Goal: Task Accomplishment & Management: Manage account settings

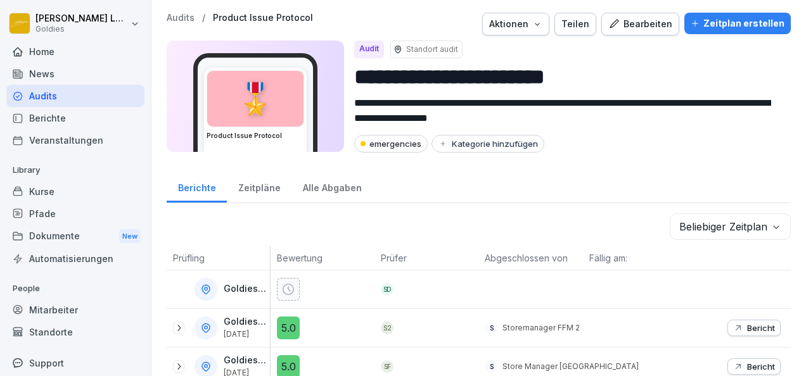
click at [63, 90] on div "Audits" at bounding box center [75, 96] width 138 height 22
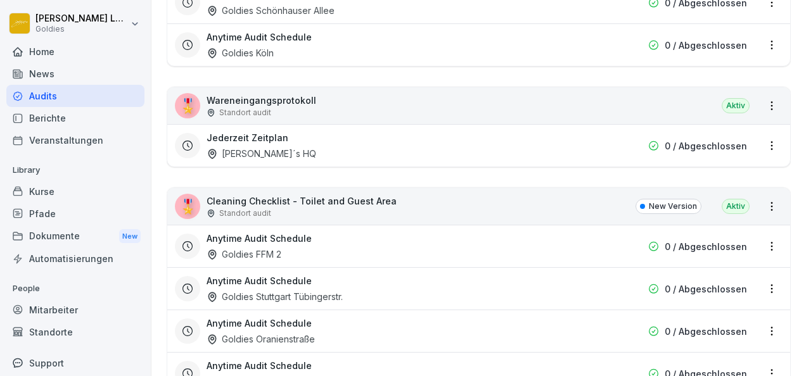
scroll to position [4293, 0]
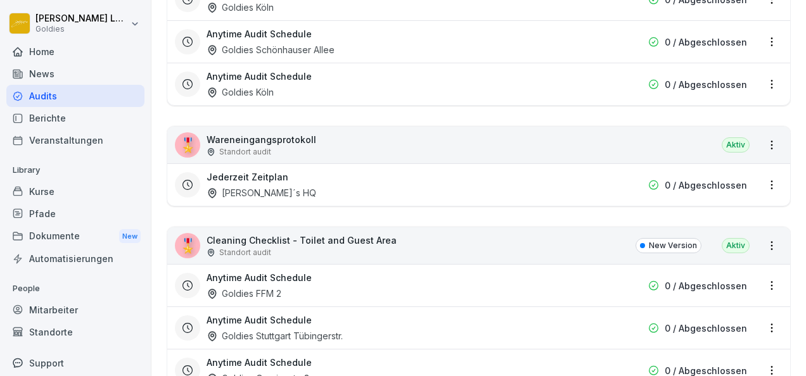
click at [300, 170] on div "Jederzeit Zeitplan [PERSON_NAME]´s HQ" at bounding box center [398, 184] width 382 height 29
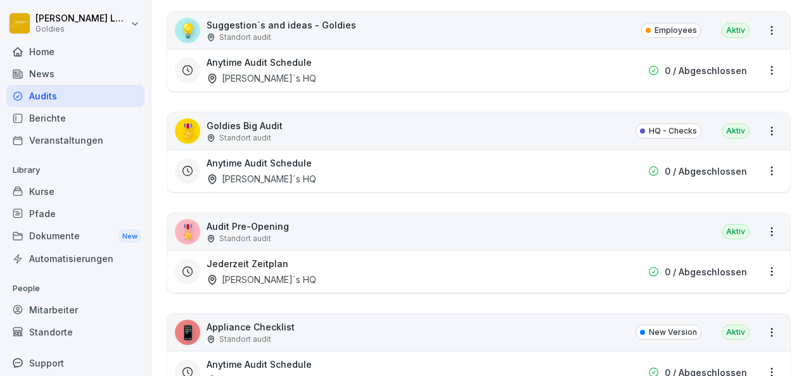
scroll to position [3538, 0]
click at [341, 156] on div "Anytime Audit Schedule Goldie´s HQ" at bounding box center [398, 170] width 382 height 29
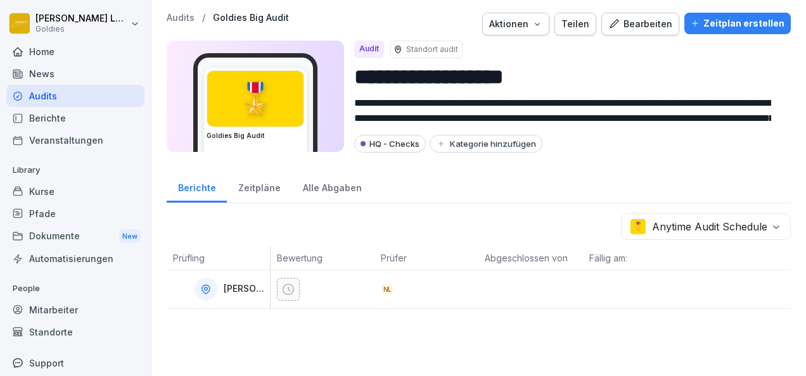
click at [632, 22] on div "Bearbeiten" at bounding box center [640, 24] width 64 height 14
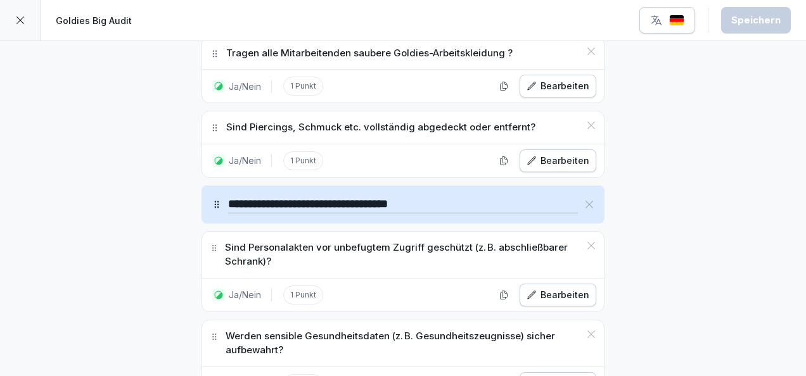
scroll to position [14481, 0]
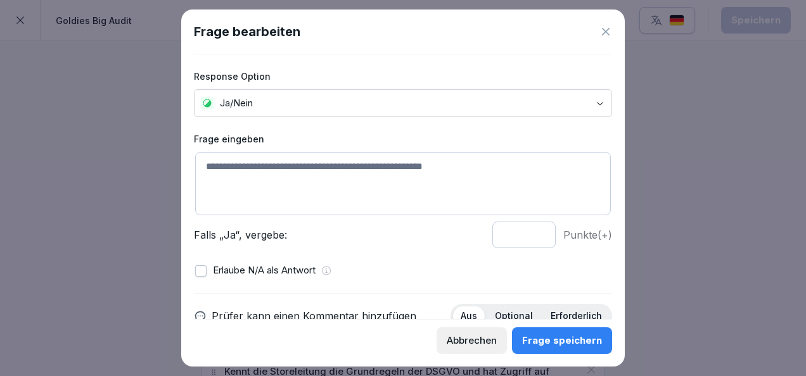
click at [298, 170] on textarea at bounding box center [403, 183] width 416 height 63
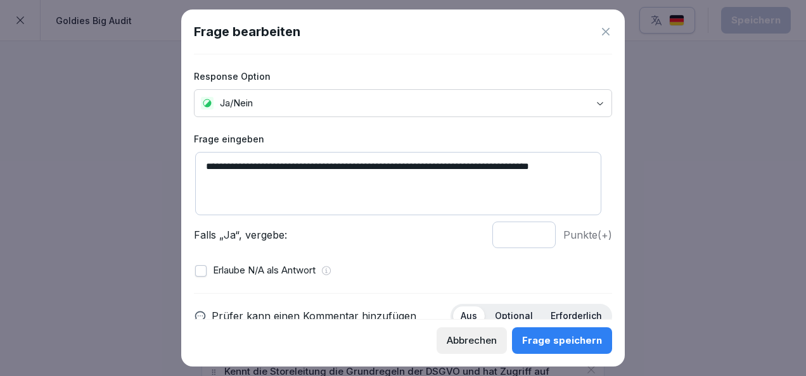
type textarea "**********"
type input "*"
click at [528, 234] on input "*" at bounding box center [523, 235] width 63 height 27
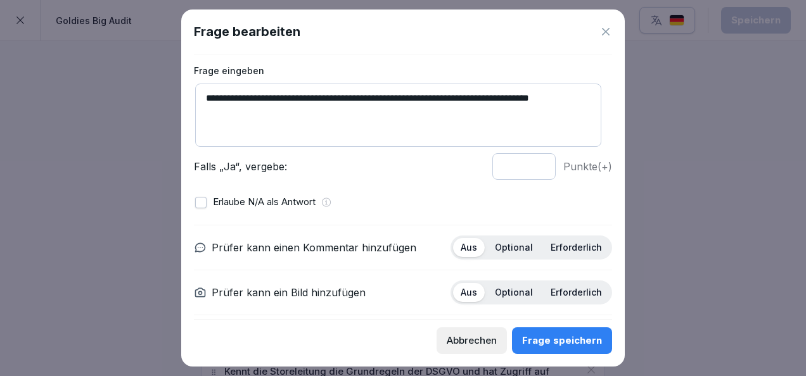
scroll to position [113, 0]
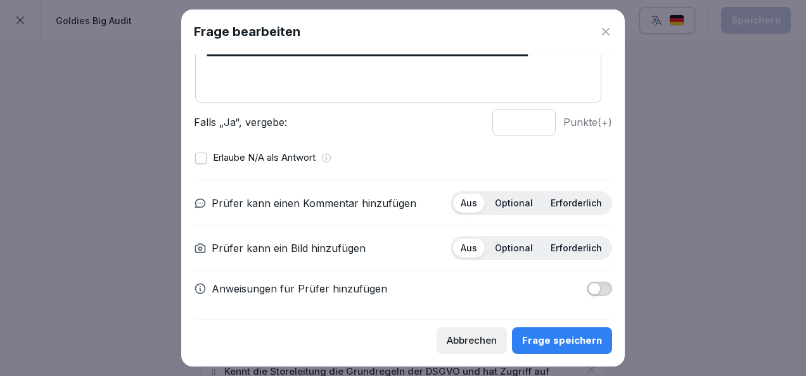
click at [507, 202] on p "Optional" at bounding box center [514, 203] width 38 height 11
click at [571, 243] on p "Erforderlich" at bounding box center [576, 248] width 51 height 11
click at [574, 343] on div "Frage speichern" at bounding box center [562, 341] width 80 height 14
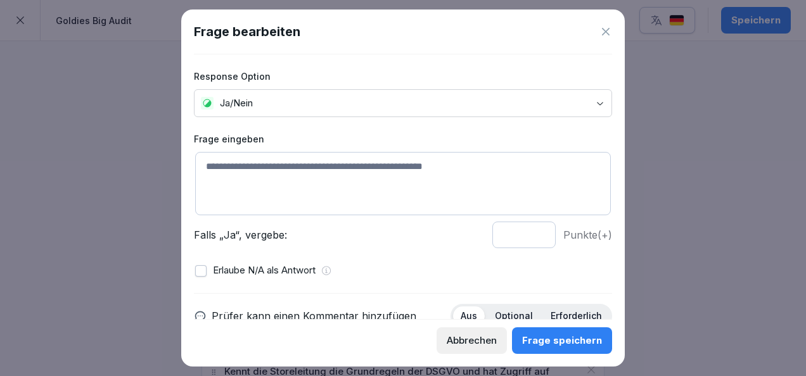
click at [280, 176] on textarea at bounding box center [403, 183] width 416 height 63
type textarea "*"
type textarea "**********"
click at [578, 348] on button "Frage speichern" at bounding box center [562, 341] width 100 height 27
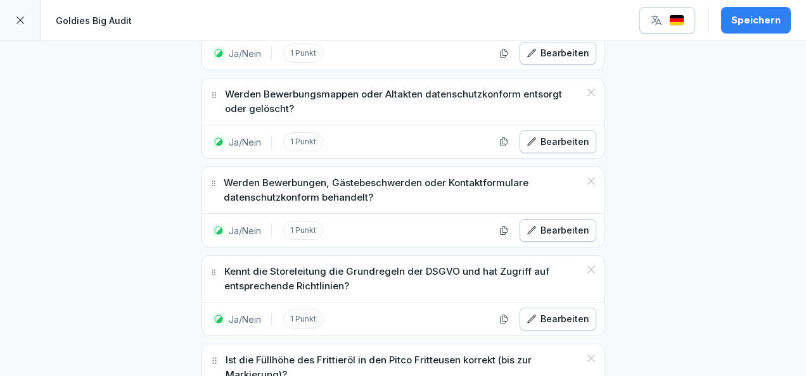
scroll to position [14584, 0]
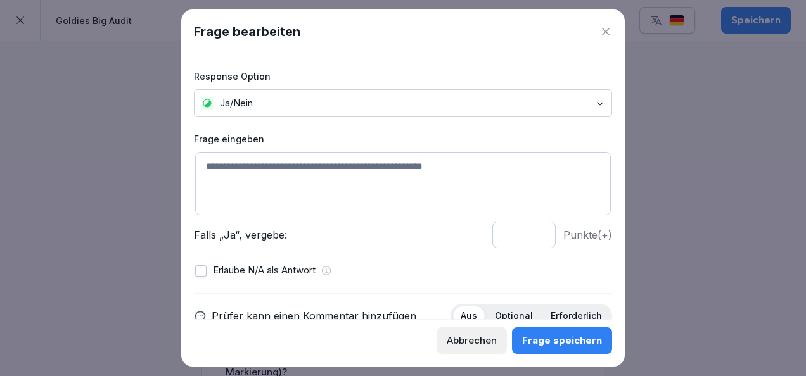
click at [279, 169] on textarea at bounding box center [403, 183] width 416 height 63
type textarea "**********"
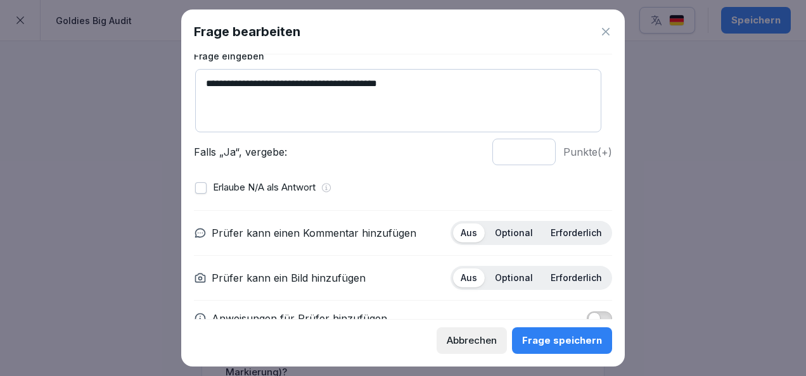
scroll to position [85, 0]
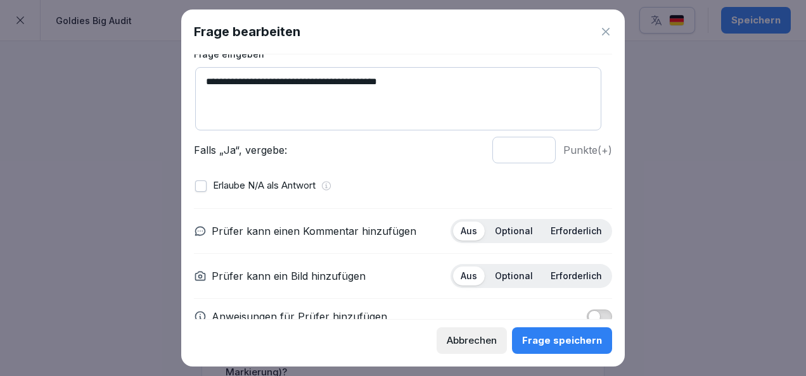
click at [493, 238] on div "Optional" at bounding box center [513, 231] width 53 height 19
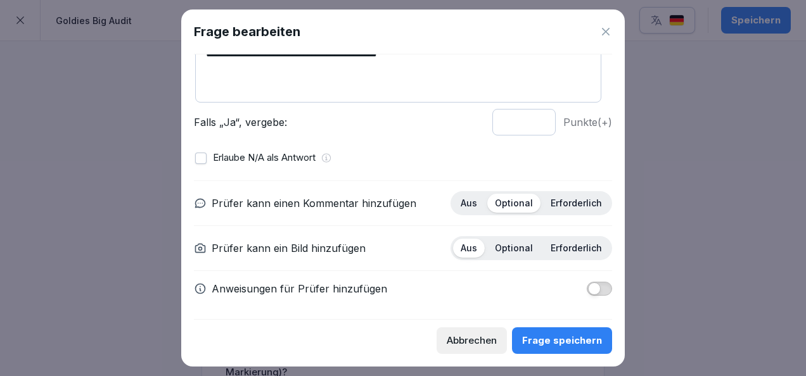
click at [557, 248] on p "Erforderlich" at bounding box center [576, 248] width 51 height 11
click at [573, 345] on div "Frage speichern" at bounding box center [562, 341] width 80 height 14
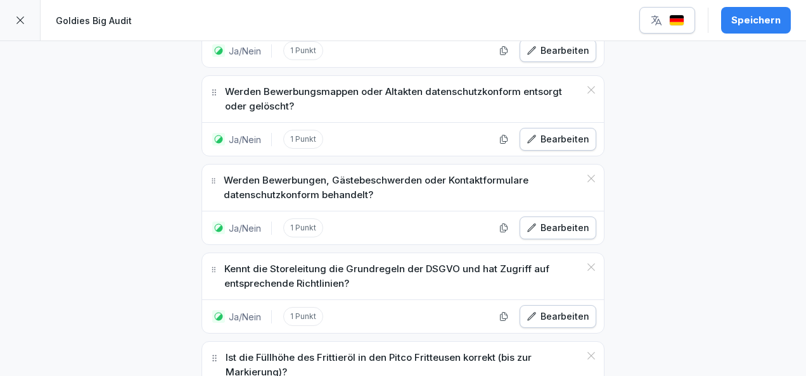
scroll to position [14715, 0]
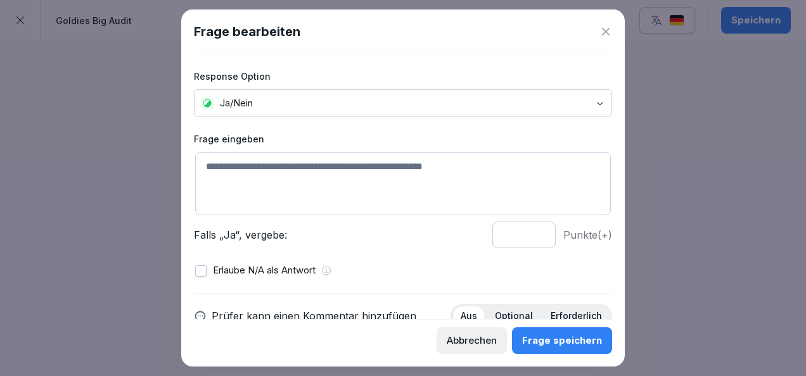
click at [327, 186] on textarea at bounding box center [403, 183] width 416 height 63
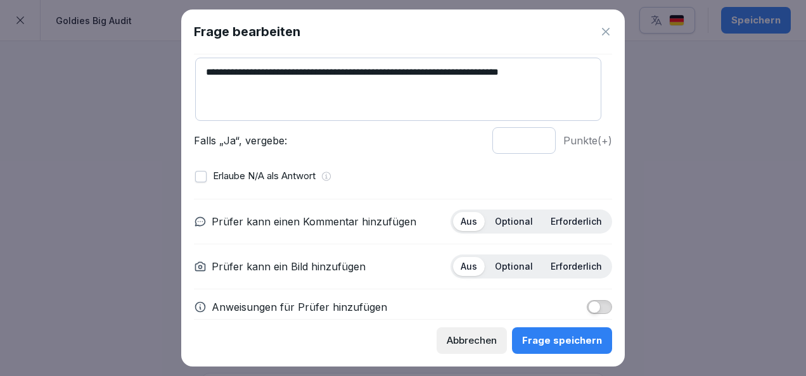
scroll to position [95, 0]
type textarea "**********"
click at [506, 212] on div "Optional" at bounding box center [513, 221] width 53 height 19
click at [561, 267] on p "Erforderlich" at bounding box center [576, 265] width 51 height 11
click at [563, 330] on button "Frage speichern" at bounding box center [562, 341] width 100 height 27
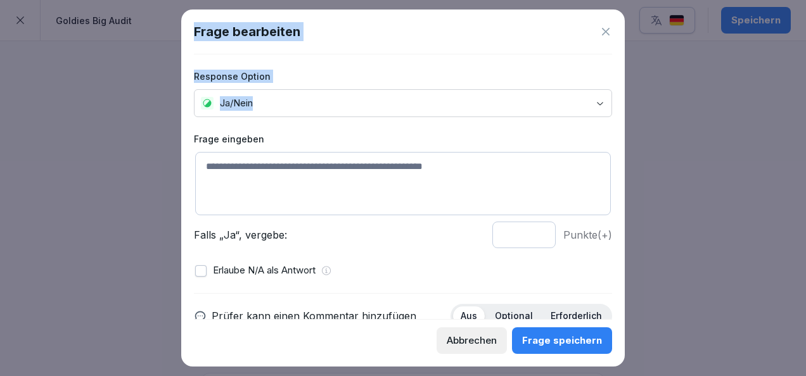
click at [330, 184] on textarea at bounding box center [403, 183] width 416 height 63
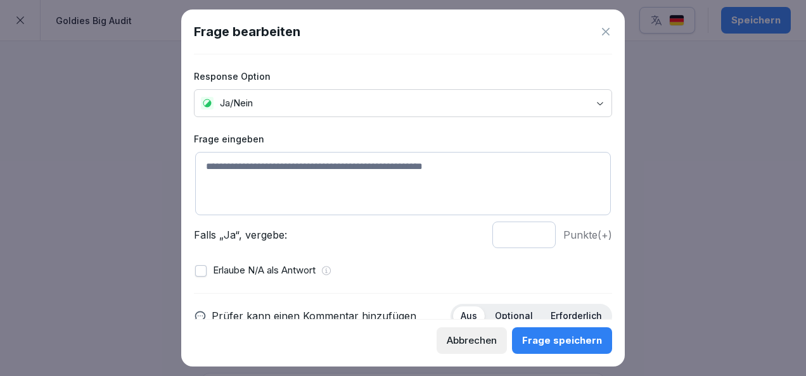
click at [330, 184] on textarea at bounding box center [403, 183] width 416 height 63
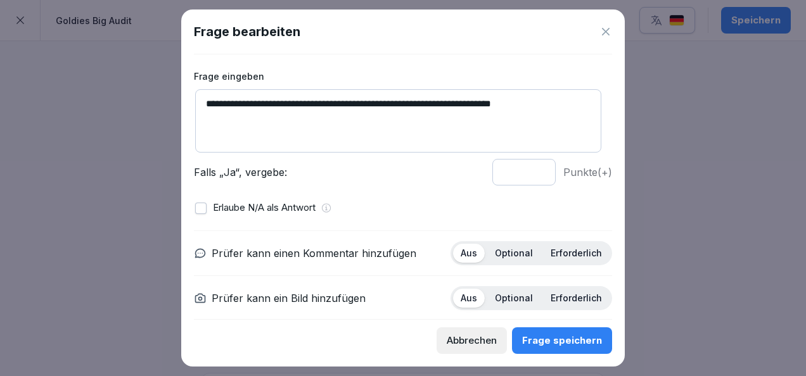
scroll to position [63, 0]
drag, startPoint x: 564, startPoint y: 106, endPoint x: 124, endPoint y: 104, distance: 439.7
click at [124, 104] on body "**********" at bounding box center [403, 188] width 806 height 376
paste textarea
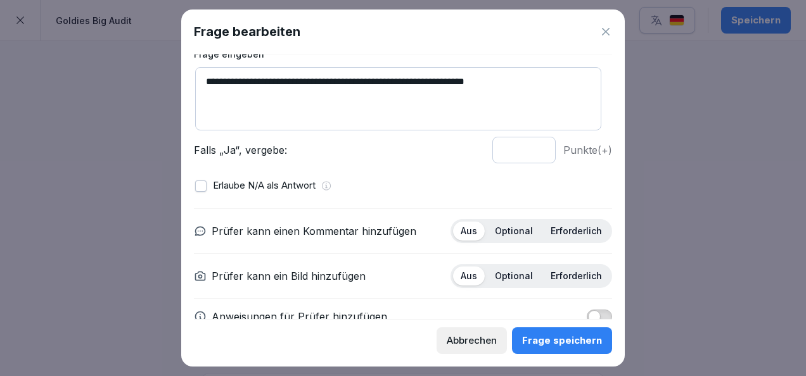
scroll to position [87, 0]
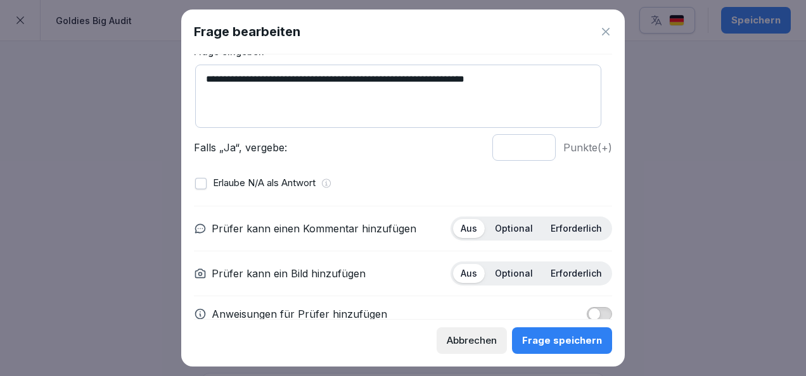
type textarea "**********"
click at [497, 219] on div "Optional" at bounding box center [513, 228] width 53 height 19
click at [569, 264] on div "Erforderlich" at bounding box center [576, 273] width 67 height 19
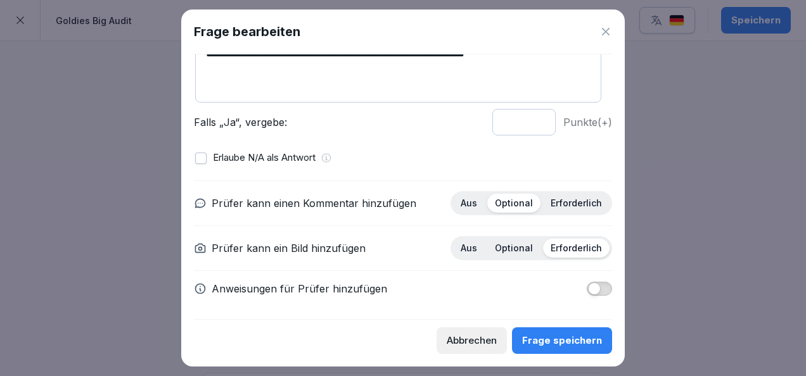
click at [567, 345] on div "Frage speichern" at bounding box center [562, 341] width 80 height 14
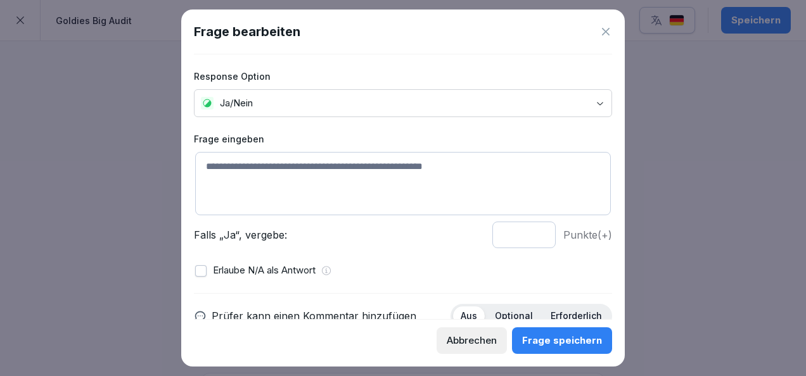
click at [372, 177] on textarea at bounding box center [403, 183] width 416 height 63
paste textarea "**********"
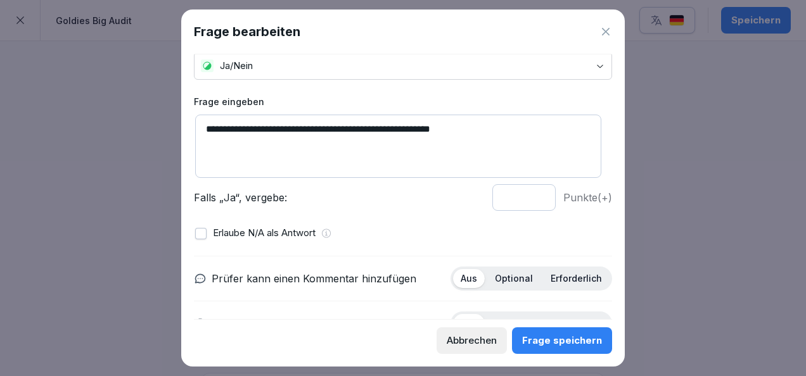
scroll to position [38, 0]
click at [320, 129] on textarea "**********" at bounding box center [398, 145] width 406 height 63
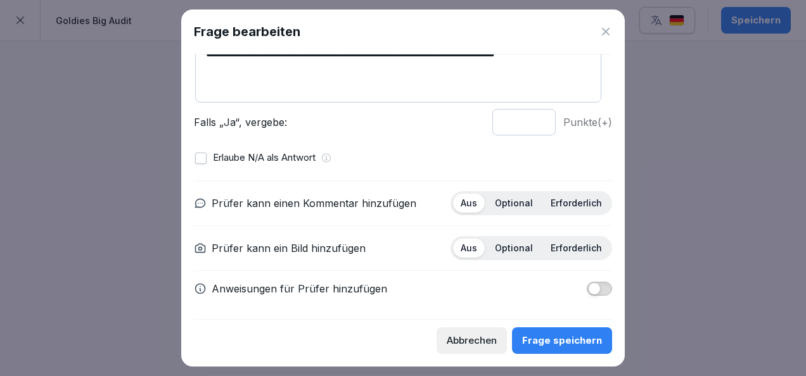
type textarea "**********"
click at [424, 281] on div "Anweisungen für Prüfer hinzufügen" at bounding box center [403, 288] width 418 height 15
click at [588, 282] on button "button" at bounding box center [599, 289] width 25 height 14
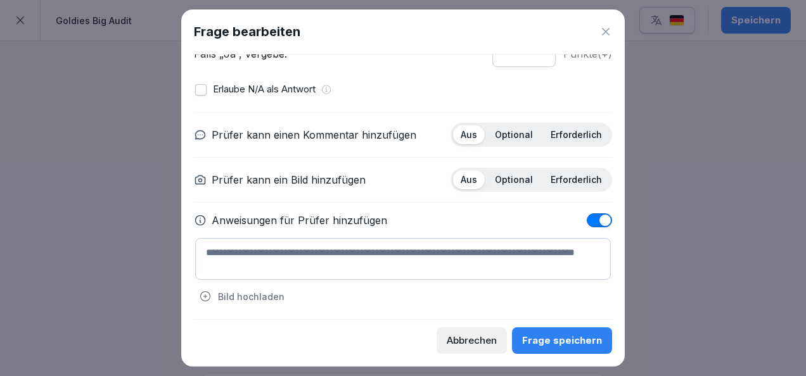
click at [400, 252] on textarea at bounding box center [403, 259] width 416 height 42
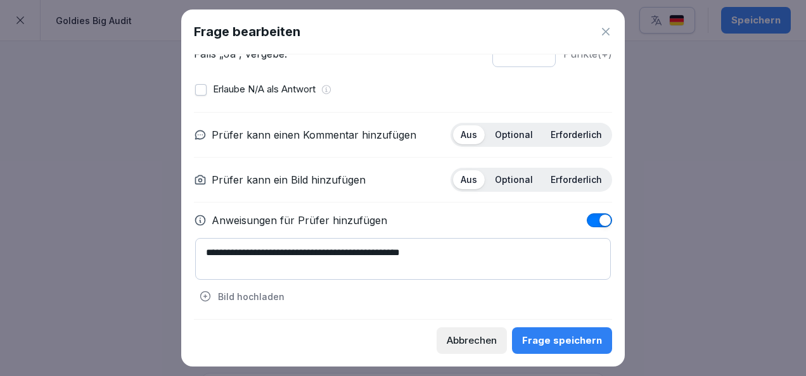
type textarea "**********"
click at [572, 341] on div "Frage speichern" at bounding box center [562, 341] width 80 height 14
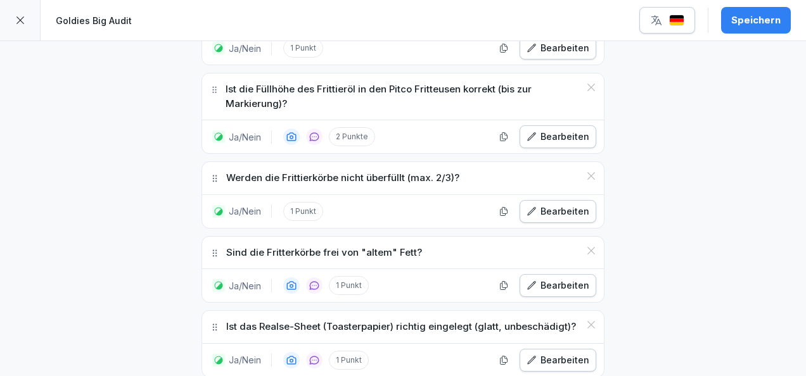
scroll to position [14857, 0]
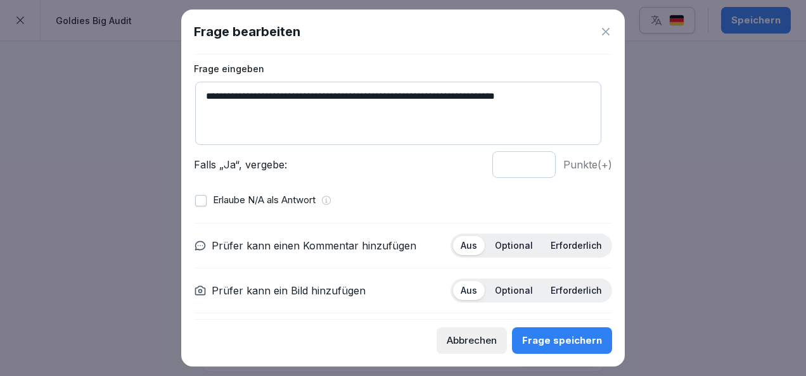
scroll to position [71, 0]
click at [513, 242] on p "Optional" at bounding box center [514, 244] width 38 height 11
click at [563, 292] on p "Erforderlich" at bounding box center [576, 289] width 51 height 11
click at [568, 333] on button "Frage speichern" at bounding box center [562, 341] width 100 height 27
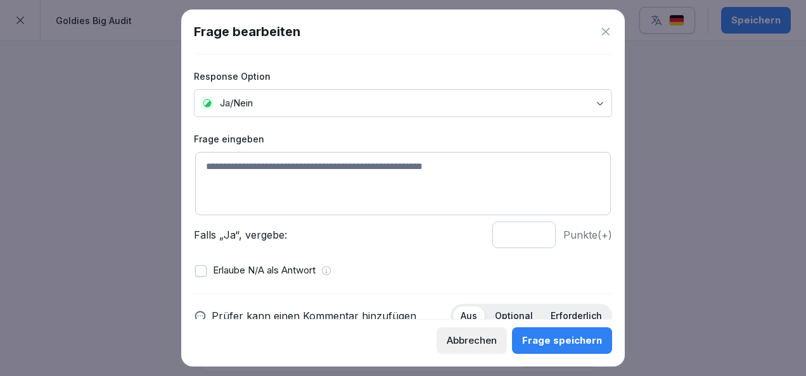
click at [292, 172] on textarea at bounding box center [403, 183] width 416 height 63
paste textarea "**********"
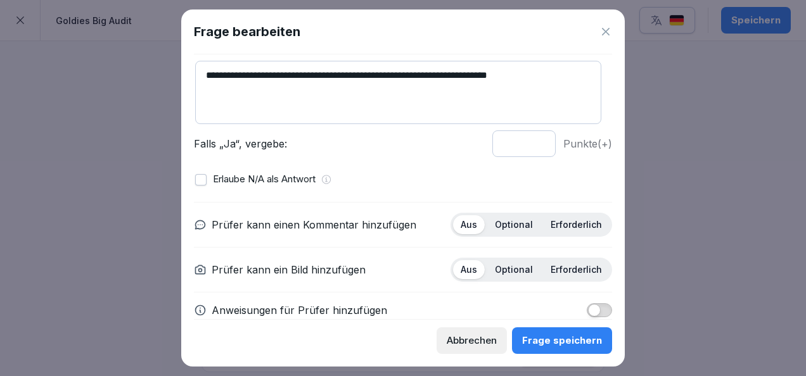
scroll to position [113, 0]
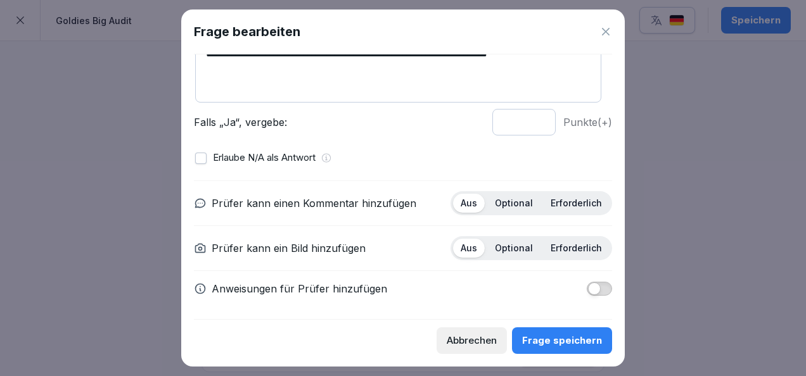
type textarea "**********"
click at [588, 290] on span "button" at bounding box center [594, 289] width 13 height 13
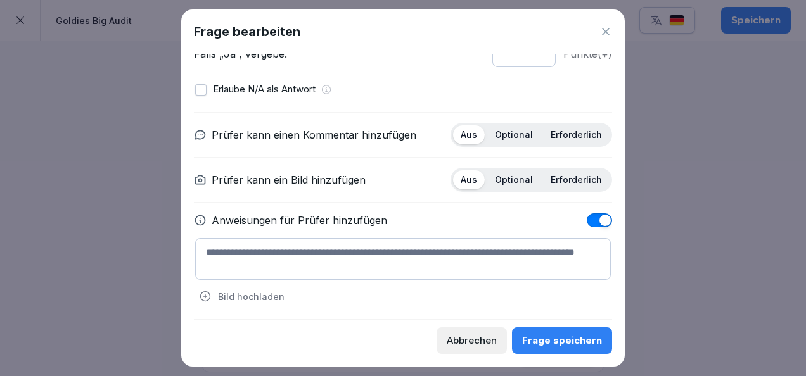
click at [402, 249] on textarea at bounding box center [403, 259] width 416 height 42
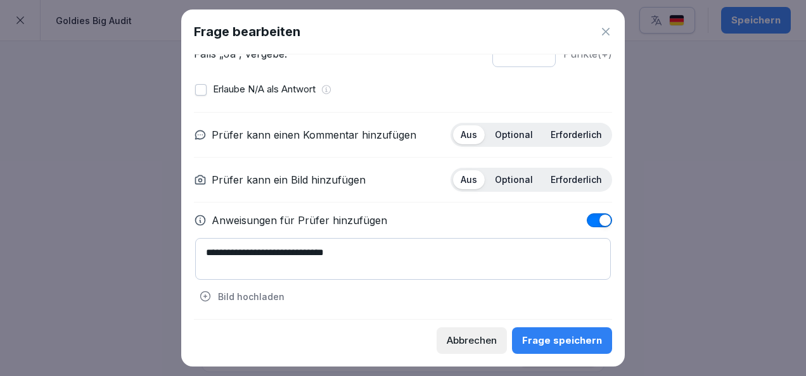
type textarea "**********"
click at [561, 347] on div "Frage speichern" at bounding box center [562, 341] width 80 height 14
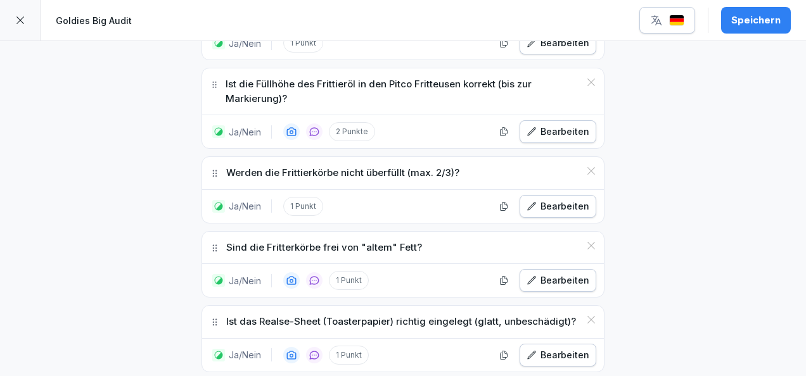
scroll to position [14919, 0]
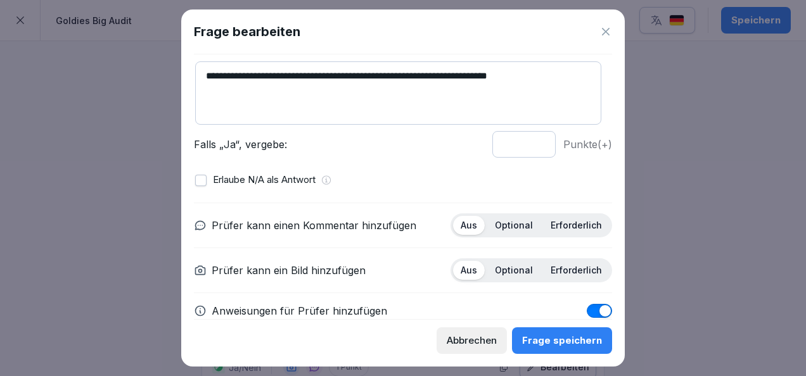
scroll to position [94, 0]
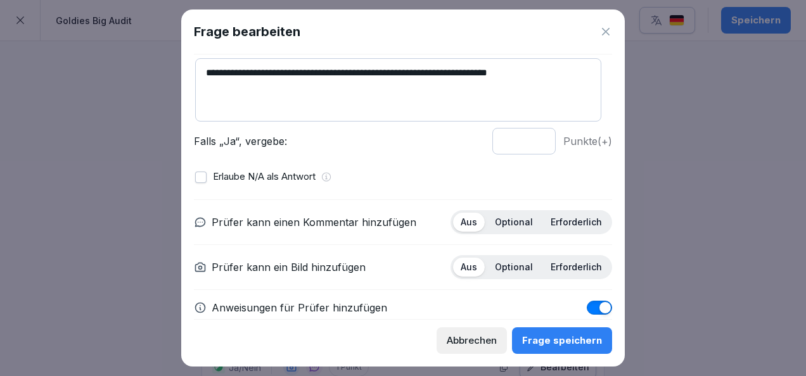
click at [505, 229] on div "Optional" at bounding box center [513, 222] width 53 height 19
click at [575, 267] on p "Erforderlich" at bounding box center [576, 267] width 51 height 11
click at [571, 340] on div "Frage speichern" at bounding box center [562, 341] width 80 height 14
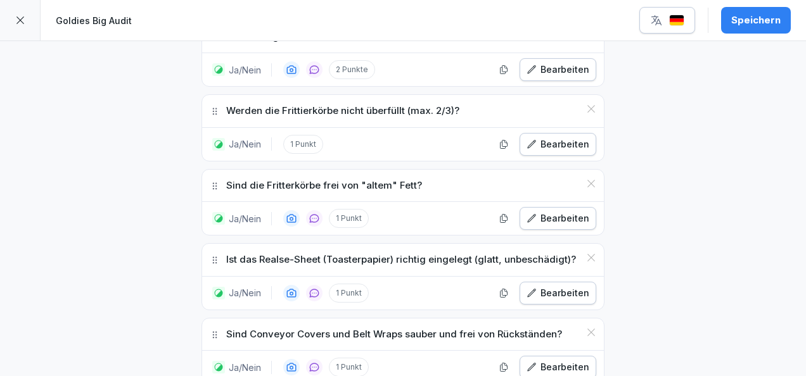
scroll to position [15023, 0]
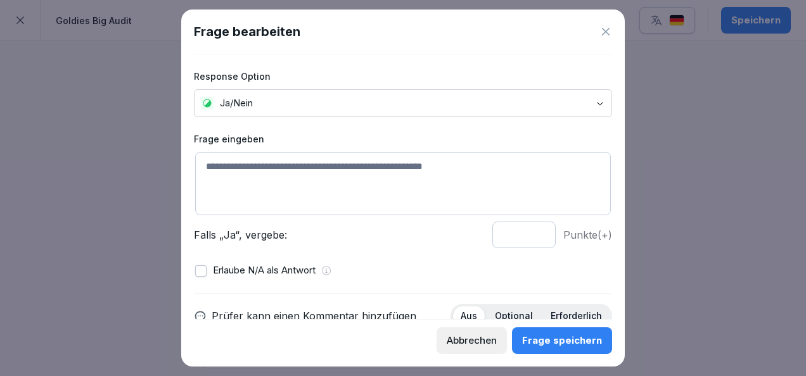
click at [364, 189] on textarea at bounding box center [403, 183] width 416 height 63
paste textarea "**********"
click at [290, 164] on textarea "**********" at bounding box center [398, 183] width 406 height 63
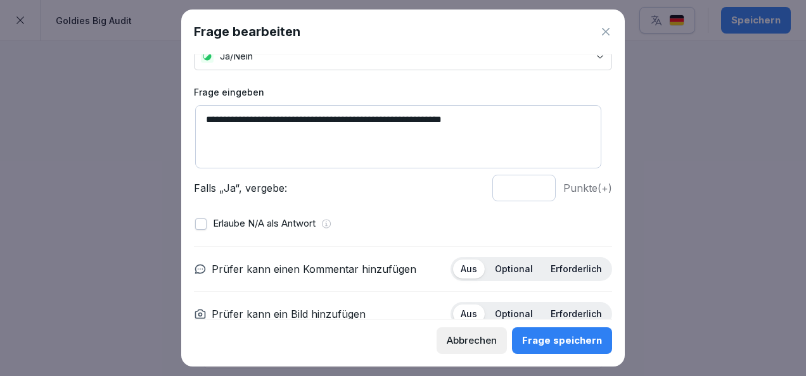
scroll to position [48, 0]
type textarea "**********"
click at [509, 265] on p "Optional" at bounding box center [514, 268] width 38 height 11
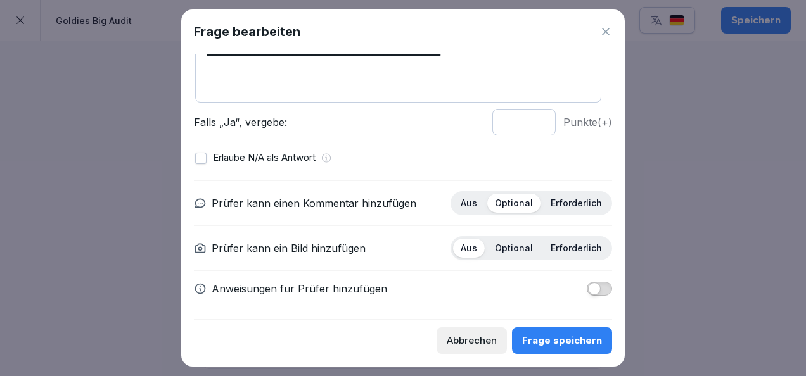
click at [556, 245] on p "Erforderlich" at bounding box center [576, 248] width 51 height 11
click at [572, 334] on div "Frage speichern" at bounding box center [562, 341] width 80 height 14
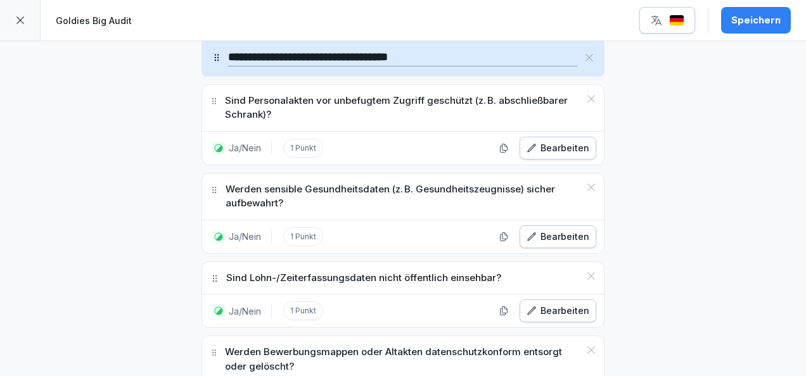
scroll to position [14373, 0]
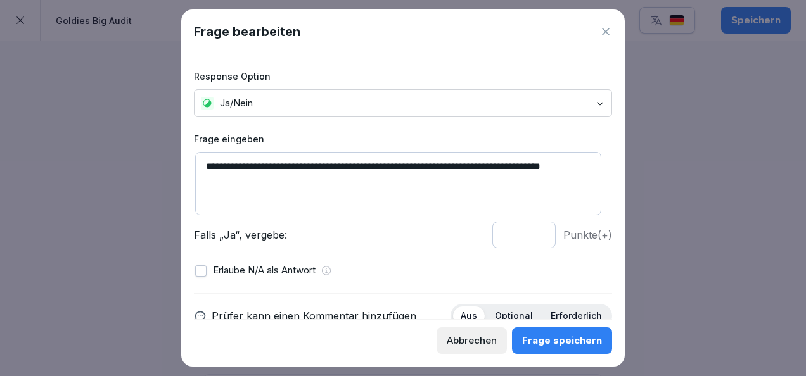
scroll to position [75, 0]
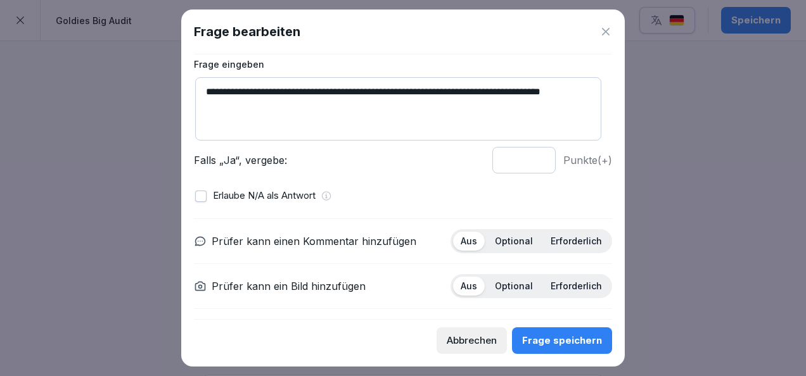
click at [200, 198] on button "button" at bounding box center [200, 196] width 11 height 11
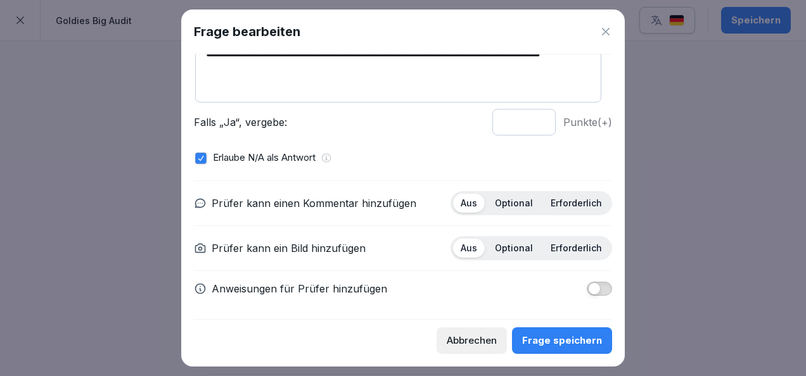
scroll to position [113, 0]
click at [514, 199] on p "Optional" at bounding box center [514, 203] width 38 height 11
click at [557, 200] on p "Erforderlich" at bounding box center [576, 203] width 51 height 11
click at [509, 247] on p "Optional" at bounding box center [514, 248] width 38 height 11
click at [560, 336] on div "Frage speichern" at bounding box center [562, 341] width 80 height 14
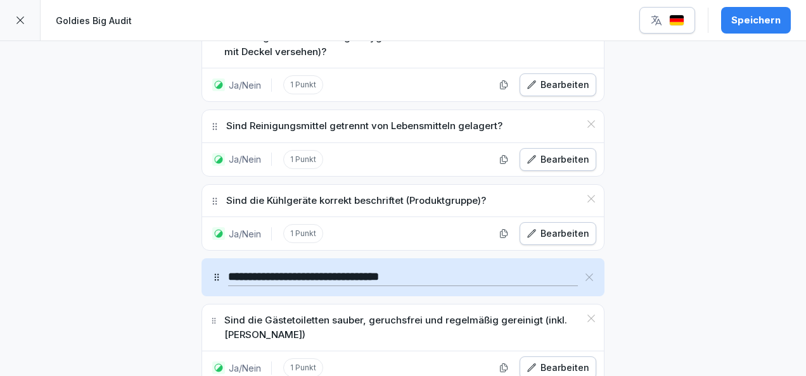
scroll to position [12945, 0]
click at [549, 360] on div "Bearbeiten" at bounding box center [557, 367] width 63 height 14
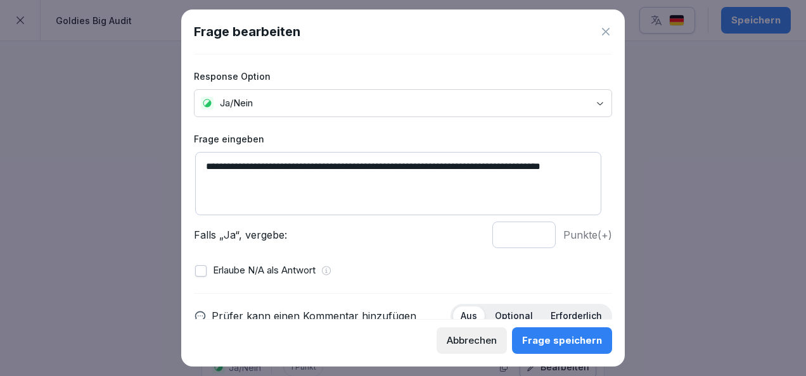
type input "*"
click at [529, 231] on input "*" at bounding box center [523, 235] width 63 height 27
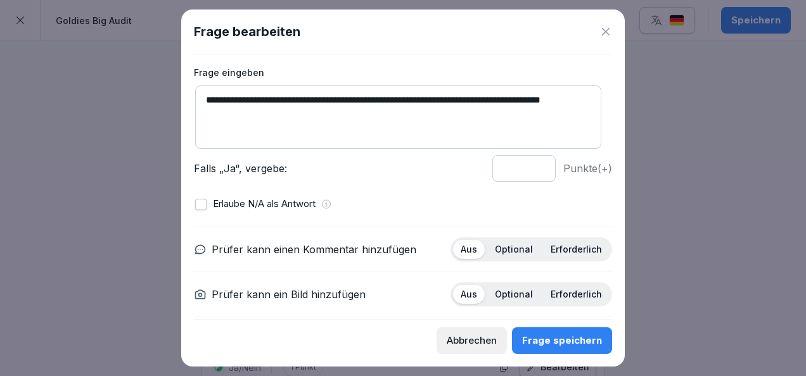
scroll to position [113, 0]
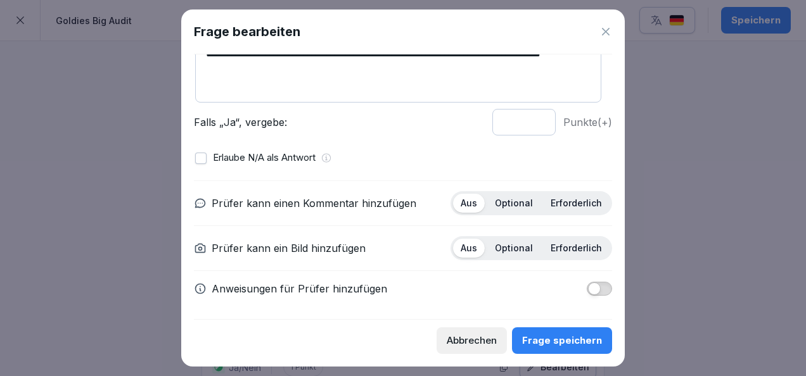
click at [204, 156] on div "Erlaube N/A als Antwort" at bounding box center [403, 158] width 416 height 15
click at [204, 156] on button "button" at bounding box center [200, 158] width 11 height 11
click at [525, 199] on div "Optional" at bounding box center [513, 203] width 53 height 19
click at [565, 239] on div "Erforderlich" at bounding box center [576, 248] width 67 height 19
click at [590, 286] on span "button" at bounding box center [594, 289] width 13 height 13
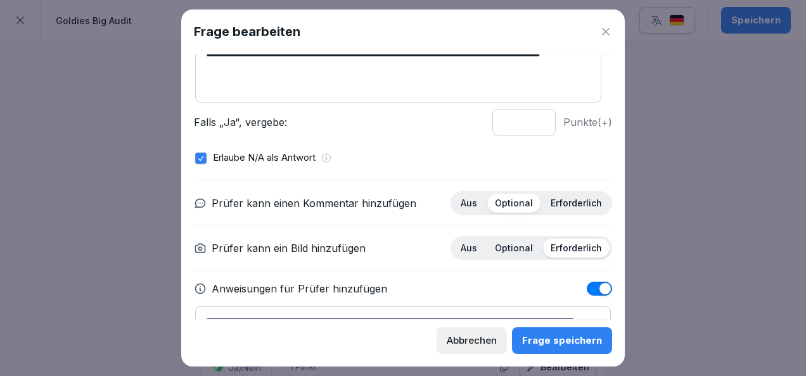
scroll to position [181, 0]
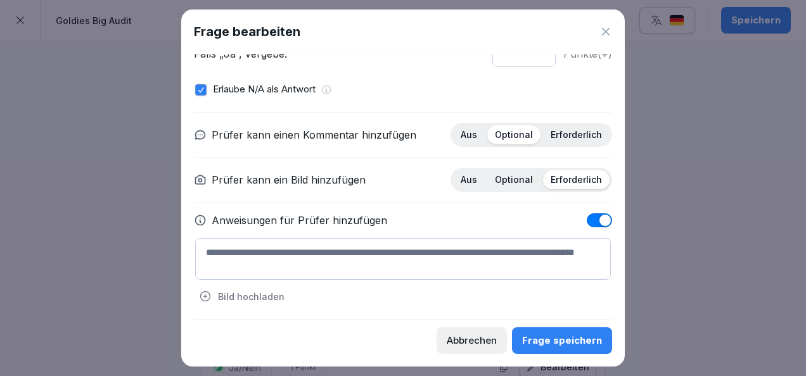
click at [401, 251] on textarea at bounding box center [403, 259] width 416 height 42
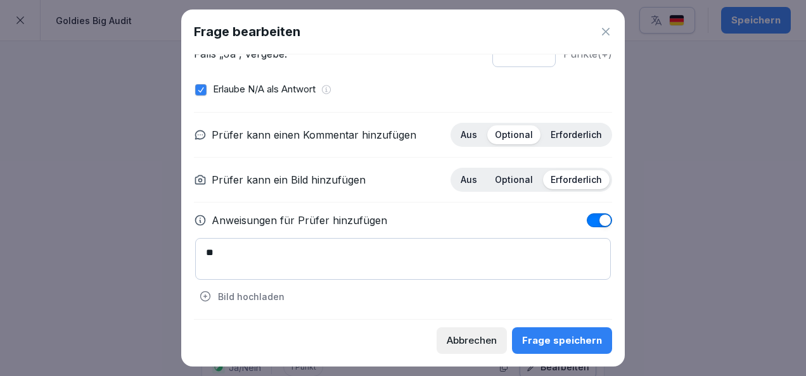
type textarea "*"
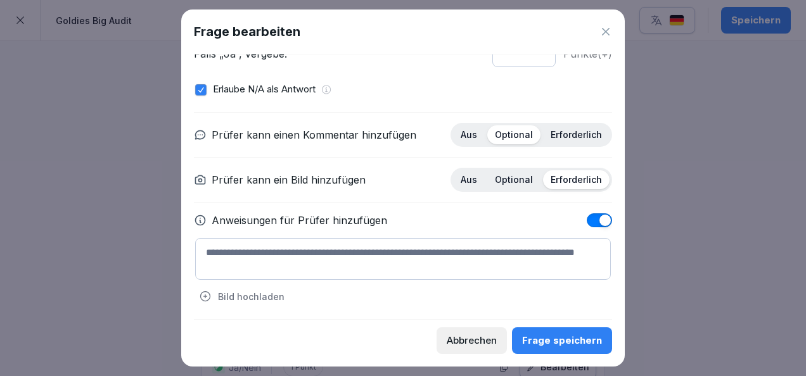
type textarea "*"
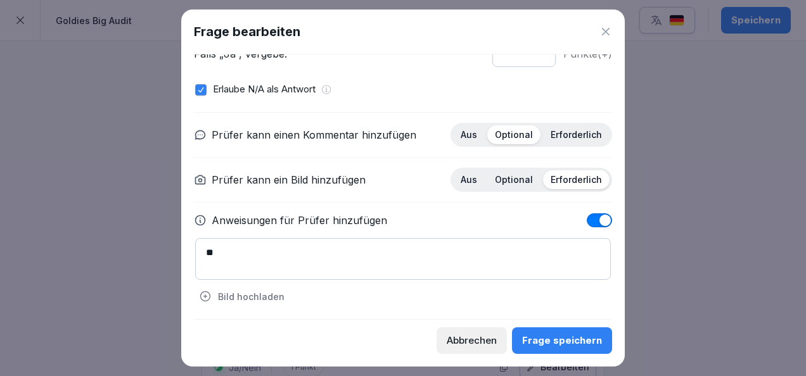
type textarea "*"
type textarea "**********"
click at [552, 342] on div "Frage speichern" at bounding box center [562, 341] width 80 height 14
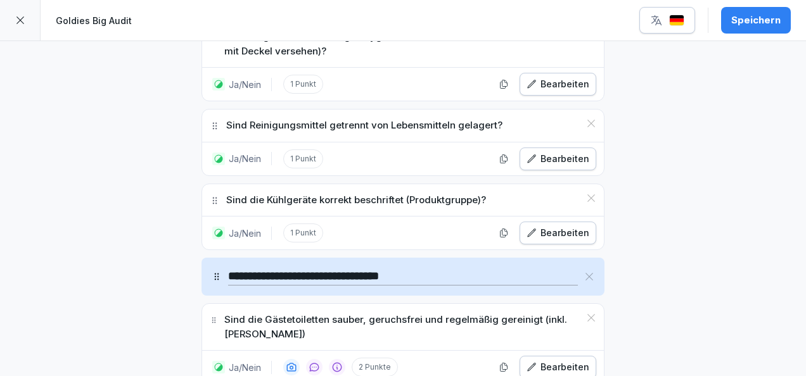
scroll to position [12945, 0]
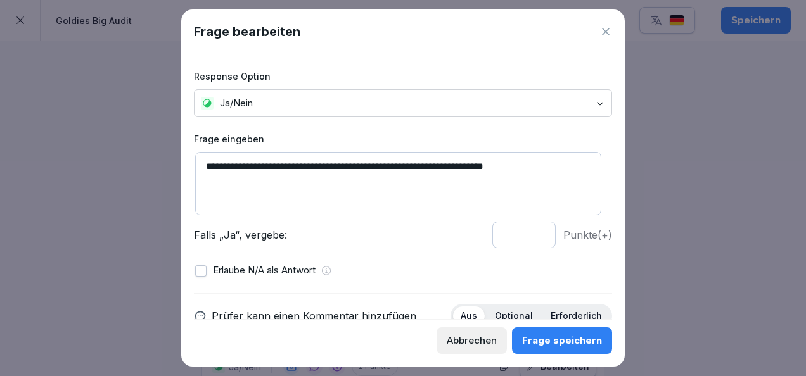
type input "*"
click at [530, 232] on input "*" at bounding box center [523, 235] width 63 height 27
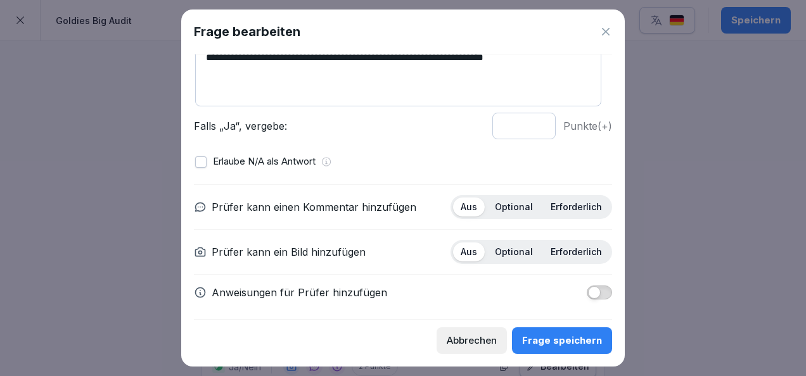
scroll to position [113, 0]
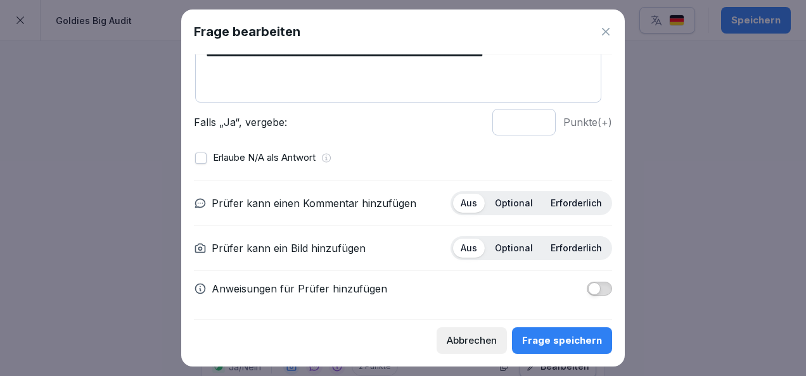
click at [511, 207] on p "Optional" at bounding box center [514, 203] width 38 height 11
click at [570, 252] on p "Erforderlich" at bounding box center [576, 248] width 51 height 11
click at [588, 290] on span "button" at bounding box center [594, 289] width 13 height 13
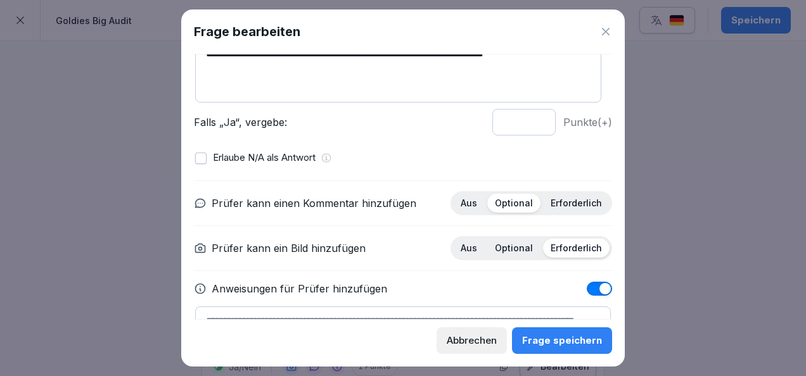
scroll to position [181, 0]
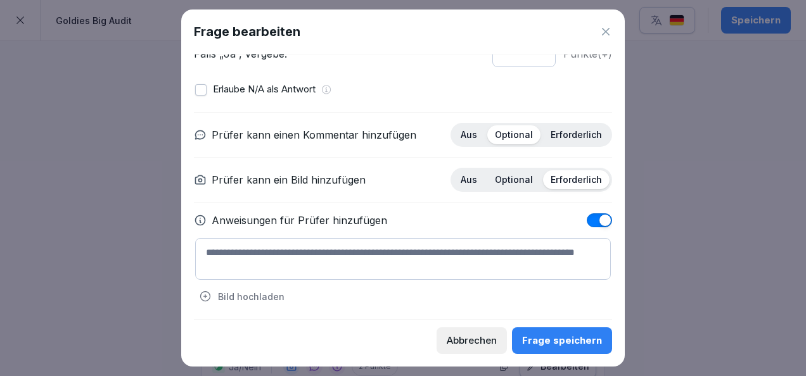
click at [365, 253] on textarea at bounding box center [403, 259] width 416 height 42
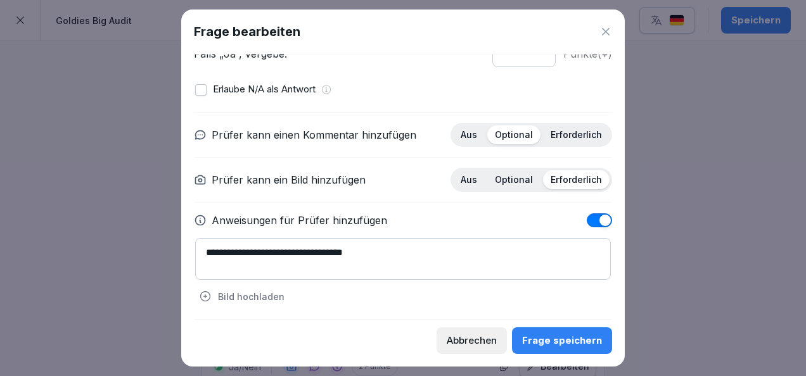
type textarea "**********"
click at [551, 354] on button "Frage speichern" at bounding box center [562, 341] width 100 height 27
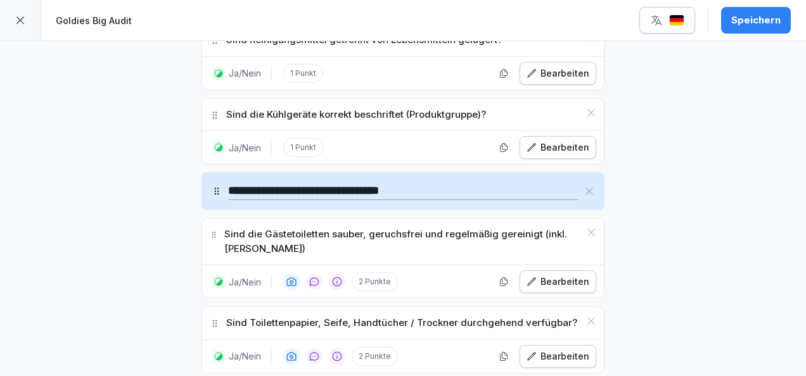
scroll to position [13031, 0]
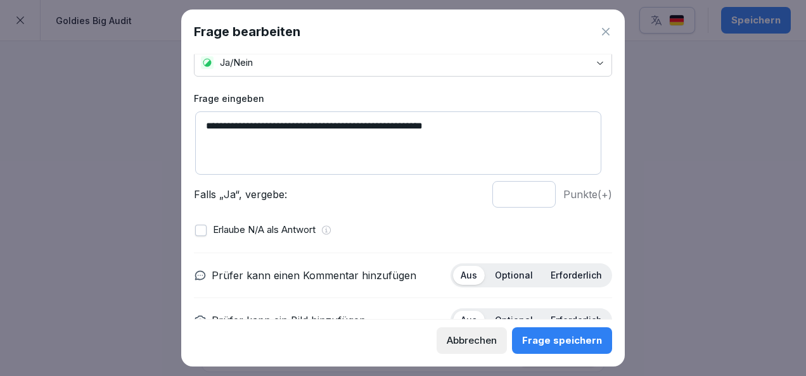
scroll to position [100, 0]
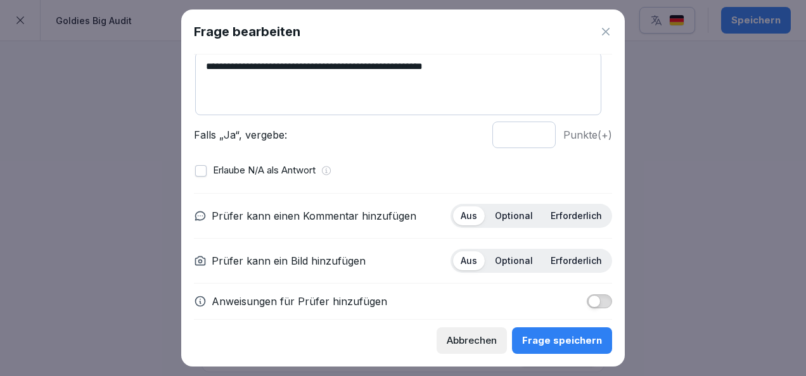
click at [200, 171] on button "button" at bounding box center [200, 170] width 11 height 11
click at [503, 212] on p "Optional" at bounding box center [514, 215] width 38 height 11
click at [585, 258] on p "Erforderlich" at bounding box center [576, 260] width 51 height 11
click at [579, 328] on button "Frage speichern" at bounding box center [562, 341] width 100 height 27
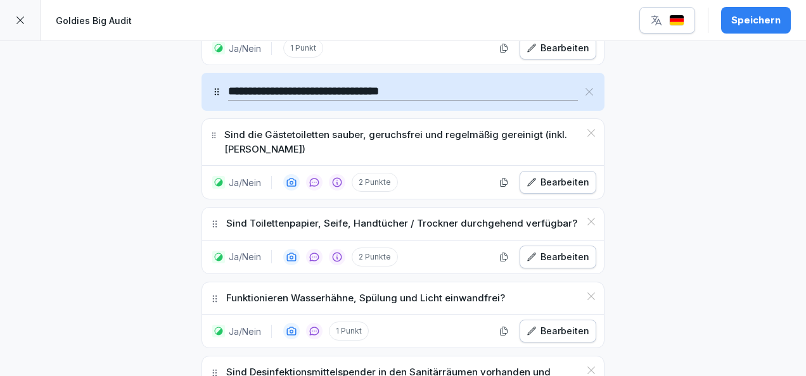
scroll to position [13132, 0]
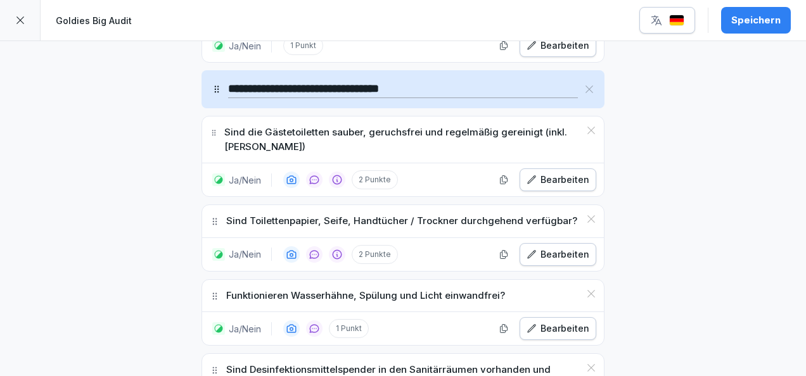
click at [468, 363] on p "Sind Desinfektionsmittelspender in den Sanitärräumen vorhanden und befüllt?" at bounding box center [403, 377] width 354 height 29
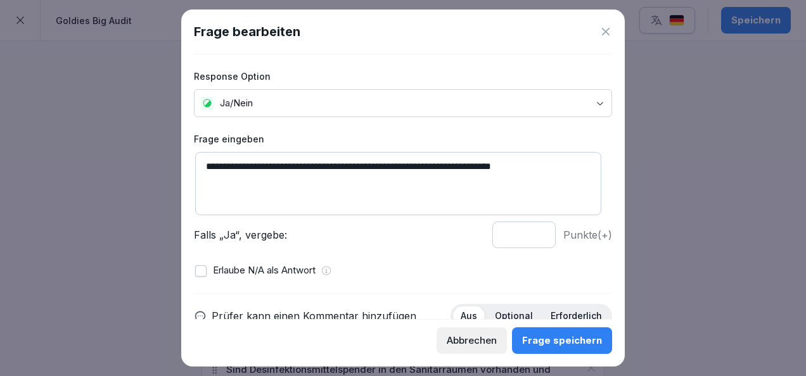
click at [526, 232] on input "*" at bounding box center [523, 235] width 63 height 27
type input "*"
click at [527, 231] on input "*" at bounding box center [523, 235] width 63 height 27
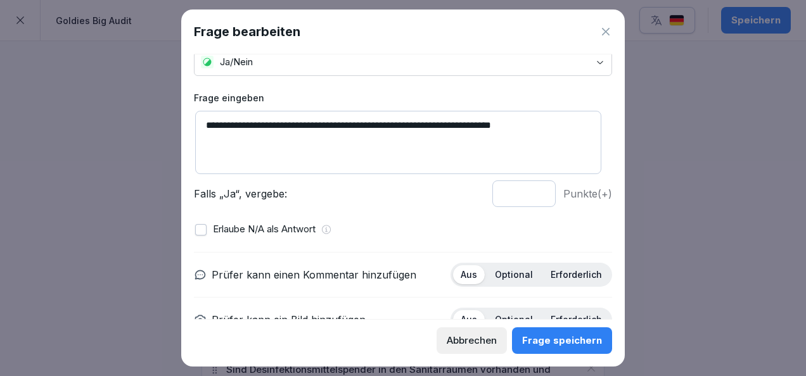
scroll to position [43, 0]
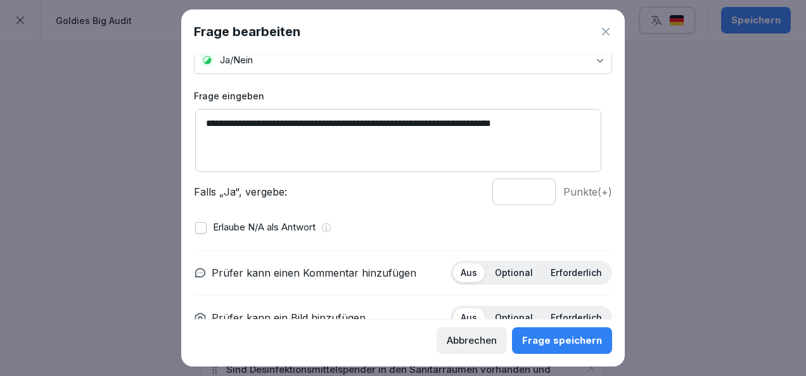
click at [203, 226] on button "button" at bounding box center [200, 227] width 11 height 11
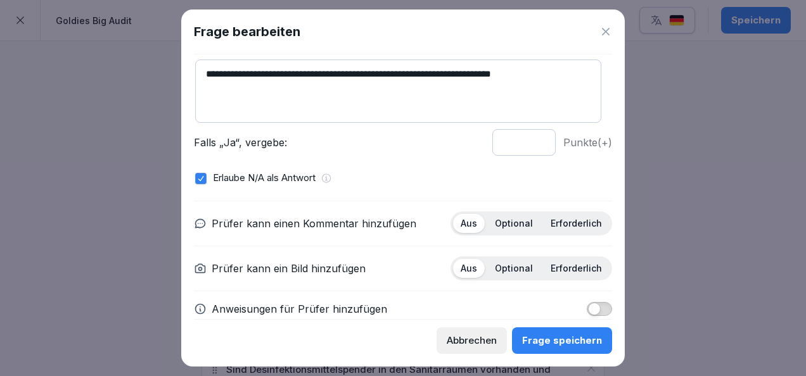
scroll to position [113, 0]
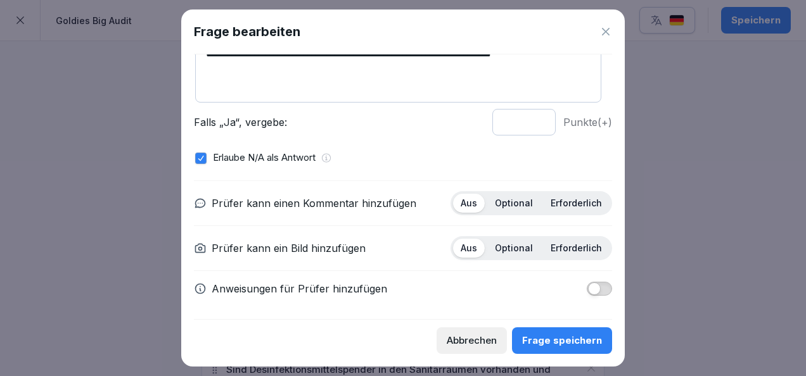
click at [509, 200] on p "Optional" at bounding box center [514, 203] width 38 height 11
click at [564, 239] on div "Erforderlich" at bounding box center [576, 248] width 67 height 19
click at [563, 340] on div "Frage speichern" at bounding box center [562, 341] width 80 height 14
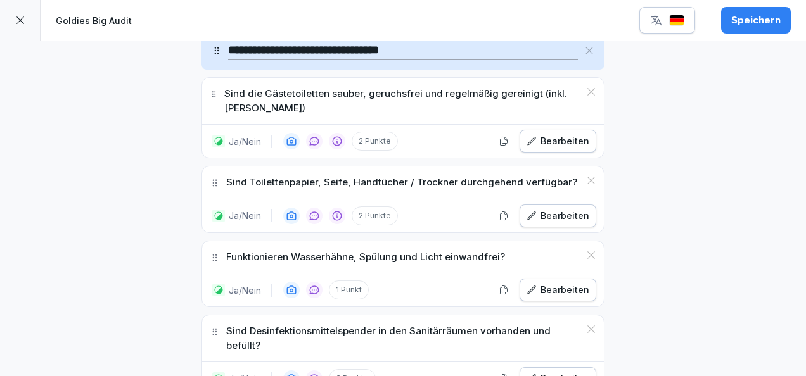
scroll to position [13156, 0]
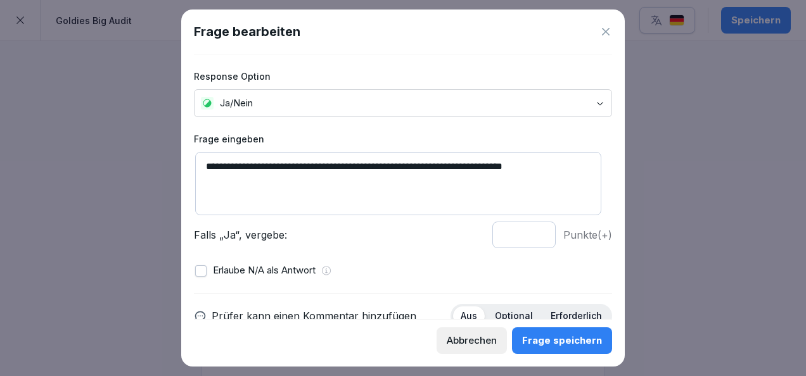
drag, startPoint x: 274, startPoint y: 169, endPoint x: 239, endPoint y: 163, distance: 35.9
click at [239, 163] on textarea "**********" at bounding box center [398, 183] width 406 height 63
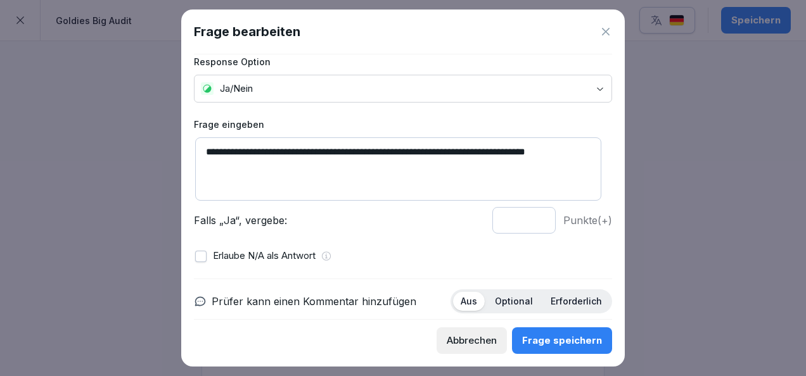
type textarea "**********"
type input "*"
click at [530, 216] on input "*" at bounding box center [523, 220] width 63 height 27
click at [199, 257] on button "button" at bounding box center [200, 256] width 11 height 11
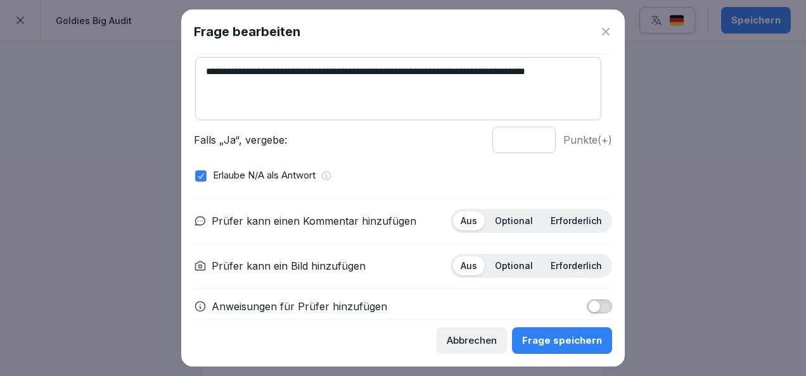
scroll to position [96, 0]
click at [506, 216] on p "Optional" at bounding box center [514, 220] width 38 height 11
click at [551, 262] on p "Erforderlich" at bounding box center [576, 265] width 51 height 11
click at [559, 336] on div "Frage speichern" at bounding box center [562, 341] width 80 height 14
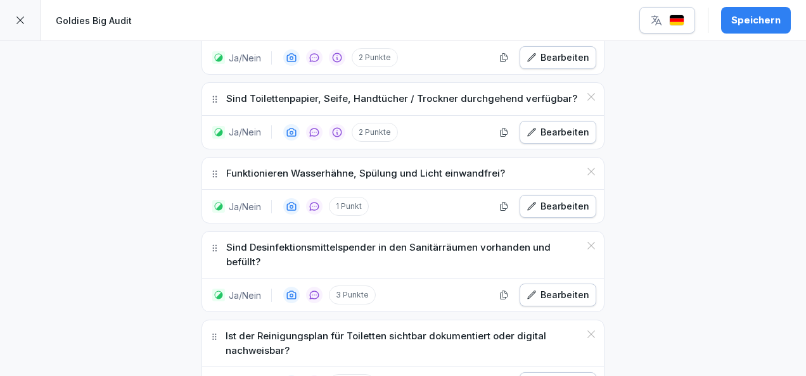
scroll to position [13287, 0]
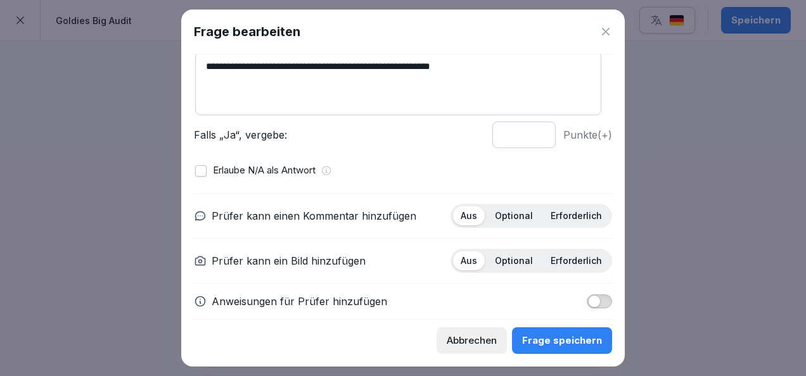
scroll to position [109, 0]
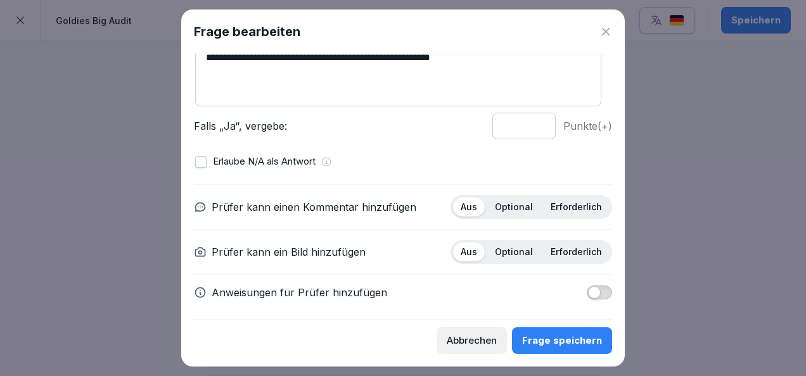
click at [201, 165] on button "button" at bounding box center [200, 161] width 11 height 11
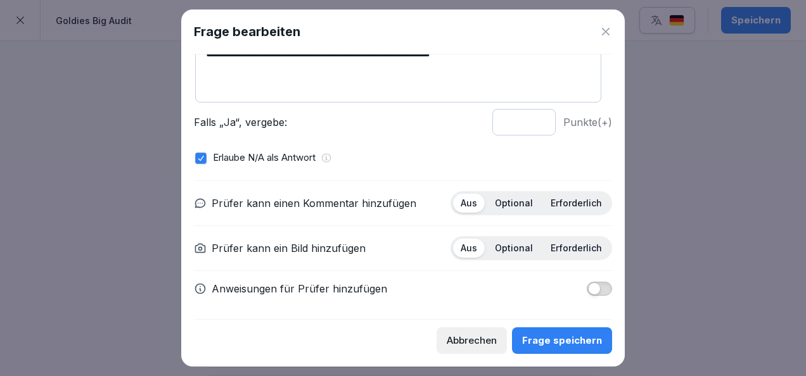
click at [557, 207] on div "Erforderlich" at bounding box center [576, 203] width 67 height 19
click at [521, 245] on p "Optional" at bounding box center [514, 248] width 38 height 11
click at [570, 346] on div "Frage speichern" at bounding box center [562, 341] width 80 height 14
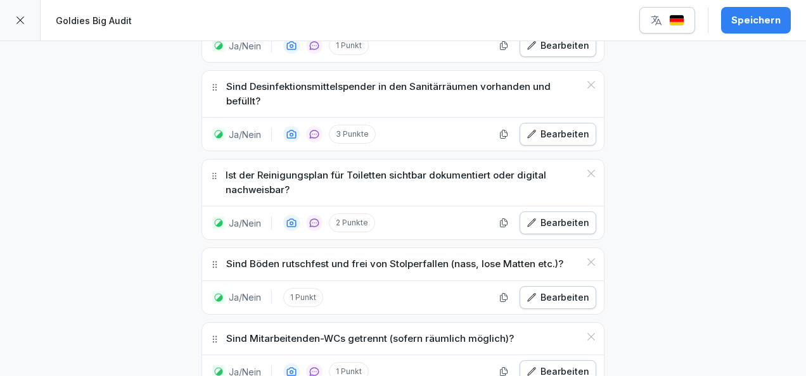
scroll to position [13419, 0]
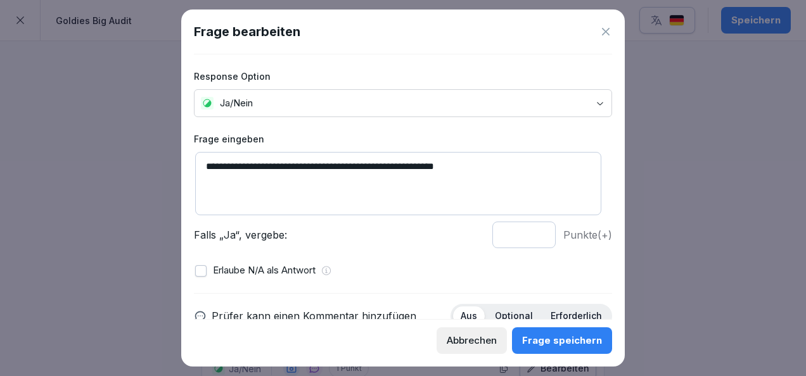
click at [207, 274] on div "Erlaube N/A als Antwort" at bounding box center [403, 271] width 416 height 15
click at [202, 272] on button "button" at bounding box center [200, 270] width 11 height 11
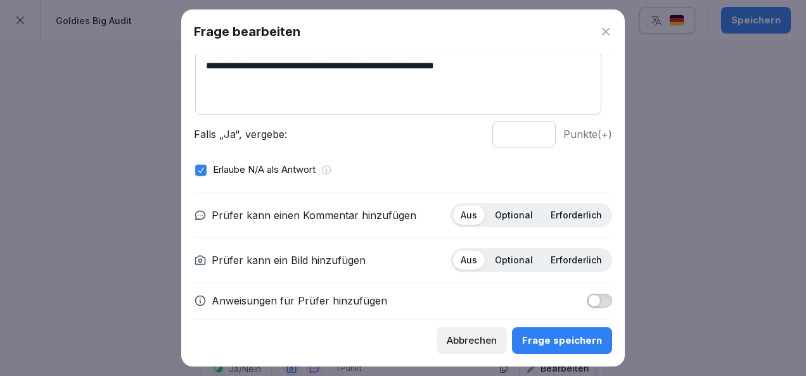
scroll to position [101, 0]
click at [497, 222] on div "Optional" at bounding box center [513, 214] width 53 height 19
click at [573, 212] on p "Erforderlich" at bounding box center [576, 214] width 51 height 11
click at [516, 258] on p "Optional" at bounding box center [514, 259] width 38 height 11
click at [563, 344] on div "Frage speichern" at bounding box center [562, 341] width 80 height 14
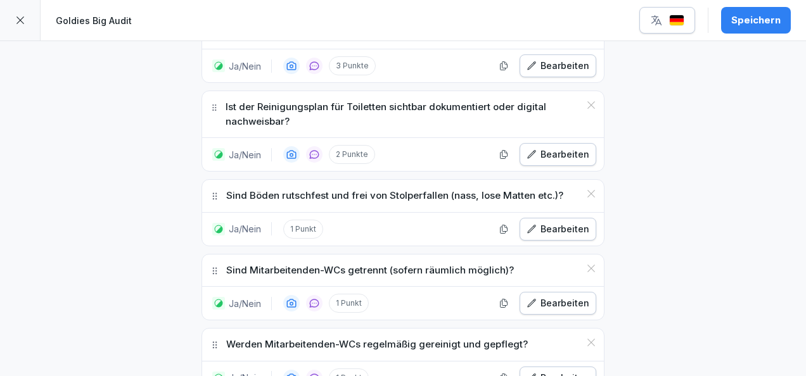
scroll to position [13485, 0]
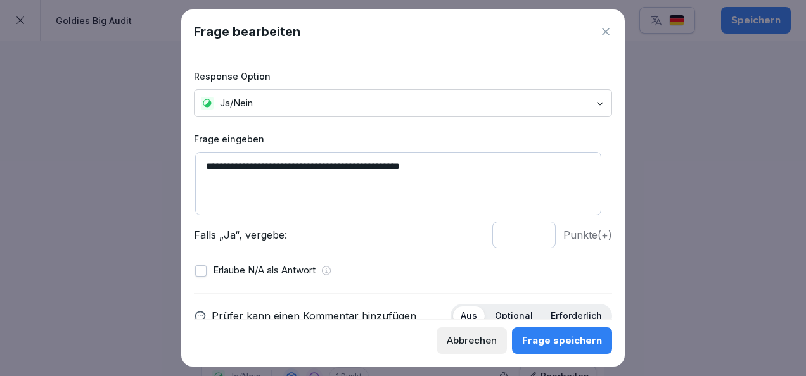
type input "*"
click at [531, 230] on input "*" at bounding box center [523, 235] width 63 height 27
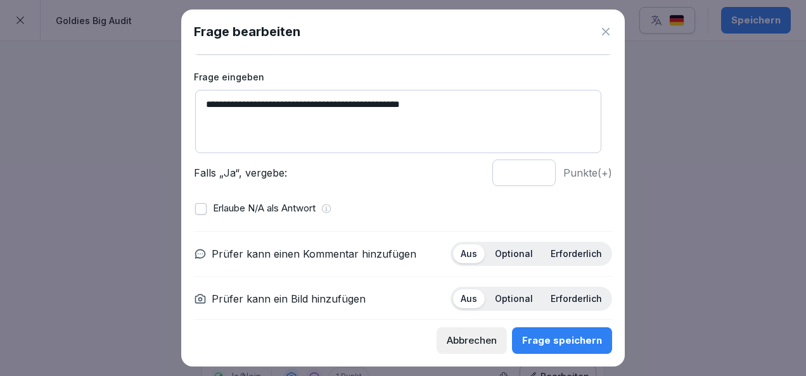
scroll to position [63, 0]
click at [200, 209] on button "button" at bounding box center [200, 207] width 11 height 11
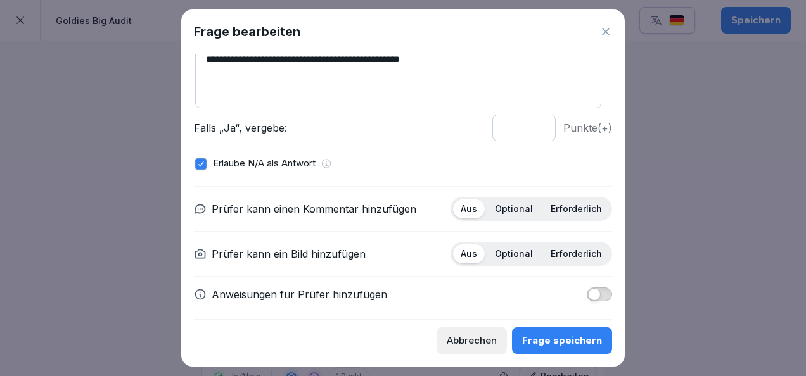
scroll to position [108, 0]
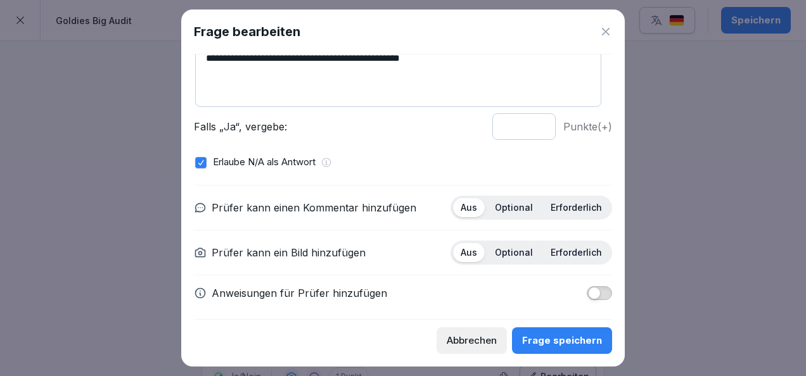
click at [569, 248] on p "Erforderlich" at bounding box center [576, 252] width 51 height 11
click at [517, 199] on div "Optional" at bounding box center [513, 207] width 53 height 19
click at [579, 338] on div "Frage speichern" at bounding box center [562, 341] width 80 height 14
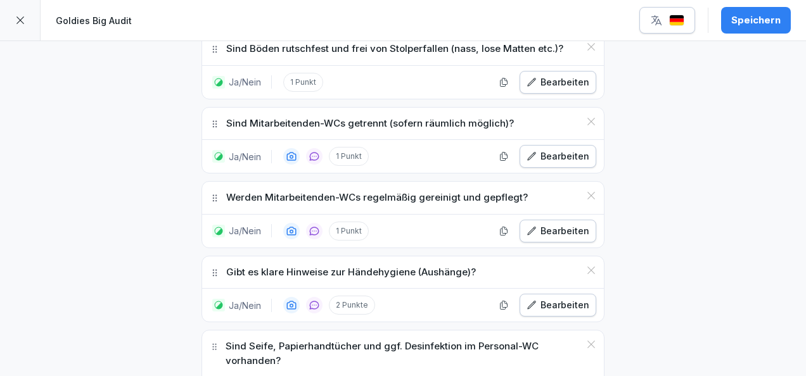
scroll to position [13643, 0]
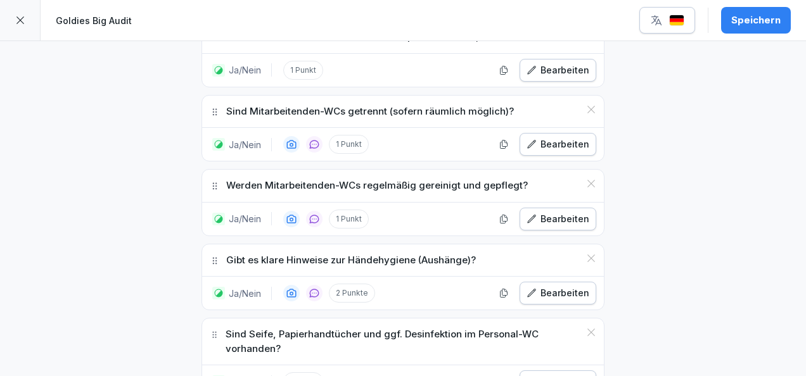
click at [541, 375] on div "Bearbeiten" at bounding box center [557, 382] width 63 height 14
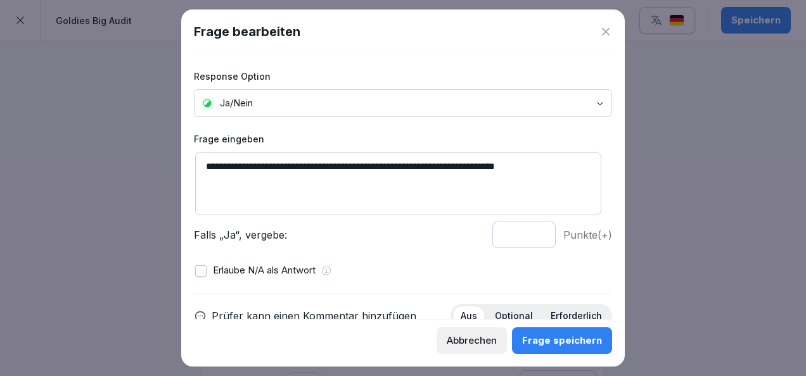
click at [194, 272] on div "**********" at bounding box center [403, 186] width 418 height 265
click at [196, 272] on button "button" at bounding box center [200, 270] width 11 height 11
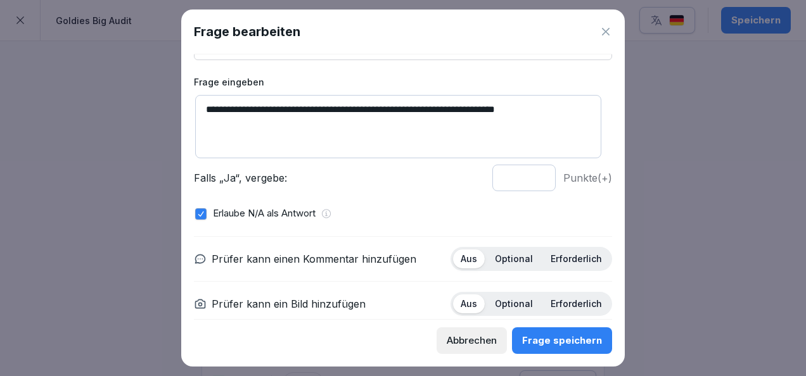
scroll to position [58, 0]
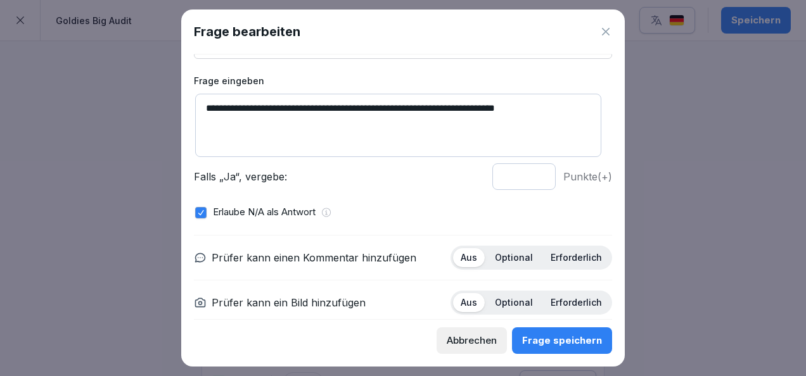
type input "*"
click at [528, 170] on input "*" at bounding box center [523, 176] width 63 height 27
click at [514, 257] on p "Optional" at bounding box center [514, 257] width 38 height 11
click at [563, 310] on div "Erforderlich" at bounding box center [576, 302] width 67 height 19
click at [567, 346] on div "Frage speichern" at bounding box center [562, 341] width 80 height 14
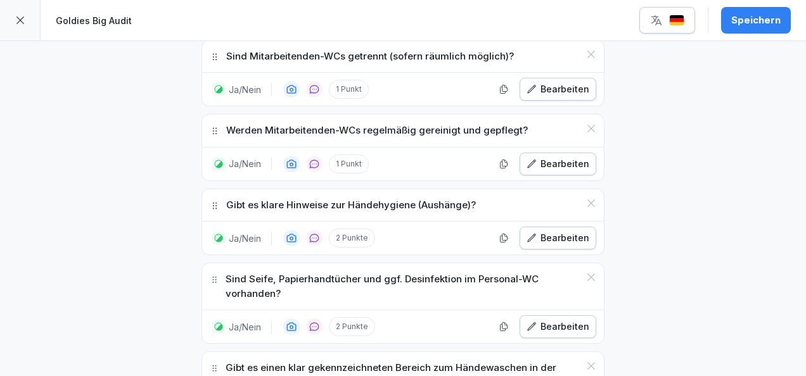
scroll to position [13699, 0]
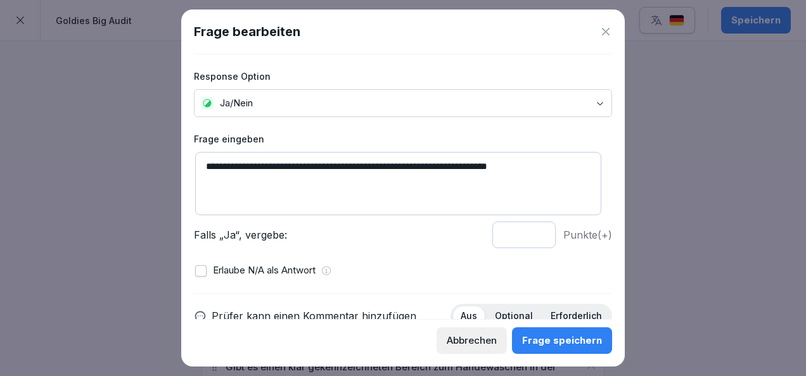
click at [531, 231] on input "*" at bounding box center [523, 235] width 63 height 27
type input "*"
click at [531, 231] on input "*" at bounding box center [523, 235] width 63 height 27
click at [579, 170] on textarea "**********" at bounding box center [398, 183] width 406 height 63
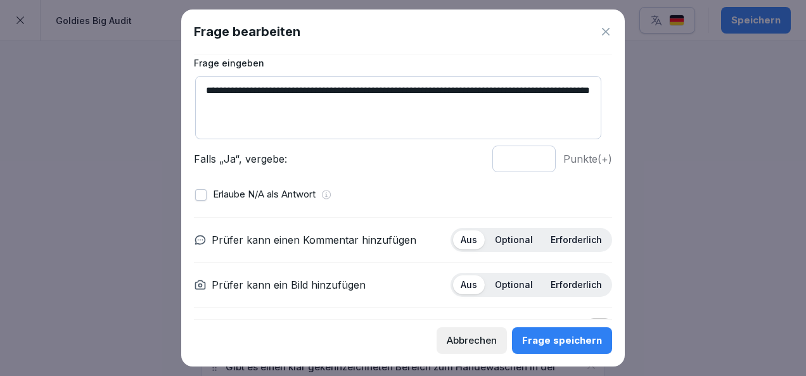
scroll to position [90, 0]
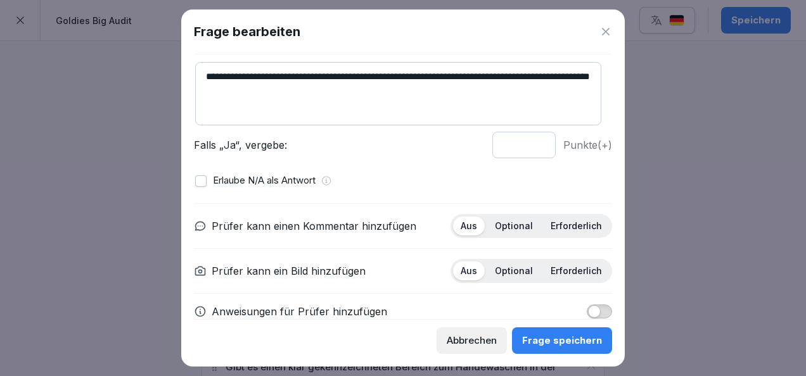
type textarea "**********"
click at [507, 224] on p "Optional" at bounding box center [514, 225] width 38 height 11
click at [568, 281] on div "Aus Optional Erforderlich" at bounding box center [531, 271] width 162 height 24
click at [563, 277] on div "Erforderlich" at bounding box center [576, 271] width 67 height 19
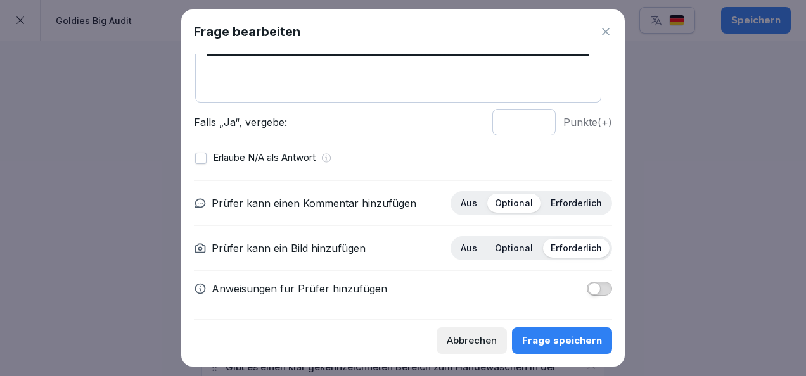
click at [542, 328] on button "Frage speichern" at bounding box center [562, 341] width 100 height 27
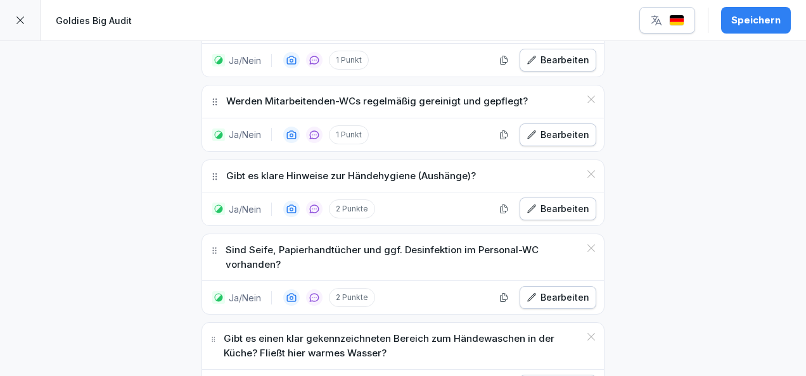
scroll to position [13759, 0]
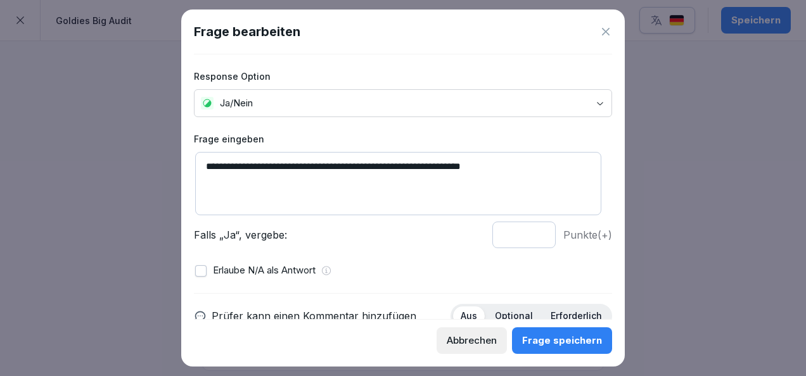
scroll to position [113, 0]
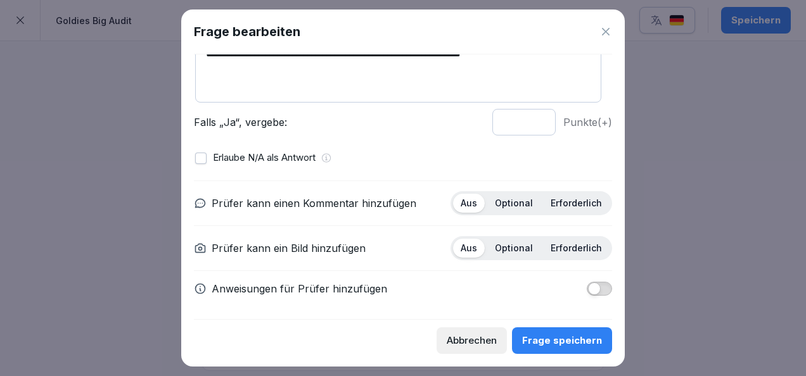
click at [592, 291] on button "button" at bounding box center [599, 289] width 25 height 14
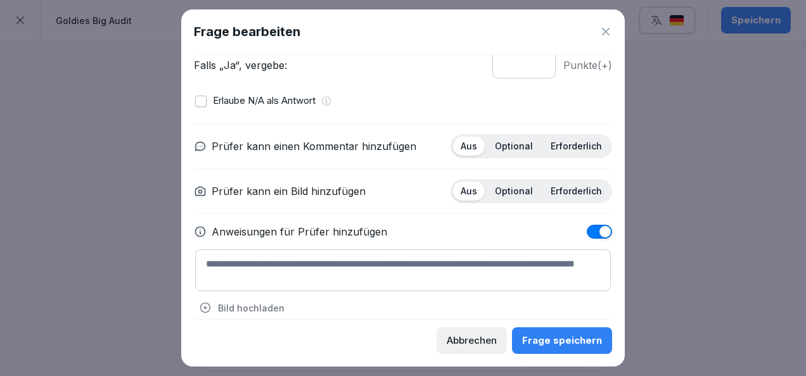
scroll to position [172, 0]
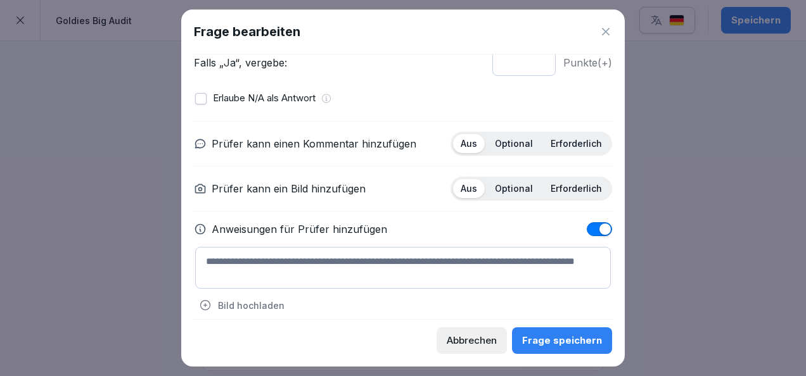
click at [370, 255] on textarea at bounding box center [403, 268] width 416 height 42
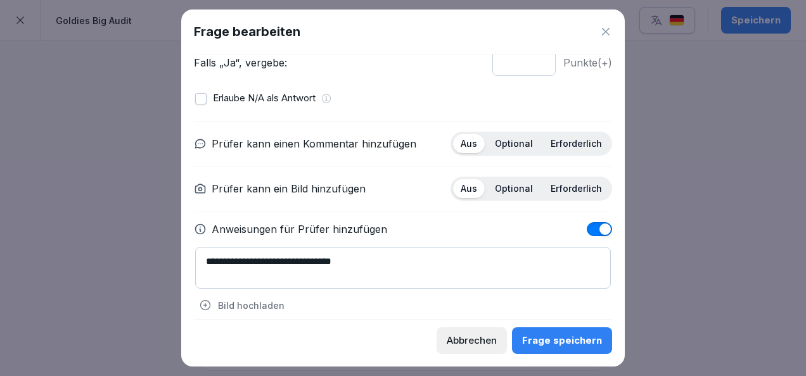
scroll to position [157, 0]
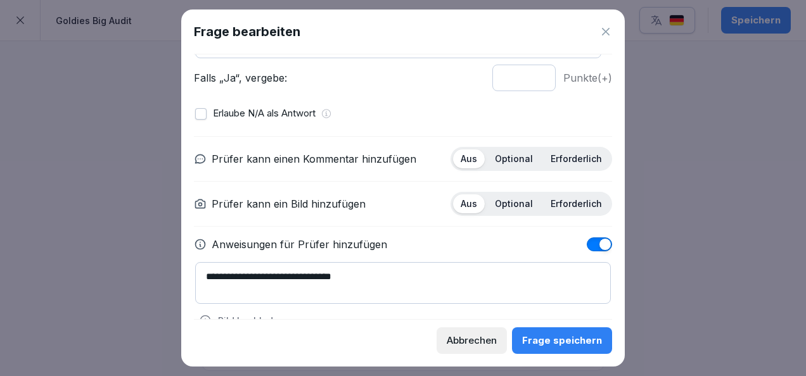
type textarea "**********"
click at [519, 153] on p "Optional" at bounding box center [514, 158] width 38 height 11
click at [557, 198] on p "Erforderlich" at bounding box center [576, 203] width 51 height 11
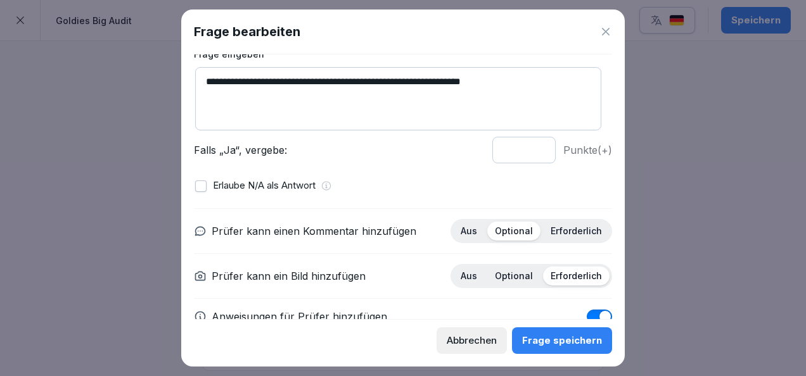
scroll to position [84, 0]
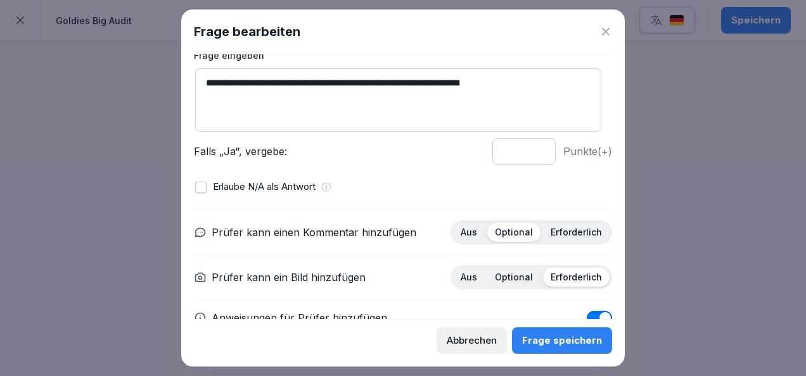
type input "*"
click at [531, 145] on input "*" at bounding box center [523, 151] width 63 height 27
click at [575, 331] on button "Frage speichern" at bounding box center [562, 341] width 100 height 27
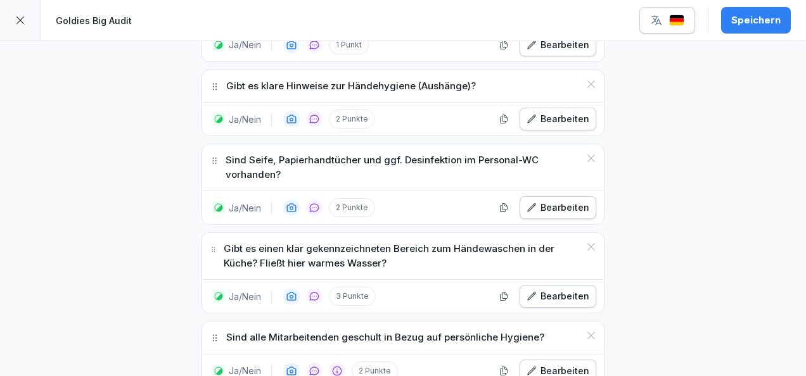
scroll to position [13830, 0]
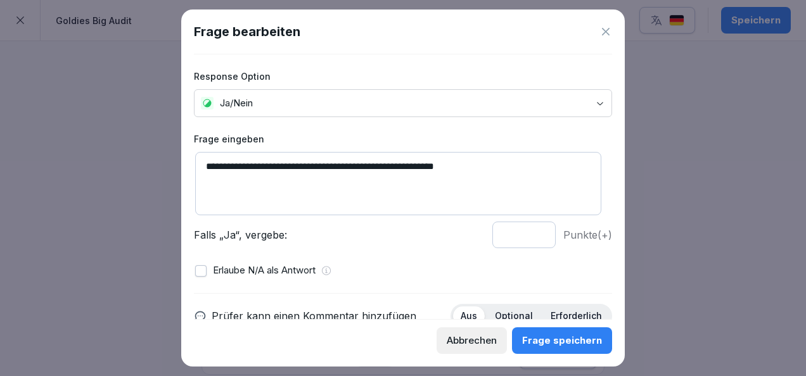
click at [531, 232] on input "*" at bounding box center [523, 235] width 63 height 27
type input "*"
click at [531, 237] on input "*" at bounding box center [523, 235] width 63 height 27
click at [369, 169] on textarea "**********" at bounding box center [398, 183] width 406 height 63
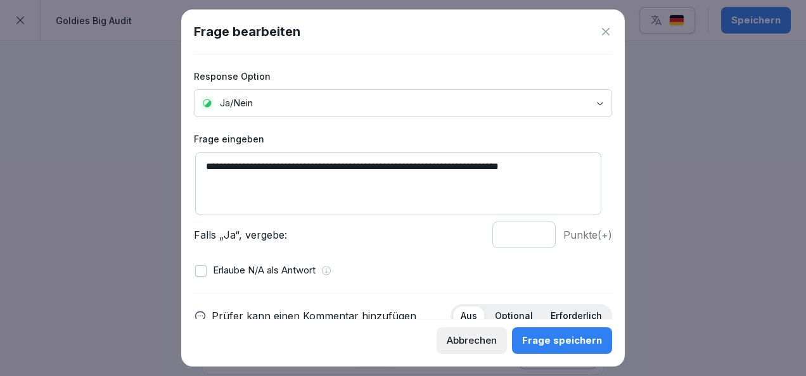
scroll to position [113, 0]
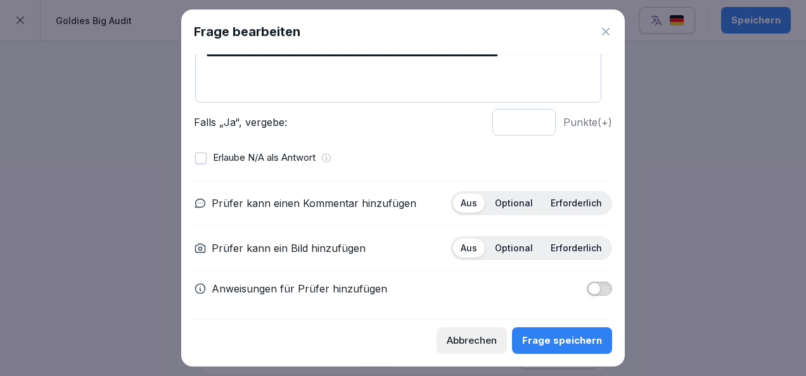
type textarea "**********"
click at [514, 198] on p "Optional" at bounding box center [514, 203] width 38 height 11
click at [563, 246] on p "Erforderlich" at bounding box center [576, 248] width 51 height 11
click at [487, 250] on div "Optional" at bounding box center [513, 248] width 53 height 19
click at [560, 202] on p "Erforderlich" at bounding box center [576, 203] width 51 height 11
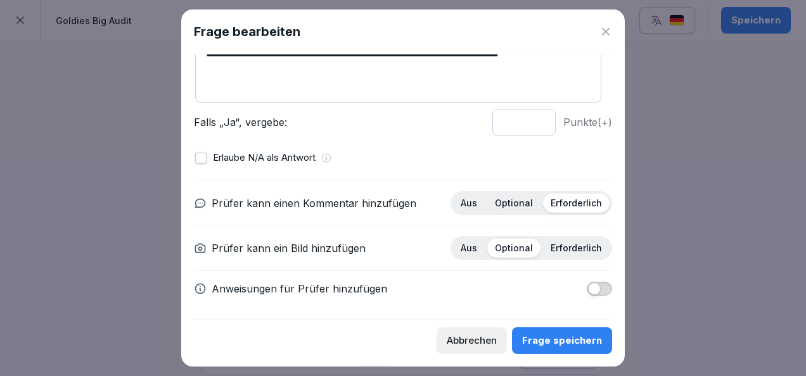
click at [568, 348] on button "Frage speichern" at bounding box center [562, 341] width 100 height 27
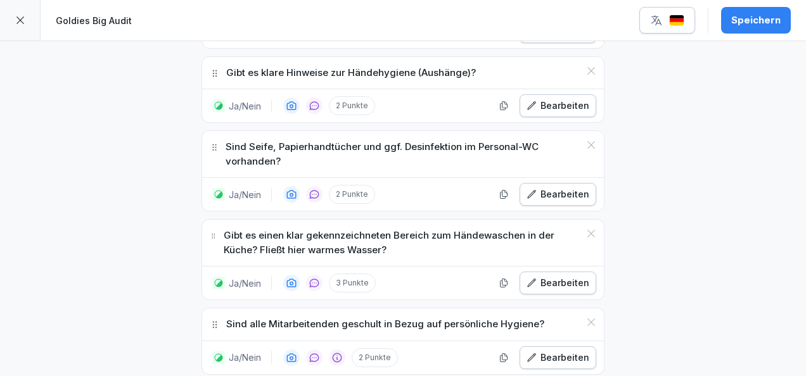
scroll to position [13871, 0]
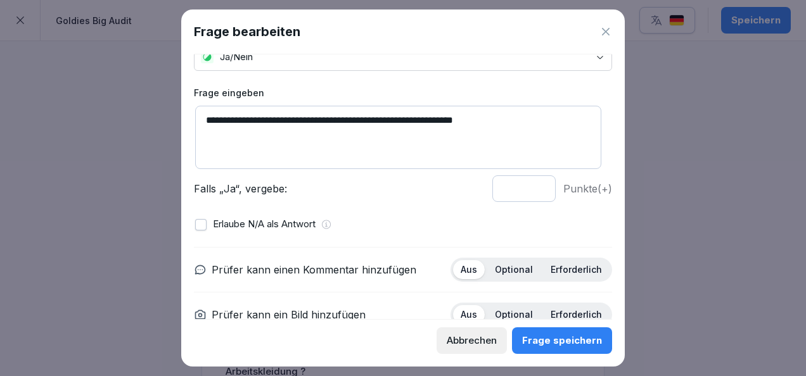
scroll to position [63, 0]
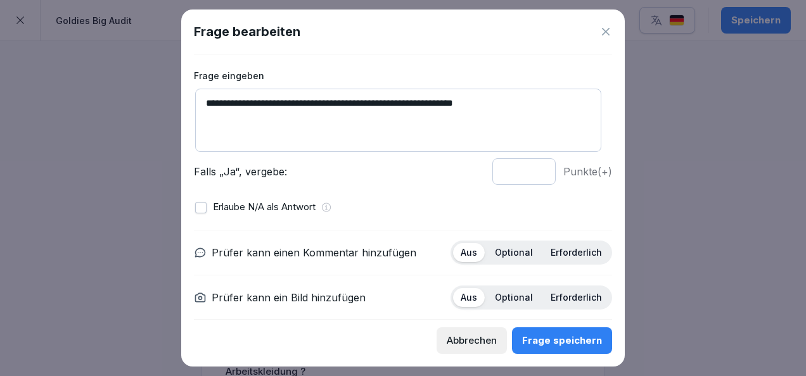
type input "*"
click at [529, 169] on input "*" at bounding box center [523, 171] width 63 height 27
click at [555, 250] on p "Erforderlich" at bounding box center [576, 252] width 51 height 11
click at [509, 298] on p "Optional" at bounding box center [514, 297] width 38 height 11
click at [553, 332] on button "Frage speichern" at bounding box center [562, 341] width 100 height 27
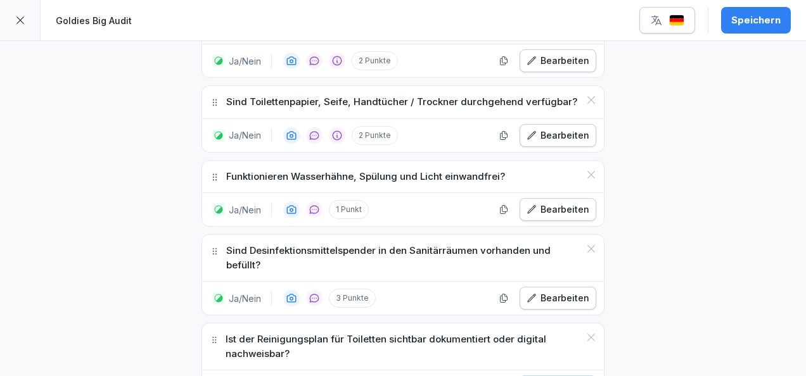
scroll to position [13223, 0]
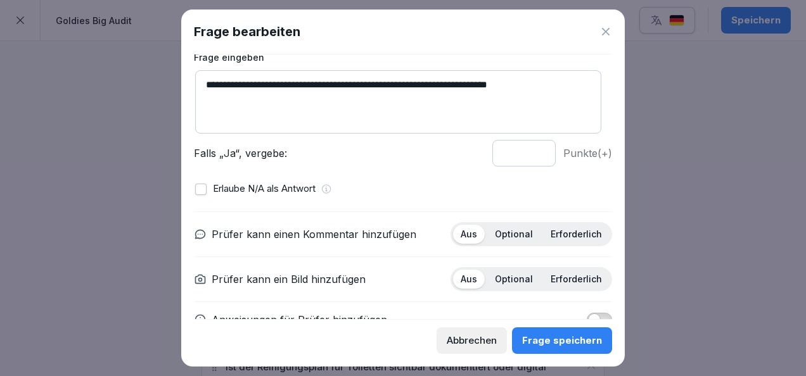
scroll to position [82, 0]
click at [200, 188] on button "button" at bounding box center [200, 188] width 11 height 11
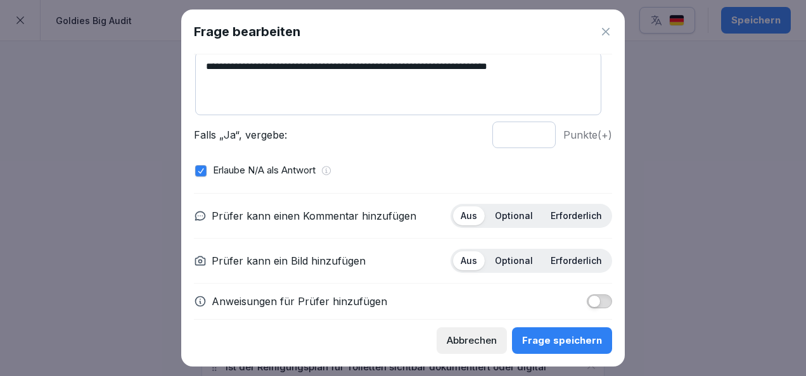
scroll to position [101, 0]
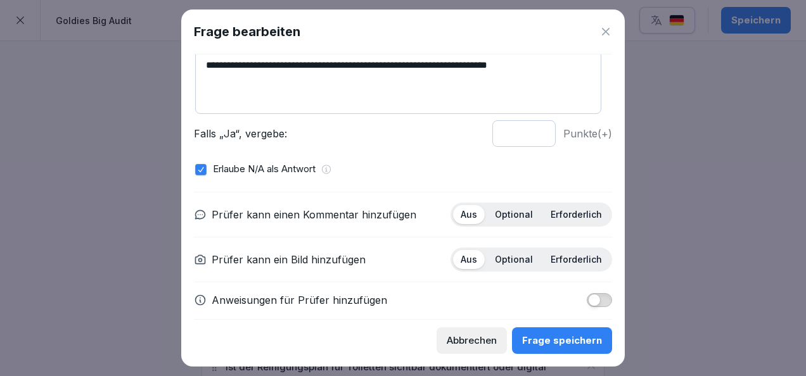
click at [503, 213] on p "Optional" at bounding box center [514, 214] width 38 height 11
click at [559, 254] on p "Erforderlich" at bounding box center [576, 259] width 51 height 11
click at [564, 335] on div "Frage speichern" at bounding box center [562, 341] width 80 height 14
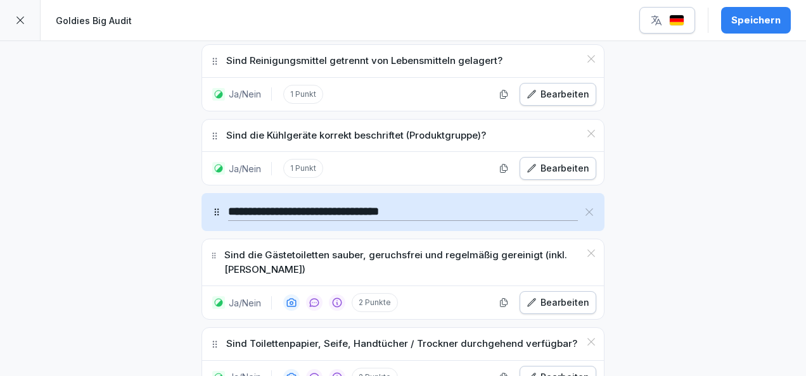
scroll to position [13000, 0]
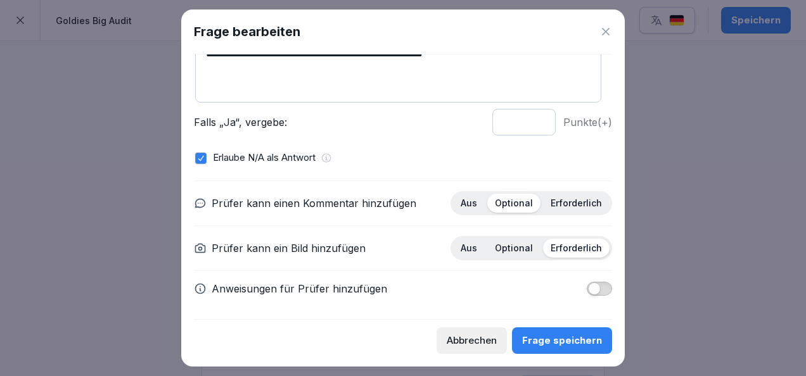
scroll to position [0, 0]
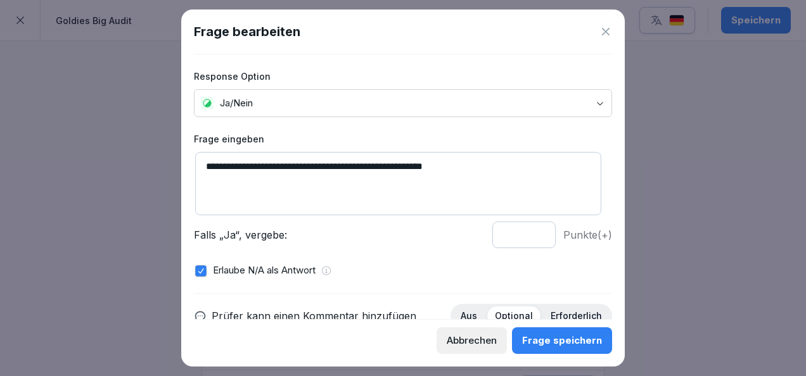
click at [606, 33] on icon at bounding box center [606, 32] width 8 height 8
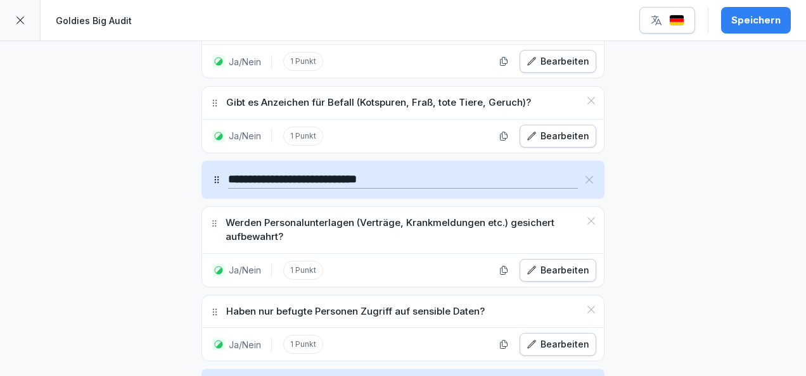
scroll to position [11959, 0]
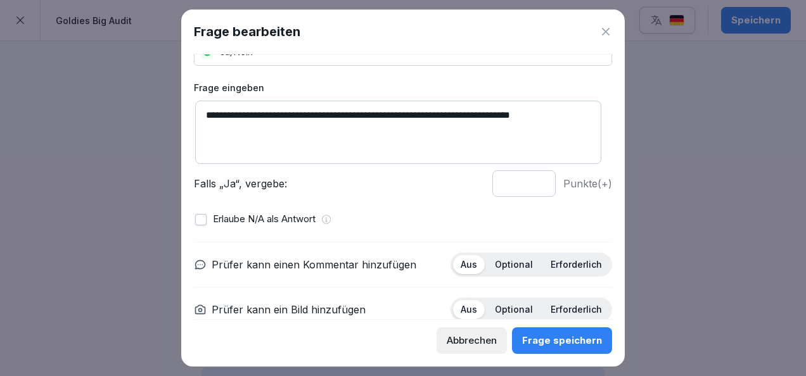
scroll to position [77, 0]
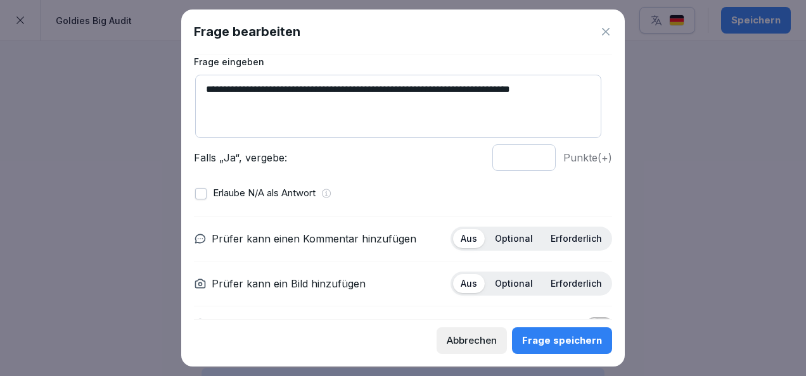
click at [527, 155] on input "*" at bounding box center [523, 157] width 63 height 27
type input "*"
click at [527, 155] on input "*" at bounding box center [523, 157] width 63 height 27
click at [521, 238] on p "Optional" at bounding box center [514, 238] width 38 height 11
click at [565, 279] on p "Erforderlich" at bounding box center [576, 283] width 51 height 11
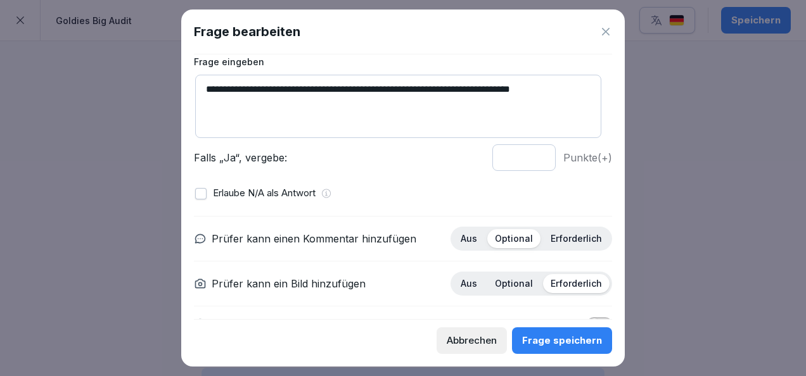
scroll to position [113, 0]
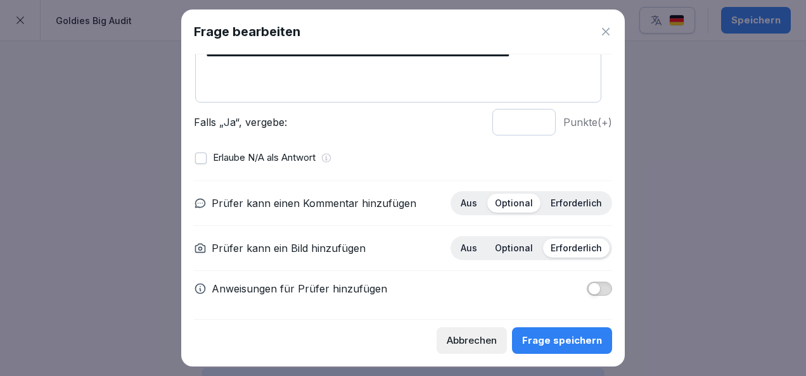
click at [544, 338] on div "Frage speichern" at bounding box center [562, 341] width 80 height 14
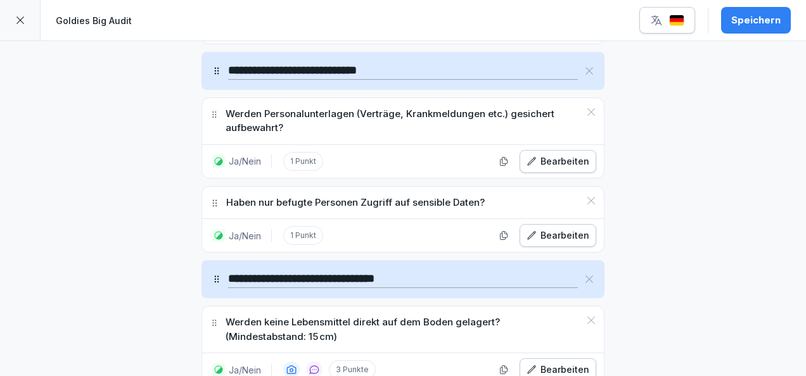
scroll to position [12069, 0]
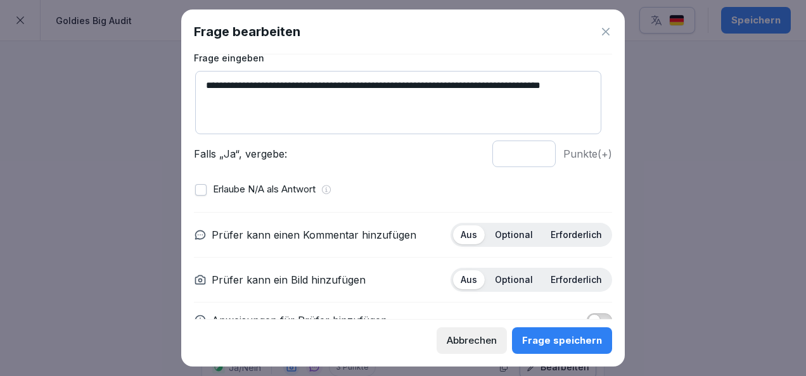
scroll to position [82, 0]
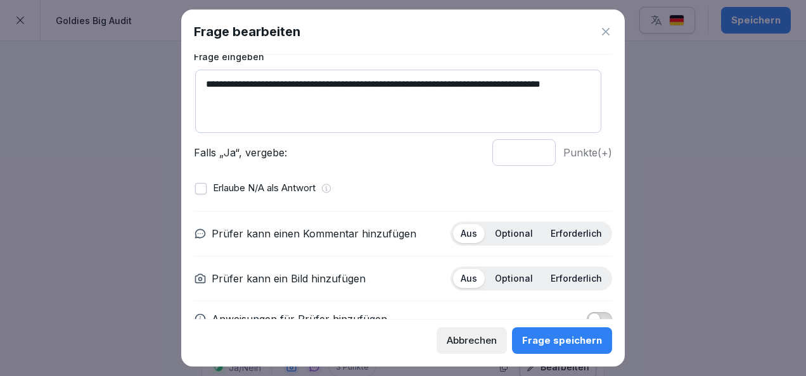
click at [530, 146] on input "*" at bounding box center [523, 152] width 63 height 27
type input "*"
click at [530, 146] on input "*" at bounding box center [523, 152] width 63 height 27
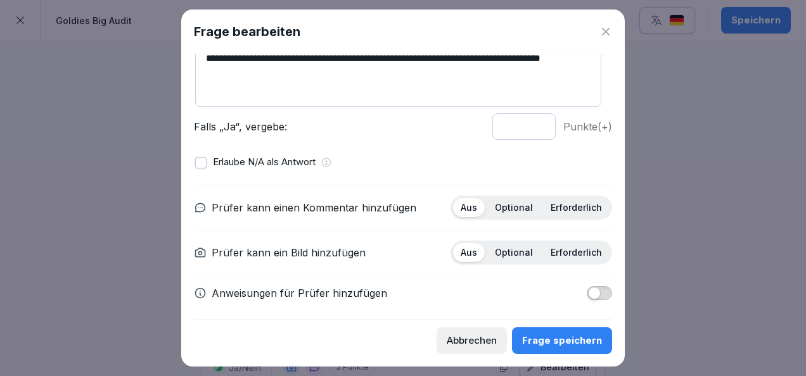
scroll to position [111, 0]
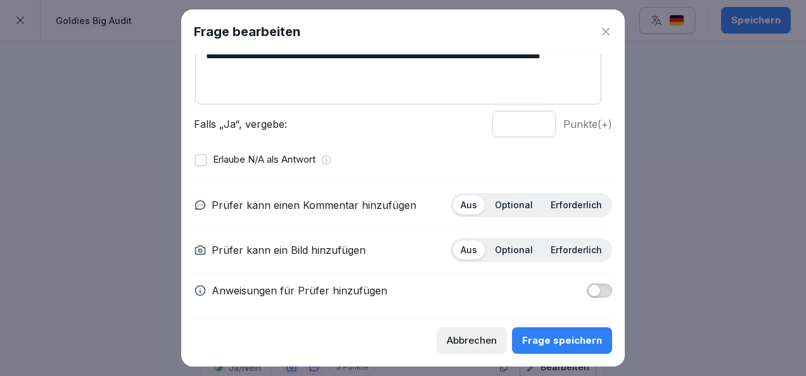
click at [509, 200] on p "Optional" at bounding box center [514, 205] width 38 height 11
click at [566, 250] on p "Erforderlich" at bounding box center [576, 250] width 51 height 11
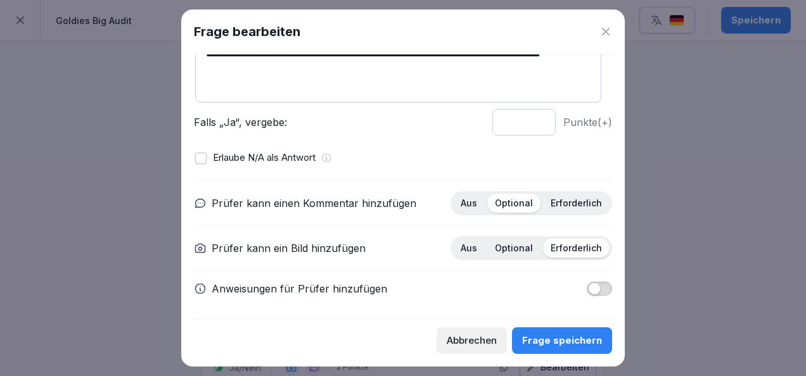
click at [588, 290] on span "button" at bounding box center [594, 289] width 13 height 13
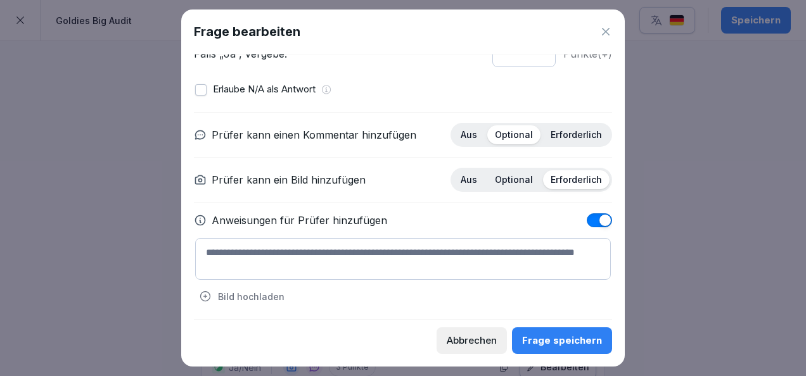
click at [384, 259] on textarea at bounding box center [403, 259] width 416 height 42
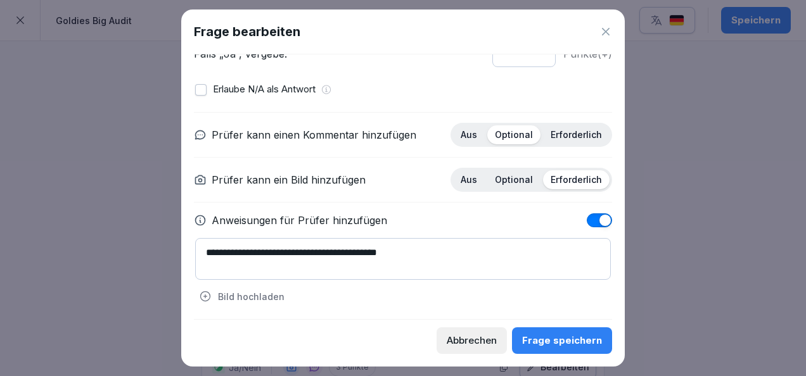
type textarea "**********"
click at [540, 334] on div "Frage speichern" at bounding box center [562, 341] width 80 height 14
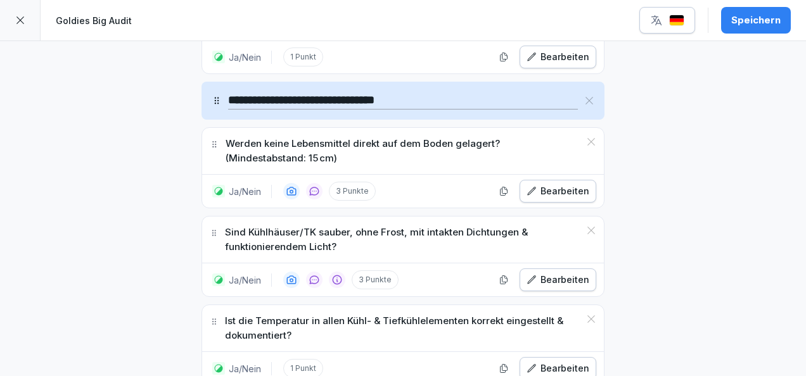
scroll to position [12250, 0]
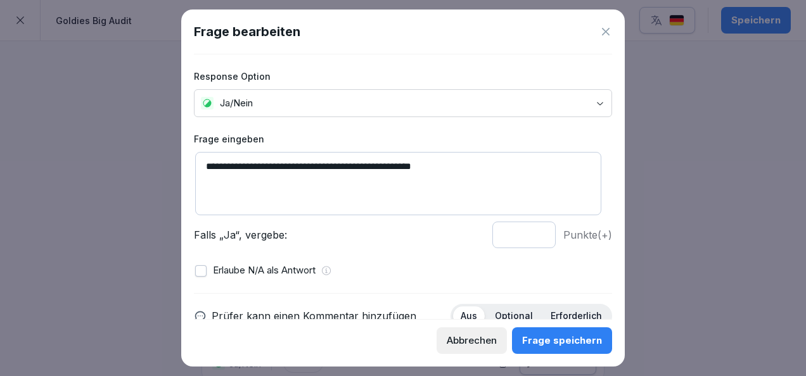
click at [530, 231] on input "*" at bounding box center [523, 235] width 63 height 27
type input "*"
click at [530, 231] on input "*" at bounding box center [523, 235] width 63 height 27
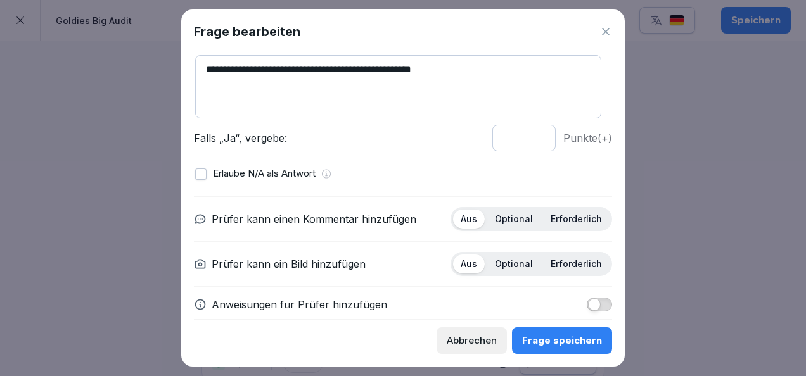
scroll to position [99, 0]
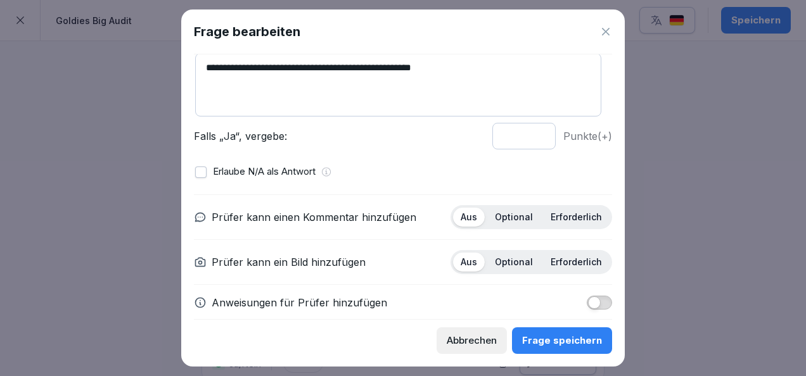
click at [513, 218] on p "Optional" at bounding box center [514, 217] width 38 height 11
click at [556, 257] on p "Erforderlich" at bounding box center [576, 262] width 51 height 11
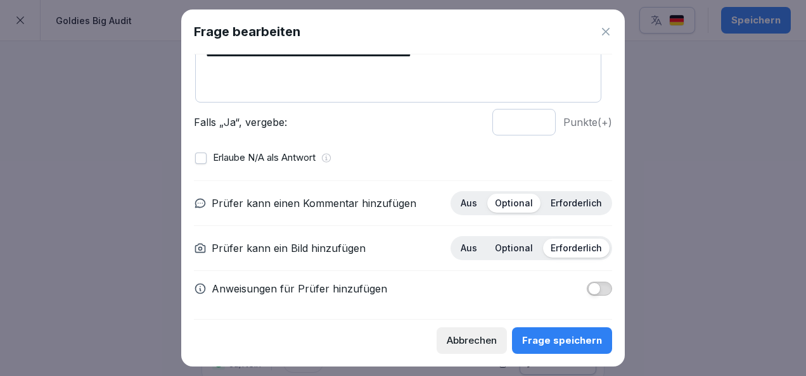
click at [580, 343] on div "Frage speichern" at bounding box center [562, 341] width 80 height 14
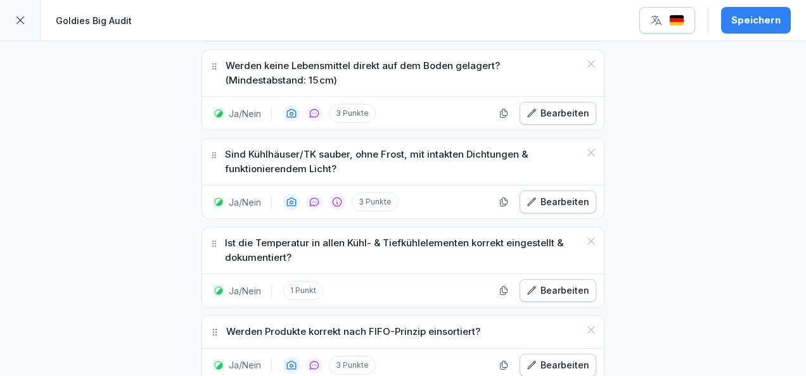
scroll to position [12342, 0]
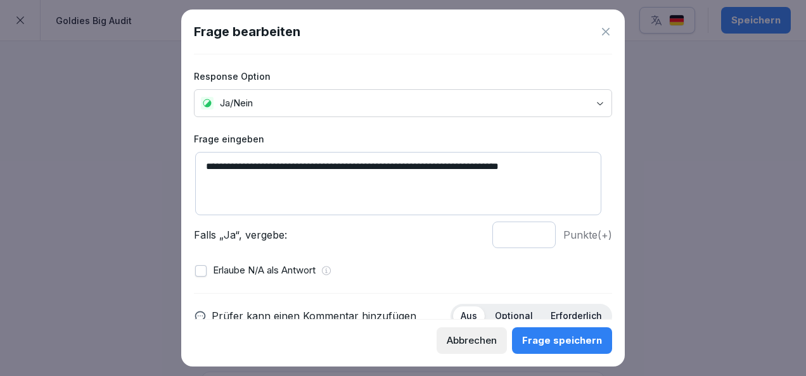
click at [528, 230] on input "*" at bounding box center [523, 235] width 63 height 27
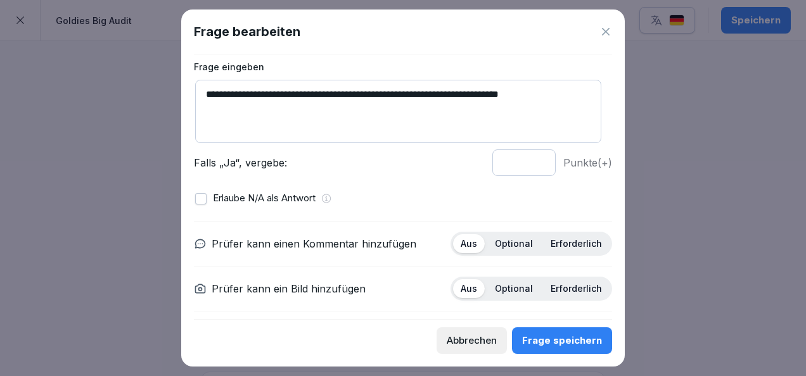
scroll to position [74, 0]
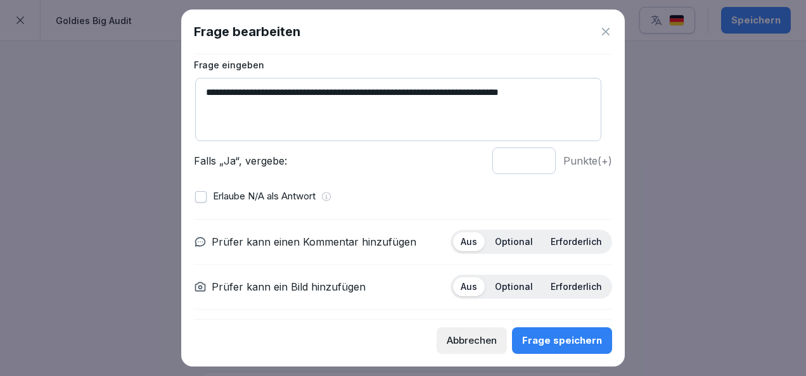
type input "*"
click at [511, 247] on div "Optional" at bounding box center [513, 242] width 53 height 19
click at [561, 288] on p "Erforderlich" at bounding box center [576, 286] width 51 height 11
click at [574, 342] on div "Frage speichern" at bounding box center [562, 341] width 80 height 14
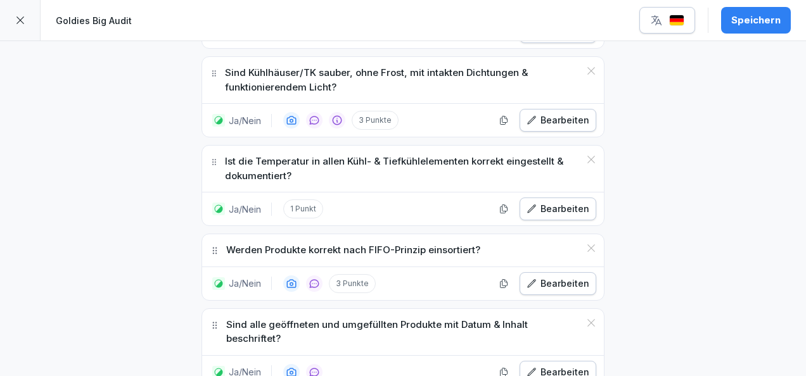
scroll to position [12414, 0]
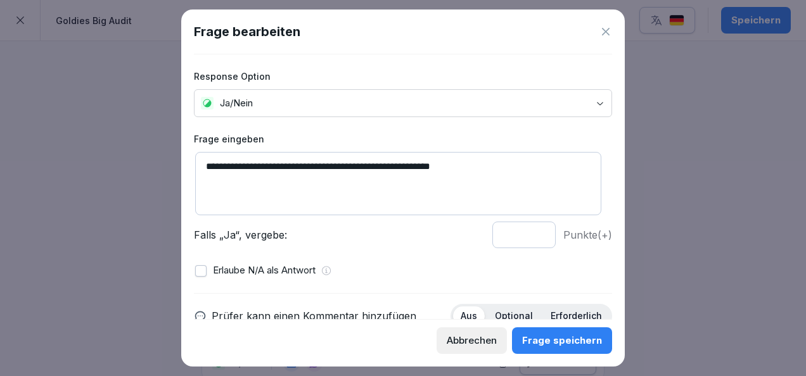
click at [530, 233] on input "*" at bounding box center [523, 235] width 63 height 27
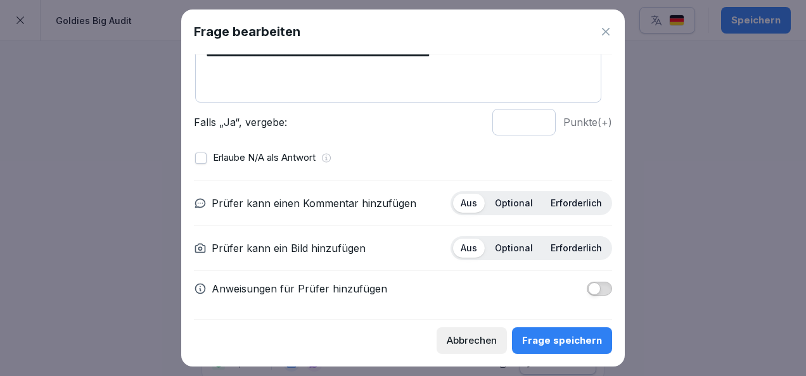
type input "*"
click at [509, 209] on div "Optional" at bounding box center [513, 203] width 53 height 19
click at [561, 243] on p "Erforderlich" at bounding box center [576, 248] width 51 height 11
click at [568, 347] on div "Frage speichern" at bounding box center [562, 341] width 80 height 14
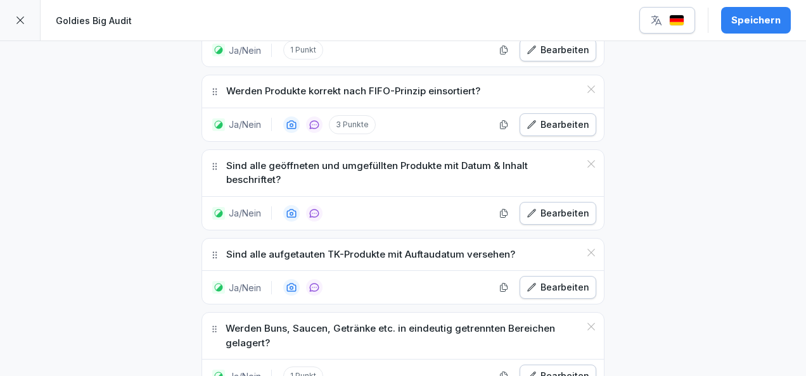
scroll to position [12563, 0]
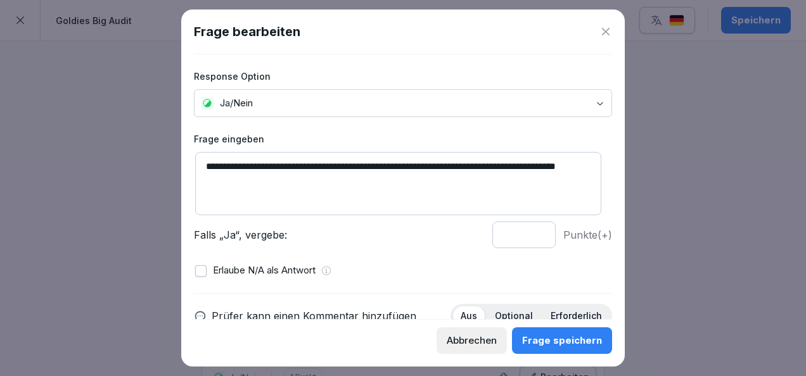
click at [532, 234] on input "*" at bounding box center [523, 235] width 63 height 27
type input "*"
click at [532, 234] on input "*" at bounding box center [523, 235] width 63 height 27
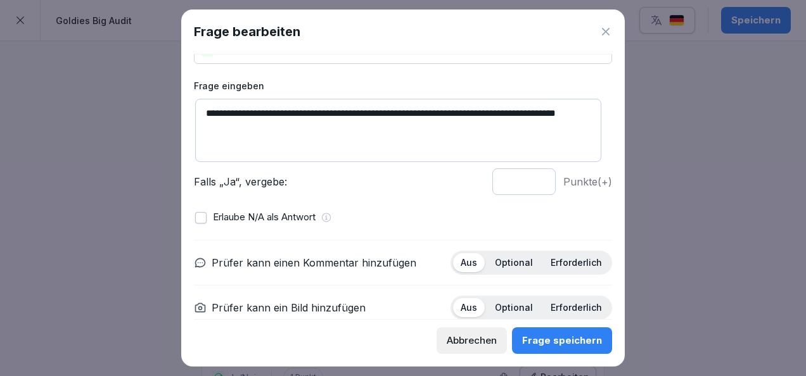
scroll to position [67, 0]
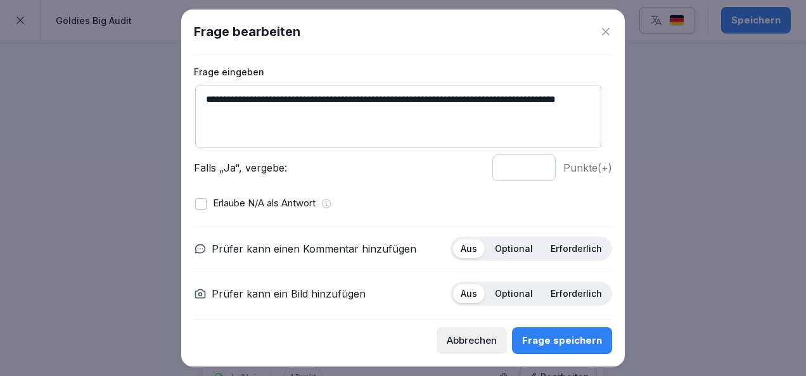
click at [510, 255] on div "Optional" at bounding box center [513, 248] width 53 height 19
click at [549, 284] on div "Erforderlich" at bounding box center [576, 293] width 67 height 19
click at [559, 331] on button "Frage speichern" at bounding box center [562, 341] width 100 height 27
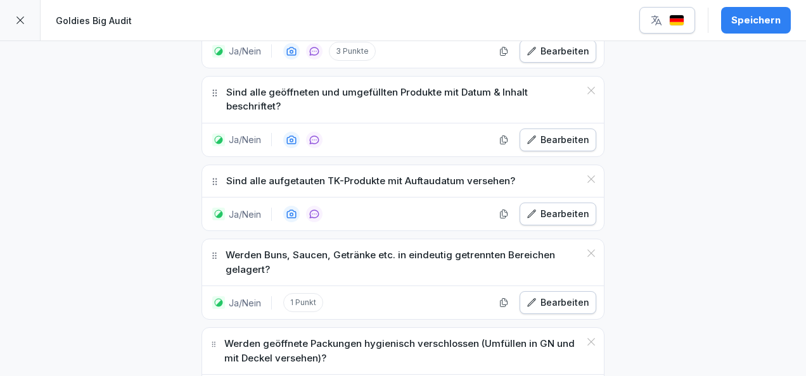
scroll to position [12670, 0]
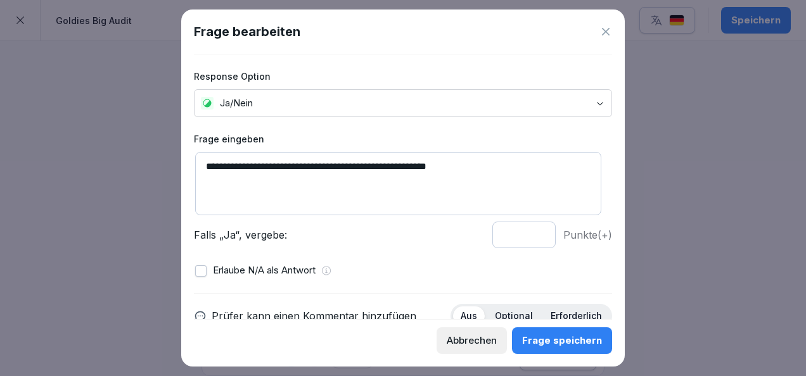
click at [528, 229] on input "*" at bounding box center [523, 235] width 63 height 27
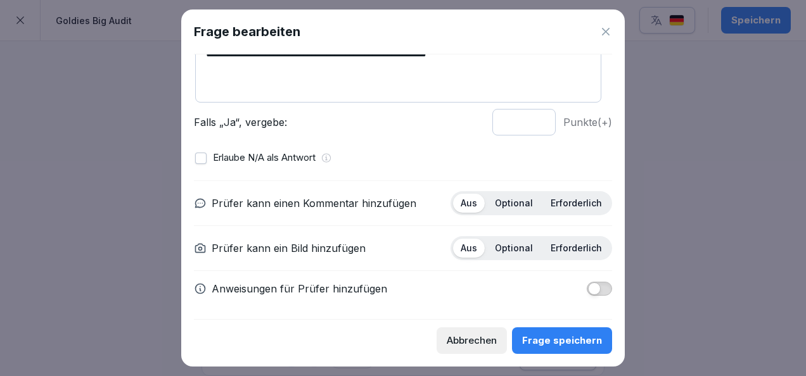
type input "*"
click at [510, 198] on p "Optional" at bounding box center [514, 203] width 38 height 11
click at [568, 243] on p "Erforderlich" at bounding box center [576, 248] width 51 height 11
click at [566, 334] on div "Frage speichern" at bounding box center [562, 341] width 80 height 14
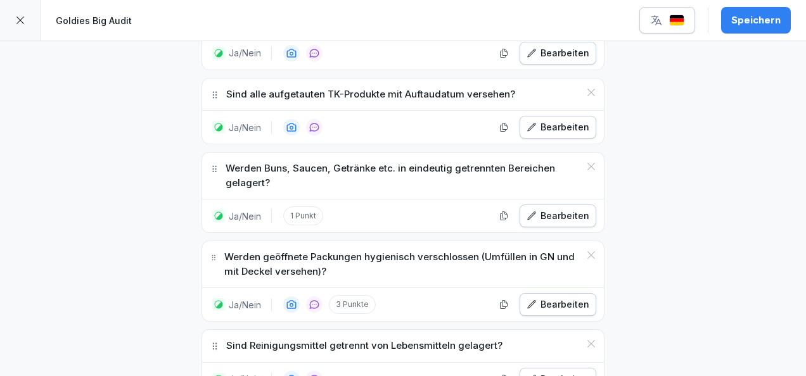
scroll to position [12734, 0]
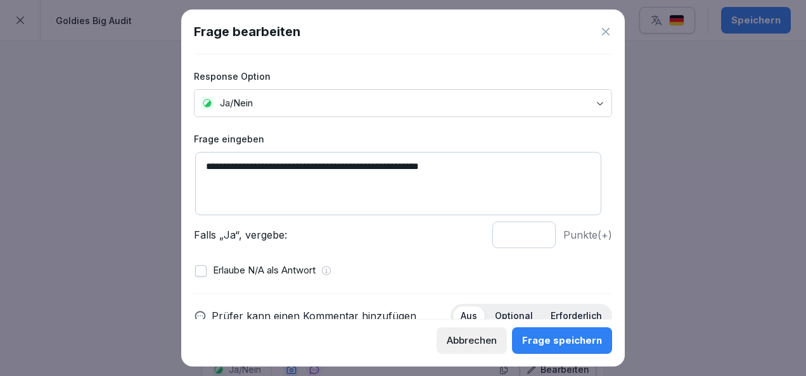
click at [530, 233] on input "*" at bounding box center [523, 235] width 63 height 27
click at [527, 238] on input "*" at bounding box center [523, 235] width 63 height 27
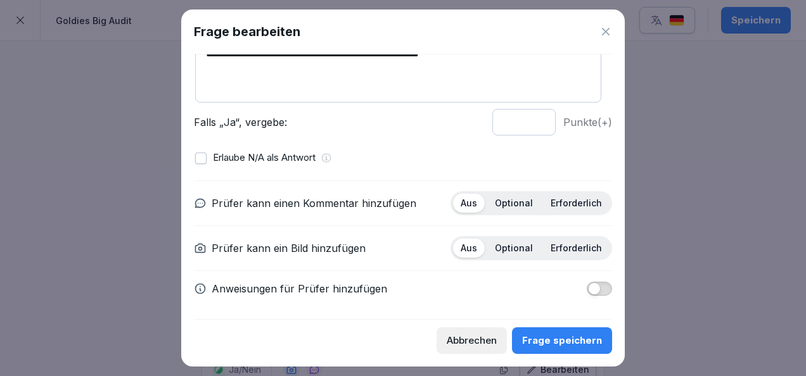
type input "*"
click at [507, 205] on p "Optional" at bounding box center [514, 203] width 38 height 11
click at [562, 239] on div "Erforderlich" at bounding box center [576, 248] width 67 height 19
click at [566, 331] on button "Frage speichern" at bounding box center [562, 341] width 100 height 27
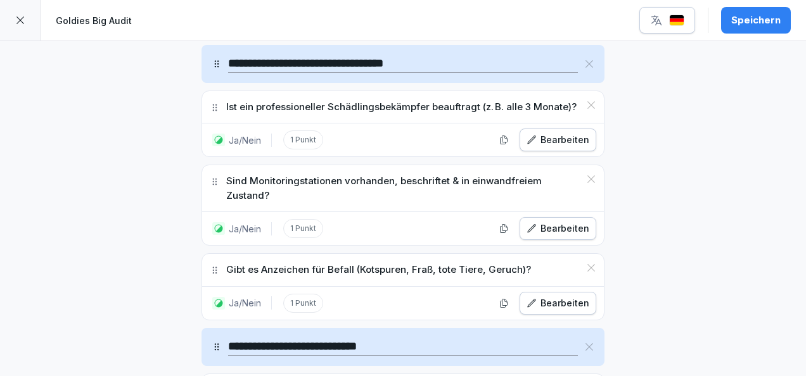
scroll to position [11790, 0]
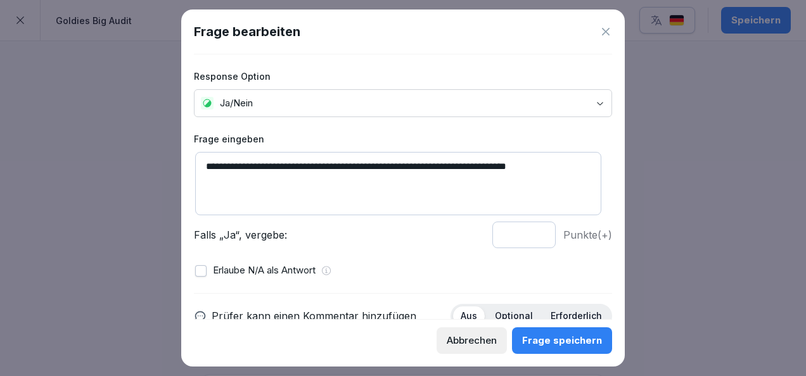
click at [530, 233] on input "*" at bounding box center [523, 235] width 63 height 27
type input "*"
click at [530, 233] on input "*" at bounding box center [523, 235] width 63 height 27
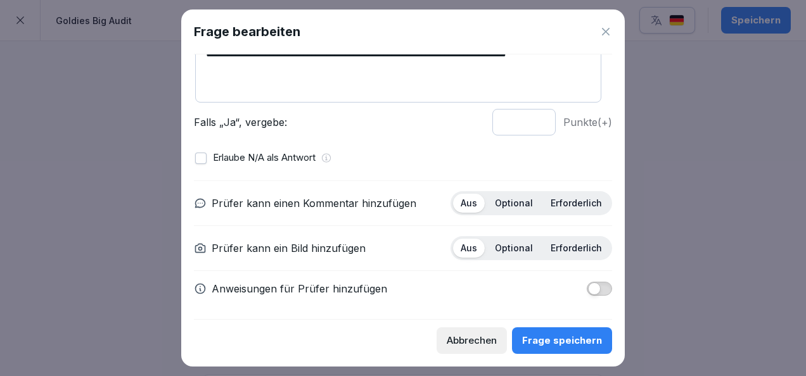
click at [498, 198] on p "Optional" at bounding box center [514, 203] width 38 height 11
click at [580, 246] on p "Erforderlich" at bounding box center [576, 248] width 51 height 11
click at [569, 338] on div "Frage speichern" at bounding box center [562, 341] width 80 height 14
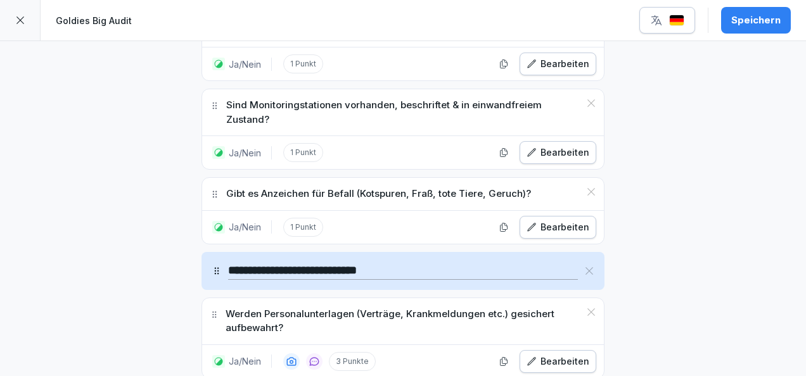
scroll to position [11890, 0]
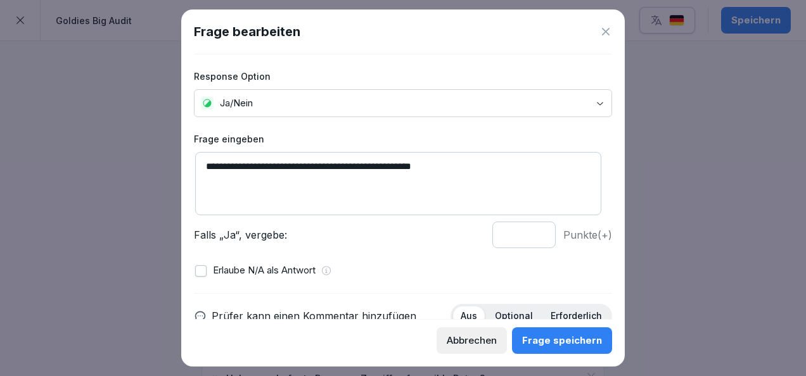
click at [530, 229] on input "*" at bounding box center [523, 235] width 63 height 27
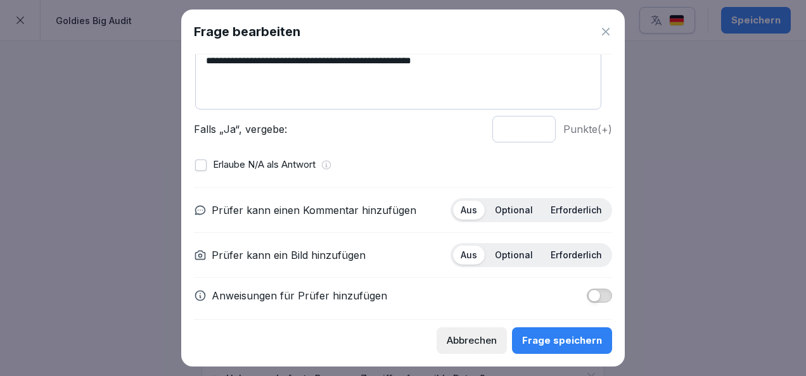
scroll to position [110, 0]
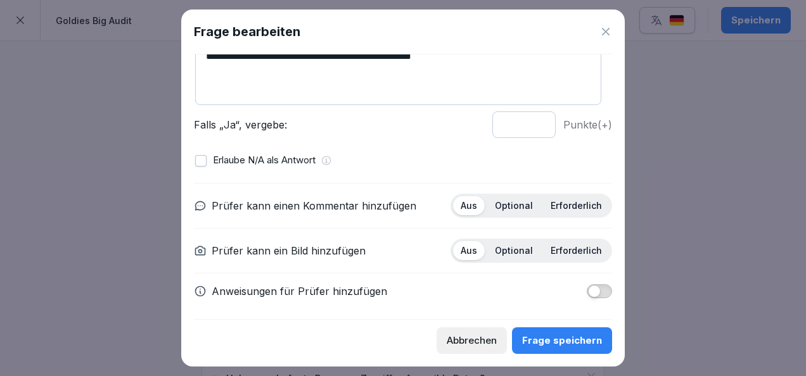
click at [526, 119] on input "*" at bounding box center [523, 124] width 63 height 27
type input "*"
click at [526, 119] on input "*" at bounding box center [523, 124] width 63 height 27
click at [511, 208] on p "Optional" at bounding box center [514, 205] width 38 height 11
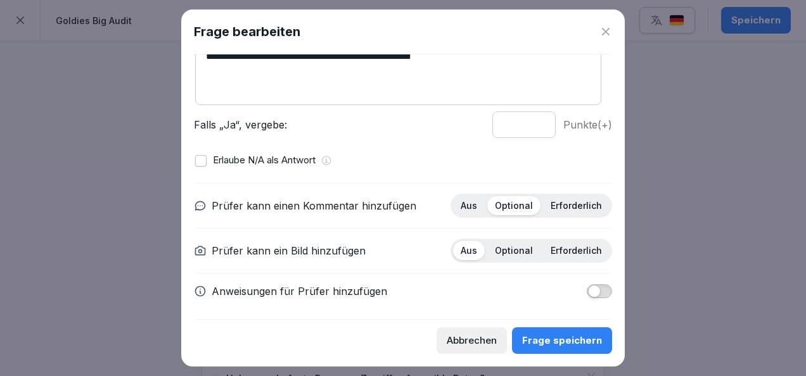
click at [555, 205] on p "Erforderlich" at bounding box center [576, 205] width 51 height 11
click at [521, 252] on p "Optional" at bounding box center [514, 250] width 38 height 11
click at [568, 328] on button "Frage speichern" at bounding box center [562, 341] width 100 height 27
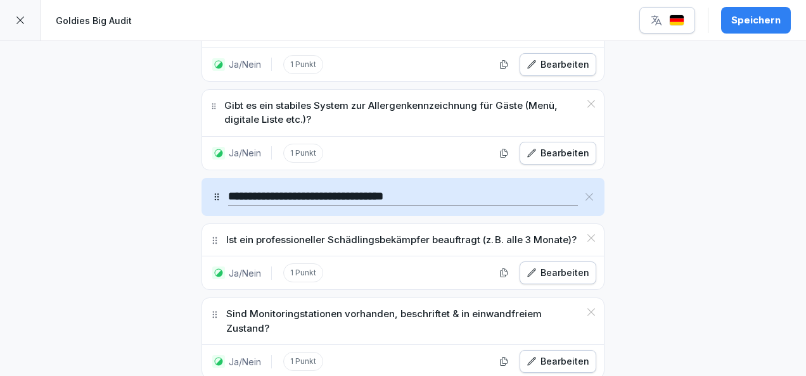
scroll to position [11656, 0]
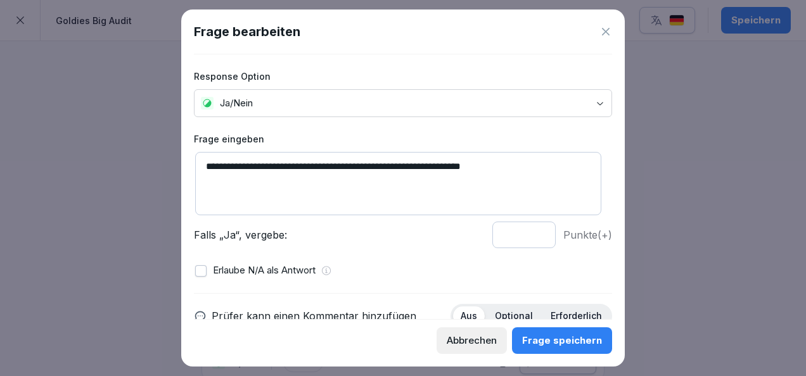
click at [526, 232] on input "*" at bounding box center [523, 235] width 63 height 27
type input "*"
click at [526, 232] on input "*" at bounding box center [523, 235] width 63 height 27
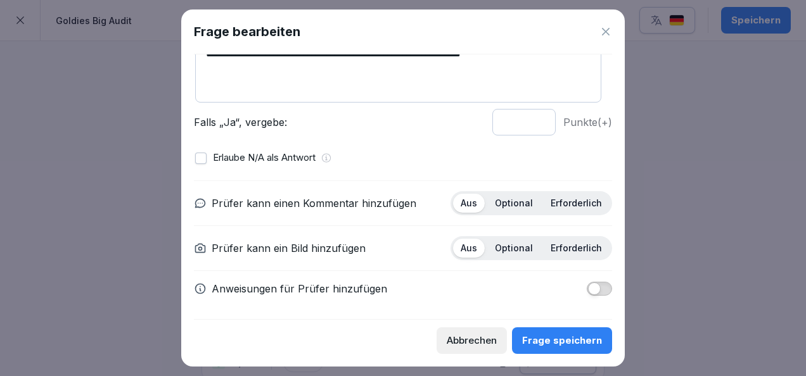
click at [509, 194] on div "Optional" at bounding box center [513, 203] width 53 height 19
click at [566, 236] on div "Aus Optional Erforderlich" at bounding box center [531, 248] width 162 height 24
click at [556, 198] on p "Erforderlich" at bounding box center [576, 203] width 51 height 11
click at [505, 207] on p "Optional" at bounding box center [514, 203] width 38 height 11
click at [551, 250] on p "Erforderlich" at bounding box center [576, 248] width 51 height 11
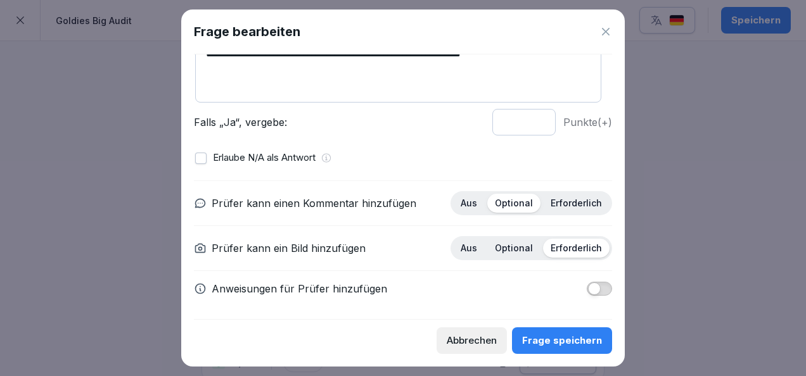
click at [566, 337] on div "Frage speichern" at bounding box center [562, 341] width 80 height 14
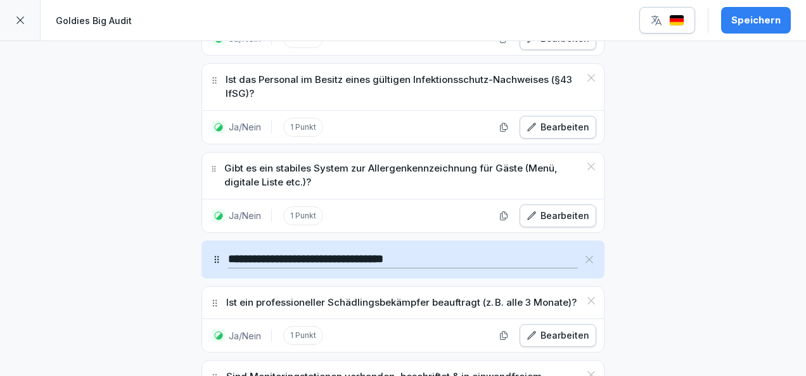
scroll to position [11592, 0]
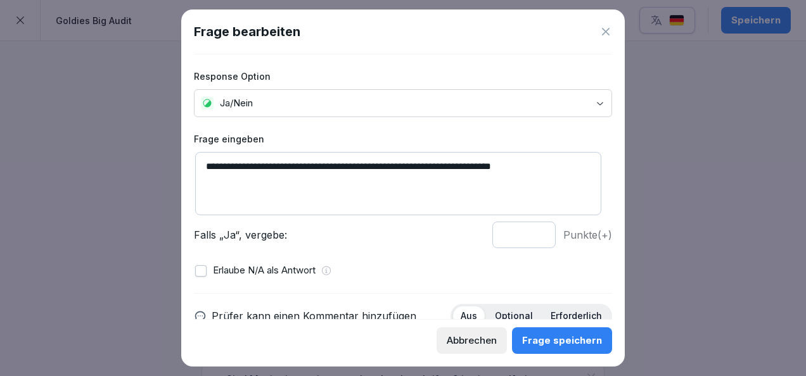
click at [527, 232] on input "*" at bounding box center [523, 235] width 63 height 27
click at [528, 227] on input "*" at bounding box center [523, 235] width 63 height 27
click at [529, 228] on input "*" at bounding box center [523, 235] width 63 height 27
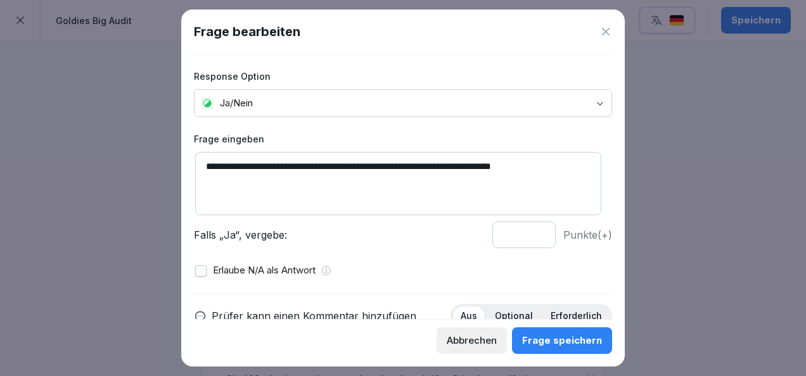
click at [529, 228] on input "*" at bounding box center [523, 235] width 63 height 27
click at [528, 238] on input "*" at bounding box center [523, 235] width 63 height 27
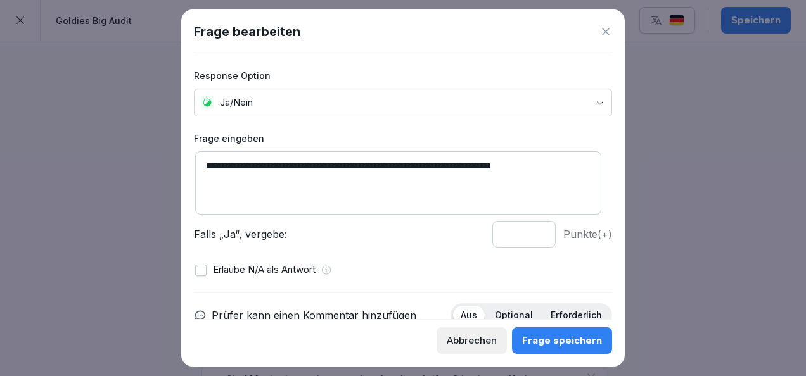
scroll to position [113, 0]
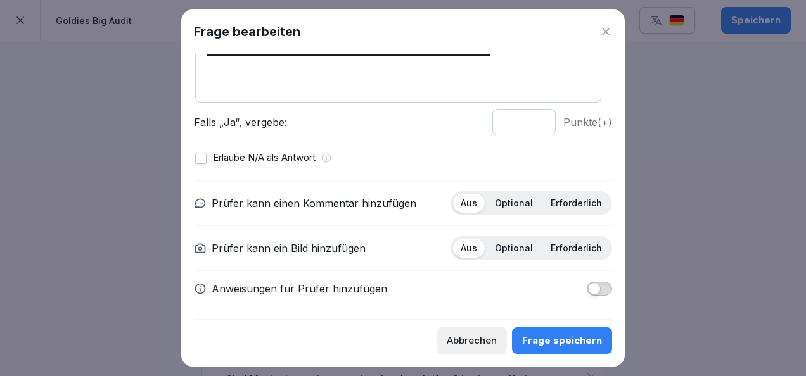
click at [501, 203] on p "Optional" at bounding box center [514, 203] width 38 height 11
click at [556, 243] on p "Erforderlich" at bounding box center [576, 248] width 51 height 11
drag, startPoint x: 556, startPoint y: 241, endPoint x: 537, endPoint y: 129, distance: 114.4
click at [537, 129] on input "*" at bounding box center [523, 122] width 63 height 27
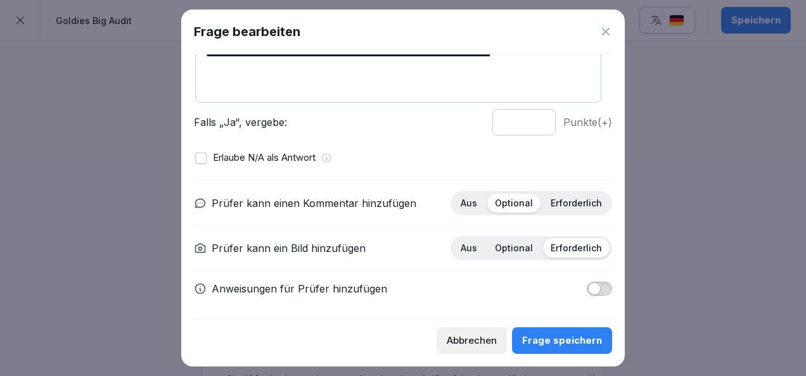
click at [528, 119] on input "*" at bounding box center [523, 122] width 63 height 27
type input "*"
click at [528, 119] on input "*" at bounding box center [523, 122] width 63 height 27
click at [547, 350] on button "Frage speichern" at bounding box center [562, 341] width 100 height 27
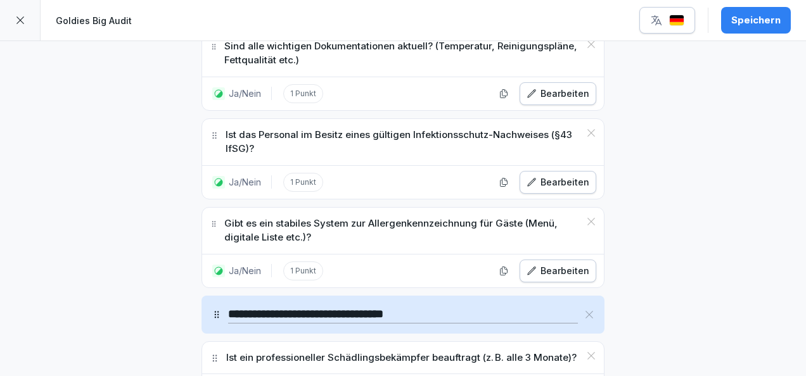
scroll to position [11538, 0]
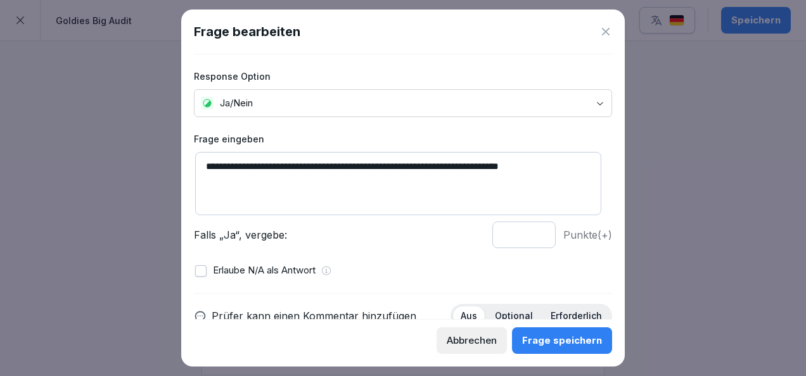
click at [528, 231] on input "*" at bounding box center [523, 235] width 63 height 27
click at [527, 233] on input "*" at bounding box center [523, 235] width 63 height 27
type input "*"
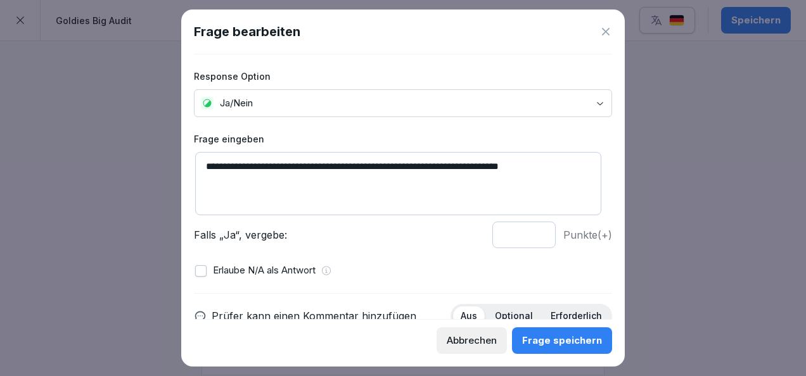
click at [527, 233] on input "*" at bounding box center [523, 235] width 63 height 27
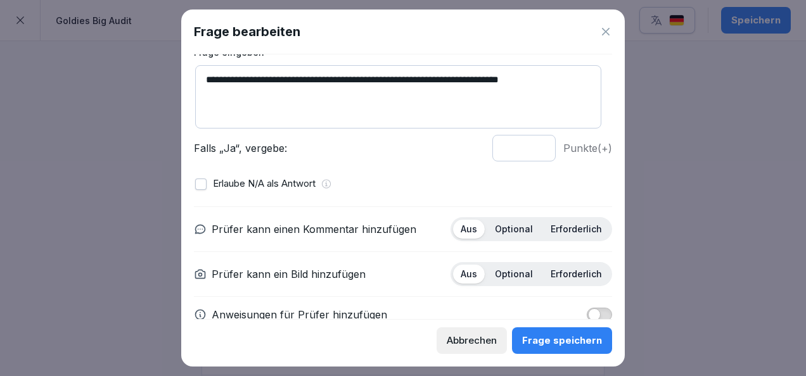
scroll to position [87, 0]
click at [514, 223] on p "Optional" at bounding box center [514, 228] width 38 height 11
click at [569, 273] on p "Erforderlich" at bounding box center [576, 273] width 51 height 11
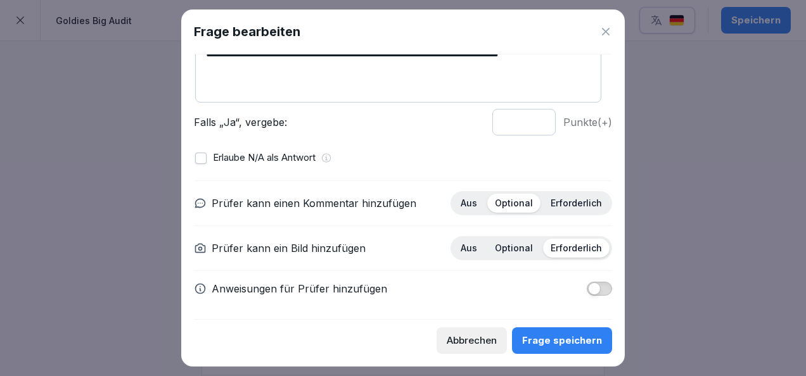
click at [589, 276] on div "Prüfer kann einen Kommentar hinzufügen Aus Optional Erforderlich Prüfer kann ei…" at bounding box center [403, 244] width 418 height 126
click at [590, 282] on button "button" at bounding box center [599, 289] width 25 height 14
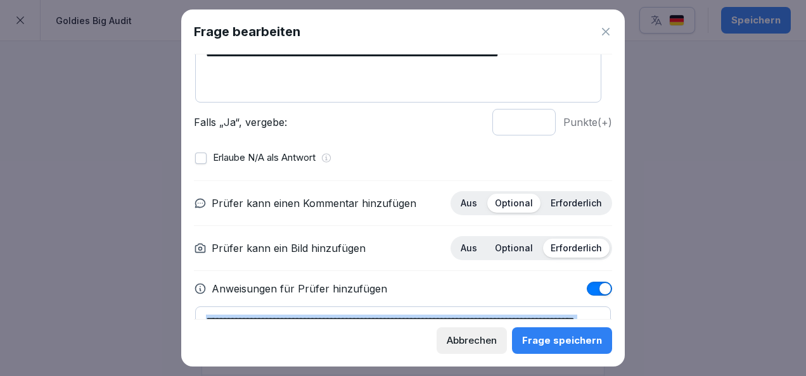
scroll to position [181, 0]
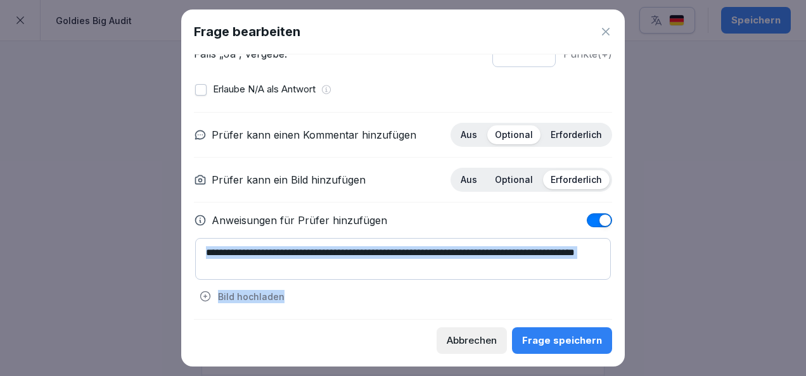
click at [369, 262] on textarea at bounding box center [403, 259] width 416 height 42
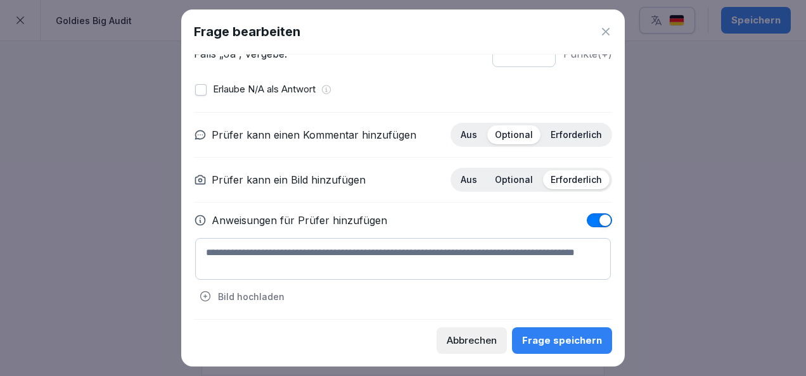
drag, startPoint x: 351, startPoint y: 267, endPoint x: 205, endPoint y: 257, distance: 146.0
click at [205, 257] on textarea at bounding box center [403, 259] width 416 height 42
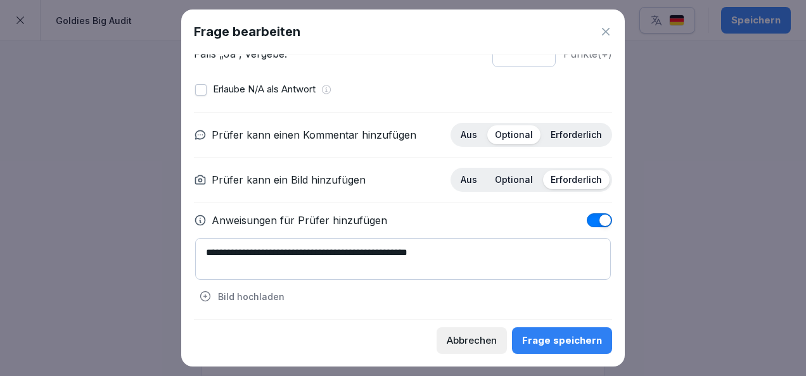
type textarea "**********"
click at [537, 355] on div "**********" at bounding box center [402, 188] width 443 height 357
click at [537, 352] on button "Frage speichern" at bounding box center [562, 341] width 100 height 27
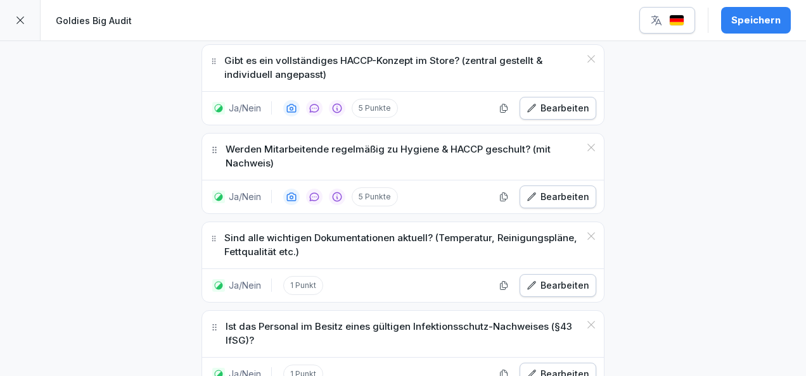
scroll to position [11347, 0]
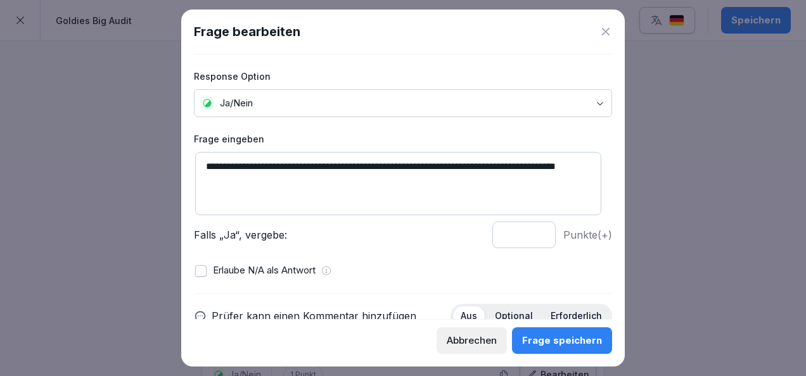
type input "*"
click at [528, 229] on input "*" at bounding box center [523, 235] width 63 height 27
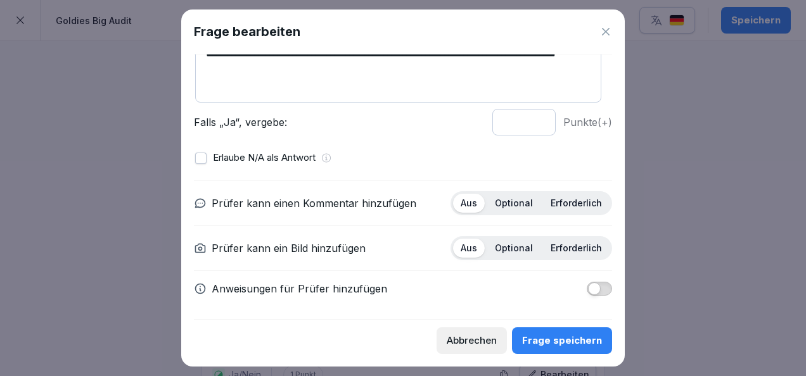
click at [502, 207] on p "Optional" at bounding box center [514, 203] width 38 height 11
click at [557, 248] on p "Erforderlich" at bounding box center [576, 248] width 51 height 11
click at [557, 339] on div "Frage speichern" at bounding box center [562, 341] width 80 height 14
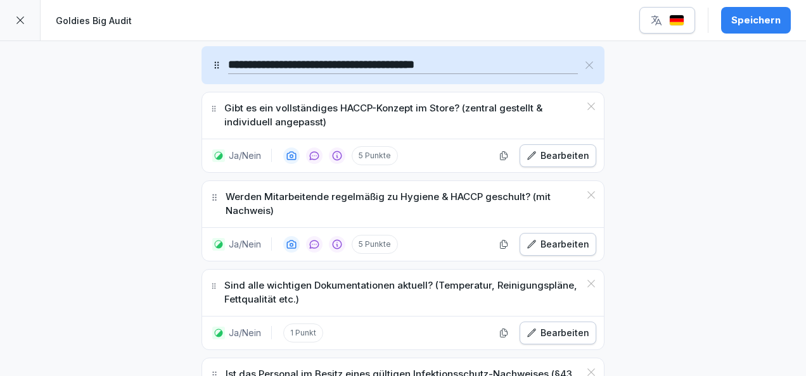
scroll to position [11297, 0]
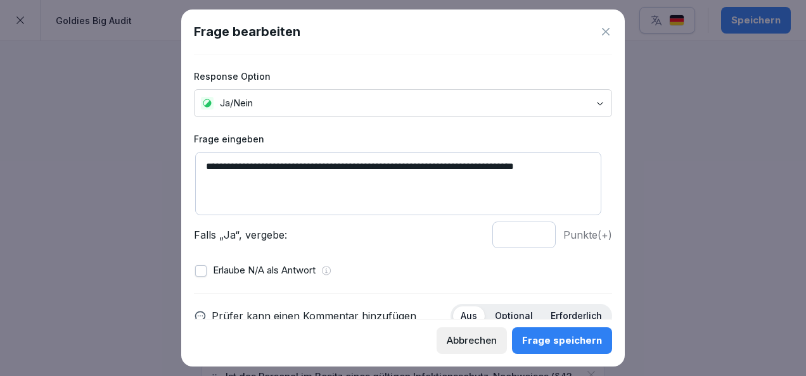
click at [531, 232] on input "*" at bounding box center [523, 235] width 63 height 27
type input "*"
click at [531, 232] on input "*" at bounding box center [523, 235] width 63 height 27
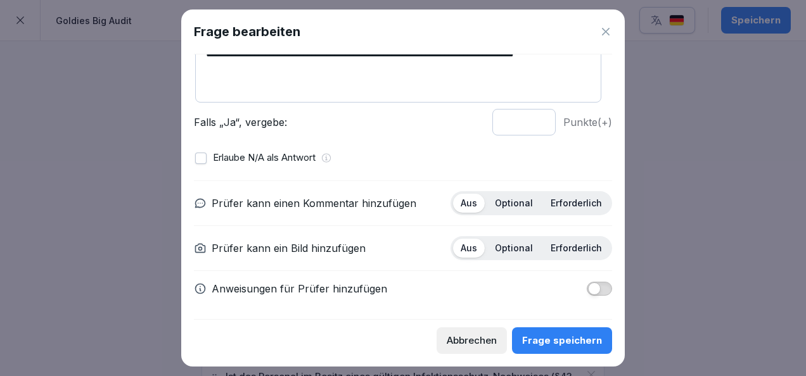
click at [495, 195] on div "Optional" at bounding box center [513, 203] width 53 height 19
click at [557, 246] on p "Erforderlich" at bounding box center [576, 248] width 51 height 11
click at [553, 343] on div "Frage speichern" at bounding box center [562, 341] width 80 height 14
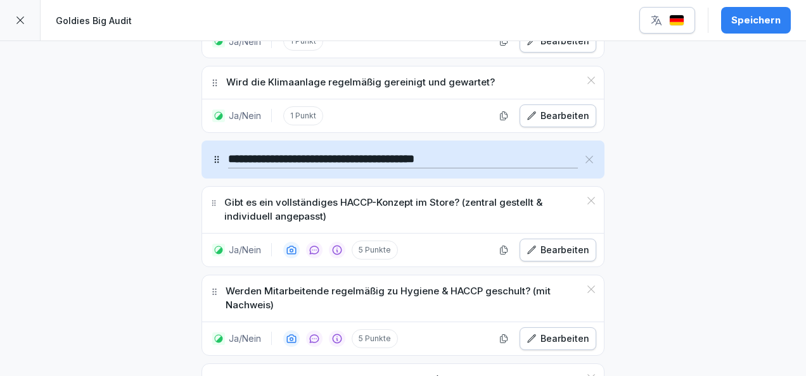
scroll to position [11204, 0]
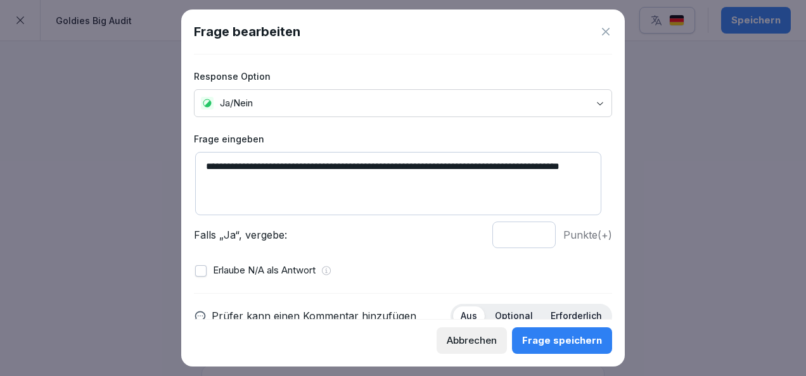
click at [530, 231] on input "*" at bounding box center [523, 235] width 63 height 27
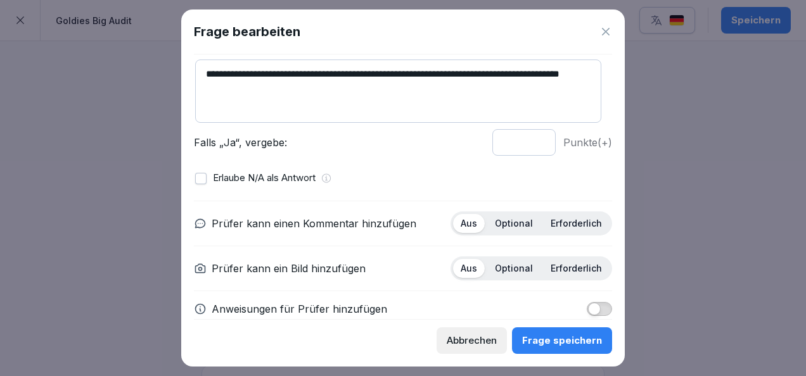
scroll to position [93, 0]
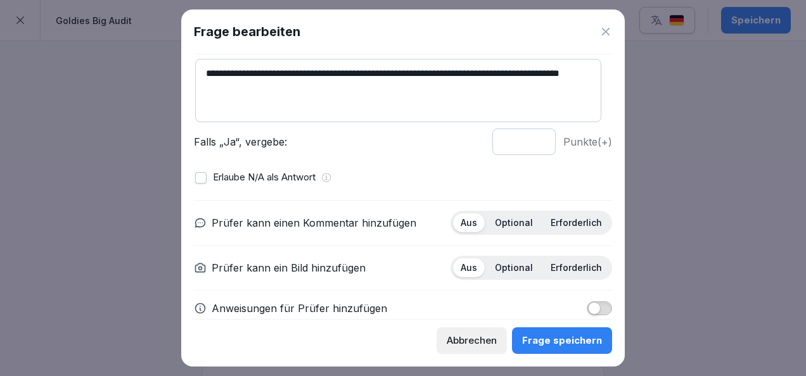
click at [509, 222] on p "Optional" at bounding box center [514, 222] width 38 height 11
click at [555, 267] on p "Erforderlich" at bounding box center [576, 267] width 51 height 11
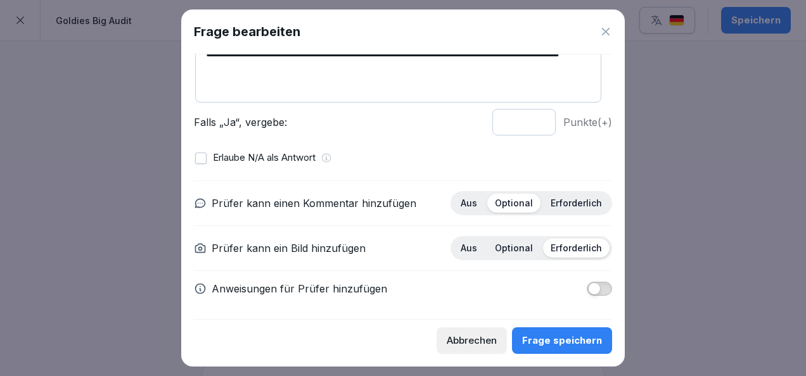
type input "*"
click at [527, 117] on input "*" at bounding box center [523, 122] width 63 height 27
click at [554, 336] on div "Frage speichern" at bounding box center [562, 341] width 80 height 14
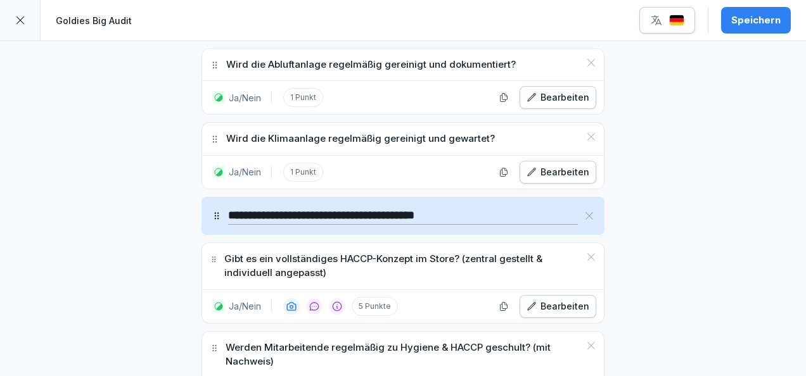
scroll to position [11156, 0]
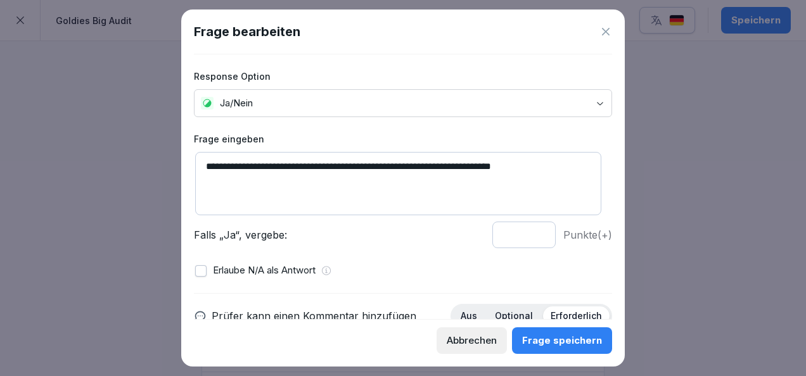
click at [530, 232] on input "*" at bounding box center [523, 235] width 63 height 27
click at [530, 238] on input "*" at bounding box center [523, 235] width 63 height 27
type input "*"
click at [530, 239] on input "*" at bounding box center [523, 235] width 63 height 27
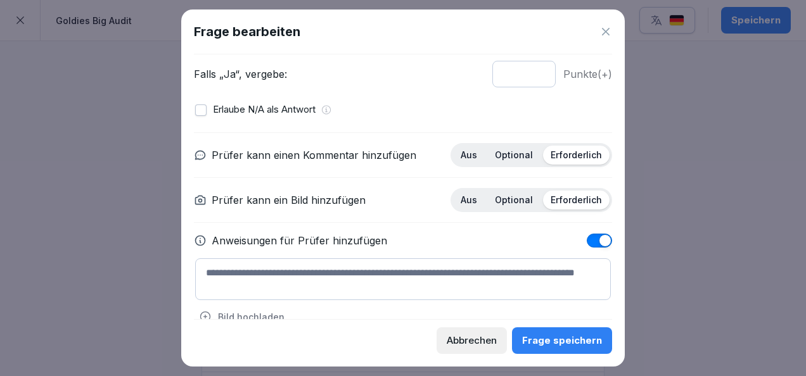
scroll to position [162, 0]
click at [512, 155] on p "Optional" at bounding box center [514, 154] width 38 height 11
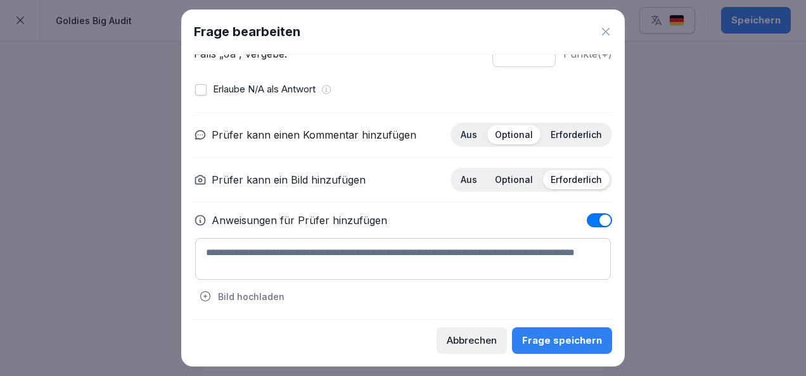
click at [568, 343] on div "Frage speichern" at bounding box center [562, 341] width 80 height 14
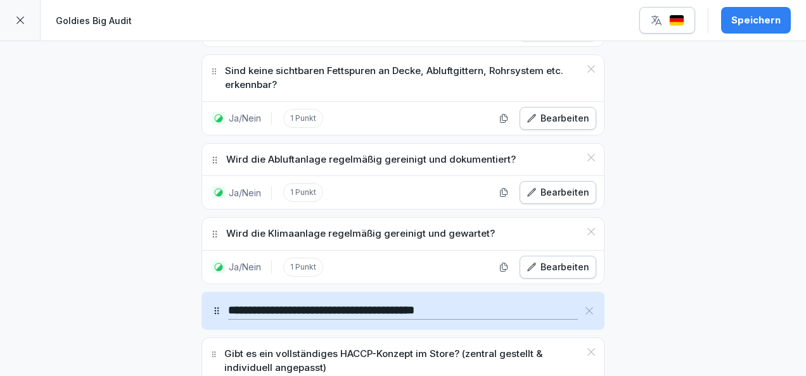
scroll to position [11053, 0]
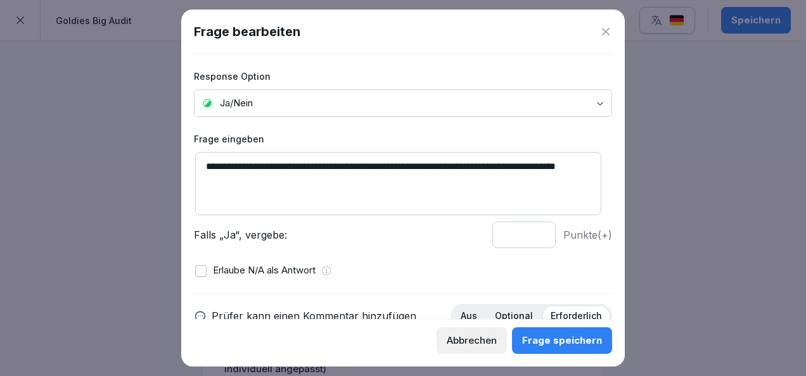
click at [440, 161] on textarea "**********" at bounding box center [398, 183] width 406 height 63
click at [323, 179] on textarea "**********" at bounding box center [398, 183] width 406 height 63
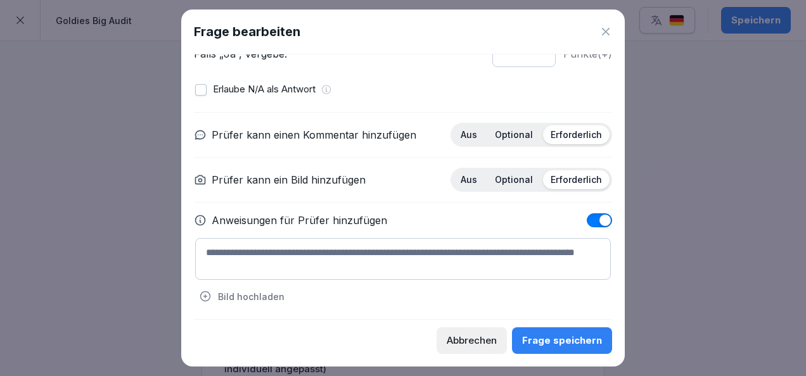
click at [317, 265] on textarea at bounding box center [403, 259] width 416 height 42
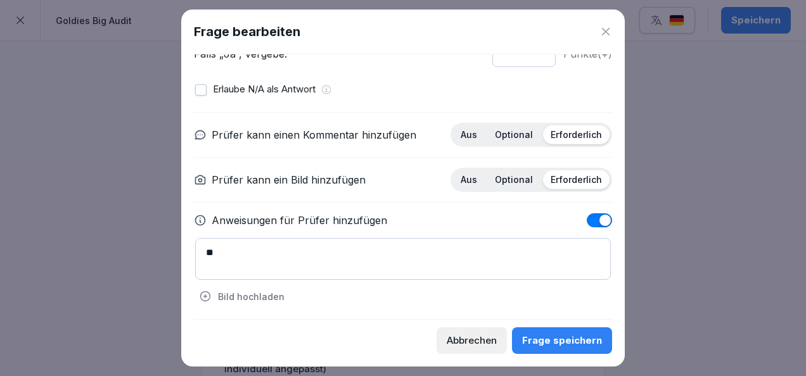
type textarea "*"
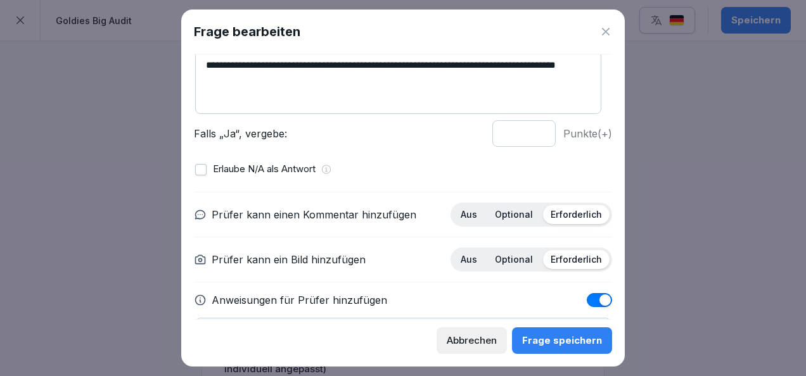
scroll to position [101, 0]
click at [506, 211] on p "Optional" at bounding box center [514, 214] width 38 height 11
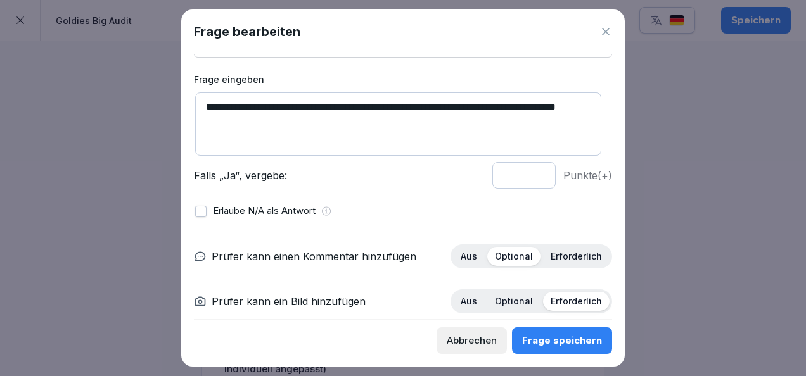
scroll to position [56, 0]
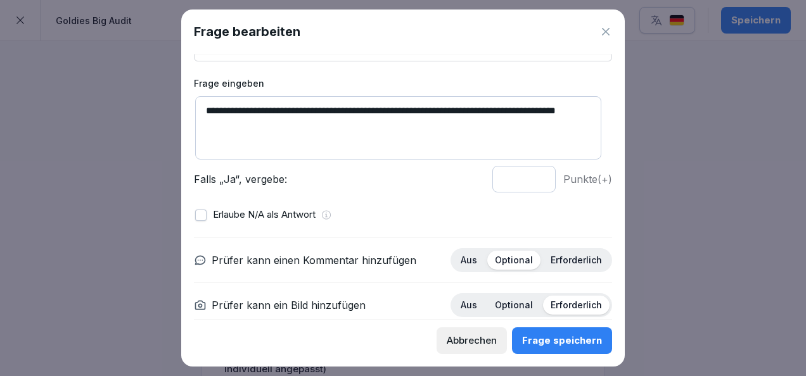
click at [530, 182] on input "*" at bounding box center [523, 179] width 63 height 27
type input "*"
click at [530, 182] on input "*" at bounding box center [523, 179] width 63 height 27
click at [562, 348] on button "Frage speichern" at bounding box center [562, 341] width 100 height 27
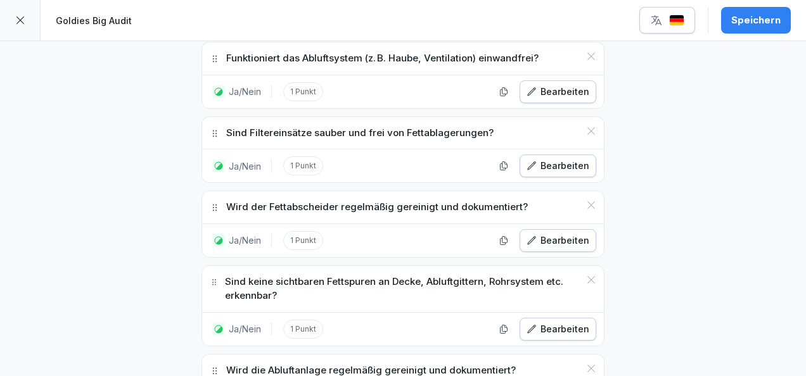
scroll to position [10843, 0]
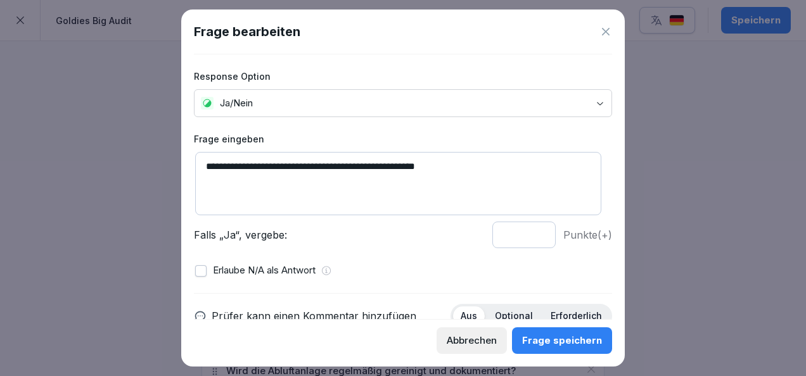
click at [198, 273] on button "button" at bounding box center [200, 270] width 11 height 11
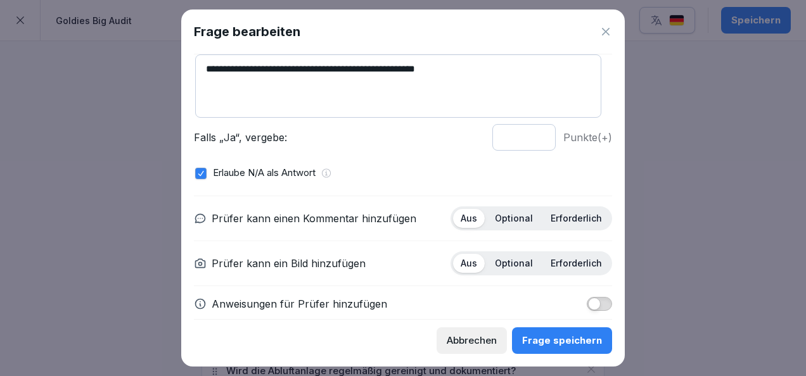
scroll to position [113, 0]
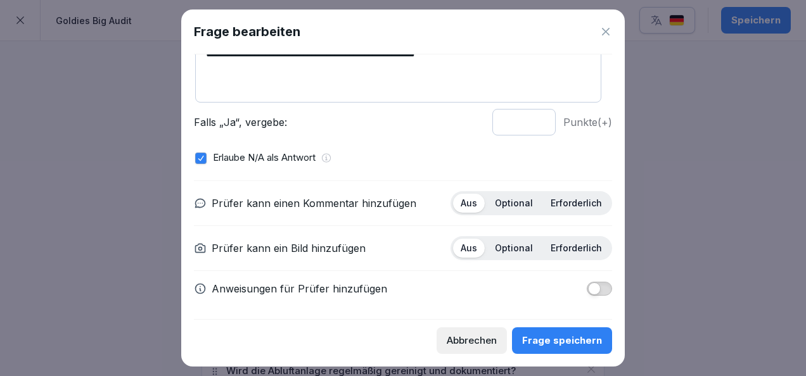
click at [552, 194] on div "Erforderlich" at bounding box center [576, 203] width 67 height 19
click at [512, 246] on p "Optional" at bounding box center [514, 248] width 38 height 11
click at [559, 243] on p "Erforderlich" at bounding box center [576, 248] width 51 height 11
click at [523, 206] on p "Optional" at bounding box center [514, 203] width 38 height 11
click at [565, 345] on div "Frage speichern" at bounding box center [562, 341] width 80 height 14
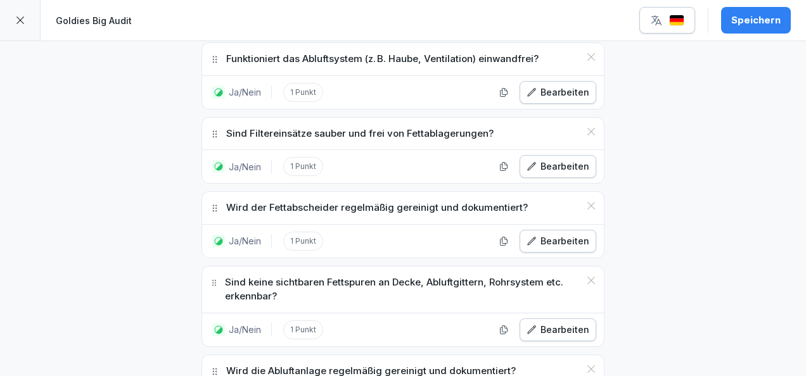
scroll to position [10819, 0]
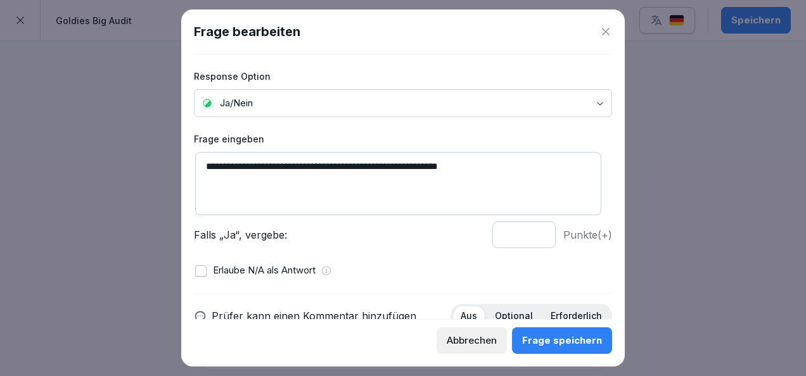
click at [527, 231] on input "*" at bounding box center [523, 235] width 63 height 27
type input "*"
click at [527, 231] on input "*" at bounding box center [523, 235] width 63 height 27
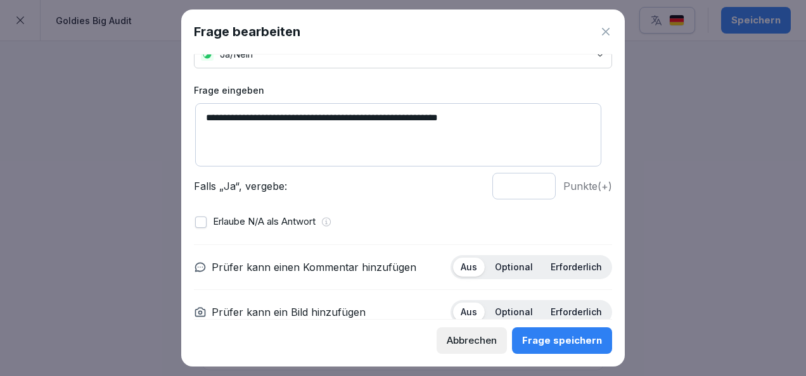
scroll to position [49, 0]
click at [511, 261] on p "Optional" at bounding box center [514, 266] width 38 height 11
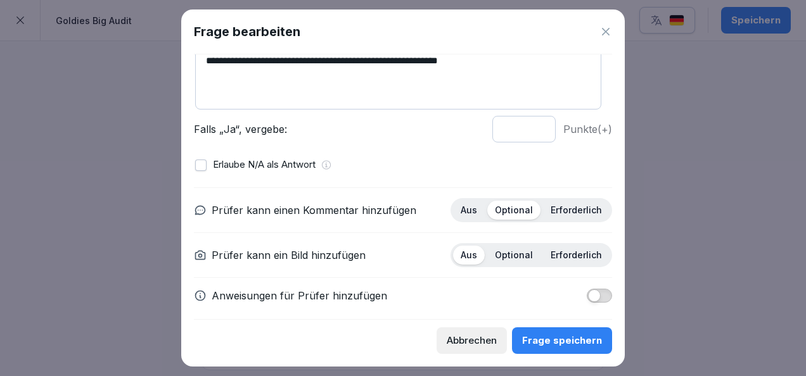
scroll to position [106, 0]
click at [556, 258] on p "Erforderlich" at bounding box center [576, 254] width 51 height 11
click at [569, 331] on button "Frage speichern" at bounding box center [562, 341] width 100 height 27
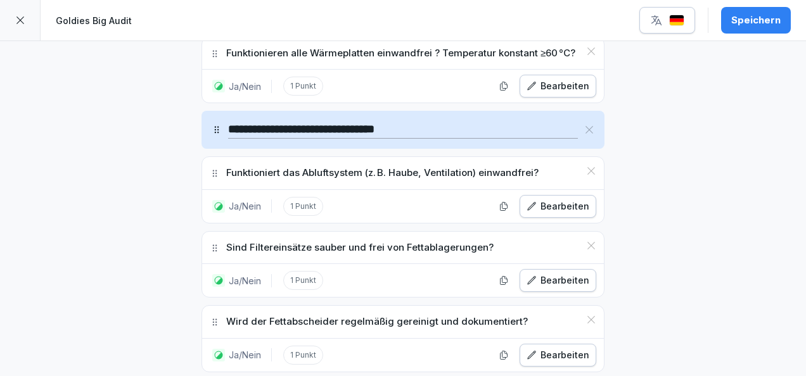
scroll to position [10724, 0]
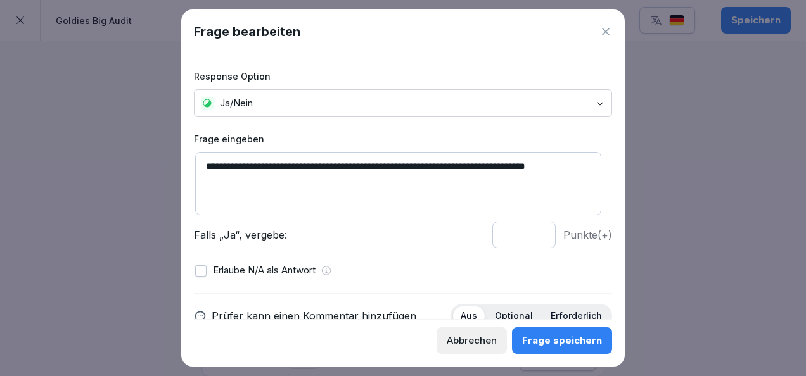
type input "*"
click at [528, 232] on input "*" at bounding box center [523, 235] width 63 height 27
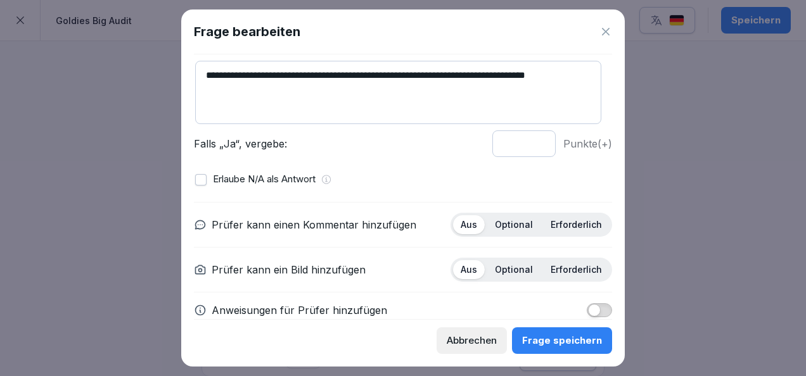
scroll to position [92, 0]
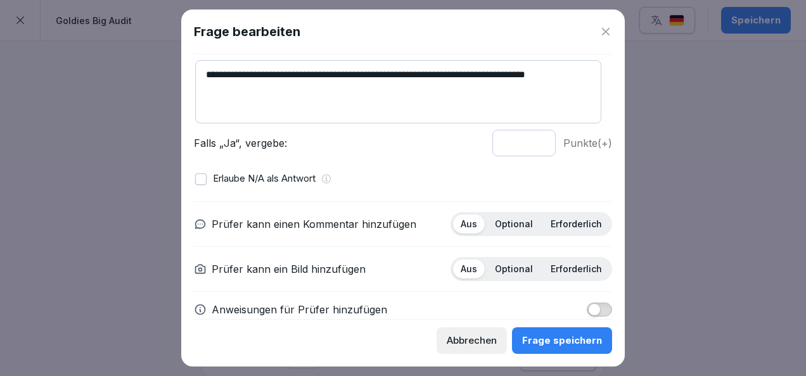
click at [518, 231] on div "Optional" at bounding box center [513, 224] width 53 height 19
click at [564, 264] on p "Erforderlich" at bounding box center [576, 269] width 51 height 11
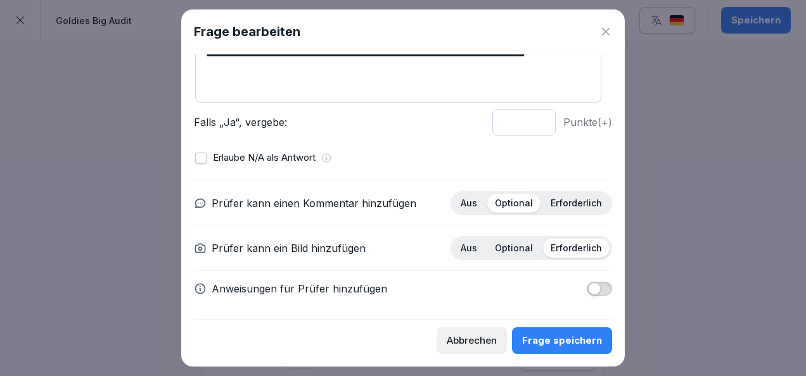
click at [568, 354] on button "Frage speichern" at bounding box center [562, 341] width 100 height 27
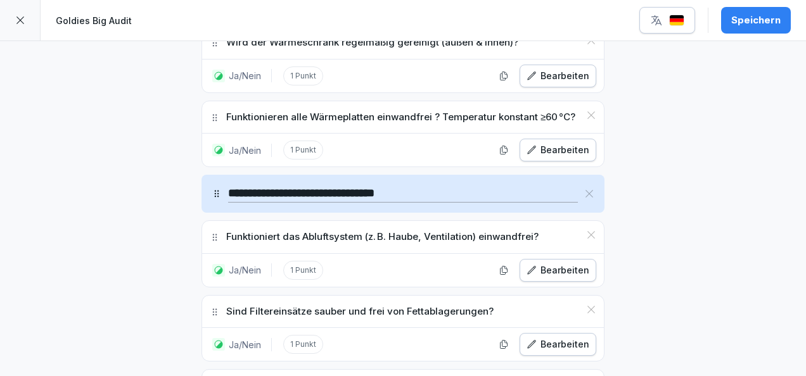
scroll to position [10658, 0]
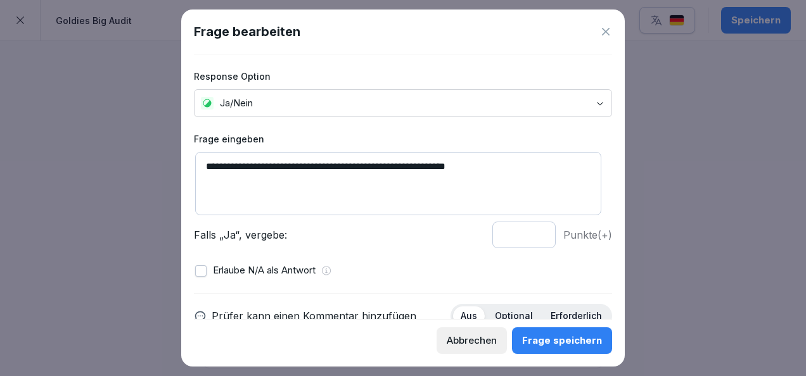
click at [531, 231] on input "*" at bounding box center [523, 235] width 63 height 27
type input "*"
click at [531, 231] on input "*" at bounding box center [523, 235] width 63 height 27
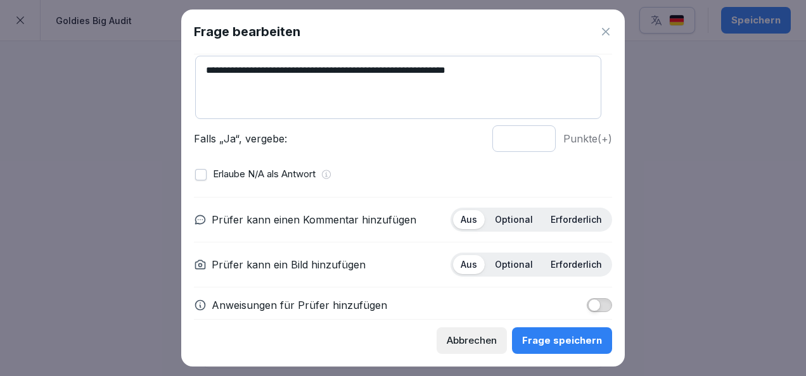
scroll to position [101, 0]
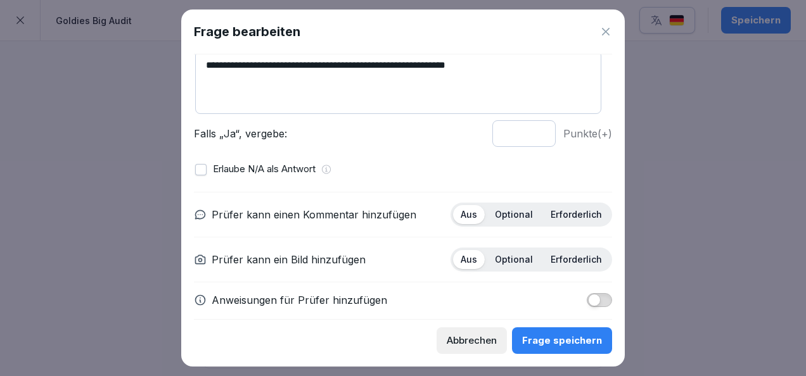
click at [512, 220] on div "Optional" at bounding box center [513, 214] width 53 height 19
click at [560, 250] on div "Erforderlich" at bounding box center [576, 259] width 67 height 19
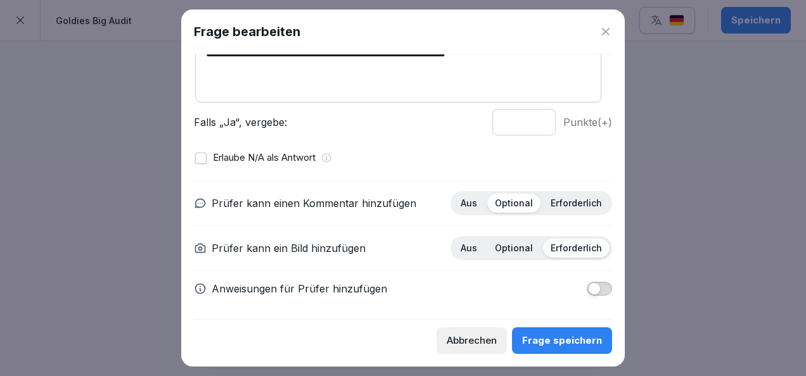
click at [566, 348] on button "Frage speichern" at bounding box center [562, 341] width 100 height 27
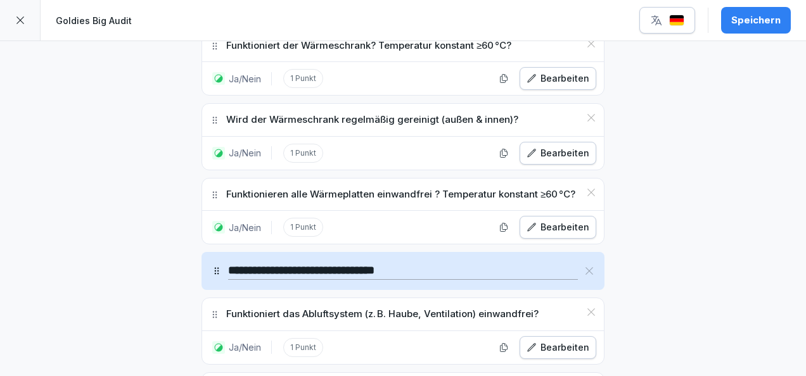
scroll to position [10587, 0]
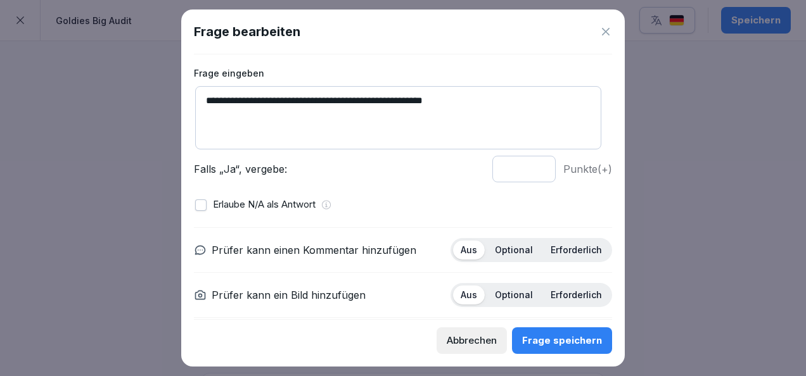
scroll to position [71, 0]
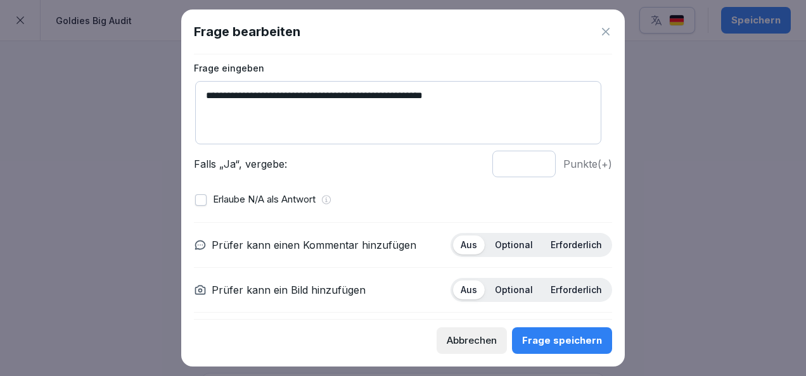
click at [503, 242] on p "Optional" at bounding box center [514, 244] width 38 height 11
click at [551, 245] on p "Erforderlich" at bounding box center [576, 244] width 51 height 11
click at [518, 247] on p "Optional" at bounding box center [514, 244] width 38 height 11
click at [556, 281] on div "Erforderlich" at bounding box center [576, 290] width 67 height 19
click at [529, 161] on input "*" at bounding box center [523, 164] width 63 height 27
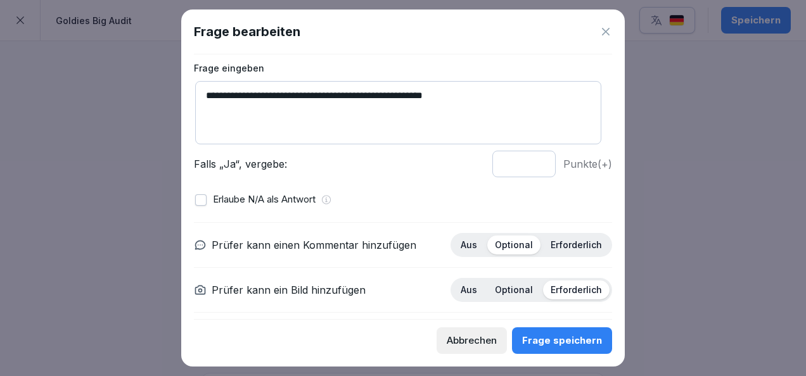
click at [529, 161] on input "*" at bounding box center [523, 164] width 63 height 27
click at [527, 166] on input "*" at bounding box center [523, 164] width 63 height 27
type input "*"
click at [531, 161] on input "*" at bounding box center [523, 164] width 63 height 27
click at [582, 346] on div "Frage speichern" at bounding box center [562, 341] width 80 height 14
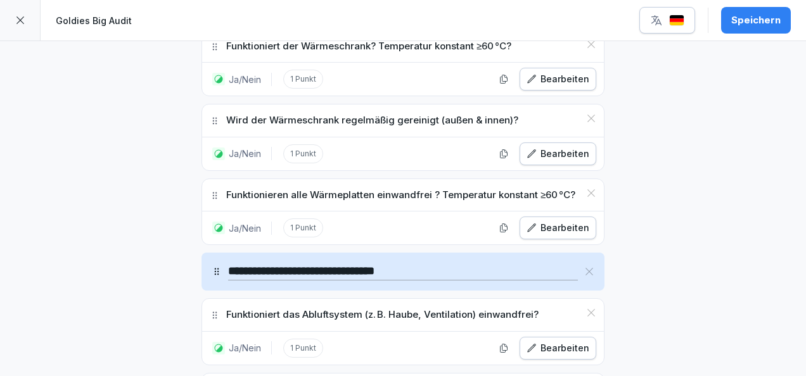
click at [551, 341] on div "Bearbeiten" at bounding box center [557, 348] width 63 height 14
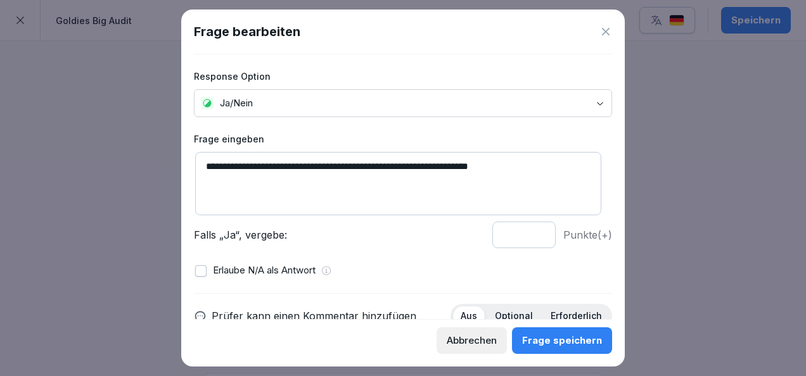
type input "*"
click at [530, 231] on input "*" at bounding box center [523, 235] width 63 height 27
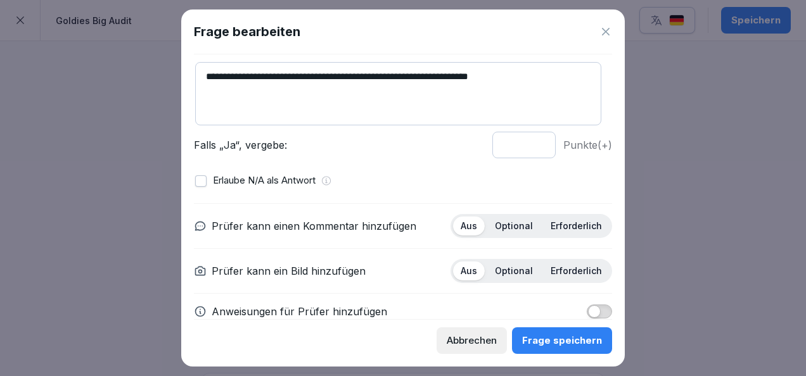
scroll to position [91, 0]
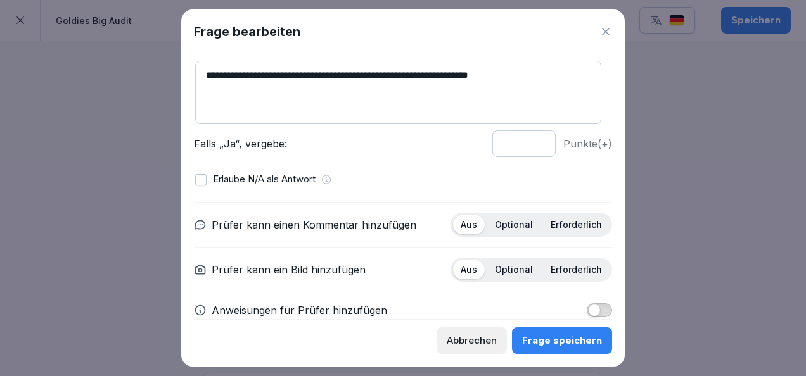
click at [500, 236] on div "Prüfer kann einen Kommentar hinzufügen Aus Optional Erforderlich Prüfer kann ei…" at bounding box center [403, 265] width 418 height 126
click at [568, 215] on div "Erforderlich" at bounding box center [576, 224] width 67 height 19
click at [497, 267] on p "Optional" at bounding box center [514, 269] width 38 height 11
click at [538, 327] on div "Abbrechen Frage speichern" at bounding box center [403, 336] width 418 height 35
click at [549, 338] on div "Frage speichern" at bounding box center [562, 341] width 80 height 14
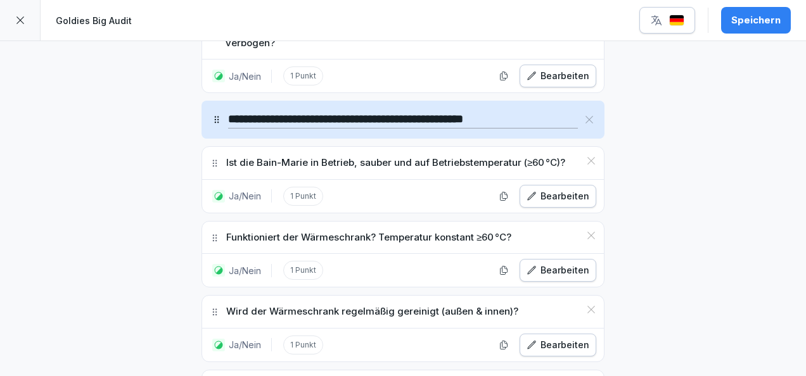
scroll to position [10383, 0]
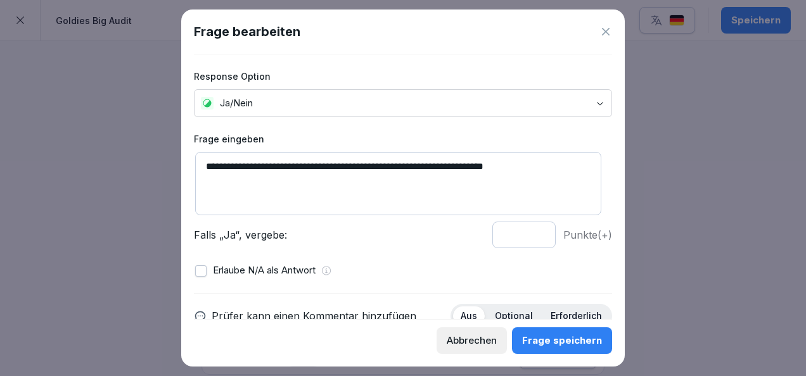
click at [526, 167] on textarea "**********" at bounding box center [398, 183] width 406 height 63
type textarea "**********"
type input "*"
click at [531, 229] on input "*" at bounding box center [523, 235] width 63 height 27
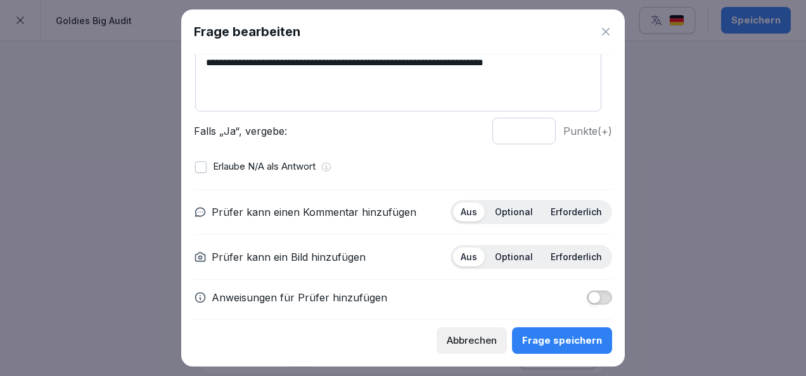
scroll to position [108, 0]
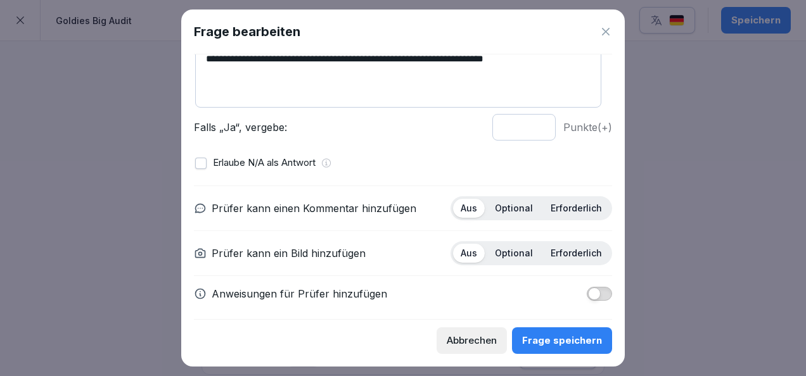
click at [511, 213] on div "Optional" at bounding box center [513, 208] width 53 height 19
click at [551, 210] on p "Erforderlich" at bounding box center [576, 208] width 51 height 11
click at [515, 258] on div "Optional" at bounding box center [513, 253] width 53 height 19
click at [549, 346] on div "Frage speichern" at bounding box center [562, 341] width 80 height 14
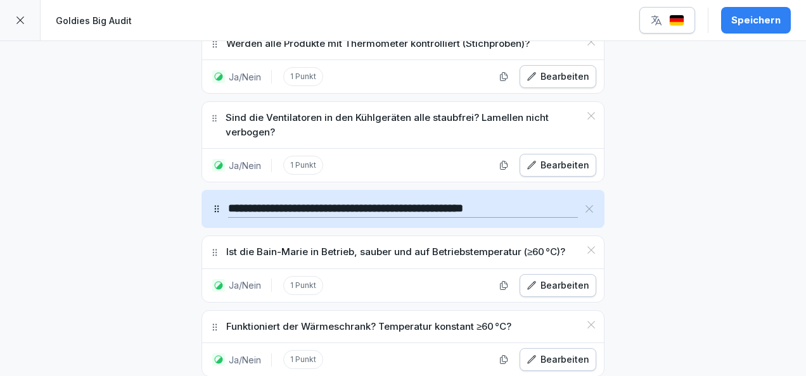
scroll to position [10304, 0]
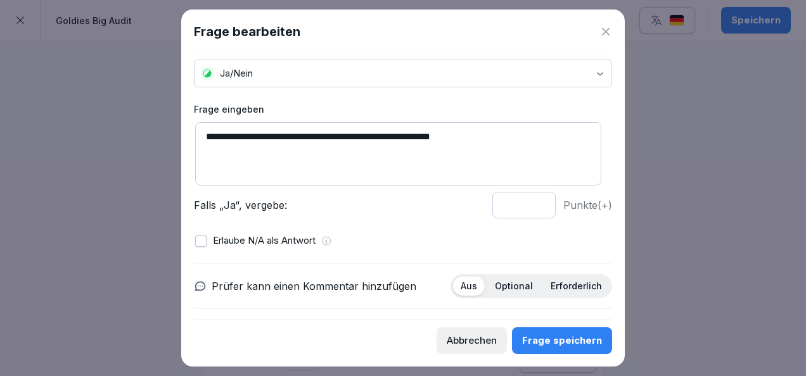
scroll to position [86, 0]
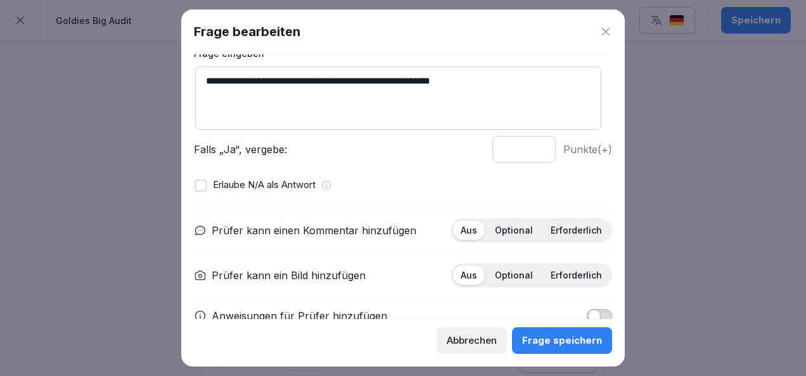
click at [511, 232] on p "Optional" at bounding box center [514, 230] width 38 height 11
click at [558, 282] on div "Erforderlich" at bounding box center [576, 275] width 67 height 19
click at [568, 336] on div "Frage speichern" at bounding box center [562, 341] width 80 height 14
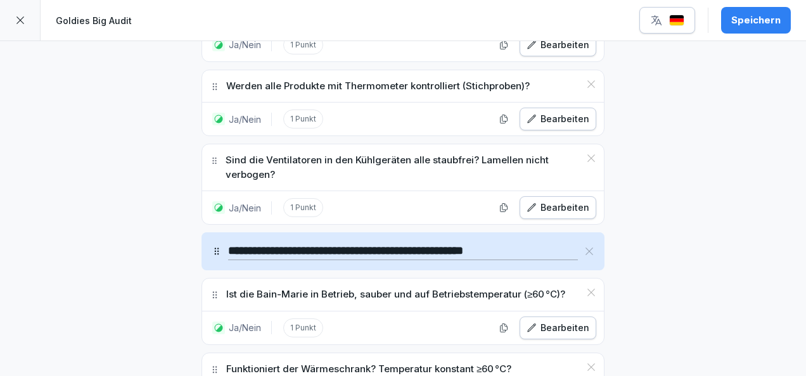
scroll to position [10263, 0]
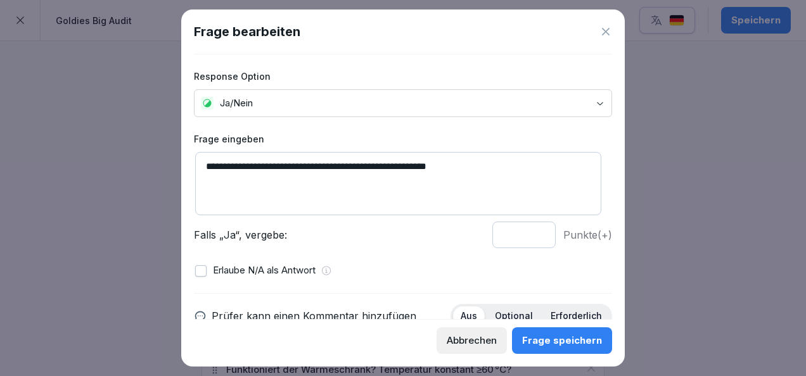
scroll to position [68, 0]
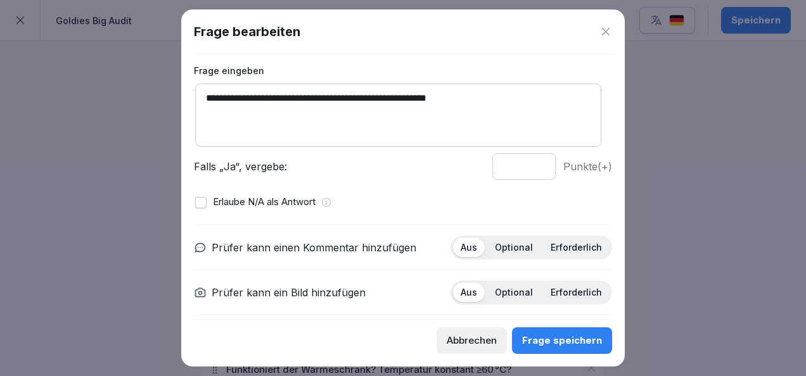
click at [517, 248] on p "Optional" at bounding box center [514, 247] width 38 height 11
click at [554, 292] on p "Erforderlich" at bounding box center [576, 292] width 51 height 11
click at [560, 332] on button "Frage speichern" at bounding box center [562, 341] width 100 height 27
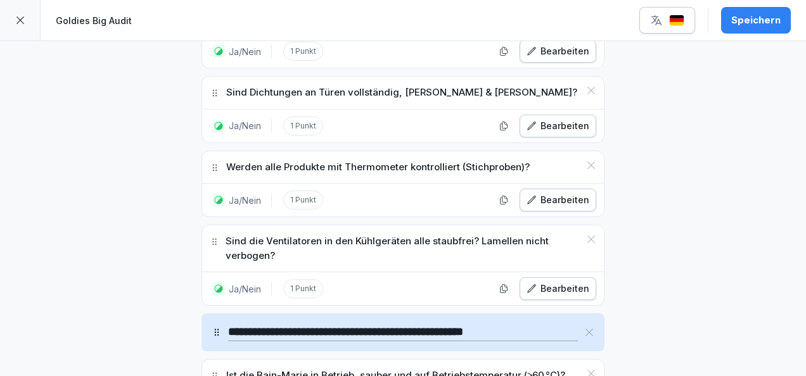
scroll to position [10182, 0]
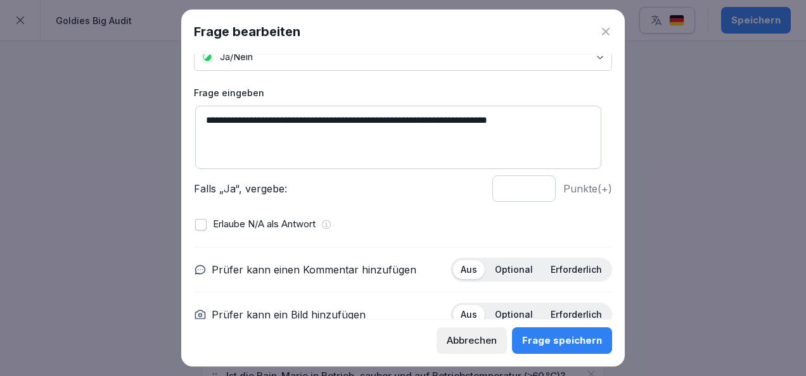
scroll to position [52, 0]
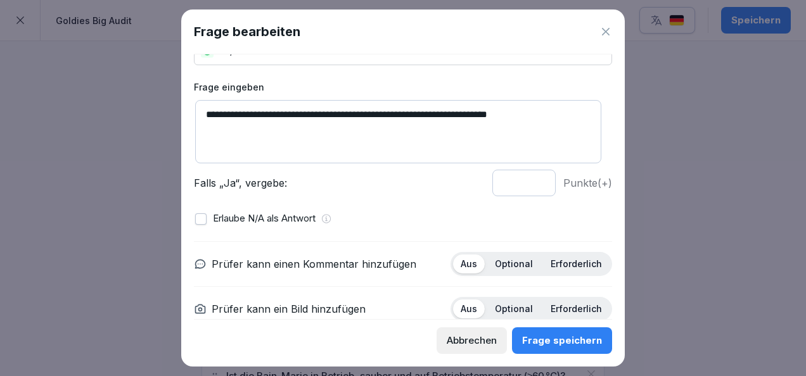
click at [506, 260] on p "Optional" at bounding box center [514, 263] width 38 height 11
type input "*"
click at [530, 180] on input "*" at bounding box center [523, 183] width 63 height 27
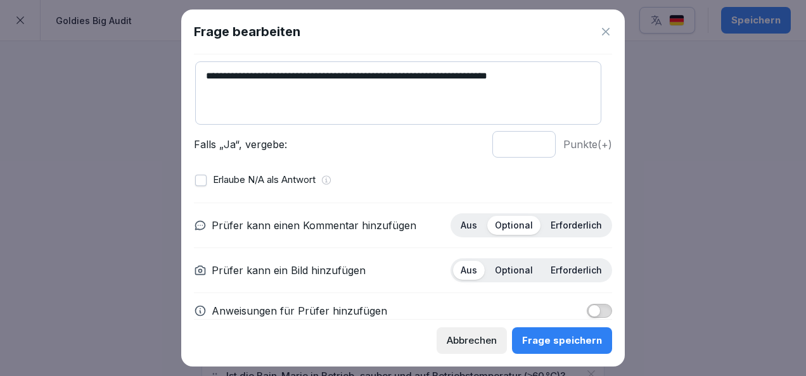
click at [201, 180] on button "button" at bounding box center [200, 180] width 11 height 11
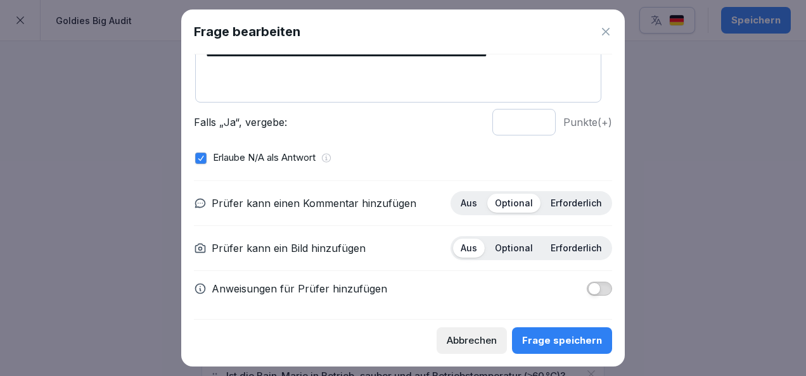
scroll to position [76, 0]
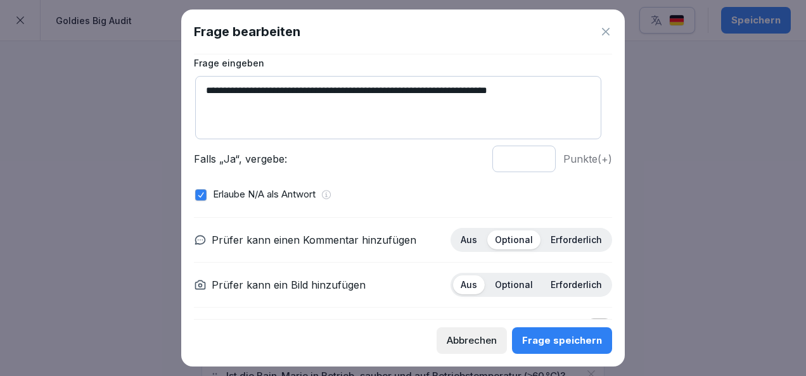
click at [556, 276] on div "Erforderlich" at bounding box center [576, 285] width 67 height 19
click at [568, 340] on div "Frage speichern" at bounding box center [562, 341] width 80 height 14
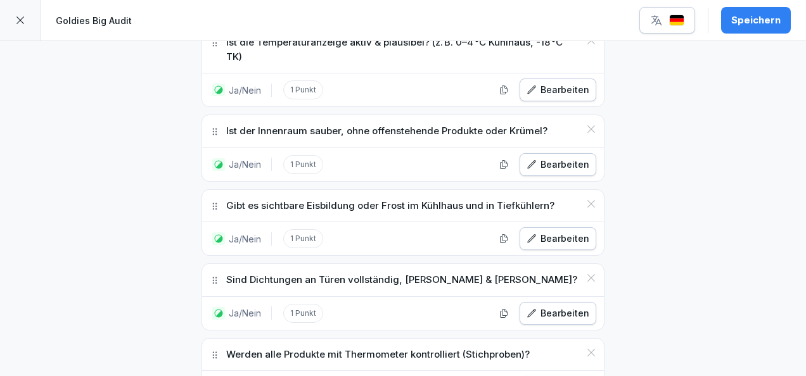
scroll to position [9994, 0]
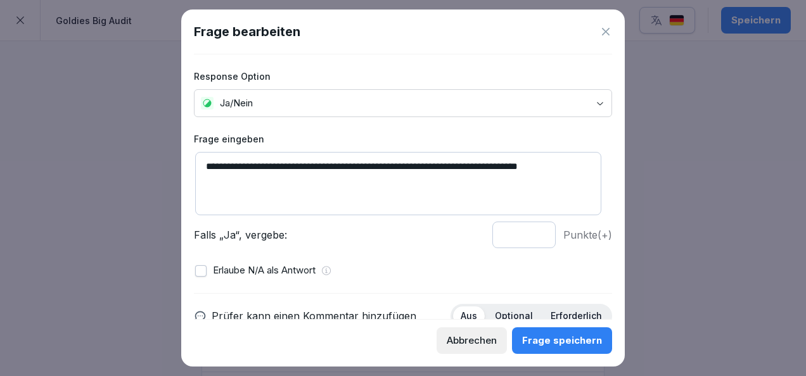
drag, startPoint x: 576, startPoint y: 165, endPoint x: 452, endPoint y: 164, distance: 124.2
click at [452, 164] on textarea "**********" at bounding box center [398, 183] width 406 height 63
type textarea "**********"
type input "*"
click at [527, 233] on input "*" at bounding box center [523, 235] width 63 height 27
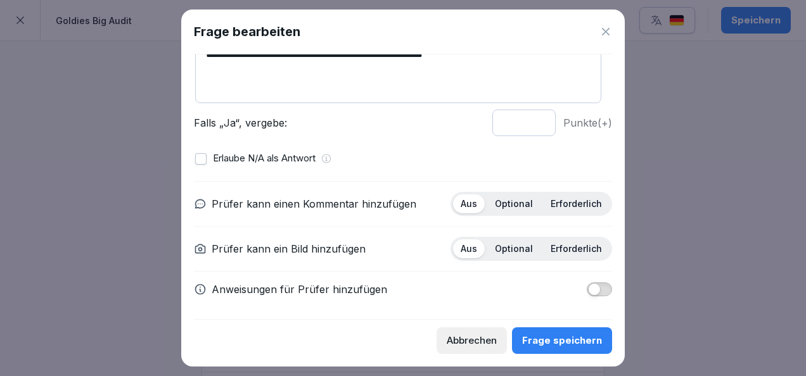
scroll to position [113, 0]
click at [499, 205] on p "Optional" at bounding box center [514, 203] width 38 height 11
click at [565, 250] on p "Erforderlich" at bounding box center [576, 248] width 51 height 11
click at [576, 343] on div "Frage speichern" at bounding box center [562, 341] width 80 height 14
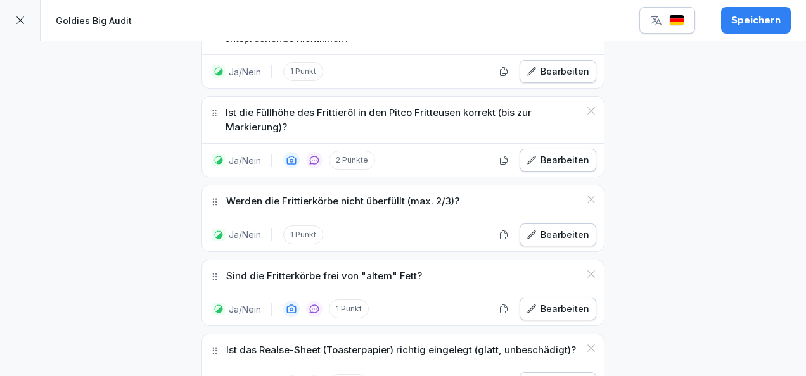
scroll to position [15111, 0]
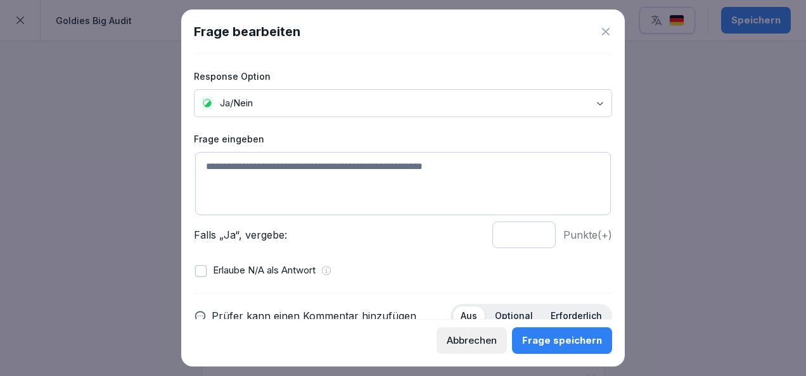
click at [334, 167] on textarea at bounding box center [403, 183] width 416 height 63
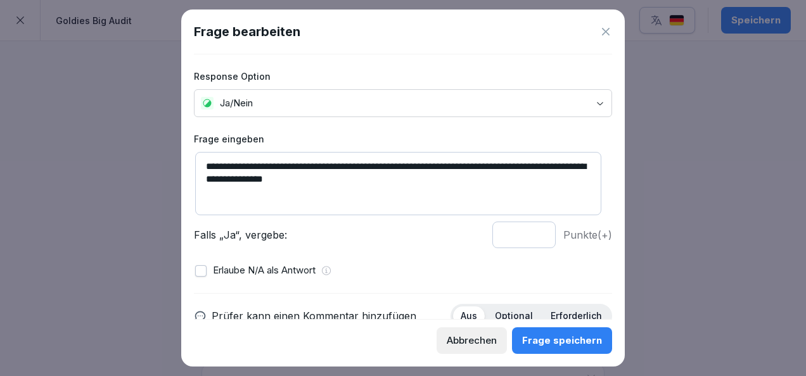
type textarea "**********"
type input "*"
click at [530, 232] on input "*" at bounding box center [523, 235] width 63 height 27
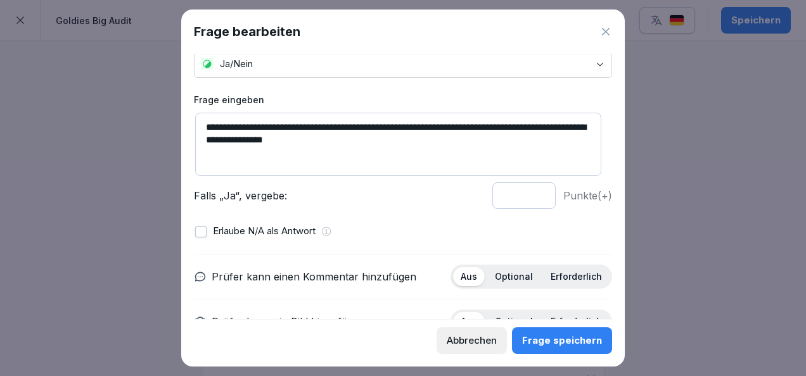
click at [521, 272] on p "Optional" at bounding box center [514, 276] width 38 height 11
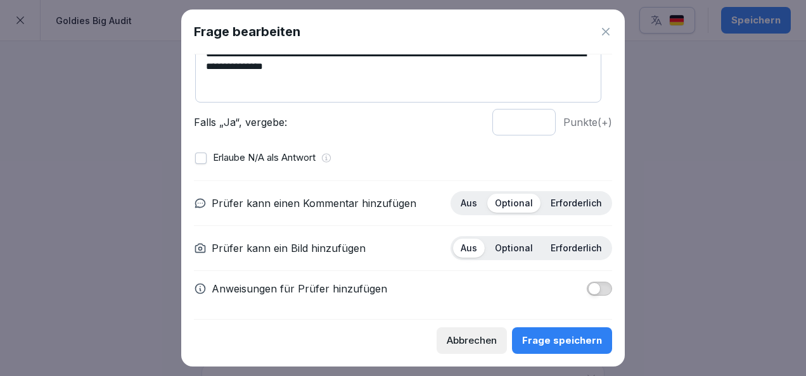
scroll to position [113, 0]
click at [558, 243] on p "Erforderlich" at bounding box center [576, 248] width 51 height 11
click at [578, 281] on div "Anweisungen für Prüfer hinzufügen" at bounding box center [403, 288] width 418 height 15
click at [588, 284] on span "button" at bounding box center [594, 289] width 13 height 13
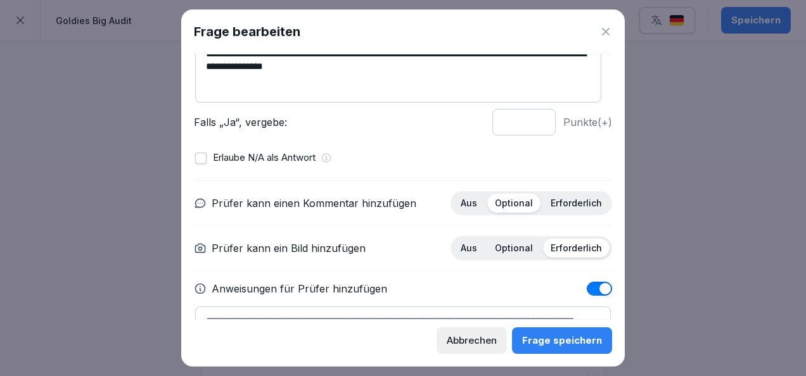
scroll to position [181, 0]
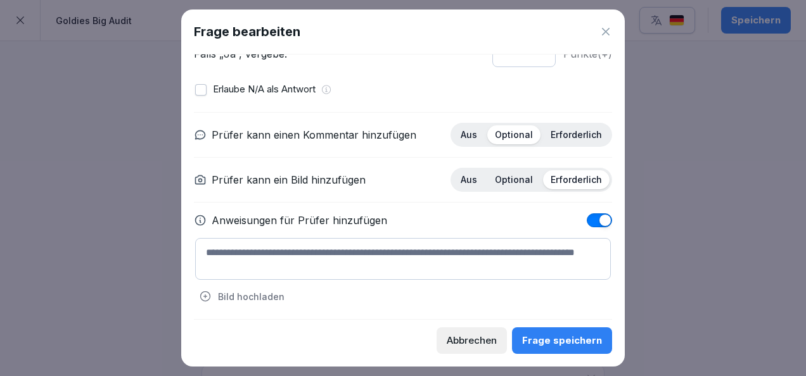
click at [409, 246] on textarea at bounding box center [403, 259] width 416 height 42
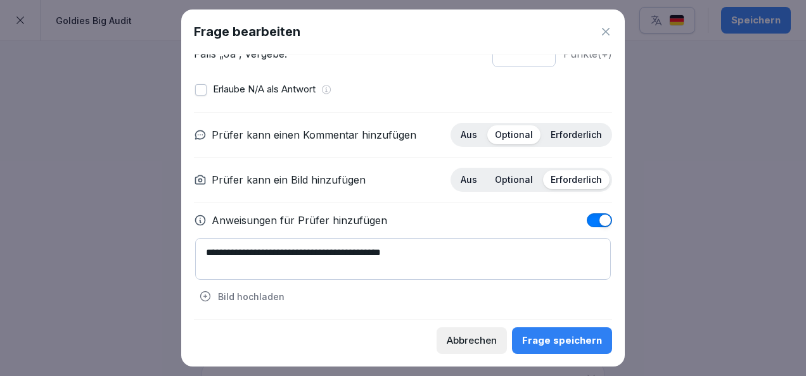
type textarea "**********"
click at [552, 350] on button "Frage speichern" at bounding box center [562, 341] width 100 height 27
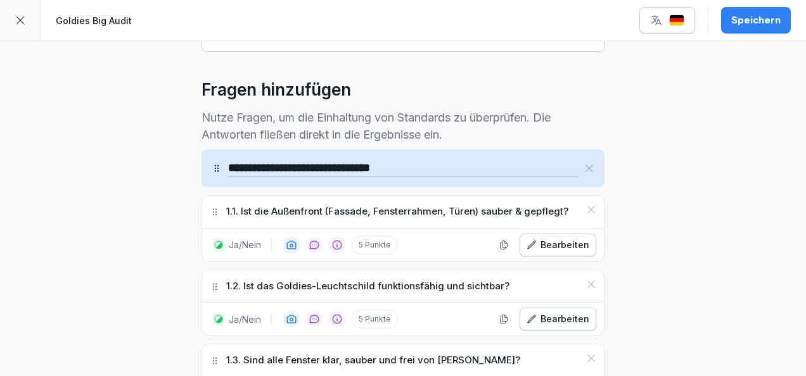
scroll to position [389, 0]
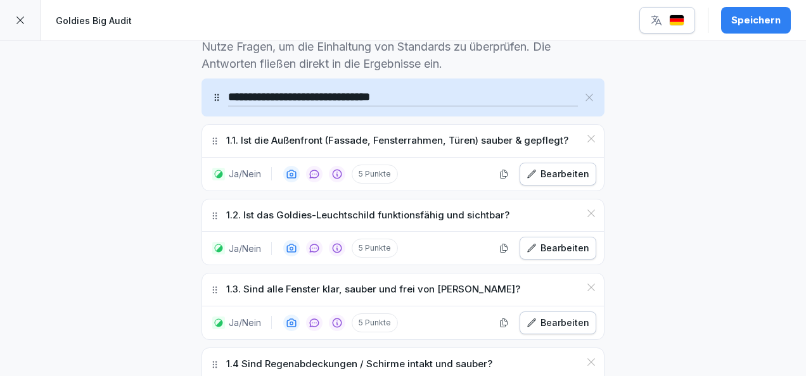
click at [532, 182] on button "Bearbeiten" at bounding box center [557, 174] width 77 height 23
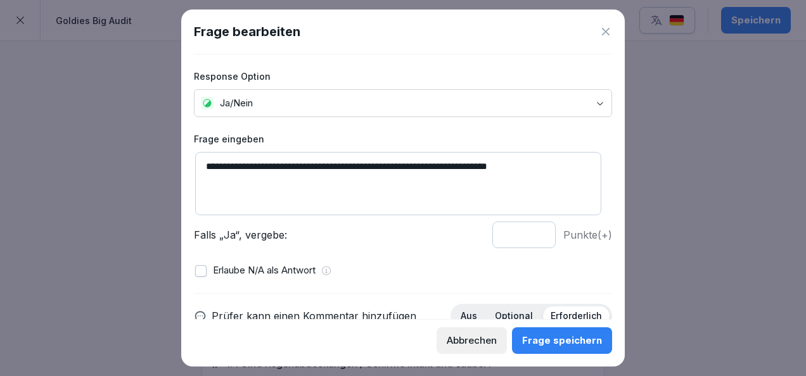
click at [528, 238] on input "*" at bounding box center [523, 235] width 63 height 27
type input "*"
click at [528, 238] on input "*" at bounding box center [523, 235] width 63 height 27
drag, startPoint x: 221, startPoint y: 167, endPoint x: 166, endPoint y: 166, distance: 55.1
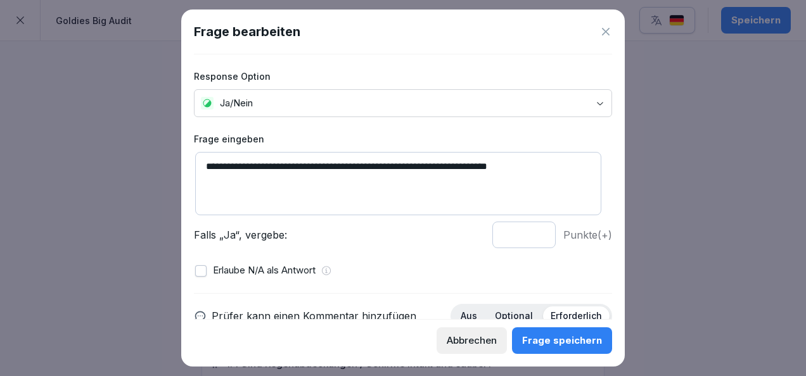
click at [166, 166] on body "**********" at bounding box center [403, 188] width 806 height 376
type textarea "**********"
click at [549, 347] on div "Frage speichern" at bounding box center [562, 341] width 80 height 14
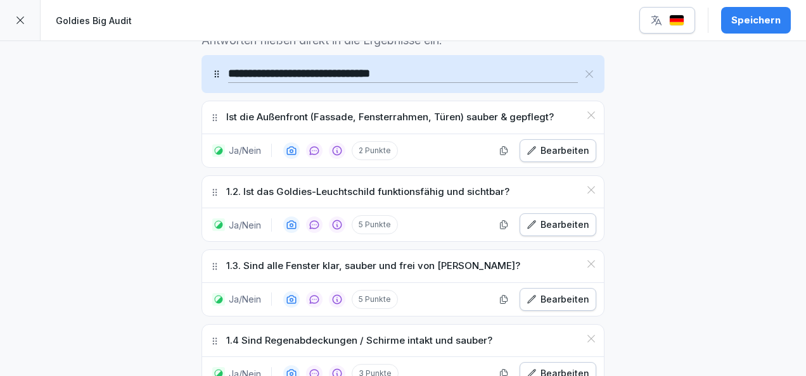
scroll to position [417, 0]
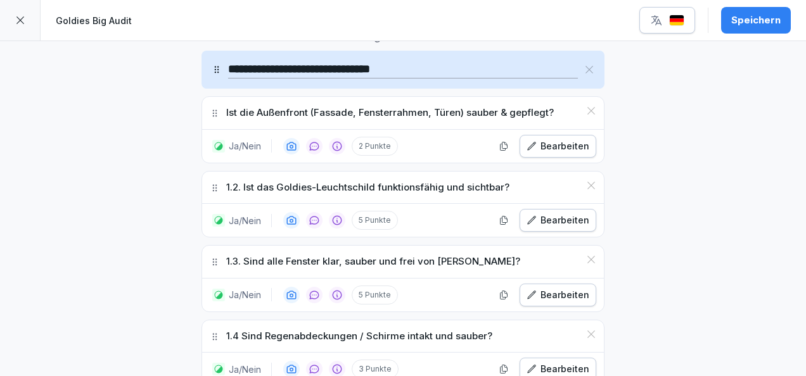
click at [566, 137] on button "Bearbeiten" at bounding box center [557, 146] width 77 height 23
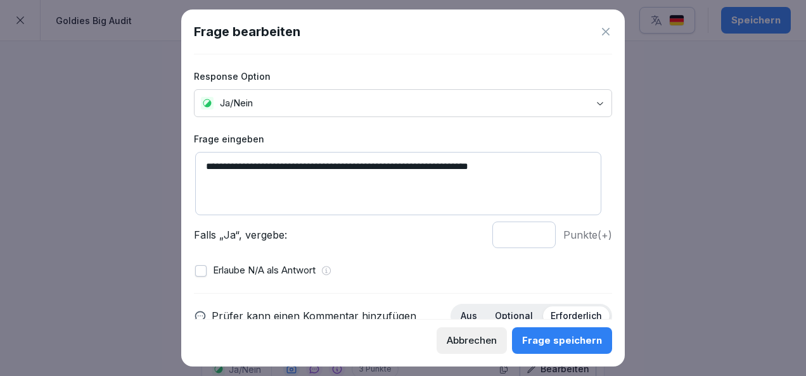
drag, startPoint x: 410, startPoint y: 169, endPoint x: 335, endPoint y: 167, distance: 74.8
click at [335, 167] on textarea "**********" at bounding box center [398, 183] width 406 height 63
drag, startPoint x: 359, startPoint y: 167, endPoint x: 333, endPoint y: 166, distance: 25.3
click at [333, 166] on textarea "**********" at bounding box center [398, 183] width 406 height 63
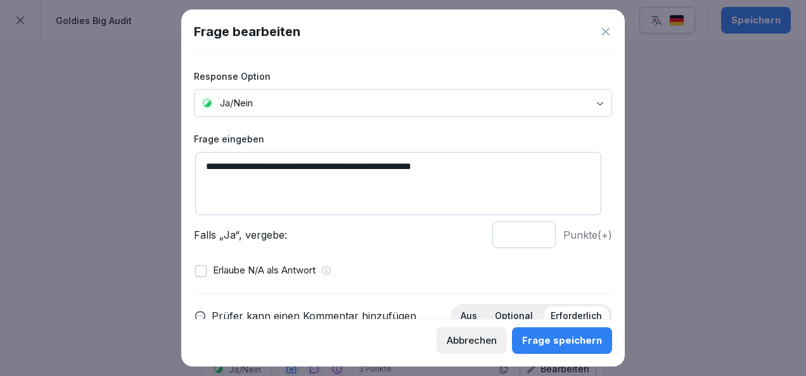
type textarea "**********"
click at [557, 345] on div "Frage speichern" at bounding box center [562, 341] width 80 height 14
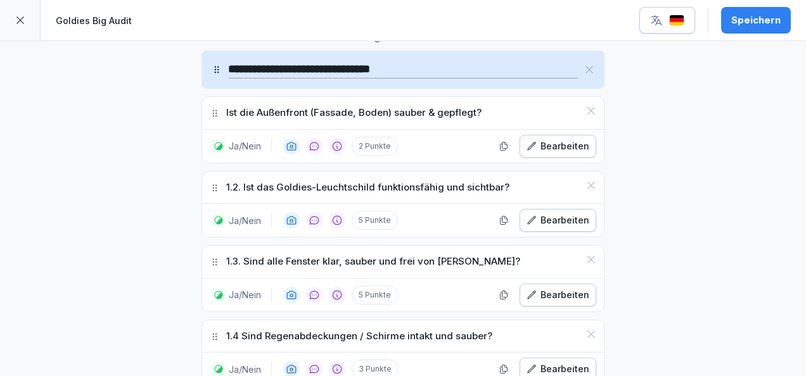
scroll to position [443, 0]
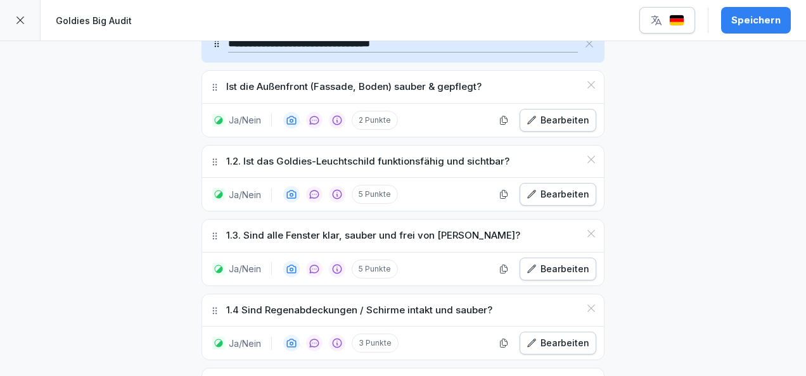
click at [551, 116] on div "Bearbeiten" at bounding box center [557, 120] width 63 height 14
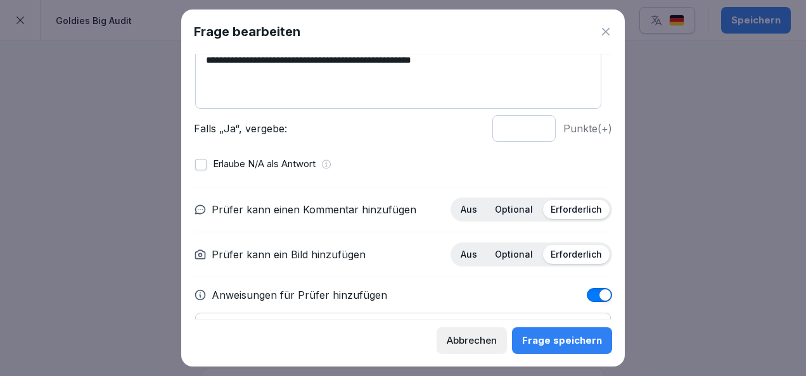
scroll to position [121, 0]
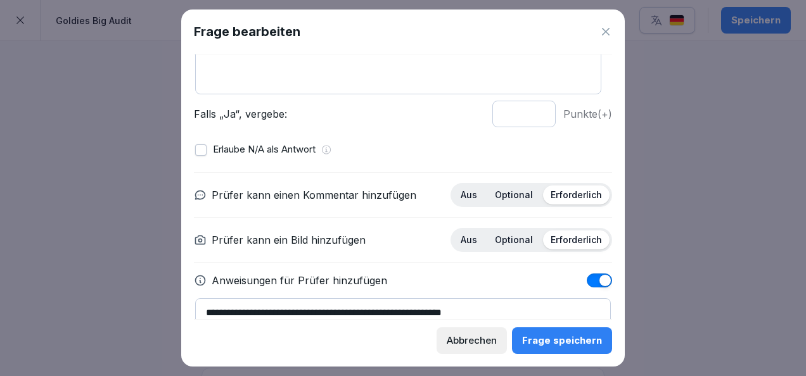
click at [509, 193] on p "Optional" at bounding box center [514, 194] width 38 height 11
click at [560, 338] on div "Frage speichern" at bounding box center [562, 341] width 80 height 14
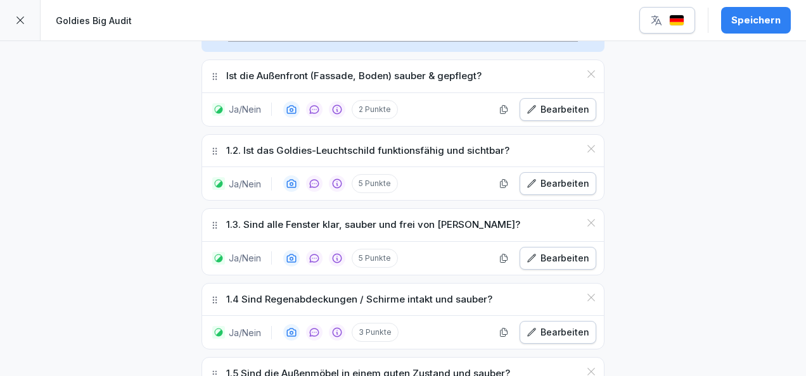
scroll to position [454, 0]
click at [573, 185] on div "Bearbeiten" at bounding box center [557, 183] width 63 height 14
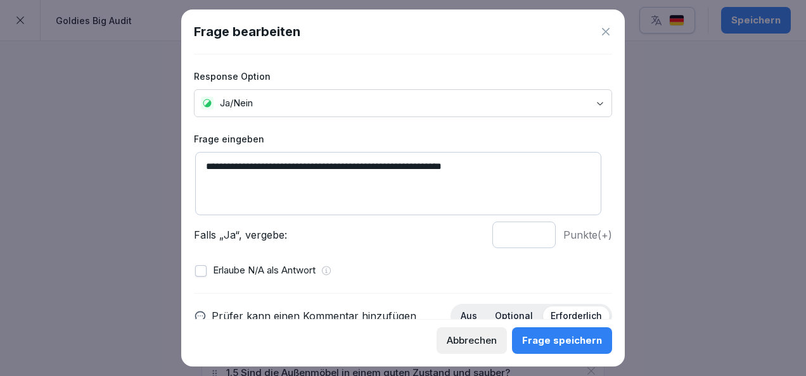
click at [529, 237] on input "*" at bounding box center [523, 235] width 63 height 27
type input "*"
click at [529, 237] on input "*" at bounding box center [523, 235] width 63 height 27
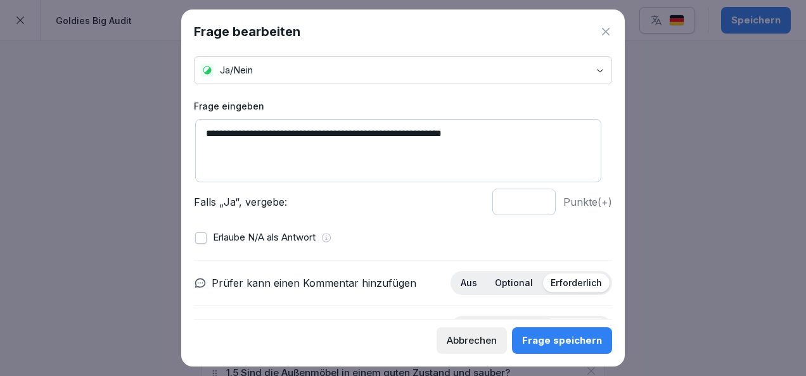
scroll to position [41, 0]
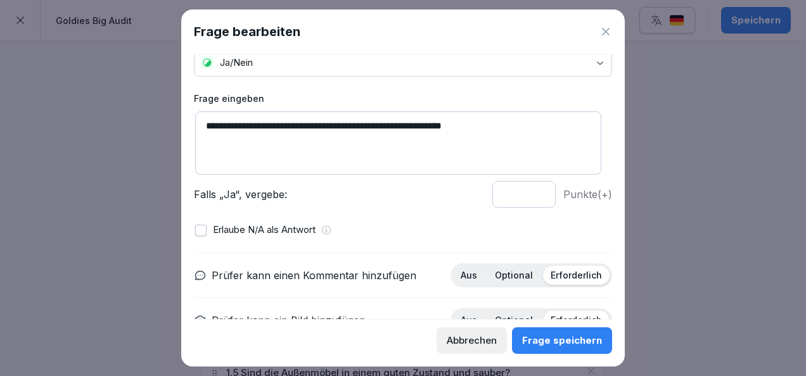
drag, startPoint x: 222, startPoint y: 126, endPoint x: 180, endPoint y: 121, distance: 42.7
click at [180, 121] on body "**********" at bounding box center [403, 188] width 806 height 376
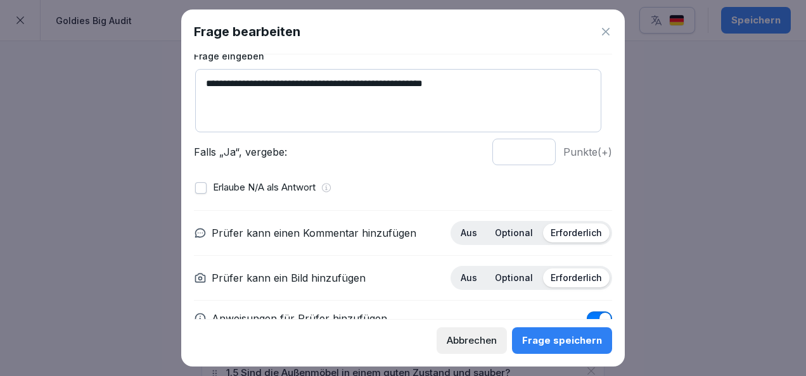
scroll to position [84, 0]
type textarea "**********"
click at [196, 185] on button "button" at bounding box center [200, 187] width 11 height 11
click at [504, 233] on p "Optional" at bounding box center [514, 232] width 38 height 11
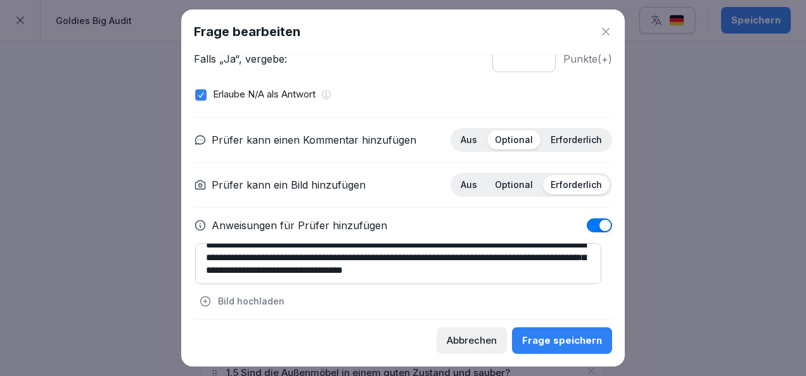
scroll to position [179, 0]
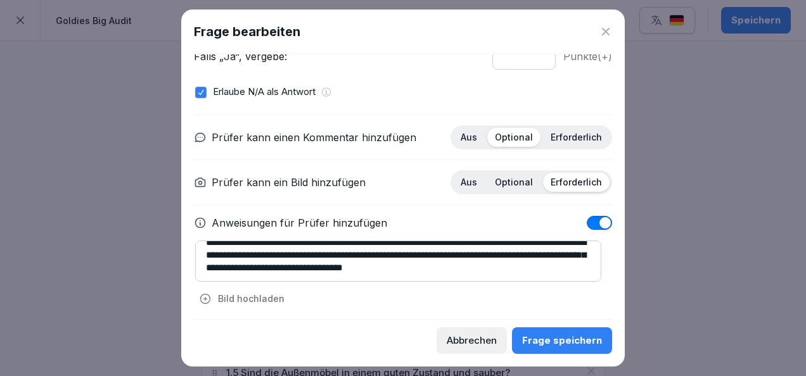
click at [568, 343] on div "Frage speichern" at bounding box center [562, 341] width 80 height 14
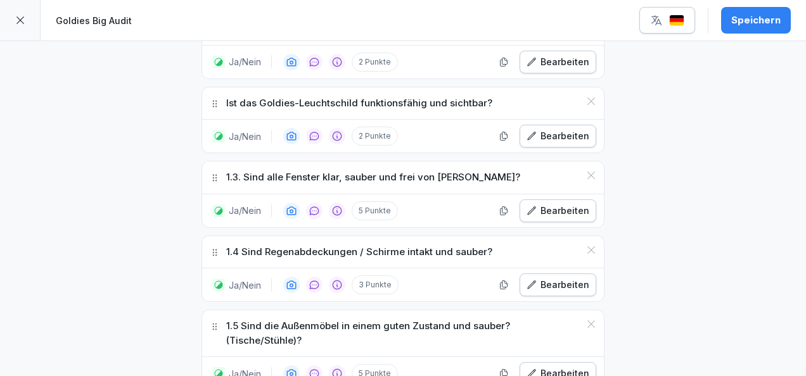
scroll to position [504, 0]
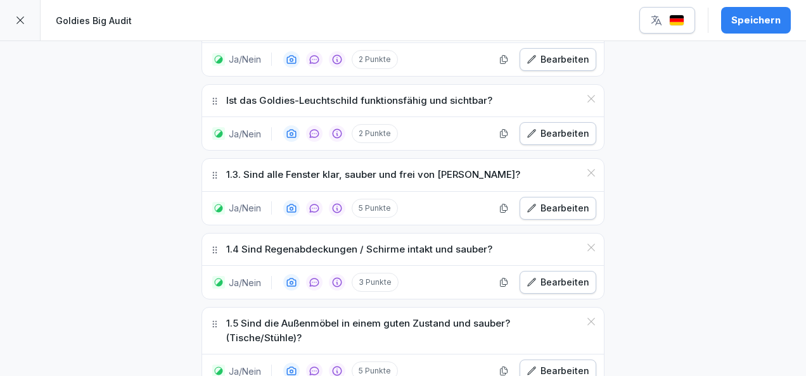
click at [542, 210] on div "Bearbeiten" at bounding box center [557, 208] width 63 height 14
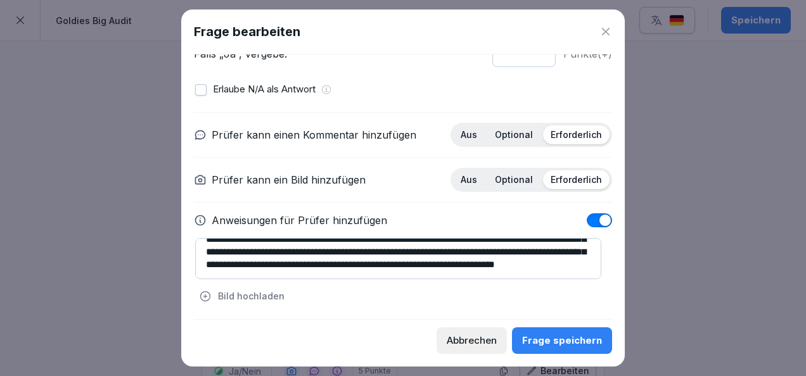
scroll to position [38, 0]
click at [507, 131] on p "Optional" at bounding box center [514, 134] width 38 height 11
click at [541, 350] on button "Frage speichern" at bounding box center [562, 341] width 100 height 27
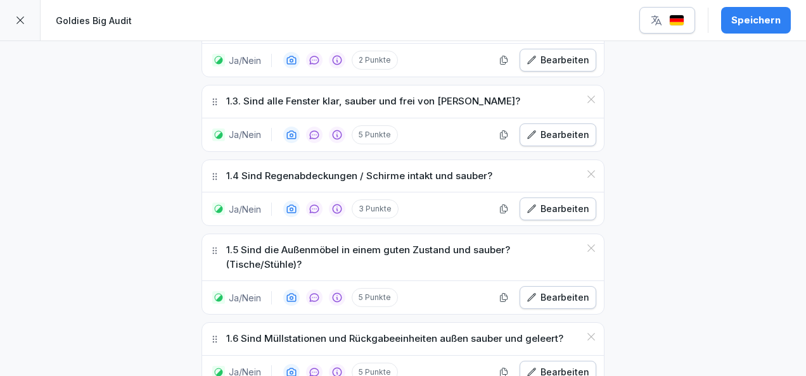
scroll to position [580, 0]
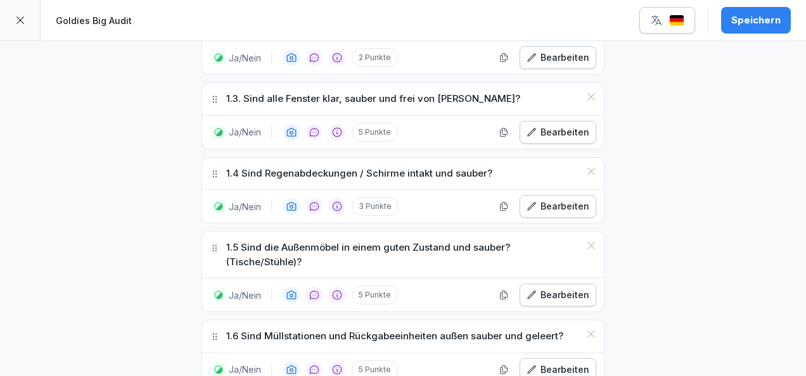
click at [539, 206] on div "Bearbeiten" at bounding box center [557, 207] width 63 height 14
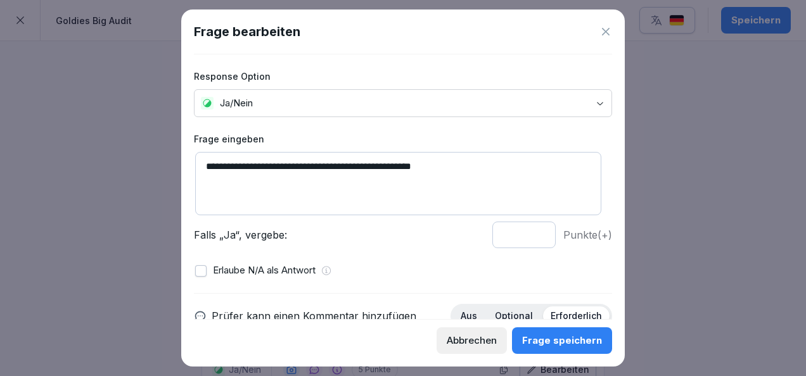
type input "*"
click at [529, 237] on input "*" at bounding box center [523, 235] width 63 height 27
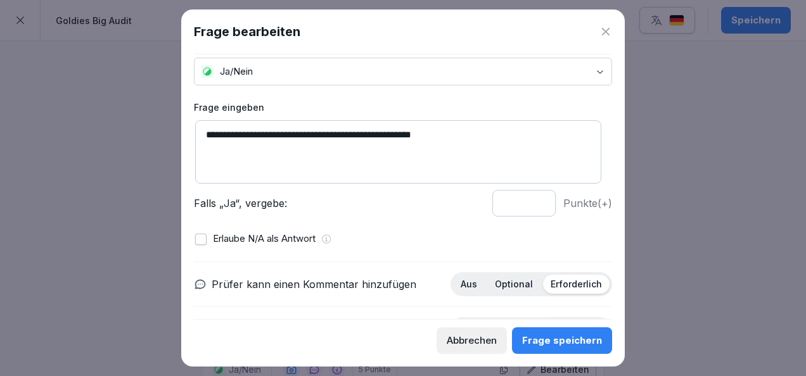
scroll to position [32, 0]
click at [205, 236] on button "button" at bounding box center [200, 238] width 11 height 11
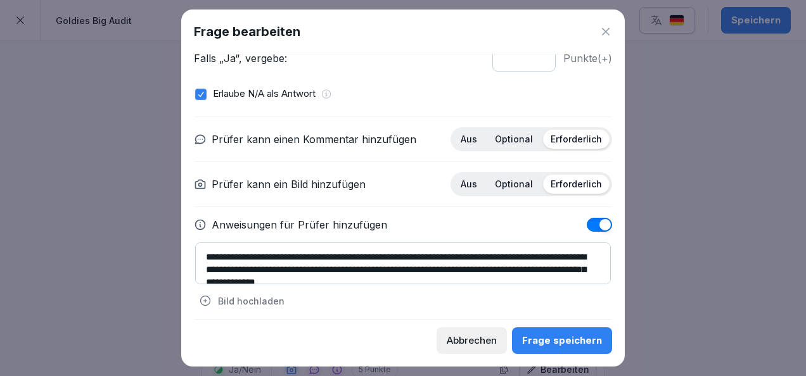
scroll to position [178, 0]
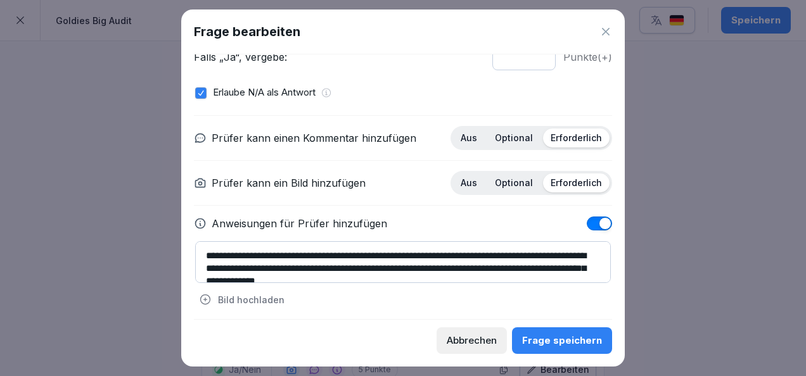
click at [507, 132] on p "Optional" at bounding box center [514, 137] width 38 height 11
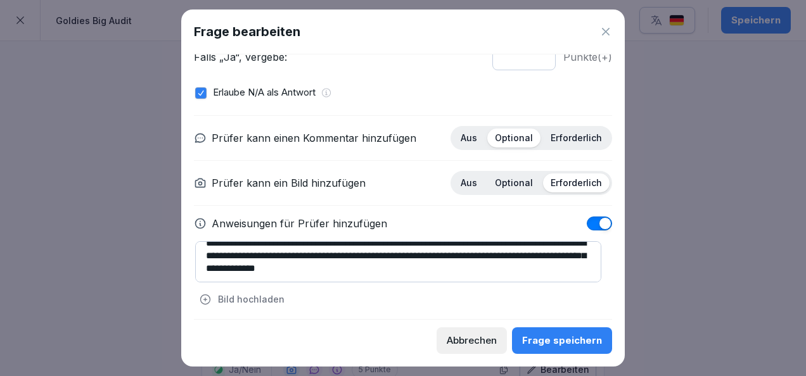
click at [565, 348] on button "Frage speichern" at bounding box center [562, 341] width 100 height 27
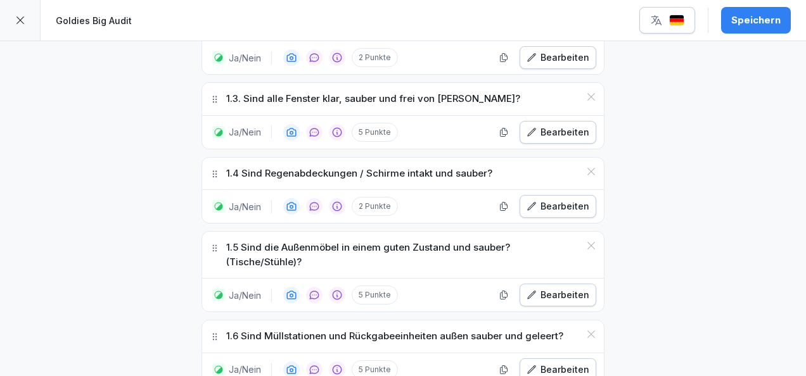
scroll to position [648, 0]
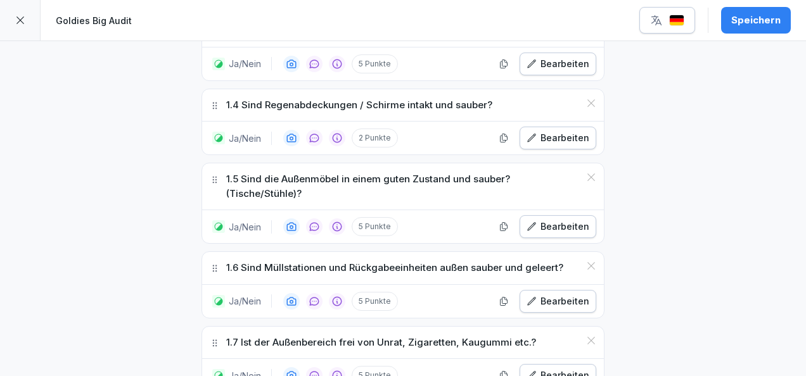
click at [530, 222] on icon "button" at bounding box center [531, 227] width 10 height 10
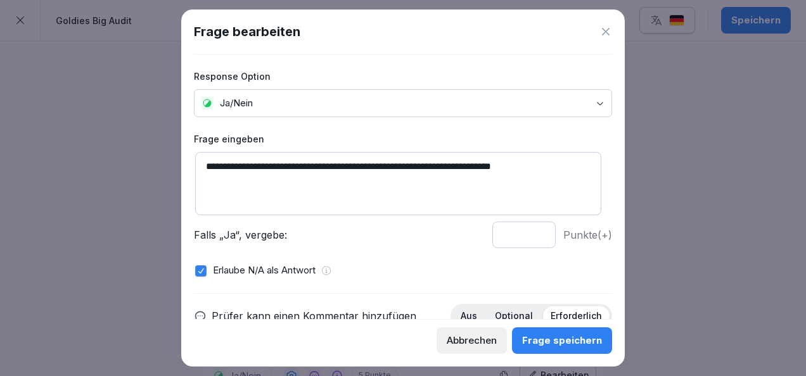
click at [528, 237] on input "*" at bounding box center [523, 235] width 63 height 27
type input "*"
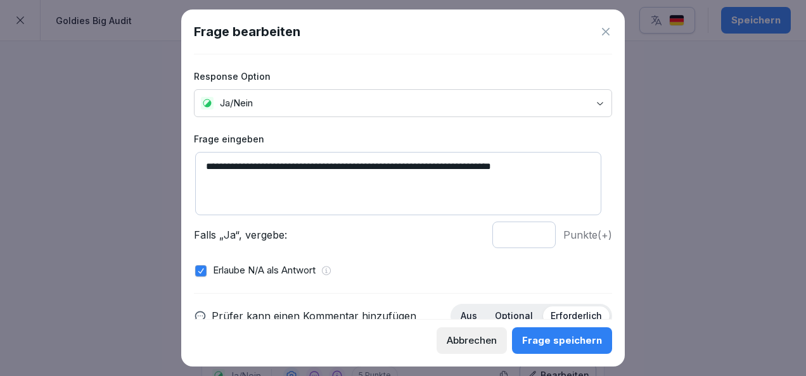
click at [527, 232] on input "*" at bounding box center [523, 235] width 63 height 27
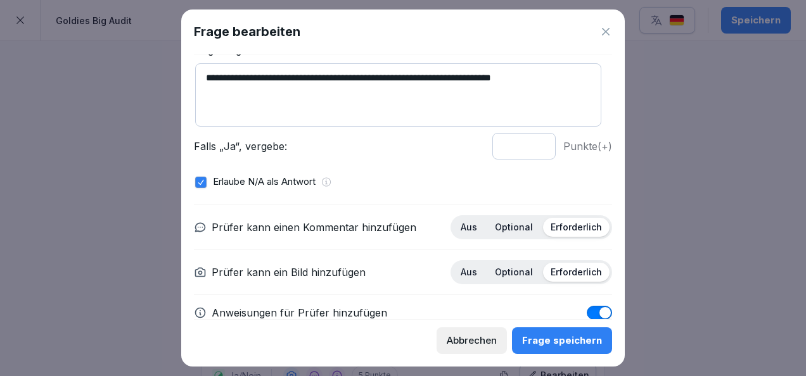
scroll to position [90, 0]
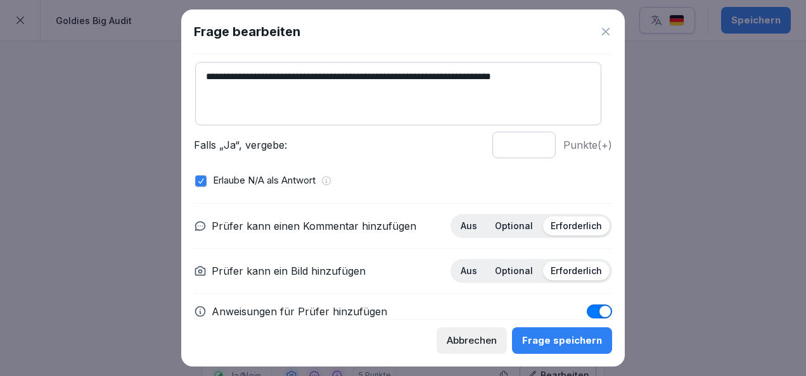
click at [504, 227] on p "Optional" at bounding box center [514, 225] width 38 height 11
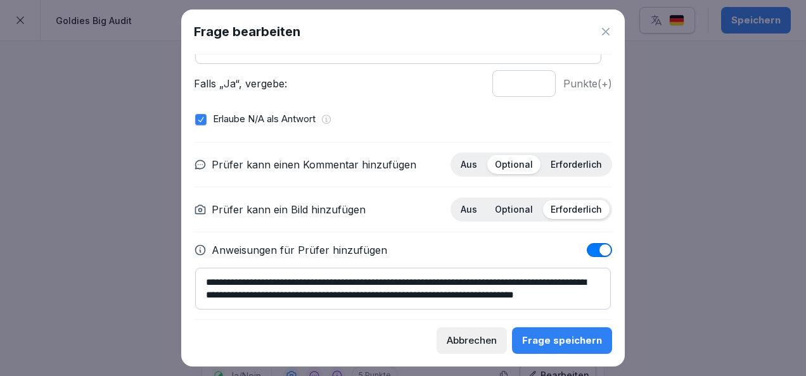
scroll to position [13, 0]
click at [549, 338] on div "Frage speichern" at bounding box center [562, 341] width 80 height 14
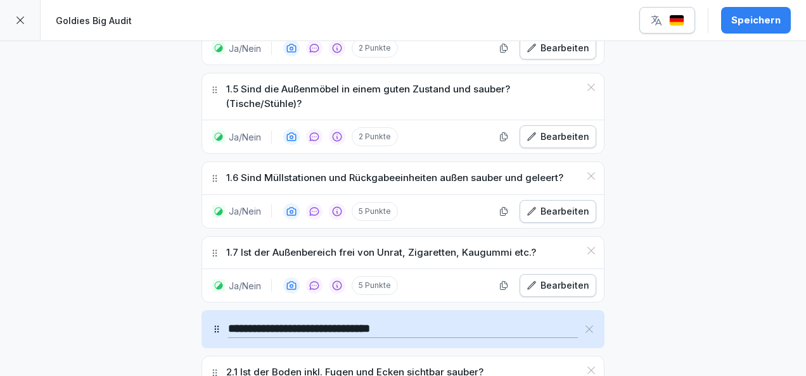
scroll to position [743, 0]
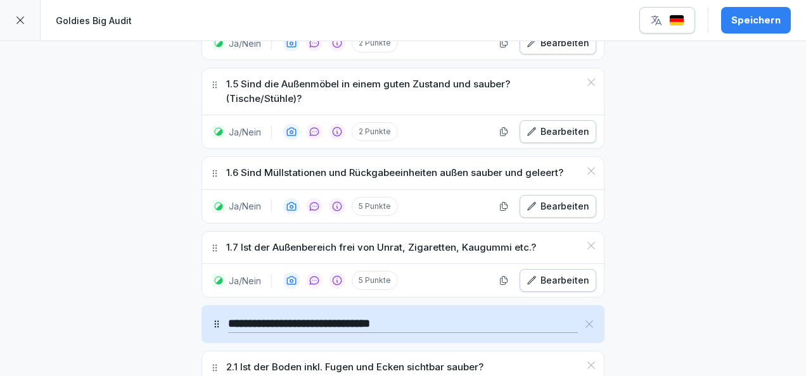
click at [532, 201] on icon "button" at bounding box center [531, 206] width 10 height 10
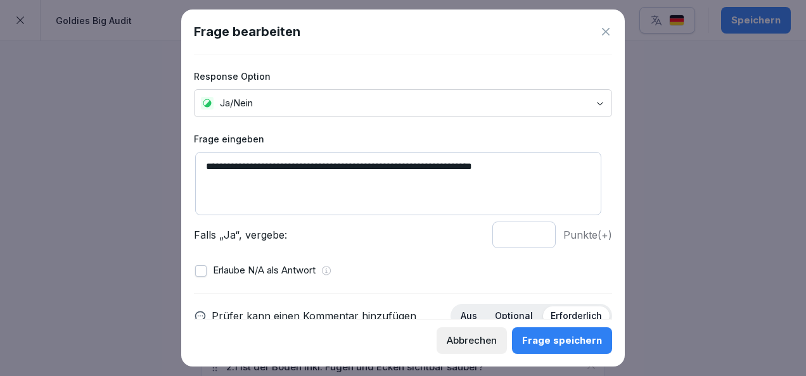
click at [529, 238] on input "*" at bounding box center [523, 235] width 63 height 27
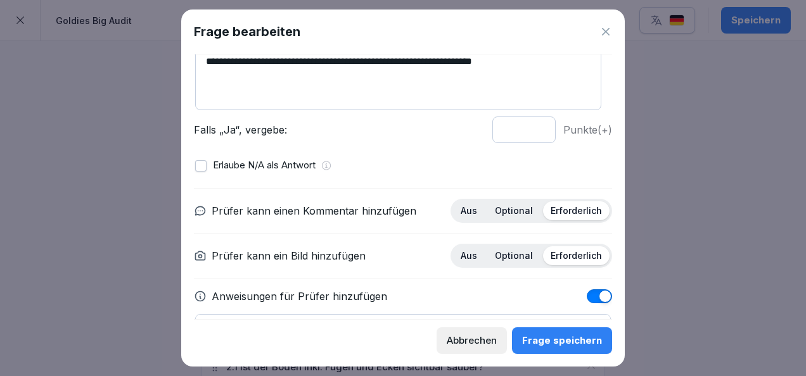
scroll to position [111, 0]
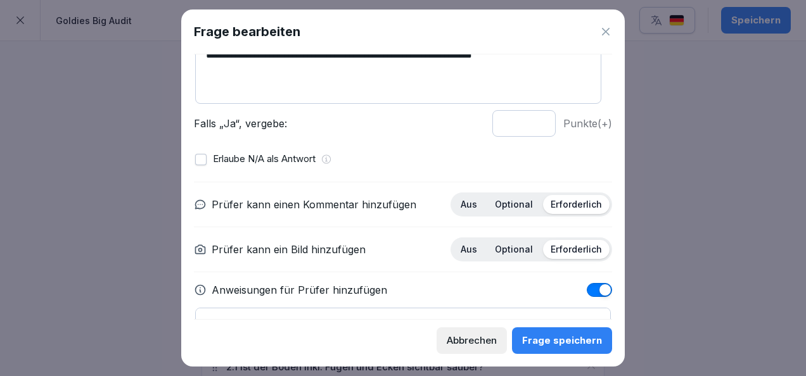
type input "*"
click at [531, 118] on input "*" at bounding box center [523, 123] width 63 height 27
click at [519, 208] on p "Optional" at bounding box center [514, 204] width 38 height 11
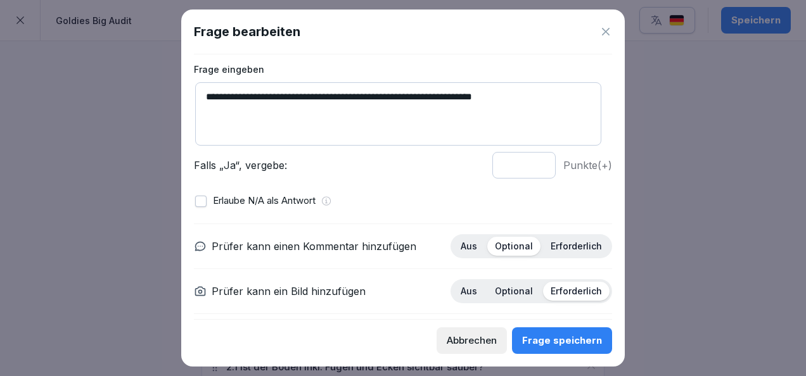
scroll to position [181, 0]
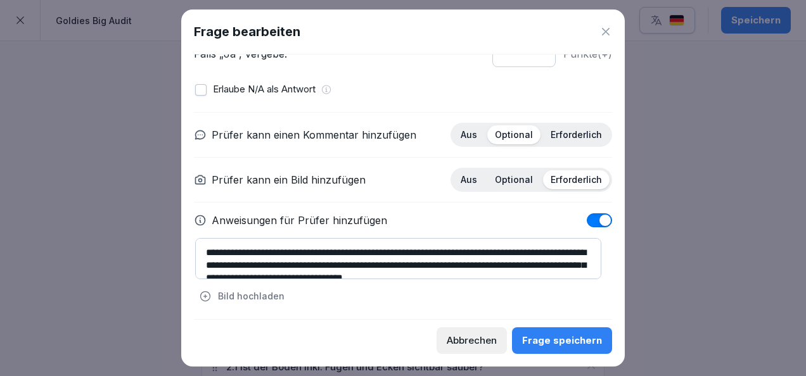
click at [536, 338] on div "Frage speichern" at bounding box center [562, 341] width 80 height 14
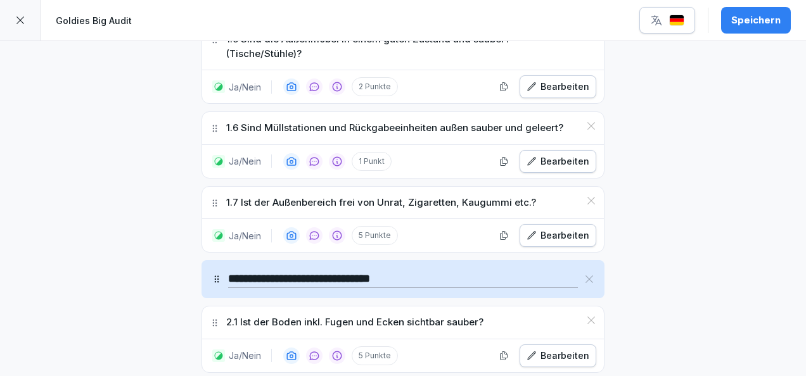
scroll to position [789, 0]
click at [570, 229] on div "Bearbeiten" at bounding box center [557, 235] width 63 height 14
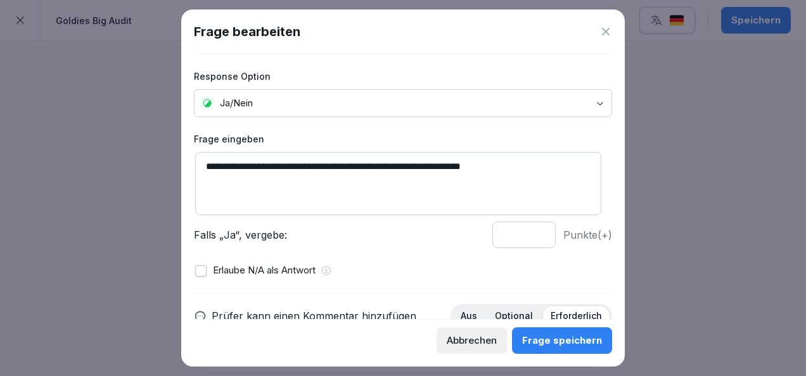
click at [528, 237] on input "*" at bounding box center [523, 235] width 63 height 27
type input "*"
click at [528, 237] on input "*" at bounding box center [523, 235] width 63 height 27
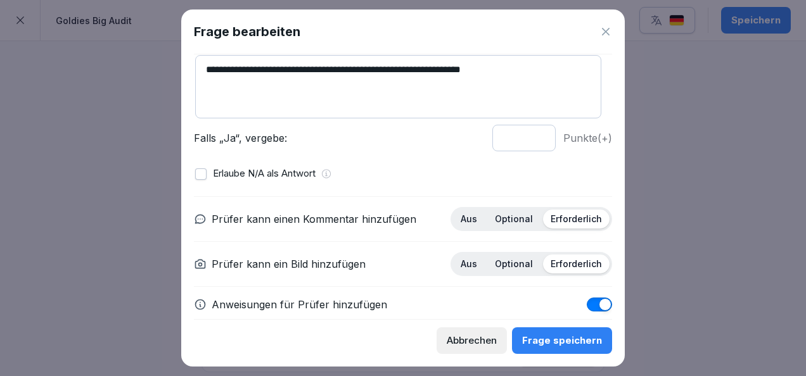
scroll to position [102, 0]
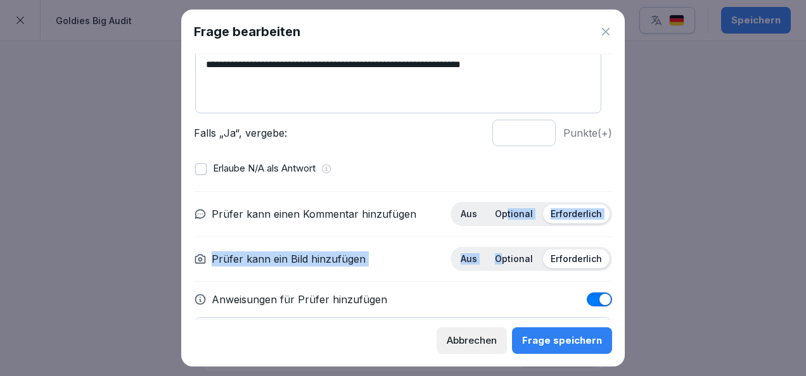
drag, startPoint x: 502, startPoint y: 212, endPoint x: 491, endPoint y: 274, distance: 62.5
click at [491, 274] on div "**********" at bounding box center [403, 288] width 418 height 195
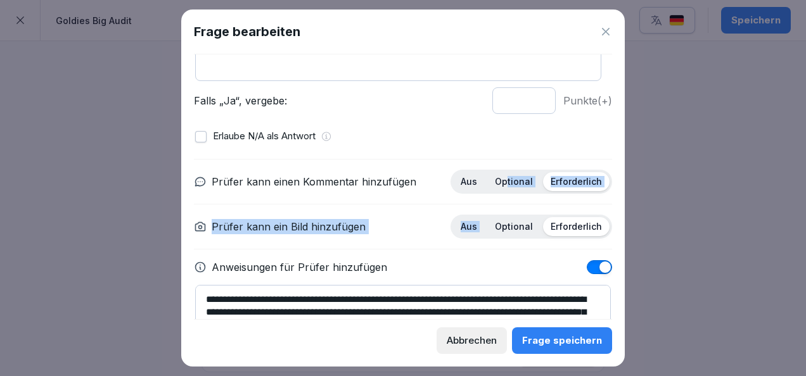
scroll to position [147, 0]
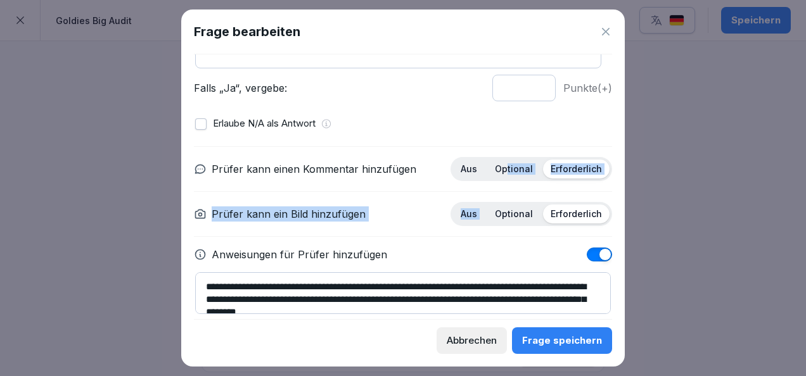
click at [500, 169] on p "Optional" at bounding box center [514, 168] width 38 height 11
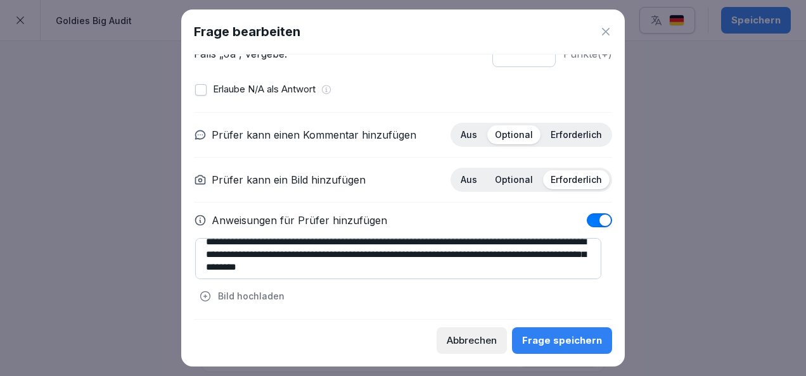
scroll to position [13, 0]
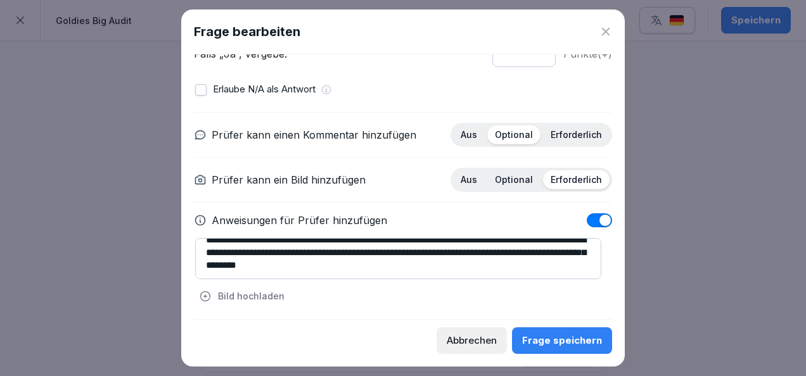
click at [566, 332] on button "Frage speichern" at bounding box center [562, 341] width 100 height 27
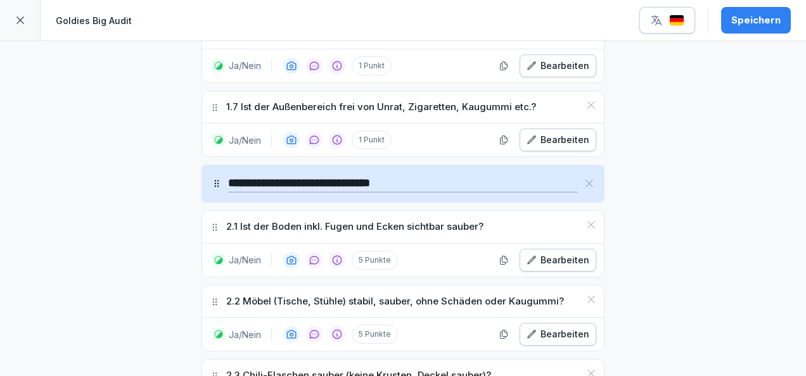
scroll to position [934, 0]
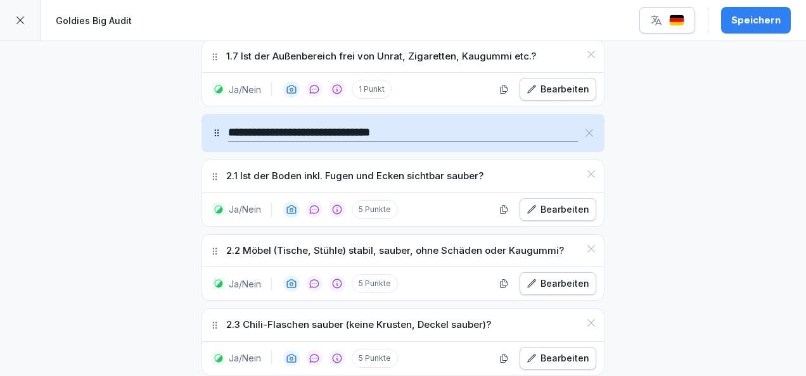
click at [556, 203] on div "Bearbeiten" at bounding box center [557, 210] width 63 height 14
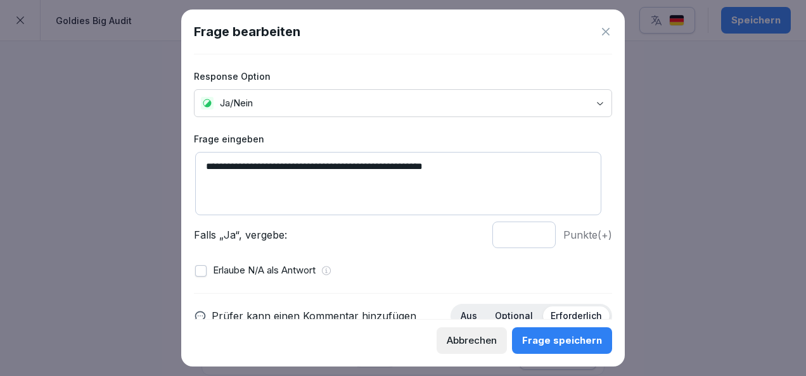
click at [528, 239] on input "*" at bounding box center [523, 235] width 63 height 27
type input "*"
click at [528, 239] on input "*" at bounding box center [523, 235] width 63 height 27
drag, startPoint x: 226, startPoint y: 165, endPoint x: 181, endPoint y: 160, distance: 45.3
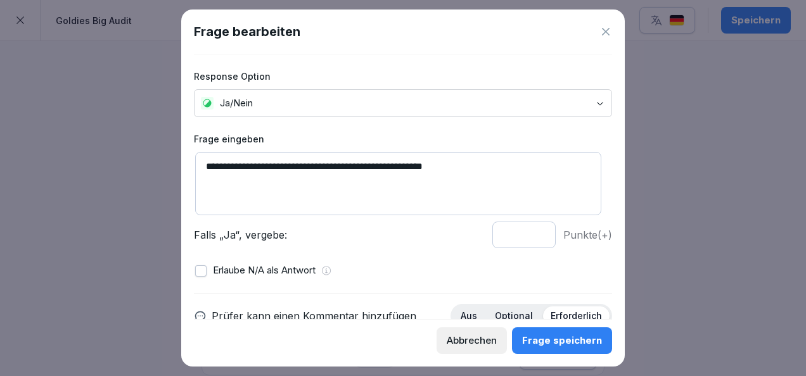
click at [181, 160] on div "**********" at bounding box center [402, 188] width 443 height 357
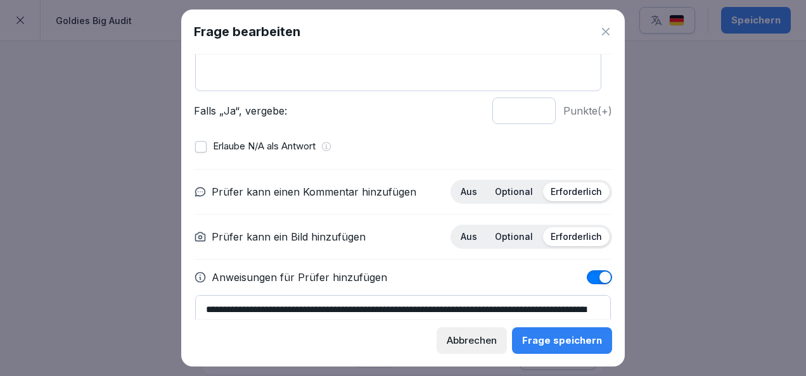
scroll to position [129, 0]
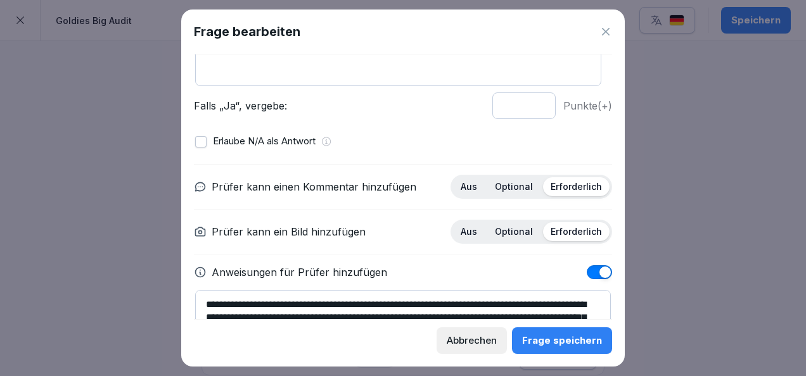
type textarea "**********"
click at [509, 177] on div "Optional" at bounding box center [513, 186] width 53 height 19
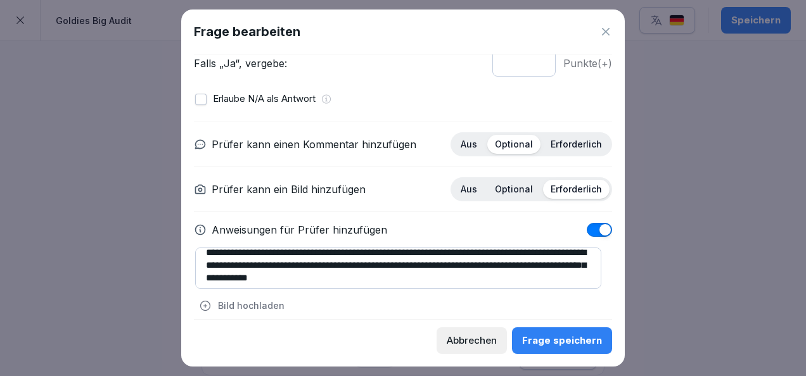
scroll to position [13, 0]
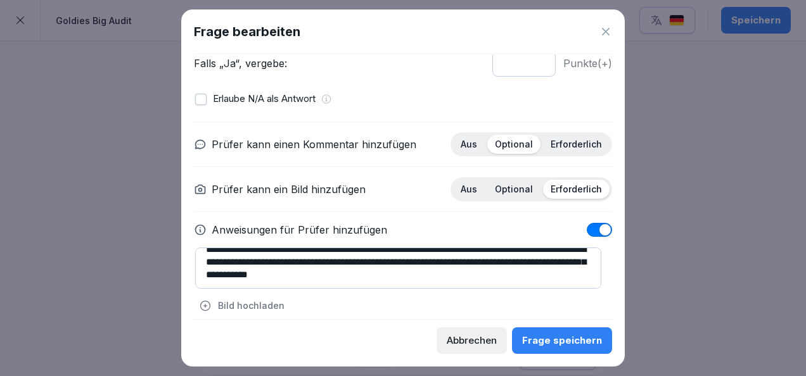
click at [538, 332] on button "Frage speichern" at bounding box center [562, 341] width 100 height 27
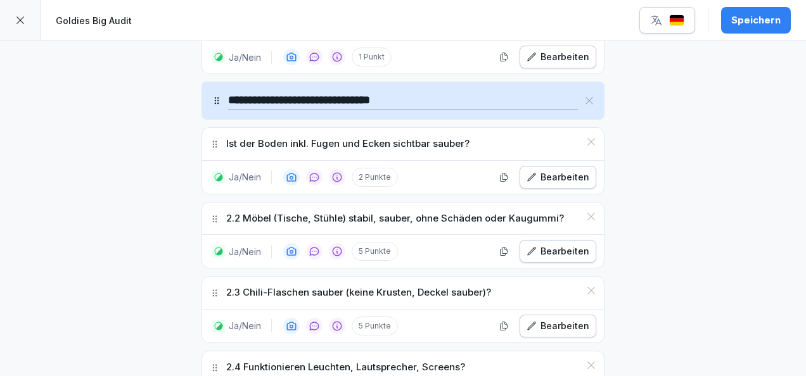
scroll to position [967, 0]
click at [547, 244] on div "Bearbeiten" at bounding box center [557, 251] width 63 height 14
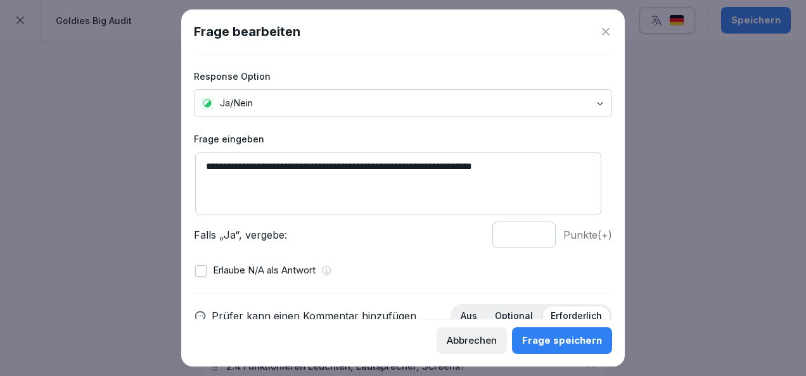
drag, startPoint x: 226, startPoint y: 167, endPoint x: 163, endPoint y: 167, distance: 62.7
click at [163, 167] on body "**********" at bounding box center [403, 188] width 806 height 376
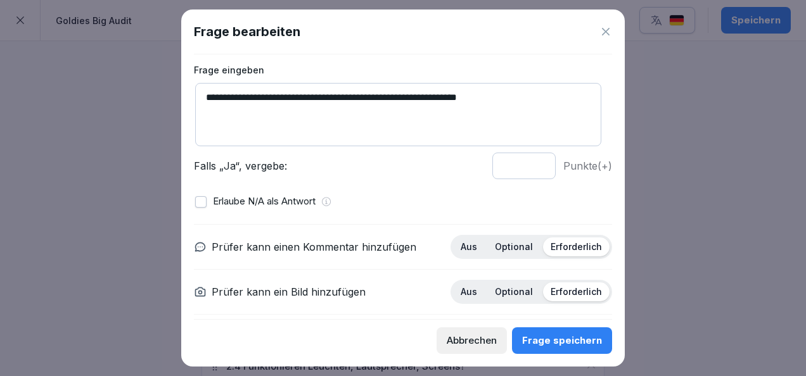
scroll to position [75, 0]
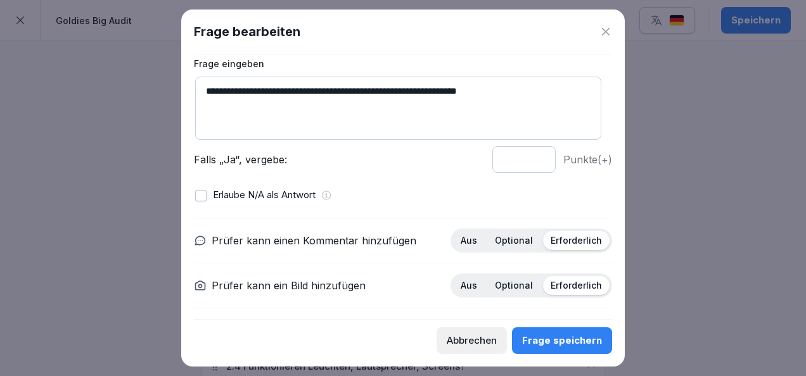
type textarea "**********"
click at [530, 161] on input "*" at bounding box center [523, 159] width 63 height 27
type input "*"
click at [530, 161] on input "*" at bounding box center [523, 159] width 63 height 27
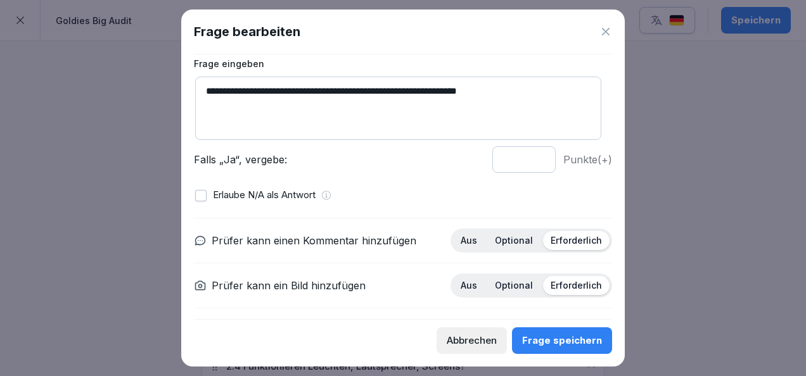
click at [509, 245] on div "Optional" at bounding box center [513, 240] width 53 height 19
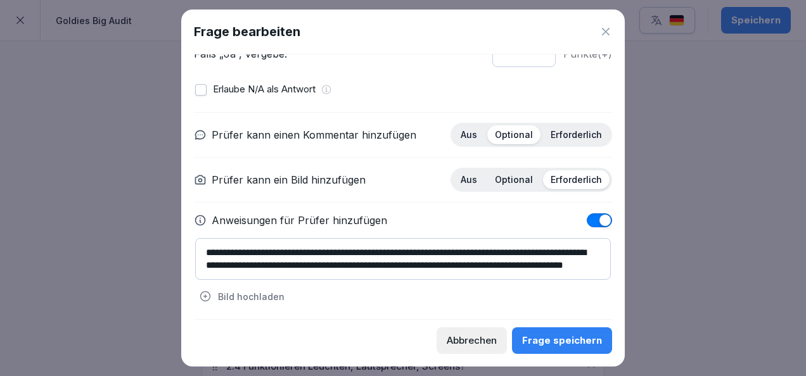
scroll to position [13, 0]
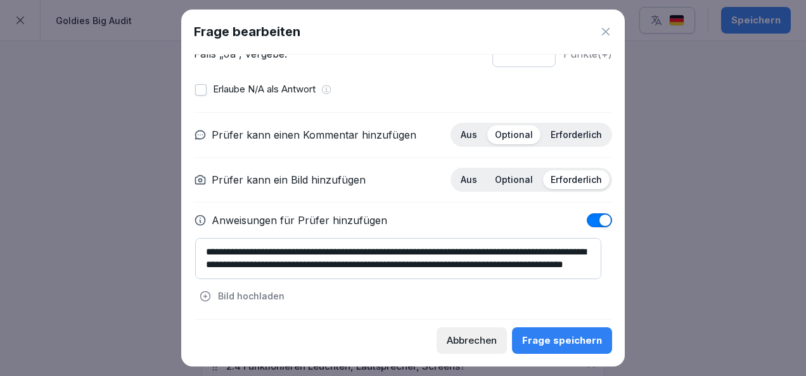
click at [565, 338] on div "Frage speichern" at bounding box center [562, 341] width 80 height 14
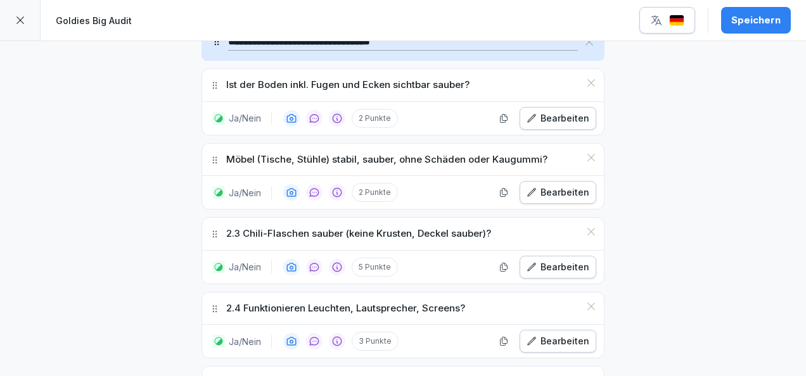
scroll to position [1057, 0]
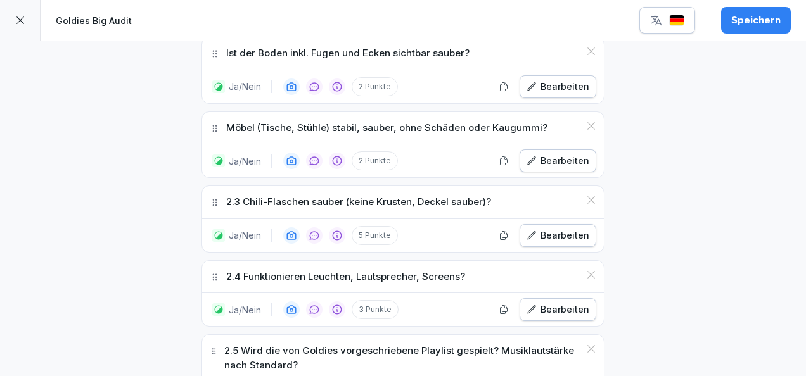
click at [565, 233] on button "Bearbeiten" at bounding box center [557, 235] width 77 height 23
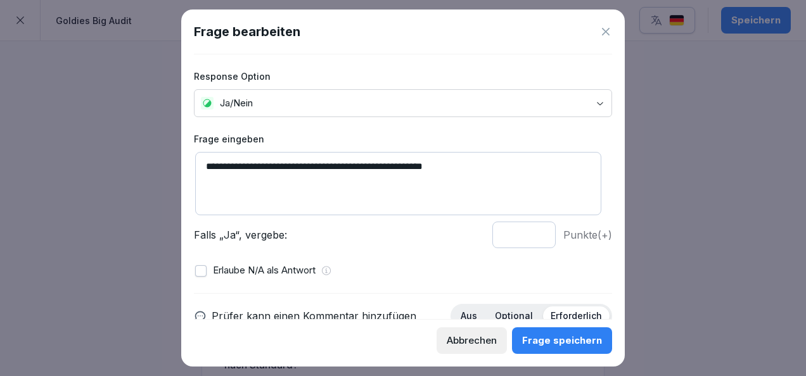
click at [479, 168] on textarea "**********" at bounding box center [398, 183] width 406 height 63
type textarea "**********"
click at [531, 237] on input "*" at bounding box center [523, 235] width 63 height 27
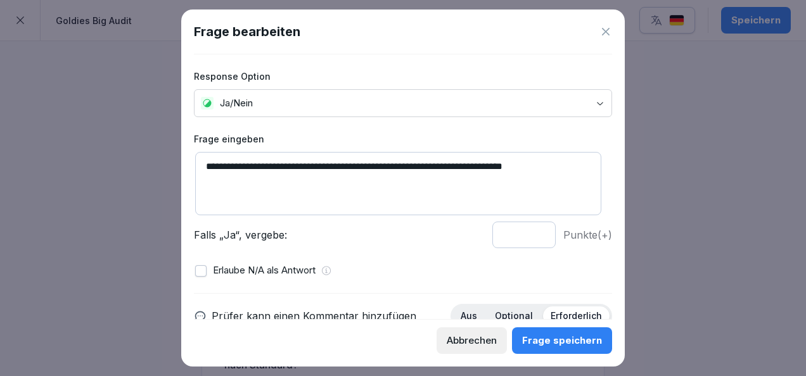
scroll to position [5, 0]
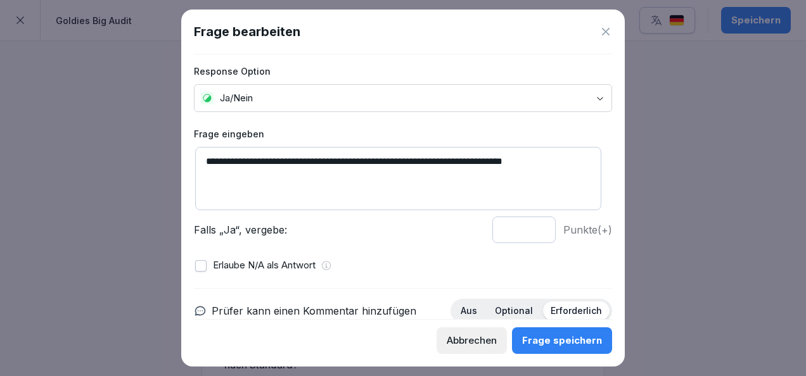
click at [530, 234] on input "*" at bounding box center [523, 230] width 63 height 27
type input "*"
click at [528, 225] on input "*" at bounding box center [523, 230] width 63 height 27
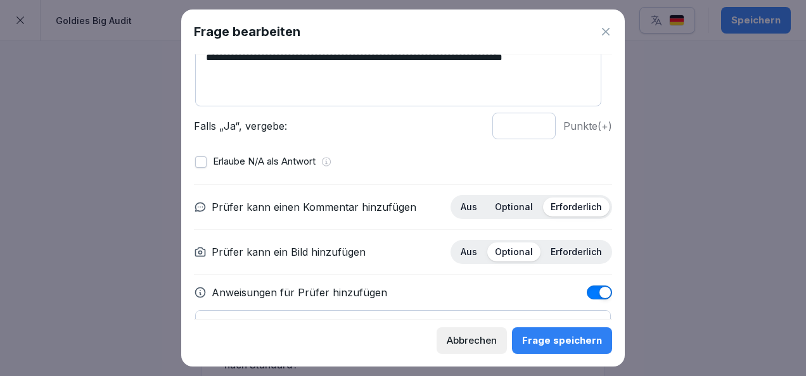
scroll to position [181, 0]
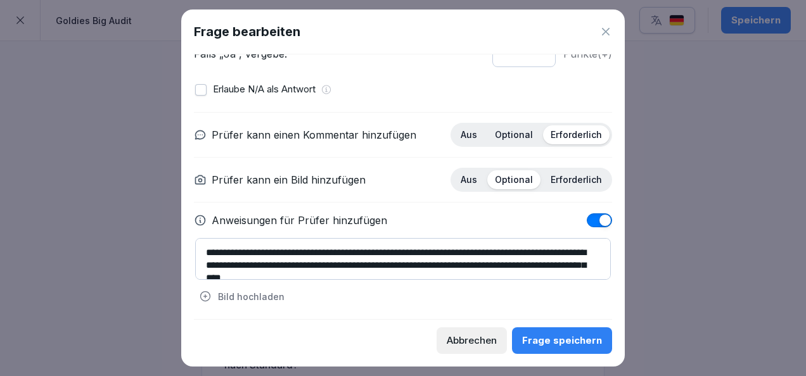
click at [513, 129] on p "Optional" at bounding box center [514, 134] width 38 height 11
click at [556, 176] on p "Erforderlich" at bounding box center [576, 179] width 51 height 11
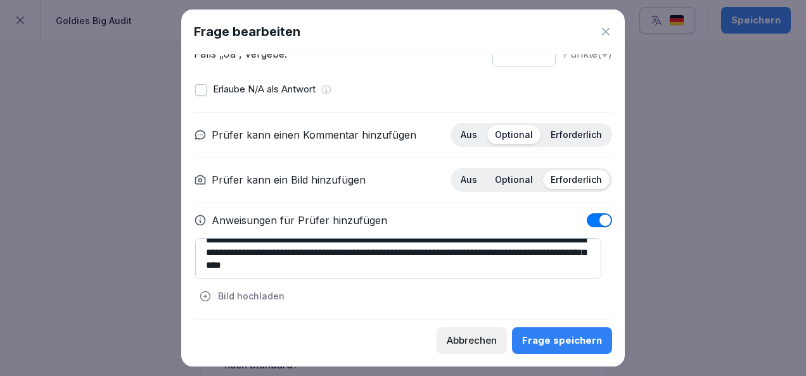
click at [554, 332] on button "Frage speichern" at bounding box center [562, 341] width 100 height 27
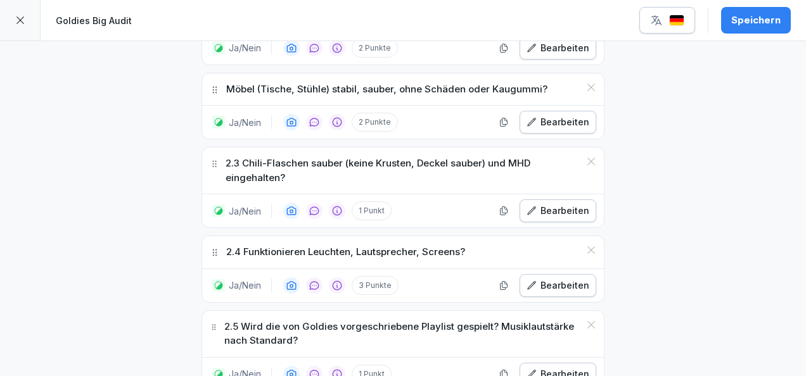
scroll to position [1097, 0]
click at [574, 203] on div "Bearbeiten" at bounding box center [557, 210] width 63 height 14
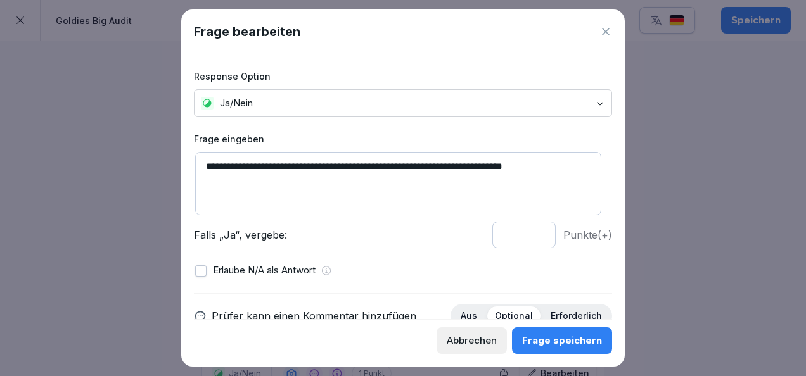
drag, startPoint x: 226, startPoint y: 166, endPoint x: 171, endPoint y: 157, distance: 55.2
click at [171, 157] on body "**********" at bounding box center [403, 188] width 806 height 376
type textarea "**********"
click at [568, 336] on div "Frage speichern" at bounding box center [562, 341] width 80 height 14
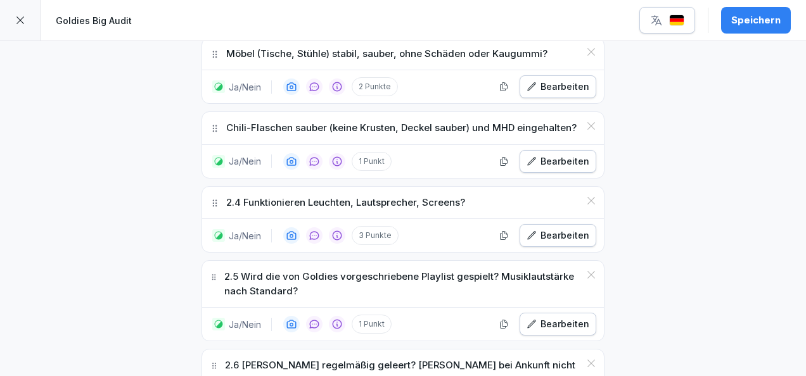
scroll to position [1132, 0]
click at [578, 228] on div "Bearbeiten" at bounding box center [557, 235] width 63 height 14
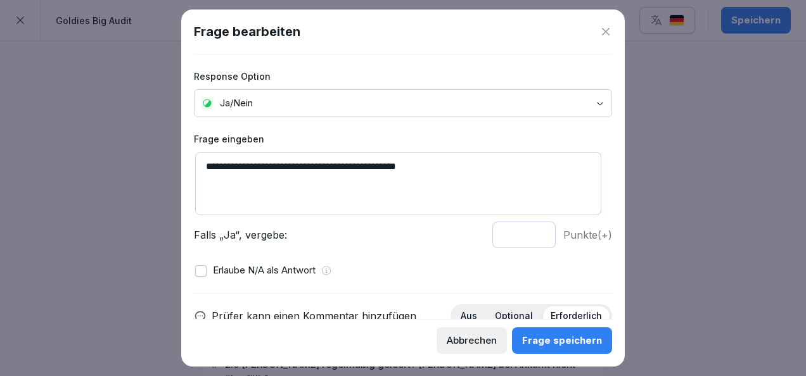
drag, startPoint x: 226, startPoint y: 164, endPoint x: 191, endPoint y: 166, distance: 34.3
click at [191, 166] on div "**********" at bounding box center [402, 188] width 443 height 357
drag, startPoint x: 438, startPoint y: 166, endPoint x: 269, endPoint y: 160, distance: 168.6
click at [269, 160] on textarea "**********" at bounding box center [398, 183] width 406 height 63
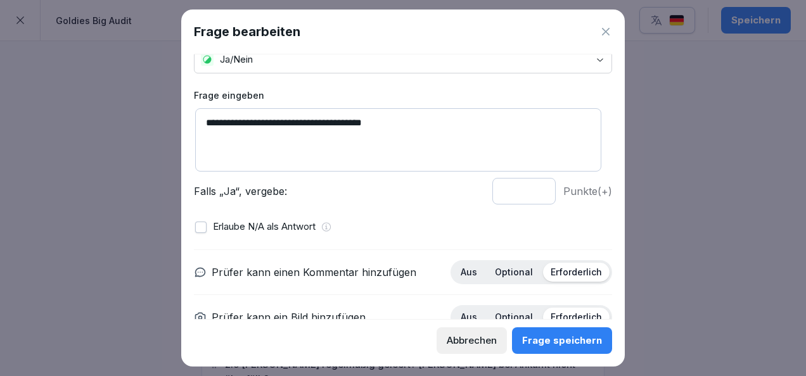
scroll to position [44, 0]
type textarea "**********"
click at [529, 193] on input "*" at bounding box center [523, 190] width 63 height 27
click at [511, 270] on p "Optional" at bounding box center [514, 271] width 38 height 11
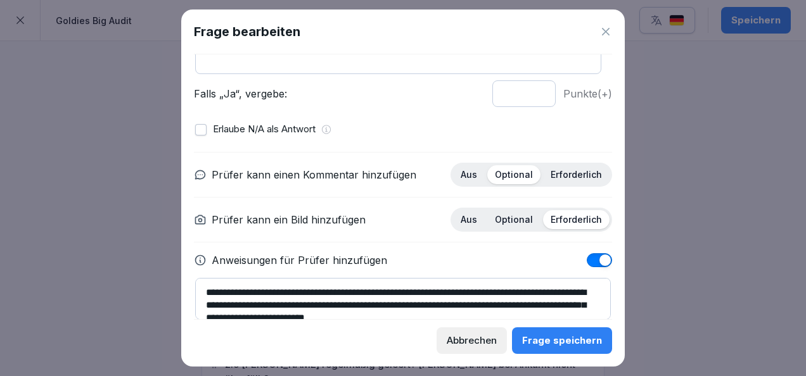
scroll to position [142, 0]
type input "*"
click at [528, 88] on input "*" at bounding box center [523, 93] width 63 height 27
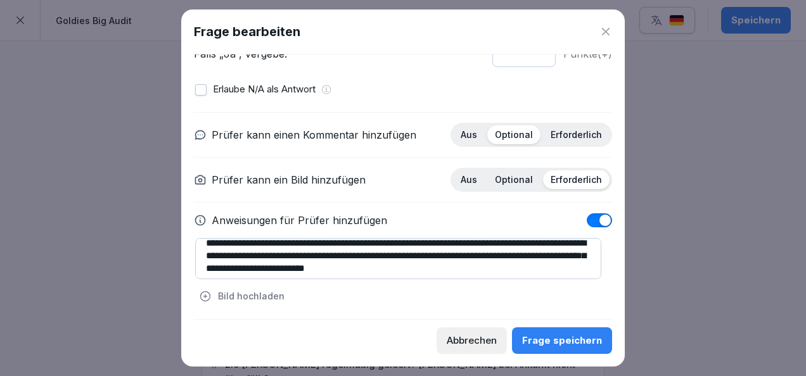
scroll to position [13, 0]
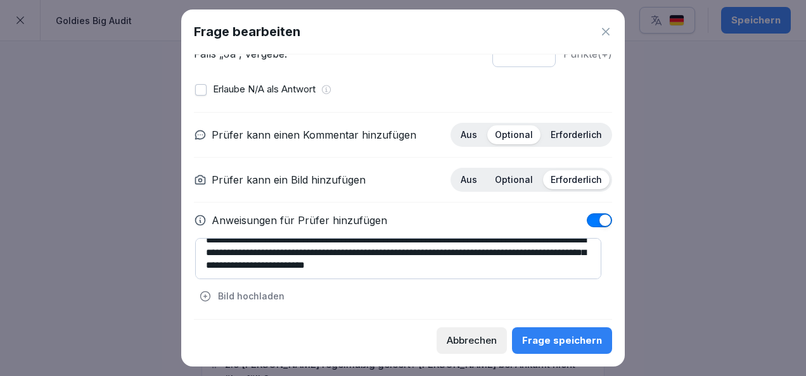
click at [346, 252] on textarea "**********" at bounding box center [398, 258] width 406 height 41
drag, startPoint x: 552, startPoint y: 253, endPoint x: 473, endPoint y: 252, distance: 78.6
click at [473, 252] on textarea "**********" at bounding box center [398, 258] width 406 height 41
drag, startPoint x: 438, startPoint y: 263, endPoint x: 388, endPoint y: 265, distance: 50.1
click at [388, 265] on textarea "**********" at bounding box center [398, 258] width 406 height 41
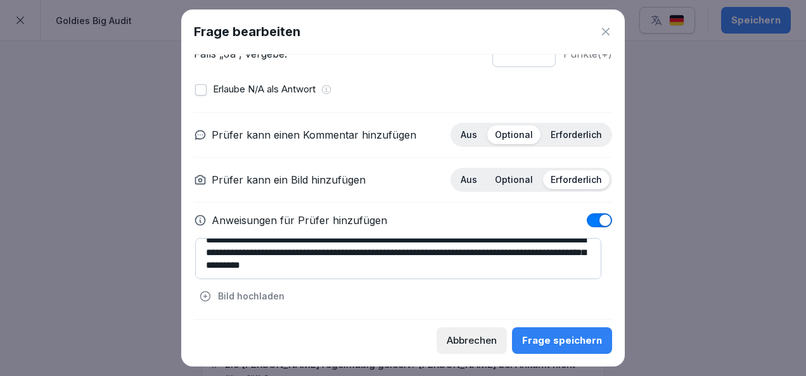
type textarea "**********"
click at [574, 345] on div "Frage speichern" at bounding box center [562, 341] width 80 height 14
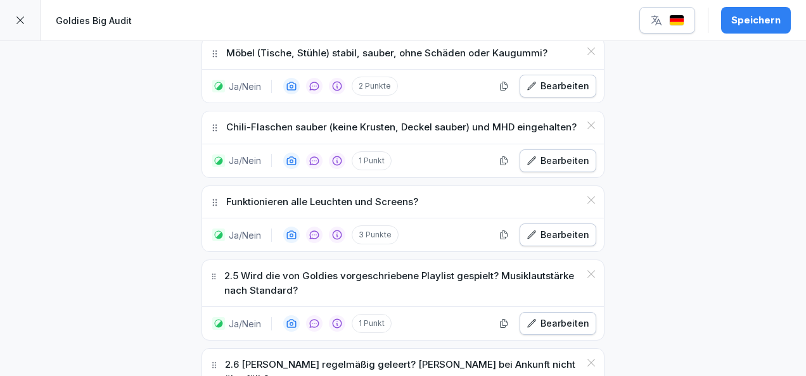
click at [539, 317] on div "Bearbeiten" at bounding box center [557, 324] width 63 height 14
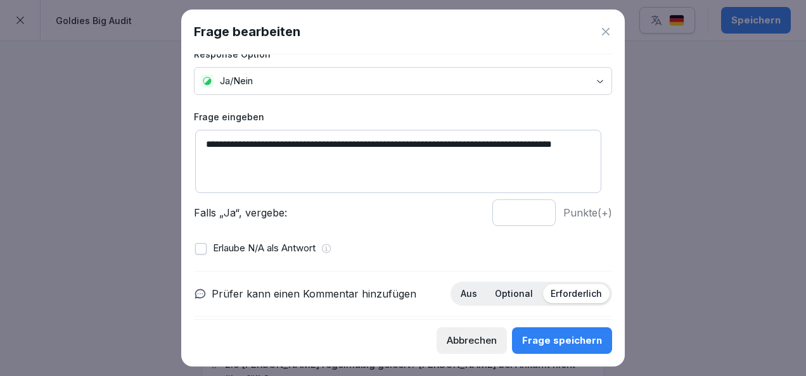
scroll to position [0, 0]
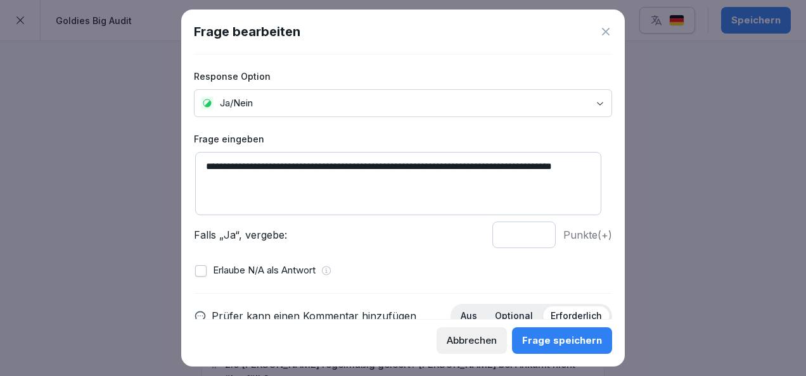
drag, startPoint x: 221, startPoint y: 164, endPoint x: 191, endPoint y: 164, distance: 30.4
click at [191, 164] on div "**********" at bounding box center [402, 188] width 443 height 357
drag, startPoint x: 222, startPoint y: 163, endPoint x: 175, endPoint y: 165, distance: 46.9
click at [175, 165] on body "**********" at bounding box center [403, 188] width 806 height 376
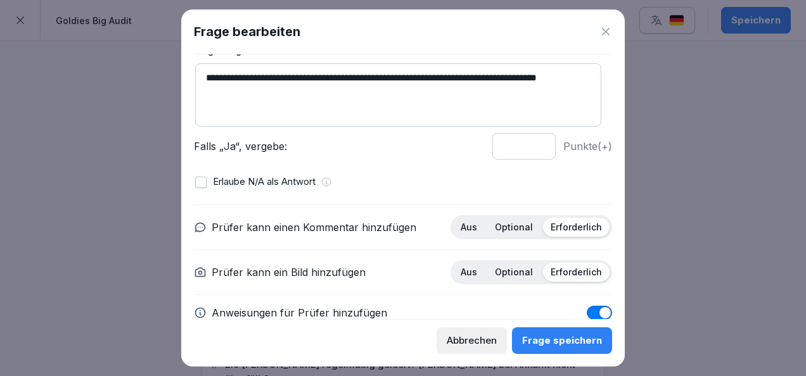
scroll to position [91, 0]
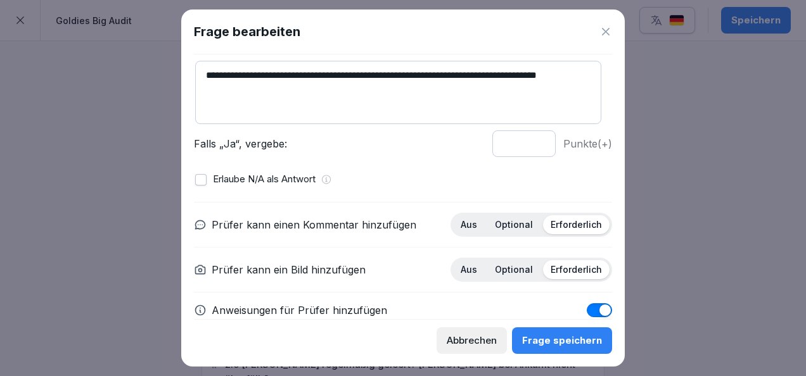
type textarea "**********"
click at [506, 219] on p "Optional" at bounding box center [514, 224] width 38 height 11
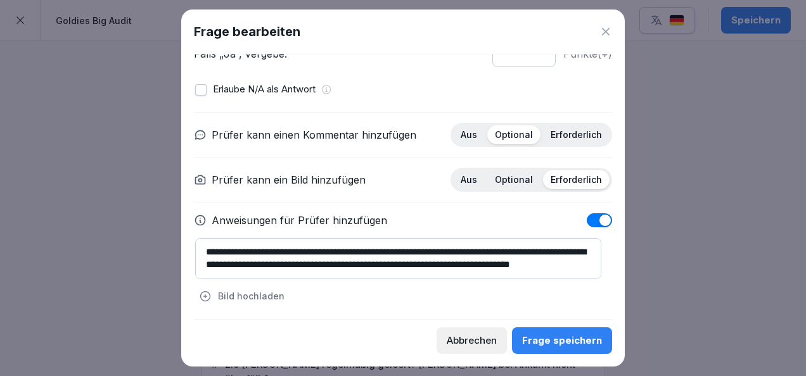
scroll to position [13, 0]
click at [550, 333] on button "Frage speichern" at bounding box center [562, 341] width 100 height 27
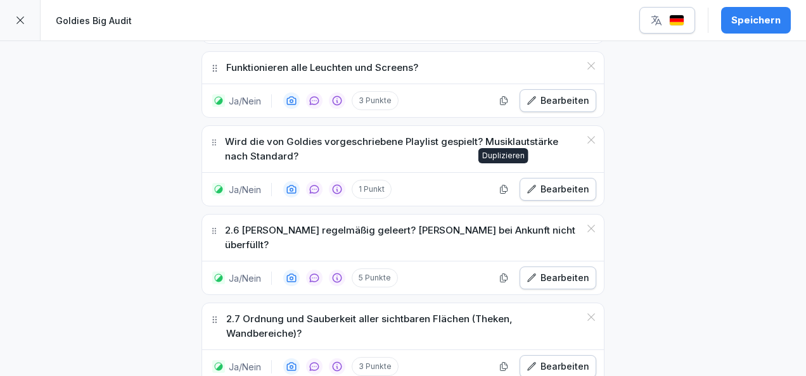
scroll to position [1268, 0]
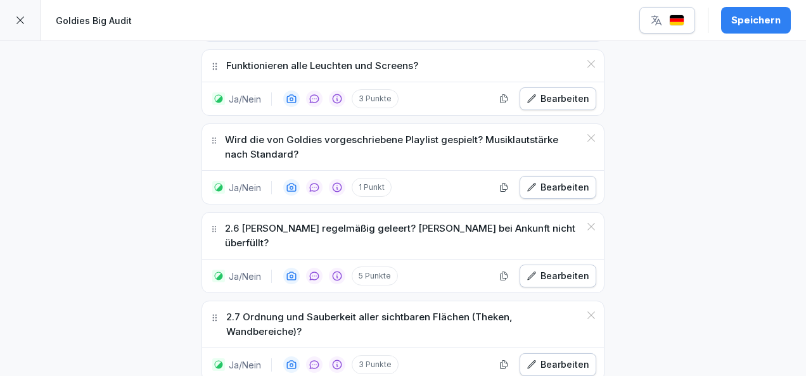
click at [554, 269] on div "Bearbeiten" at bounding box center [557, 276] width 63 height 14
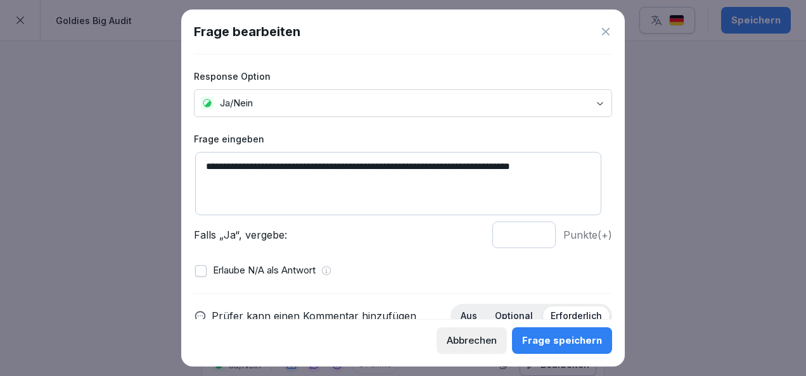
drag, startPoint x: 225, startPoint y: 162, endPoint x: 205, endPoint y: 162, distance: 19.6
click at [205, 162] on textarea "**********" at bounding box center [398, 183] width 406 height 63
type textarea "**********"
click at [526, 236] on input "*" at bounding box center [523, 235] width 63 height 27
click at [531, 238] on input "*" at bounding box center [523, 235] width 63 height 27
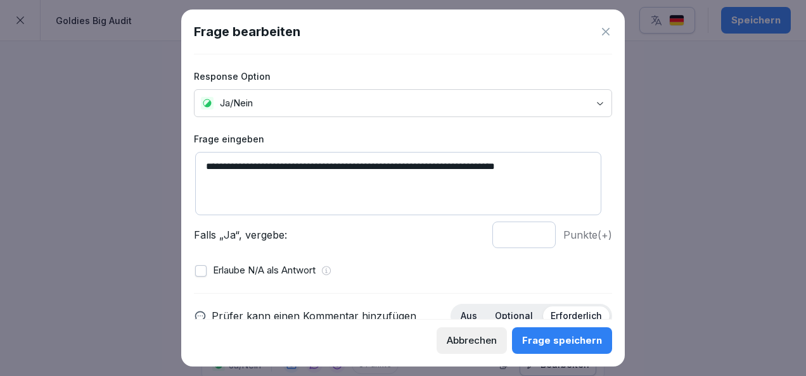
type input "*"
click at [531, 238] on input "*" at bounding box center [523, 235] width 63 height 27
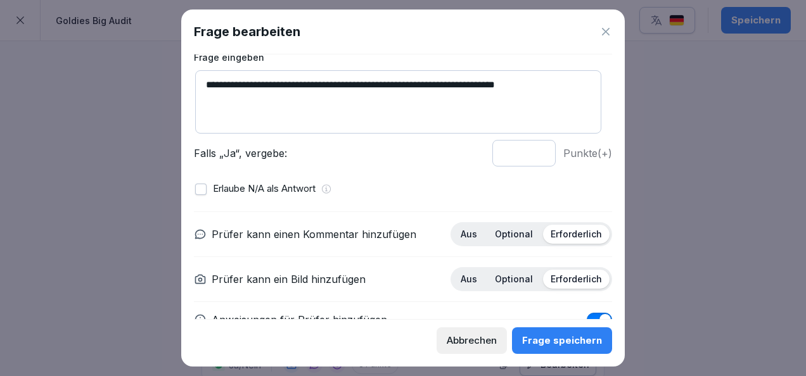
scroll to position [82, 0]
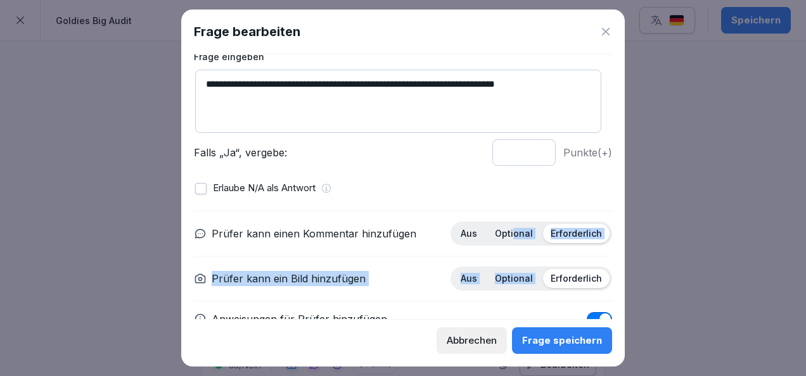
drag, startPoint x: 507, startPoint y: 233, endPoint x: 543, endPoint y: 289, distance: 66.1
click at [543, 289] on div "**********" at bounding box center [403, 308] width 418 height 195
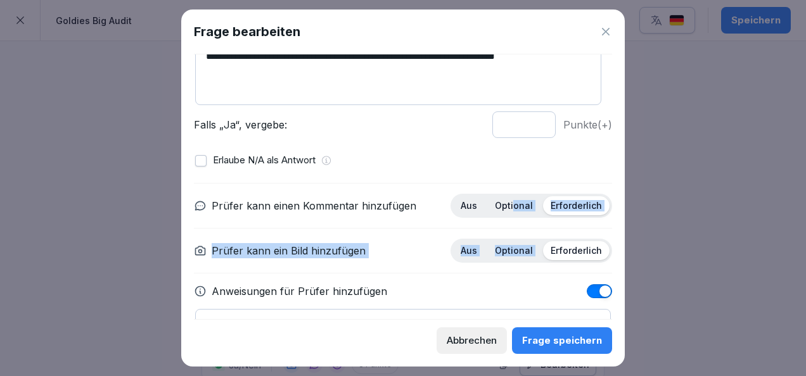
scroll to position [123, 0]
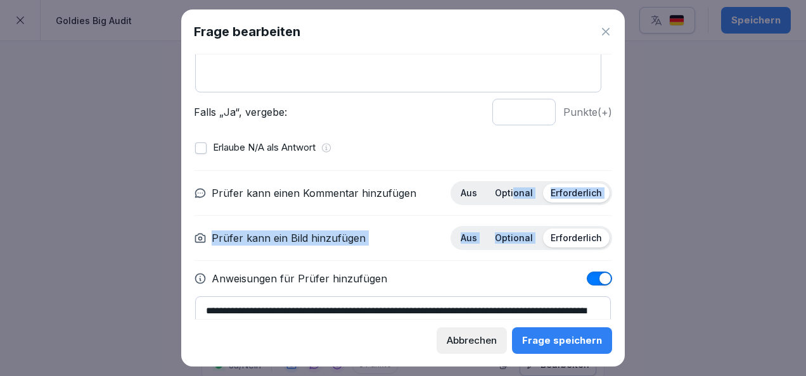
click at [513, 188] on p "Optional" at bounding box center [514, 193] width 38 height 11
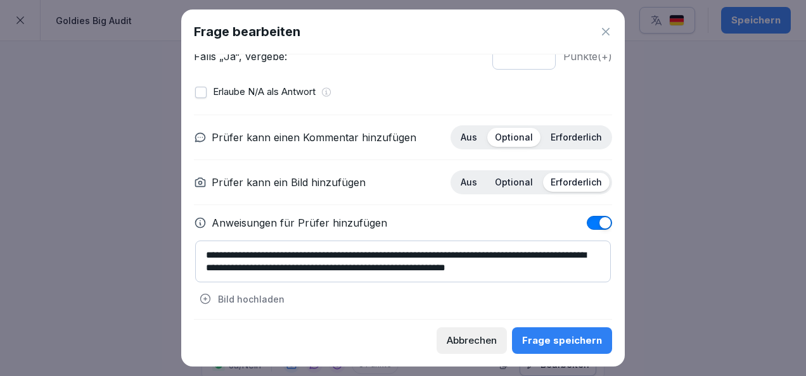
scroll to position [181, 0]
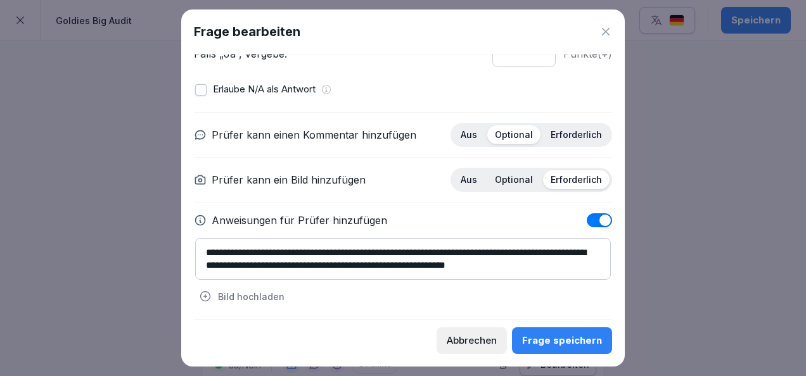
click at [561, 345] on div "Frage speichern" at bounding box center [562, 341] width 80 height 14
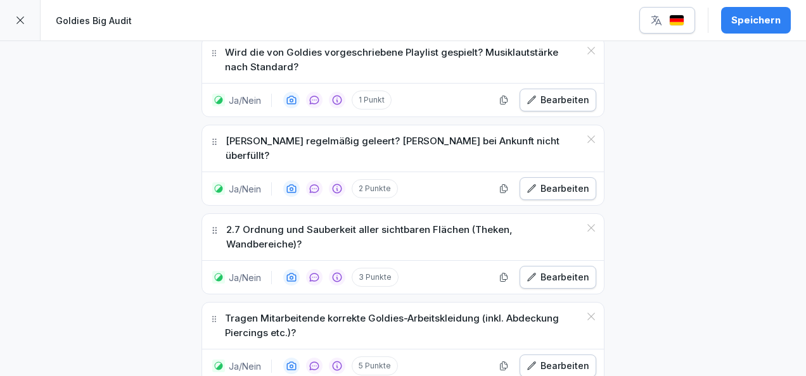
scroll to position [1357, 0]
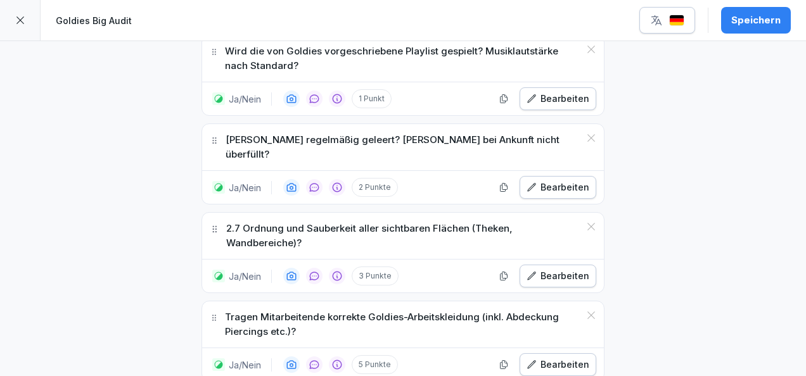
click at [570, 269] on div "Bearbeiten" at bounding box center [557, 276] width 63 height 14
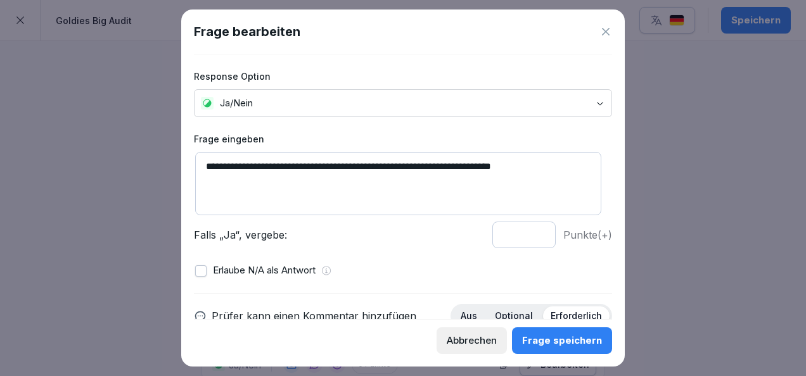
drag, startPoint x: 222, startPoint y: 163, endPoint x: 186, endPoint y: 162, distance: 36.2
click at [186, 162] on div "**********" at bounding box center [402, 188] width 443 height 357
type textarea "**********"
type input "*"
click at [529, 239] on input "*" at bounding box center [523, 235] width 63 height 27
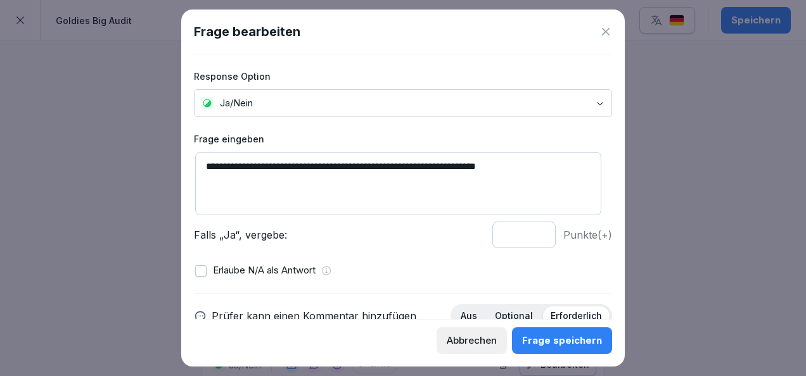
scroll to position [140, 0]
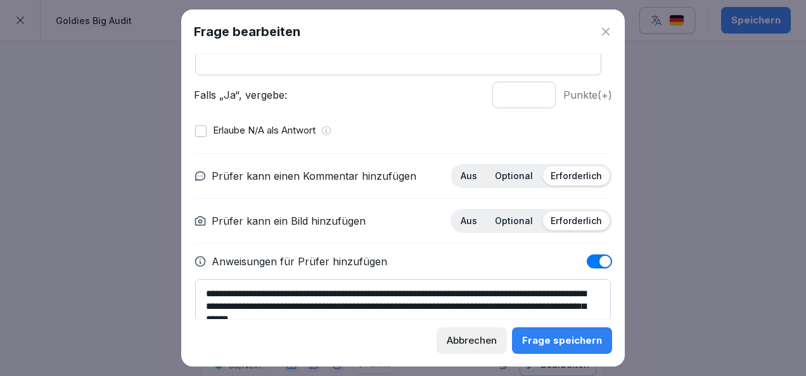
click at [506, 170] on p "Optional" at bounding box center [514, 175] width 38 height 11
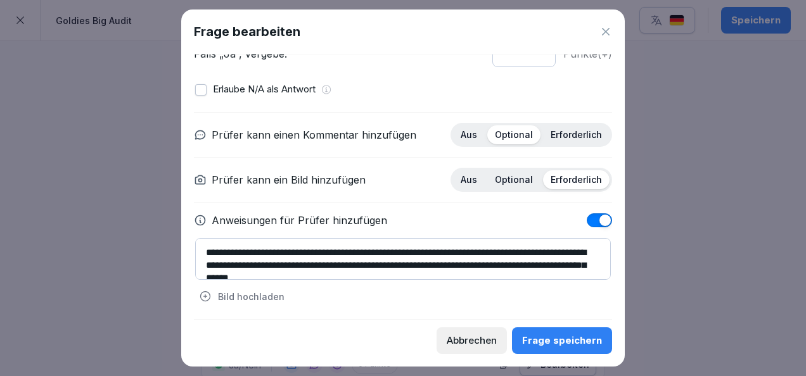
scroll to position [13, 0]
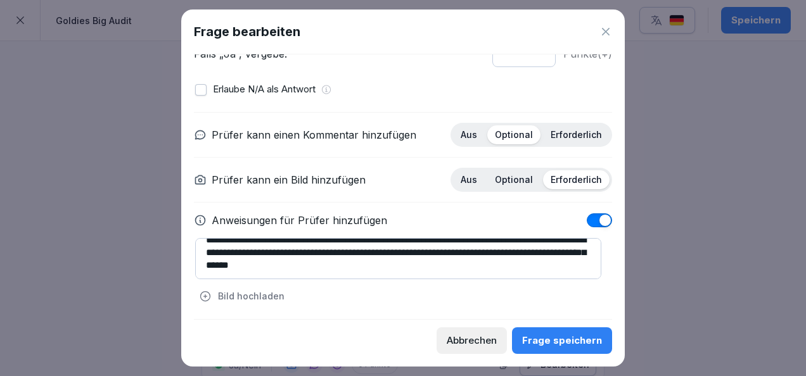
click at [545, 336] on div "Frage speichern" at bounding box center [562, 341] width 80 height 14
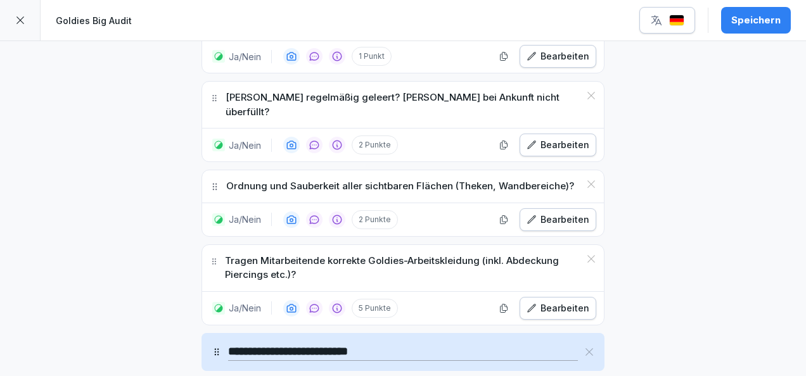
scroll to position [1408, 0]
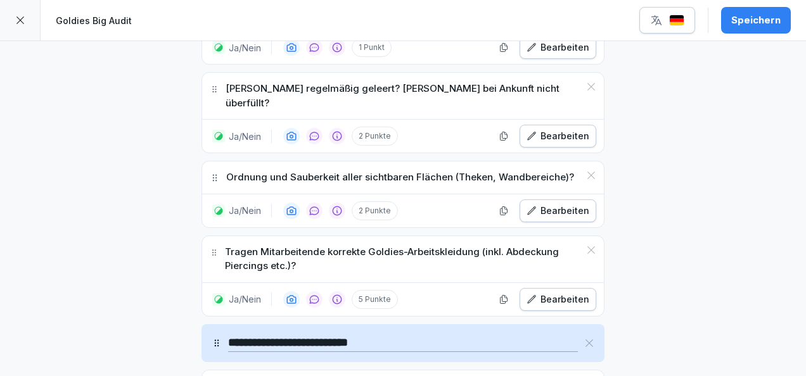
click at [586, 245] on icon at bounding box center [591, 250] width 10 height 10
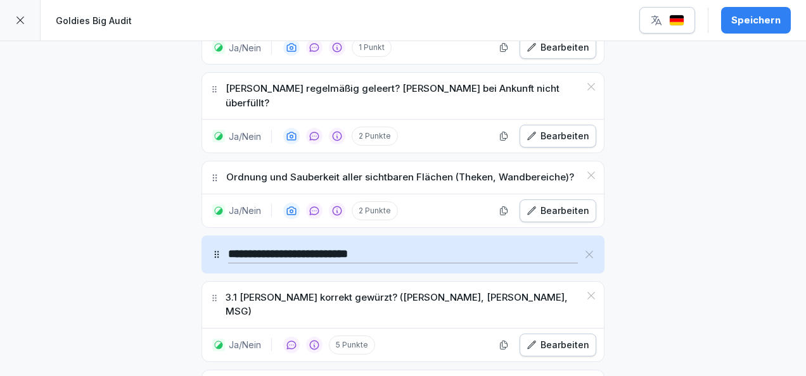
scroll to position [1487, 0]
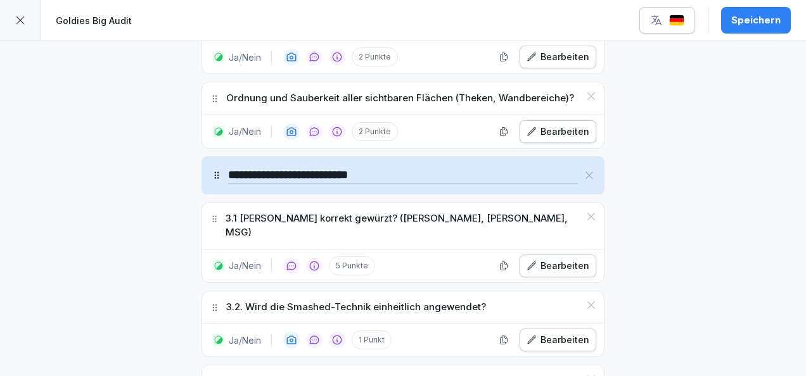
click at [532, 250] on div "Ja/Nein 5 Punkte Bearbeiten" at bounding box center [403, 266] width 402 height 33
click at [538, 259] on div "Bearbeiten" at bounding box center [557, 266] width 63 height 14
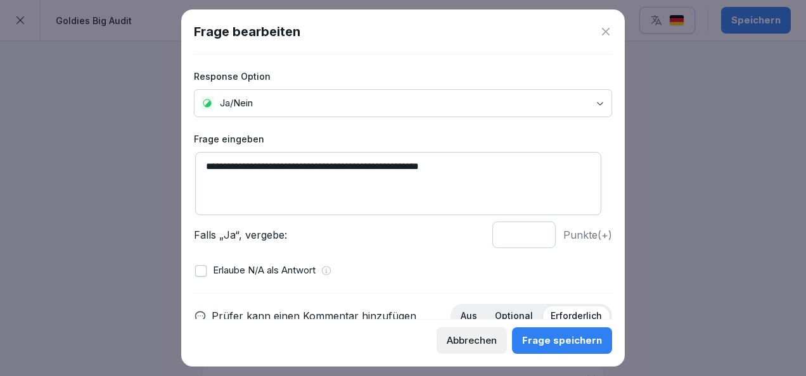
click at [531, 236] on input "*" at bounding box center [523, 235] width 63 height 27
type input "*"
click at [531, 236] on input "*" at bounding box center [523, 235] width 63 height 27
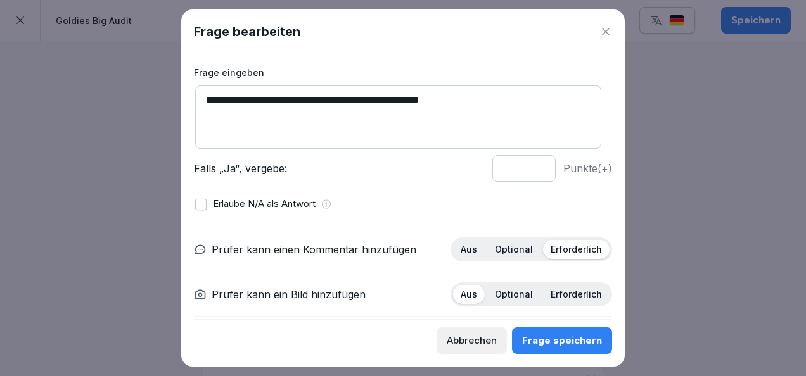
scroll to position [67, 0]
click at [512, 243] on p "Optional" at bounding box center [514, 248] width 38 height 11
click at [559, 247] on p "Erforderlich" at bounding box center [576, 248] width 51 height 11
click at [509, 291] on p "Optional" at bounding box center [514, 293] width 38 height 11
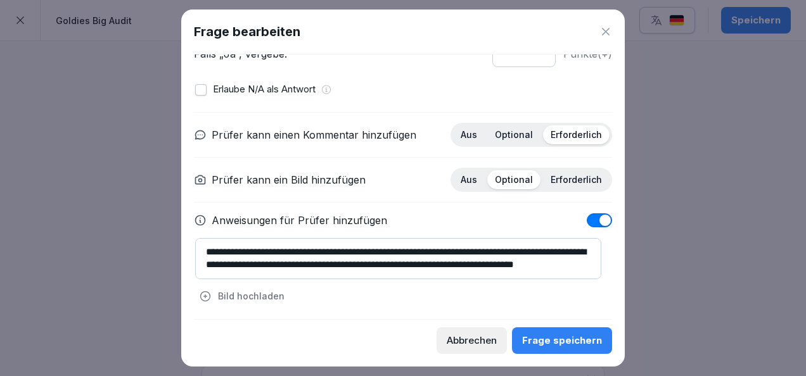
scroll to position [13, 0]
click at [546, 331] on button "Frage speichern" at bounding box center [562, 341] width 100 height 27
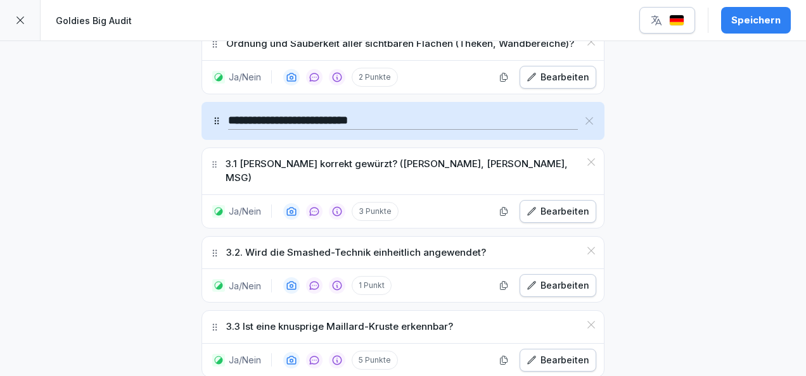
scroll to position [1543, 0]
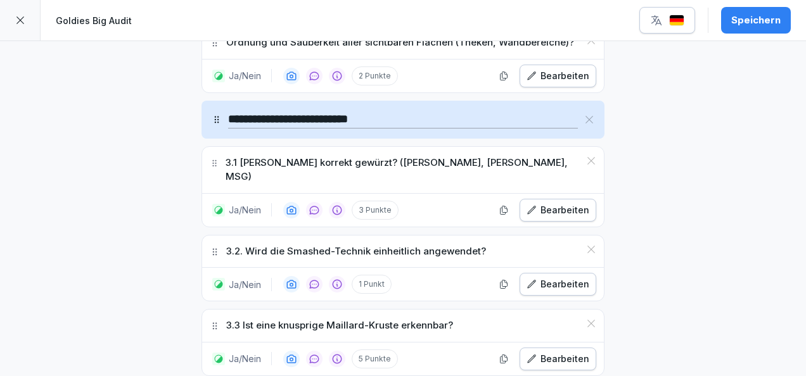
click at [542, 199] on button "Bearbeiten" at bounding box center [557, 210] width 77 height 23
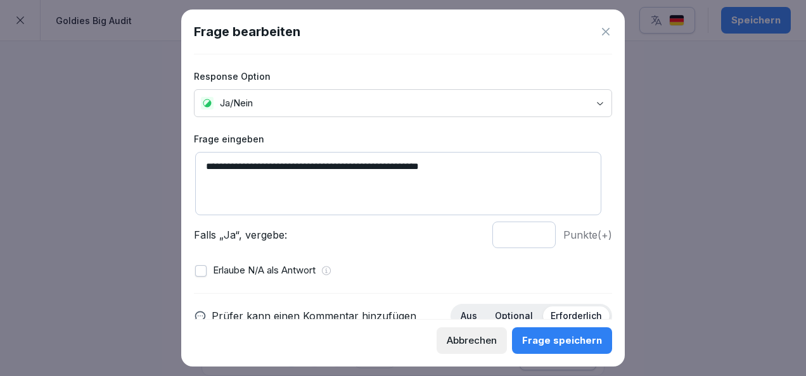
drag, startPoint x: 228, startPoint y: 163, endPoint x: 183, endPoint y: 163, distance: 45.0
click at [183, 163] on div "**********" at bounding box center [402, 188] width 443 height 357
type textarea "**********"
click at [585, 348] on button "Frage speichern" at bounding box center [562, 341] width 100 height 27
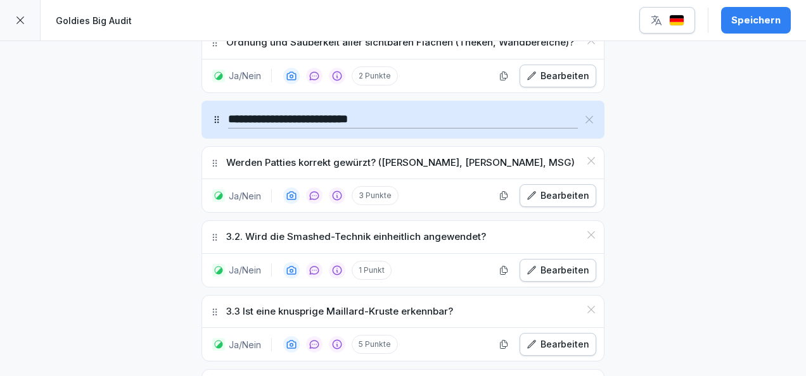
click at [569, 264] on div "Bearbeiten" at bounding box center [557, 271] width 63 height 14
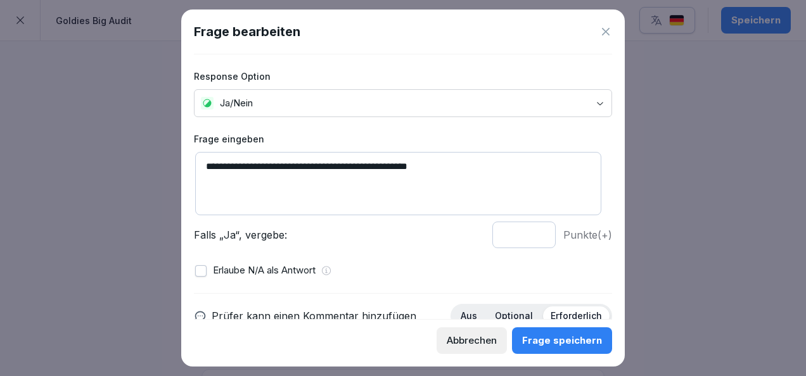
click at [530, 228] on input "*" at bounding box center [523, 235] width 63 height 27
type input "*"
click at [530, 228] on input "*" at bounding box center [523, 235] width 63 height 27
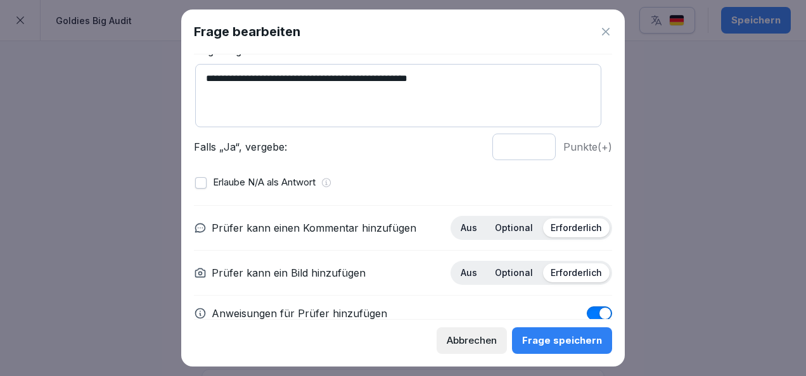
scroll to position [89, 0]
click at [513, 218] on div "Optional" at bounding box center [513, 227] width 53 height 19
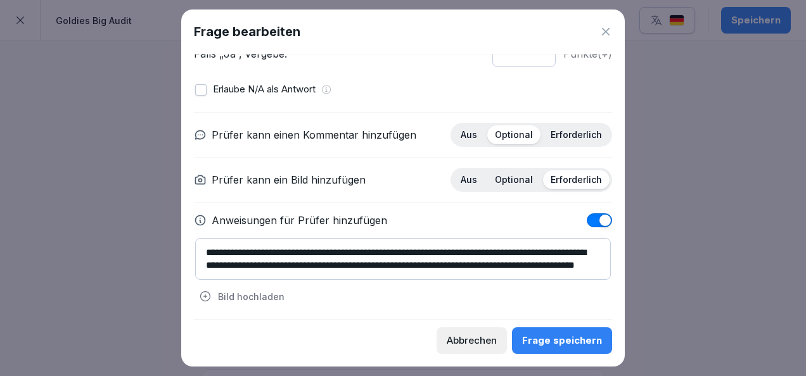
scroll to position [13, 0]
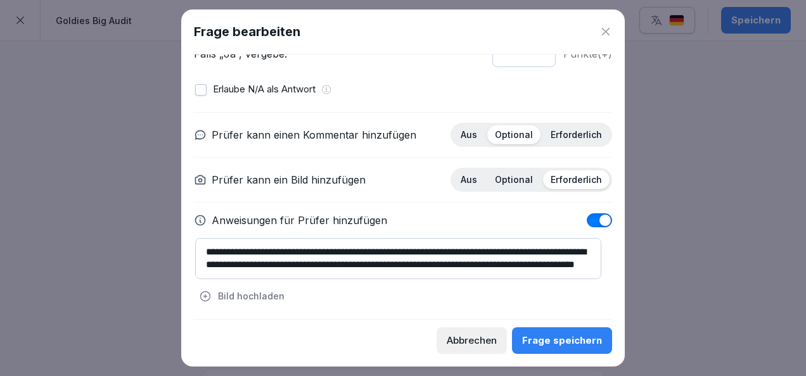
click at [548, 329] on button "Frage speichern" at bounding box center [562, 341] width 100 height 27
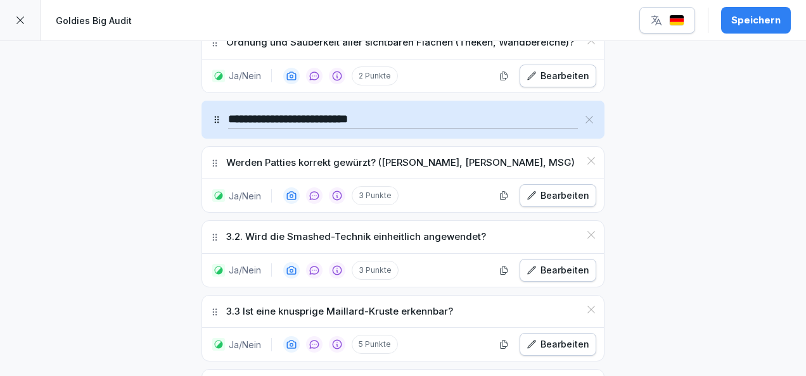
scroll to position [1550, 0]
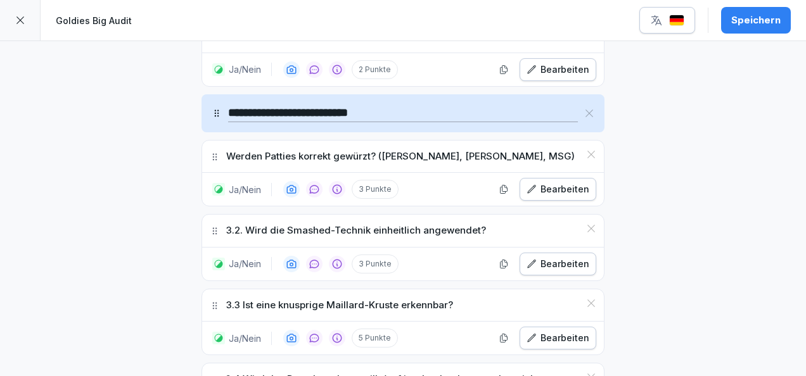
click at [557, 253] on button "Bearbeiten" at bounding box center [557, 264] width 77 height 23
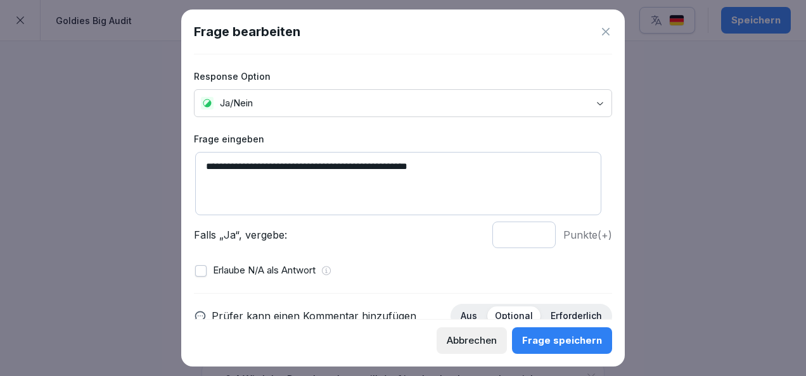
drag, startPoint x: 227, startPoint y: 168, endPoint x: 179, endPoint y: 153, distance: 50.9
click at [179, 153] on body "**********" at bounding box center [403, 188] width 806 height 376
drag, startPoint x: 228, startPoint y: 166, endPoint x: 189, endPoint y: 167, distance: 38.7
click at [189, 167] on div "**********" at bounding box center [402, 188] width 443 height 357
type textarea "**********"
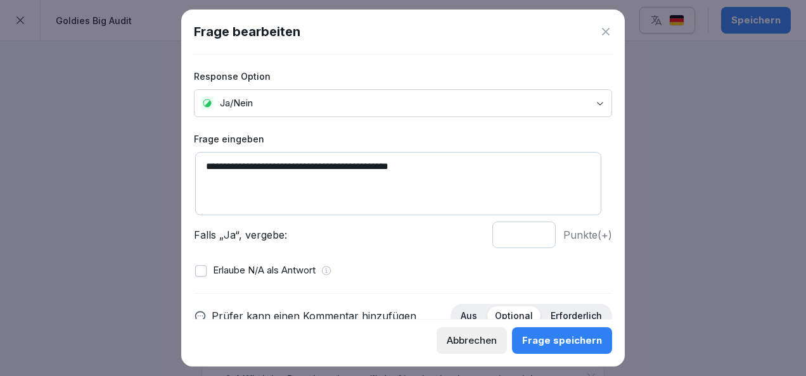
click at [579, 343] on div "Frage speichern" at bounding box center [562, 341] width 80 height 14
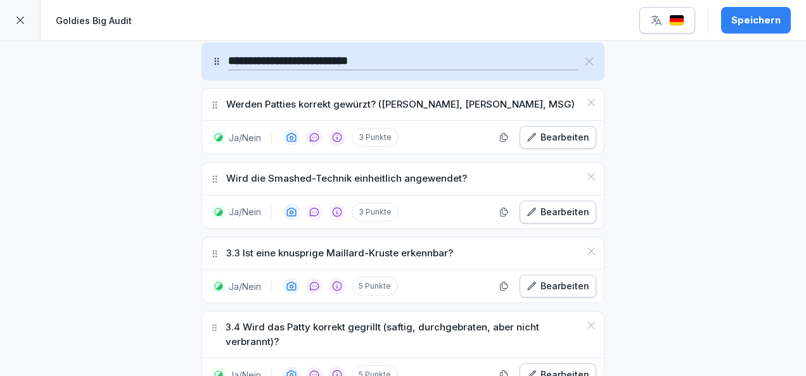
scroll to position [1608, 0]
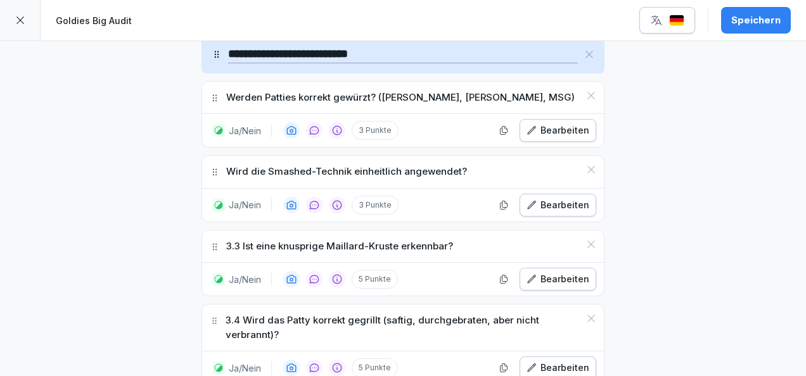
click at [557, 272] on div "Bearbeiten" at bounding box center [557, 279] width 63 height 14
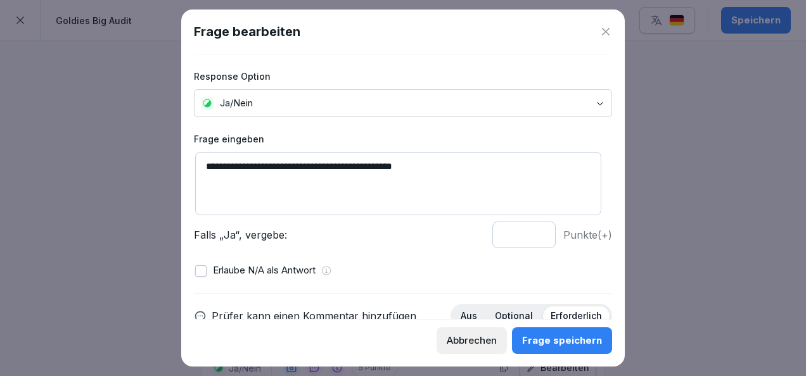
drag, startPoint x: 229, startPoint y: 165, endPoint x: 184, endPoint y: 162, distance: 45.7
click at [184, 162] on div "**********" at bounding box center [402, 188] width 443 height 357
type textarea "**********"
click at [526, 239] on input "*" at bounding box center [523, 235] width 63 height 27
type input "*"
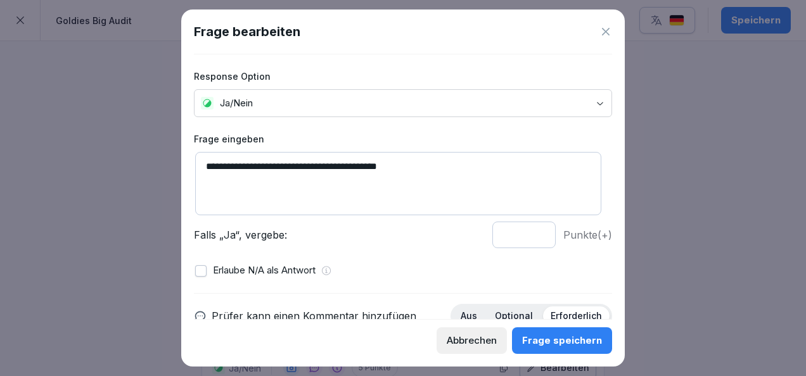
click at [531, 237] on input "*" at bounding box center [523, 235] width 63 height 27
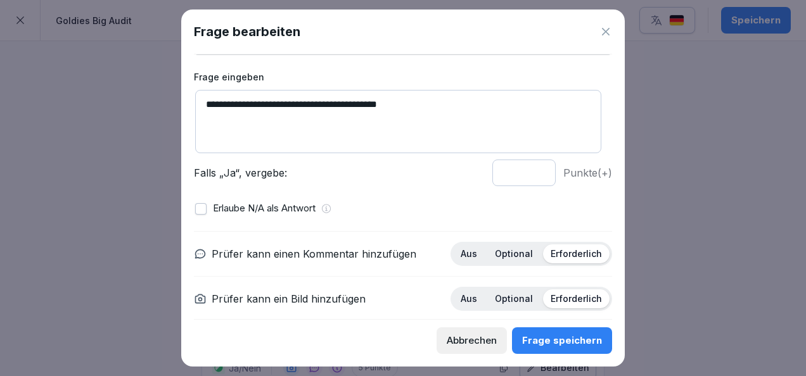
click at [501, 255] on p "Optional" at bounding box center [514, 253] width 38 height 11
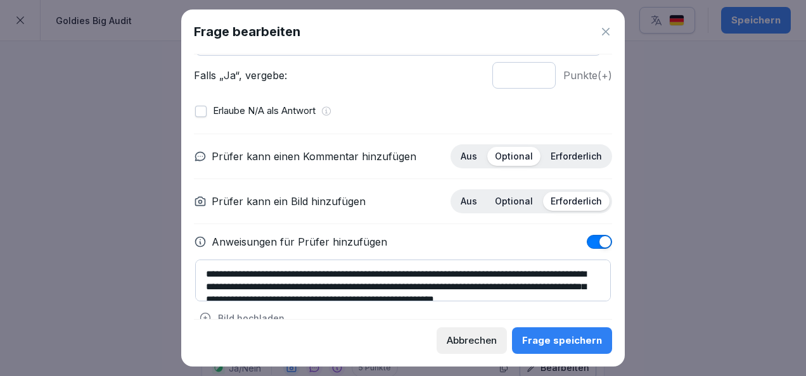
scroll to position [25, 0]
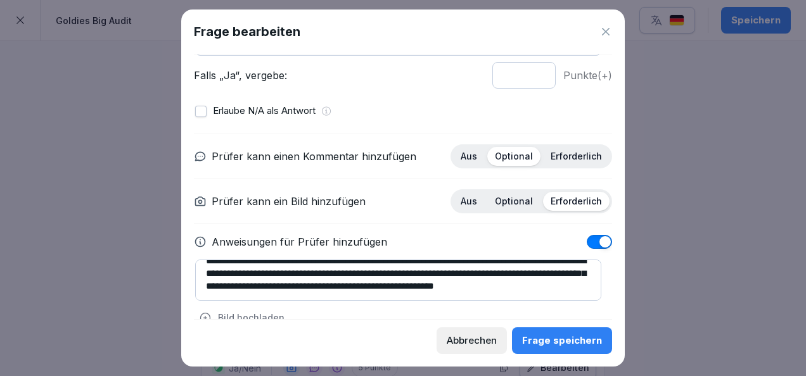
click at [551, 336] on div "Frage speichern" at bounding box center [562, 341] width 80 height 14
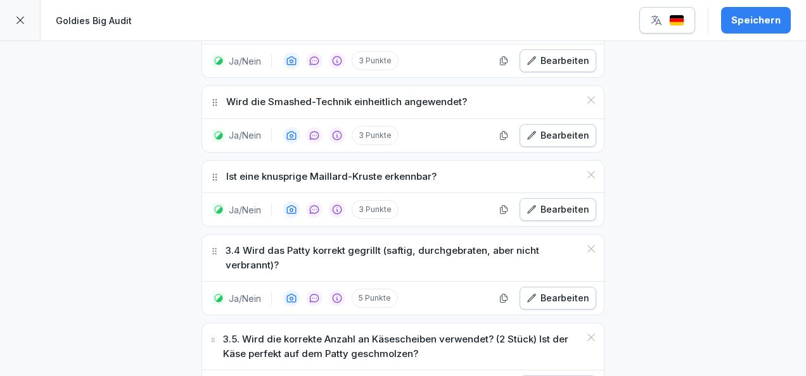
scroll to position [1723, 0]
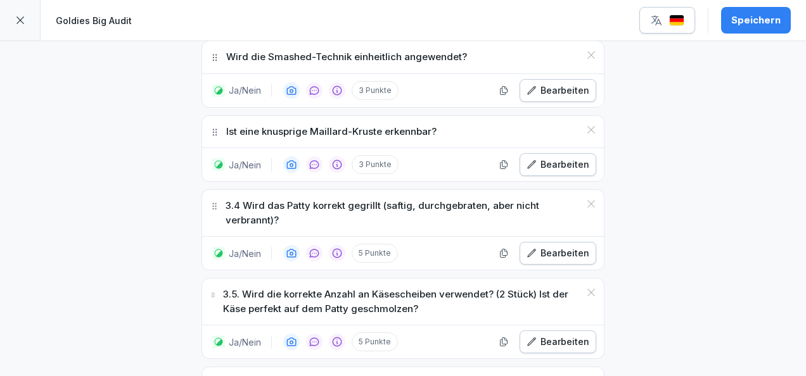
click at [547, 246] on div "Bearbeiten" at bounding box center [557, 253] width 63 height 14
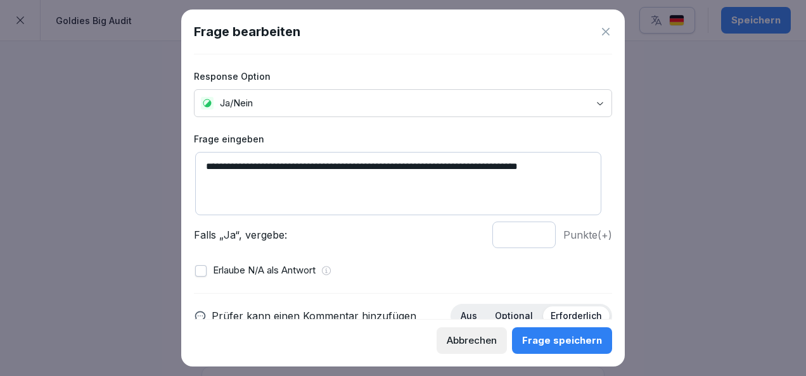
drag, startPoint x: 225, startPoint y: 165, endPoint x: 201, endPoint y: 165, distance: 23.4
click at [201, 165] on textarea "**********" at bounding box center [398, 183] width 406 height 63
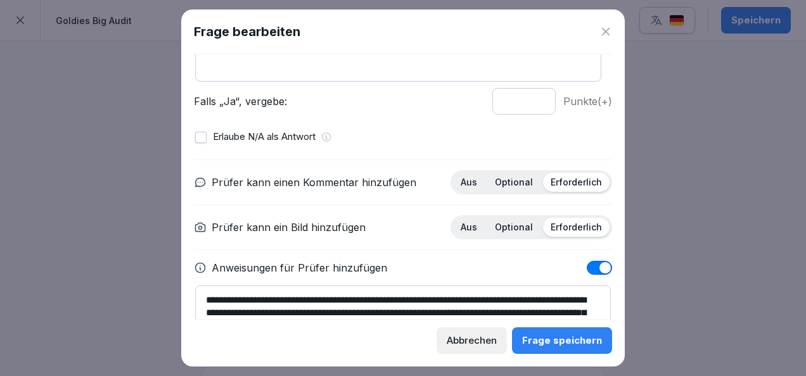
scroll to position [135, 0]
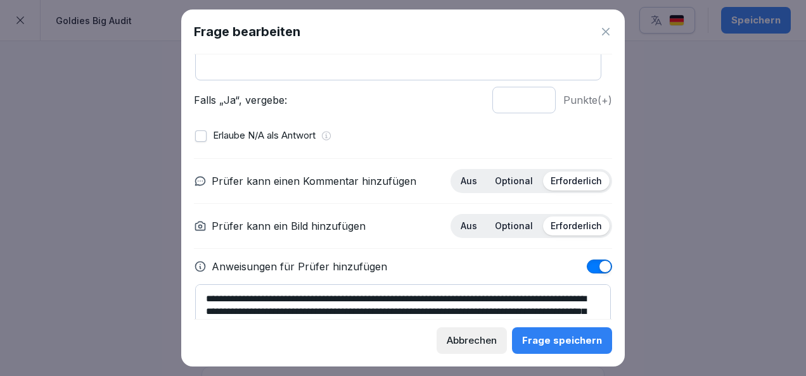
type textarea "**********"
click at [531, 103] on input "*" at bounding box center [523, 100] width 63 height 27
type input "*"
click at [531, 103] on input "*" at bounding box center [523, 100] width 63 height 27
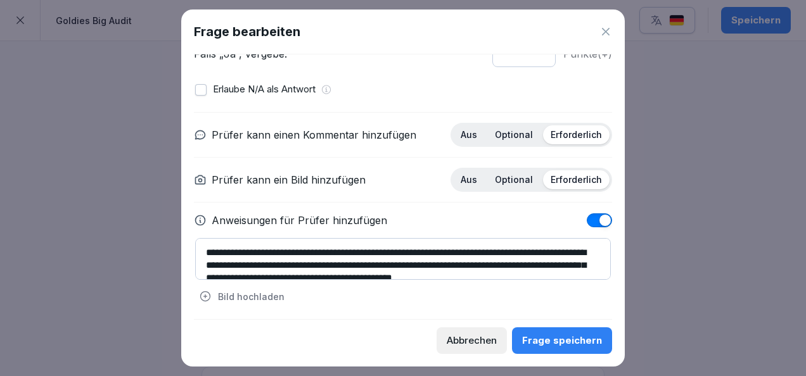
scroll to position [13, 0]
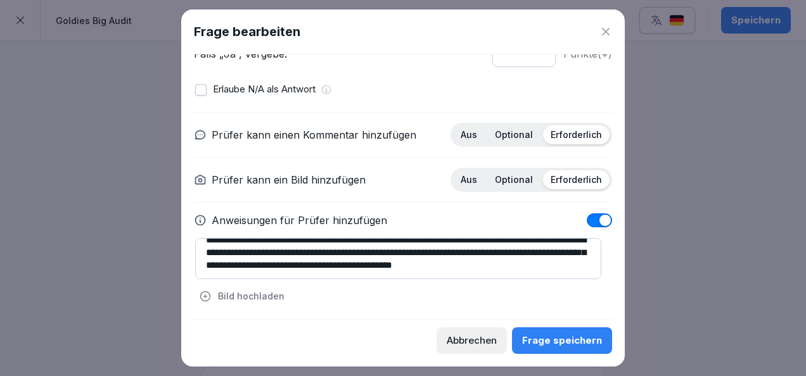
click at [361, 264] on textarea "**********" at bounding box center [398, 258] width 406 height 41
type textarea "**********"
click at [547, 334] on div "Frage speichern" at bounding box center [562, 341] width 80 height 14
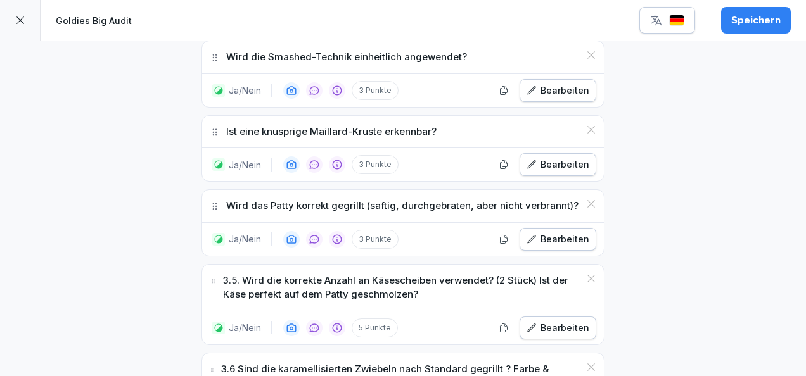
click at [545, 233] on div "Bearbeiten" at bounding box center [557, 240] width 63 height 14
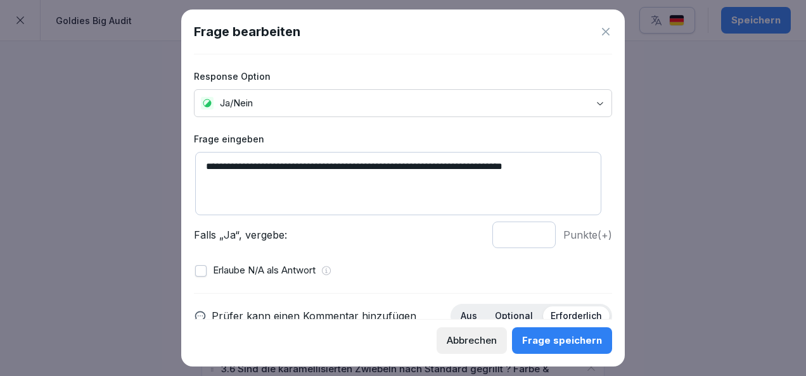
click at [513, 312] on p "Optional" at bounding box center [514, 315] width 38 height 11
click at [547, 341] on div "Frage speichern" at bounding box center [562, 341] width 80 height 14
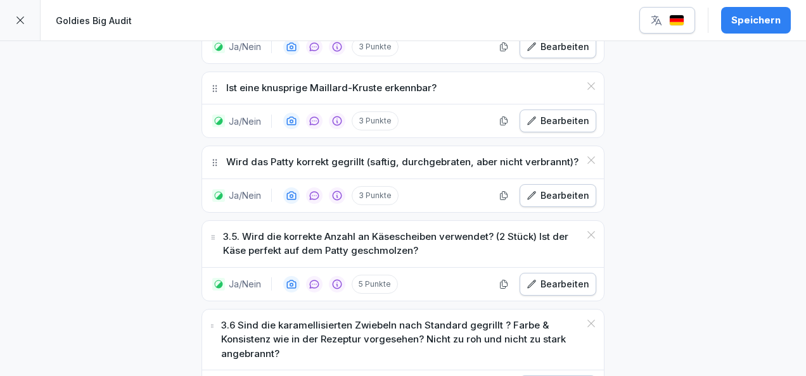
scroll to position [1769, 0]
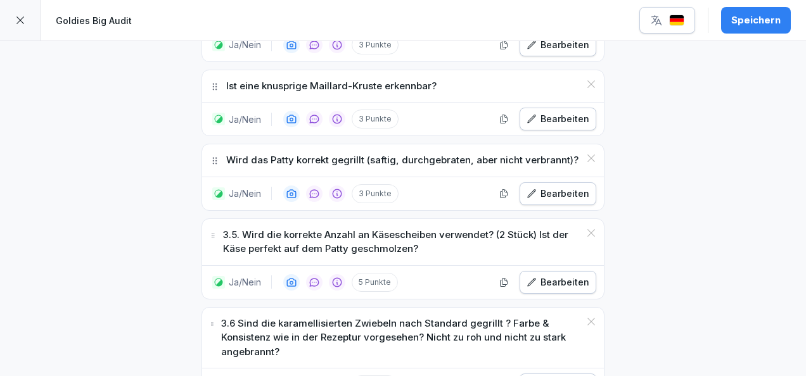
click at [549, 276] on div "Bearbeiten" at bounding box center [557, 283] width 63 height 14
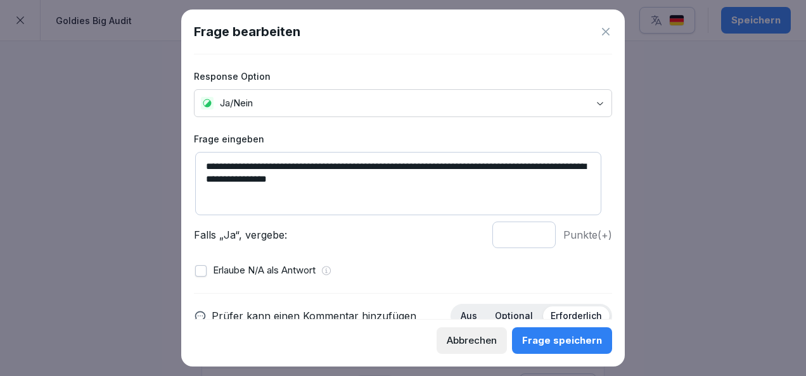
drag, startPoint x: 224, startPoint y: 166, endPoint x: 201, endPoint y: 166, distance: 23.4
click at [201, 166] on textarea "**********" at bounding box center [398, 183] width 406 height 63
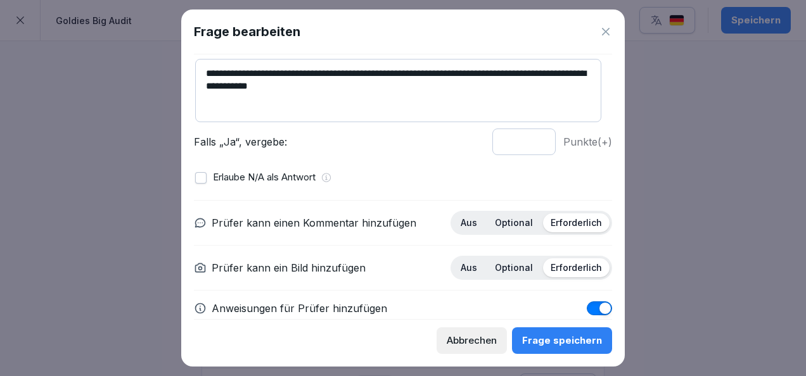
scroll to position [95, 0]
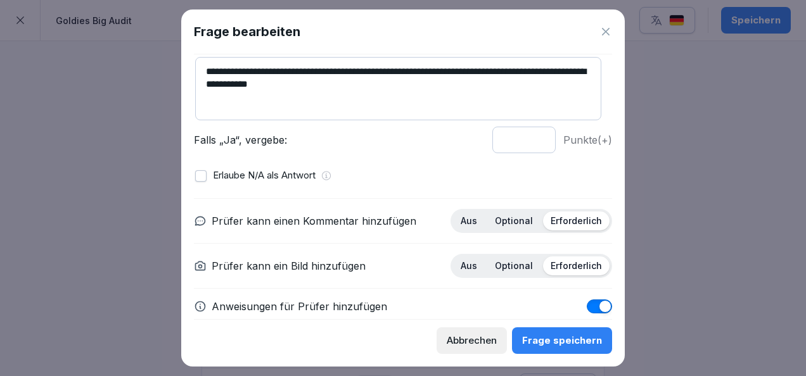
type textarea "**********"
click at [531, 143] on input "*" at bounding box center [523, 140] width 63 height 27
type input "*"
click at [531, 143] on input "*" at bounding box center [523, 140] width 63 height 27
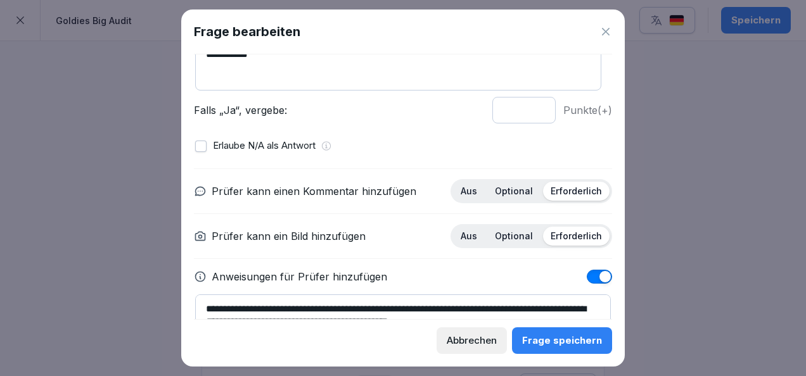
scroll to position [126, 0]
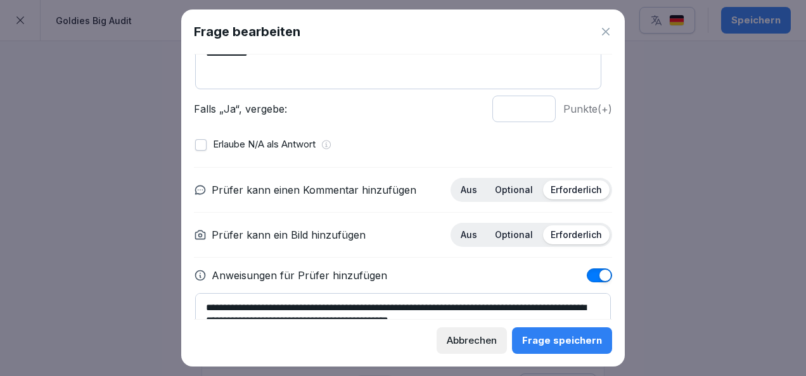
click at [501, 193] on p "Optional" at bounding box center [514, 189] width 38 height 11
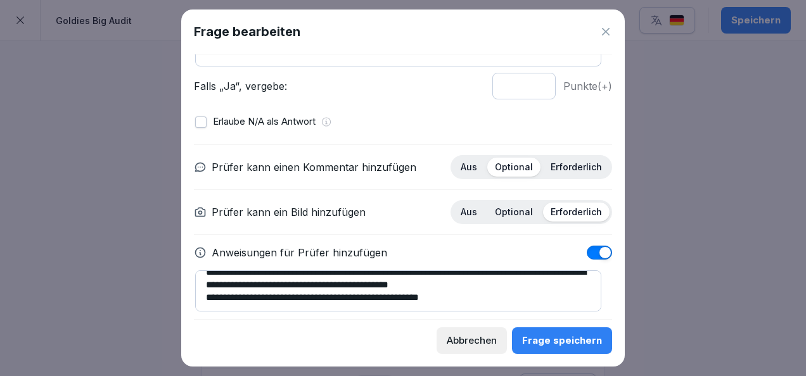
scroll to position [0, 0]
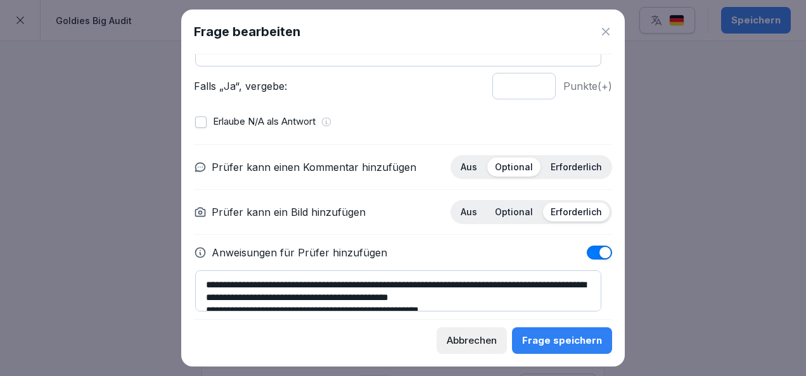
click at [391, 281] on textarea "**********" at bounding box center [398, 291] width 406 height 41
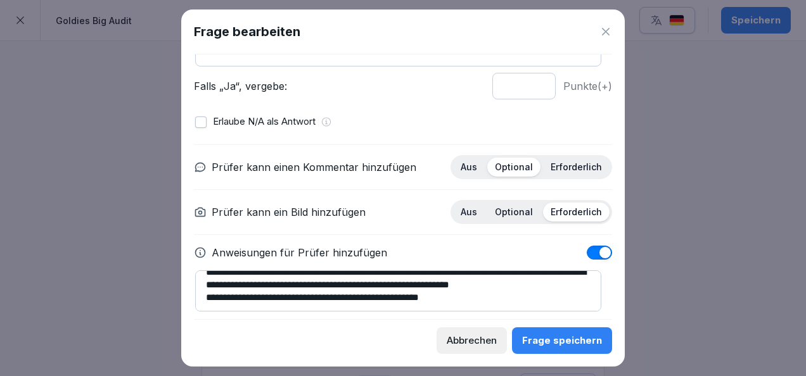
type textarea "**********"
click at [544, 334] on div "Frage speichern" at bounding box center [562, 341] width 80 height 14
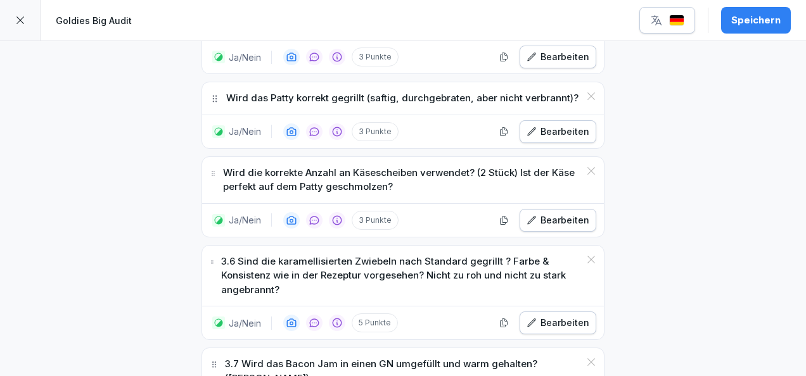
scroll to position [1835, 0]
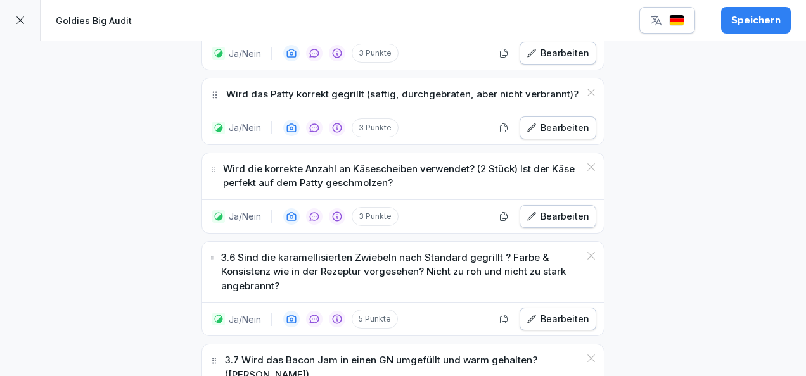
click at [557, 312] on div "Bearbeiten" at bounding box center [557, 319] width 63 height 14
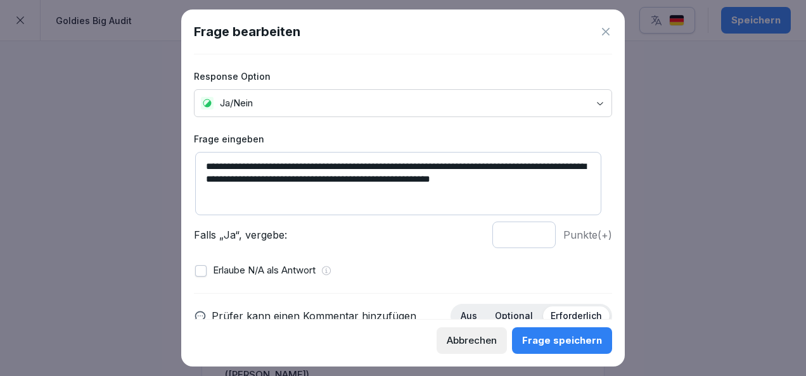
drag, startPoint x: 226, startPoint y: 167, endPoint x: 198, endPoint y: 169, distance: 28.6
click at [198, 169] on textarea "**********" at bounding box center [398, 183] width 406 height 63
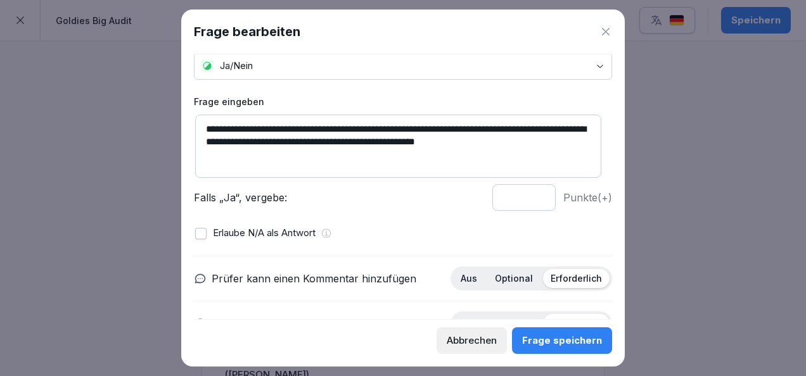
scroll to position [38, 0]
type textarea "**********"
click at [525, 200] on input "*" at bounding box center [523, 197] width 63 height 27
type input "*"
click at [525, 200] on input "*" at bounding box center [523, 197] width 63 height 27
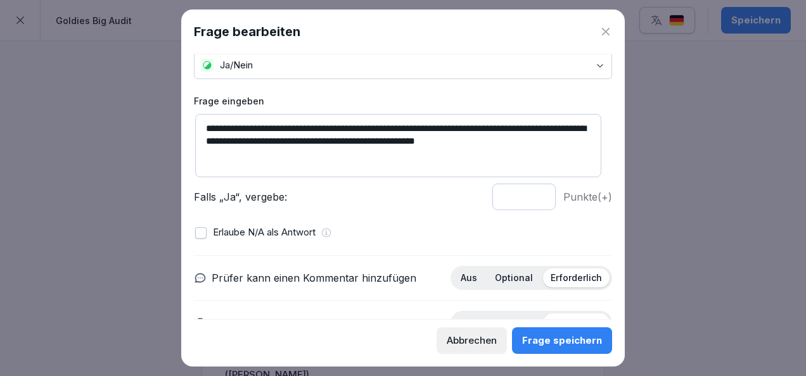
scroll to position [100, 0]
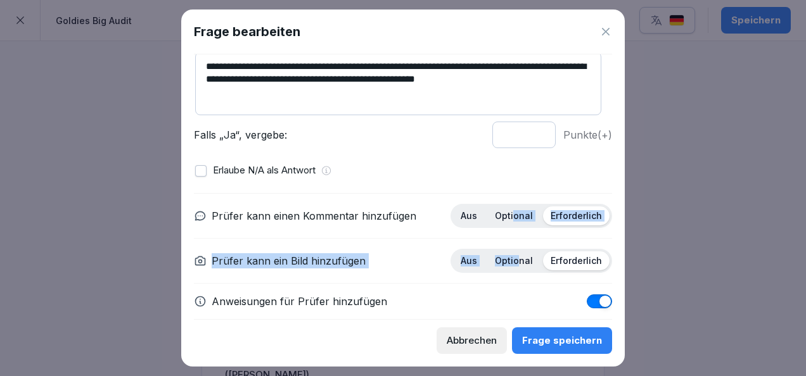
drag, startPoint x: 507, startPoint y: 212, endPoint x: 510, endPoint y: 278, distance: 65.9
click at [510, 278] on div "**********" at bounding box center [403, 290] width 418 height 195
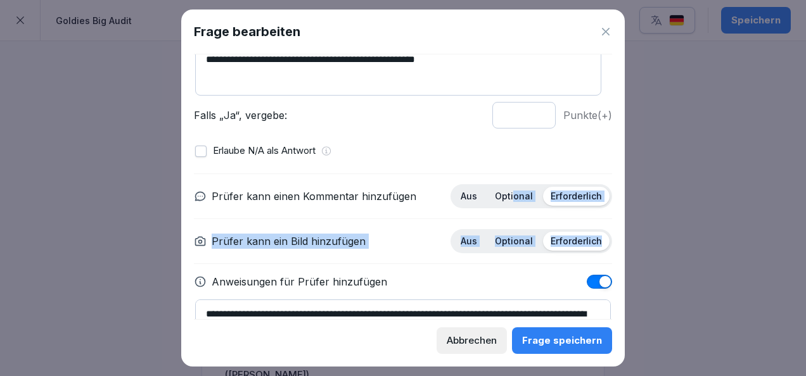
scroll to position [151, 0]
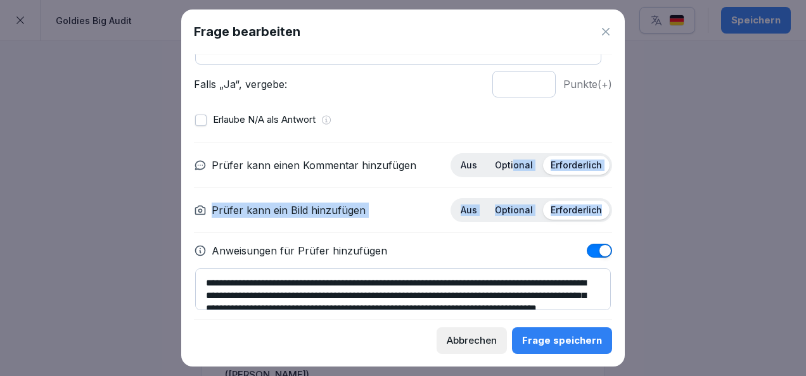
click at [508, 156] on div "Optional" at bounding box center [513, 165] width 53 height 19
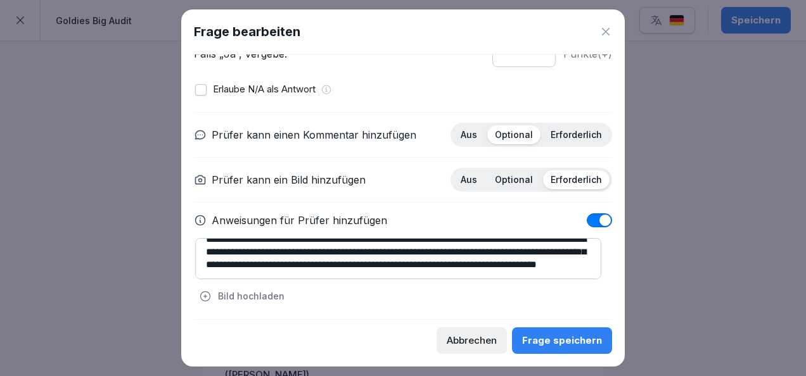
scroll to position [3, 0]
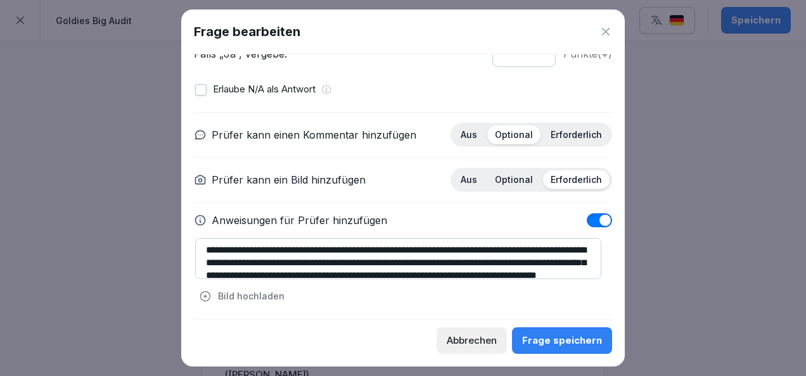
click at [544, 340] on div "Frage speichern" at bounding box center [562, 341] width 80 height 14
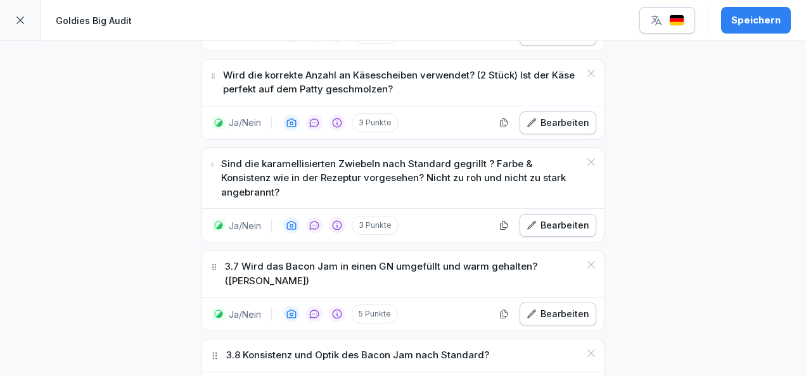
scroll to position [1930, 0]
click at [556, 302] on button "Bearbeiten" at bounding box center [557, 313] width 77 height 23
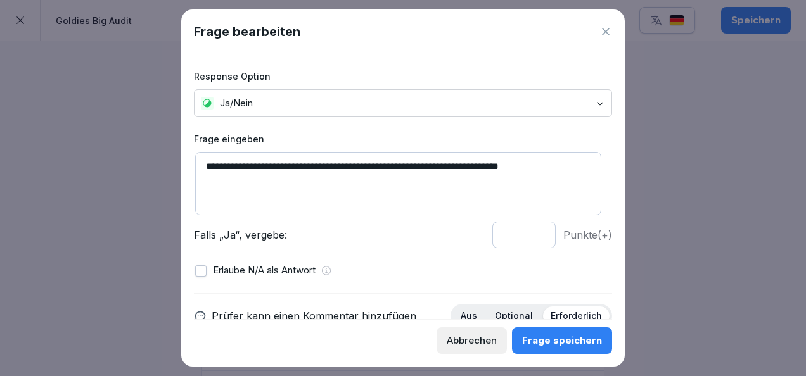
drag, startPoint x: 223, startPoint y: 163, endPoint x: 194, endPoint y: 157, distance: 29.8
click at [194, 157] on div "**********" at bounding box center [403, 190] width 418 height 116
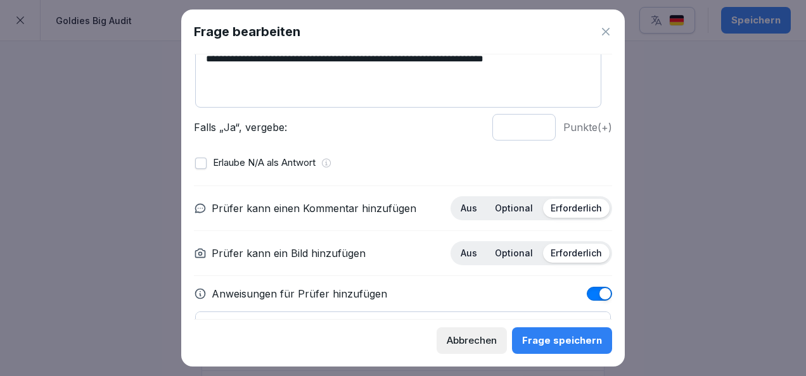
scroll to position [110, 0]
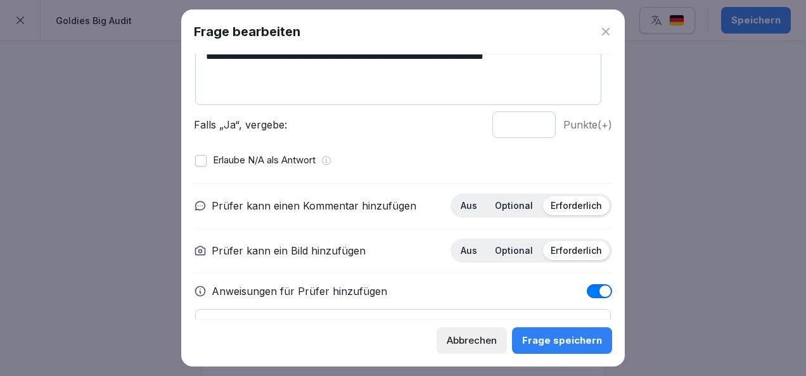
type textarea "**********"
click at [530, 124] on input "*" at bounding box center [523, 124] width 63 height 27
click at [530, 127] on input "*" at bounding box center [523, 124] width 63 height 27
type input "*"
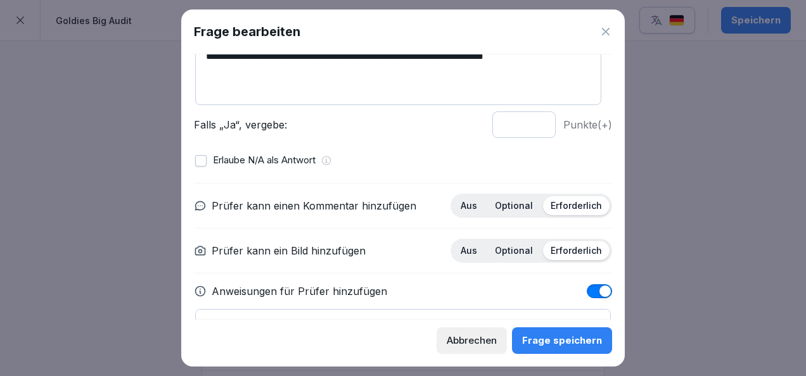
click at [530, 127] on input "*" at bounding box center [523, 124] width 63 height 27
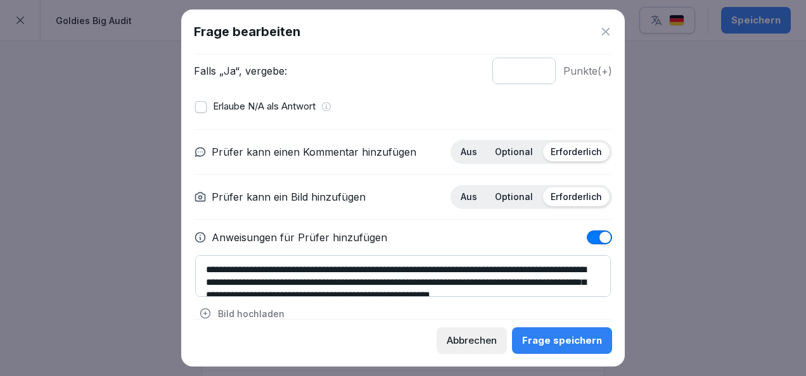
scroll to position [165, 0]
click at [503, 158] on div "Optional" at bounding box center [513, 151] width 53 height 19
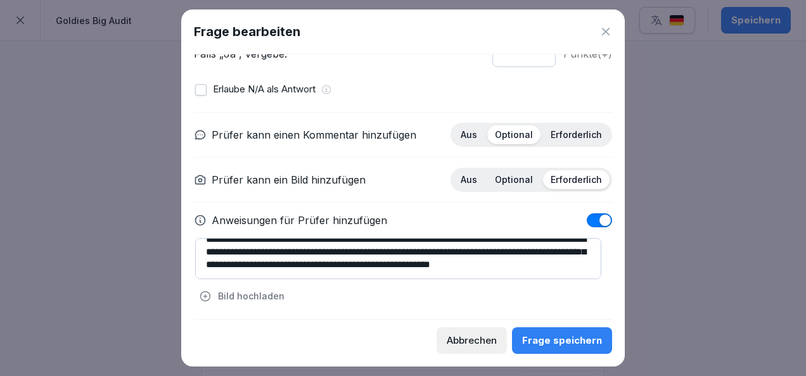
scroll to position [25, 0]
click at [574, 340] on div "Frage speichern" at bounding box center [562, 341] width 80 height 14
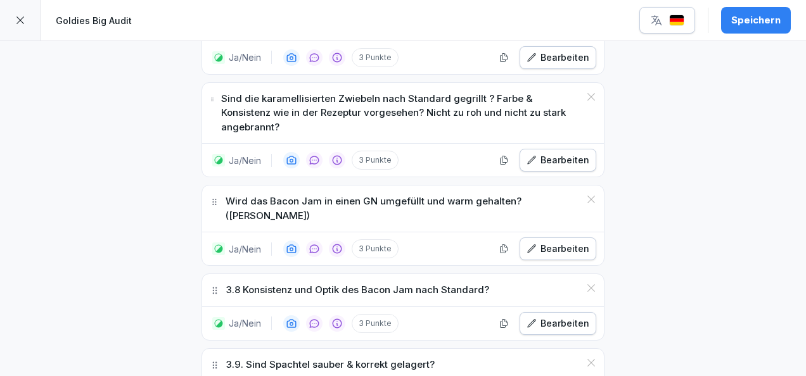
scroll to position [1999, 0]
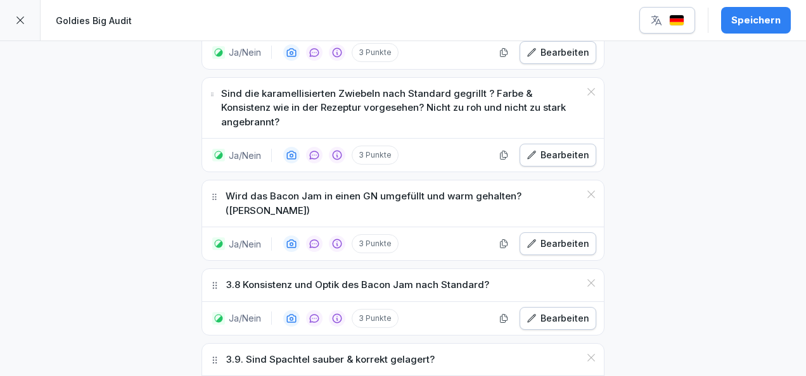
click at [558, 312] on div "Bearbeiten" at bounding box center [557, 319] width 63 height 14
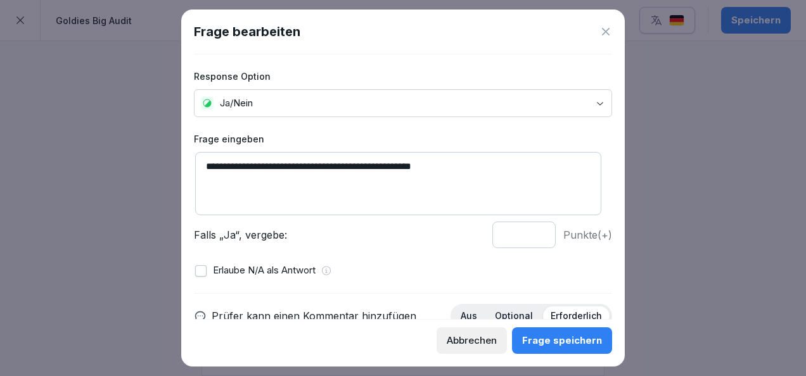
drag, startPoint x: 227, startPoint y: 167, endPoint x: 197, endPoint y: 166, distance: 29.8
click at [197, 166] on textarea "**********" at bounding box center [398, 183] width 406 height 63
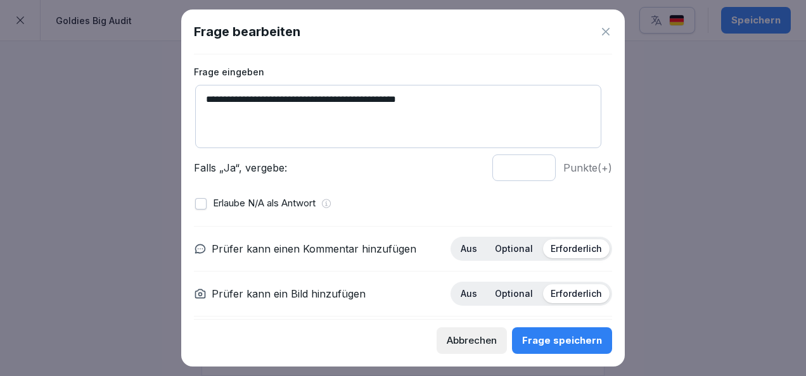
scroll to position [110, 0]
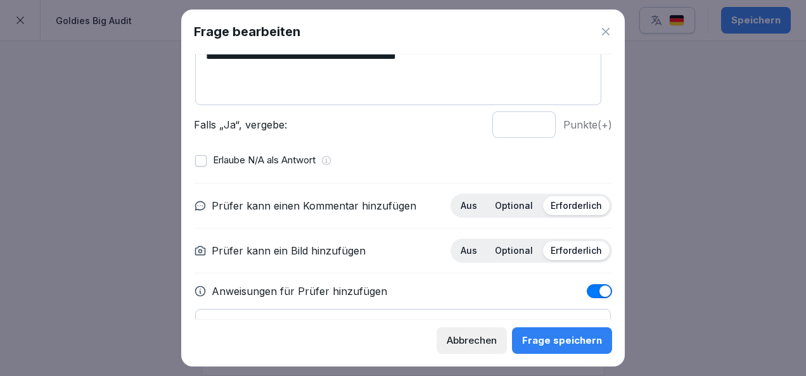
type textarea "**********"
click at [514, 200] on p "Optional" at bounding box center [514, 205] width 38 height 11
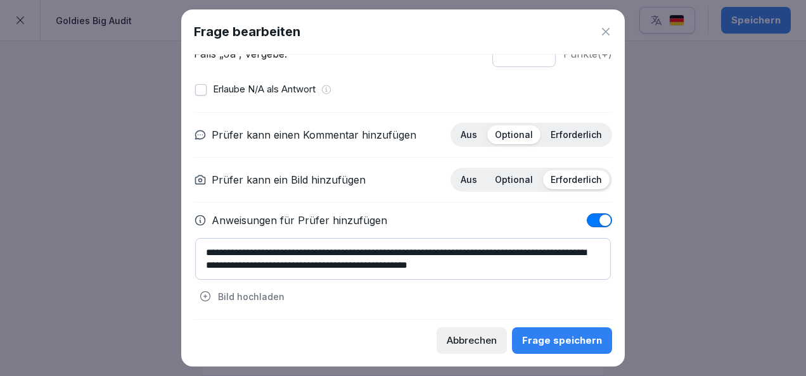
click at [548, 331] on button "Frage speichern" at bounding box center [562, 341] width 100 height 27
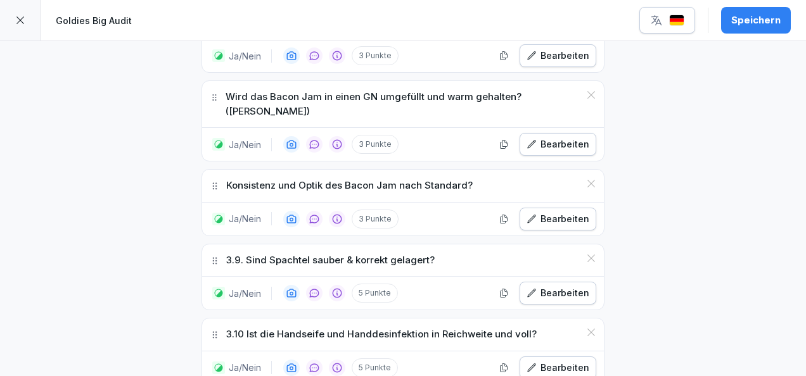
scroll to position [2101, 0]
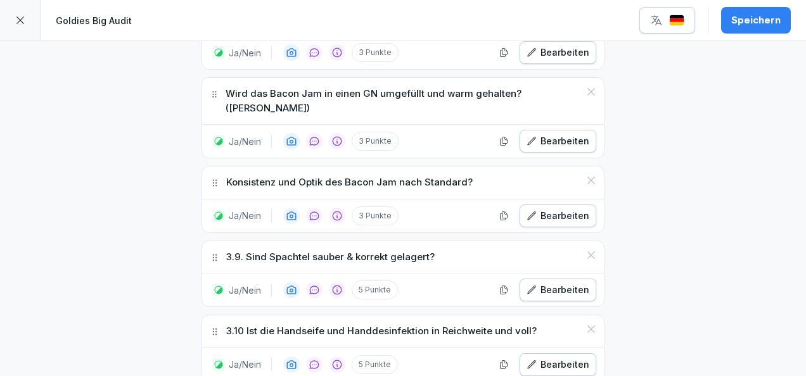
click at [547, 283] on div "Bearbeiten" at bounding box center [557, 290] width 63 height 14
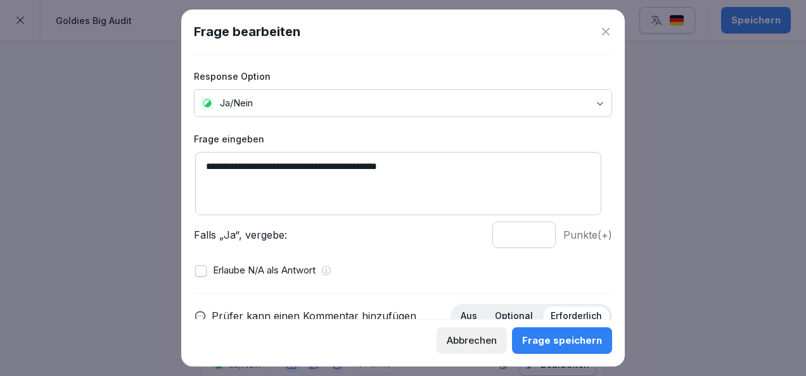
drag, startPoint x: 226, startPoint y: 166, endPoint x: 186, endPoint y: 165, distance: 39.9
click at [186, 165] on div "**********" at bounding box center [402, 188] width 443 height 357
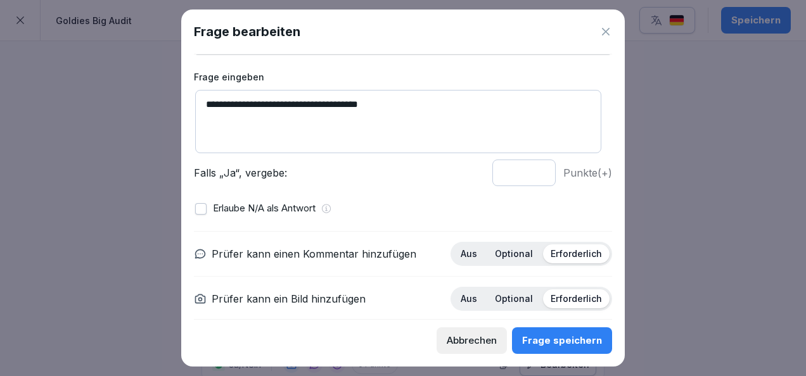
scroll to position [66, 0]
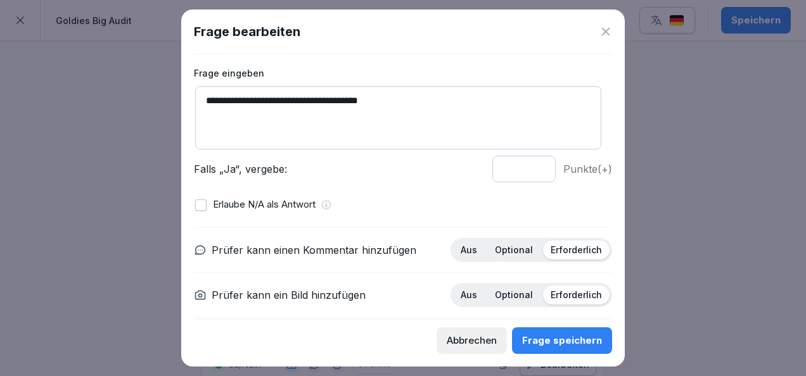
type textarea "**********"
click at [530, 171] on input "*" at bounding box center [523, 169] width 63 height 27
type input "*"
click at [530, 171] on input "*" at bounding box center [523, 169] width 63 height 27
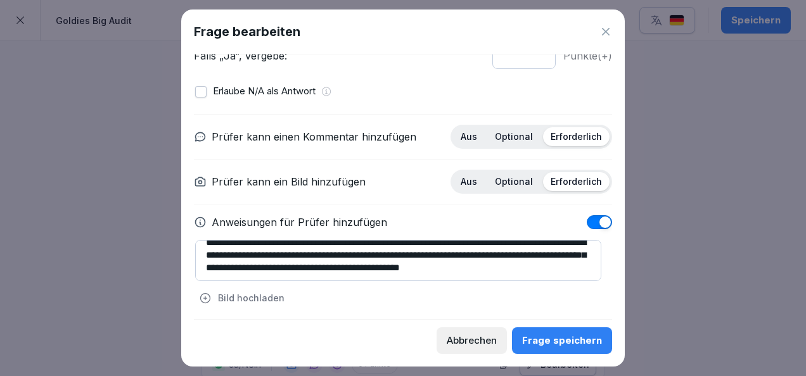
scroll to position [0, 0]
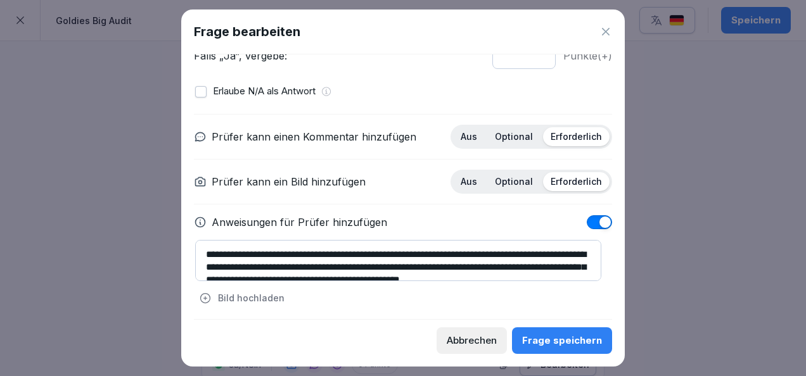
click at [516, 139] on p "Optional" at bounding box center [514, 136] width 38 height 11
click at [560, 340] on div "Frage speichern" at bounding box center [562, 341] width 80 height 14
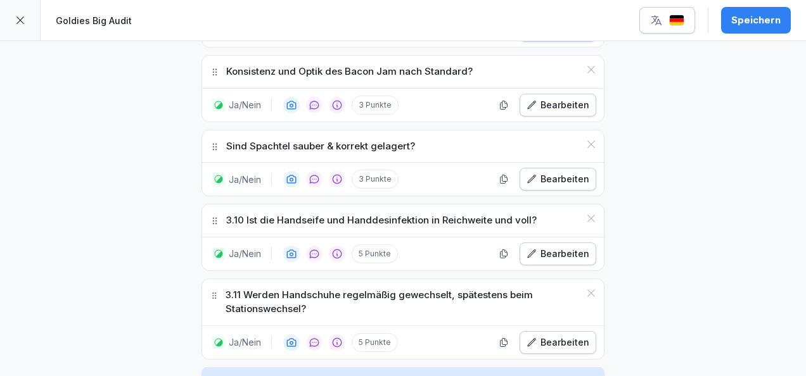
scroll to position [2212, 0]
click at [542, 248] on div "Bearbeiten" at bounding box center [557, 255] width 63 height 14
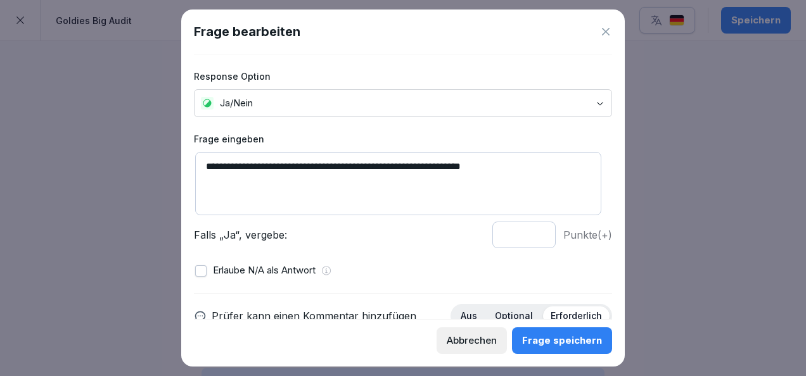
drag, startPoint x: 227, startPoint y: 167, endPoint x: 189, endPoint y: 160, distance: 38.8
click at [189, 160] on div "**********" at bounding box center [402, 188] width 443 height 357
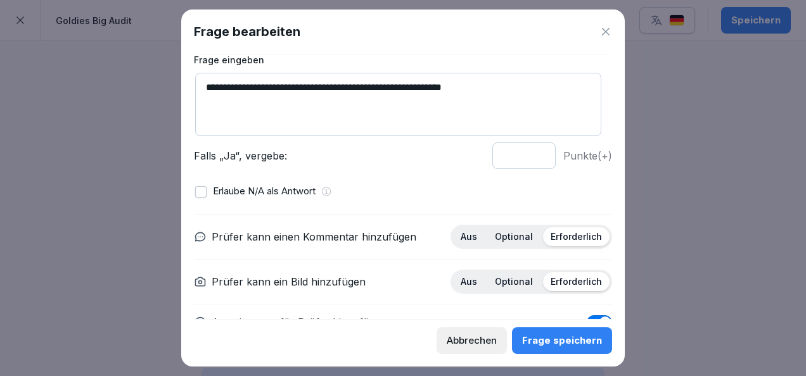
scroll to position [80, 0]
type textarea "**********"
click at [528, 157] on input "*" at bounding box center [523, 155] width 63 height 27
type input "*"
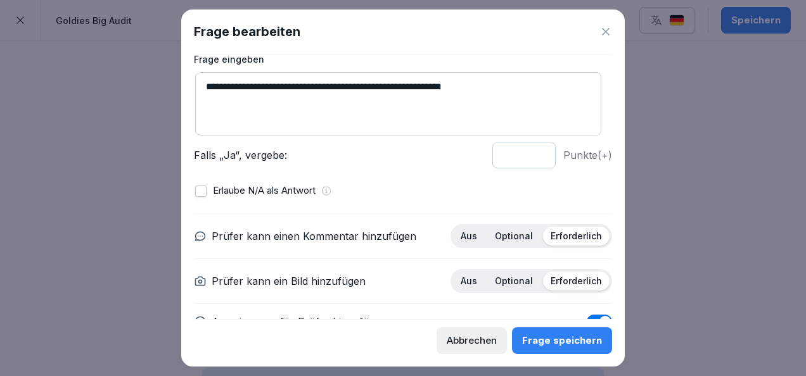
click at [528, 157] on input "*" at bounding box center [523, 155] width 63 height 27
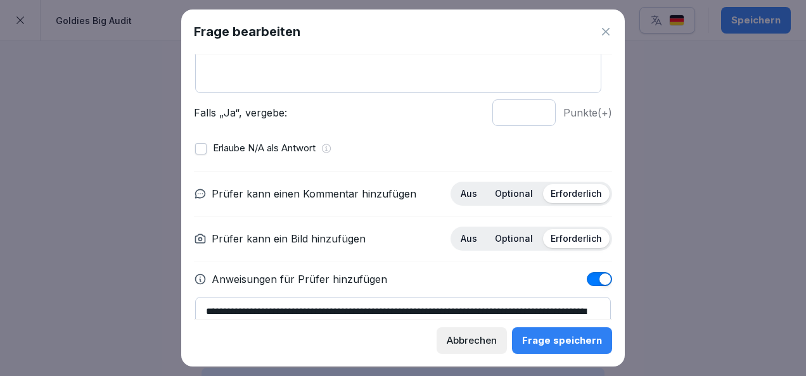
scroll to position [124, 0]
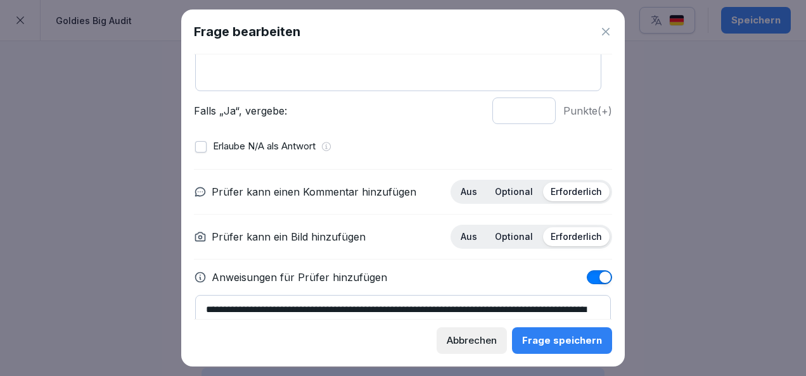
click at [514, 190] on p "Optional" at bounding box center [514, 191] width 38 height 11
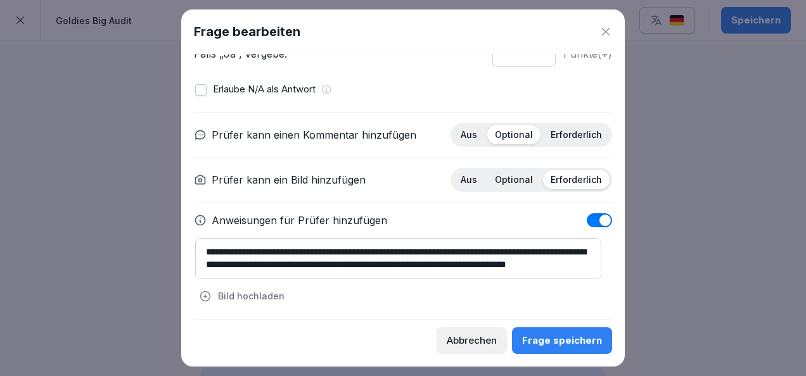
scroll to position [0, 0]
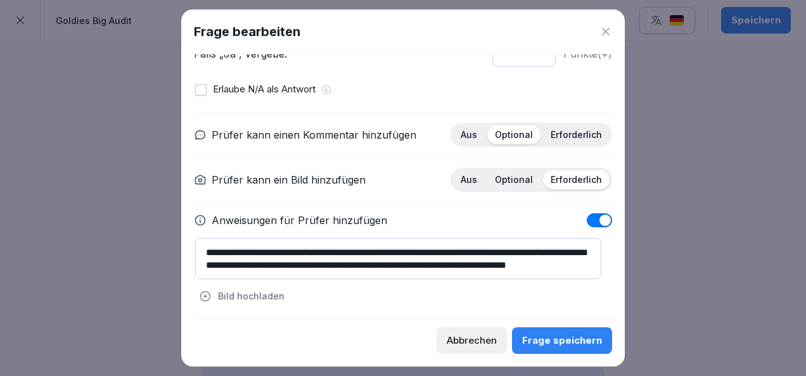
click at [560, 348] on button "Frage speichern" at bounding box center [562, 341] width 100 height 27
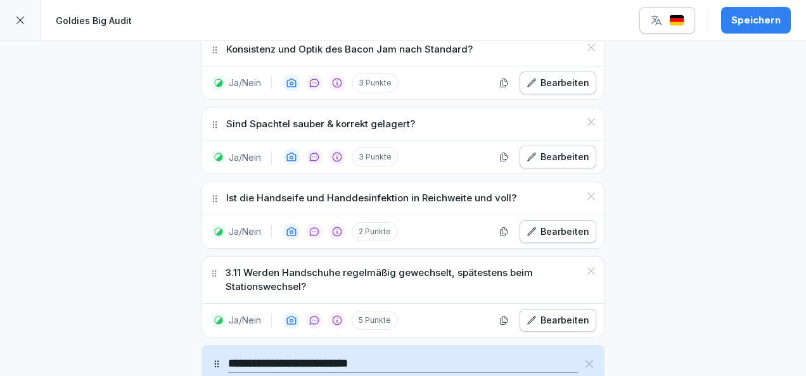
scroll to position [2241, 0]
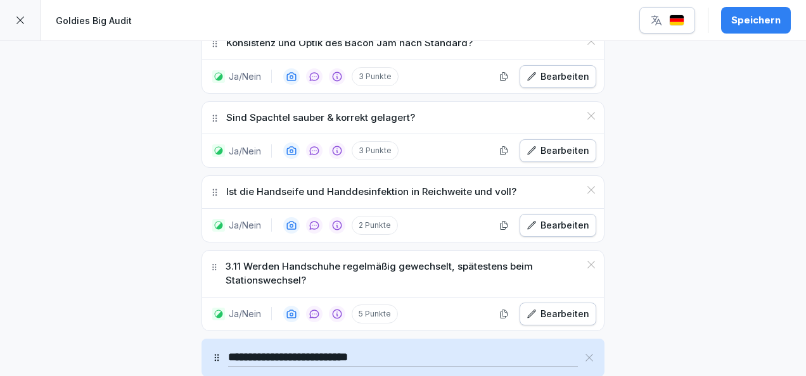
click at [554, 307] on div "Bearbeiten" at bounding box center [557, 314] width 63 height 14
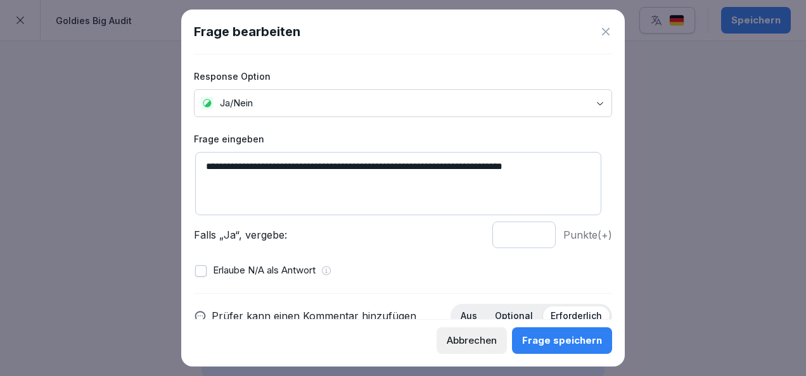
drag, startPoint x: 224, startPoint y: 165, endPoint x: 189, endPoint y: 161, distance: 35.1
click at [189, 161] on div "**********" at bounding box center [402, 188] width 443 height 357
type textarea "**********"
click at [529, 242] on input "*" at bounding box center [523, 235] width 63 height 27
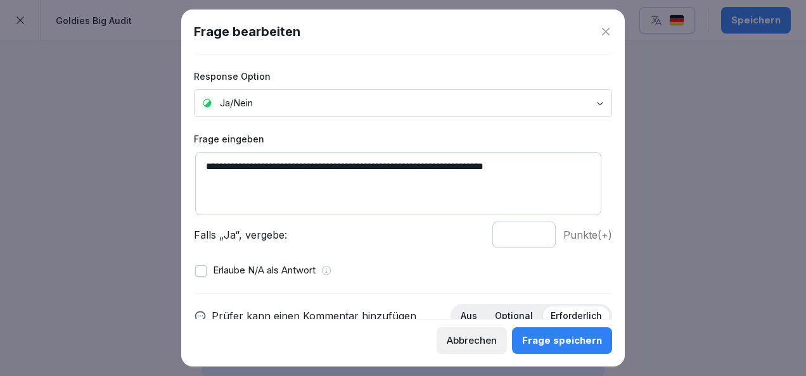
click at [527, 238] on input "*" at bounding box center [523, 235] width 63 height 27
type input "*"
click at [527, 238] on input "*" at bounding box center [523, 235] width 63 height 27
click at [507, 317] on p "Optional" at bounding box center [514, 315] width 38 height 11
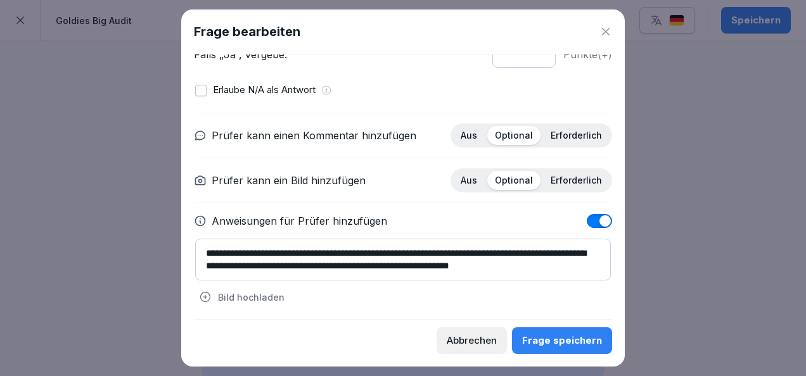
scroll to position [181, 0]
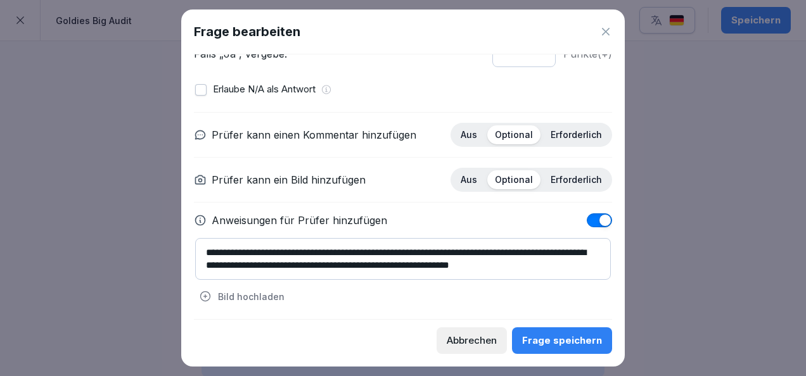
click at [559, 125] on div "Erforderlich" at bounding box center [576, 134] width 67 height 19
click at [551, 342] on div "Frage speichern" at bounding box center [562, 341] width 80 height 14
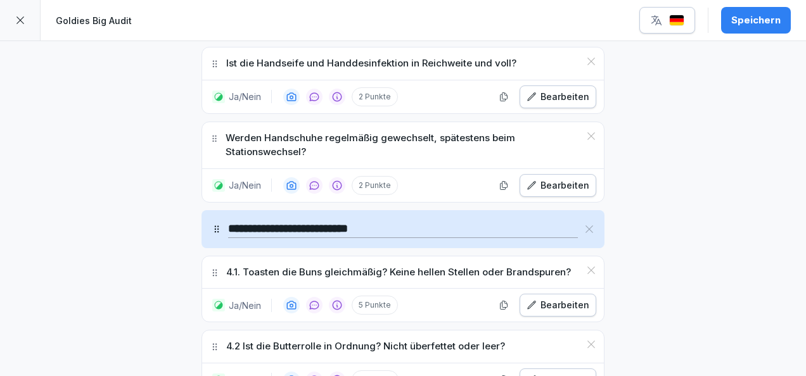
scroll to position [2374, 0]
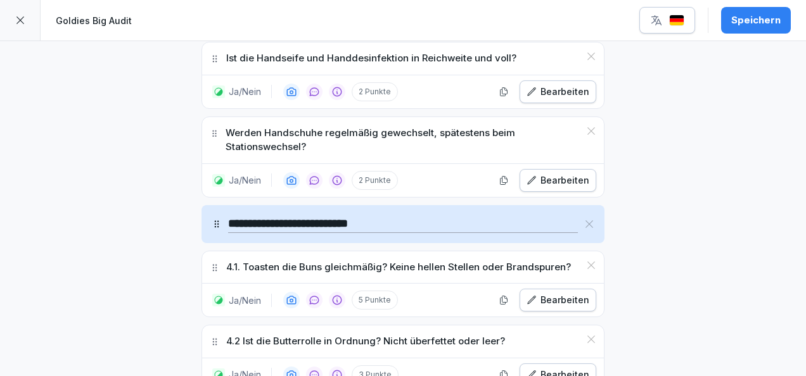
click at [536, 289] on button "Bearbeiten" at bounding box center [557, 300] width 77 height 23
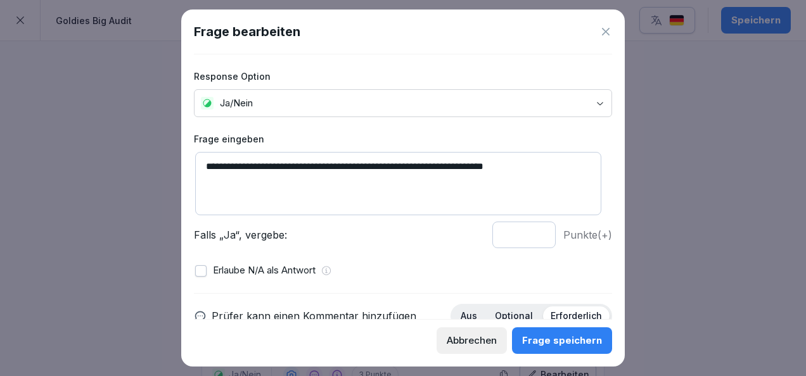
click at [528, 238] on input "*" at bounding box center [523, 235] width 63 height 27
type input "*"
click at [528, 238] on input "*" at bounding box center [523, 235] width 63 height 27
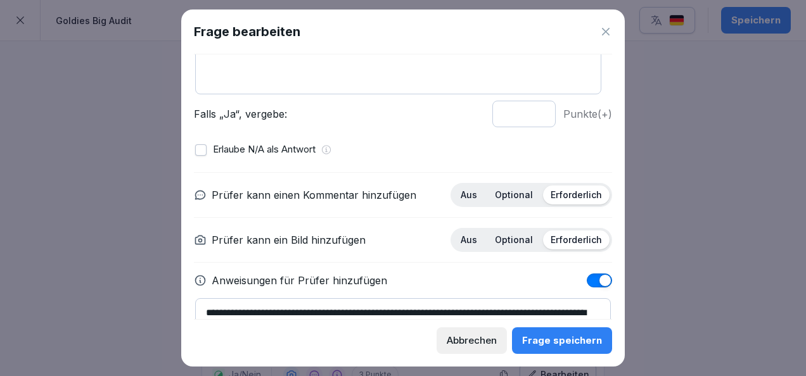
scroll to position [122, 0]
click at [507, 196] on p "Optional" at bounding box center [514, 194] width 38 height 11
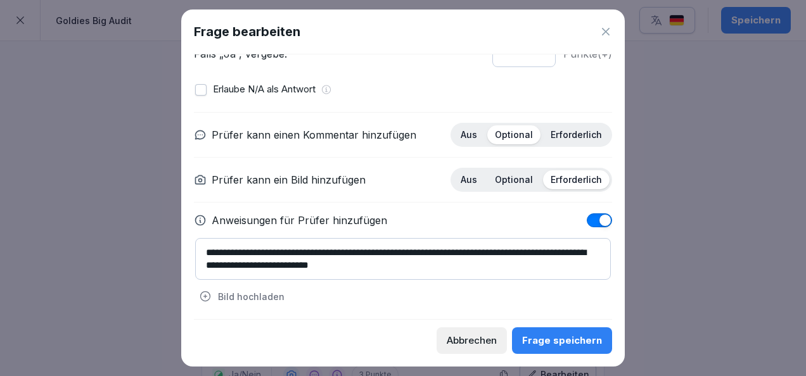
click at [568, 334] on div "Frage speichern" at bounding box center [562, 341] width 80 height 14
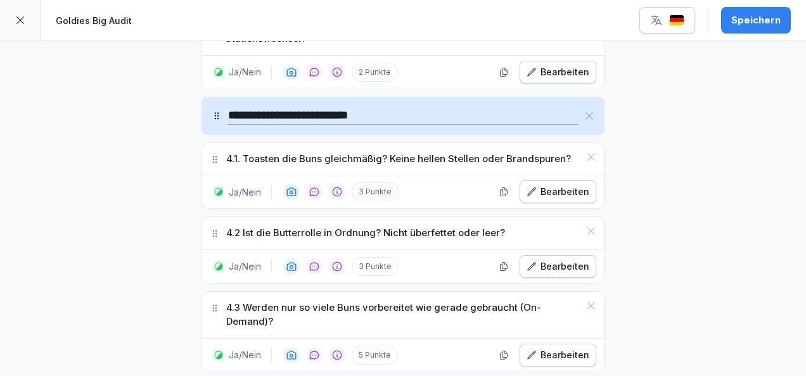
scroll to position [2483, 0]
click at [559, 259] on div "Bearbeiten" at bounding box center [557, 266] width 63 height 14
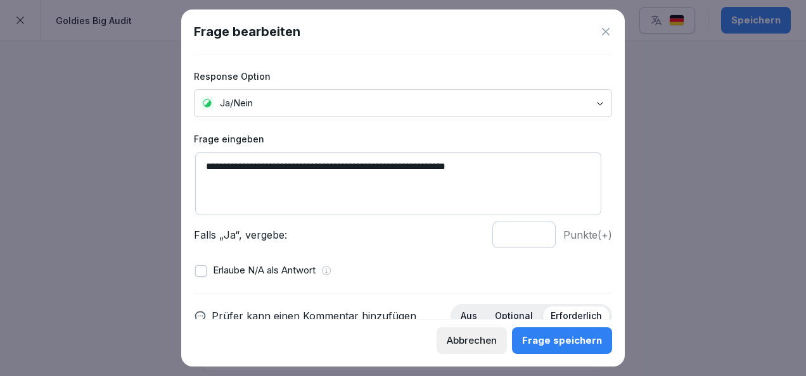
drag, startPoint x: 222, startPoint y: 168, endPoint x: 207, endPoint y: 170, distance: 14.7
click at [207, 170] on textarea "**********" at bounding box center [398, 183] width 406 height 63
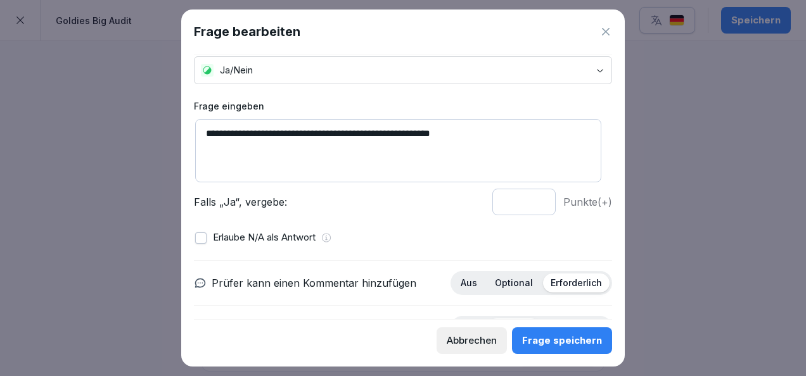
scroll to position [34, 0]
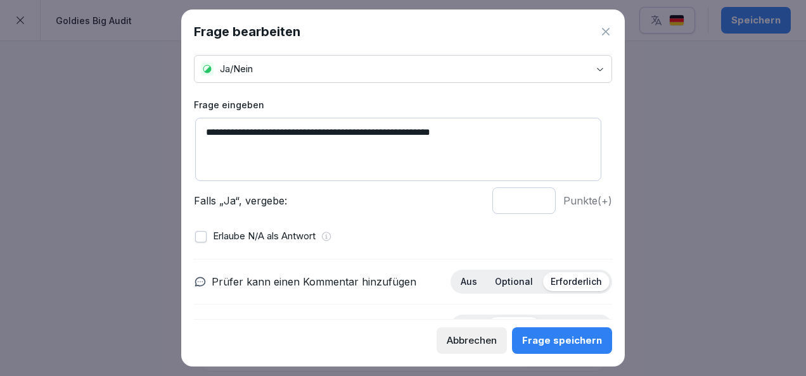
type textarea "**********"
type input "*"
click at [528, 203] on input "*" at bounding box center [523, 201] width 63 height 27
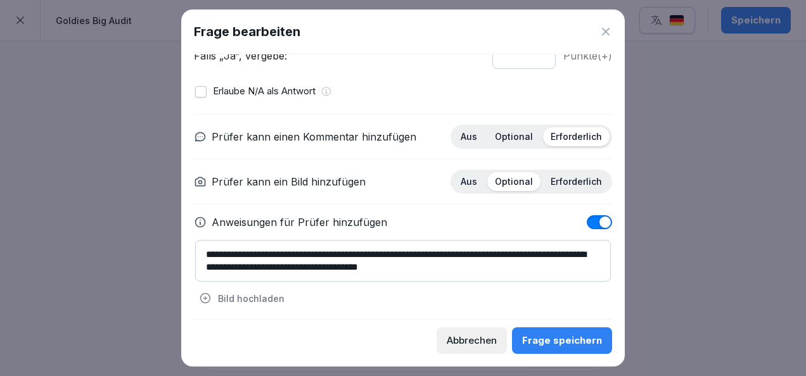
scroll to position [181, 0]
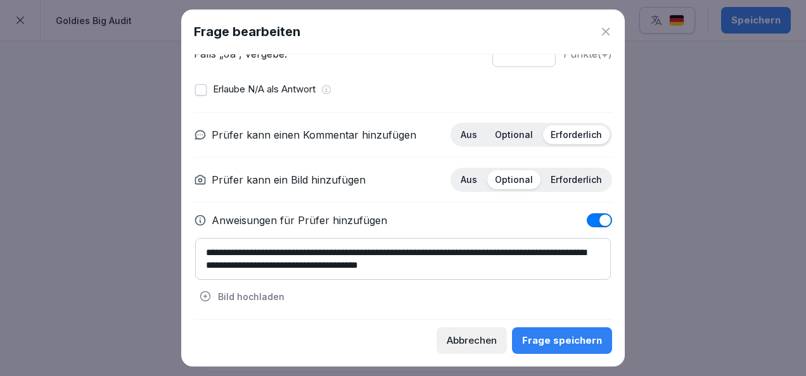
click at [551, 181] on p "Erforderlich" at bounding box center [576, 179] width 51 height 11
click at [511, 135] on p "Optional" at bounding box center [514, 134] width 38 height 11
drag, startPoint x: 570, startPoint y: 327, endPoint x: 573, endPoint y: 334, distance: 7.7
click at [573, 334] on div "Abbrechen Frage speichern" at bounding box center [403, 336] width 418 height 35
click at [573, 334] on button "Frage speichern" at bounding box center [562, 341] width 100 height 27
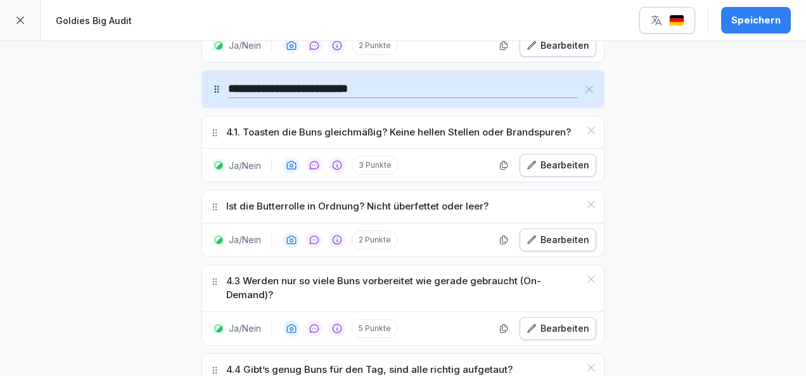
scroll to position [2510, 0]
click at [540, 317] on button "Bearbeiten" at bounding box center [557, 328] width 77 height 23
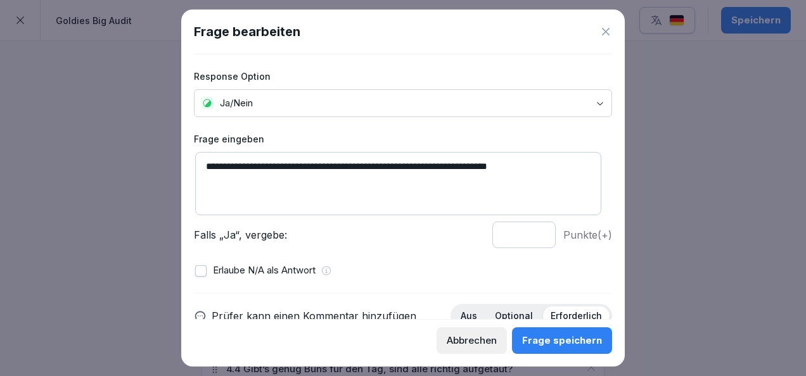
drag, startPoint x: 224, startPoint y: 169, endPoint x: 188, endPoint y: 169, distance: 36.7
click at [188, 169] on div "**********" at bounding box center [402, 188] width 443 height 357
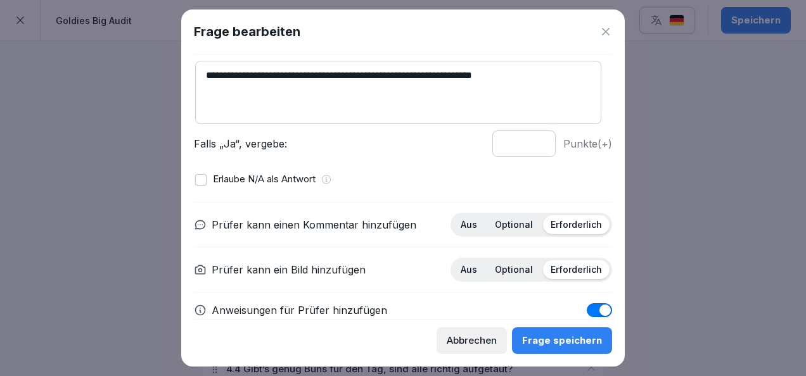
scroll to position [92, 0]
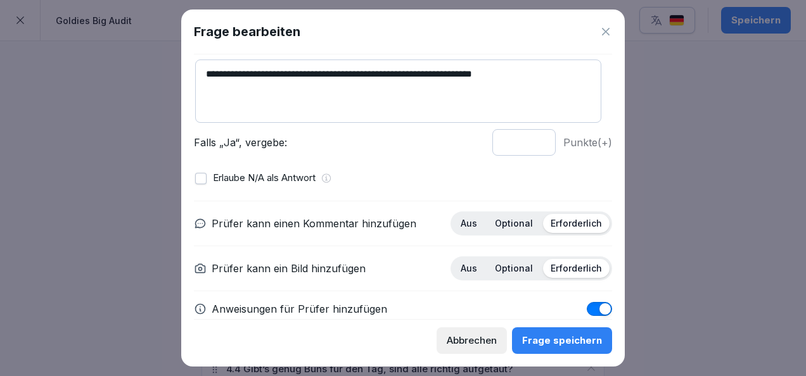
type textarea "**********"
click at [530, 145] on input "*" at bounding box center [523, 142] width 63 height 27
type input "*"
click at [530, 145] on input "*" at bounding box center [523, 142] width 63 height 27
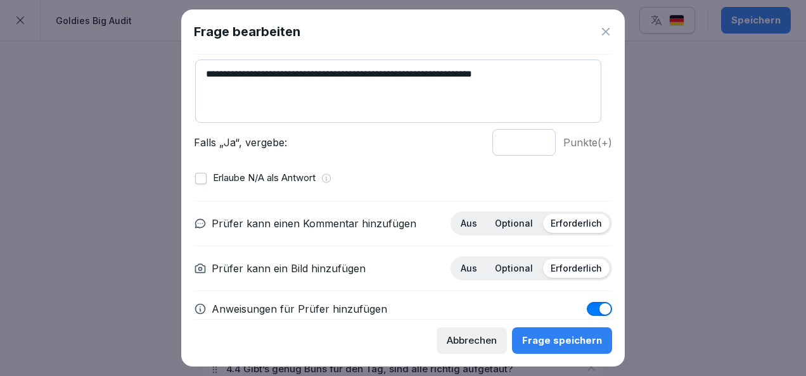
click at [495, 219] on p "Optional" at bounding box center [514, 223] width 38 height 11
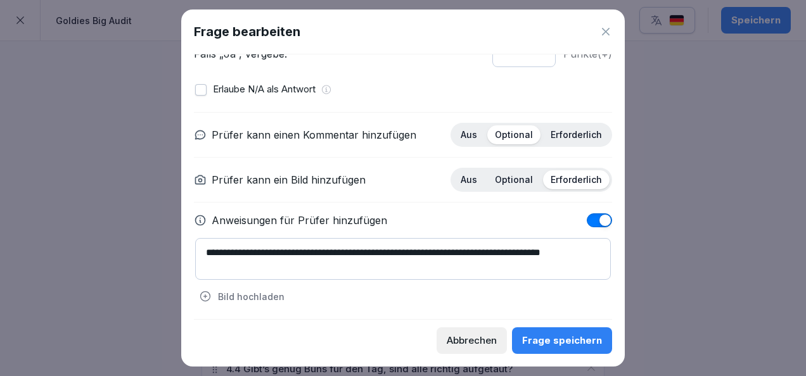
click at [550, 338] on div "Frage speichern" at bounding box center [562, 341] width 80 height 14
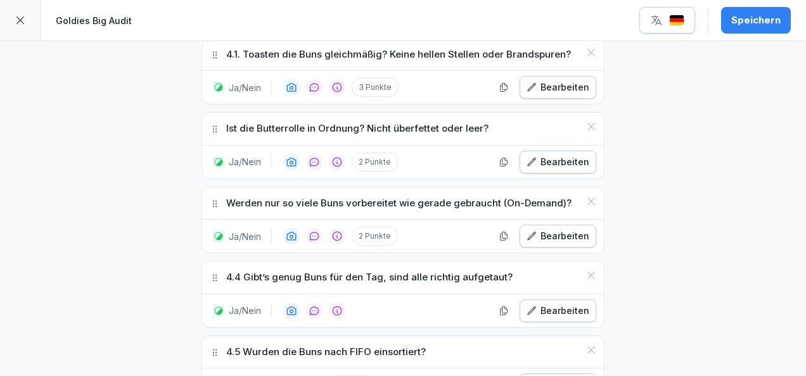
scroll to position [2592, 0]
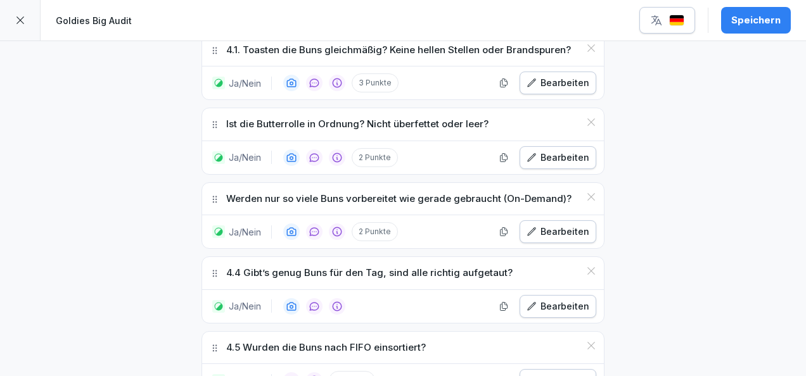
click at [553, 300] on div "Bearbeiten" at bounding box center [557, 307] width 63 height 14
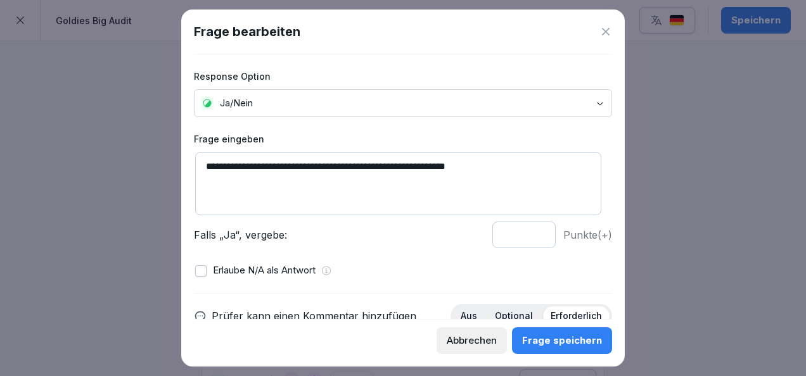
drag, startPoint x: 223, startPoint y: 167, endPoint x: 188, endPoint y: 167, distance: 35.5
click at [188, 167] on div "**********" at bounding box center [402, 188] width 443 height 357
click at [347, 166] on textarea "**********" at bounding box center [398, 183] width 406 height 63
click at [352, 166] on textarea "**********" at bounding box center [398, 183] width 406 height 63
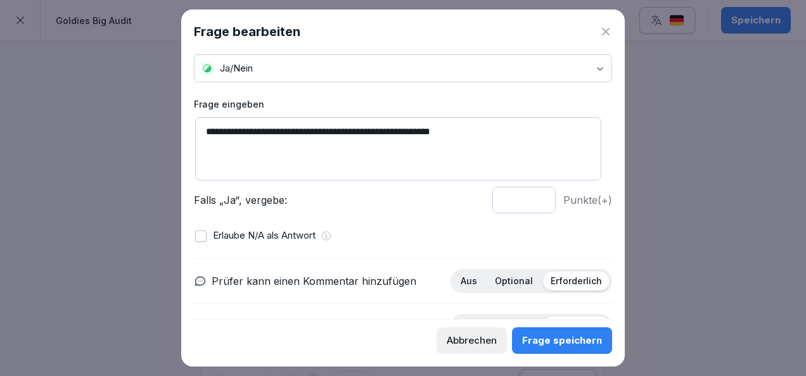
type textarea "**********"
click at [529, 196] on input "*" at bounding box center [523, 200] width 63 height 27
type input "*"
click at [529, 196] on input "*" at bounding box center [523, 200] width 63 height 27
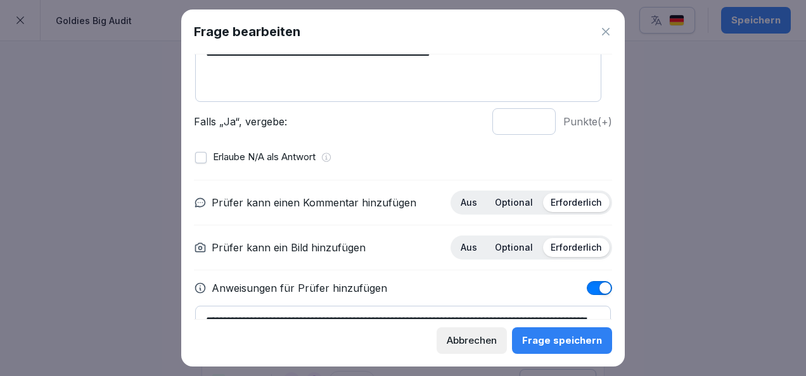
scroll to position [117, 0]
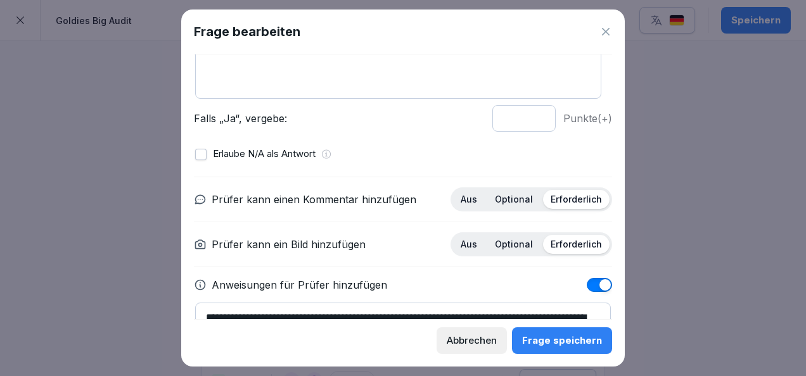
click at [506, 200] on p "Optional" at bounding box center [514, 199] width 38 height 11
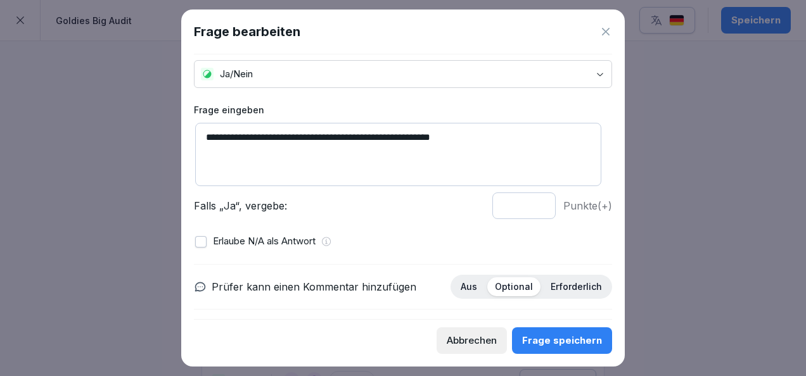
scroll to position [28, 0]
click at [491, 125] on textarea "**********" at bounding box center [398, 155] width 406 height 63
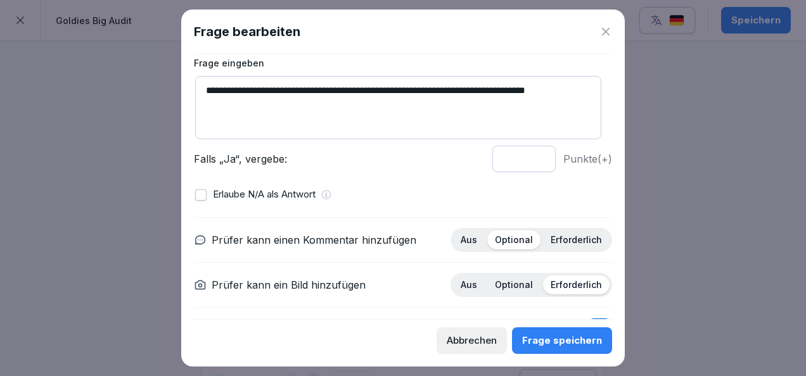
scroll to position [181, 0]
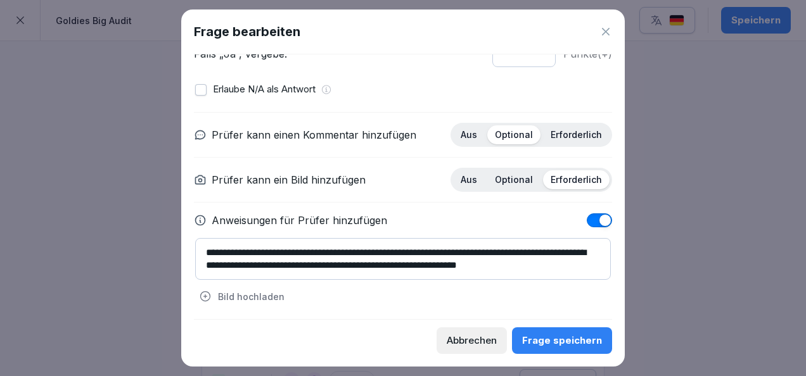
type textarea "**********"
click at [545, 340] on div "Frage speichern" at bounding box center [562, 341] width 80 height 14
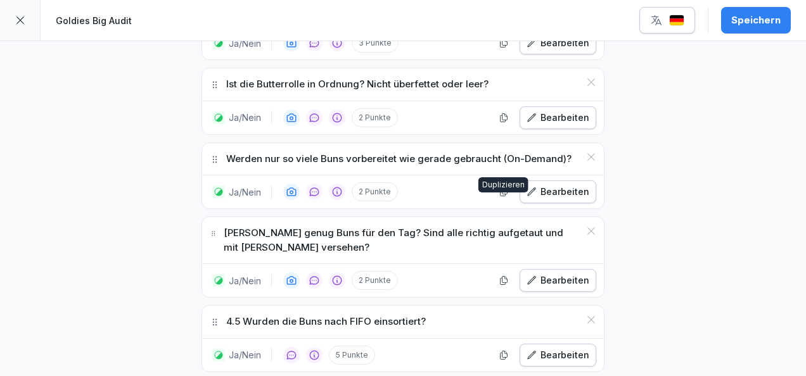
scroll to position [2632, 0]
click at [560, 348] on div "Bearbeiten" at bounding box center [557, 355] width 63 height 14
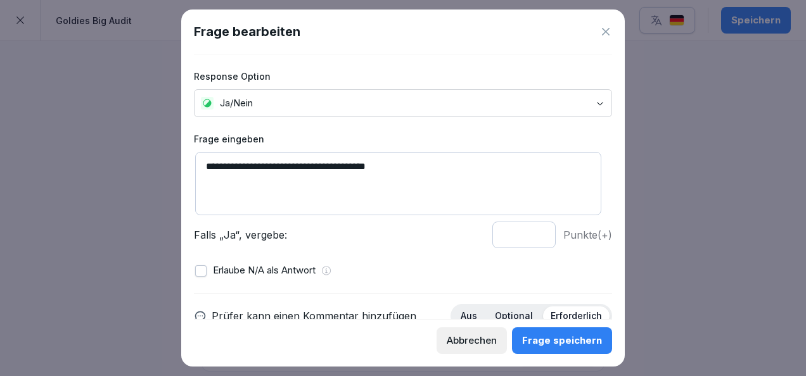
drag, startPoint x: 221, startPoint y: 166, endPoint x: 193, endPoint y: 165, distance: 28.5
click at [193, 165] on div "**********" at bounding box center [402, 188] width 443 height 357
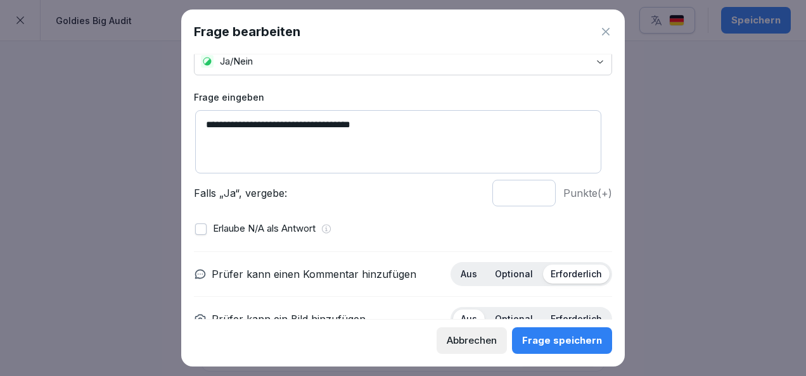
type textarea "**********"
click at [531, 198] on input "*" at bounding box center [523, 193] width 63 height 27
type input "*"
click at [531, 198] on input "*" at bounding box center [523, 193] width 63 height 27
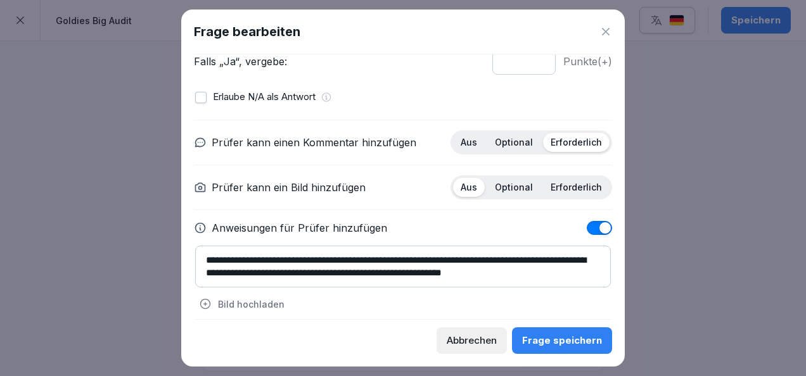
scroll to position [141, 0]
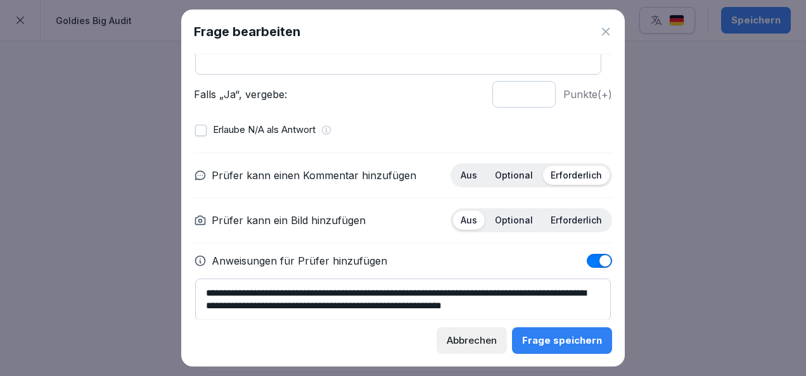
click at [513, 217] on p "Optional" at bounding box center [514, 220] width 38 height 11
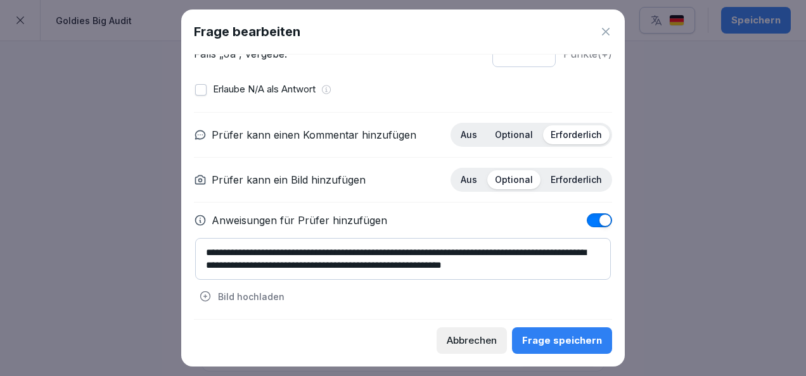
click at [506, 123] on div "Aus Optional Erforderlich" at bounding box center [531, 135] width 162 height 24
click at [506, 129] on p "Optional" at bounding box center [514, 134] width 38 height 11
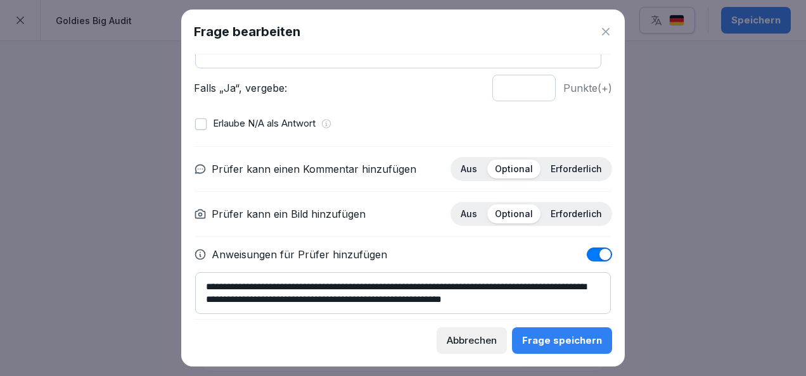
scroll to position [147, 0]
click at [555, 342] on div "Frage speichern" at bounding box center [562, 341] width 80 height 14
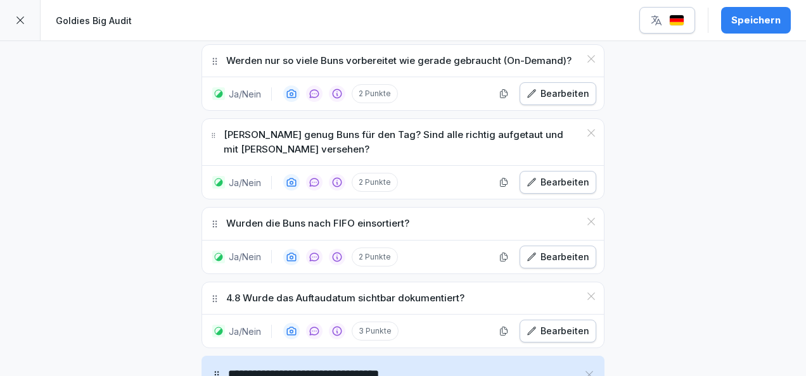
scroll to position [2730, 0]
click at [554, 319] on button "Bearbeiten" at bounding box center [557, 330] width 77 height 23
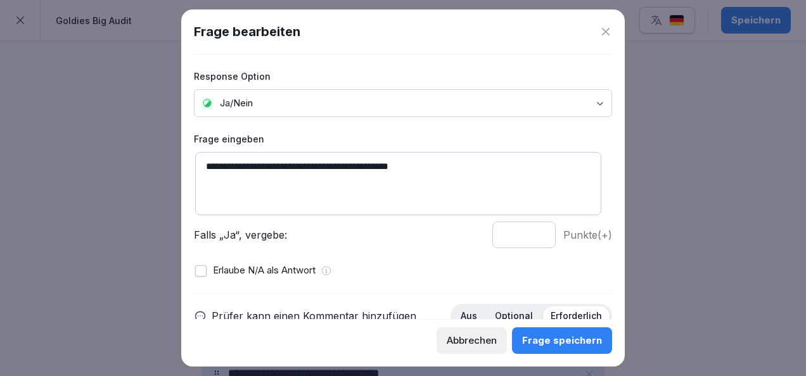
drag, startPoint x: 223, startPoint y: 163, endPoint x: 199, endPoint y: 167, distance: 24.4
click at [199, 167] on textarea "**********" at bounding box center [398, 183] width 406 height 63
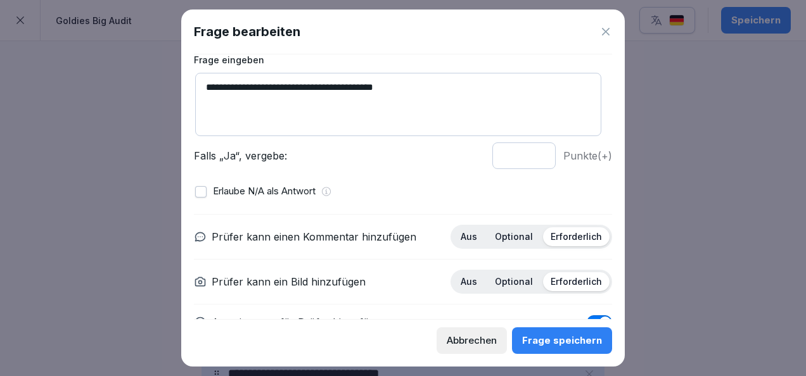
scroll to position [80, 0]
type textarea "**********"
type input "*"
click at [529, 159] on input "*" at bounding box center [523, 155] width 63 height 27
click at [519, 238] on p "Optional" at bounding box center [514, 236] width 38 height 11
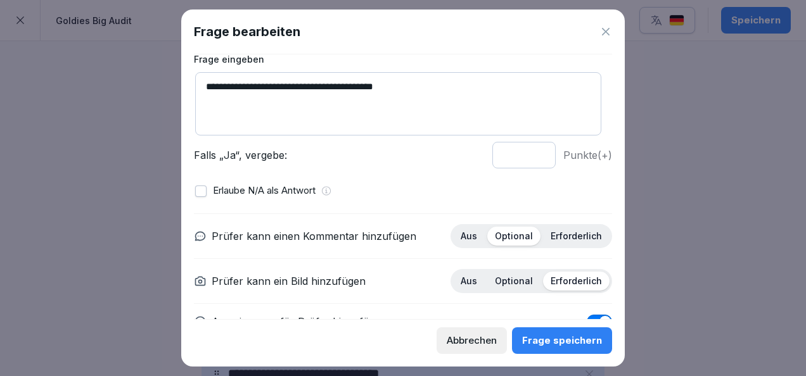
scroll to position [181, 0]
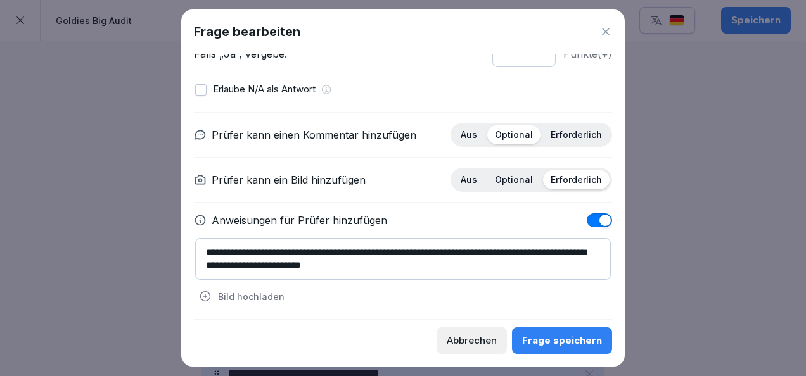
click at [547, 338] on div "Frage speichern" at bounding box center [562, 341] width 80 height 14
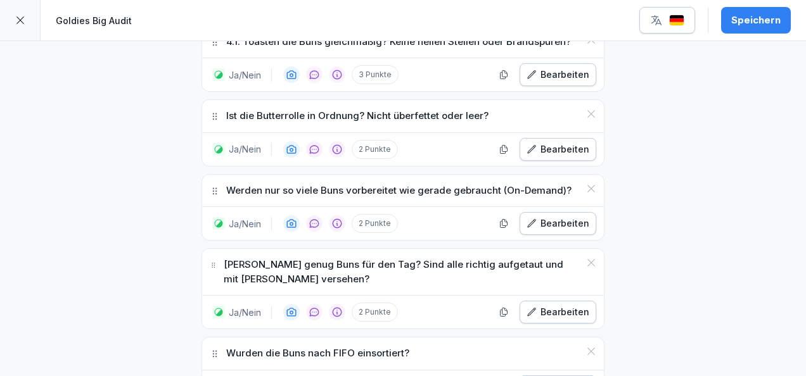
scroll to position [2602, 0]
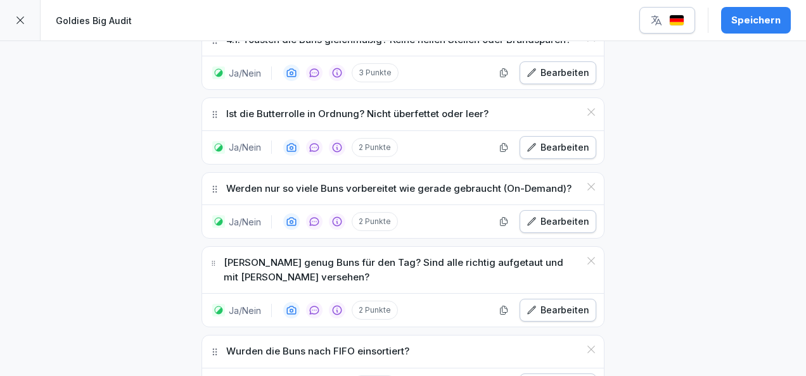
click at [540, 303] on div "Bearbeiten" at bounding box center [557, 310] width 63 height 14
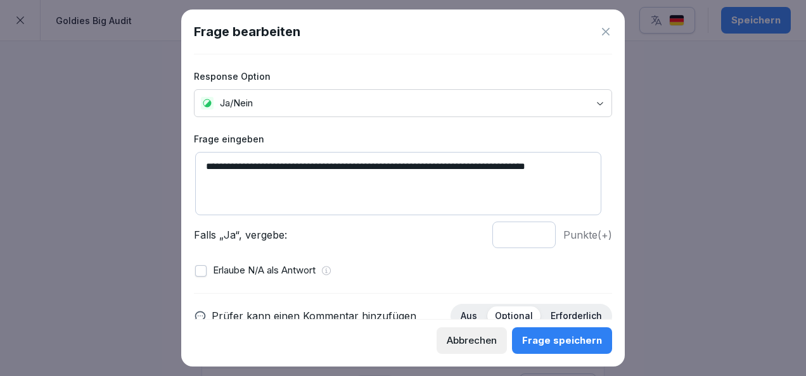
drag, startPoint x: 589, startPoint y: 168, endPoint x: 469, endPoint y: 158, distance: 120.7
click at [469, 158] on textarea "**********" at bounding box center [398, 183] width 406 height 63
type textarea "**********"
click at [559, 354] on div "**********" at bounding box center [402, 188] width 443 height 357
click at [554, 347] on div "Frage speichern" at bounding box center [562, 341] width 80 height 14
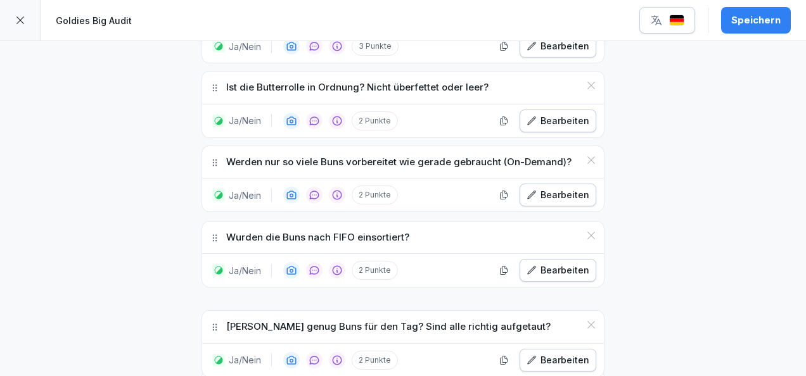
scroll to position [2636, 0]
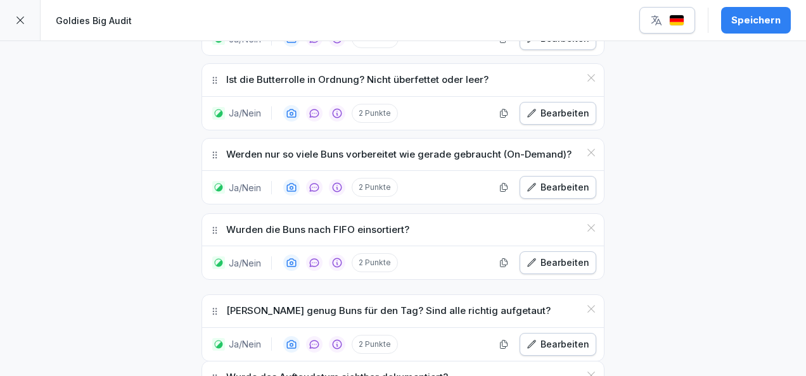
drag, startPoint x: 206, startPoint y: 191, endPoint x: 205, endPoint y: 239, distance: 48.2
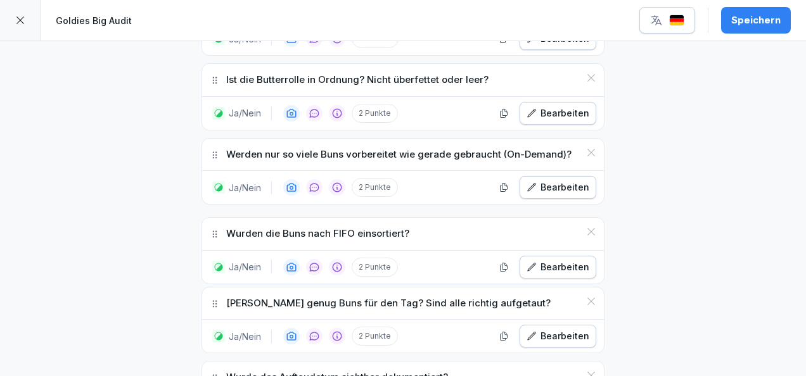
drag, startPoint x: 210, startPoint y: 153, endPoint x: 198, endPoint y: 160, distance: 13.9
click at [202, 218] on div "Wurden die Buns nach FIFO einsortiert?" at bounding box center [403, 234] width 402 height 32
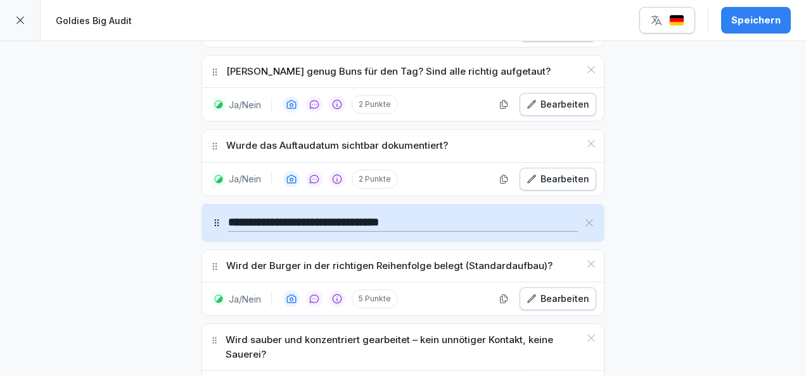
scroll to position [2869, 0]
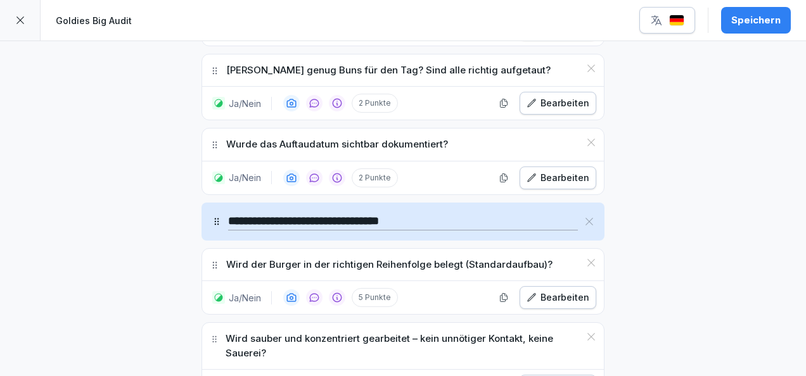
click at [556, 291] on div "Bearbeiten" at bounding box center [557, 298] width 63 height 14
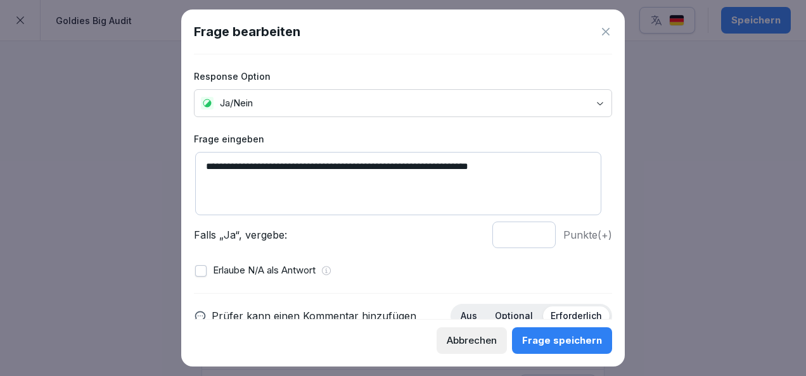
click at [530, 236] on input "*" at bounding box center [523, 235] width 63 height 27
type input "*"
click at [530, 231] on input "*" at bounding box center [523, 235] width 63 height 27
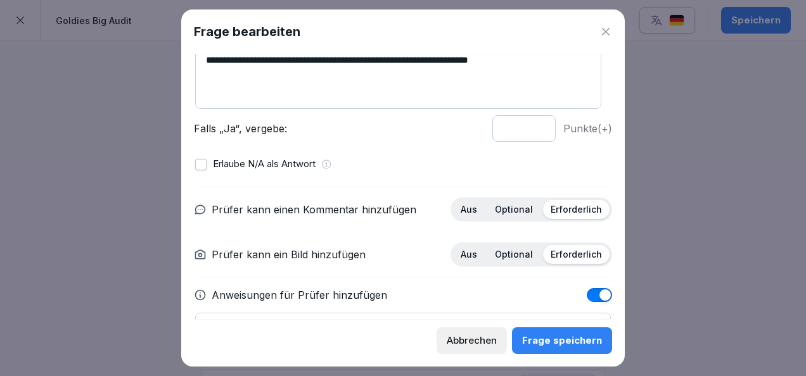
scroll to position [107, 0]
click at [508, 214] on div "Optional" at bounding box center [513, 209] width 53 height 19
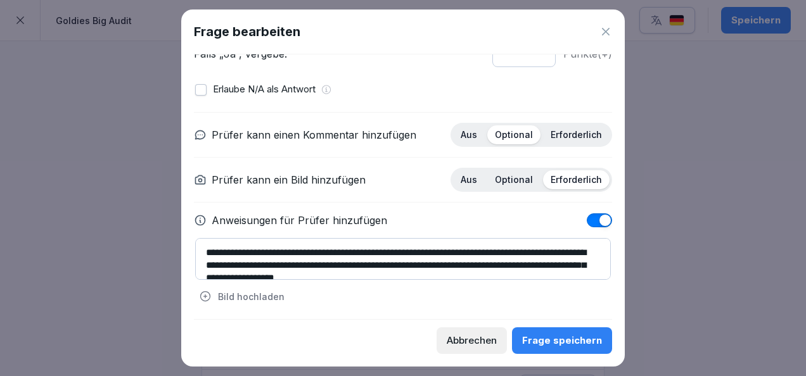
scroll to position [13, 0]
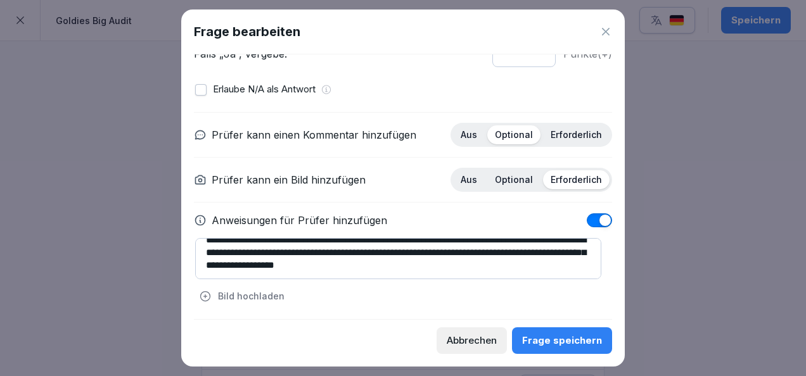
click at [554, 345] on div "Frage speichern" at bounding box center [562, 341] width 80 height 14
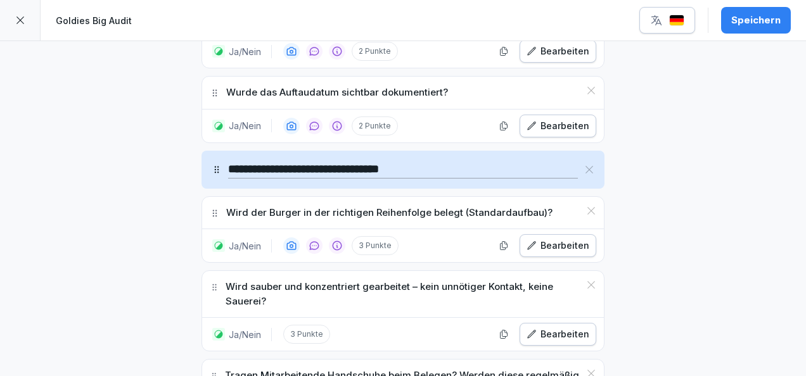
scroll to position [2927, 0]
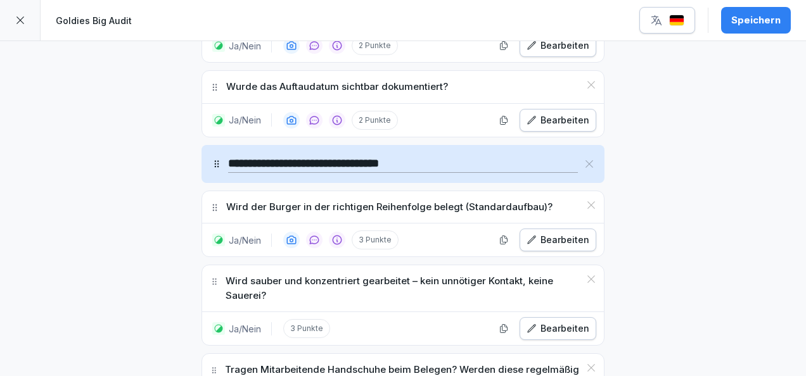
click at [538, 322] on div "Bearbeiten" at bounding box center [557, 329] width 63 height 14
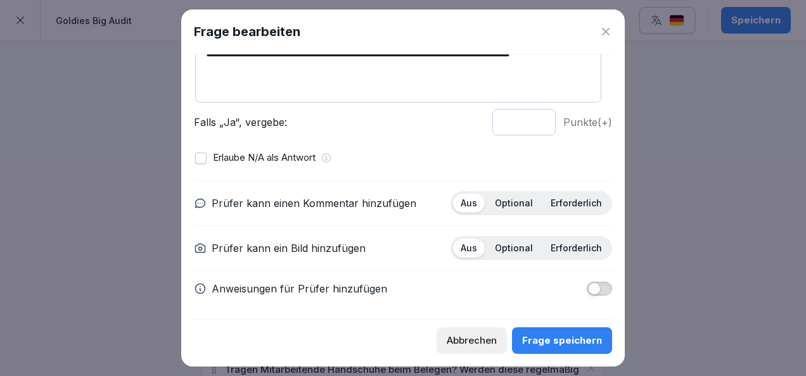
scroll to position [0, 0]
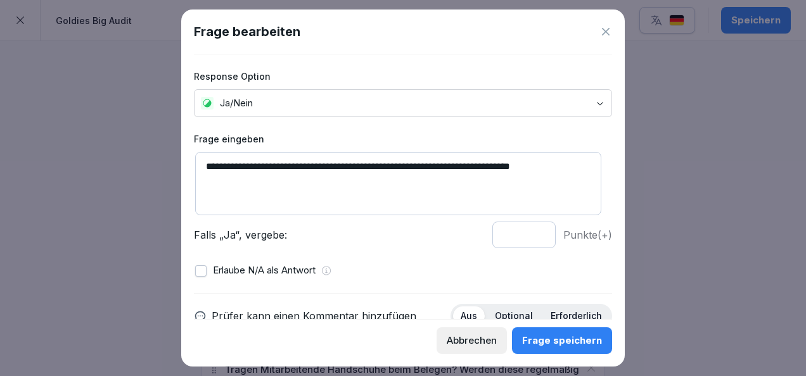
click at [603, 29] on icon at bounding box center [606, 32] width 8 height 8
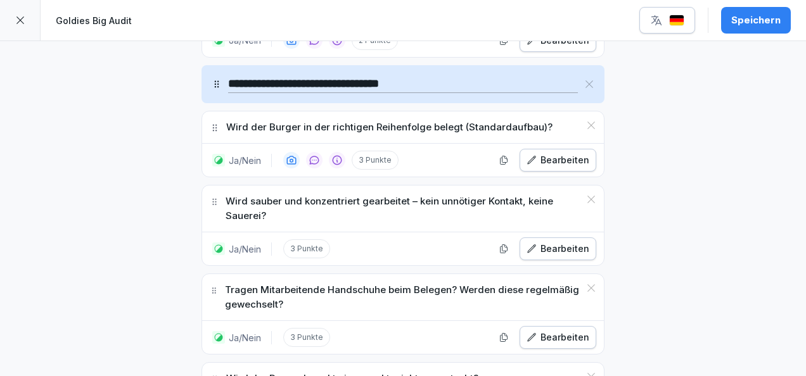
scroll to position [3009, 0]
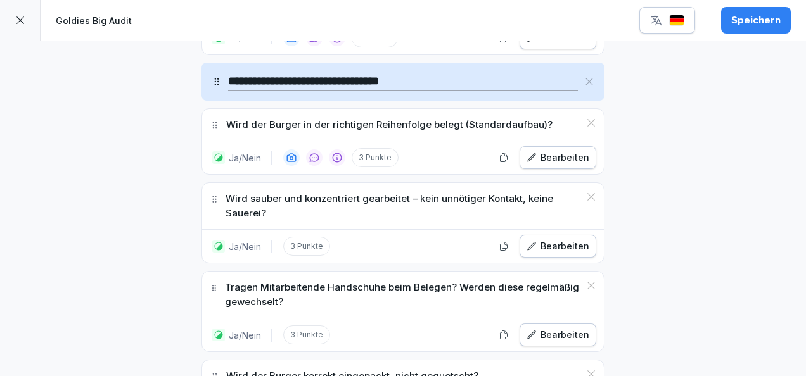
click at [549, 324] on button "Bearbeiten" at bounding box center [557, 335] width 77 height 23
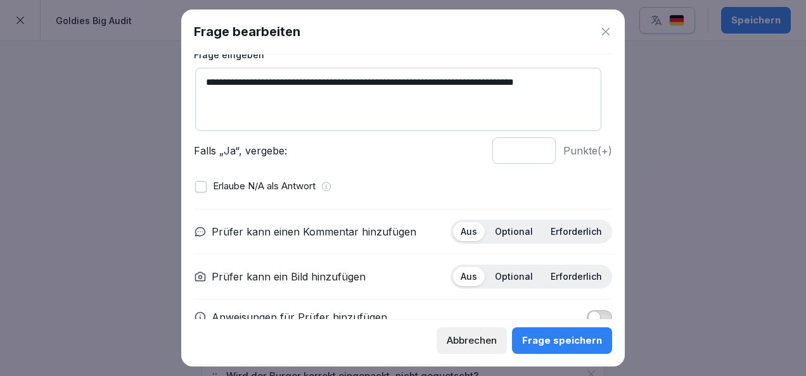
scroll to position [85, 0]
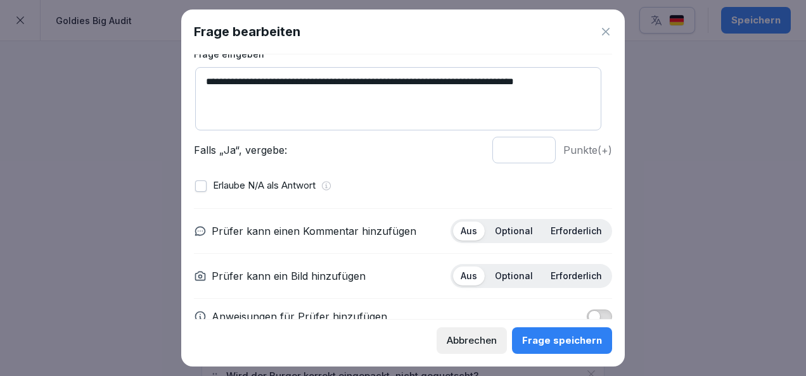
click at [499, 226] on p "Optional" at bounding box center [514, 231] width 38 height 11
click at [556, 233] on p "Erforderlich" at bounding box center [576, 231] width 51 height 11
click at [514, 281] on div "Optional" at bounding box center [513, 276] width 53 height 19
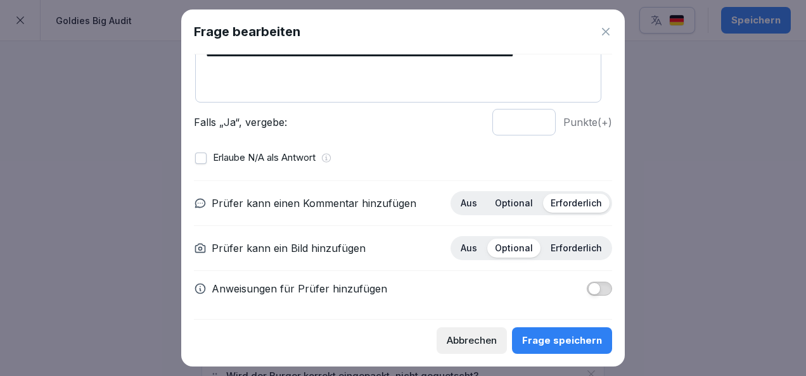
click at [497, 270] on div "Prüfer kann einen Kommentar hinzufügen Aus Optional Erforderlich Prüfer kann ei…" at bounding box center [403, 244] width 418 height 126
click at [588, 289] on span "button" at bounding box center [594, 289] width 13 height 13
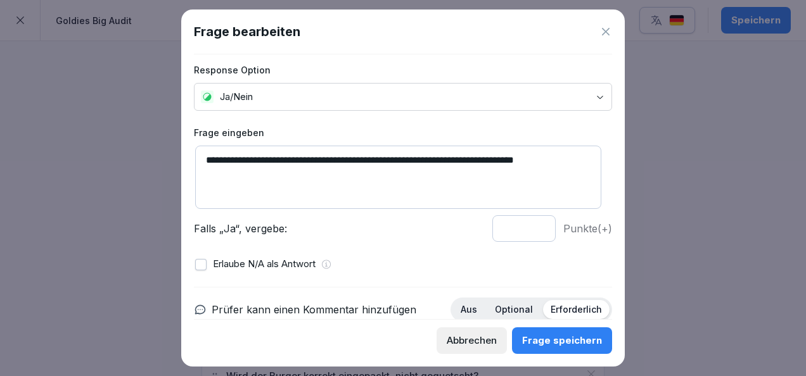
scroll to position [0, 0]
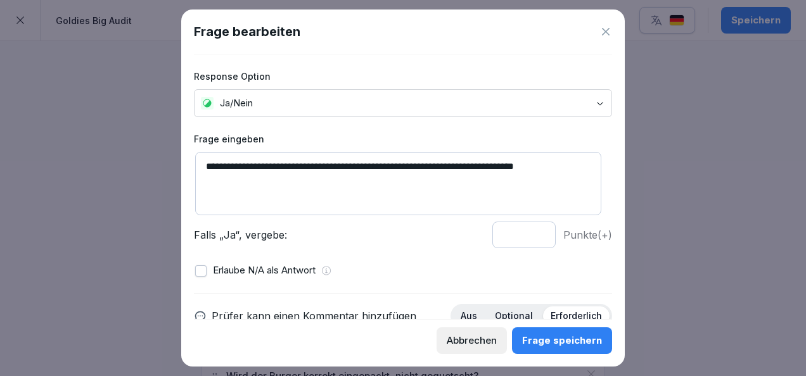
drag, startPoint x: 277, startPoint y: 178, endPoint x: 176, endPoint y: 153, distance: 103.7
click at [176, 153] on body "**********" at bounding box center [403, 188] width 806 height 376
click at [611, 25] on icon at bounding box center [605, 31] width 13 height 13
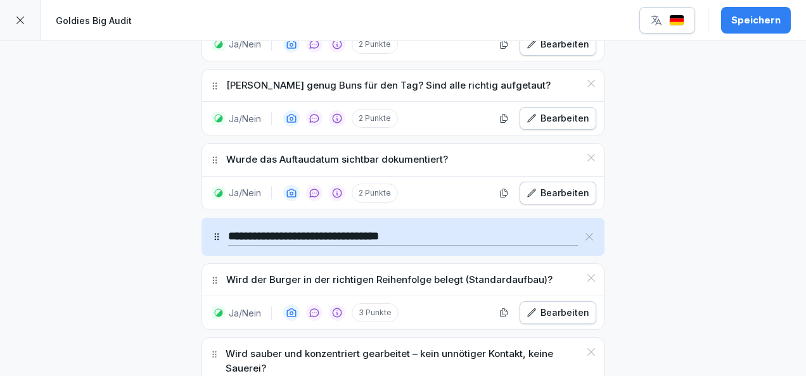
scroll to position [2798, 0]
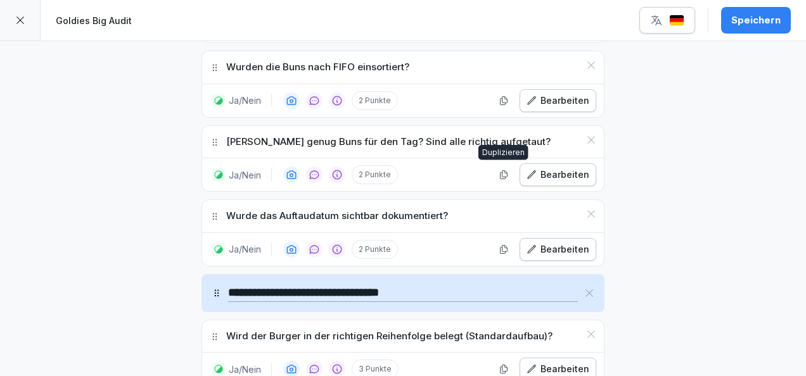
click at [545, 238] on button "Bearbeiten" at bounding box center [557, 249] width 77 height 23
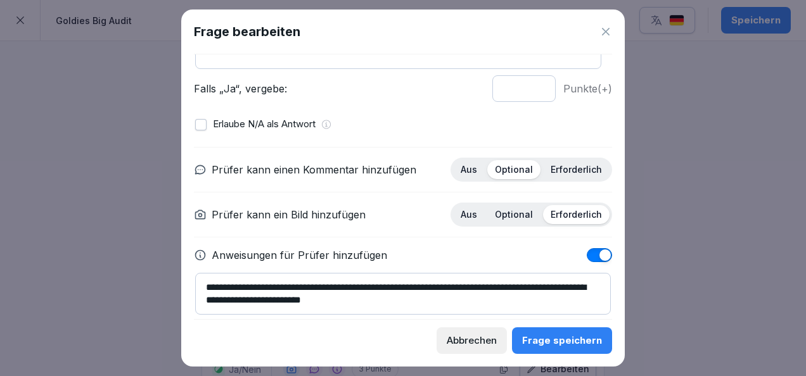
scroll to position [148, 0]
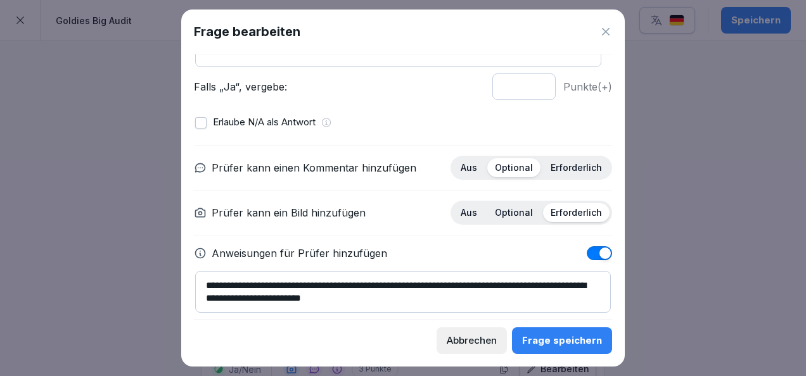
click at [608, 37] on icon at bounding box center [605, 31] width 13 height 13
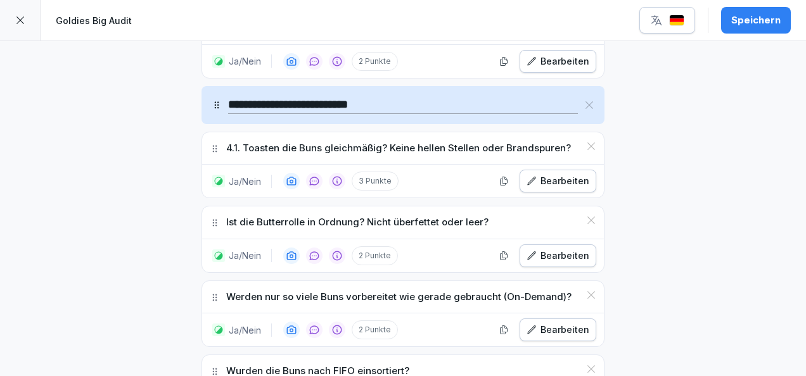
scroll to position [2398, 0]
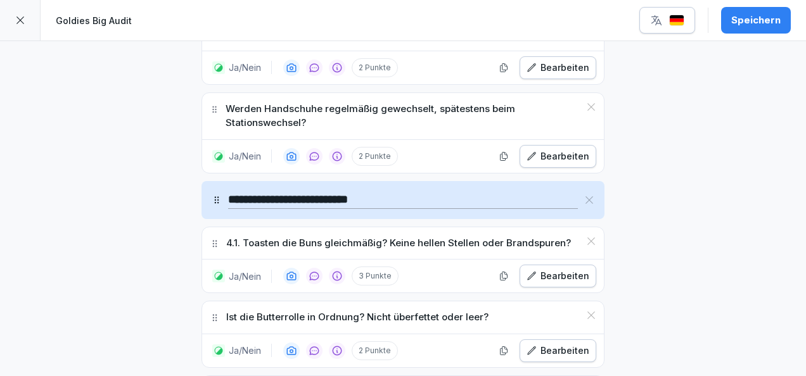
click at [538, 269] on div "Bearbeiten" at bounding box center [557, 276] width 63 height 14
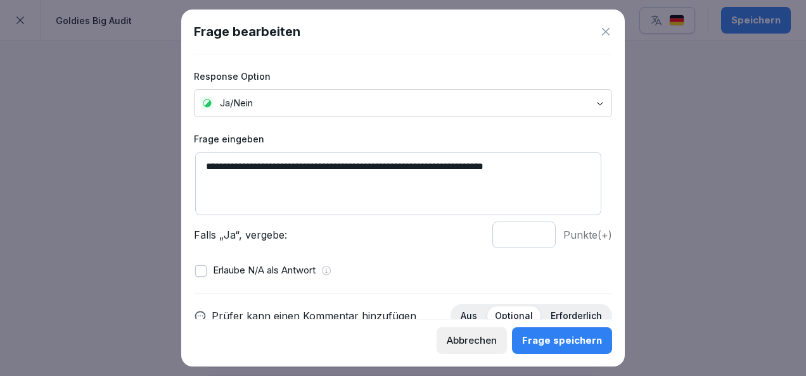
click at [226, 167] on textarea "**********" at bounding box center [398, 183] width 406 height 63
drag, startPoint x: 226, startPoint y: 167, endPoint x: 194, endPoint y: 166, distance: 31.1
click at [194, 166] on div "**********" at bounding box center [403, 190] width 418 height 116
drag, startPoint x: 223, startPoint y: 166, endPoint x: 194, endPoint y: 164, distance: 29.2
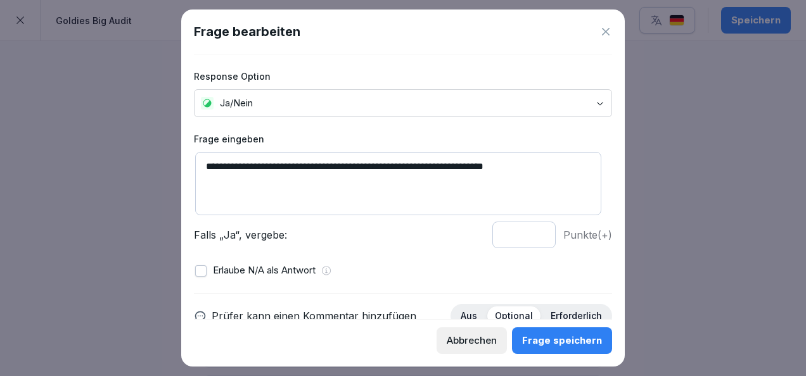
click at [194, 164] on div "**********" at bounding box center [403, 190] width 418 height 116
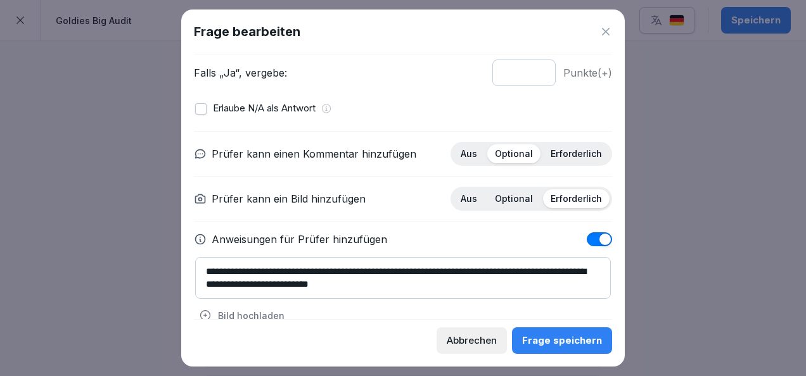
scroll to position [181, 0]
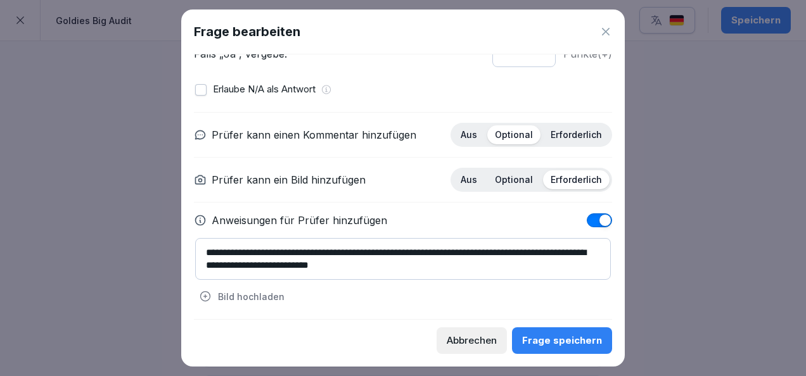
type textarea "**********"
click at [586, 333] on button "Frage speichern" at bounding box center [562, 341] width 100 height 27
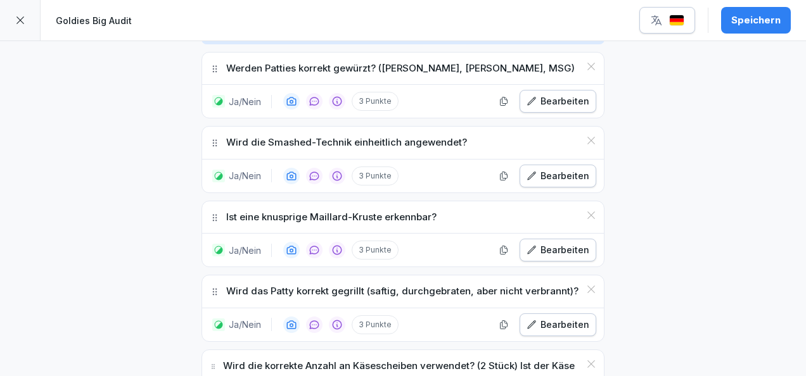
scroll to position [1637, 0]
click at [555, 170] on div "Bearbeiten" at bounding box center [557, 177] width 63 height 14
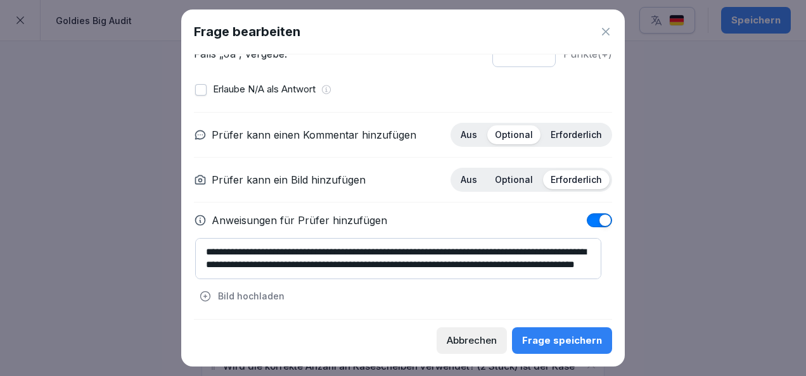
scroll to position [182, 0]
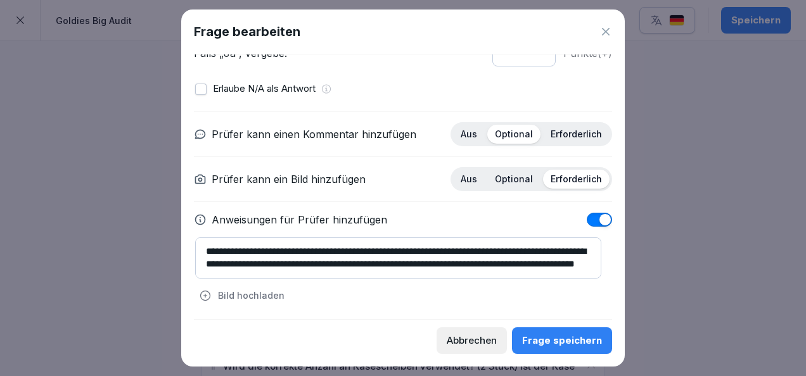
drag, startPoint x: 205, startPoint y: 252, endPoint x: 437, endPoint y: 318, distance: 241.0
click at [437, 318] on div "**********" at bounding box center [403, 186] width 418 height 265
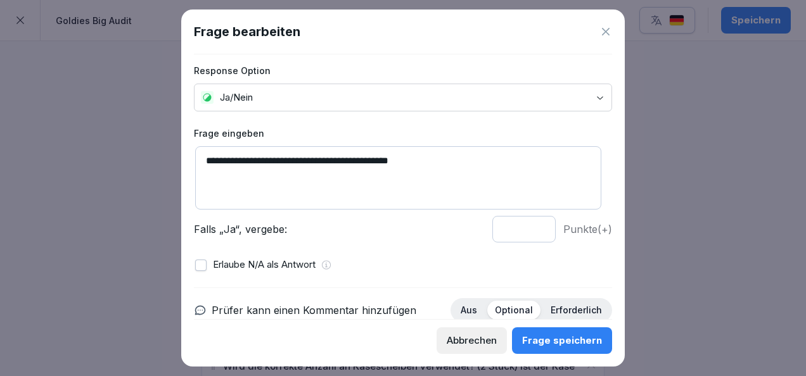
scroll to position [0, 0]
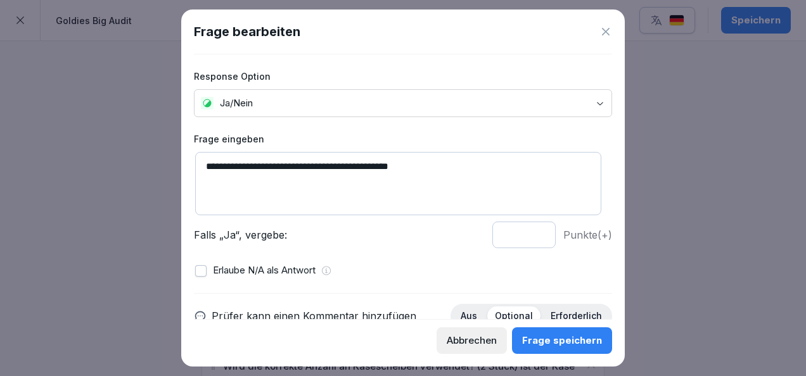
click at [599, 26] on icon at bounding box center [605, 31] width 13 height 13
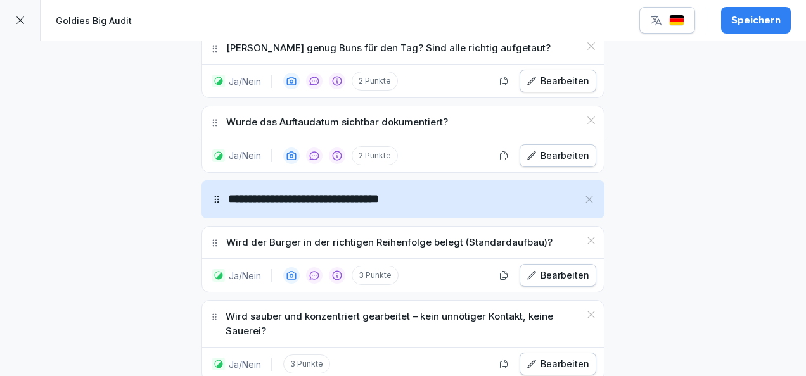
scroll to position [2921, 0]
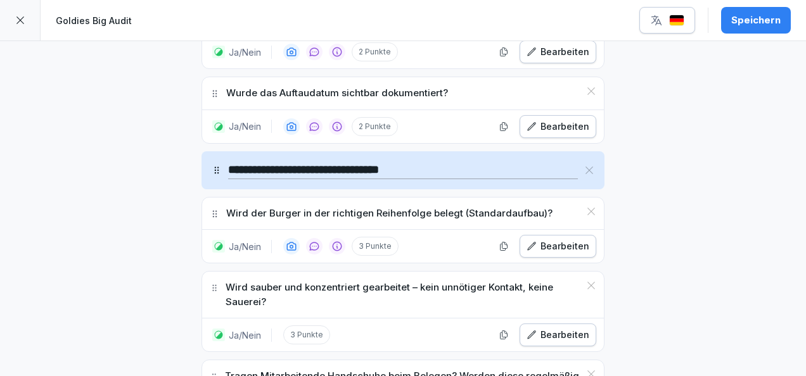
click at [448, 207] on p "Wird der Burger in der richtigen Reihenfolge belegt (Standardaufbau)?" at bounding box center [389, 214] width 326 height 15
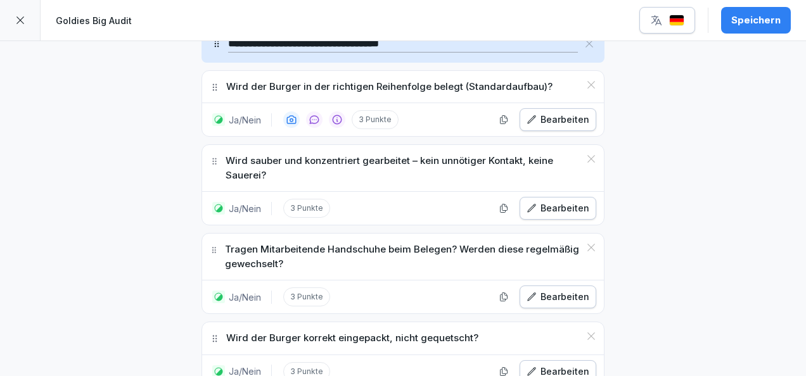
scroll to position [3048, 0]
click at [544, 290] on div "Bearbeiten" at bounding box center [557, 297] width 63 height 14
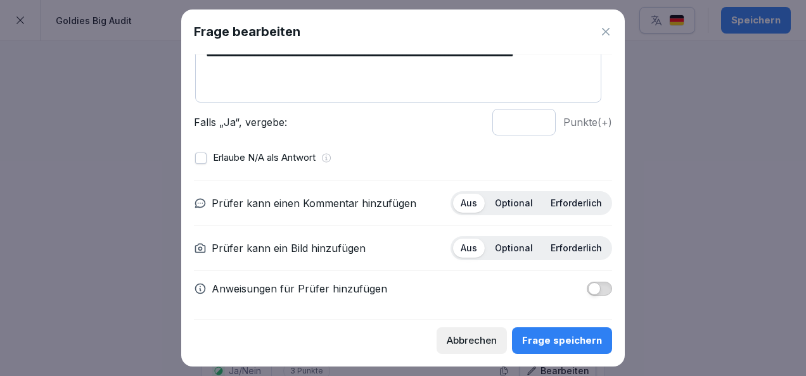
scroll to position [5, 0]
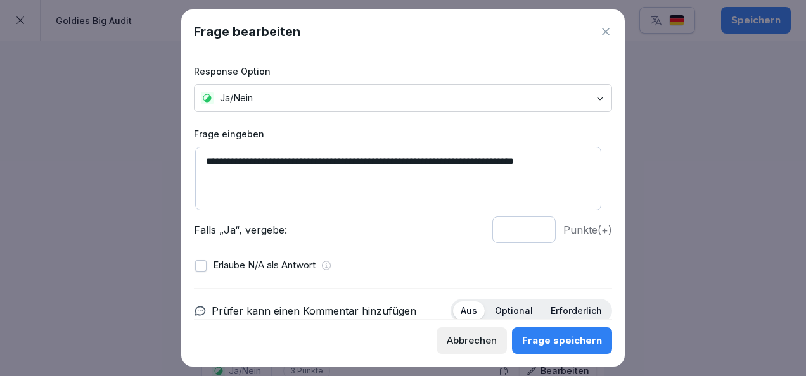
drag, startPoint x: 280, startPoint y: 174, endPoint x: 184, endPoint y: 147, distance: 99.3
click at [184, 147] on div "**********" at bounding box center [402, 188] width 443 height 357
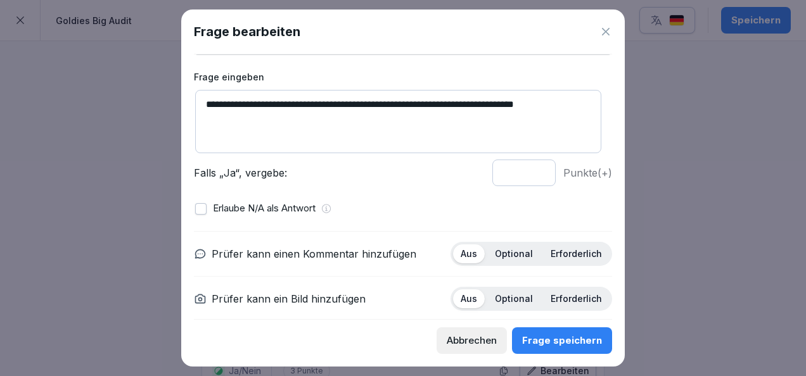
scroll to position [113, 0]
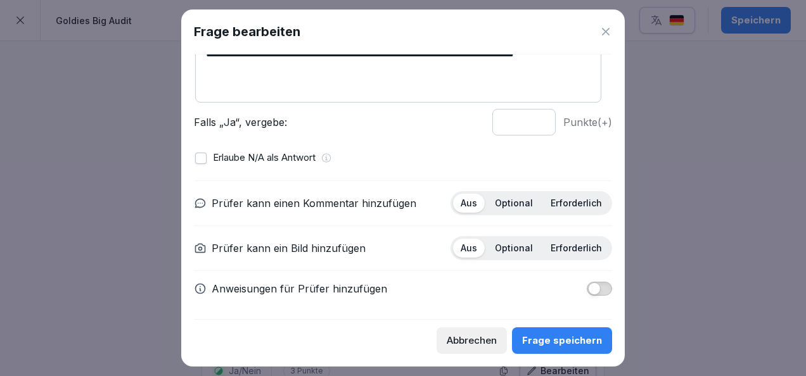
click at [513, 200] on p "Optional" at bounding box center [514, 203] width 38 height 11
click at [571, 200] on p "Erforderlich" at bounding box center [576, 203] width 51 height 11
click at [509, 250] on p "Optional" at bounding box center [514, 248] width 38 height 11
click at [596, 284] on button "button" at bounding box center [599, 289] width 25 height 14
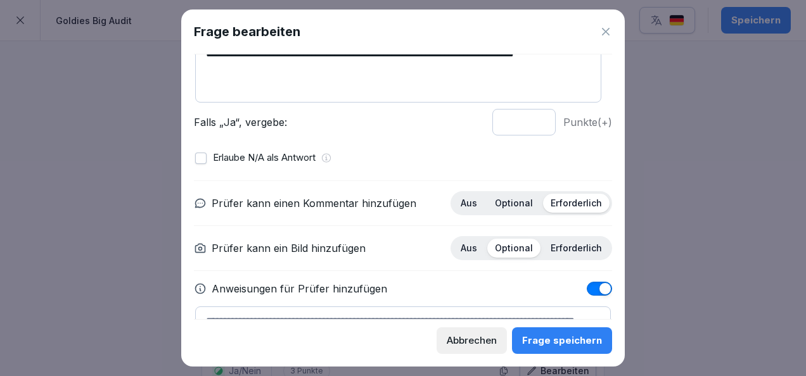
scroll to position [181, 0]
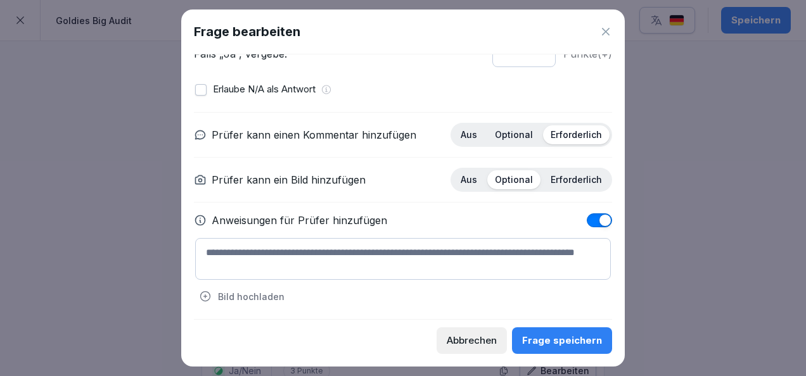
click at [424, 247] on textarea at bounding box center [403, 259] width 416 height 42
paste textarea "**********"
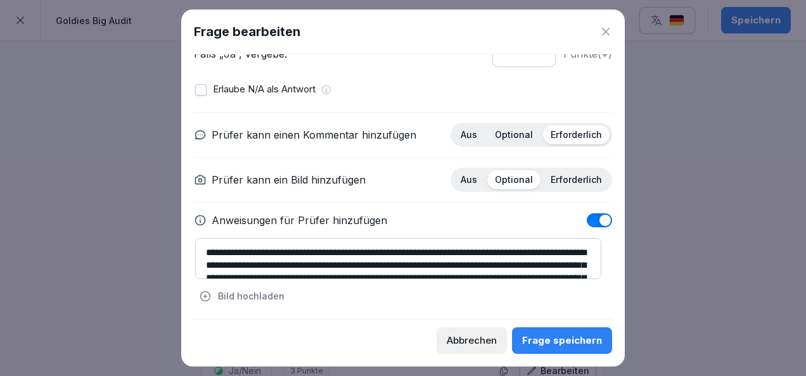
scroll to position [51, 0]
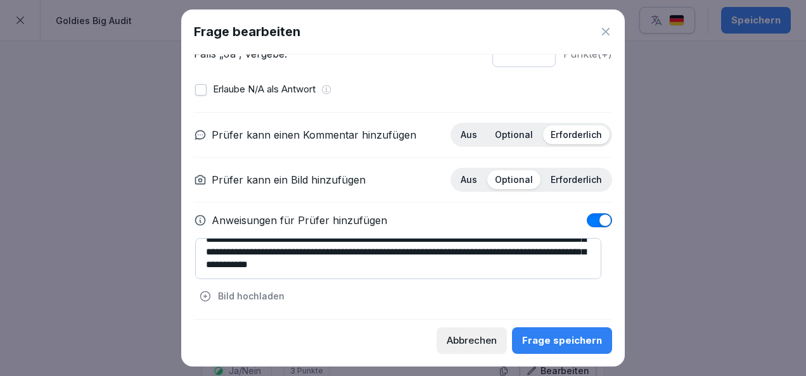
type textarea "**********"
click at [555, 340] on div "Frage speichern" at bounding box center [562, 341] width 80 height 14
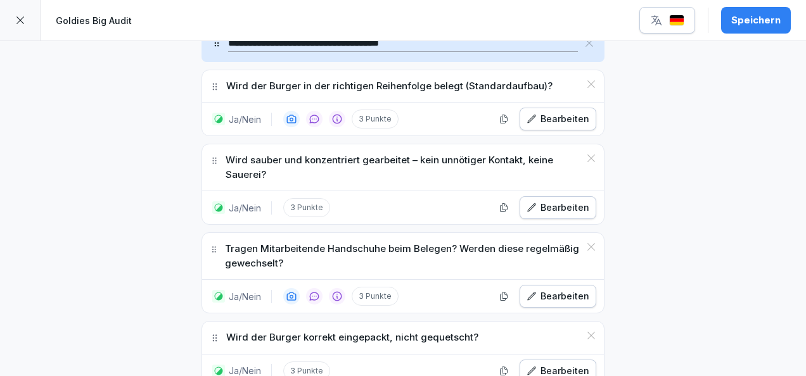
click at [561, 290] on div "Bearbeiten" at bounding box center [557, 297] width 63 height 14
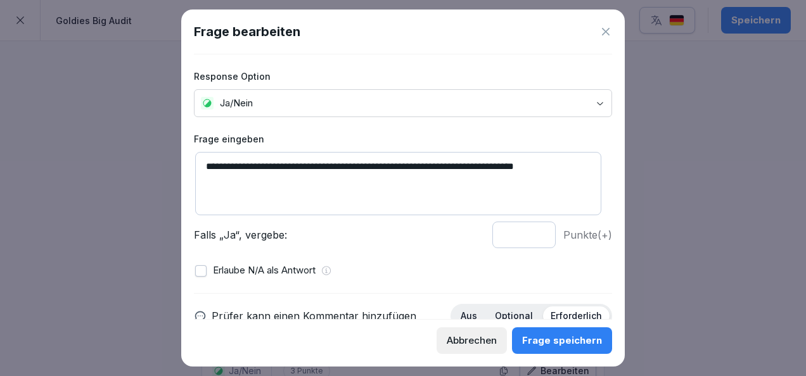
type input "*"
click at [530, 237] on input "*" at bounding box center [523, 235] width 63 height 27
click at [557, 354] on button "Frage speichern" at bounding box center [562, 341] width 100 height 27
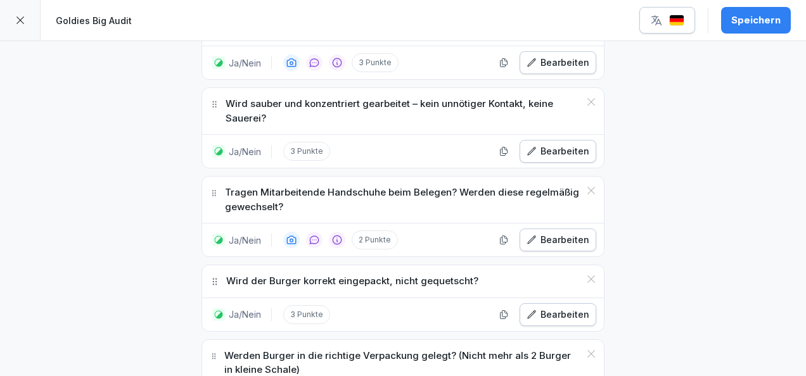
scroll to position [3108, 0]
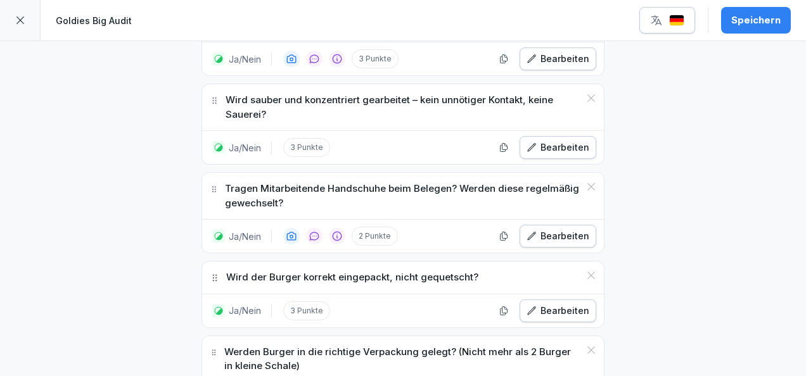
click at [538, 304] on div "Bearbeiten" at bounding box center [557, 311] width 63 height 14
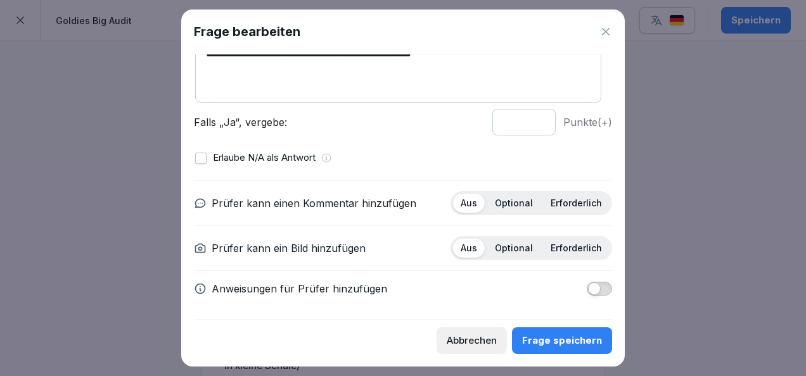
scroll to position [75, 0]
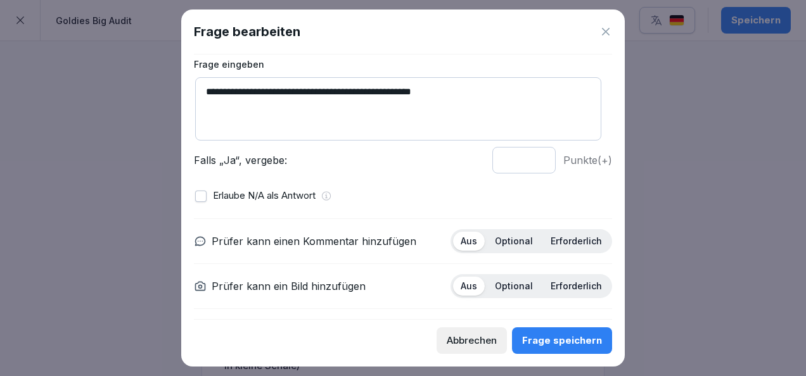
drag, startPoint x: 459, startPoint y: 90, endPoint x: 207, endPoint y: 115, distance: 252.8
click at [207, 115] on textarea "**********" at bounding box center [398, 108] width 406 height 63
click at [473, 89] on textarea "**********" at bounding box center [398, 108] width 406 height 63
click at [313, 90] on textarea "**********" at bounding box center [398, 108] width 406 height 63
drag, startPoint x: 528, startPoint y: 87, endPoint x: 385, endPoint y: 87, distance: 142.5
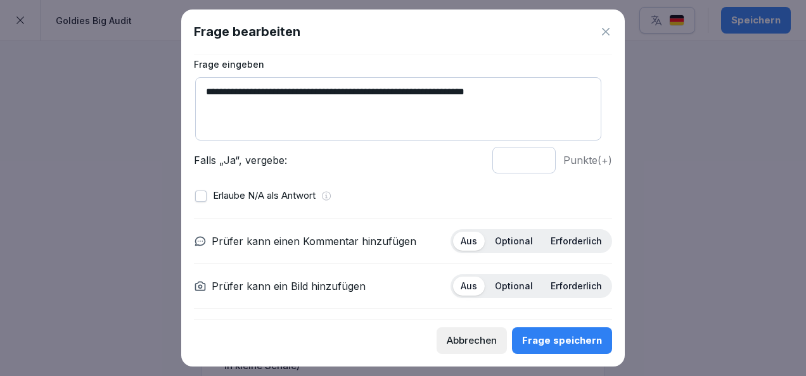
click at [385, 87] on textarea "**********" at bounding box center [398, 108] width 406 height 63
drag, startPoint x: 473, startPoint y: 86, endPoint x: 184, endPoint y: 80, distance: 289.6
click at [184, 80] on div "**********" at bounding box center [402, 188] width 443 height 357
type textarea "**********"
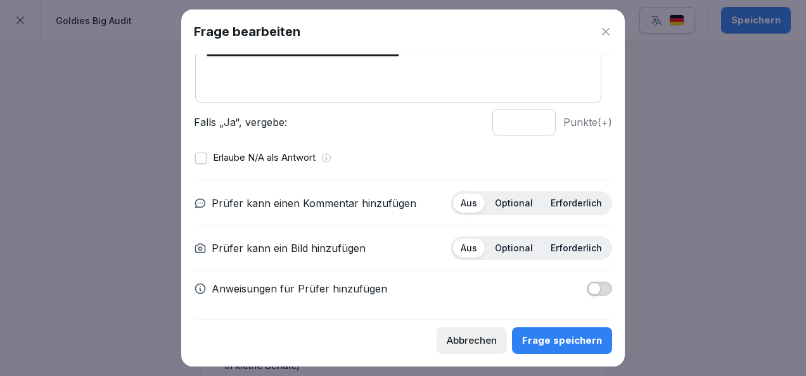
click at [509, 204] on p "Optional" at bounding box center [514, 203] width 38 height 11
click at [574, 252] on div "Erforderlich" at bounding box center [576, 248] width 67 height 19
click at [588, 286] on span "button" at bounding box center [594, 289] width 13 height 13
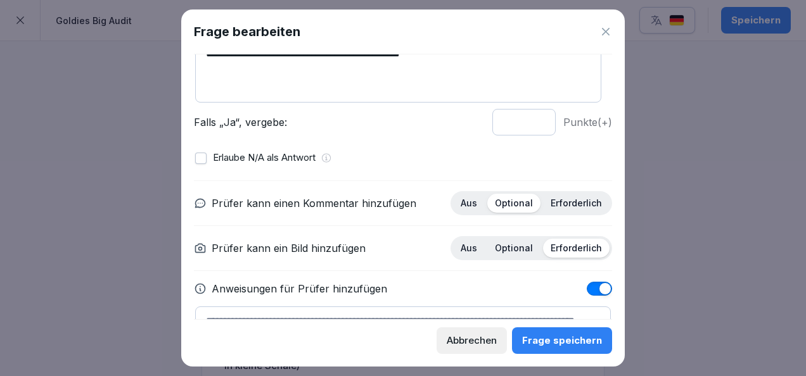
scroll to position [181, 0]
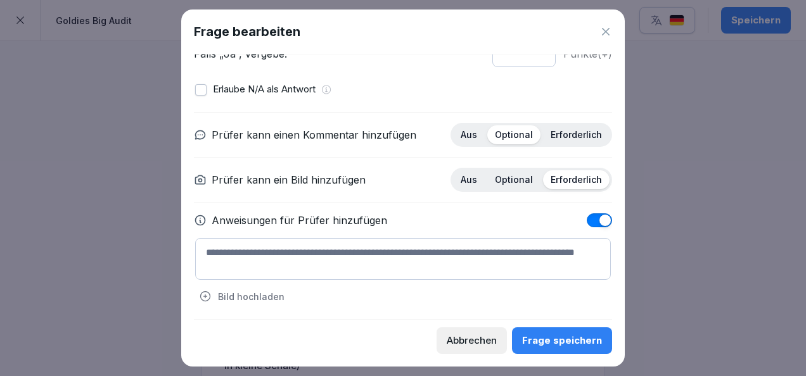
click at [475, 245] on textarea at bounding box center [403, 259] width 416 height 42
paste textarea "**********"
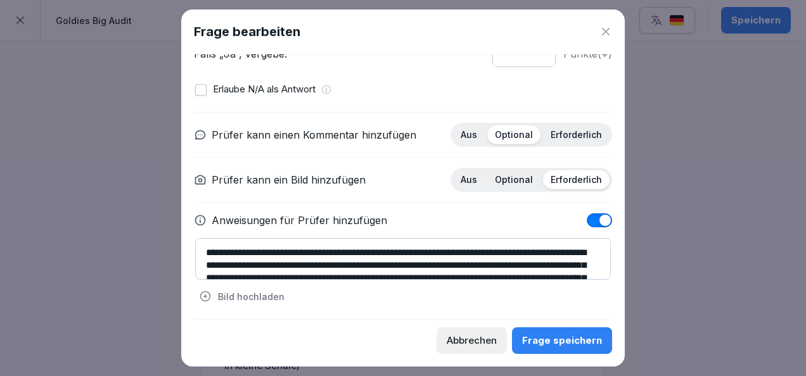
scroll to position [29, 0]
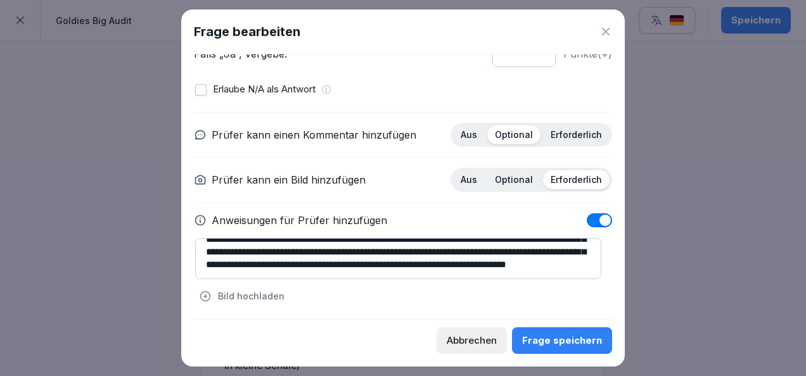
click at [475, 245] on textarea "**********" at bounding box center [398, 258] width 406 height 41
type textarea "**********"
click at [576, 347] on div "Frage speichern" at bounding box center [562, 341] width 80 height 14
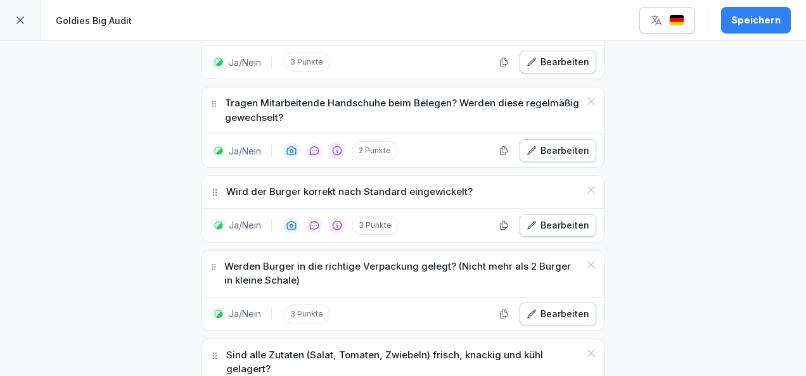
scroll to position [3199, 0]
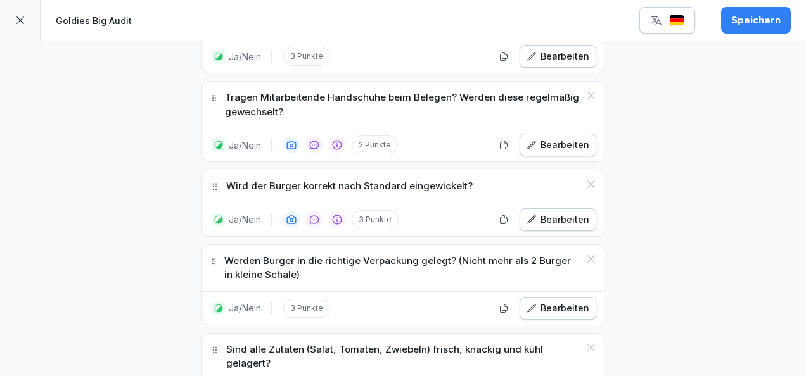
click at [545, 302] on div "Bearbeiten" at bounding box center [557, 309] width 63 height 14
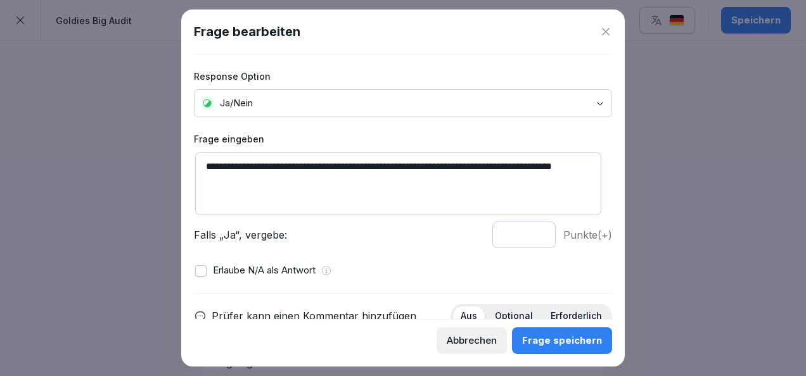
drag, startPoint x: 432, startPoint y: 164, endPoint x: 583, endPoint y: 181, distance: 152.4
click at [583, 181] on textarea "**********" at bounding box center [398, 183] width 406 height 63
drag, startPoint x: 440, startPoint y: 168, endPoint x: 174, endPoint y: 180, distance: 267.0
click at [174, 180] on body "**********" at bounding box center [403, 188] width 806 height 376
paste textarea "**********"
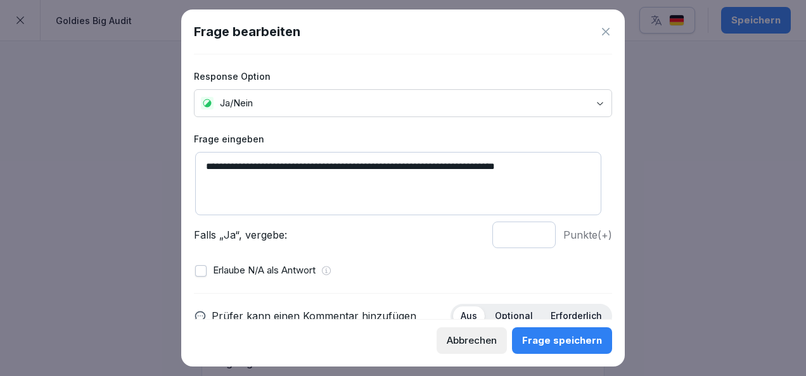
type textarea "**********"
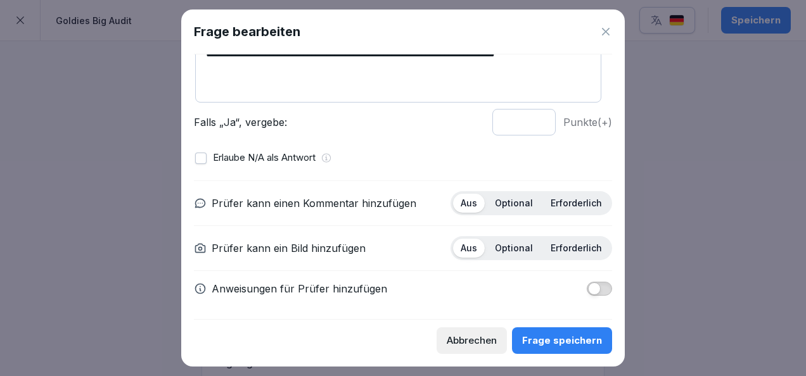
click at [504, 195] on div "Optional" at bounding box center [513, 203] width 53 height 19
click at [575, 246] on p "Erforderlich" at bounding box center [576, 248] width 51 height 11
click at [596, 286] on button "button" at bounding box center [599, 289] width 25 height 14
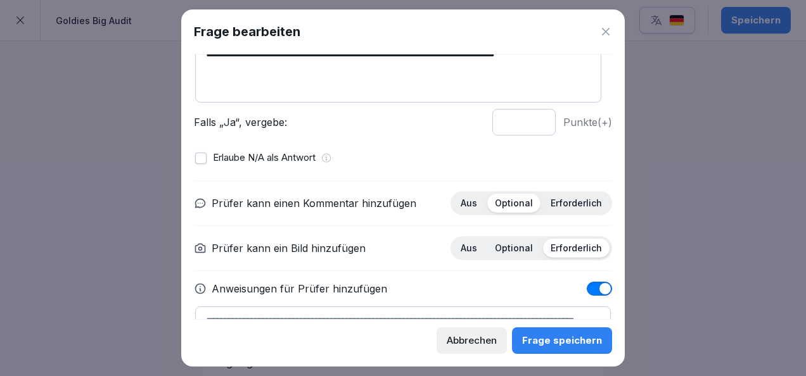
scroll to position [181, 0]
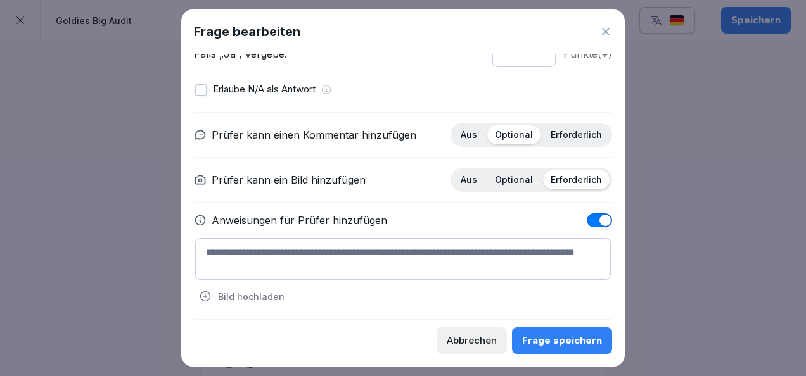
click at [422, 261] on textarea at bounding box center [403, 259] width 416 height 42
paste textarea "**********"
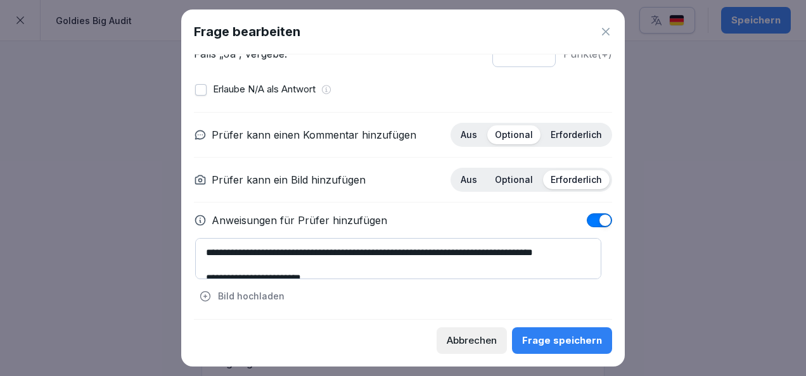
scroll to position [101, 0]
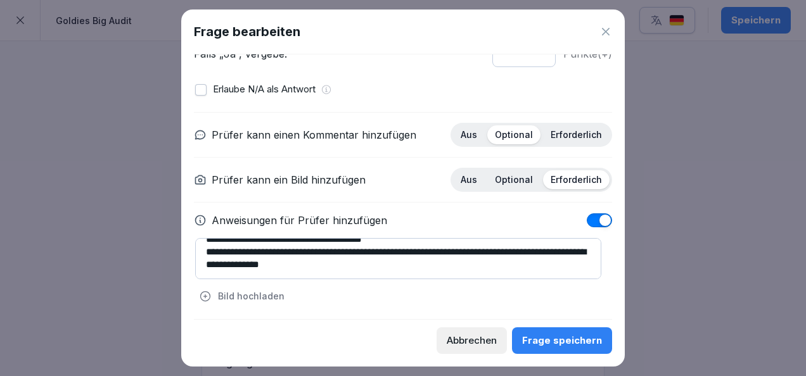
type textarea "**********"
click at [528, 352] on button "Frage speichern" at bounding box center [562, 341] width 100 height 27
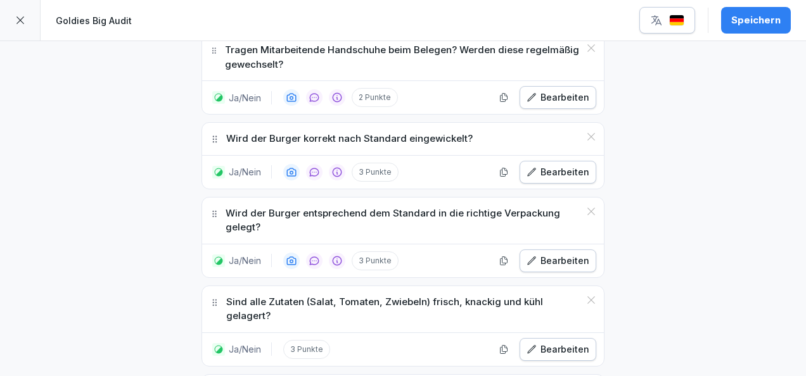
scroll to position [3249, 0]
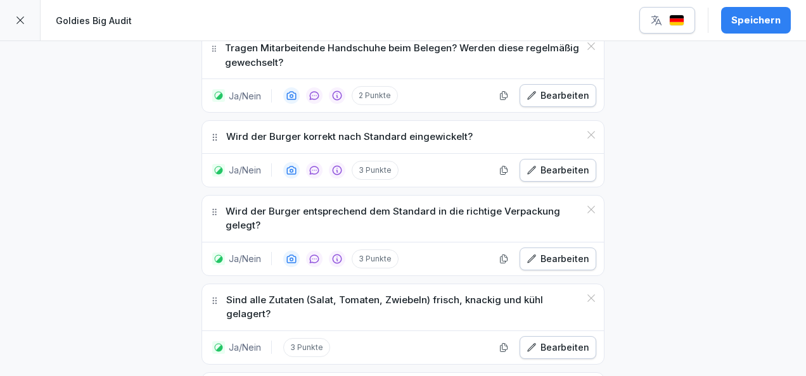
click at [557, 341] on div "Bearbeiten" at bounding box center [557, 348] width 63 height 14
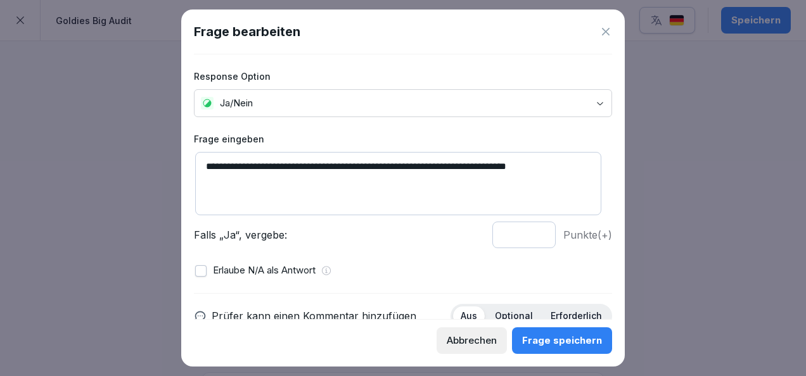
drag, startPoint x: 570, startPoint y: 175, endPoint x: 114, endPoint y: 176, distance: 456.1
click at [114, 176] on body "**********" at bounding box center [403, 188] width 806 height 376
click at [284, 165] on textarea "**********" at bounding box center [398, 183] width 406 height 63
click at [566, 166] on textarea "**********" at bounding box center [398, 183] width 406 height 63
type textarea "**********"
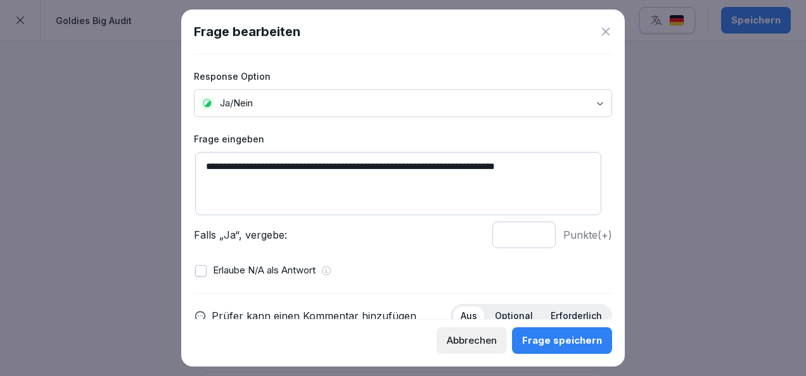
type input "*"
click at [530, 240] on input "*" at bounding box center [523, 235] width 63 height 27
drag, startPoint x: 569, startPoint y: 169, endPoint x: 60, endPoint y: 181, distance: 508.8
click at [60, 181] on body "**********" at bounding box center [403, 188] width 806 height 376
click at [468, 177] on textarea "**********" at bounding box center [398, 183] width 406 height 63
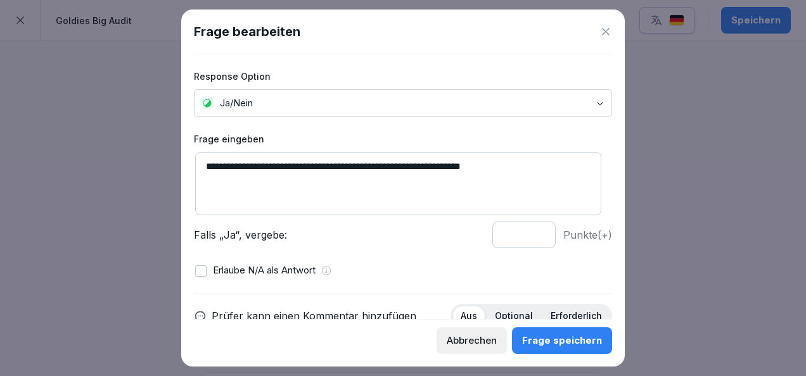
click at [447, 167] on textarea "**********" at bounding box center [398, 183] width 406 height 63
click at [488, 166] on textarea "**********" at bounding box center [398, 183] width 406 height 63
type textarea "**********"
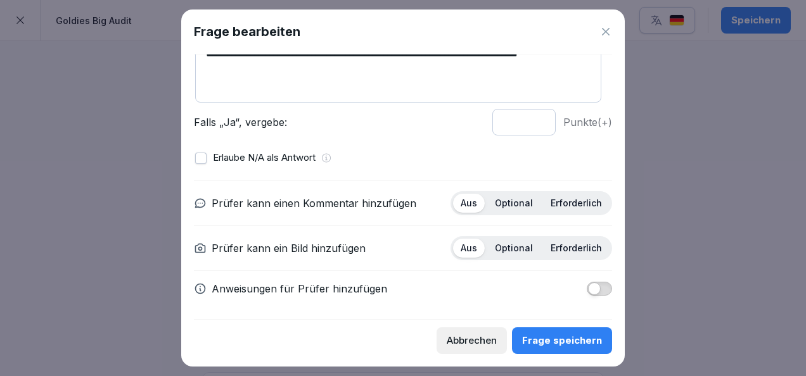
click at [516, 202] on p "Optional" at bounding box center [514, 203] width 38 height 11
click at [579, 255] on div "Erforderlich" at bounding box center [576, 248] width 67 height 19
type input "*"
click at [528, 125] on input "*" at bounding box center [523, 122] width 63 height 27
click at [588, 288] on span "button" at bounding box center [594, 289] width 13 height 13
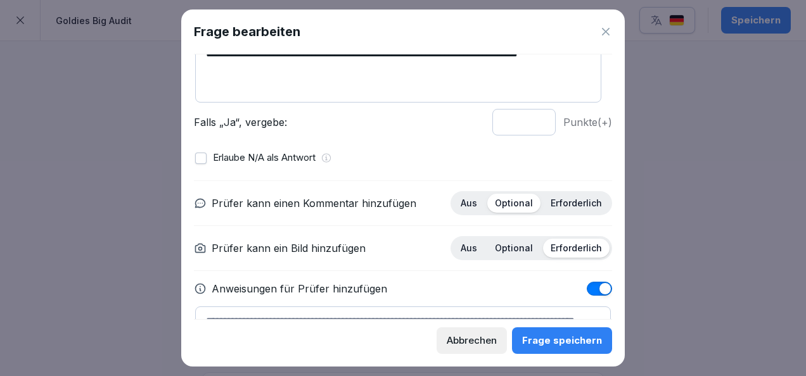
scroll to position [181, 0]
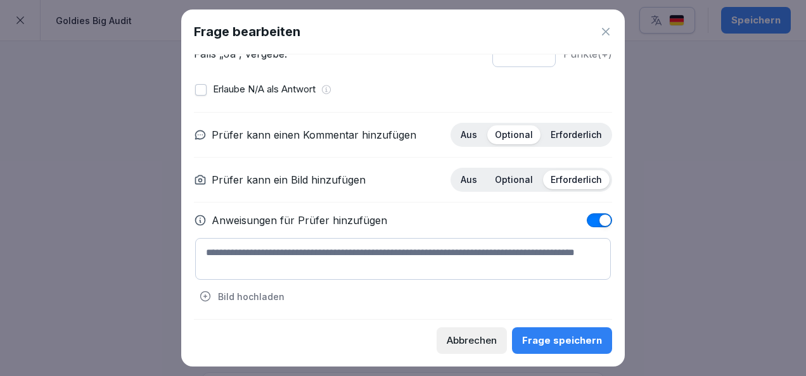
click at [427, 252] on textarea at bounding box center [403, 259] width 416 height 42
paste textarea "**********"
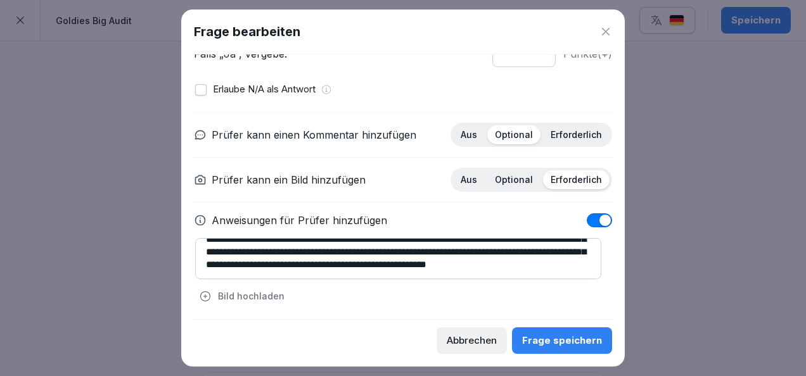
scroll to position [0, 0]
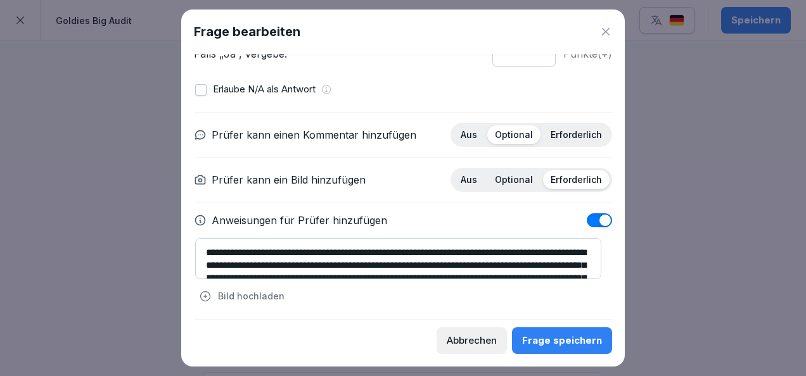
type textarea "**********"
click at [555, 348] on button "Frage speichern" at bounding box center [562, 341] width 100 height 27
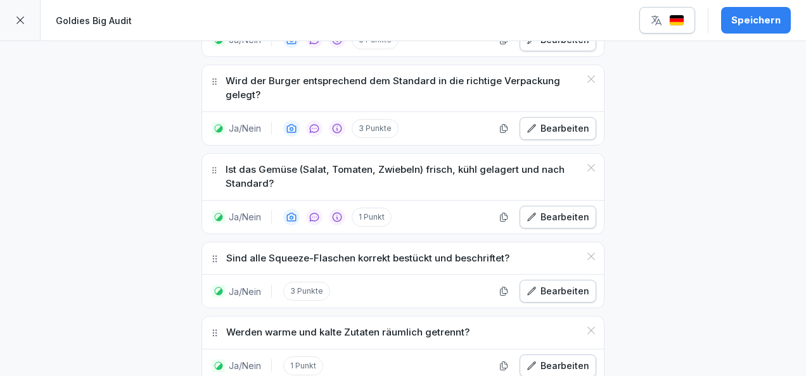
scroll to position [3380, 0]
click at [554, 284] on div "Bearbeiten" at bounding box center [557, 291] width 63 height 14
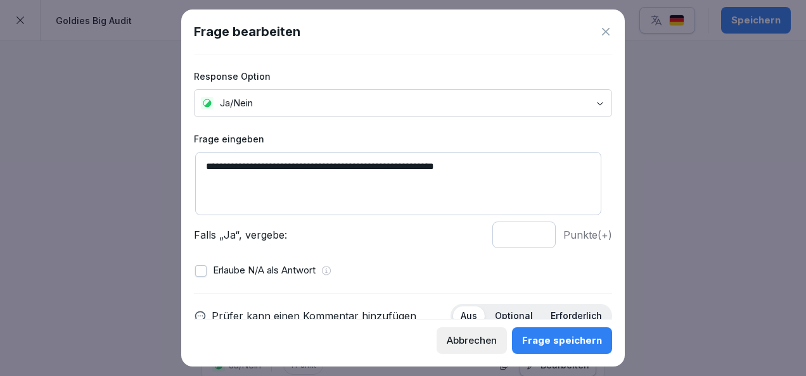
click at [528, 236] on input "*" at bounding box center [523, 235] width 63 height 27
drag, startPoint x: 490, startPoint y: 163, endPoint x: 173, endPoint y: 137, distance: 318.4
click at [173, 137] on body "**********" at bounding box center [403, 188] width 806 height 376
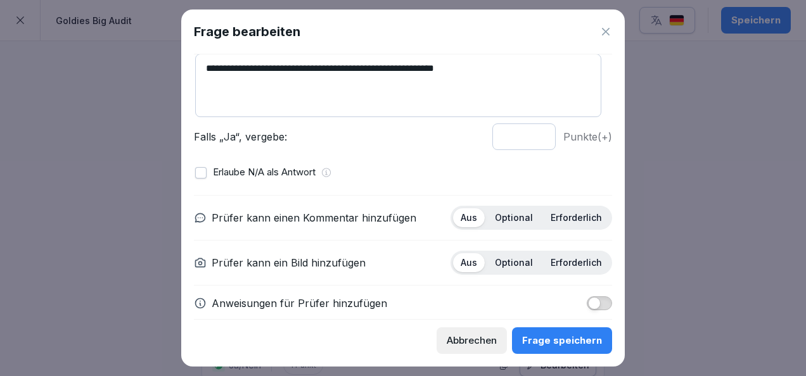
scroll to position [113, 0]
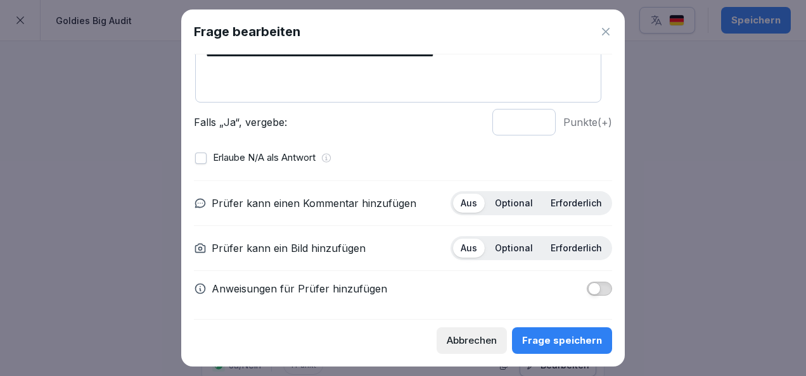
type input "*"
click at [531, 125] on input "*" at bounding box center [523, 122] width 63 height 27
click at [516, 199] on p "Optional" at bounding box center [514, 203] width 38 height 11
click at [554, 255] on div "Erforderlich" at bounding box center [576, 248] width 67 height 19
click at [588, 283] on span "button" at bounding box center [594, 289] width 13 height 13
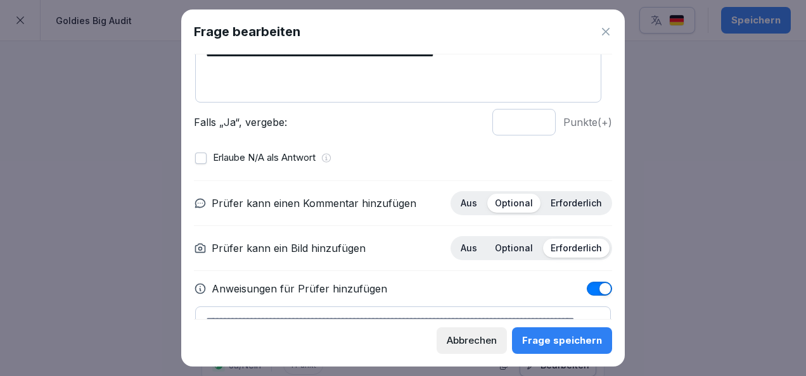
scroll to position [181, 0]
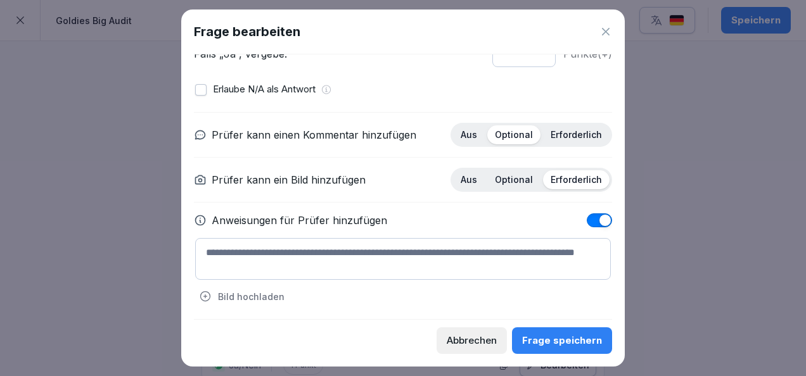
click at [295, 266] on textarea at bounding box center [403, 259] width 416 height 42
paste textarea "**********"
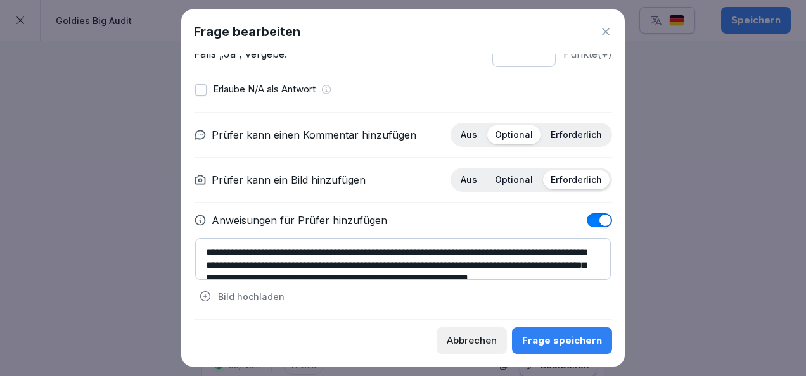
scroll to position [16, 0]
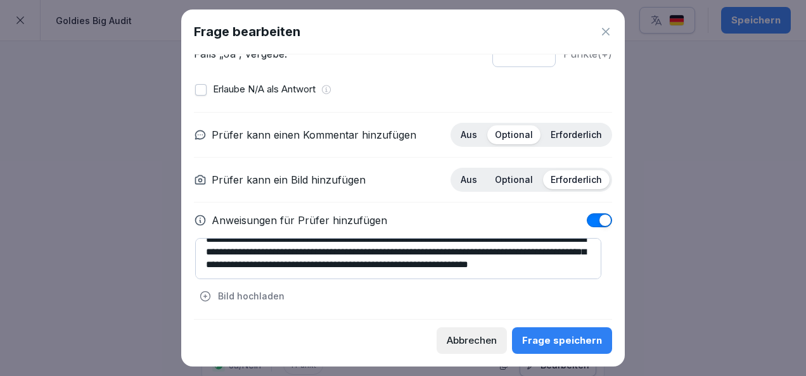
type textarea "**********"
click at [552, 334] on div "Frage speichern" at bounding box center [562, 341] width 80 height 14
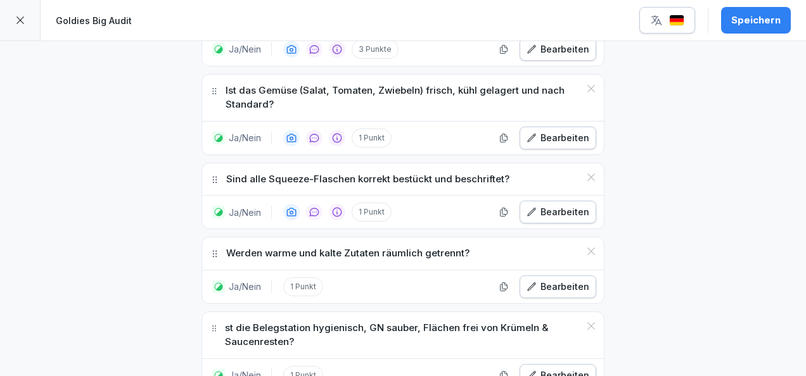
scroll to position [3472, 0]
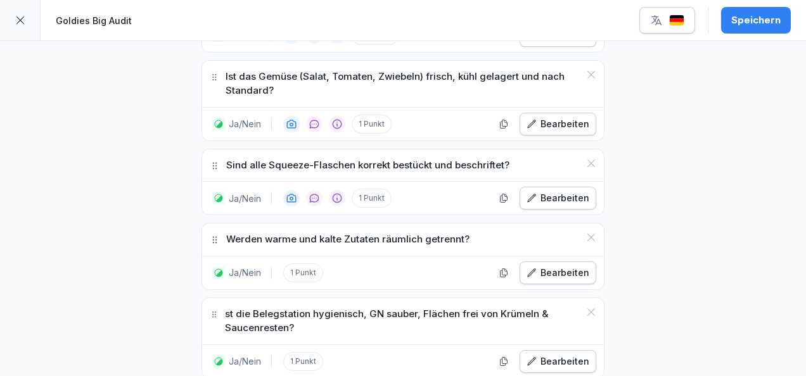
click at [551, 266] on div "Bearbeiten" at bounding box center [557, 273] width 63 height 14
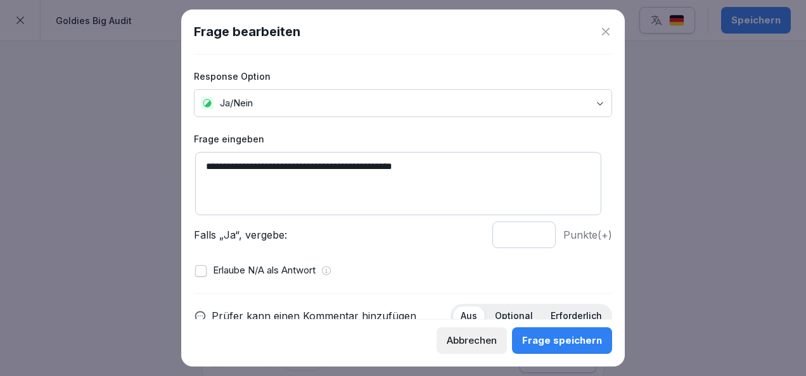
drag, startPoint x: 471, startPoint y: 172, endPoint x: 167, endPoint y: 190, distance: 305.2
click at [167, 190] on body "**********" at bounding box center [403, 188] width 806 height 376
click at [612, 30] on div "**********" at bounding box center [402, 188] width 443 height 357
click at [609, 30] on icon at bounding box center [605, 31] width 13 height 13
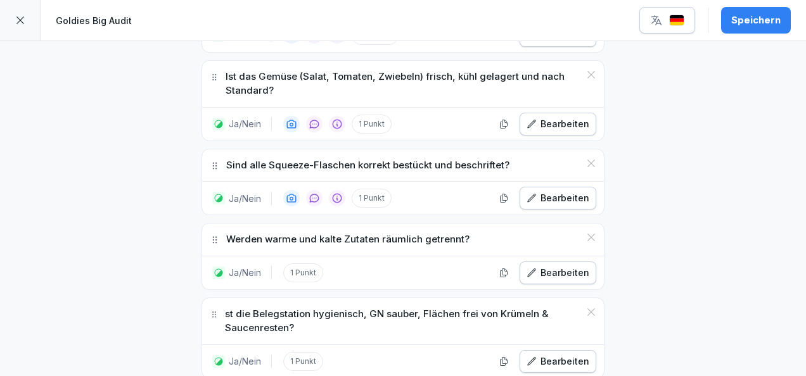
click at [588, 233] on icon at bounding box center [591, 238] width 10 height 10
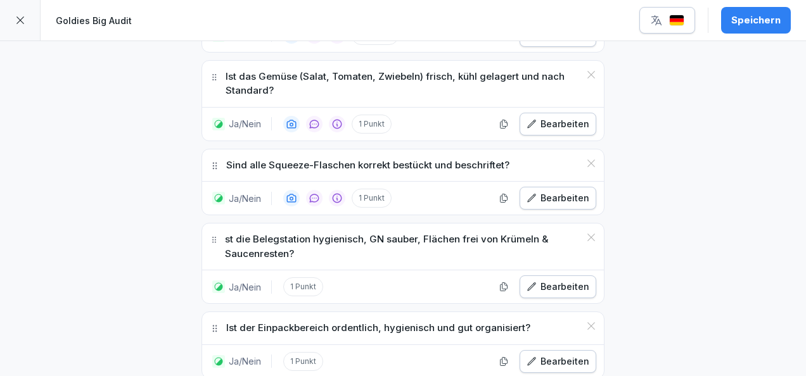
click at [568, 280] on div "Bearbeiten" at bounding box center [557, 287] width 63 height 14
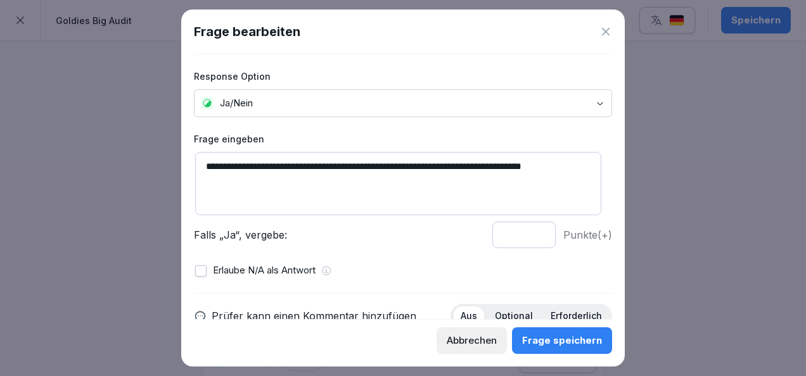
click at [208, 161] on textarea "**********" at bounding box center [398, 183] width 406 height 63
drag, startPoint x: 591, startPoint y: 170, endPoint x: 186, endPoint y: 154, distance: 405.2
click at [186, 154] on div "**********" at bounding box center [402, 188] width 443 height 357
type textarea "**********"
click at [186, 154] on div "**********" at bounding box center [402, 188] width 443 height 357
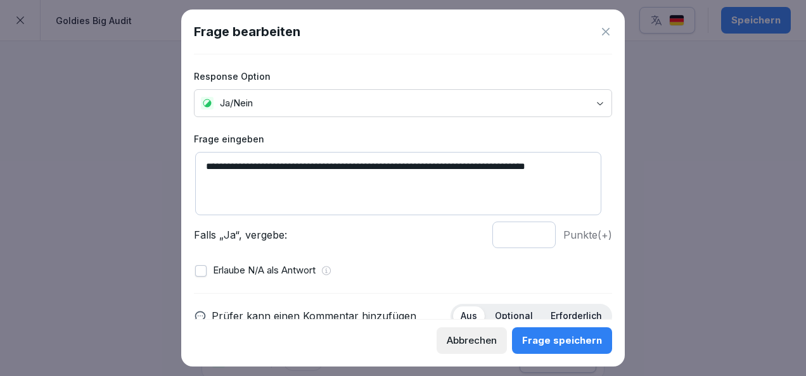
scroll to position [113, 0]
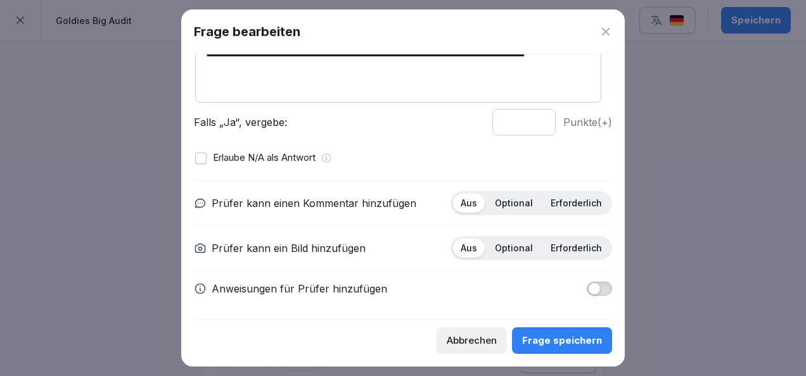
click at [497, 207] on p "Optional" at bounding box center [514, 203] width 38 height 11
click at [566, 246] on p "Erforderlich" at bounding box center [576, 248] width 51 height 11
click at [590, 286] on button "button" at bounding box center [599, 289] width 25 height 14
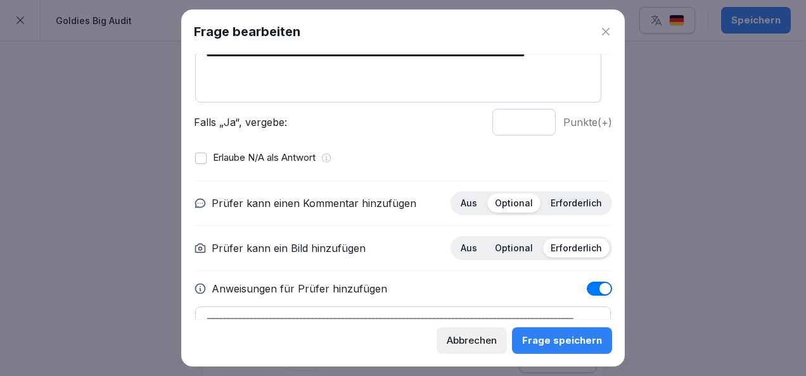
scroll to position [181, 0]
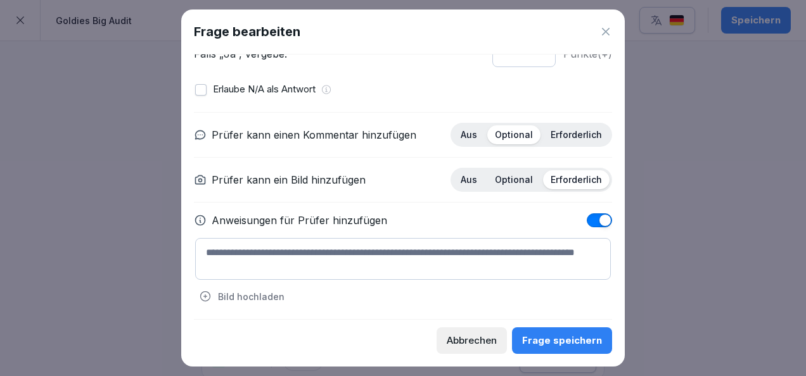
click at [454, 247] on textarea at bounding box center [403, 259] width 416 height 42
paste textarea "**********"
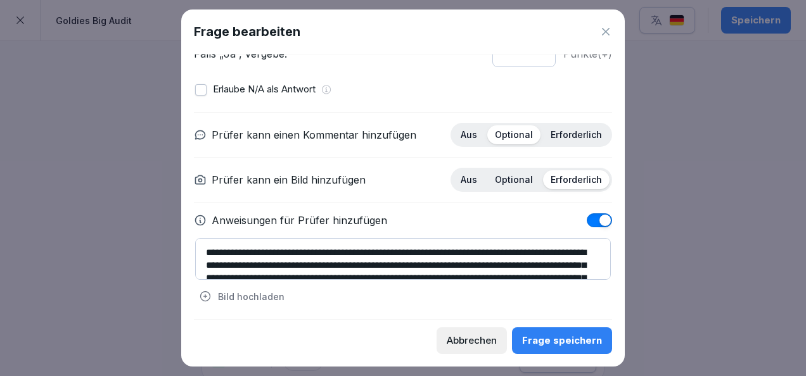
scroll to position [54, 0]
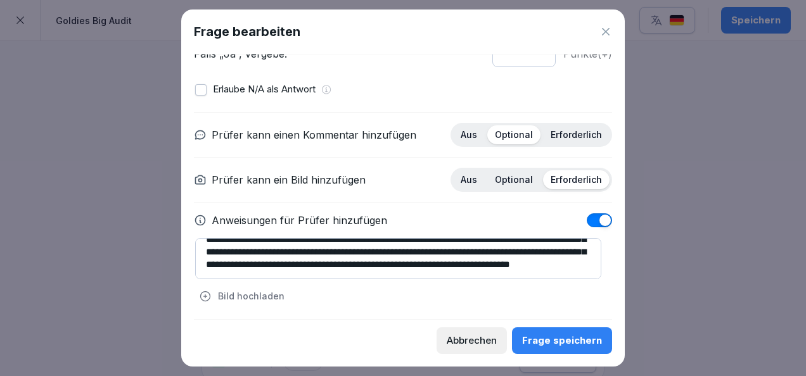
type textarea "**********"
click at [559, 334] on div "Frage speichern" at bounding box center [562, 341] width 80 height 14
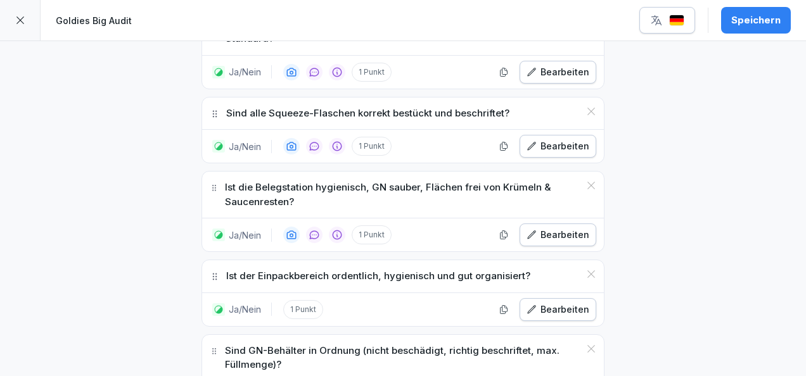
scroll to position [3555, 0]
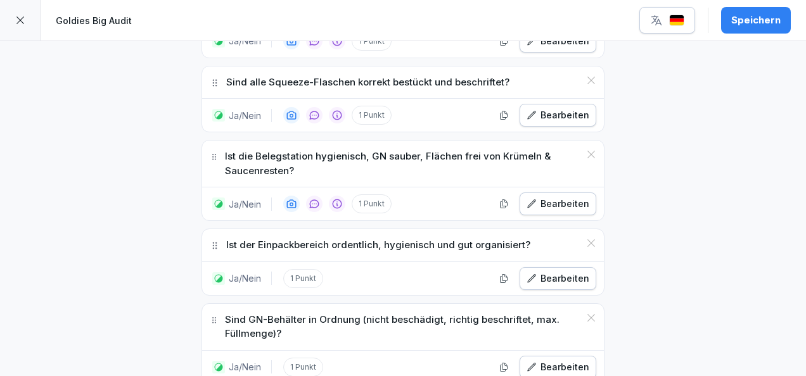
click at [551, 272] on div "Bearbeiten" at bounding box center [557, 279] width 63 height 14
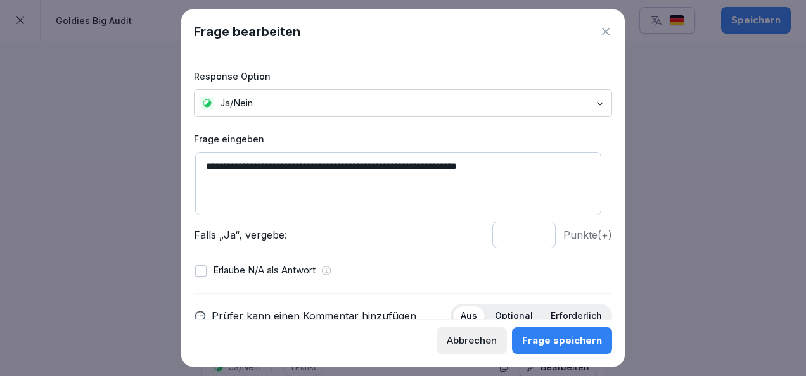
drag, startPoint x: 509, startPoint y: 170, endPoint x: 188, endPoint y: 163, distance: 321.3
click at [188, 163] on div "**********" at bounding box center [402, 188] width 443 height 357
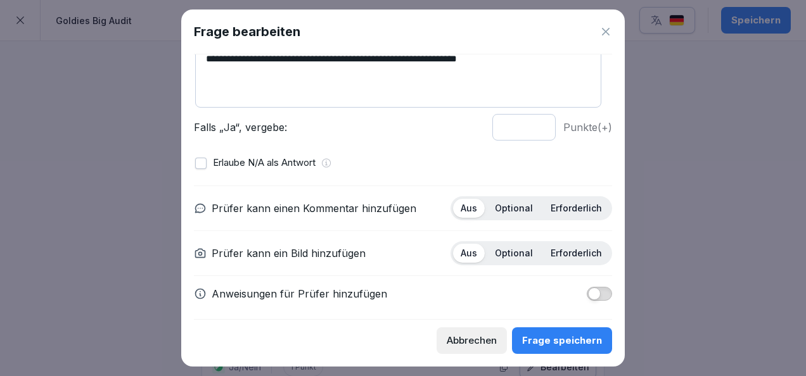
scroll to position [113, 0]
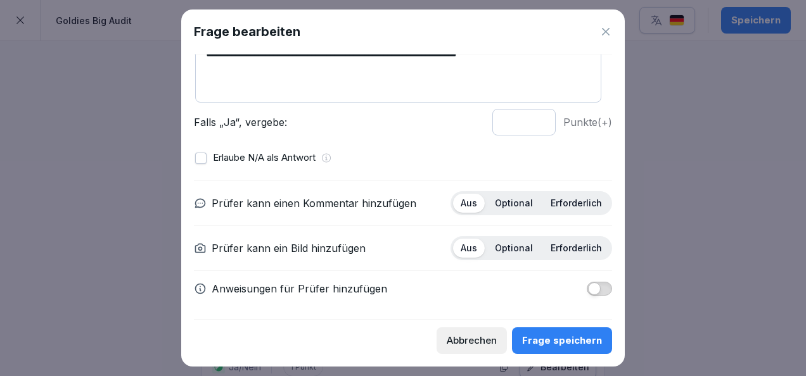
click at [504, 208] on div "Optional" at bounding box center [513, 203] width 53 height 19
click at [570, 239] on div "Erforderlich" at bounding box center [576, 248] width 67 height 19
click at [592, 286] on button "button" at bounding box center [599, 289] width 25 height 14
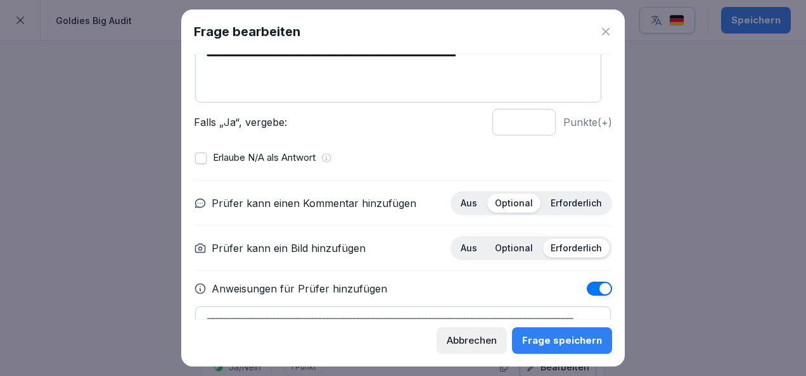
scroll to position [181, 0]
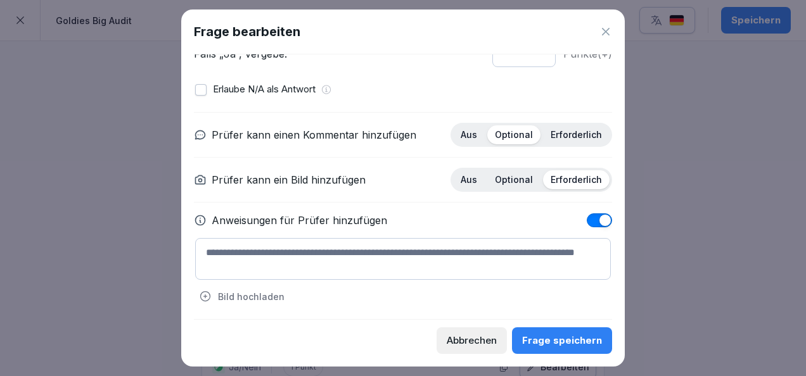
click at [492, 249] on textarea at bounding box center [403, 259] width 416 height 42
paste textarea "**********"
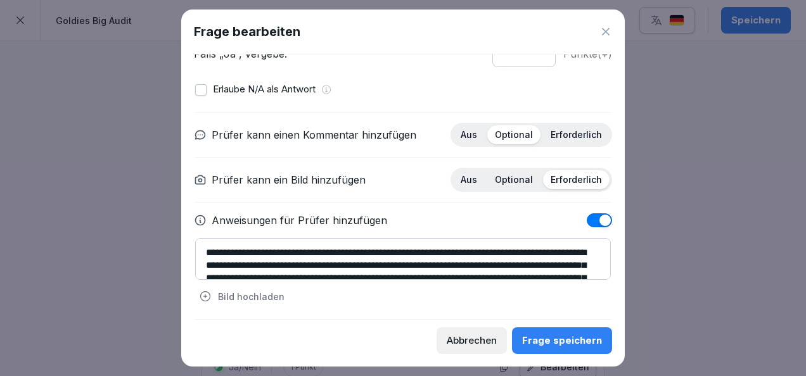
scroll to position [42, 0]
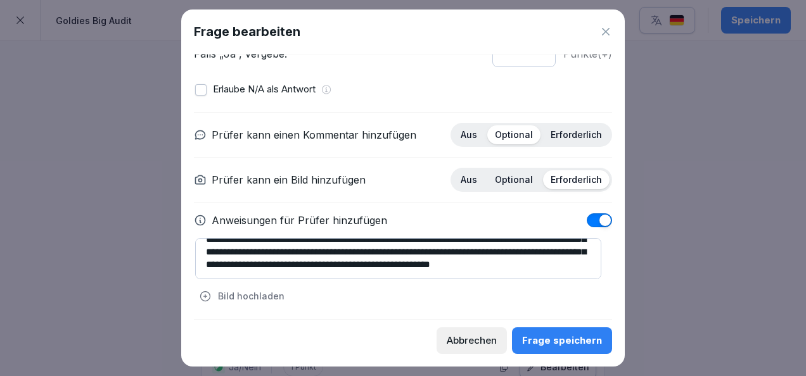
type textarea "**********"
click at [559, 333] on button "Frage speichern" at bounding box center [562, 341] width 100 height 27
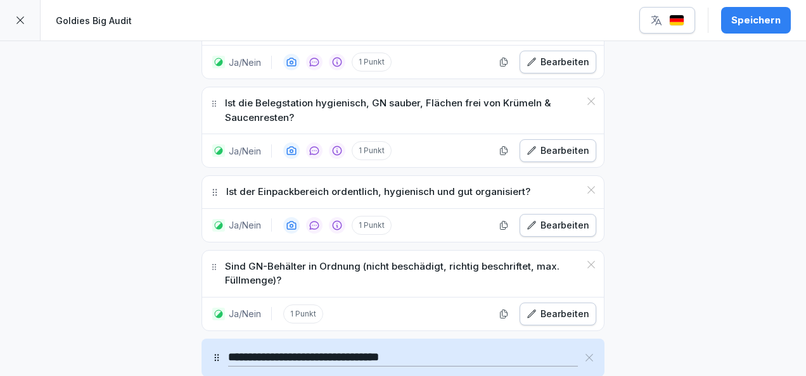
scroll to position [3610, 0]
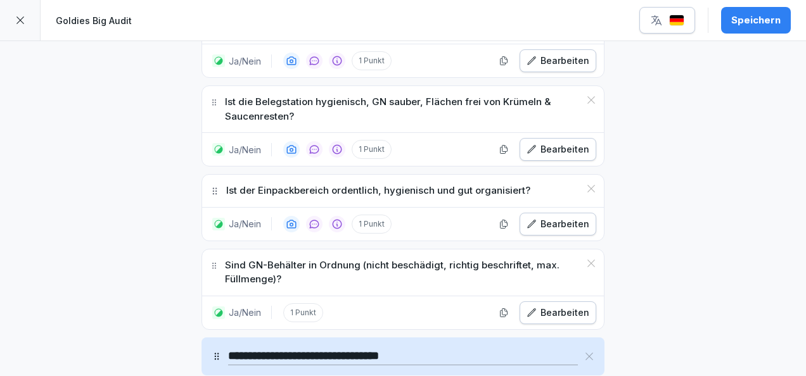
click at [575, 306] on div "Bearbeiten" at bounding box center [557, 313] width 63 height 14
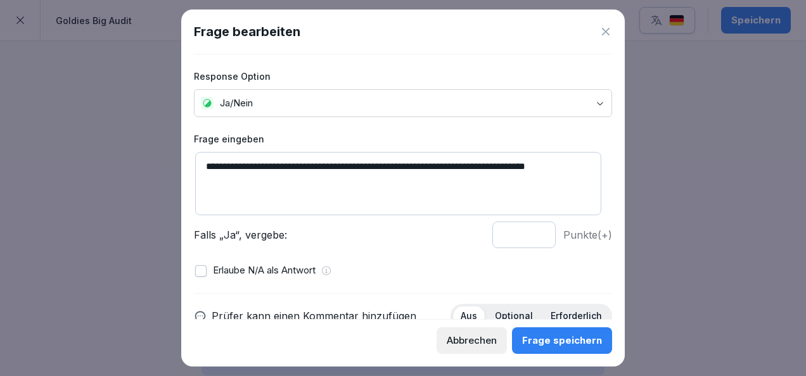
drag, startPoint x: 593, startPoint y: 167, endPoint x: 165, endPoint y: 170, distance: 428.3
click at [165, 170] on body "**********" at bounding box center [403, 188] width 806 height 376
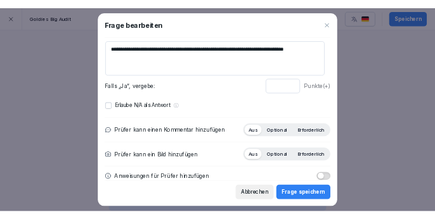
scroll to position [91, 0]
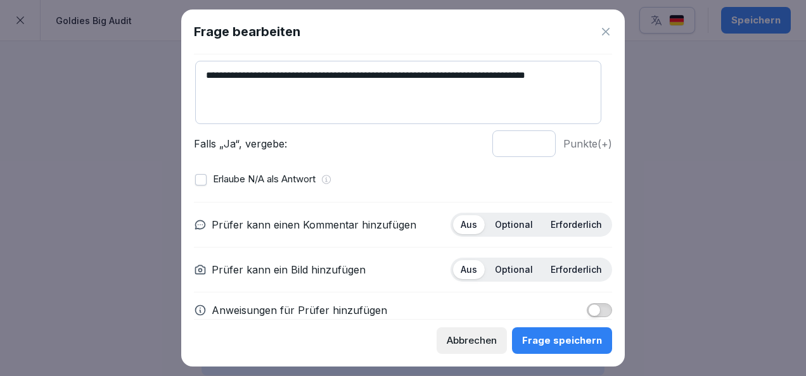
click at [506, 223] on p "Optional" at bounding box center [514, 224] width 38 height 11
click at [564, 262] on div "Erforderlich" at bounding box center [576, 269] width 67 height 19
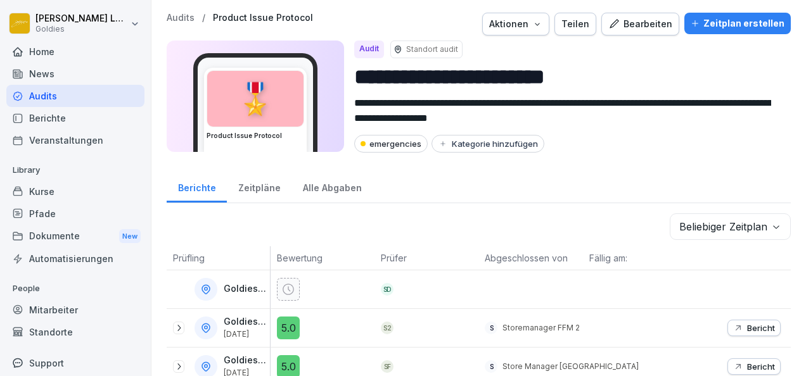
click at [81, 98] on div "Audits" at bounding box center [75, 96] width 138 height 22
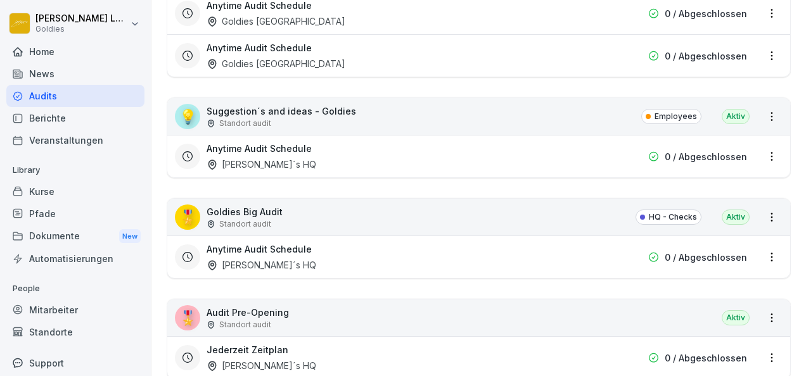
scroll to position [3491, 0]
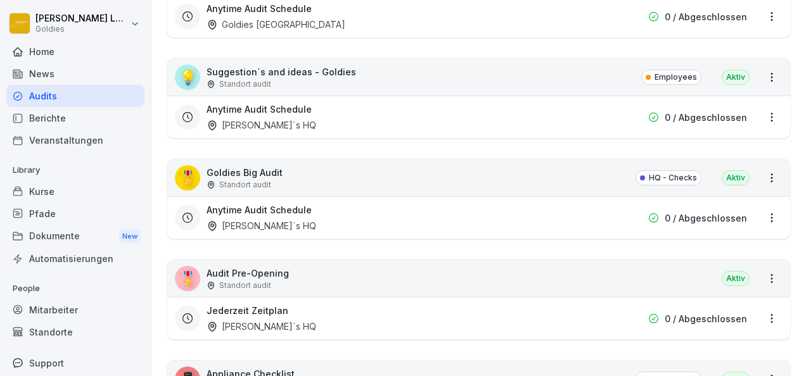
click at [303, 203] on h3 "Anytime Audit Schedule" at bounding box center [259, 209] width 105 height 13
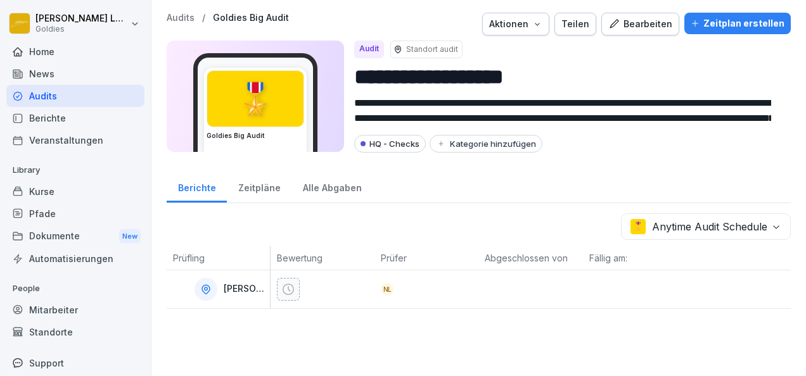
click at [659, 29] on div "Bearbeiten" at bounding box center [640, 24] width 64 height 14
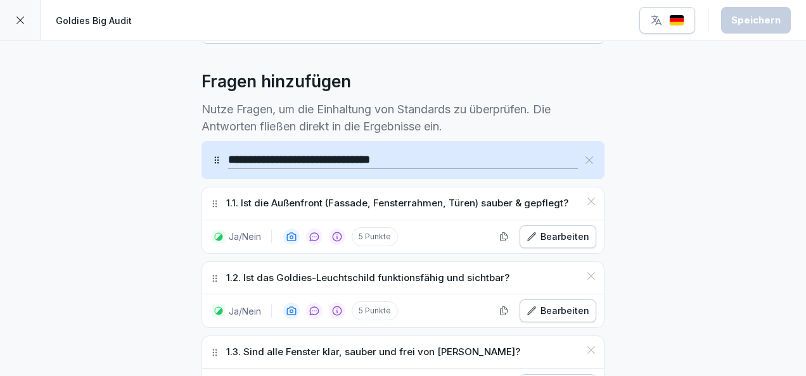
scroll to position [328, 0]
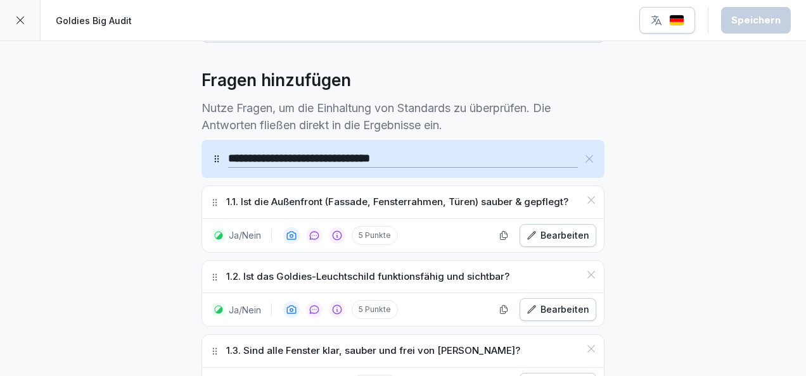
click at [550, 245] on button "Bearbeiten" at bounding box center [557, 235] width 77 height 23
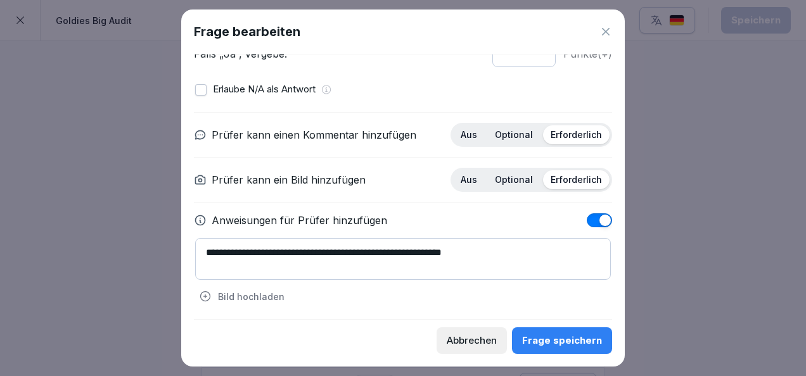
scroll to position [0, 0]
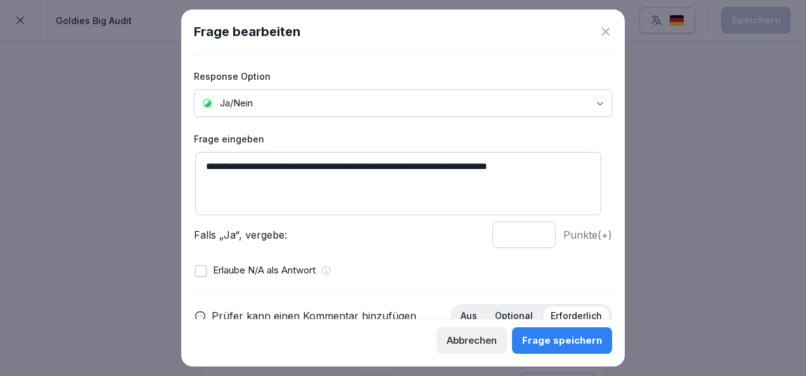
drag, startPoint x: 223, startPoint y: 167, endPoint x: 188, endPoint y: 160, distance: 36.2
click at [188, 160] on div "**********" at bounding box center [402, 188] width 443 height 357
click at [227, 175] on textarea "**********" at bounding box center [398, 183] width 406 height 63
drag, startPoint x: 219, startPoint y: 164, endPoint x: 163, endPoint y: 162, distance: 55.8
click at [163, 162] on body "**********" at bounding box center [403, 188] width 806 height 376
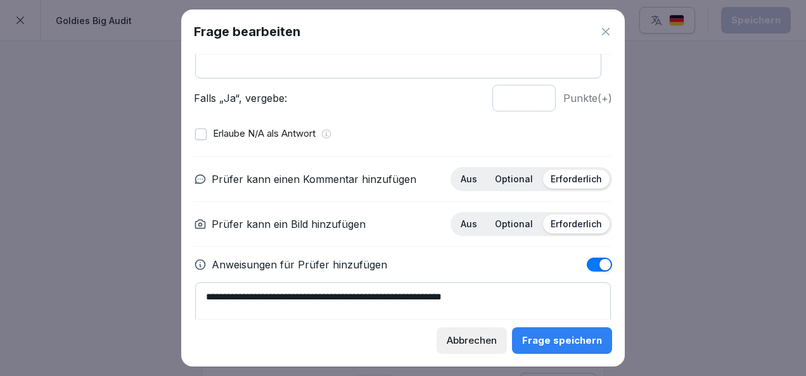
scroll to position [139, 0]
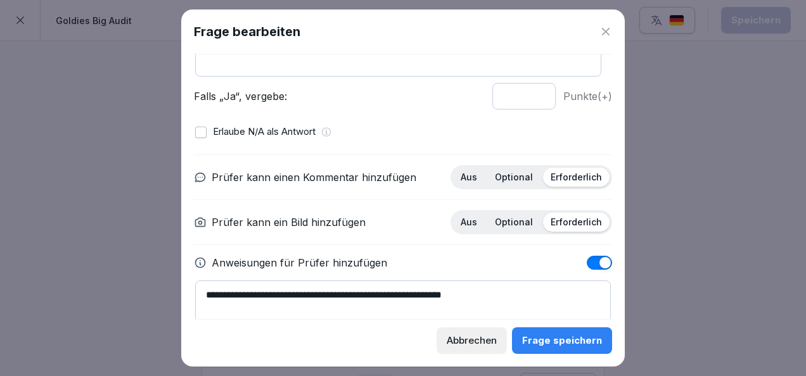
type textarea "**********"
click at [528, 98] on input "*" at bounding box center [523, 96] width 63 height 27
type input "*"
click at [528, 98] on input "*" at bounding box center [523, 96] width 63 height 27
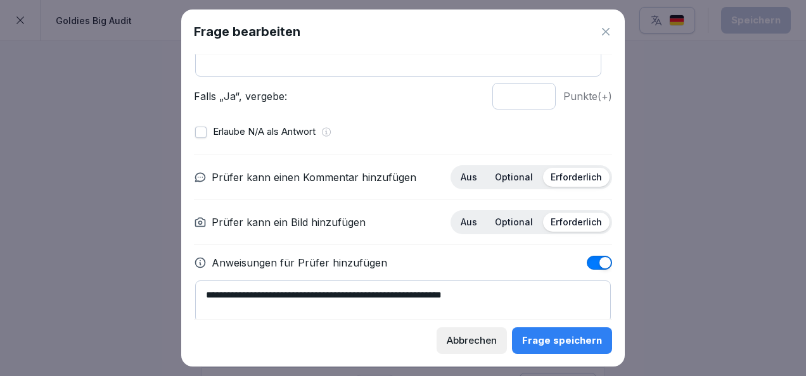
scroll to position [137, 0]
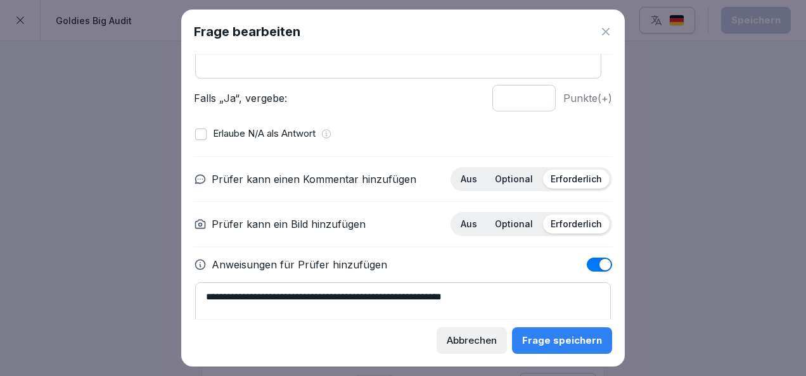
click at [513, 184] on div "Optional" at bounding box center [513, 179] width 53 height 19
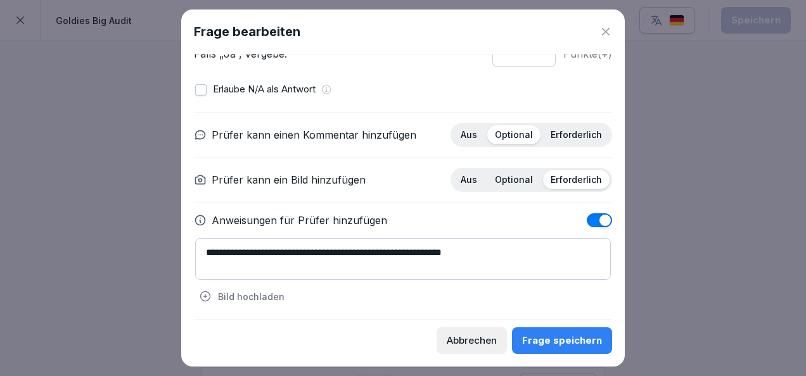
click at [552, 343] on div "Frage speichern" at bounding box center [562, 341] width 80 height 14
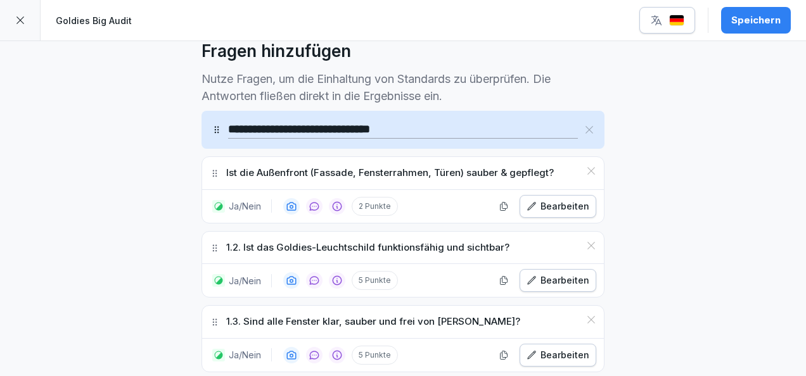
scroll to position [362, 0]
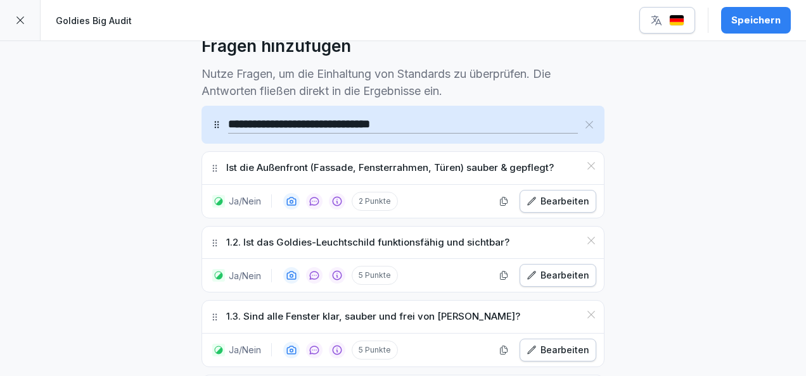
click at [549, 198] on div "Bearbeiten" at bounding box center [557, 201] width 63 height 14
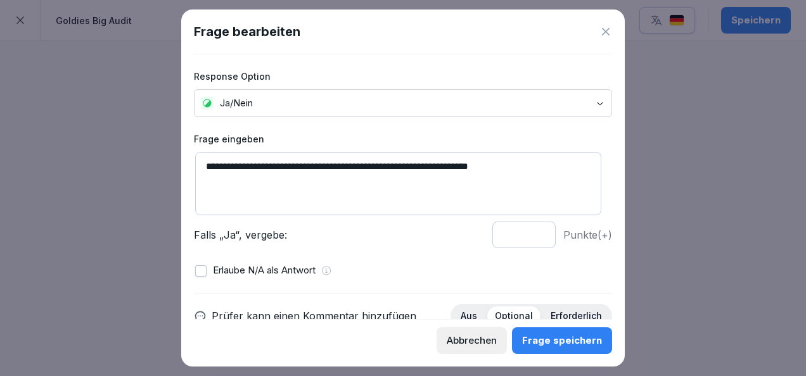
drag, startPoint x: 409, startPoint y: 167, endPoint x: 340, endPoint y: 163, distance: 69.8
click at [340, 163] on textarea "**********" at bounding box center [398, 183] width 406 height 63
click at [425, 190] on textarea "**********" at bounding box center [398, 183] width 406 height 63
drag, startPoint x: 433, startPoint y: 167, endPoint x: 333, endPoint y: 169, distance: 100.1
click at [333, 169] on textarea "**********" at bounding box center [398, 183] width 406 height 63
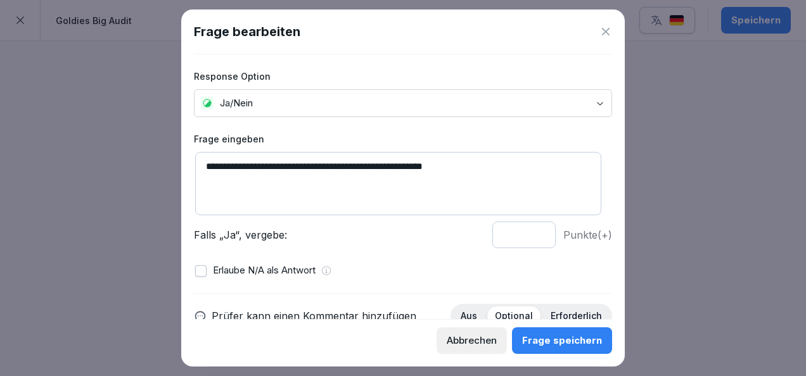
type textarea "**********"
click at [552, 333] on button "Frage speichern" at bounding box center [562, 341] width 100 height 27
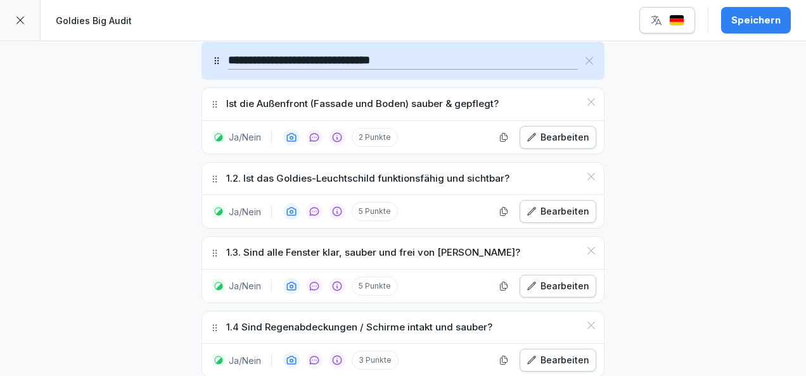
scroll to position [426, 0]
click at [566, 204] on div "Bearbeiten" at bounding box center [557, 211] width 63 height 14
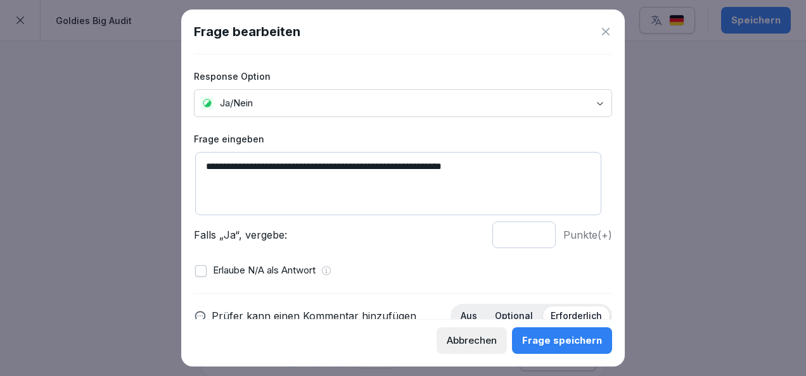
drag, startPoint x: 224, startPoint y: 163, endPoint x: 188, endPoint y: 163, distance: 36.1
click at [188, 163] on div "**********" at bounding box center [402, 188] width 443 height 357
type textarea "**********"
click at [530, 239] on input "*" at bounding box center [523, 235] width 63 height 27
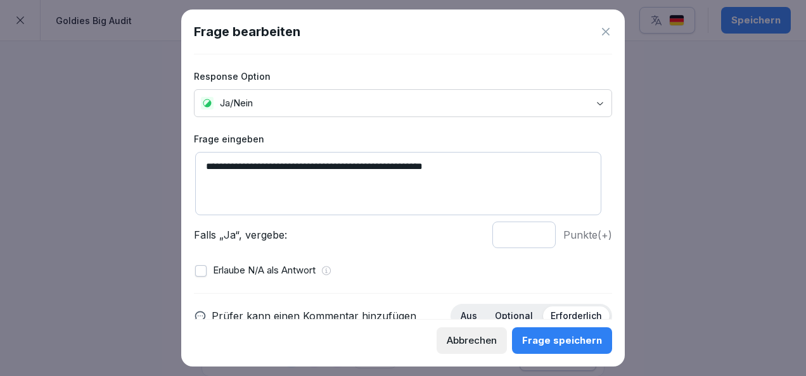
click at [530, 239] on input "*" at bounding box center [523, 235] width 63 height 27
type input "*"
click at [530, 237] on input "*" at bounding box center [523, 235] width 63 height 27
click at [200, 267] on button "button" at bounding box center [200, 270] width 11 height 11
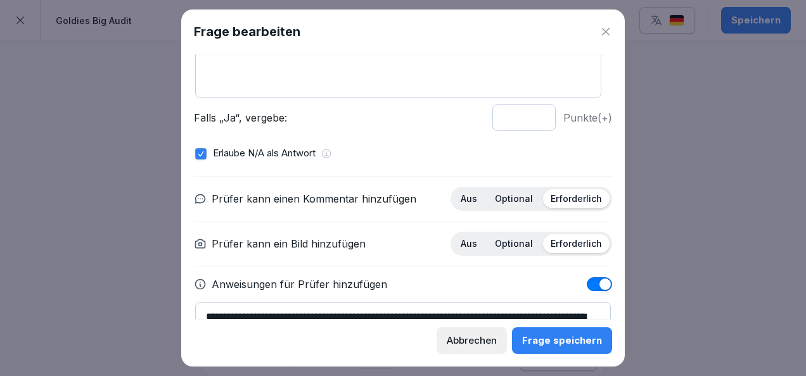
scroll to position [118, 0]
click at [520, 200] on p "Optional" at bounding box center [514, 198] width 38 height 11
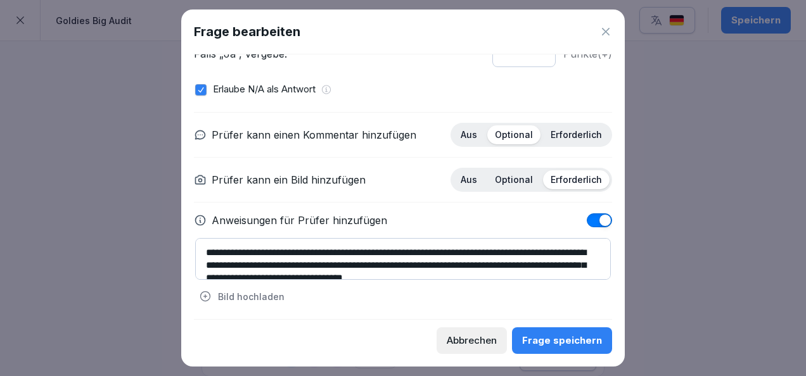
click at [557, 334] on div "Frage speichern" at bounding box center [562, 341] width 80 height 14
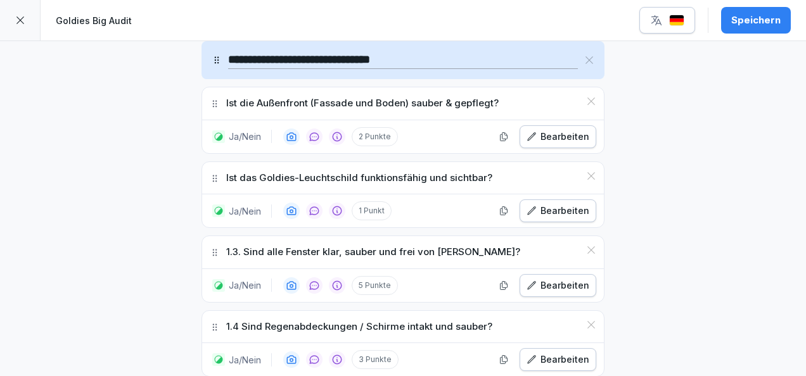
scroll to position [495, 0]
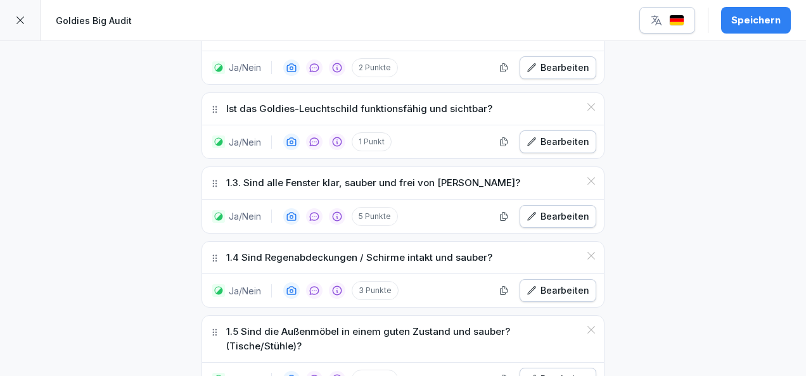
click at [550, 219] on div "Bearbeiten" at bounding box center [557, 217] width 63 height 14
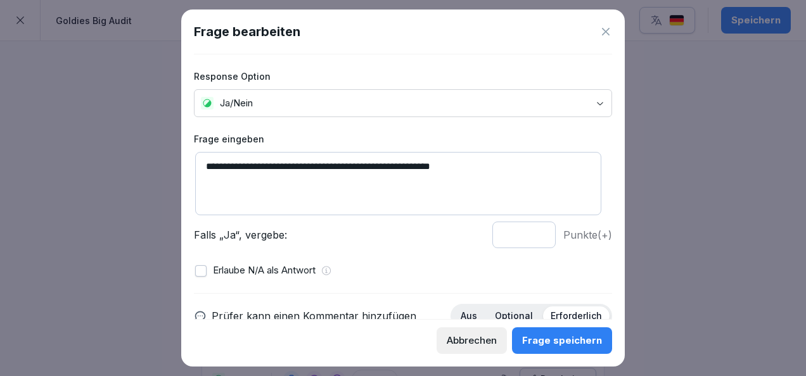
drag, startPoint x: 224, startPoint y: 171, endPoint x: 180, endPoint y: 170, distance: 43.7
click at [180, 170] on body "**********" at bounding box center [403, 188] width 806 height 376
type textarea "**********"
click at [530, 238] on input "*" at bounding box center [523, 235] width 63 height 27
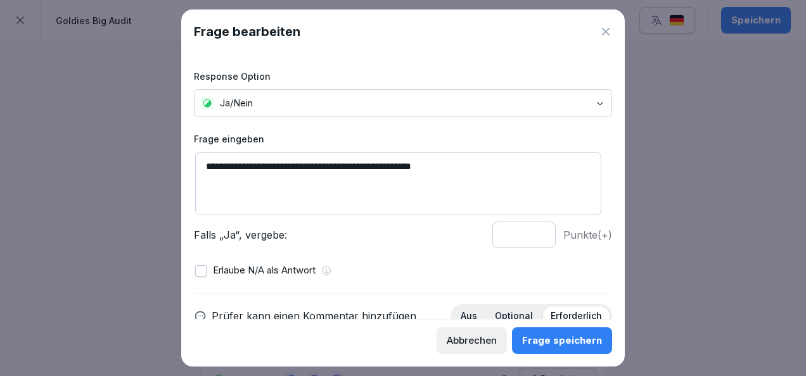
type input "*"
click at [530, 238] on input "*" at bounding box center [523, 235] width 63 height 27
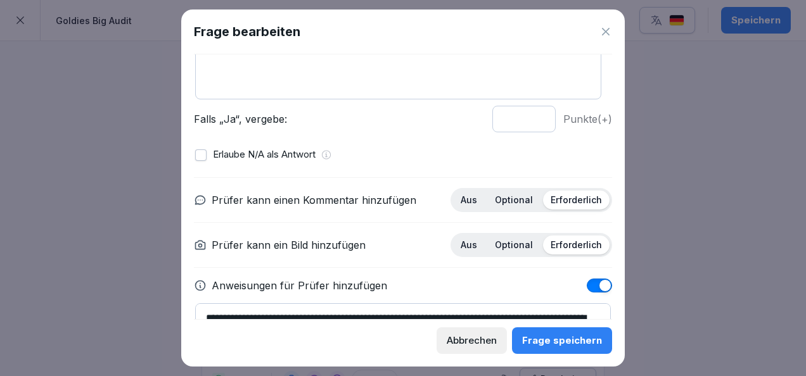
scroll to position [117, 0]
click at [522, 200] on p "Optional" at bounding box center [514, 199] width 38 height 11
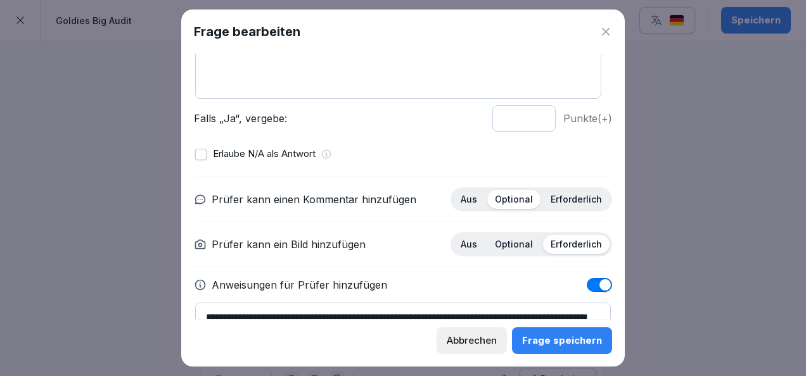
scroll to position [181, 0]
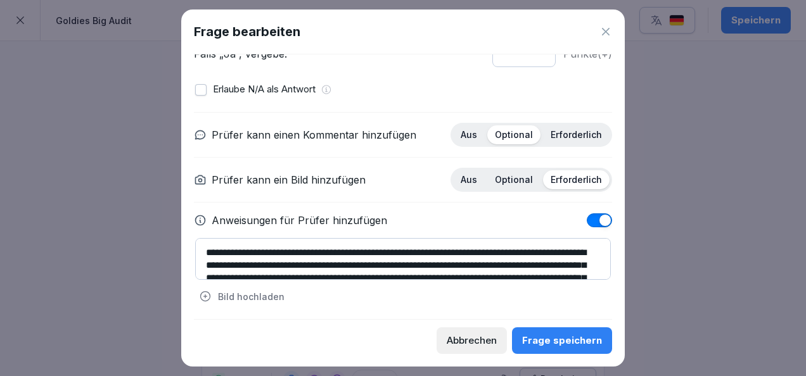
click at [542, 340] on div "Frage speichern" at bounding box center [562, 341] width 80 height 14
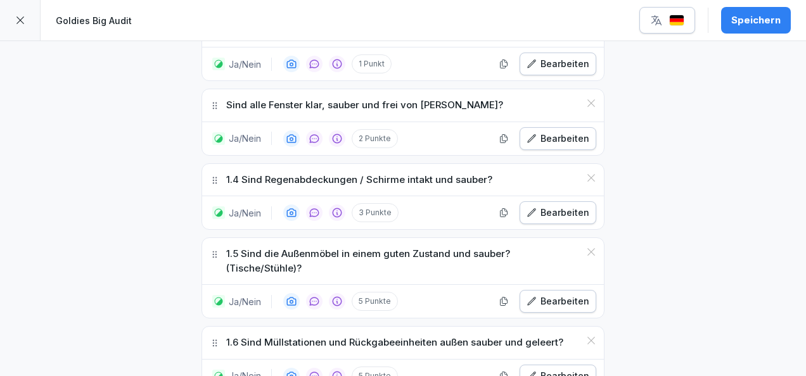
scroll to position [574, 0]
click at [561, 210] on div "Bearbeiten" at bounding box center [557, 212] width 63 height 14
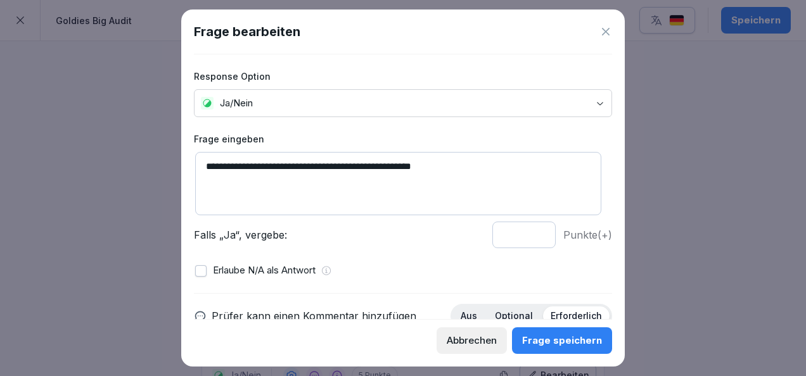
drag, startPoint x: 227, startPoint y: 166, endPoint x: 185, endPoint y: 165, distance: 41.8
click at [185, 165] on div "**********" at bounding box center [402, 188] width 443 height 357
type textarea "**********"
click at [531, 239] on input "*" at bounding box center [523, 235] width 63 height 27
type input "*"
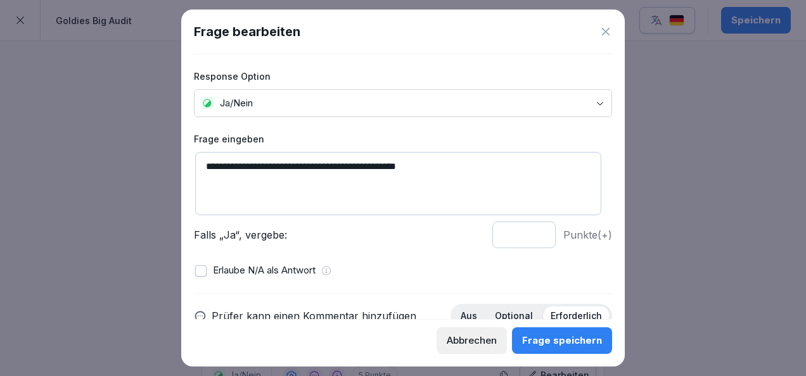
click at [531, 239] on input "*" at bounding box center [523, 235] width 63 height 27
click at [198, 274] on button "button" at bounding box center [200, 270] width 11 height 11
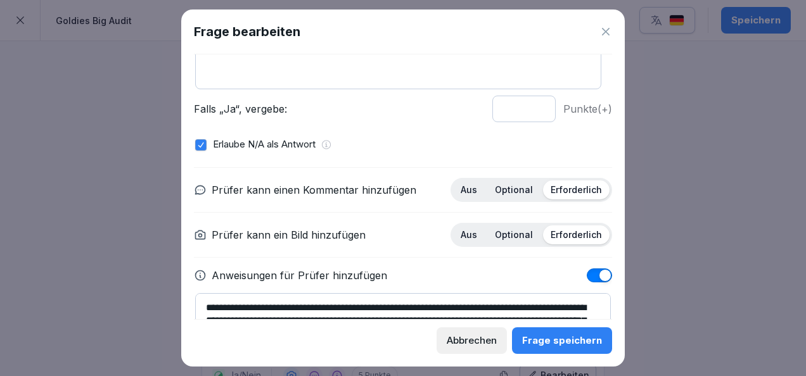
scroll to position [131, 0]
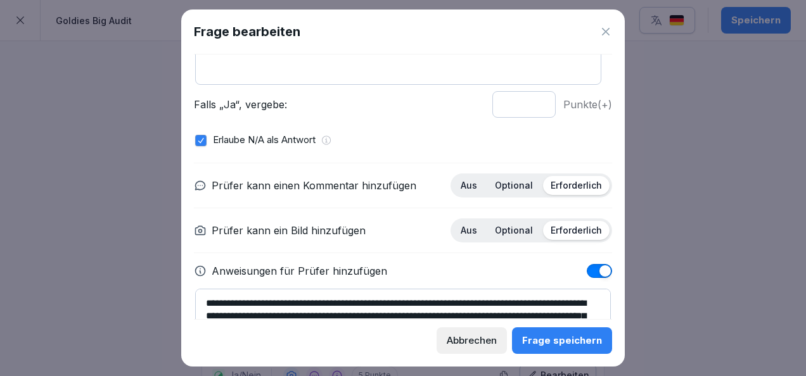
click at [521, 184] on p "Optional" at bounding box center [514, 185] width 38 height 11
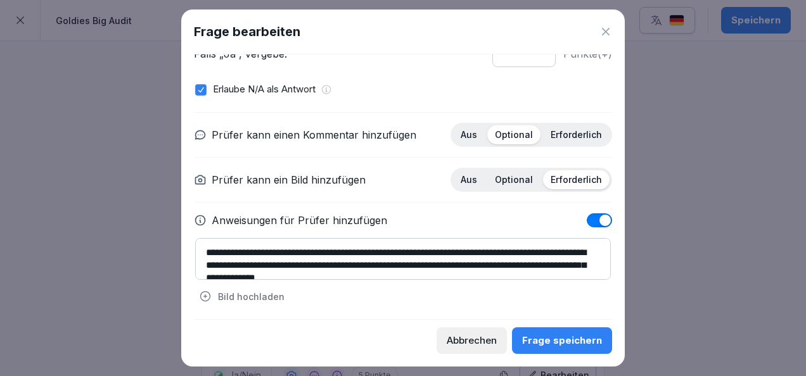
click at [558, 333] on button "Frage speichern" at bounding box center [562, 341] width 100 height 27
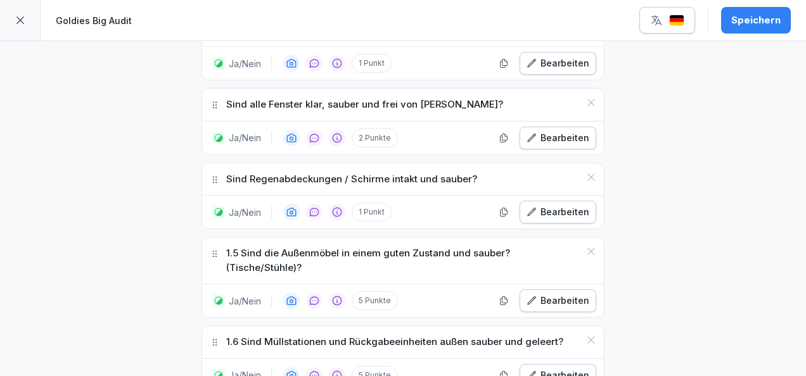
drag, startPoint x: 729, startPoint y: 17, endPoint x: 362, endPoint y: 188, distance: 403.9
click at [362, 188] on div "**********" at bounding box center [403, 188] width 806 height 376
click at [772, 23] on div "Speichern" at bounding box center [755, 20] width 49 height 14
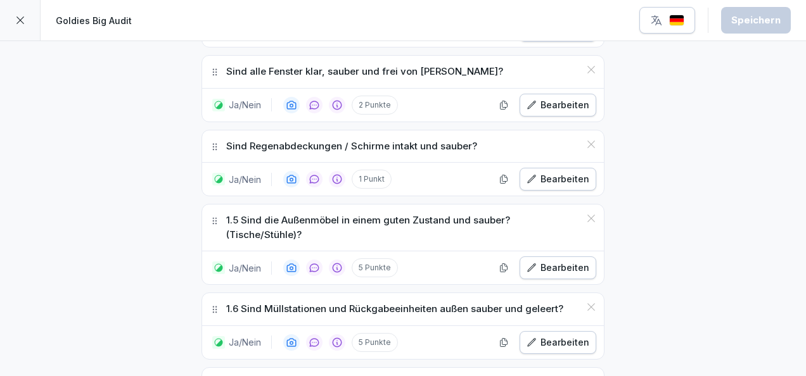
scroll to position [702, 0]
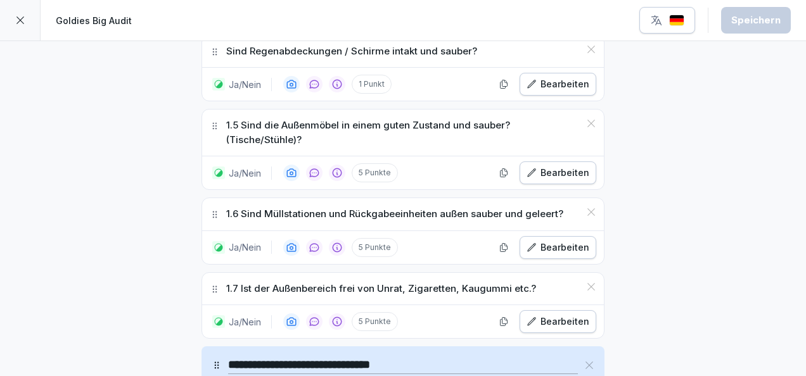
click at [557, 166] on div "Bearbeiten" at bounding box center [557, 173] width 63 height 14
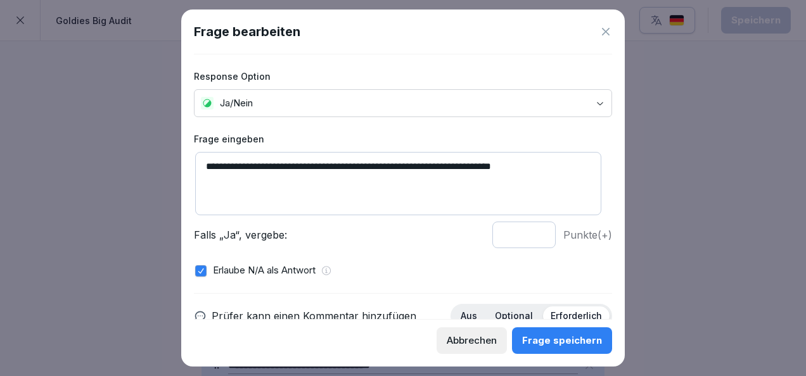
drag, startPoint x: 226, startPoint y: 165, endPoint x: 177, endPoint y: 160, distance: 49.6
click at [177, 160] on body "**********" at bounding box center [403, 188] width 806 height 376
type textarea "**********"
click at [531, 233] on input "*" at bounding box center [523, 235] width 63 height 27
click at [530, 237] on input "*" at bounding box center [523, 235] width 63 height 27
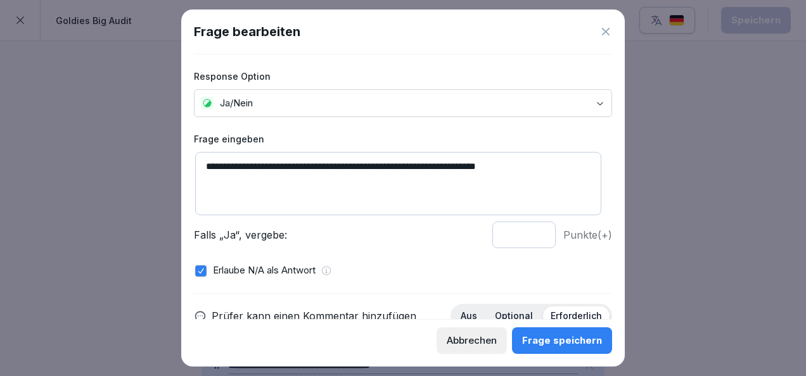
click at [530, 237] on input "*" at bounding box center [523, 235] width 63 height 27
type input "*"
click at [530, 237] on input "*" at bounding box center [523, 235] width 63 height 27
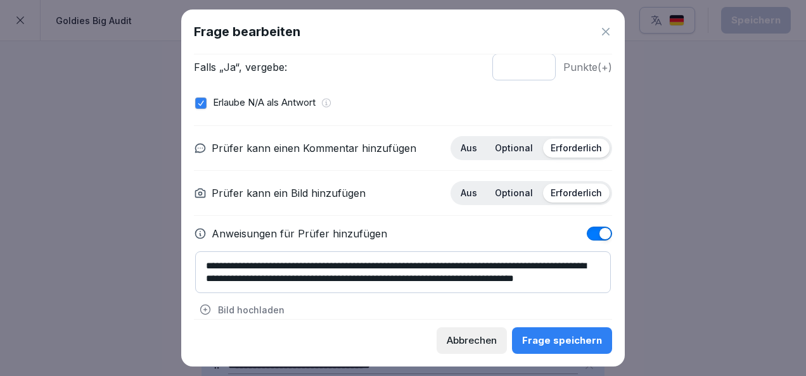
scroll to position [175, 0]
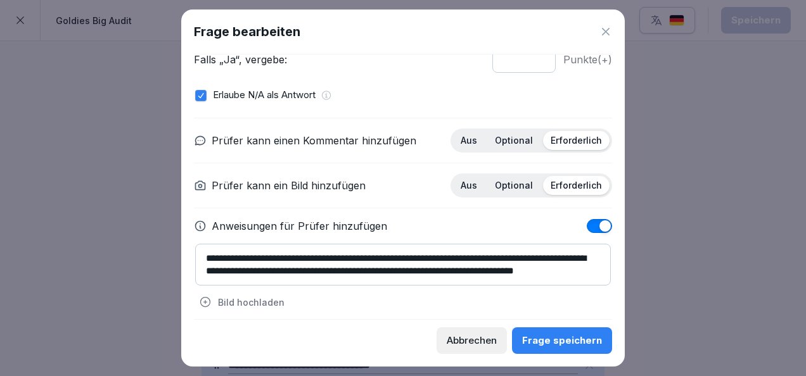
click at [508, 135] on p "Optional" at bounding box center [514, 140] width 38 height 11
click at [556, 346] on div "Frage speichern" at bounding box center [562, 341] width 80 height 14
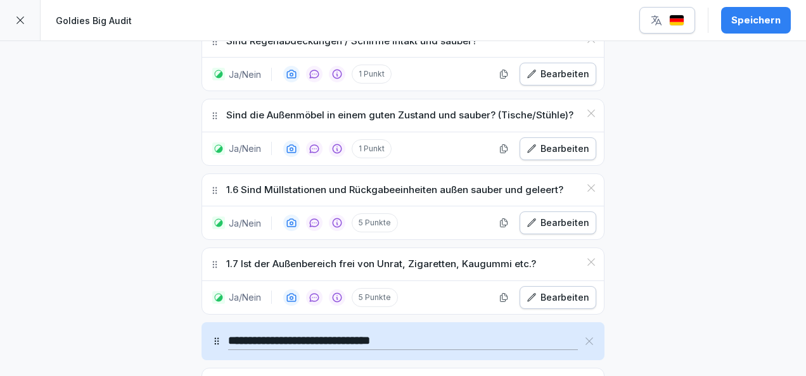
scroll to position [712, 0]
click at [568, 216] on div "Bearbeiten" at bounding box center [557, 223] width 63 height 14
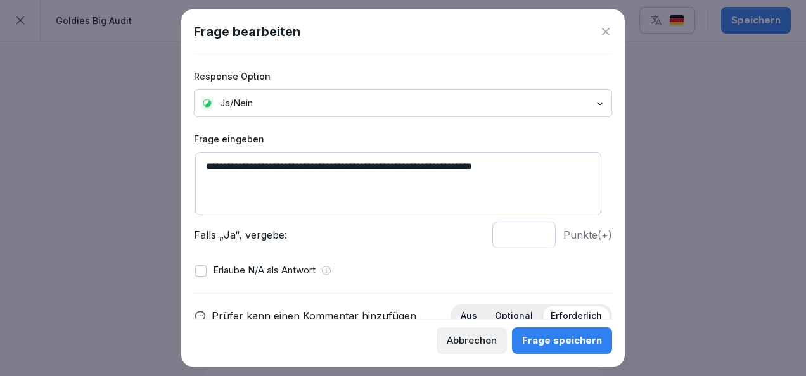
drag, startPoint x: 222, startPoint y: 164, endPoint x: 171, endPoint y: 165, distance: 51.3
click at [171, 165] on body "**********" at bounding box center [403, 188] width 806 height 376
type textarea "**********"
click at [530, 238] on input "*" at bounding box center [523, 235] width 63 height 27
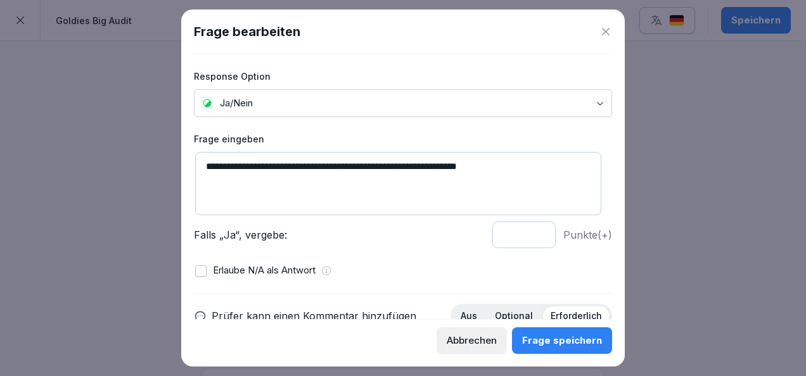
click at [530, 238] on input "*" at bounding box center [523, 235] width 63 height 27
drag, startPoint x: 530, startPoint y: 238, endPoint x: 489, endPoint y: 260, distance: 45.9
type input "*"
click at [492, 248] on input "*" at bounding box center [523, 235] width 63 height 27
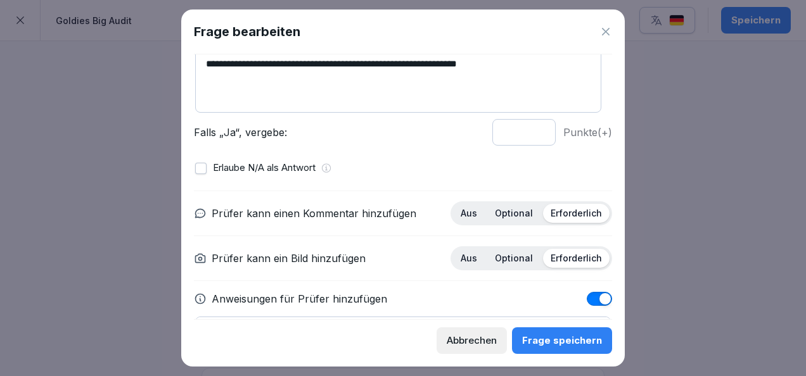
click at [509, 211] on p "Optional" at bounding box center [514, 213] width 38 height 11
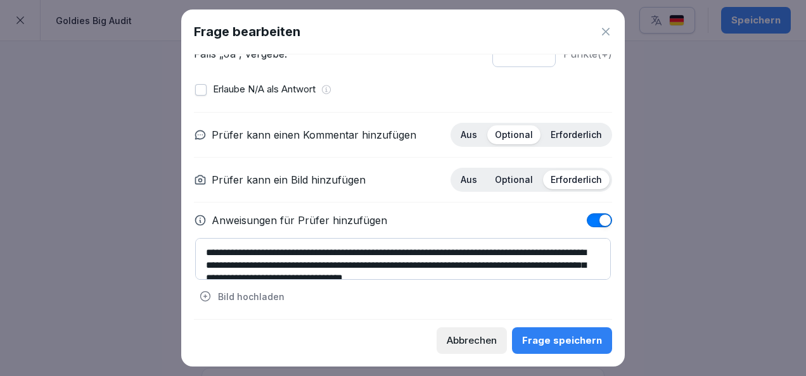
scroll to position [13, 0]
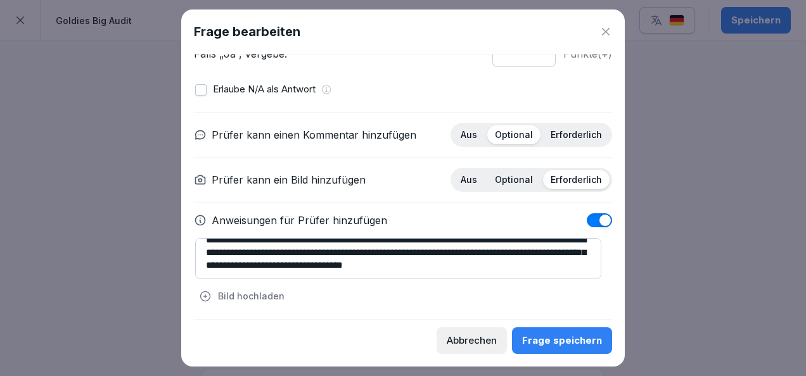
click at [578, 338] on div "Frage speichern" at bounding box center [562, 341] width 80 height 14
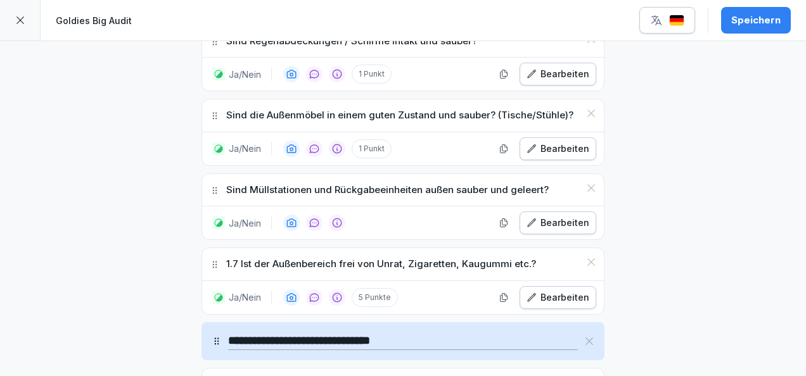
scroll to position [746, 0]
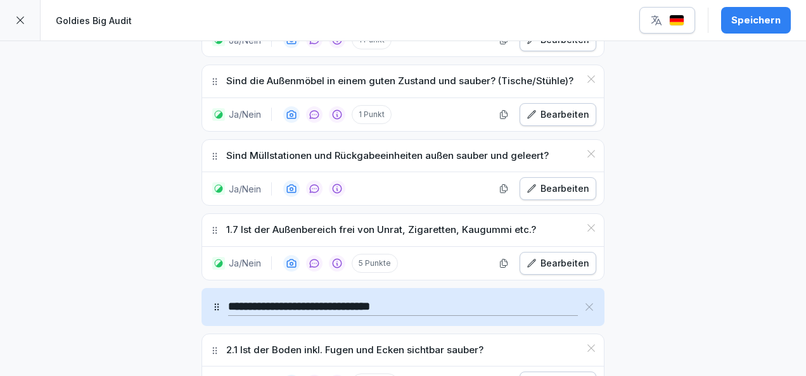
click at [559, 257] on div "Bearbeiten" at bounding box center [557, 264] width 63 height 14
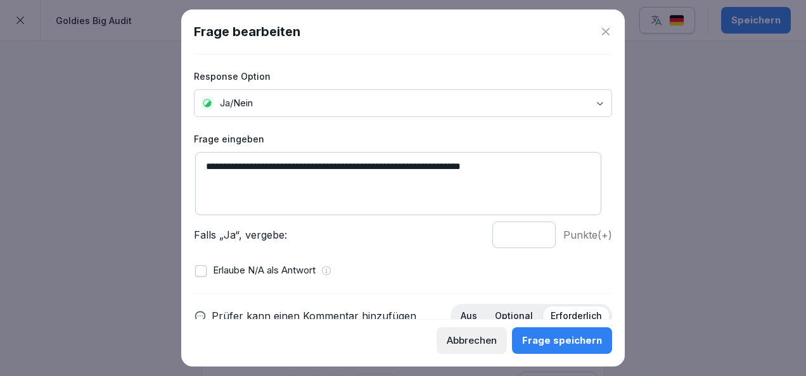
drag, startPoint x: 218, startPoint y: 170, endPoint x: 191, endPoint y: 171, distance: 26.6
click at [191, 171] on div "**********" at bounding box center [402, 188] width 443 height 357
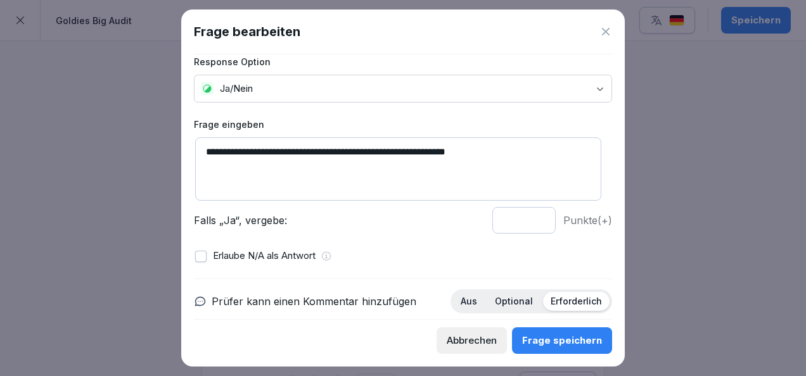
scroll to position [15, 0]
type textarea "**********"
click at [526, 221] on input "*" at bounding box center [523, 220] width 63 height 27
type input "*"
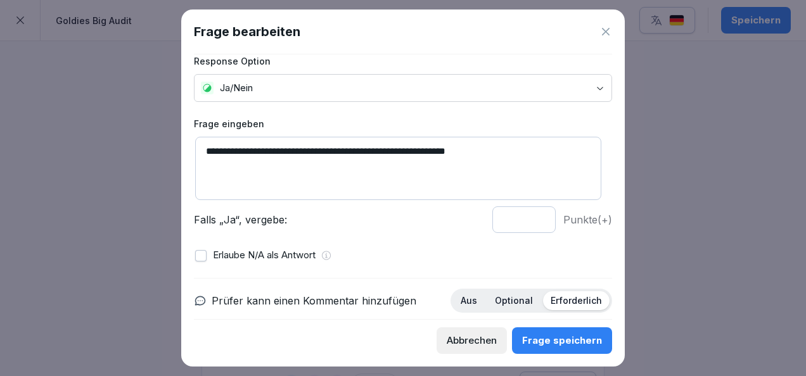
click at [526, 221] on input "*" at bounding box center [523, 220] width 63 height 27
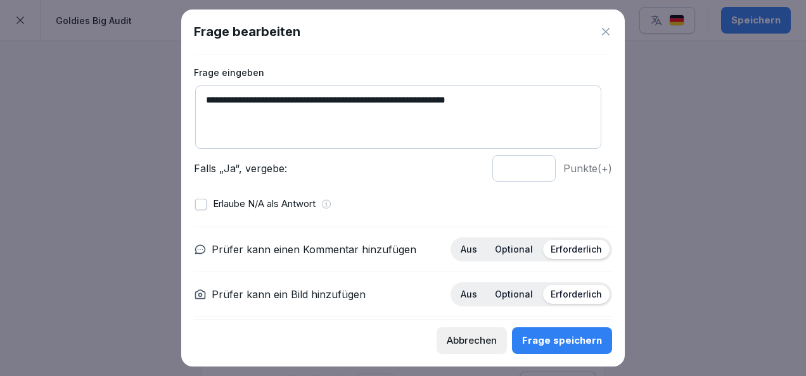
scroll to position [74, 0]
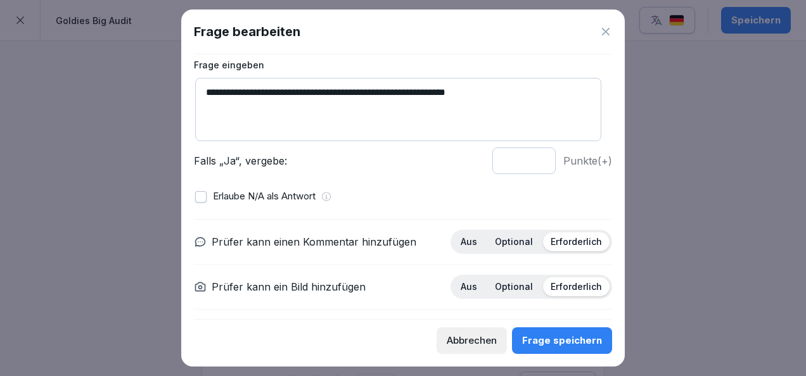
click at [513, 250] on div "Optional" at bounding box center [513, 242] width 53 height 19
click at [551, 328] on button "Frage speichern" at bounding box center [562, 341] width 100 height 27
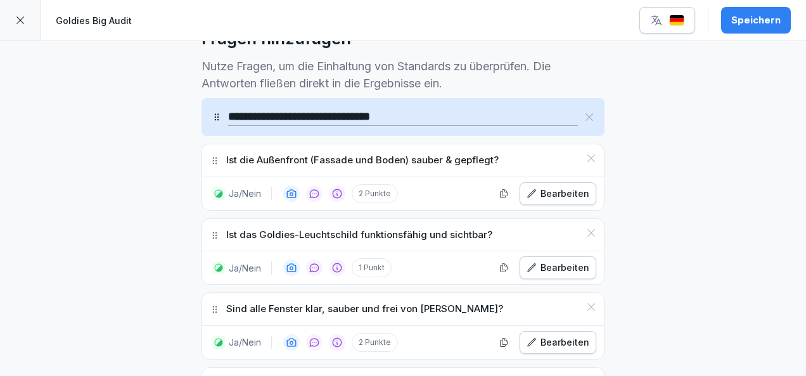
scroll to position [490, 0]
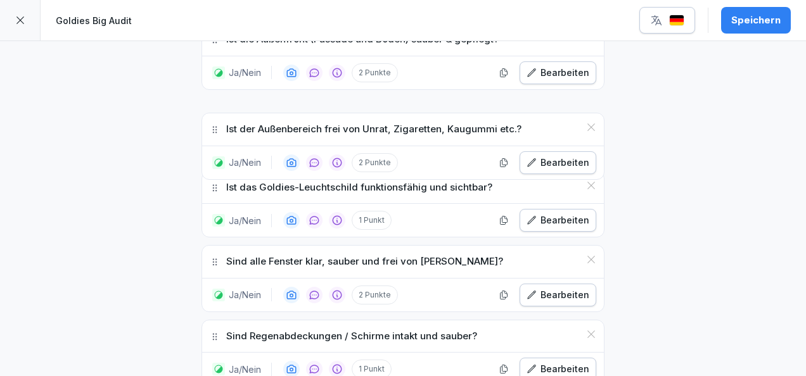
drag, startPoint x: 210, startPoint y: 224, endPoint x: 210, endPoint y: 122, distance: 102.0
click at [210, 125] on icon at bounding box center [215, 130] width 10 height 10
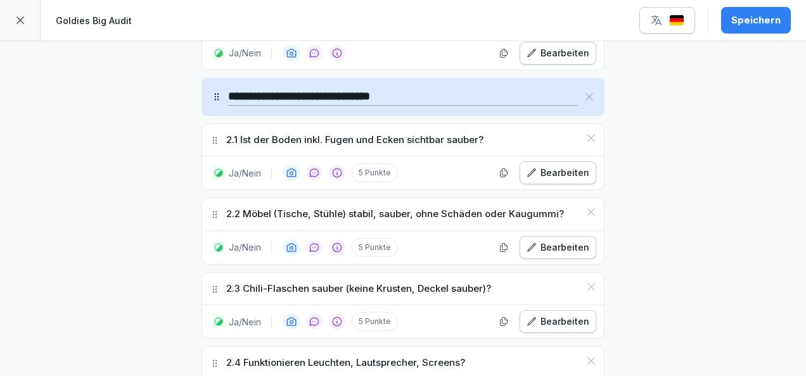
scroll to position [988, 0]
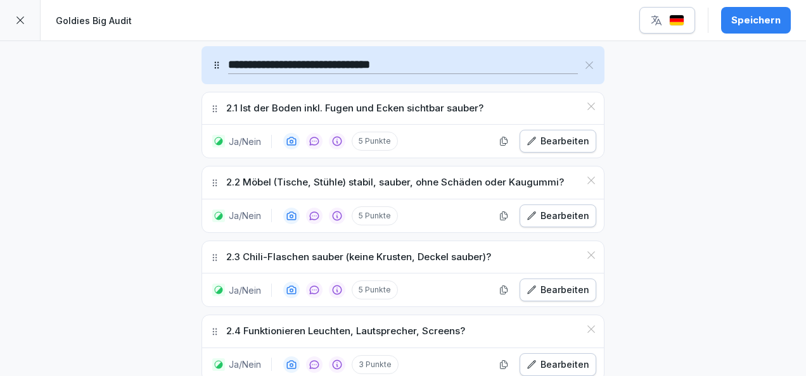
click at [536, 130] on button "Bearbeiten" at bounding box center [557, 141] width 77 height 23
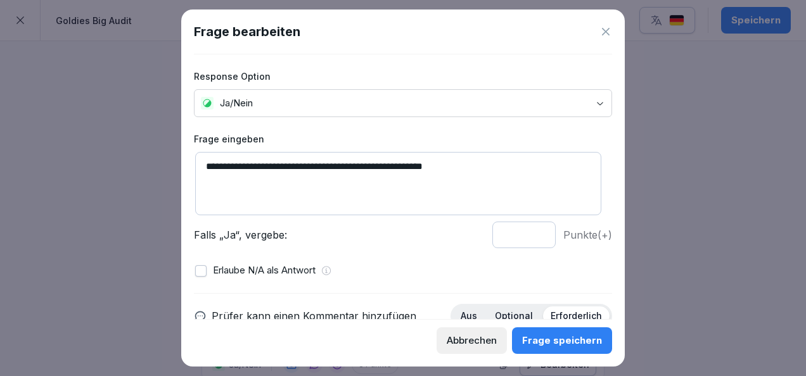
drag, startPoint x: 226, startPoint y: 164, endPoint x: 187, endPoint y: 156, distance: 39.5
click at [187, 156] on div "**********" at bounding box center [402, 188] width 443 height 357
type textarea "**********"
click at [528, 235] on input "*" at bounding box center [523, 235] width 63 height 27
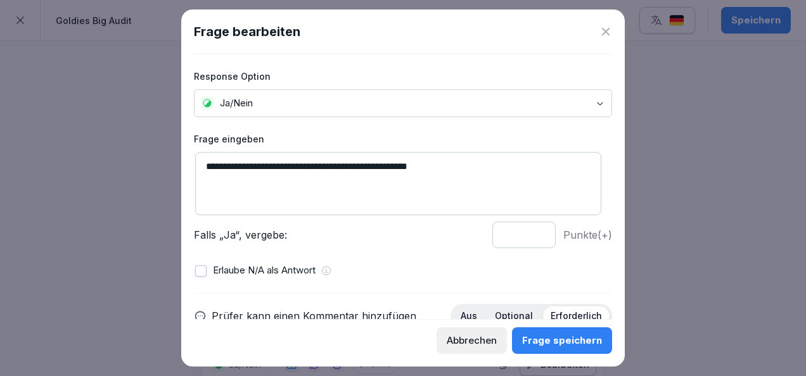
click at [528, 235] on input "*" at bounding box center [523, 235] width 63 height 27
type input "*"
click at [528, 235] on input "*" at bounding box center [523, 235] width 63 height 27
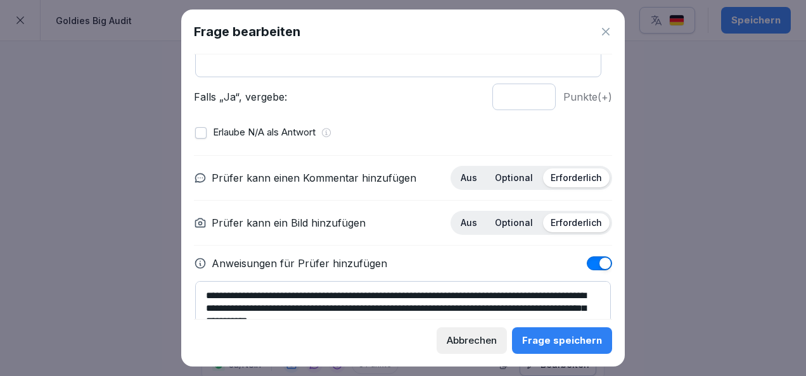
scroll to position [143, 0]
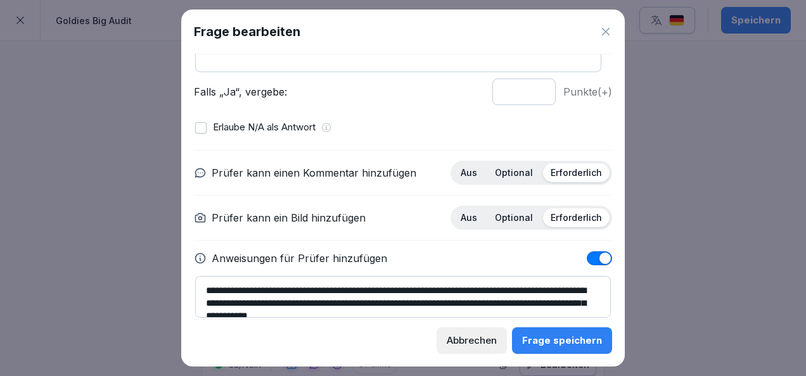
click at [499, 169] on p "Optional" at bounding box center [514, 172] width 38 height 11
click at [568, 342] on div "Frage speichern" at bounding box center [562, 341] width 80 height 14
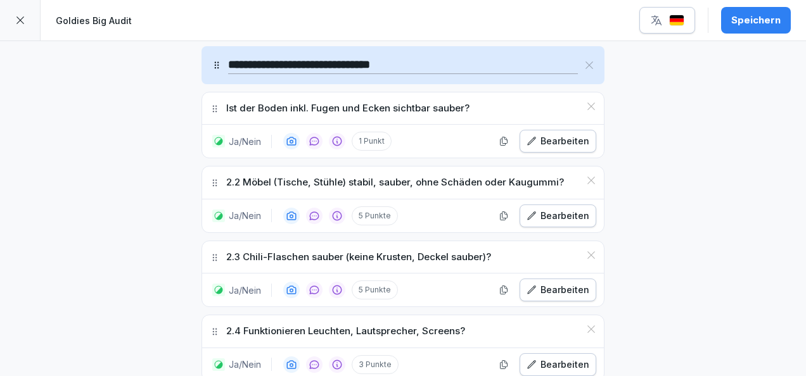
scroll to position [1024, 0]
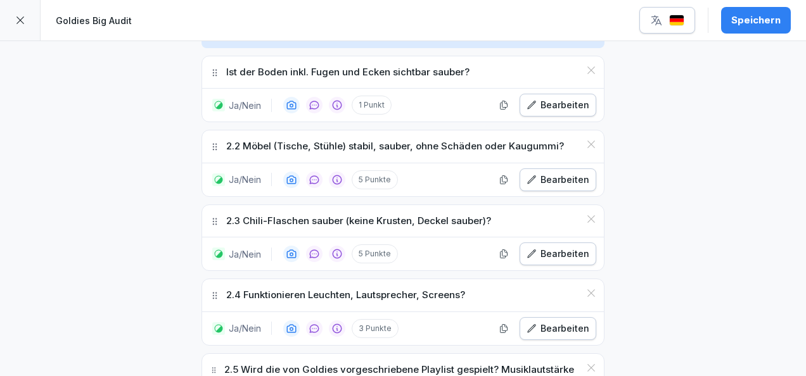
click at [541, 174] on div "Bearbeiten" at bounding box center [557, 180] width 63 height 14
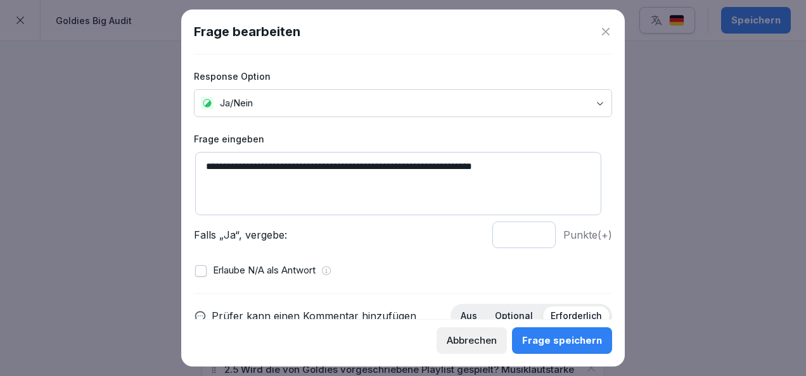
drag, startPoint x: 227, startPoint y: 165, endPoint x: 184, endPoint y: 163, distance: 43.1
click at [184, 163] on div "**********" at bounding box center [402, 188] width 443 height 357
type textarea "**********"
click at [532, 237] on input "*" at bounding box center [523, 235] width 63 height 27
click at [530, 237] on input "*" at bounding box center [523, 235] width 63 height 27
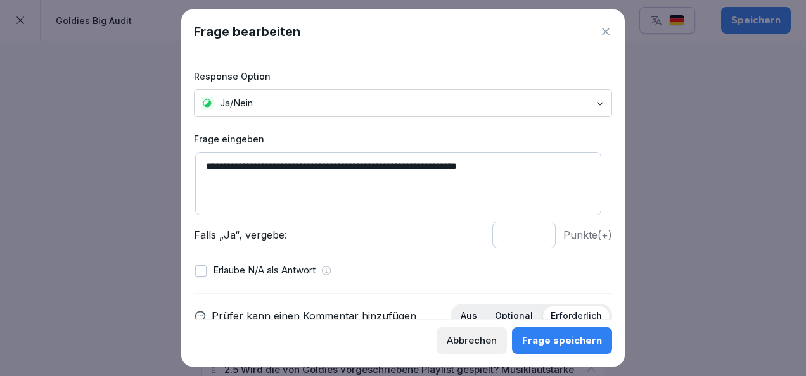
type input "*"
click at [530, 237] on input "*" at bounding box center [523, 235] width 63 height 27
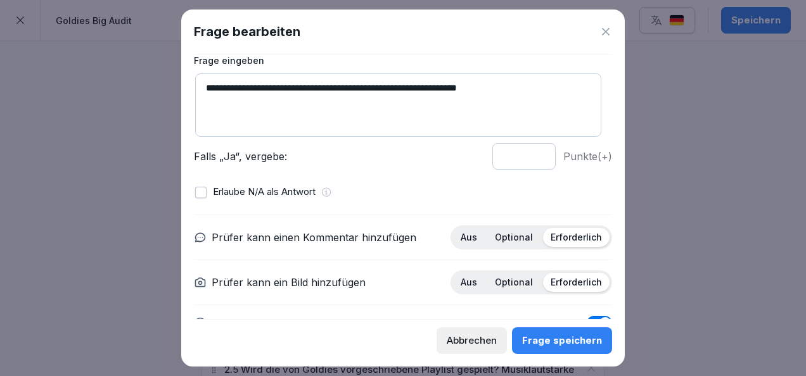
scroll to position [79, 0]
click at [499, 236] on p "Optional" at bounding box center [514, 236] width 38 height 11
click at [198, 191] on button "button" at bounding box center [200, 191] width 11 height 11
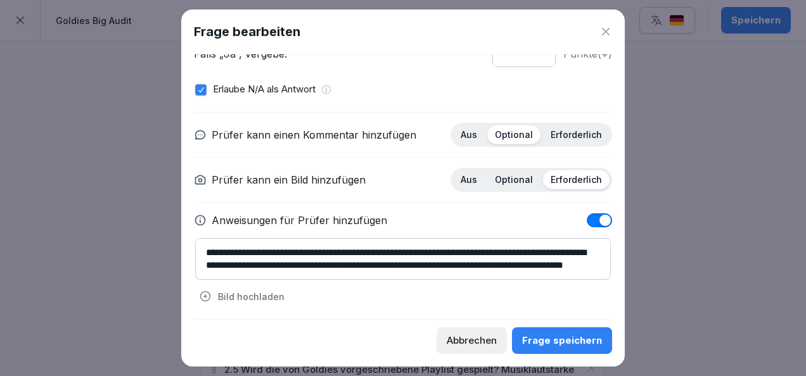
click at [557, 338] on div "Frage speichern" at bounding box center [562, 341] width 80 height 14
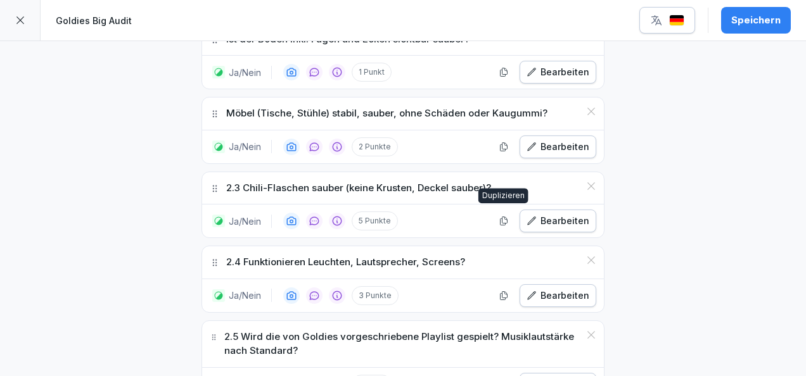
scroll to position [1059, 0]
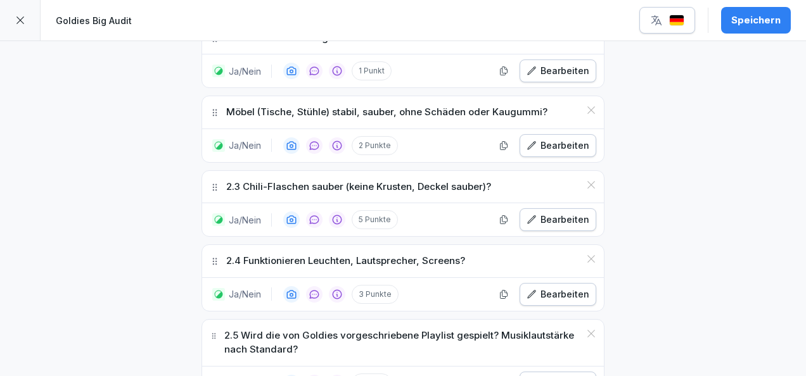
click at [551, 213] on div "Bearbeiten" at bounding box center [557, 220] width 63 height 14
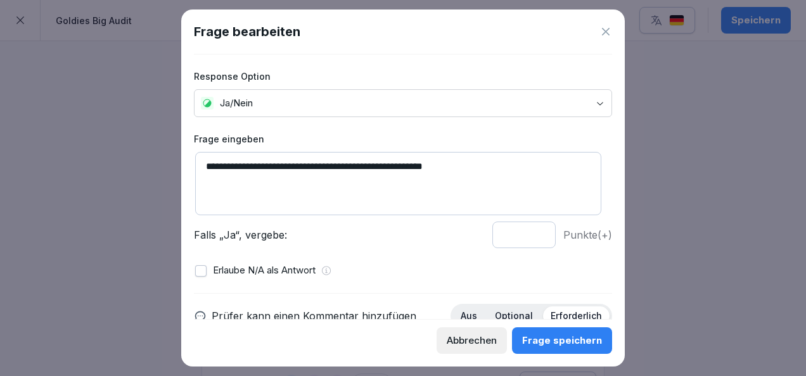
drag, startPoint x: 221, startPoint y: 165, endPoint x: 180, endPoint y: 161, distance: 41.4
click at [180, 161] on body "**********" at bounding box center [403, 188] width 806 height 376
type textarea "**********"
click at [530, 239] on input "*" at bounding box center [523, 235] width 63 height 27
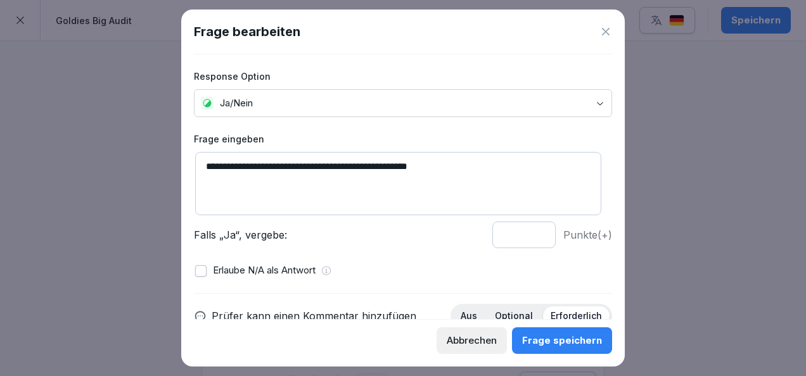
click at [530, 239] on input "*" at bounding box center [523, 235] width 63 height 27
type input "*"
click at [530, 239] on input "*" at bounding box center [523, 235] width 63 height 27
click at [477, 161] on textarea "**********" at bounding box center [398, 183] width 406 height 63
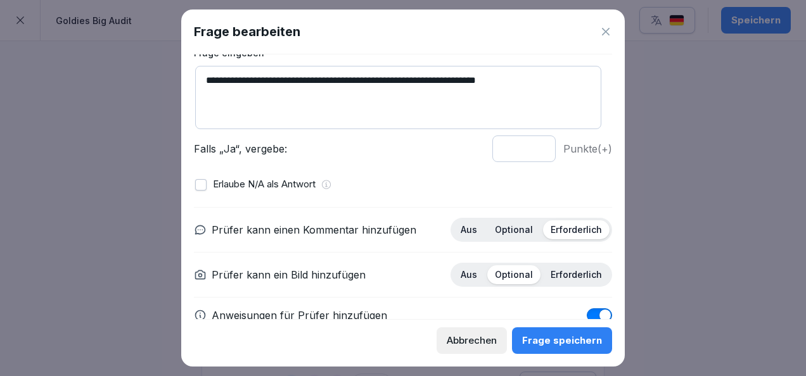
scroll to position [87, 0]
type textarea "**********"
click at [500, 231] on p "Optional" at bounding box center [514, 229] width 38 height 11
click at [551, 224] on p "Erforderlich" at bounding box center [576, 229] width 51 height 11
click at [521, 227] on p "Optional" at bounding box center [514, 229] width 38 height 11
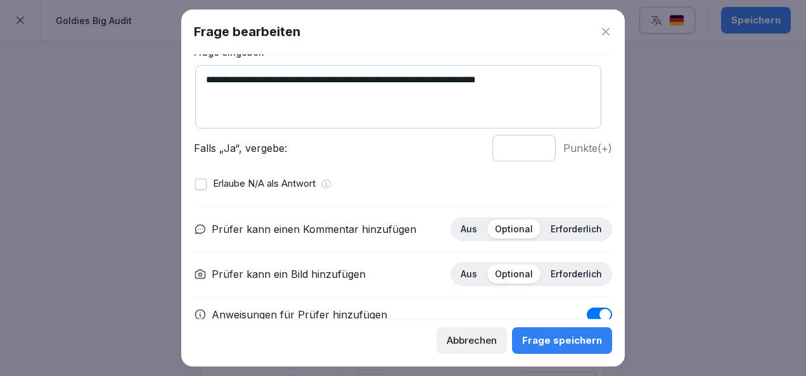
click at [560, 269] on p "Erforderlich" at bounding box center [576, 274] width 51 height 11
click at [557, 340] on div "Frage speichern" at bounding box center [562, 341] width 80 height 14
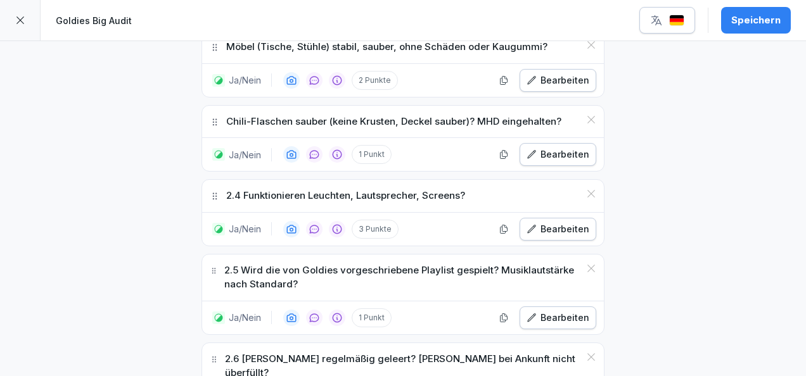
scroll to position [1126, 0]
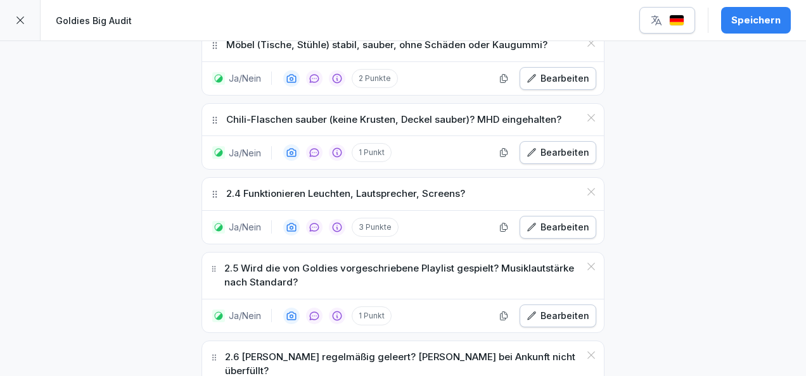
click at [553, 220] on div "Bearbeiten" at bounding box center [557, 227] width 63 height 14
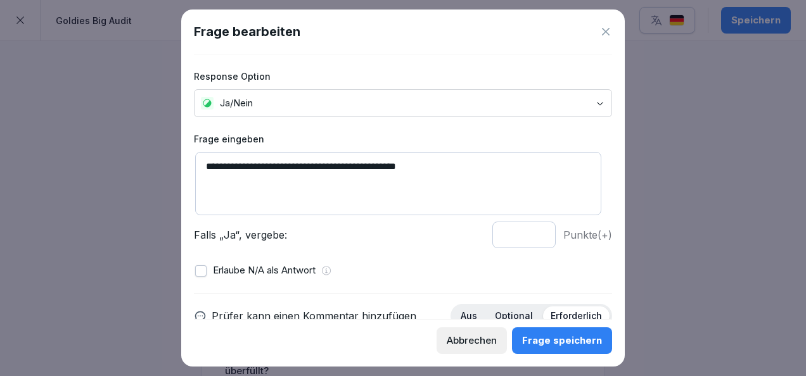
drag, startPoint x: 404, startPoint y: 165, endPoint x: 340, endPoint y: 166, distance: 64.6
click at [340, 166] on textarea "**********" at bounding box center [398, 183] width 406 height 63
click at [416, 161] on textarea "**********" at bounding box center [398, 183] width 406 height 63
type textarea "**********"
click at [530, 238] on input "*" at bounding box center [523, 235] width 63 height 27
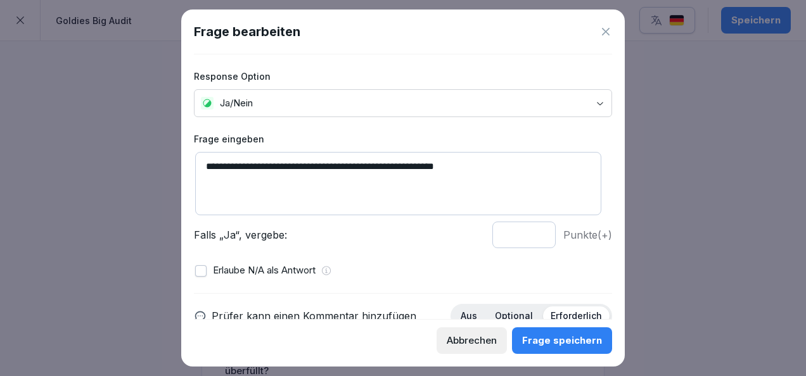
click at [530, 238] on input "*" at bounding box center [523, 235] width 63 height 27
type input "*"
click at [530, 233] on input "*" at bounding box center [523, 235] width 63 height 27
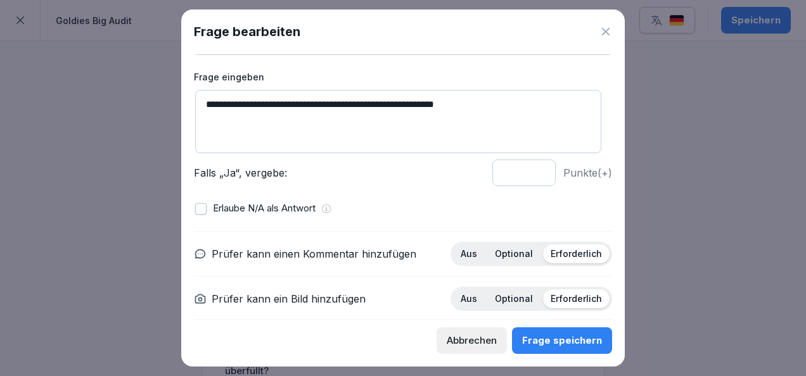
scroll to position [88, 0]
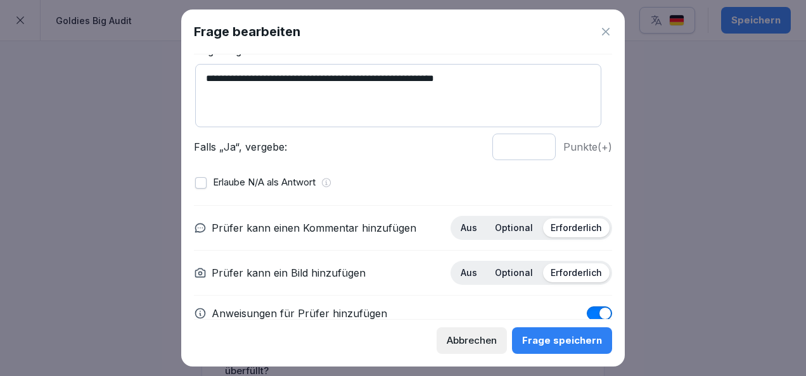
click at [515, 230] on p "Optional" at bounding box center [514, 227] width 38 height 11
click at [549, 334] on div "Frage speichern" at bounding box center [562, 341] width 80 height 14
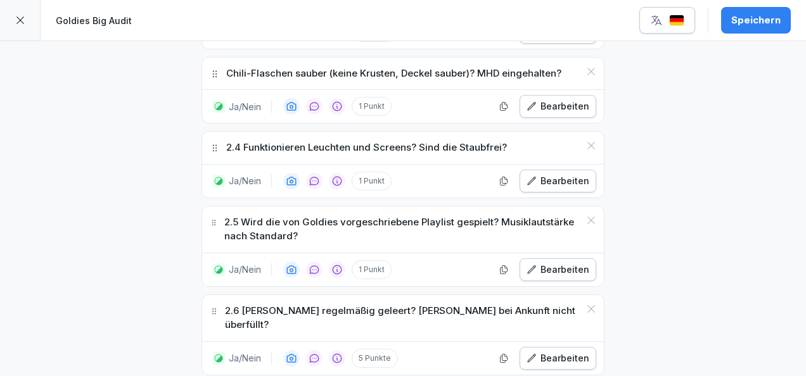
scroll to position [1175, 0]
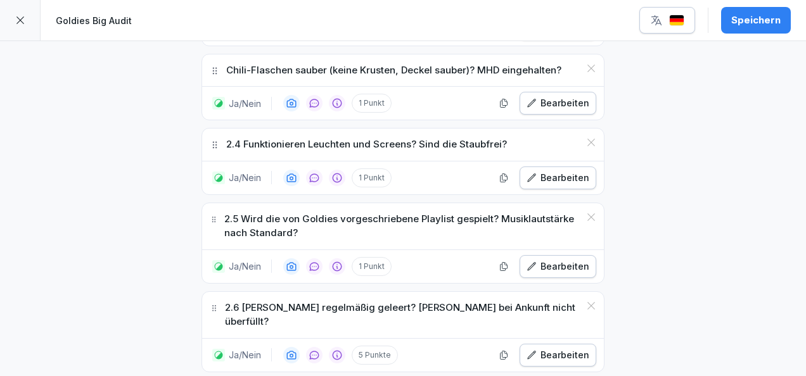
click at [555, 171] on div "Bearbeiten" at bounding box center [557, 178] width 63 height 14
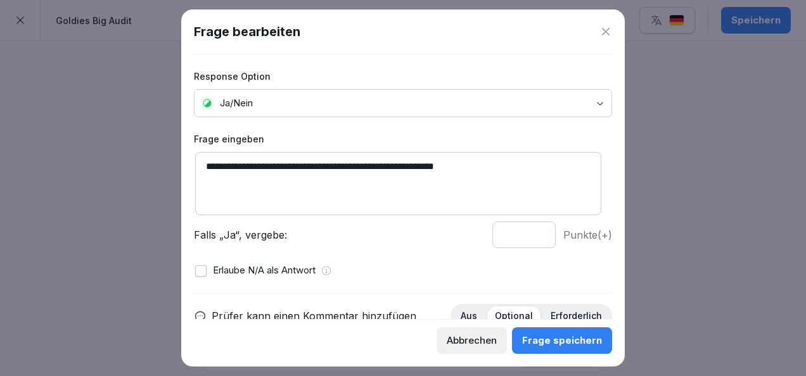
drag, startPoint x: 228, startPoint y: 165, endPoint x: 208, endPoint y: 160, distance: 20.8
click at [208, 160] on textarea "**********" at bounding box center [398, 183] width 406 height 63
type textarea "**********"
click at [546, 334] on div "Frage speichern" at bounding box center [562, 341] width 80 height 14
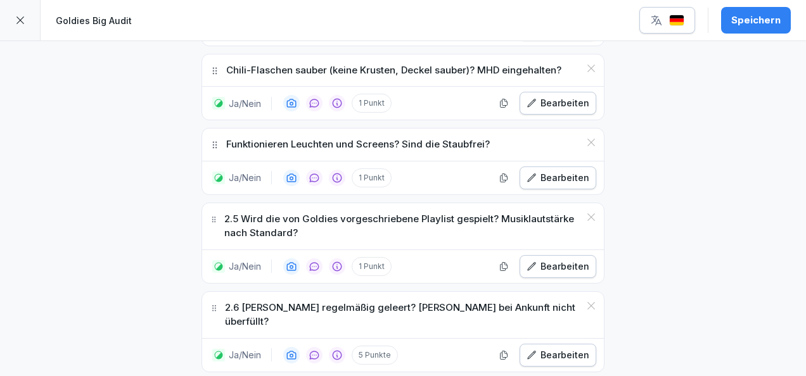
scroll to position [1192, 0]
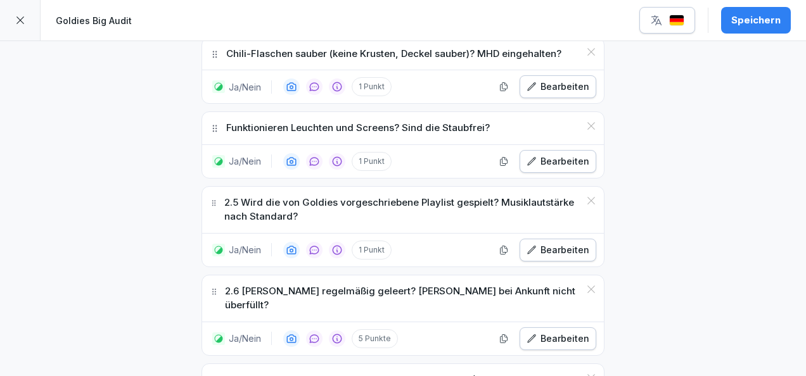
click at [556, 243] on div "Bearbeiten" at bounding box center [557, 250] width 63 height 14
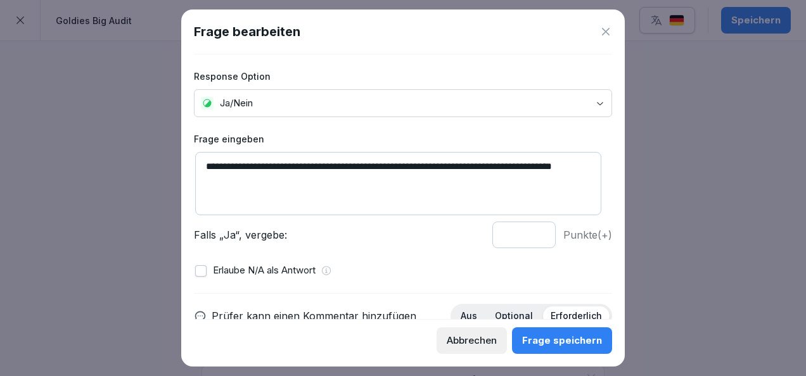
drag, startPoint x: 223, startPoint y: 166, endPoint x: 201, endPoint y: 162, distance: 21.9
click at [201, 162] on textarea "**********" at bounding box center [398, 183] width 406 height 63
type textarea "**********"
type input "*"
drag, startPoint x: 528, startPoint y: 231, endPoint x: 438, endPoint y: 264, distance: 96.0
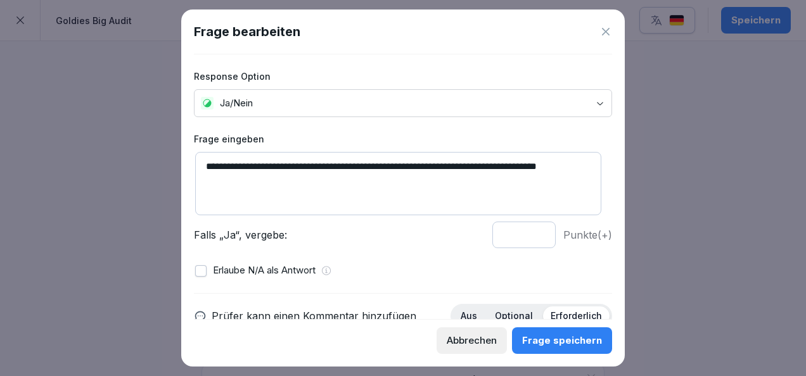
click at [492, 248] on input "*" at bounding box center [523, 235] width 63 height 27
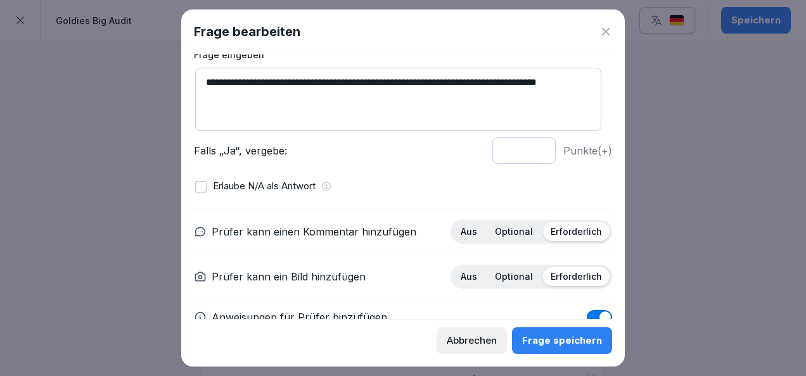
scroll to position [88, 0]
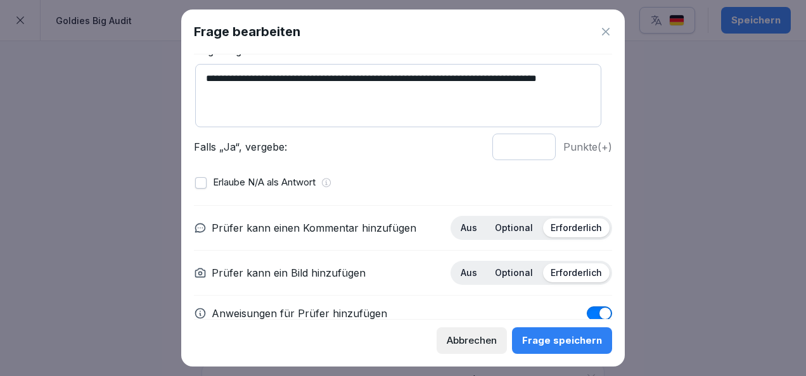
click at [503, 233] on div "Optional" at bounding box center [513, 228] width 53 height 19
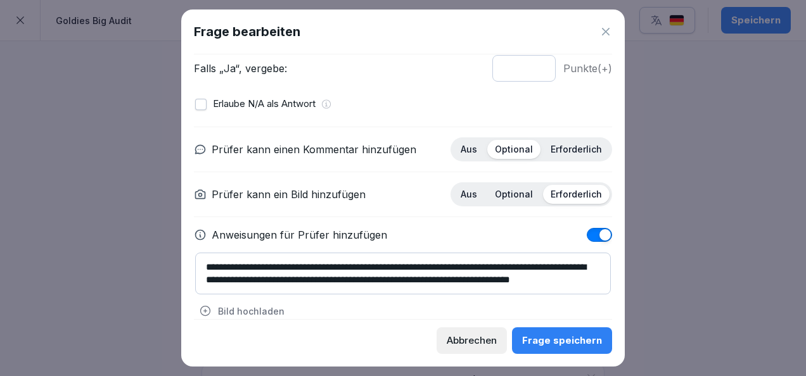
scroll to position [172, 0]
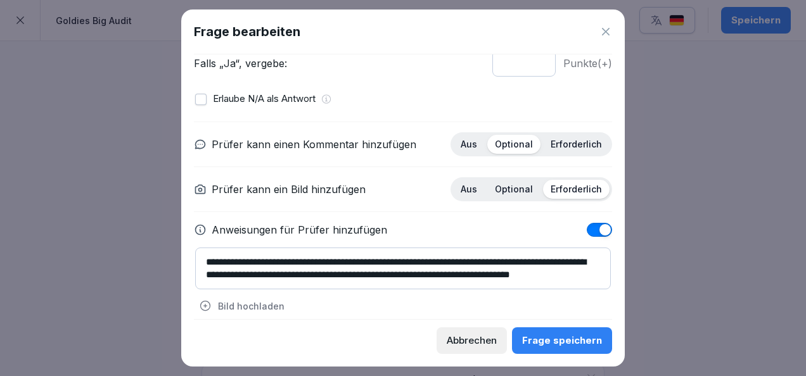
click at [567, 348] on button "Frage speichern" at bounding box center [562, 341] width 100 height 27
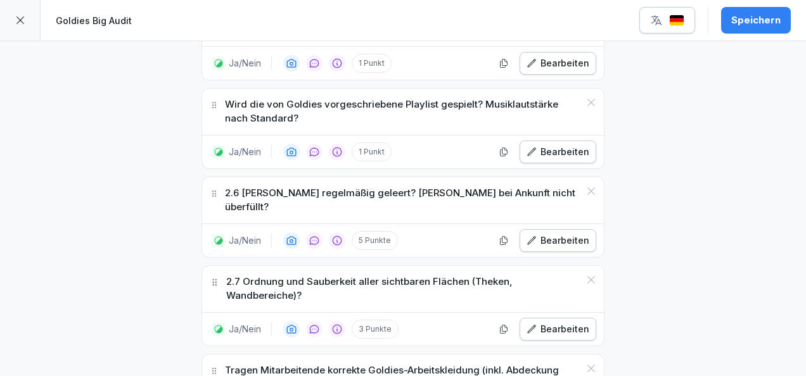
scroll to position [1293, 0]
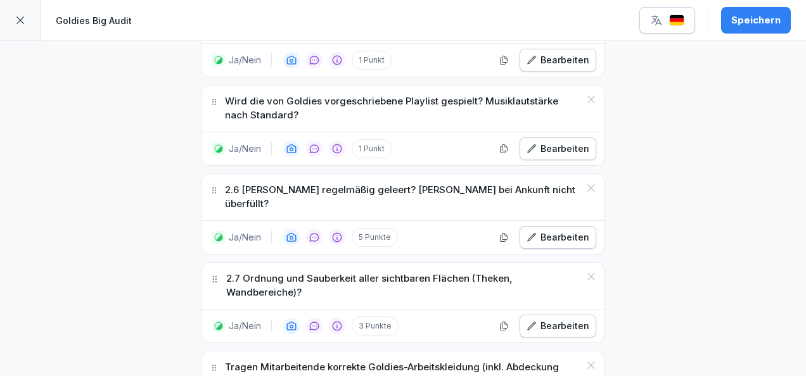
click at [549, 231] on button "Bearbeiten" at bounding box center [557, 237] width 77 height 23
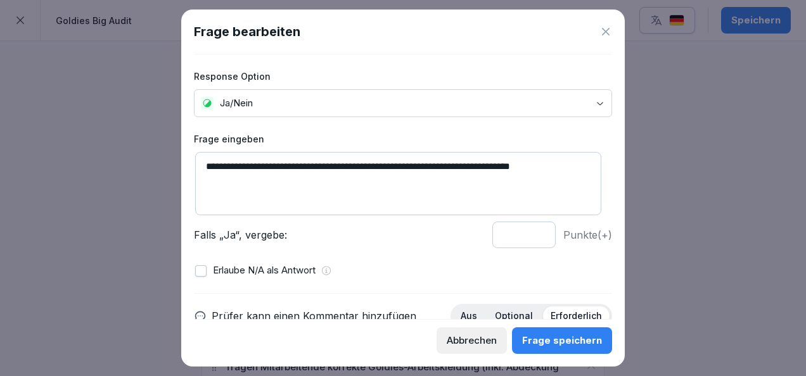
drag, startPoint x: 221, startPoint y: 163, endPoint x: 172, endPoint y: 158, distance: 49.0
click at [172, 158] on body "**********" at bounding box center [403, 188] width 806 height 376
type textarea "**********"
click at [528, 238] on input "*" at bounding box center [523, 235] width 63 height 27
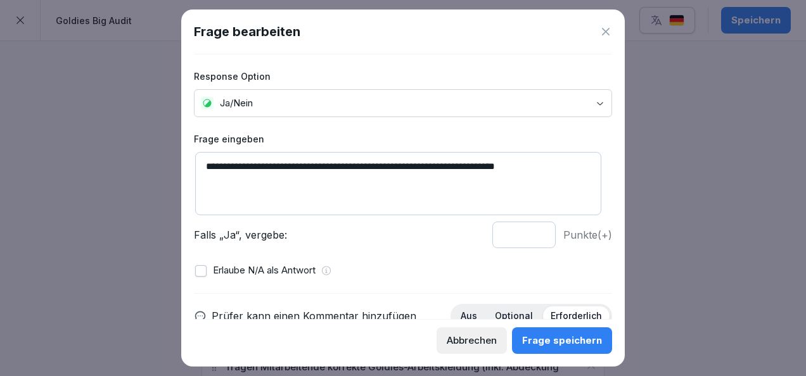
click at [528, 238] on input "*" at bounding box center [523, 235] width 63 height 27
type input "*"
click at [528, 238] on input "*" at bounding box center [523, 235] width 63 height 27
click at [559, 338] on div "Frage speichern" at bounding box center [562, 341] width 80 height 14
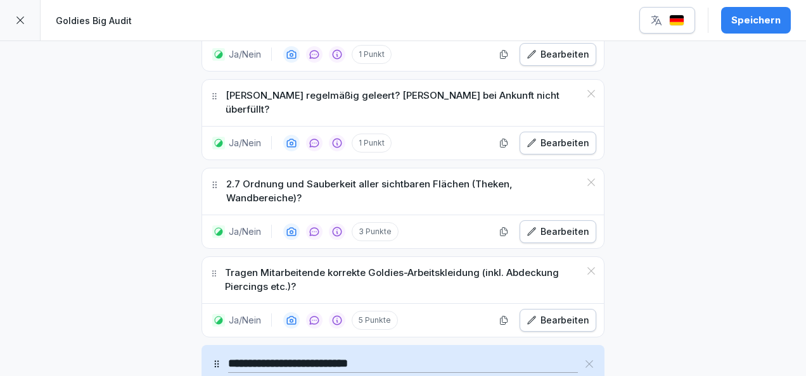
scroll to position [1388, 0]
click at [566, 224] on div "Bearbeiten" at bounding box center [557, 231] width 63 height 14
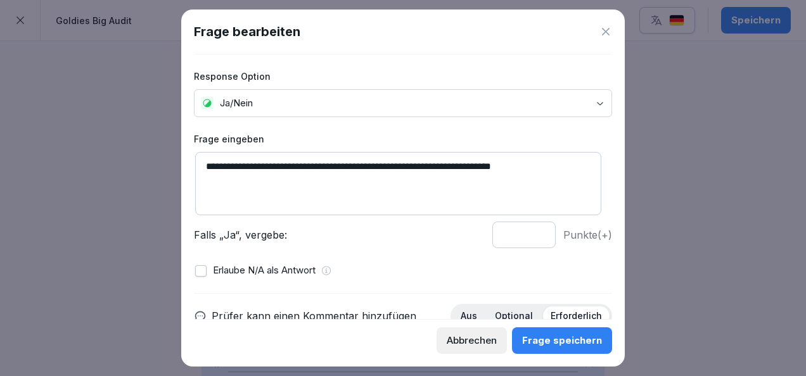
drag, startPoint x: 222, startPoint y: 163, endPoint x: 198, endPoint y: 163, distance: 24.1
click at [198, 163] on textarea "**********" at bounding box center [398, 183] width 406 height 63
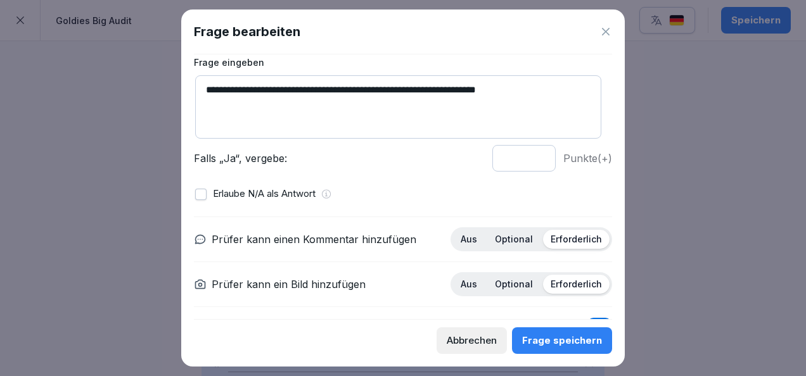
scroll to position [77, 0]
type textarea "**********"
click at [530, 159] on input "*" at bounding box center [523, 157] width 63 height 27
type input "*"
click at [530, 159] on input "*" at bounding box center [523, 157] width 63 height 27
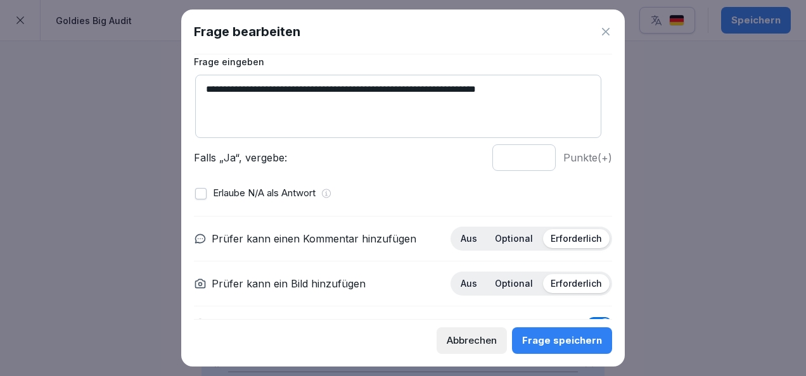
scroll to position [162, 0]
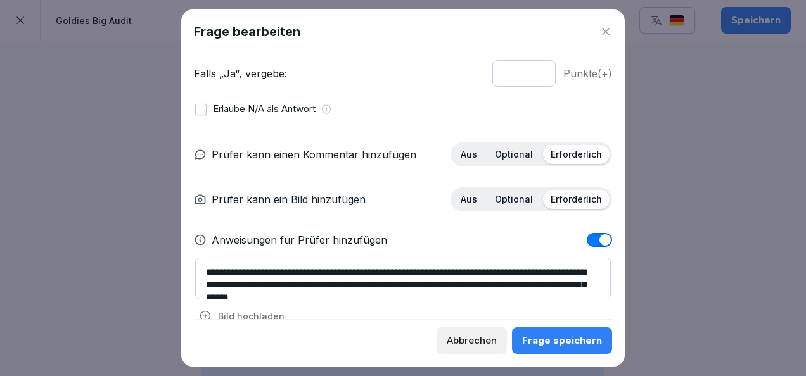
click at [508, 152] on p "Optional" at bounding box center [514, 154] width 38 height 11
click at [573, 348] on button "Frage speichern" at bounding box center [562, 341] width 100 height 27
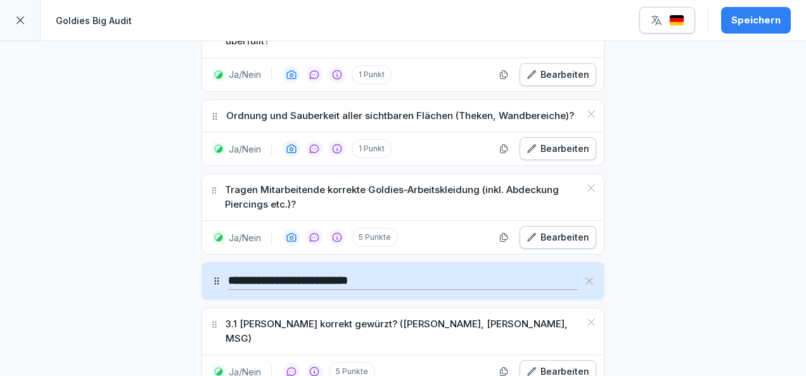
scroll to position [1469, 0]
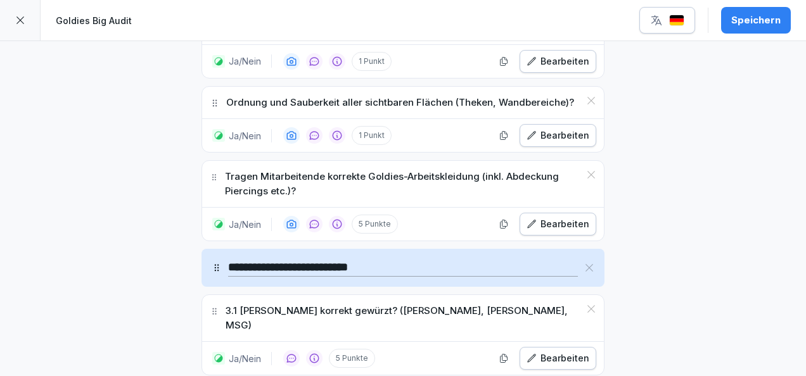
click at [556, 217] on div "Bearbeiten" at bounding box center [557, 224] width 63 height 14
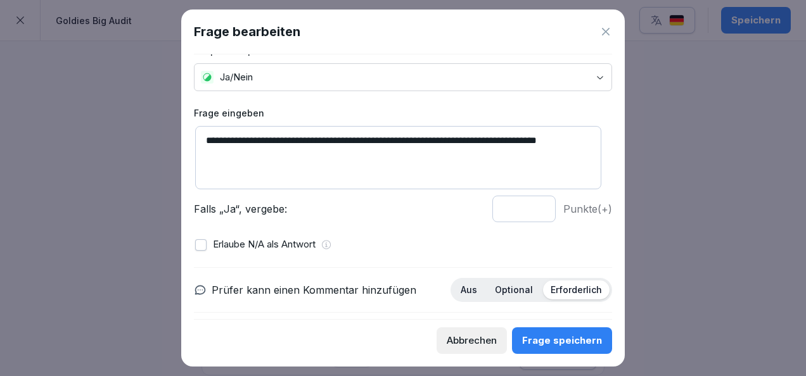
scroll to position [27, 0]
click at [605, 34] on icon at bounding box center [605, 31] width 13 height 13
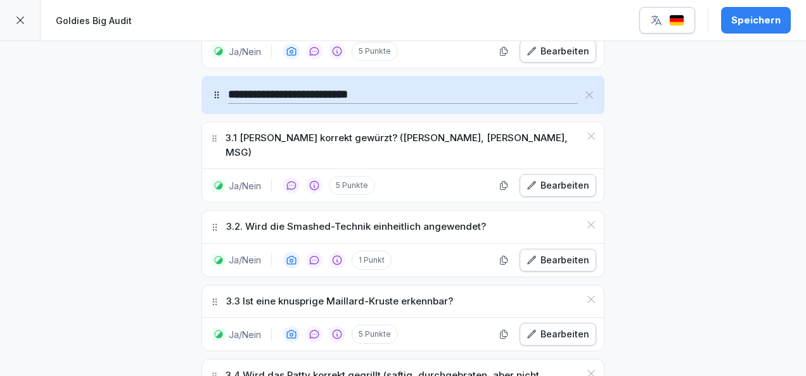
scroll to position [1643, 0]
click at [554, 178] on div "Bearbeiten" at bounding box center [557, 185] width 63 height 14
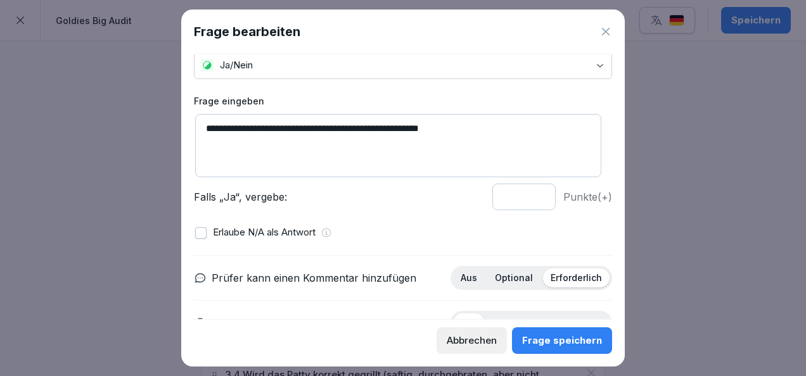
scroll to position [10, 0]
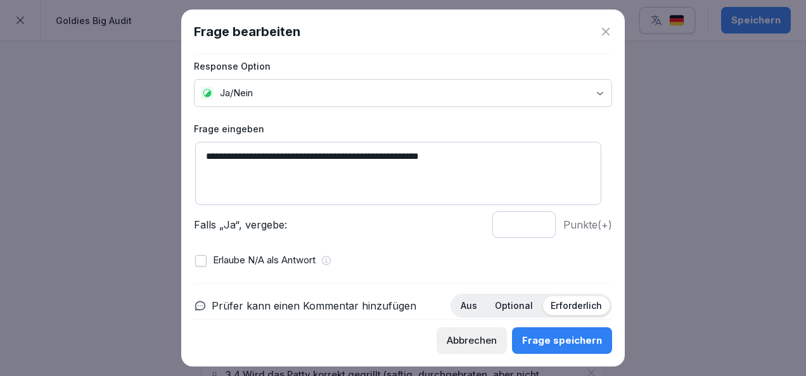
click at [531, 227] on input "*" at bounding box center [523, 225] width 63 height 27
click at [529, 224] on input "*" at bounding box center [523, 225] width 63 height 27
click at [528, 222] on input "*" at bounding box center [523, 225] width 63 height 27
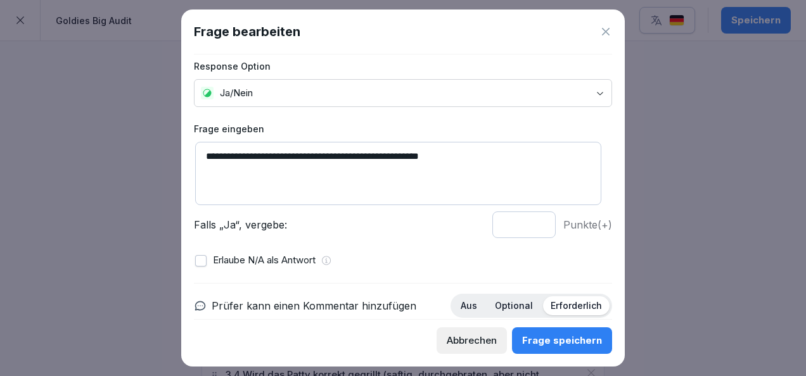
type input "*"
click at [528, 222] on input "*" at bounding box center [523, 225] width 63 height 27
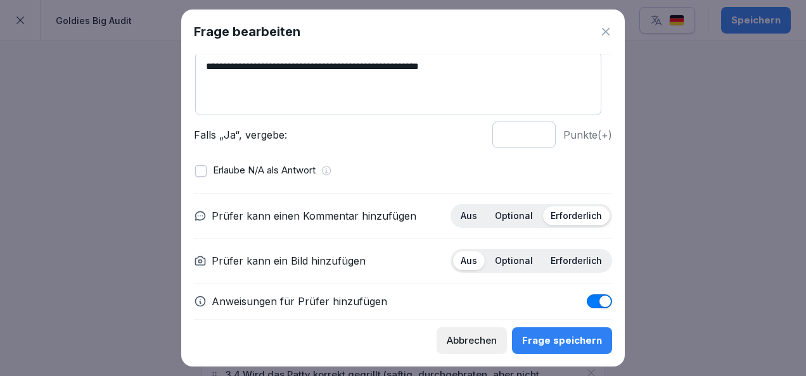
scroll to position [105, 0]
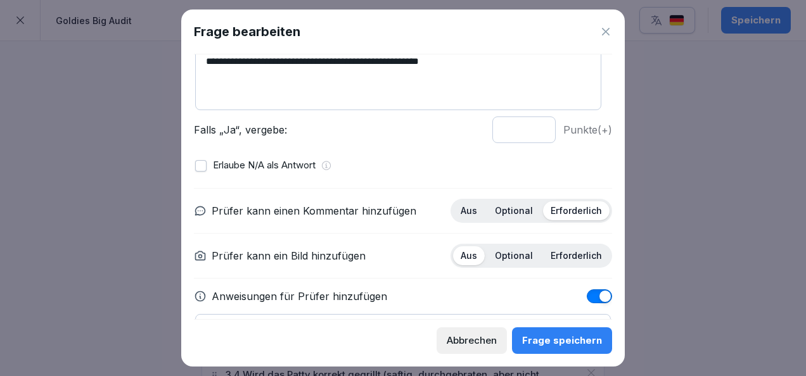
click at [511, 212] on p "Optional" at bounding box center [514, 210] width 38 height 11
click at [514, 250] on p "Optional" at bounding box center [514, 255] width 38 height 11
click at [567, 209] on p "Erforderlich" at bounding box center [576, 210] width 51 height 11
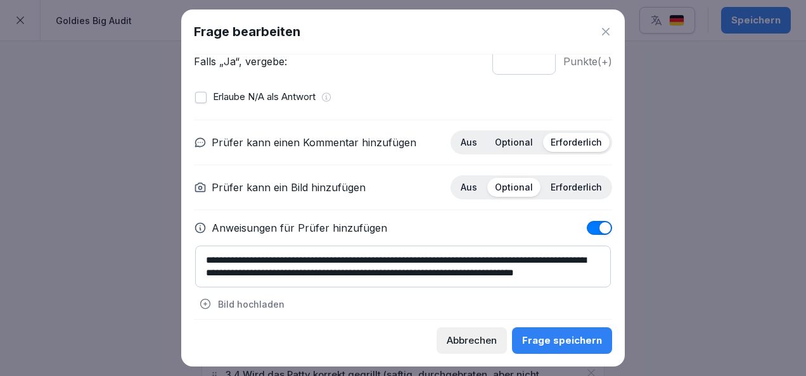
scroll to position [181, 0]
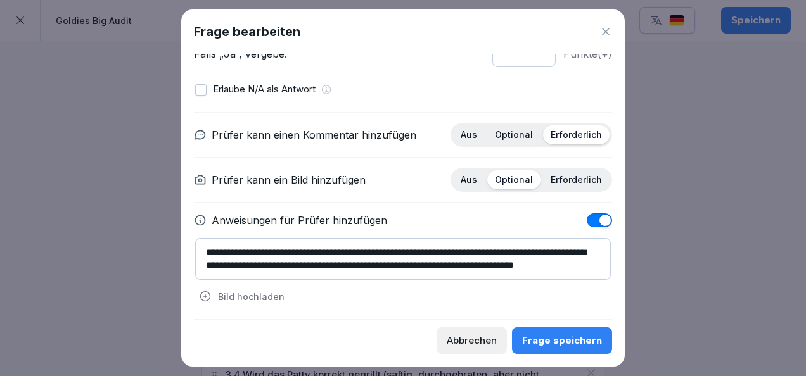
click at [557, 333] on button "Frage speichern" at bounding box center [562, 341] width 100 height 27
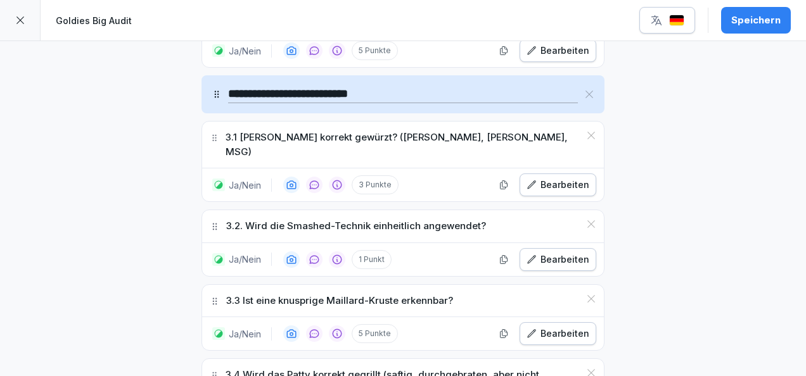
click at [552, 178] on div "Bearbeiten" at bounding box center [557, 185] width 63 height 14
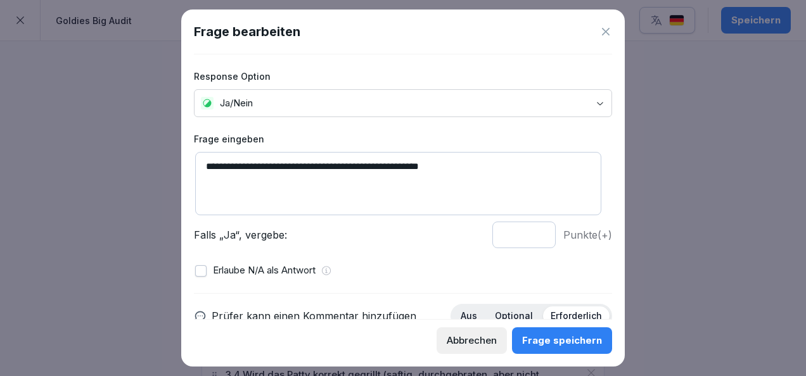
drag, startPoint x: 227, startPoint y: 166, endPoint x: 205, endPoint y: 165, distance: 21.6
click at [205, 165] on textarea "**********" at bounding box center [398, 183] width 406 height 63
type textarea "**********"
click at [551, 340] on div "Frage speichern" at bounding box center [562, 341] width 80 height 14
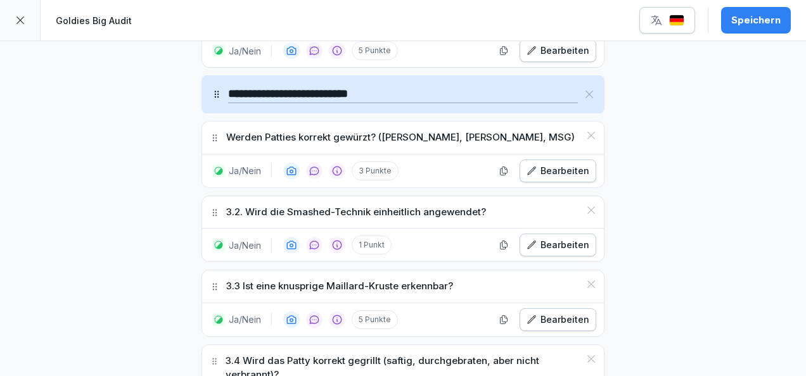
scroll to position [1656, 0]
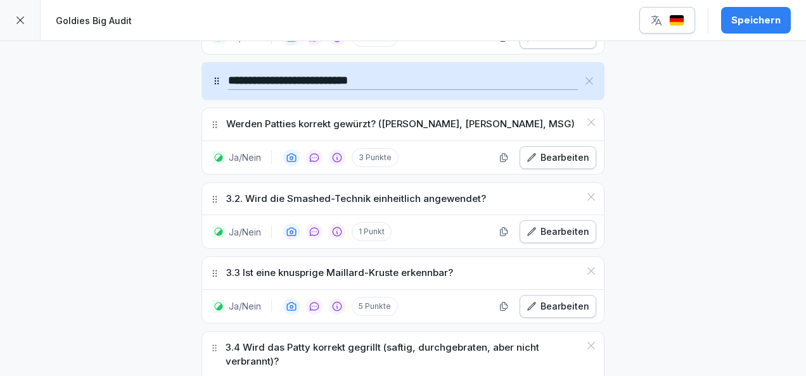
click at [555, 220] on button "Bearbeiten" at bounding box center [557, 231] width 77 height 23
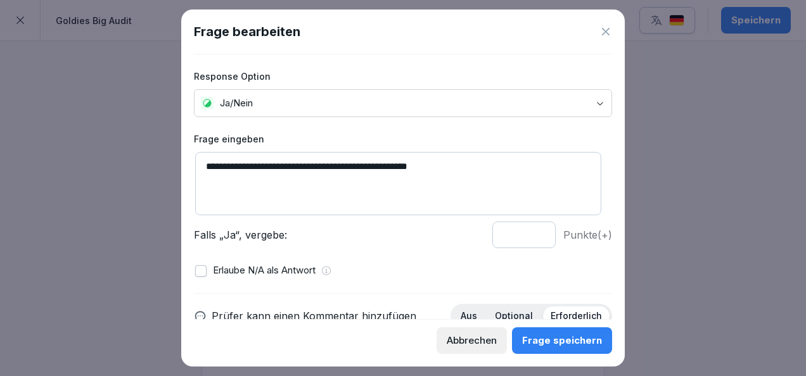
click at [226, 165] on textarea "**********" at bounding box center [398, 183] width 406 height 63
drag, startPoint x: 226, startPoint y: 165, endPoint x: 191, endPoint y: 161, distance: 35.1
click at [191, 161] on div "**********" at bounding box center [402, 188] width 443 height 357
type textarea "**********"
drag, startPoint x: 528, startPoint y: 232, endPoint x: 528, endPoint y: 280, distance: 48.2
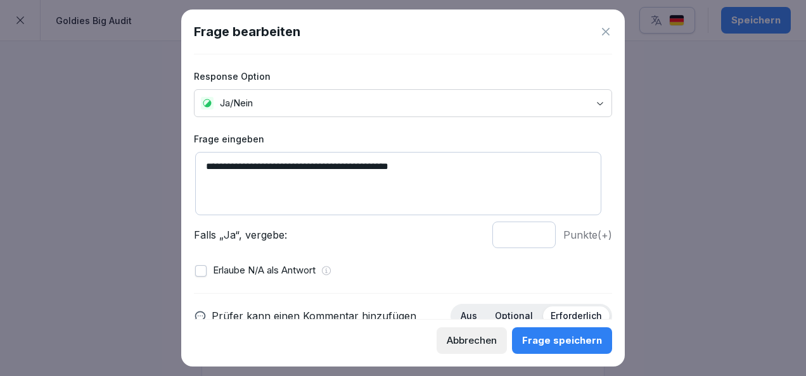
click at [528, 248] on input "*" at bounding box center [523, 235] width 63 height 27
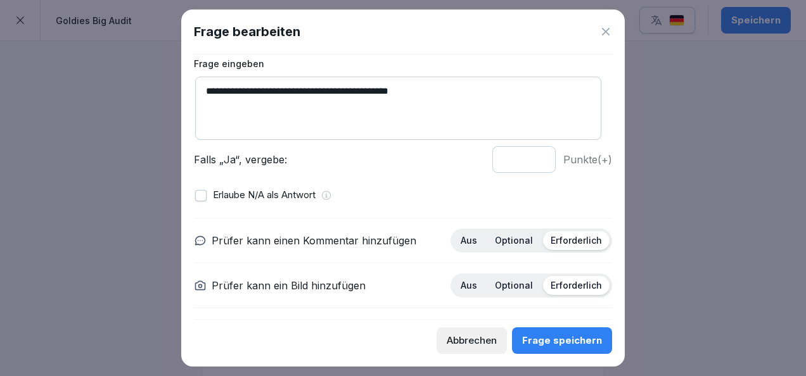
scroll to position [89, 0]
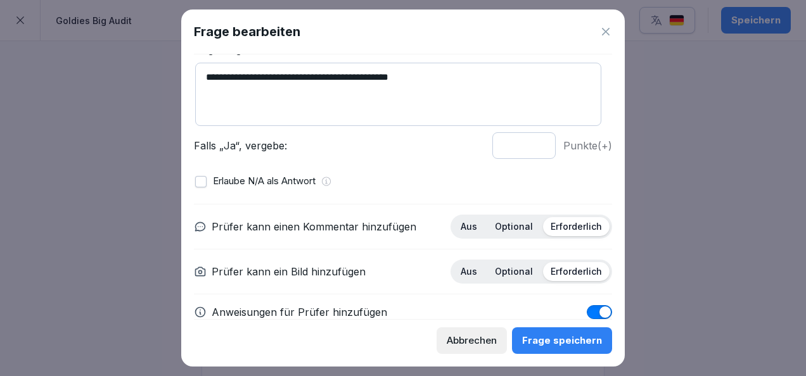
type input "*"
click at [528, 142] on input "*" at bounding box center [523, 145] width 63 height 27
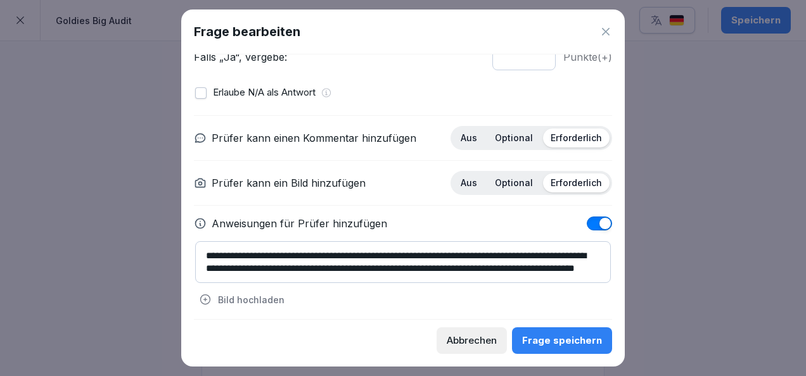
scroll to position [181, 0]
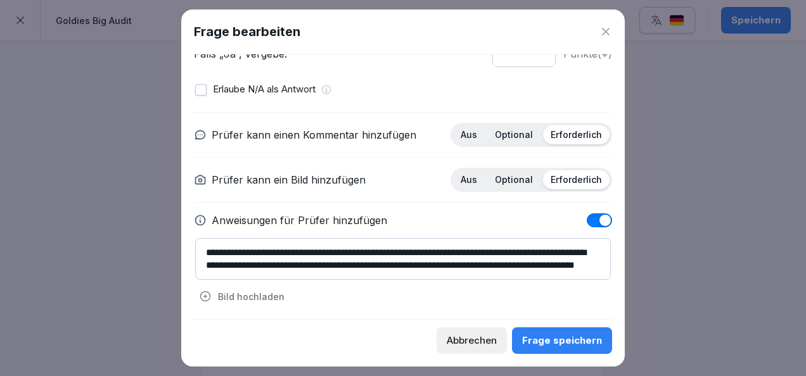
click at [509, 134] on p "Optional" at bounding box center [514, 134] width 38 height 11
click at [542, 333] on button "Frage speichern" at bounding box center [562, 341] width 100 height 27
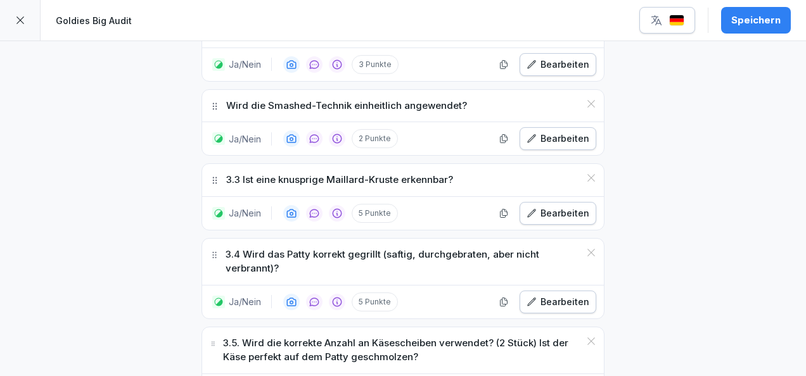
scroll to position [1750, 0]
click at [540, 206] on div "Bearbeiten" at bounding box center [557, 213] width 63 height 14
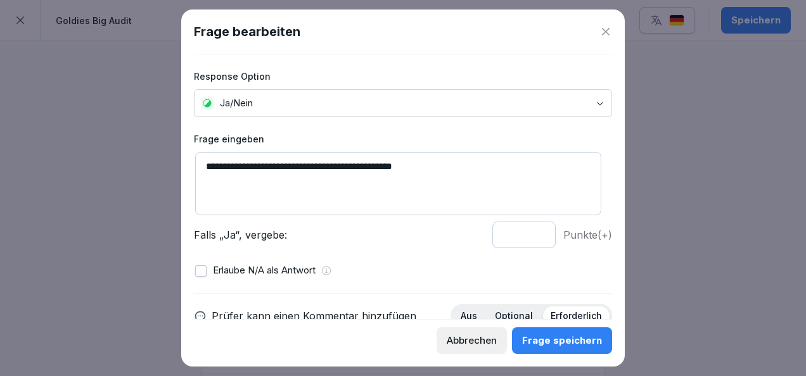
click at [526, 238] on input "*" at bounding box center [523, 235] width 63 height 27
type input "*"
click at [526, 238] on input "*" at bounding box center [523, 235] width 63 height 27
drag, startPoint x: 228, startPoint y: 167, endPoint x: 198, endPoint y: 162, distance: 30.8
click at [198, 162] on textarea "**********" at bounding box center [398, 183] width 406 height 63
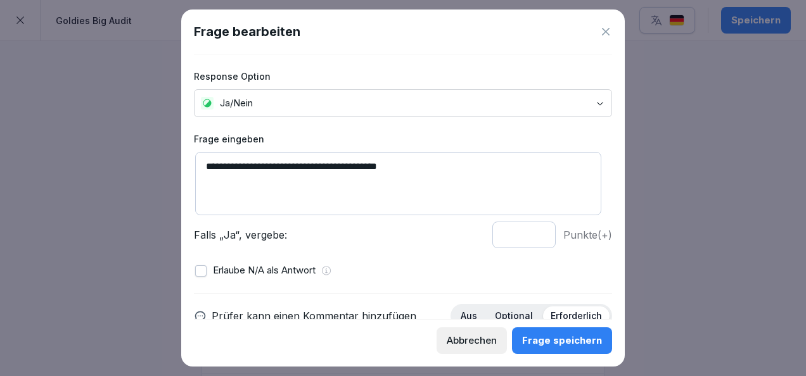
type textarea "**********"
click at [537, 334] on div "Frage speichern" at bounding box center [562, 341] width 80 height 14
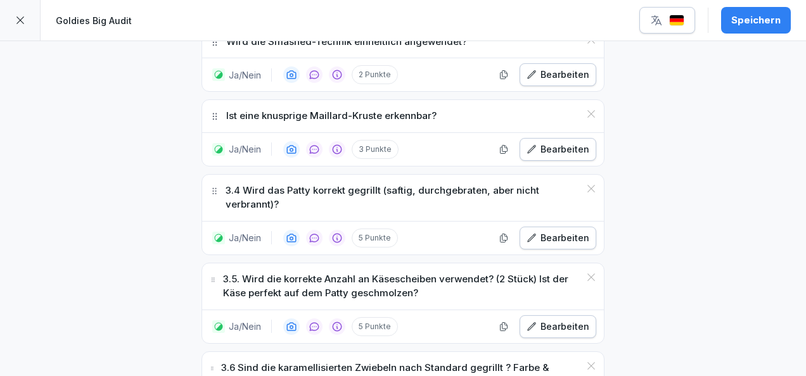
scroll to position [1816, 0]
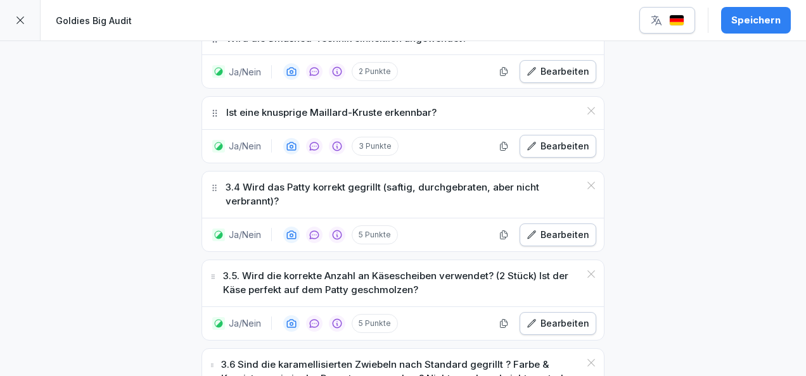
click at [547, 228] on div "Bearbeiten" at bounding box center [557, 235] width 63 height 14
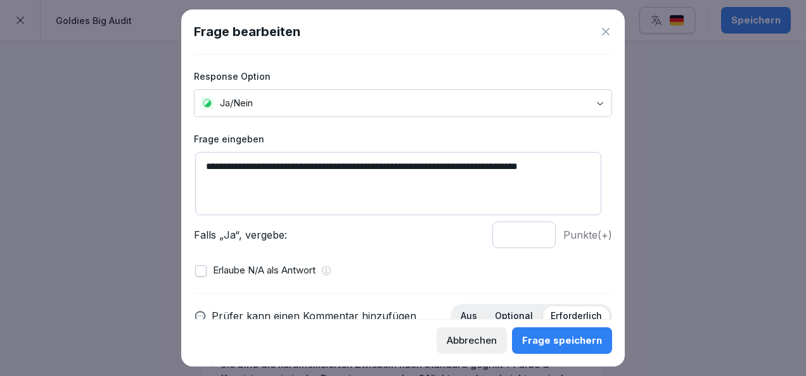
drag, startPoint x: 223, startPoint y: 167, endPoint x: 190, endPoint y: 160, distance: 33.7
click at [190, 160] on div "**********" at bounding box center [402, 188] width 443 height 357
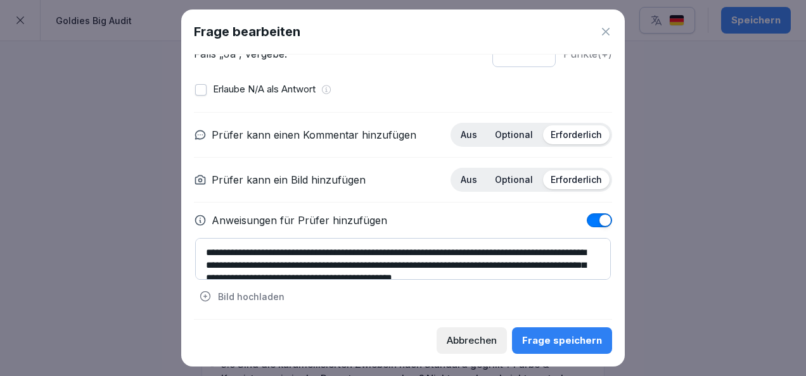
scroll to position [13, 0]
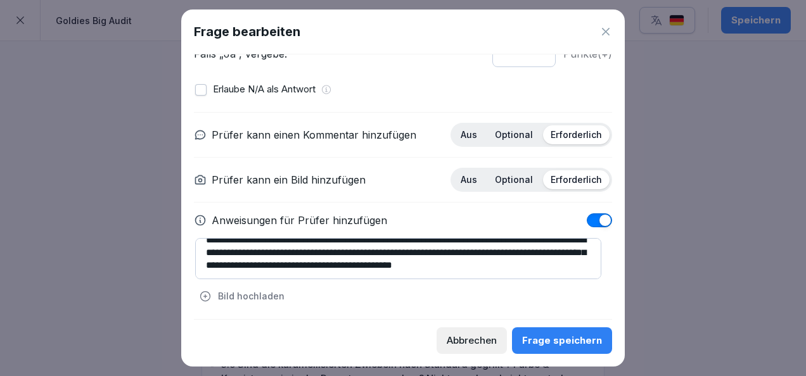
type textarea "**********"
click at [362, 262] on textarea "**********" at bounding box center [398, 258] width 406 height 41
type textarea "**********"
click at [558, 334] on div "Frage speichern" at bounding box center [562, 341] width 80 height 14
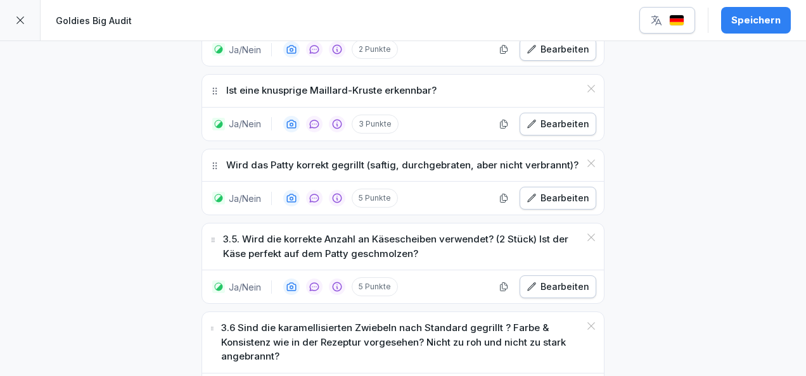
scroll to position [1839, 0]
click at [579, 191] on div "Bearbeiten" at bounding box center [557, 198] width 63 height 14
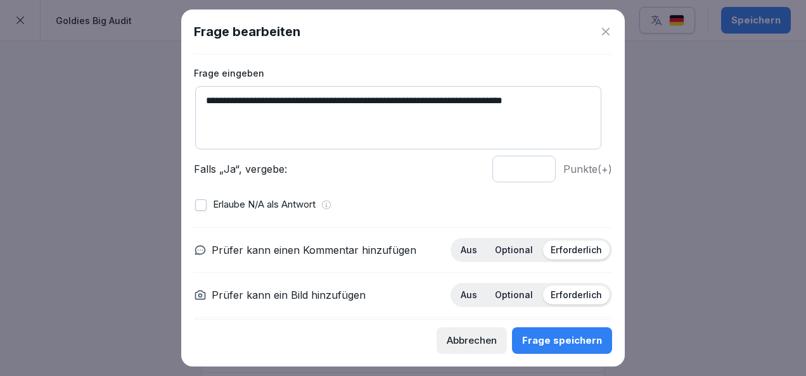
scroll to position [73, 0]
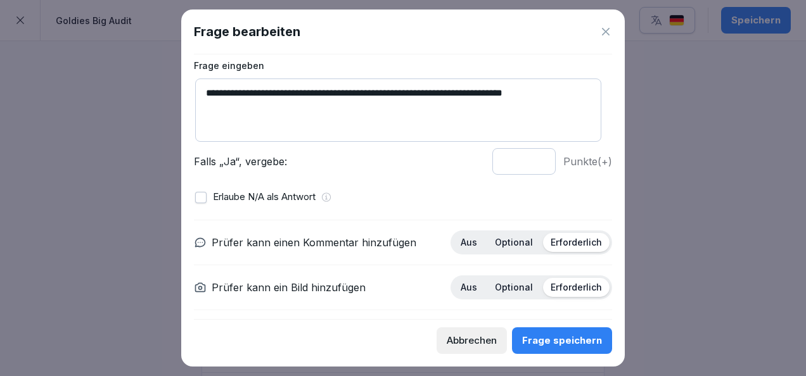
click at [507, 248] on div "Optional" at bounding box center [513, 242] width 53 height 19
click at [563, 346] on div "Frage speichern" at bounding box center [562, 341] width 80 height 14
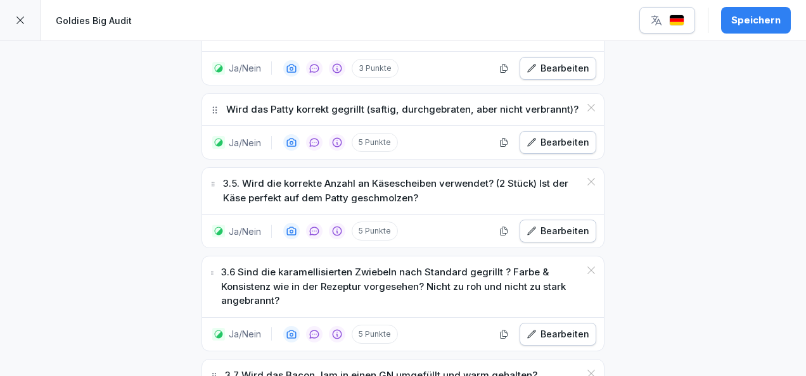
scroll to position [1895, 0]
click at [545, 224] on div "Bearbeiten" at bounding box center [557, 231] width 63 height 14
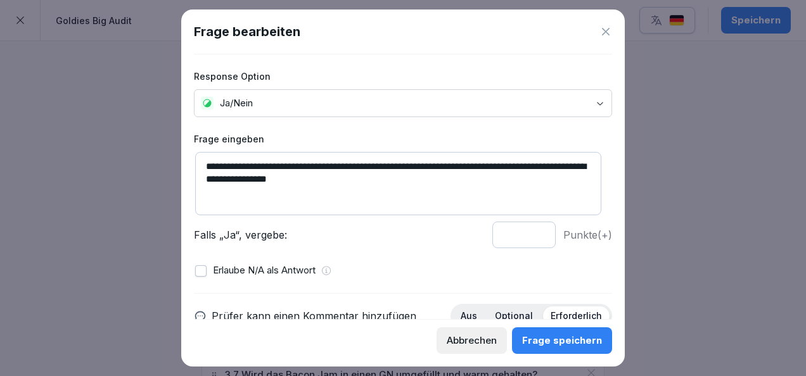
drag, startPoint x: 226, startPoint y: 164, endPoint x: 186, endPoint y: 161, distance: 40.0
click at [186, 161] on div "**********" at bounding box center [402, 188] width 443 height 357
type textarea "**********"
click at [511, 314] on p "Optional" at bounding box center [514, 315] width 38 height 11
click at [527, 238] on input "*" at bounding box center [523, 235] width 63 height 27
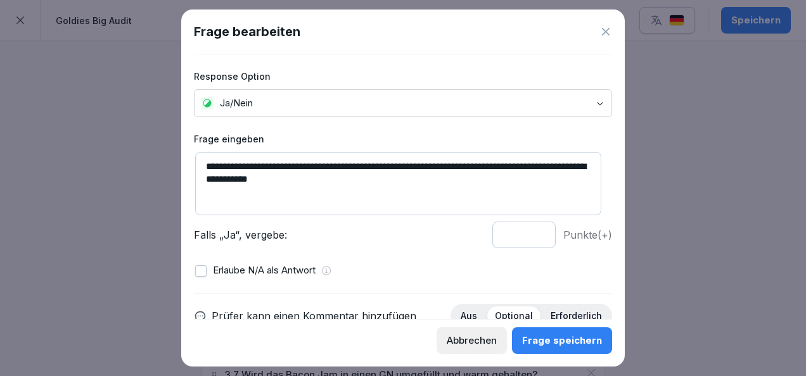
drag, startPoint x: 527, startPoint y: 238, endPoint x: 441, endPoint y: 263, distance: 89.8
click at [492, 248] on input "*" at bounding box center [523, 235] width 63 height 27
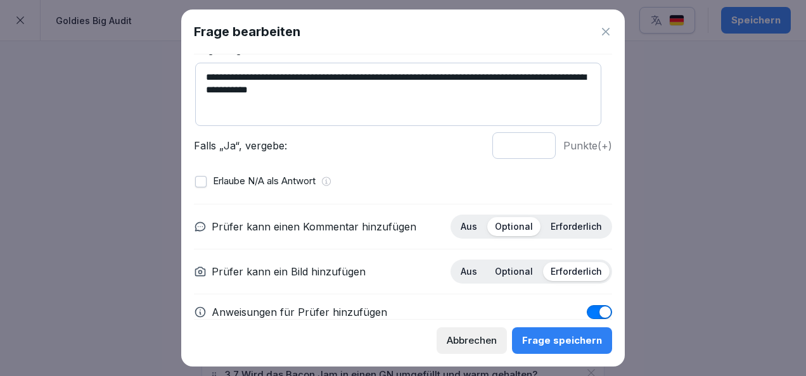
scroll to position [90, 0]
click at [529, 140] on input "*" at bounding box center [523, 145] width 63 height 27
drag, startPoint x: 529, startPoint y: 140, endPoint x: 492, endPoint y: 226, distance: 93.1
click at [492, 158] on input "*" at bounding box center [523, 145] width 63 height 27
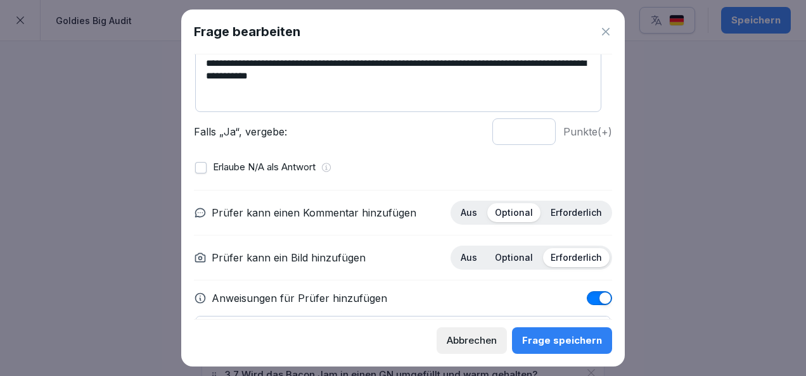
scroll to position [105, 0]
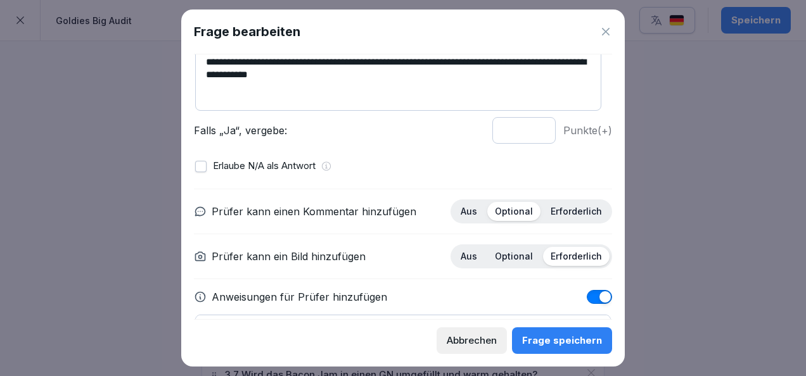
type input "*"
click at [530, 125] on input "*" at bounding box center [523, 130] width 63 height 27
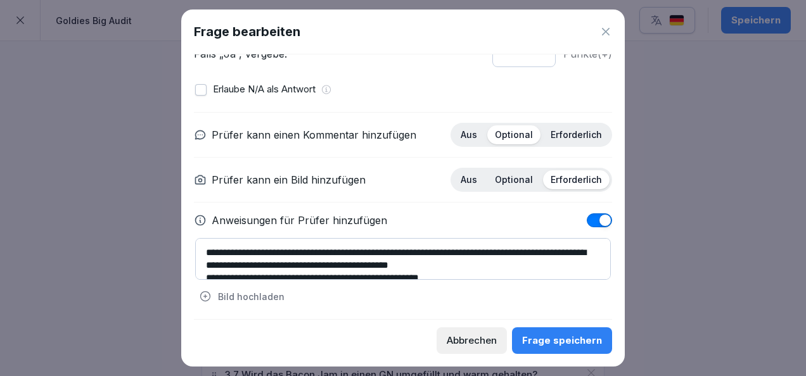
click at [391, 246] on textarea "**********" at bounding box center [403, 259] width 416 height 42
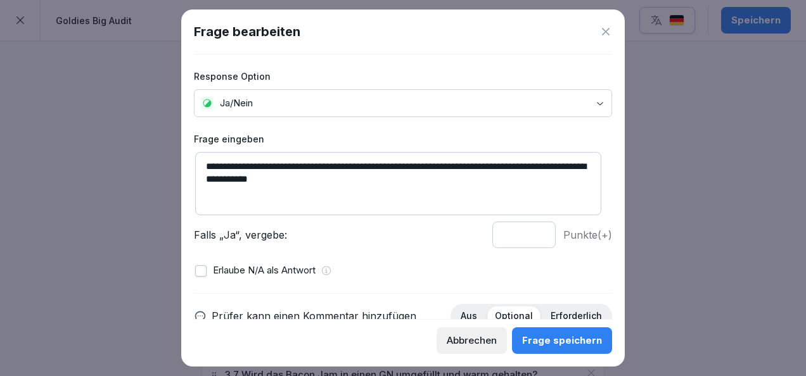
click at [398, 166] on textarea "**********" at bounding box center [398, 183] width 406 height 63
click at [493, 165] on textarea "**********" at bounding box center [398, 183] width 406 height 63
click at [492, 165] on textarea "**********" at bounding box center [398, 183] width 406 height 63
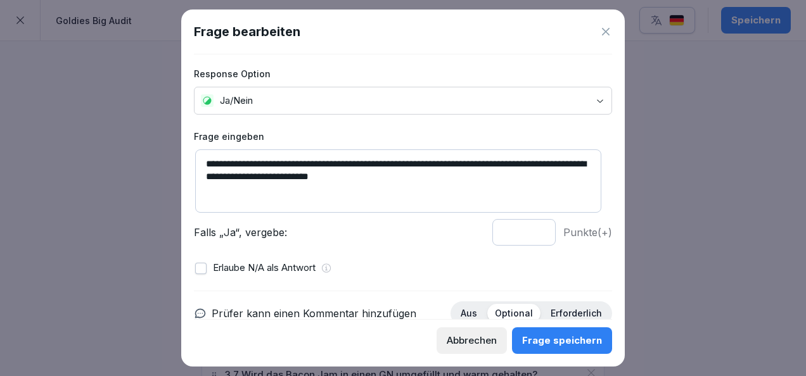
type textarea "**********"
click at [563, 337] on div "Frage speichern" at bounding box center [562, 341] width 80 height 14
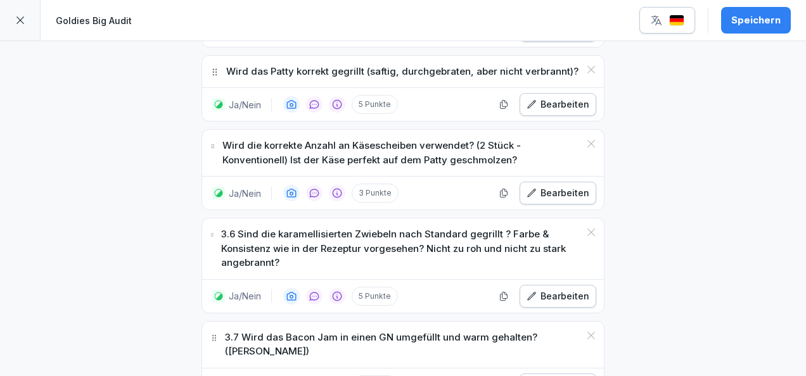
scroll to position [1935, 0]
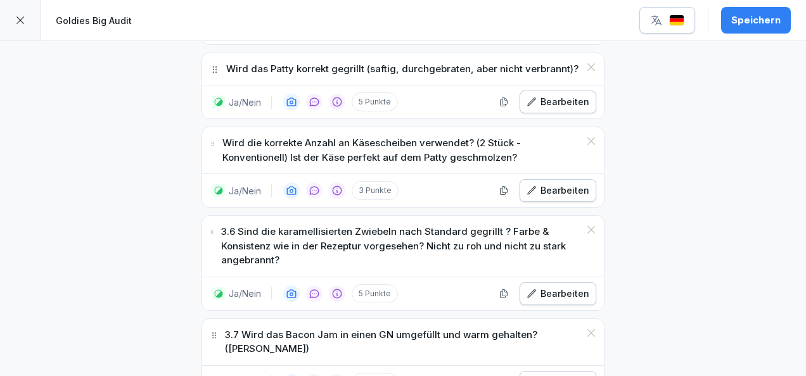
click at [555, 283] on button "Bearbeiten" at bounding box center [557, 294] width 77 height 23
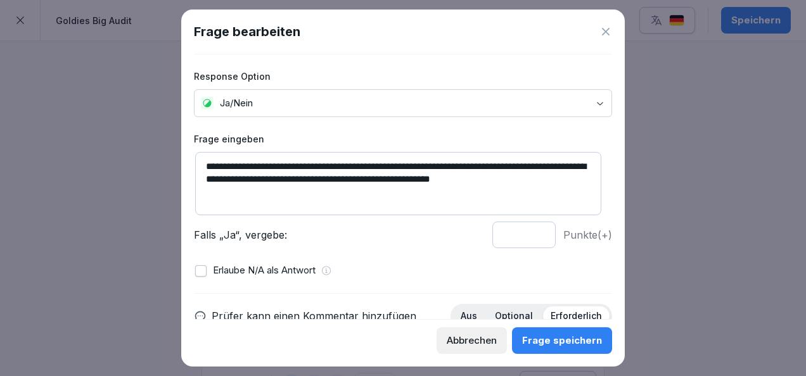
drag, startPoint x: 227, startPoint y: 169, endPoint x: 183, endPoint y: 161, distance: 44.4
click at [183, 161] on div "**********" at bounding box center [402, 188] width 443 height 357
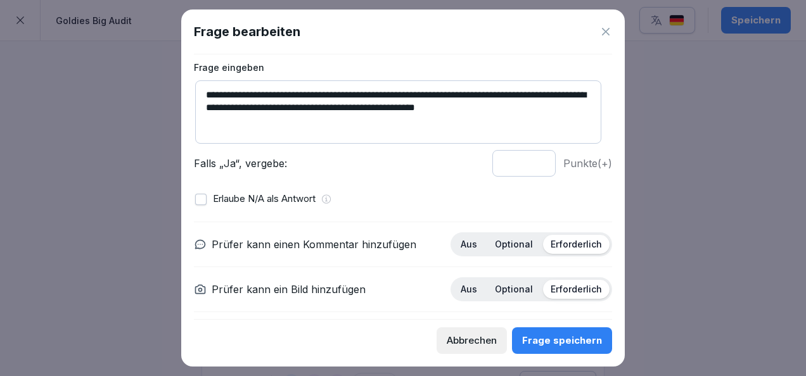
scroll to position [72, 0]
type textarea "**********"
click at [530, 163] on input "*" at bounding box center [523, 163] width 63 height 27
type input "*"
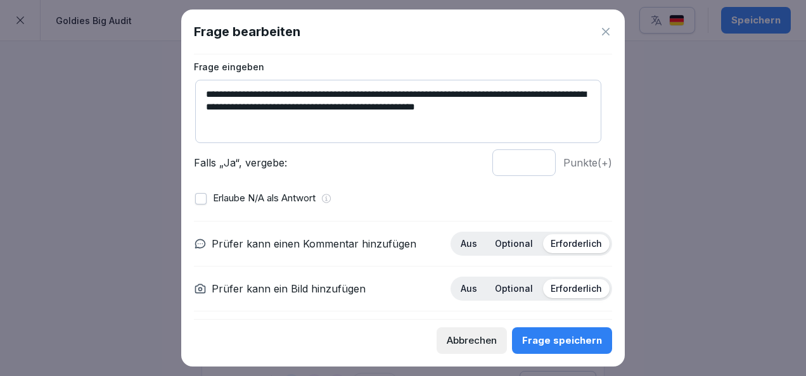
click at [530, 163] on input "*" at bounding box center [523, 163] width 63 height 27
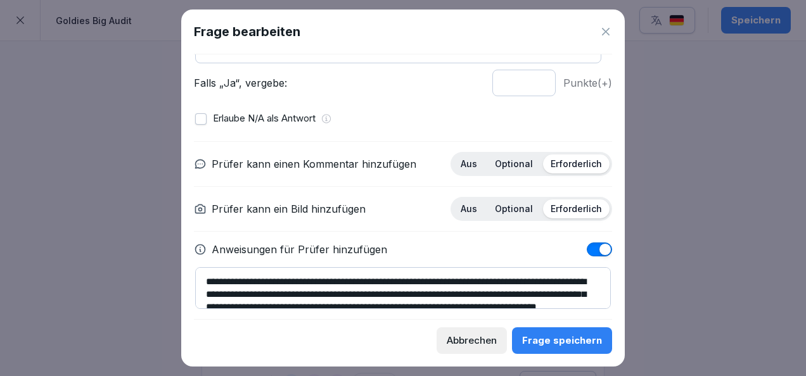
scroll to position [181, 0]
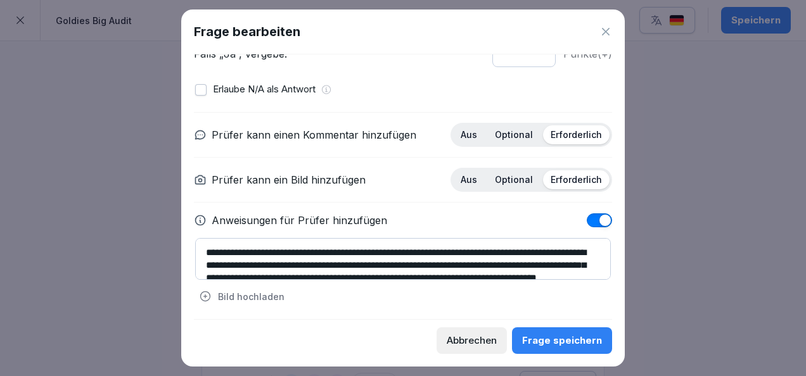
click at [512, 118] on div "**********" at bounding box center [403, 209] width 418 height 195
click at [513, 129] on p "Optional" at bounding box center [514, 134] width 38 height 11
click at [569, 343] on div "Frage speichern" at bounding box center [562, 341] width 80 height 14
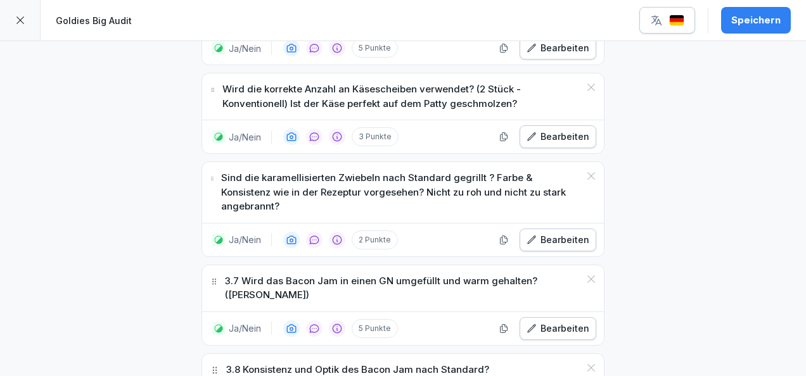
scroll to position [1989, 0]
click at [550, 317] on button "Bearbeiten" at bounding box center [557, 328] width 77 height 23
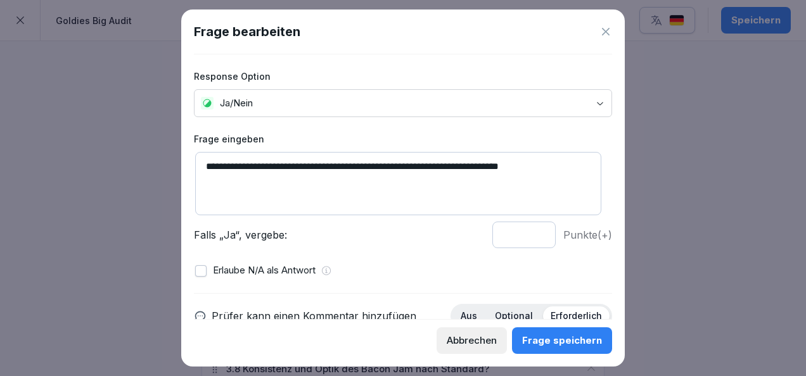
drag, startPoint x: 222, startPoint y: 167, endPoint x: 180, endPoint y: 164, distance: 42.5
click at [180, 164] on body "**********" at bounding box center [403, 188] width 806 height 376
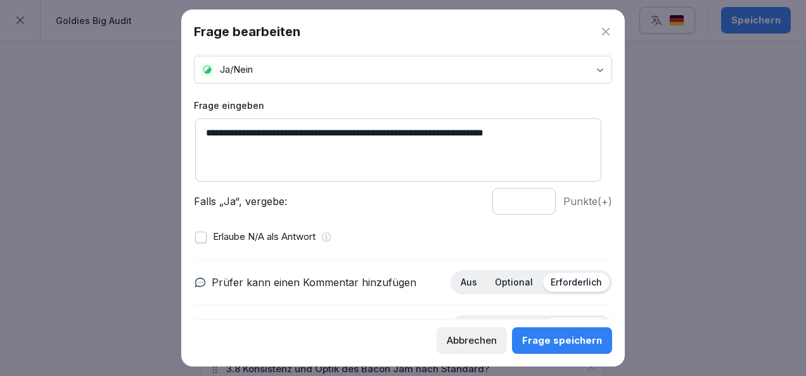
type textarea "**********"
click at [528, 205] on input "*" at bounding box center [523, 201] width 63 height 27
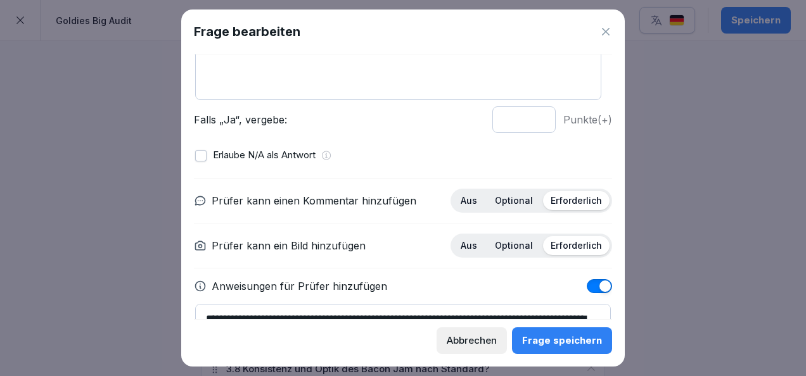
scroll to position [116, 0]
type input "*"
click at [526, 120] on input "*" at bounding box center [523, 119] width 63 height 27
click at [495, 194] on p "Optional" at bounding box center [514, 199] width 38 height 11
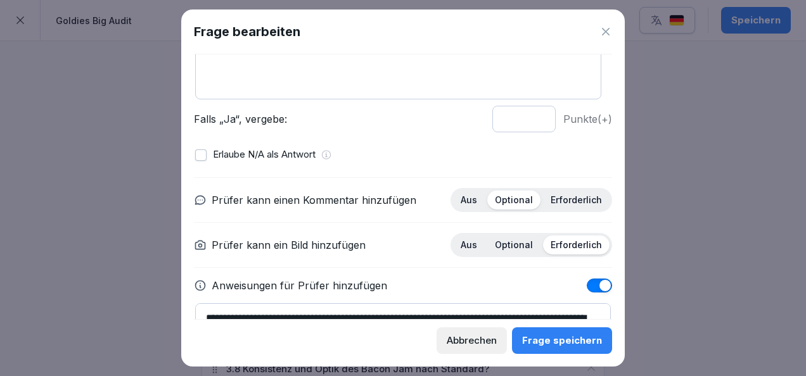
scroll to position [181, 0]
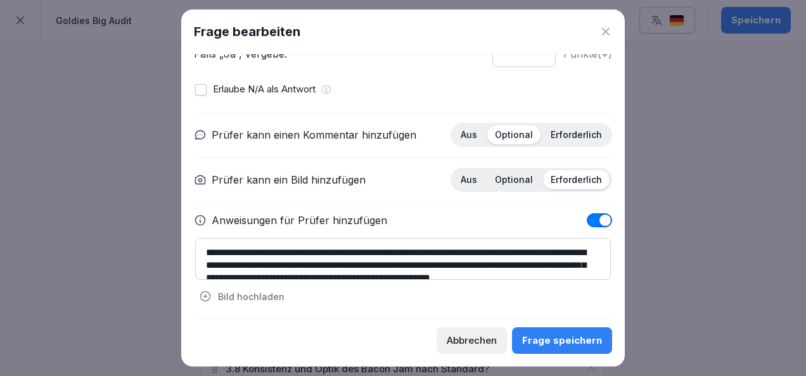
click at [554, 342] on div "Frage speichern" at bounding box center [562, 341] width 80 height 14
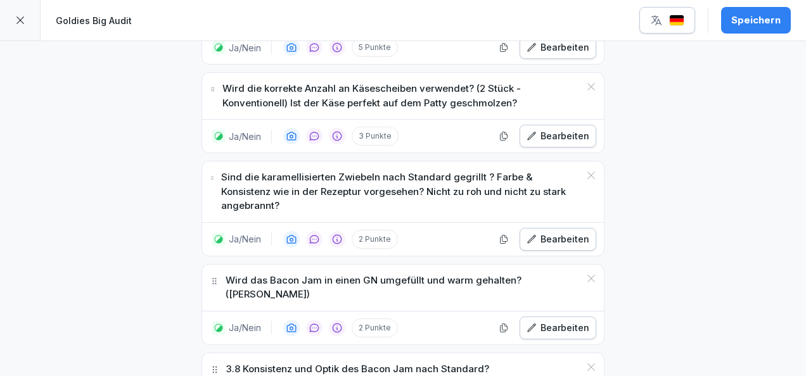
click at [757, 23] on div "Speichern" at bounding box center [755, 20] width 49 height 14
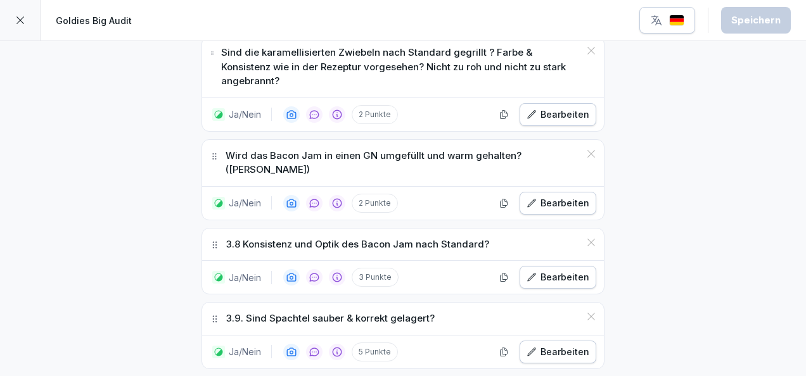
scroll to position [2115, 0]
click at [566, 270] on div "Bearbeiten" at bounding box center [557, 277] width 63 height 14
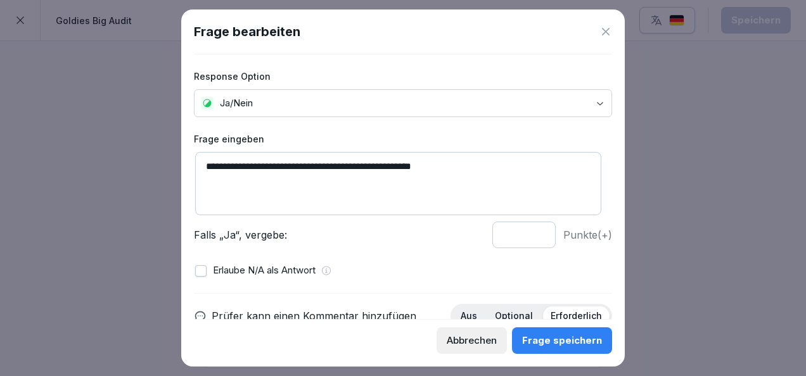
drag, startPoint x: 228, startPoint y: 163, endPoint x: 180, endPoint y: 160, distance: 48.3
click at [180, 160] on body "**********" at bounding box center [403, 188] width 806 height 376
type textarea "**********"
drag, startPoint x: 527, startPoint y: 237, endPoint x: 452, endPoint y: 272, distance: 82.7
click at [492, 248] on input "*" at bounding box center [523, 235] width 63 height 27
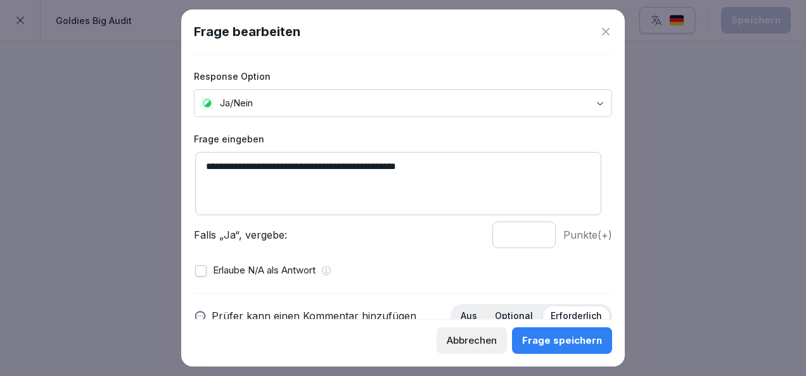
scroll to position [48, 0]
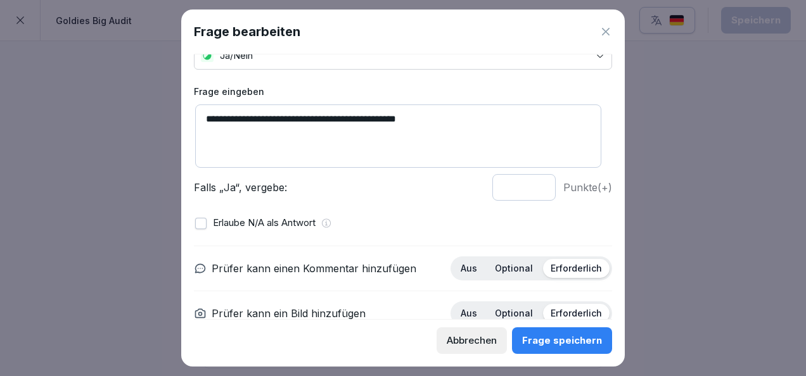
click at [530, 185] on input "*" at bounding box center [523, 187] width 63 height 27
type input "*"
click at [530, 182] on input "*" at bounding box center [523, 187] width 63 height 27
click at [499, 267] on p "Optional" at bounding box center [514, 268] width 38 height 11
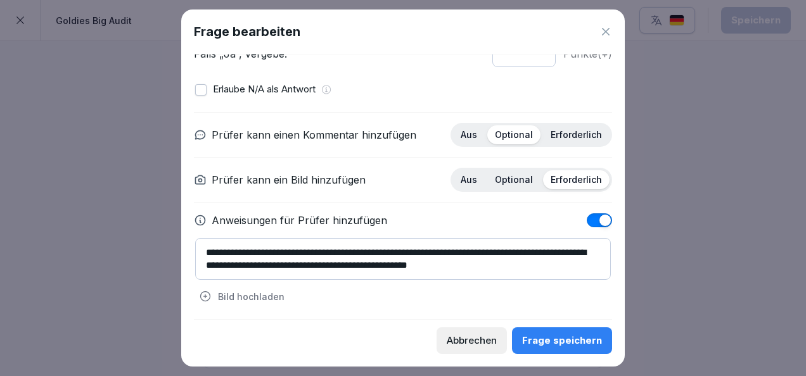
click at [552, 344] on div "Frage speichern" at bounding box center [562, 341] width 80 height 14
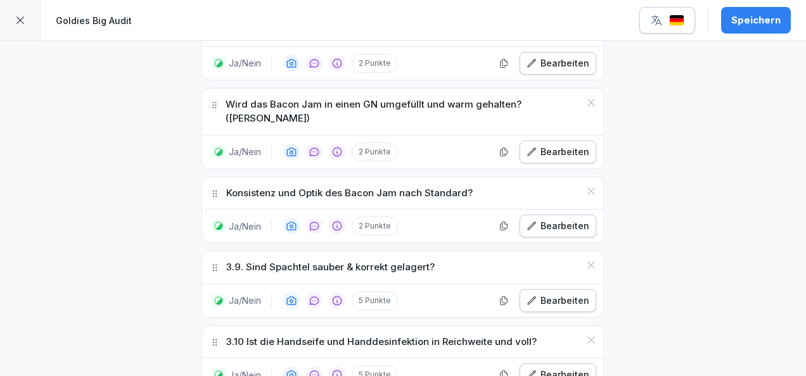
scroll to position [2168, 0]
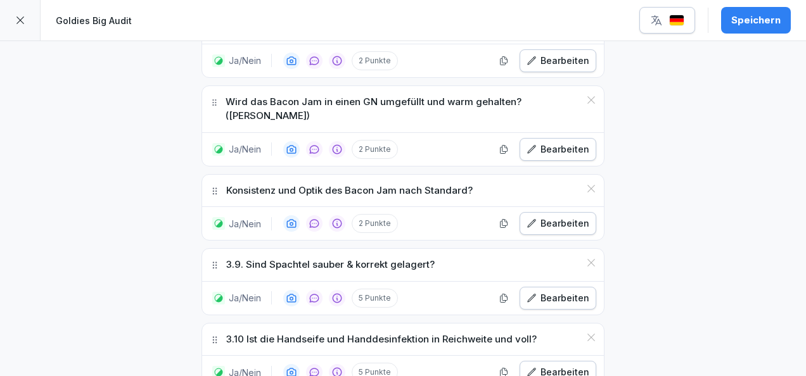
click at [550, 291] on div "Bearbeiten" at bounding box center [557, 298] width 63 height 14
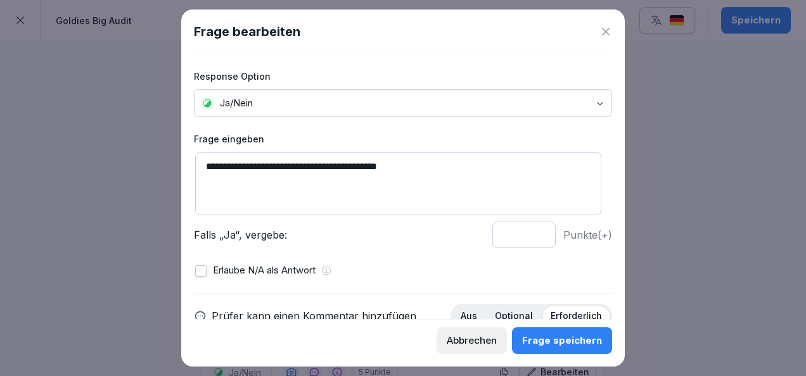
drag, startPoint x: 226, startPoint y: 168, endPoint x: 198, endPoint y: 162, distance: 27.8
click at [198, 162] on textarea "**********" at bounding box center [398, 183] width 406 height 63
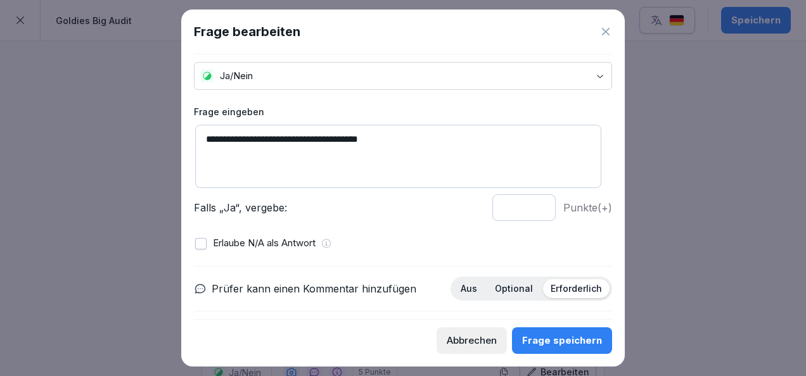
scroll to position [28, 0]
type textarea "**********"
click at [530, 210] on input "*" at bounding box center [523, 207] width 63 height 27
type input "*"
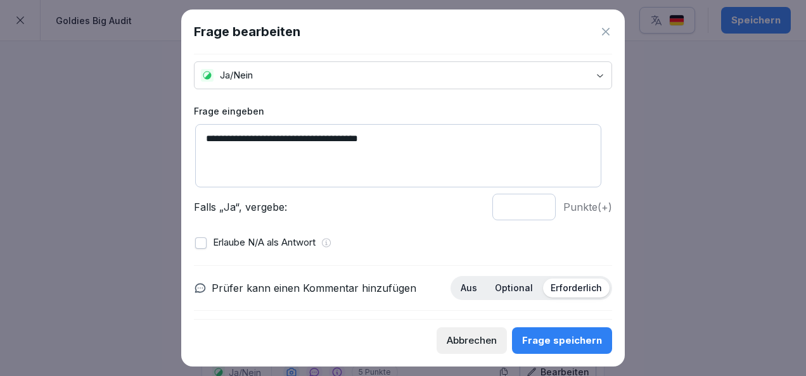
click at [530, 210] on input "*" at bounding box center [523, 207] width 63 height 27
click at [552, 331] on button "Frage speichern" at bounding box center [562, 341] width 100 height 27
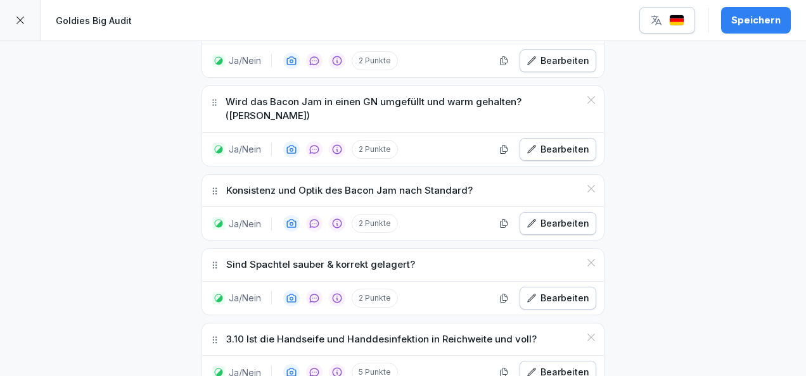
click at [557, 291] on div "Bearbeiten" at bounding box center [557, 298] width 63 height 14
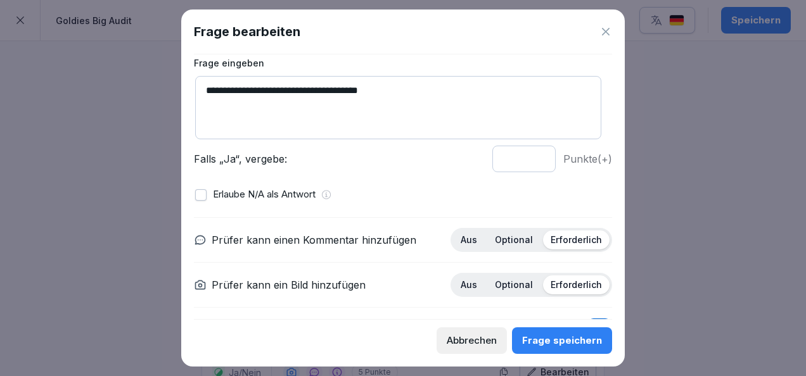
scroll to position [77, 0]
click at [513, 243] on p "Optional" at bounding box center [514, 239] width 38 height 11
click at [559, 331] on button "Frage speichern" at bounding box center [562, 341] width 100 height 27
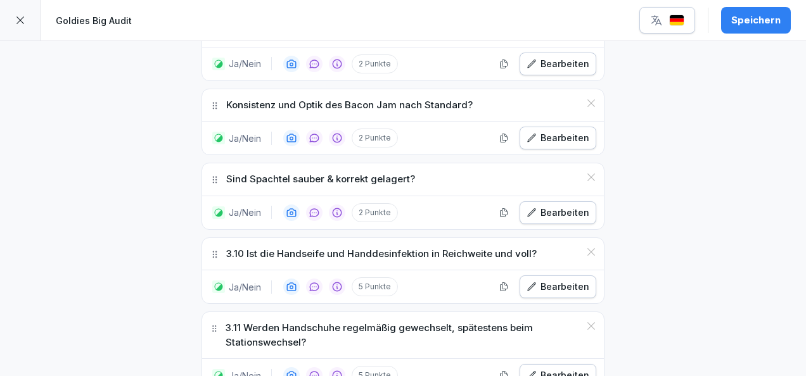
scroll to position [2254, 0]
click at [554, 275] on button "Bearbeiten" at bounding box center [557, 286] width 77 height 23
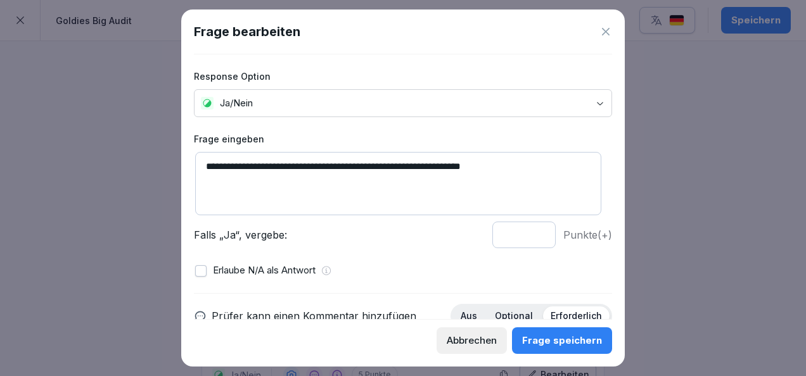
drag, startPoint x: 225, startPoint y: 164, endPoint x: 175, endPoint y: 167, distance: 50.1
click at [175, 167] on body "**********" at bounding box center [403, 188] width 806 height 376
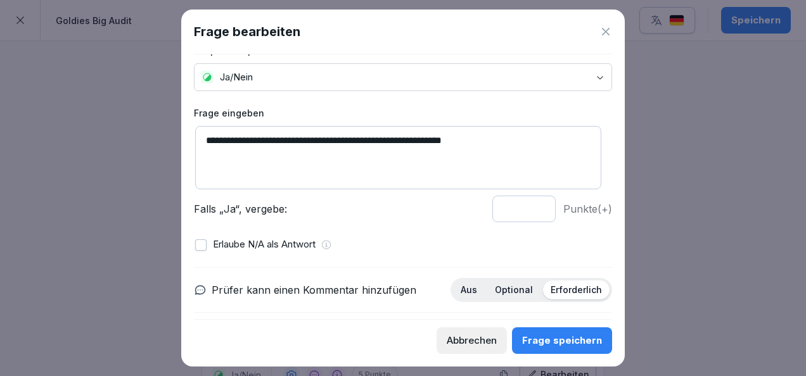
type textarea "**********"
click at [527, 210] on input "*" at bounding box center [523, 209] width 63 height 27
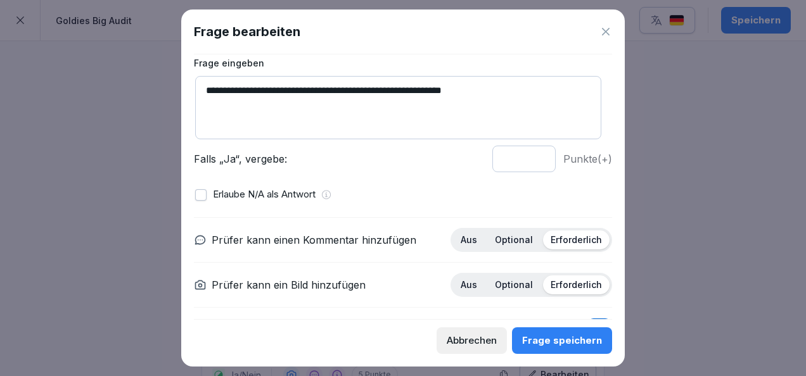
scroll to position [80, 0]
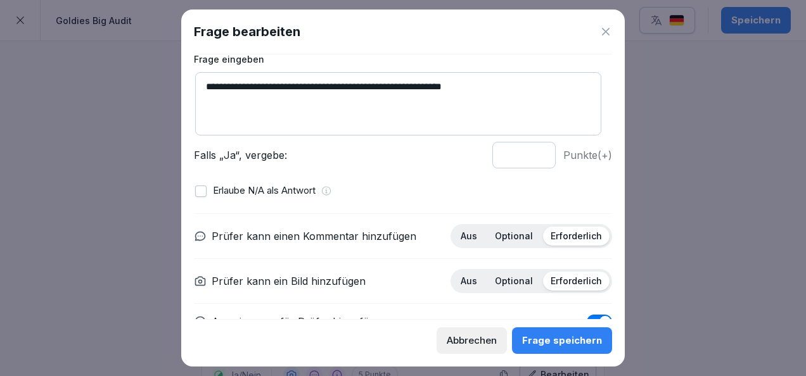
drag, startPoint x: 527, startPoint y: 157, endPoint x: 529, endPoint y: 194, distance: 37.4
click at [529, 169] on input "*" at bounding box center [523, 155] width 63 height 27
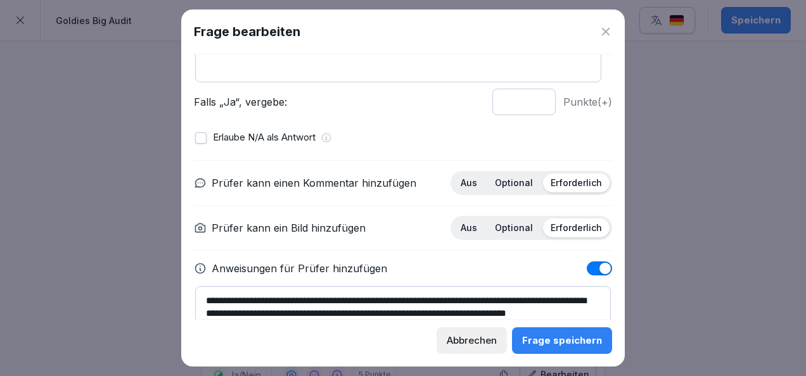
scroll to position [134, 0]
click at [502, 174] on div "Optional" at bounding box center [513, 182] width 53 height 19
click at [528, 97] on input "*" at bounding box center [523, 101] width 63 height 27
type input "*"
click at [528, 97] on input "*" at bounding box center [523, 101] width 63 height 27
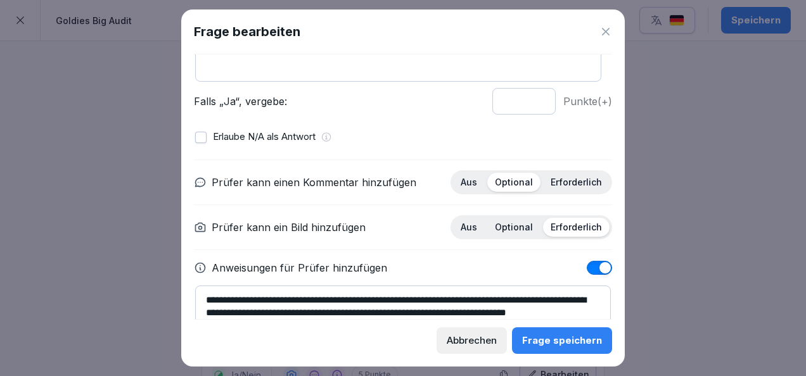
scroll to position [181, 0]
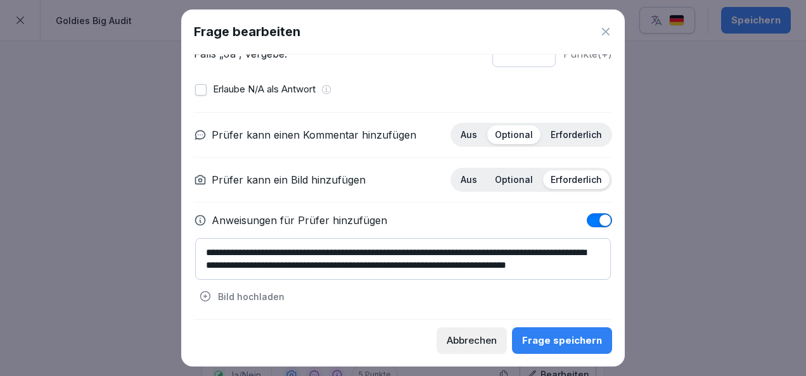
click at [559, 338] on div "Frage speichern" at bounding box center [562, 341] width 80 height 14
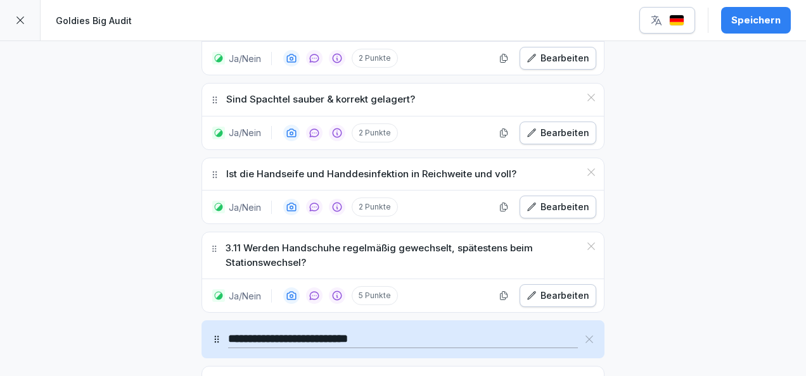
scroll to position [2334, 0]
click at [556, 288] on div "Bearbeiten" at bounding box center [557, 295] width 63 height 14
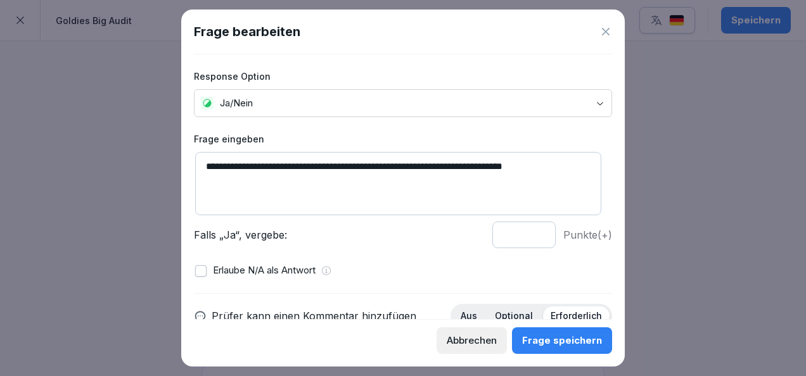
drag, startPoint x: 226, startPoint y: 169, endPoint x: 174, endPoint y: 165, distance: 52.1
click at [174, 165] on body "**********" at bounding box center [403, 188] width 806 height 376
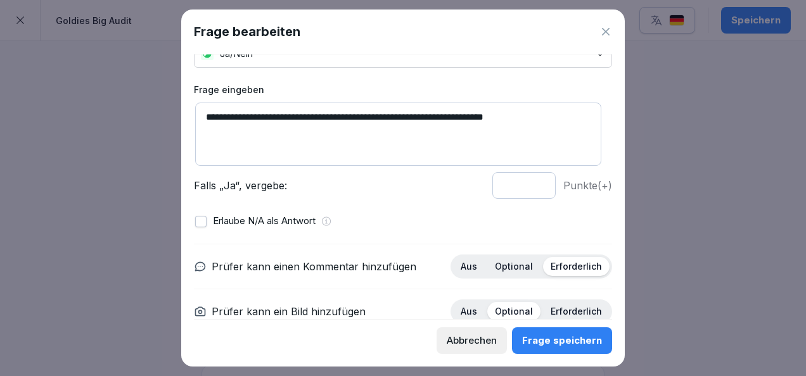
scroll to position [54, 0]
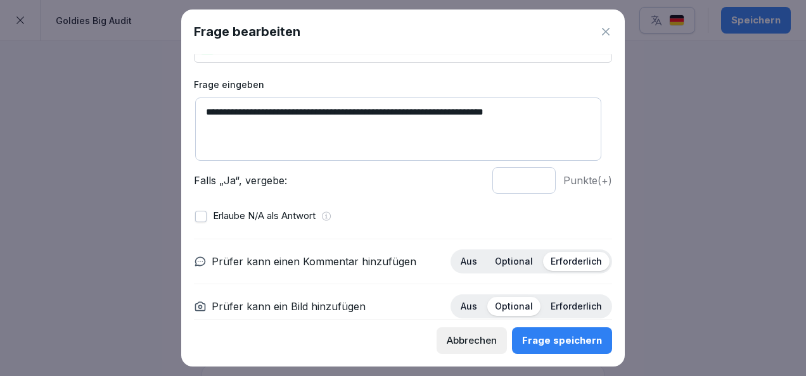
type textarea "**********"
click at [530, 185] on input "*" at bounding box center [523, 180] width 63 height 27
type input "*"
click at [530, 185] on input "*" at bounding box center [523, 180] width 63 height 27
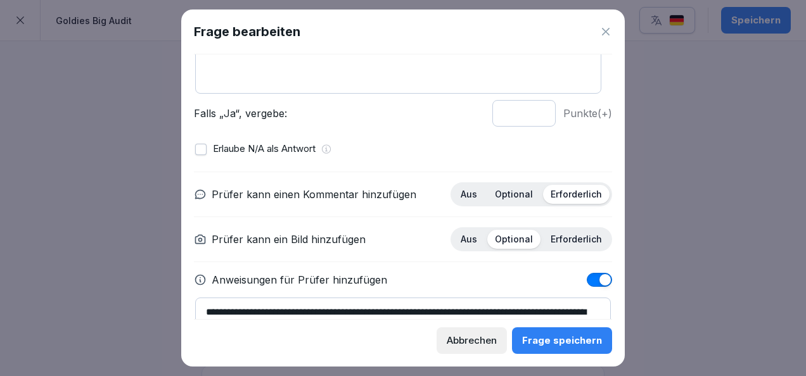
scroll to position [181, 0]
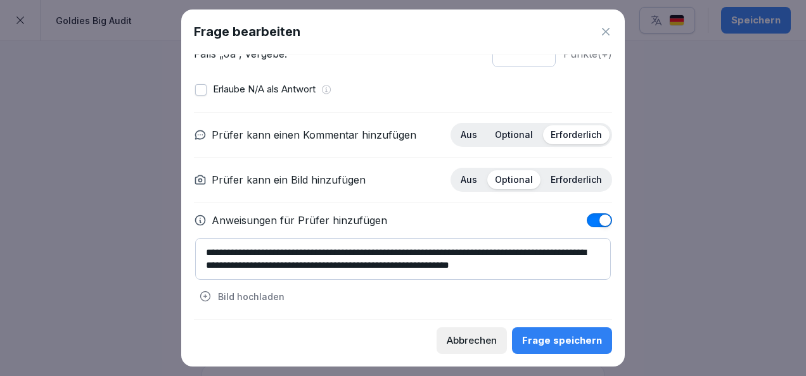
click at [560, 337] on div "Frage speichern" at bounding box center [562, 341] width 80 height 14
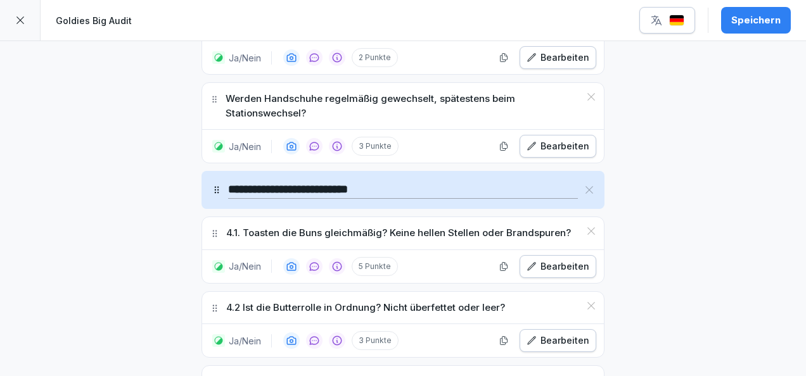
scroll to position [2485, 0]
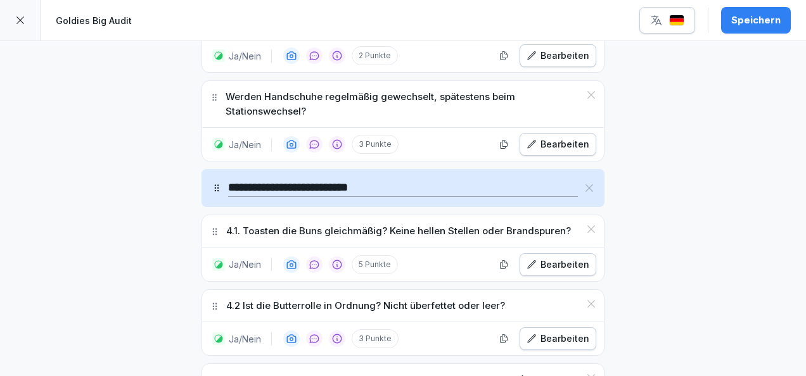
click at [552, 258] on div "Bearbeiten" at bounding box center [557, 265] width 63 height 14
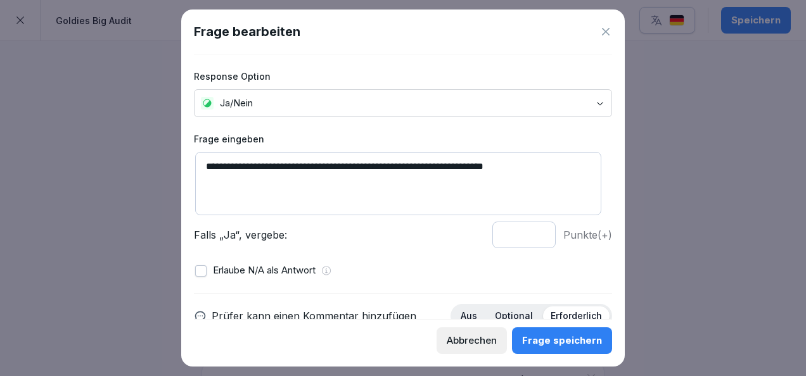
drag, startPoint x: 224, startPoint y: 163, endPoint x: 178, endPoint y: 159, distance: 46.5
click at [178, 159] on body "**********" at bounding box center [403, 188] width 806 height 376
type textarea "**********"
click at [531, 238] on input "*" at bounding box center [523, 235] width 63 height 27
type input "*"
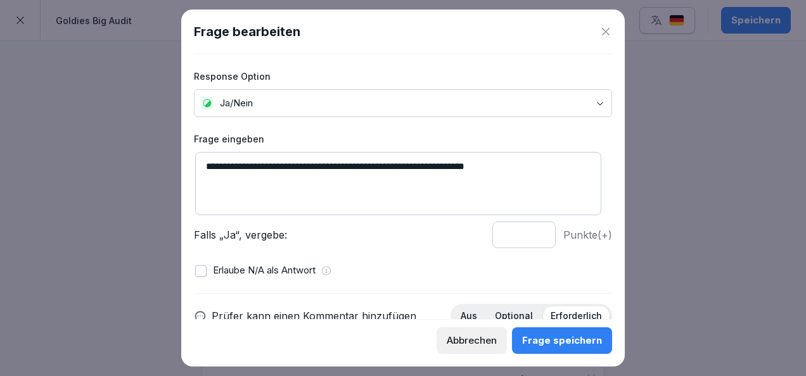
click at [531, 238] on input "*" at bounding box center [523, 235] width 63 height 27
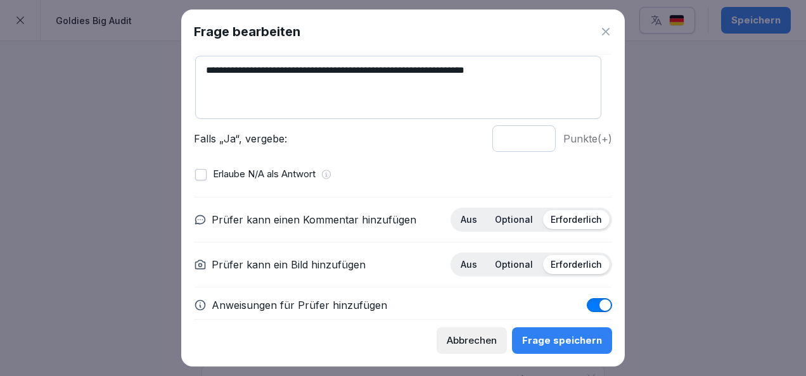
scroll to position [98, 0]
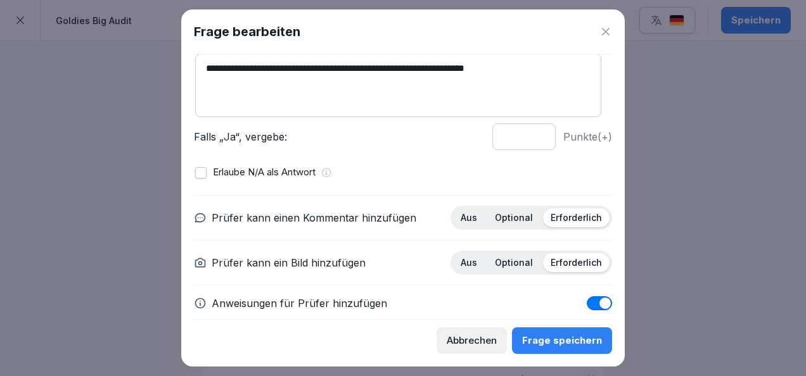
click at [508, 216] on p "Optional" at bounding box center [514, 217] width 38 height 11
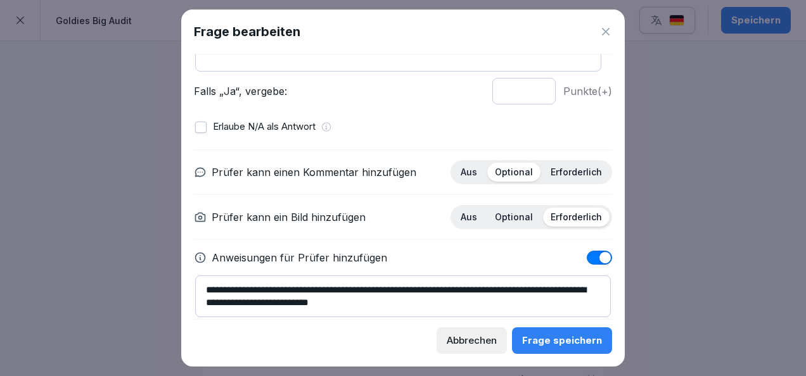
scroll to position [146, 0]
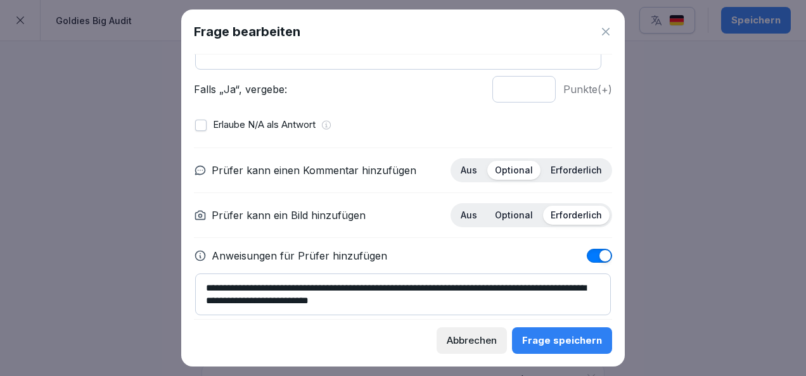
click at [569, 343] on div "Frage speichern" at bounding box center [562, 341] width 80 height 14
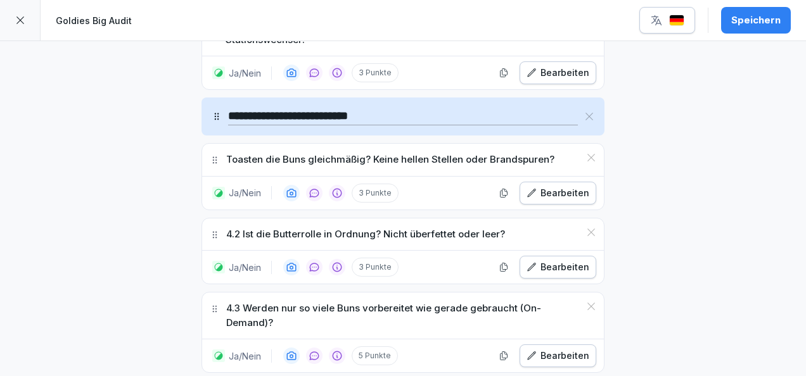
scroll to position [2559, 0]
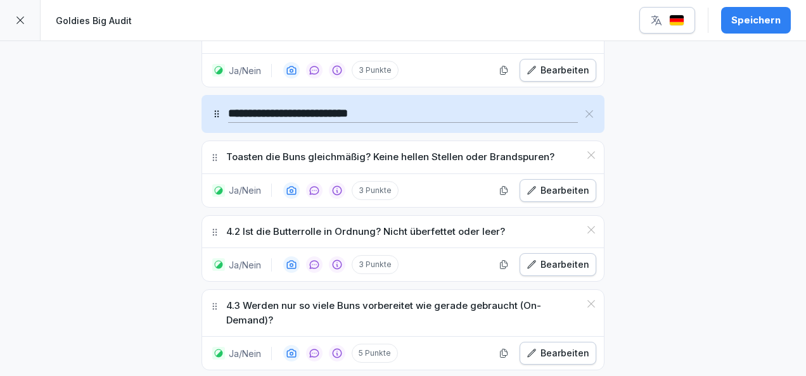
click at [573, 253] on button "Bearbeiten" at bounding box center [557, 264] width 77 height 23
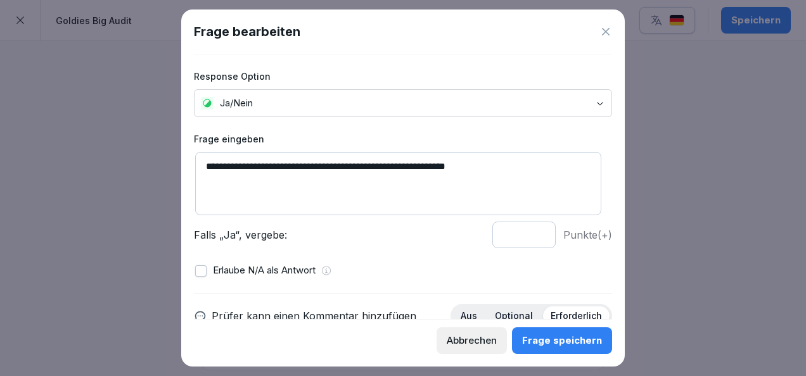
drag, startPoint x: 222, startPoint y: 165, endPoint x: 215, endPoint y: 163, distance: 6.6
click at [215, 163] on textarea "**********" at bounding box center [398, 183] width 406 height 63
type textarea "**********"
click at [530, 239] on input "*" at bounding box center [523, 235] width 63 height 27
type input "*"
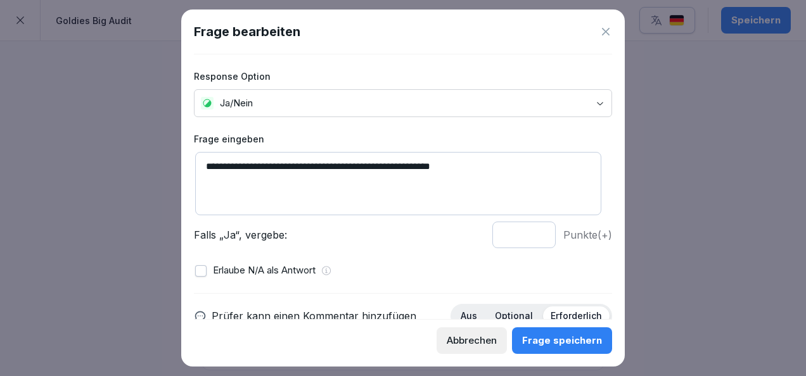
click at [530, 239] on input "*" at bounding box center [523, 235] width 63 height 27
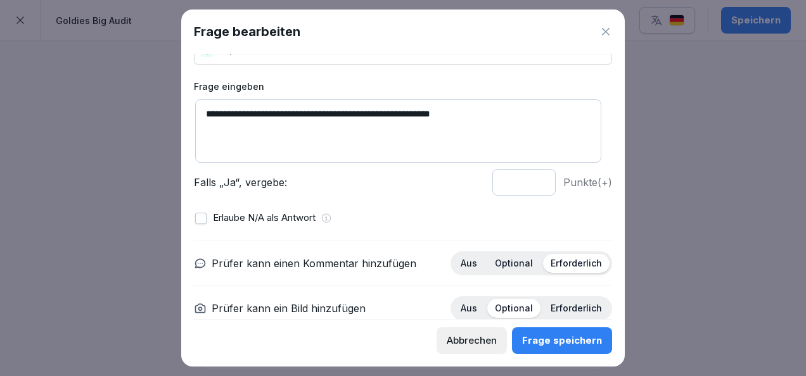
click at [502, 255] on div "Optional" at bounding box center [513, 263] width 53 height 19
click at [578, 315] on div "Erforderlich" at bounding box center [576, 308] width 67 height 19
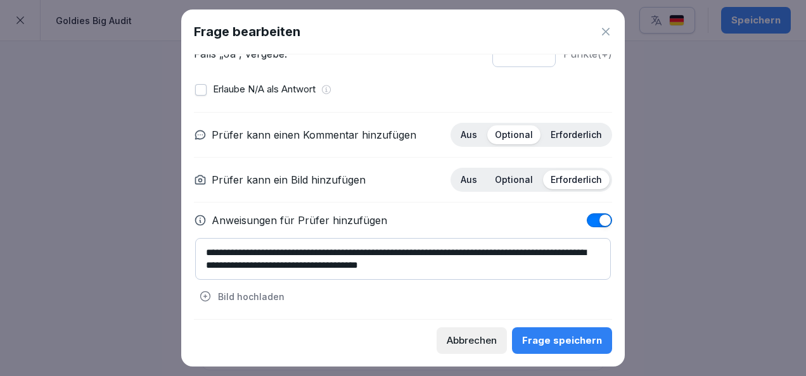
scroll to position [181, 0]
click at [561, 347] on div "Frage speichern" at bounding box center [562, 341] width 80 height 14
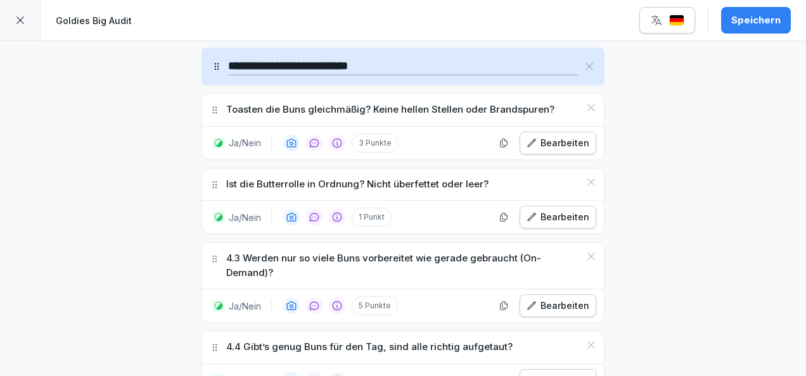
scroll to position [2609, 0]
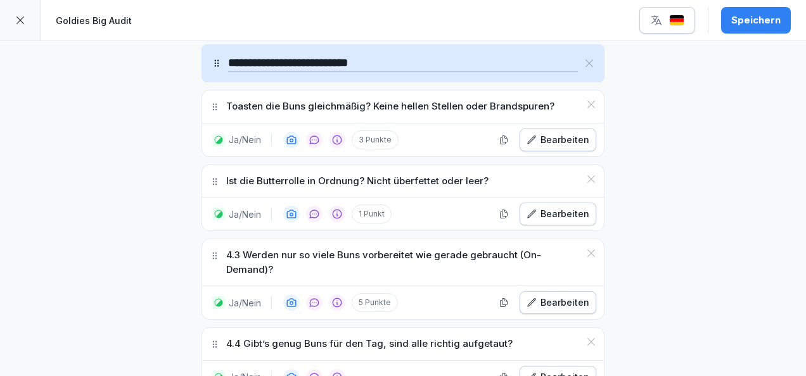
click at [561, 296] on div "Bearbeiten" at bounding box center [557, 303] width 63 height 14
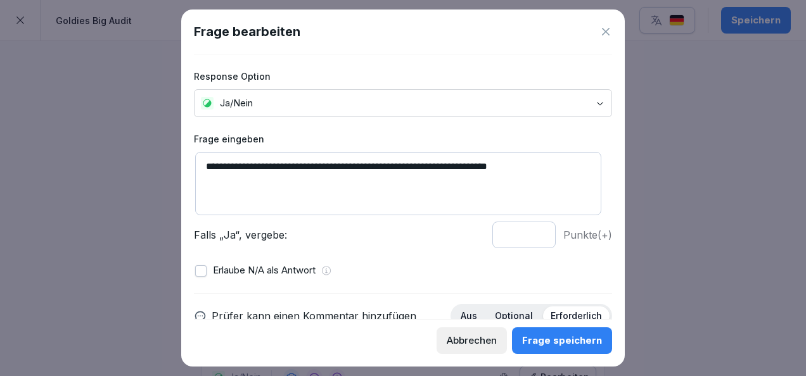
drag, startPoint x: 224, startPoint y: 169, endPoint x: 150, endPoint y: 158, distance: 74.3
click at [150, 158] on body "**********" at bounding box center [403, 188] width 806 height 376
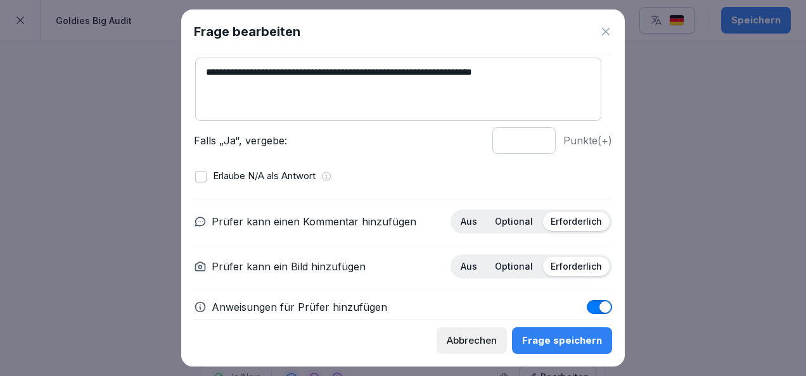
scroll to position [84, 0]
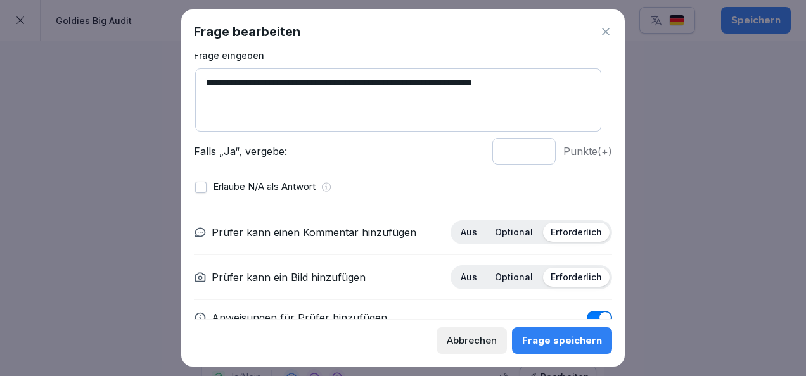
type textarea "**********"
click at [529, 152] on input "*" at bounding box center [523, 151] width 63 height 27
type input "*"
click at [529, 152] on input "*" at bounding box center [523, 151] width 63 height 27
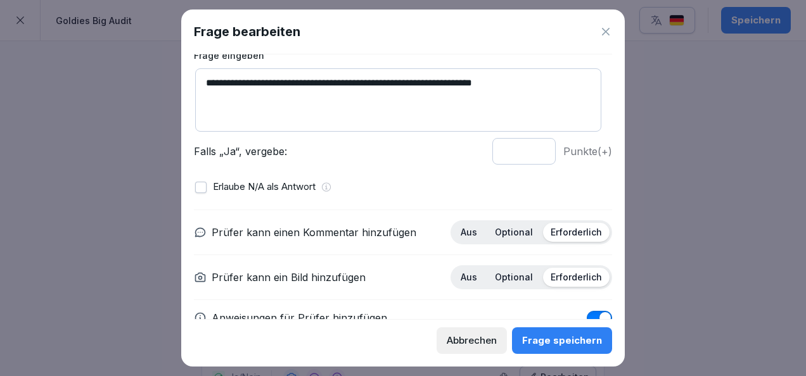
scroll to position [109, 0]
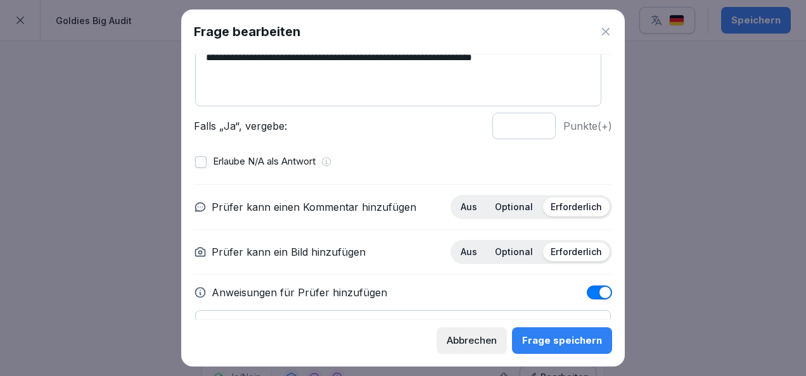
click at [516, 207] on p "Optional" at bounding box center [514, 206] width 38 height 11
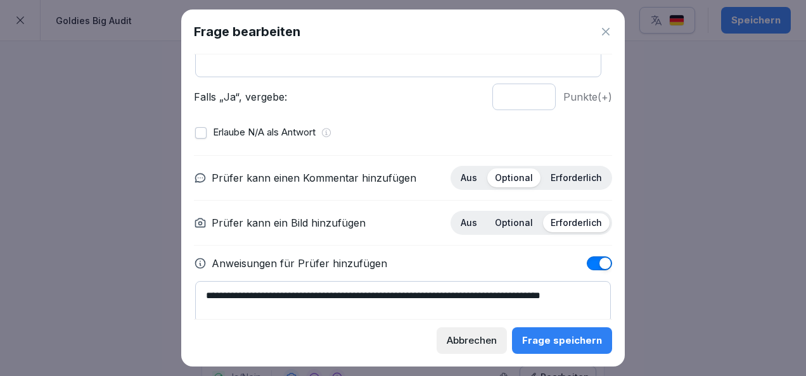
scroll to position [181, 0]
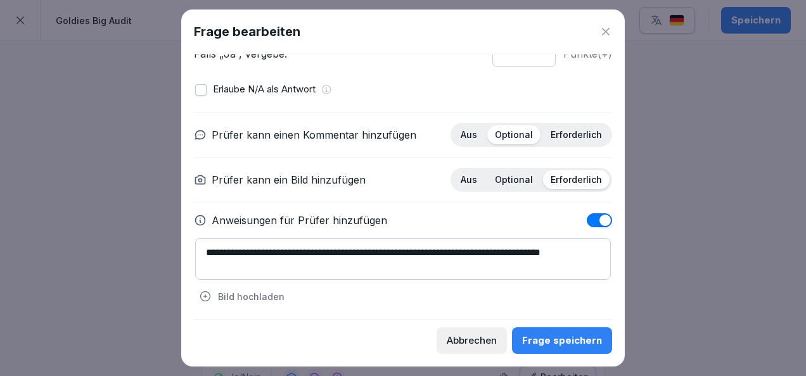
click at [566, 342] on div "Frage speichern" at bounding box center [562, 341] width 80 height 14
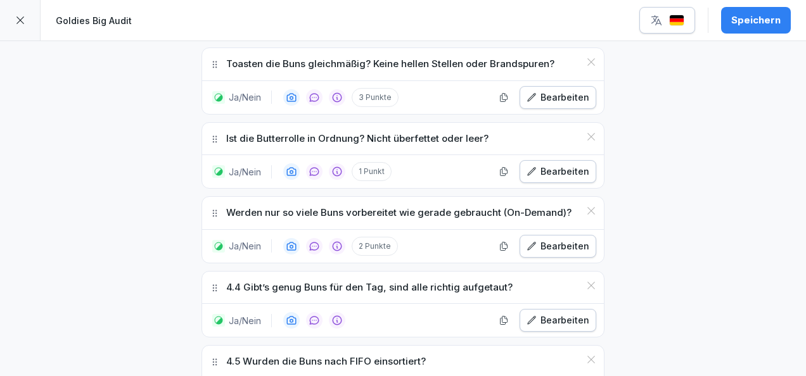
scroll to position [2653, 0]
click at [551, 313] on div "Bearbeiten" at bounding box center [557, 320] width 63 height 14
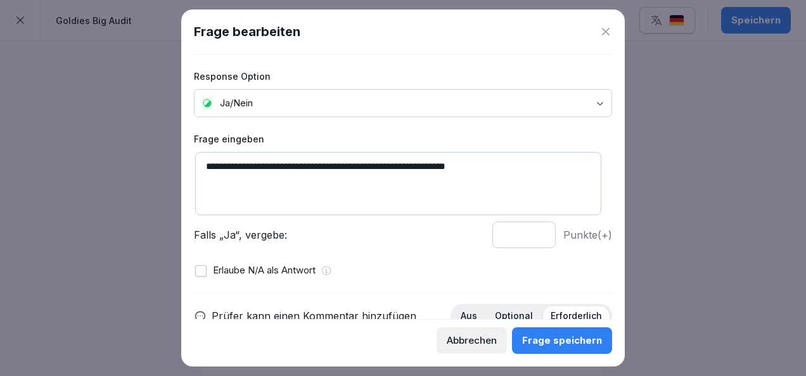
drag, startPoint x: 224, startPoint y: 165, endPoint x: 167, endPoint y: 162, distance: 57.1
click at [167, 162] on body "**********" at bounding box center [403, 188] width 806 height 376
type textarea "**********"
click at [532, 230] on input "*" at bounding box center [523, 235] width 63 height 27
click at [529, 234] on input "*" at bounding box center [523, 235] width 63 height 27
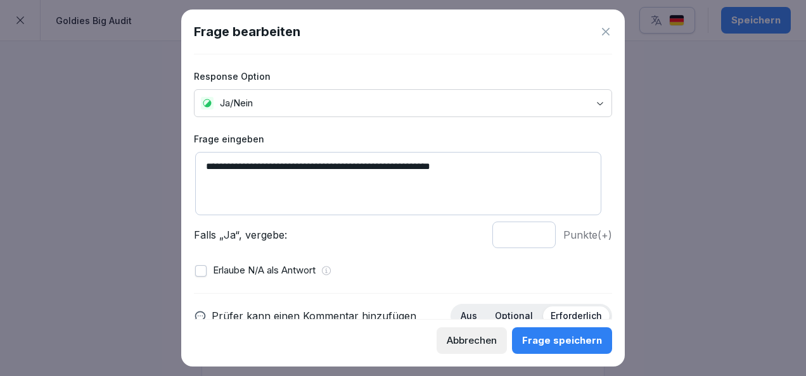
click at [529, 234] on input "*" at bounding box center [523, 235] width 63 height 27
type input "*"
click at [530, 238] on input "*" at bounding box center [523, 235] width 63 height 27
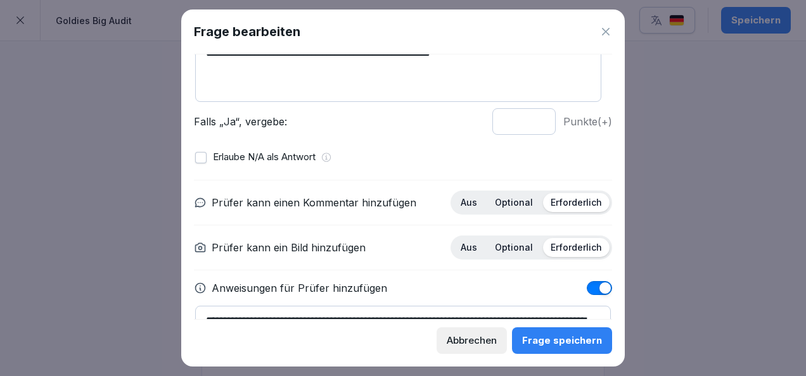
scroll to position [117, 0]
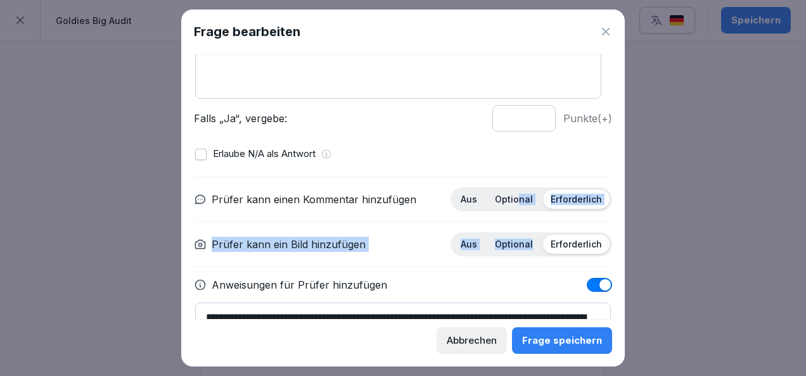
drag, startPoint x: 511, startPoint y: 196, endPoint x: 534, endPoint y: 271, distance: 78.3
click at [534, 271] on div "**********" at bounding box center [403, 274] width 418 height 195
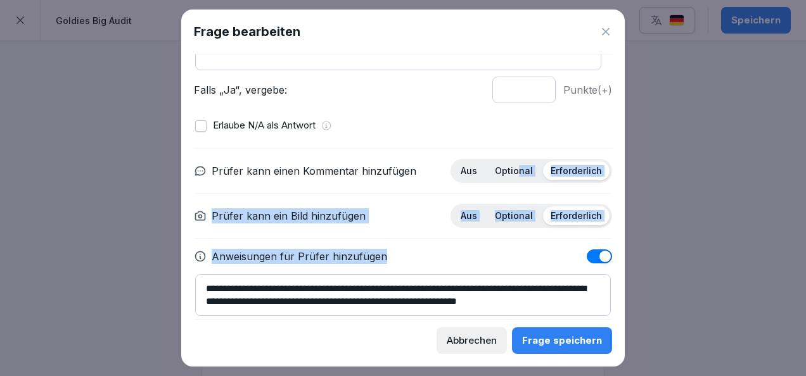
scroll to position [157, 0]
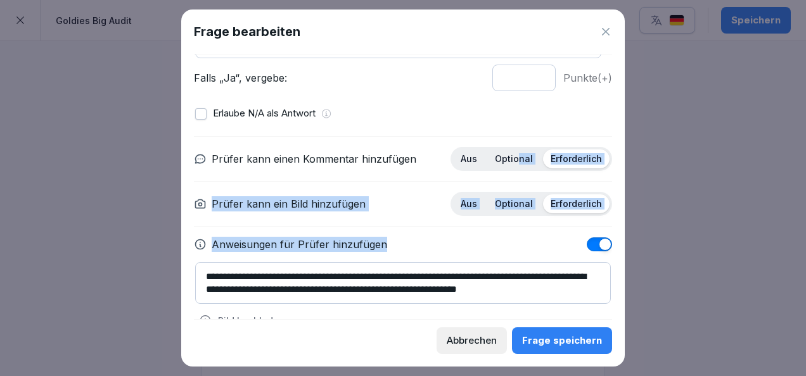
click at [513, 237] on div "Anweisungen für Prüfer hinzufügen" at bounding box center [403, 244] width 418 height 15
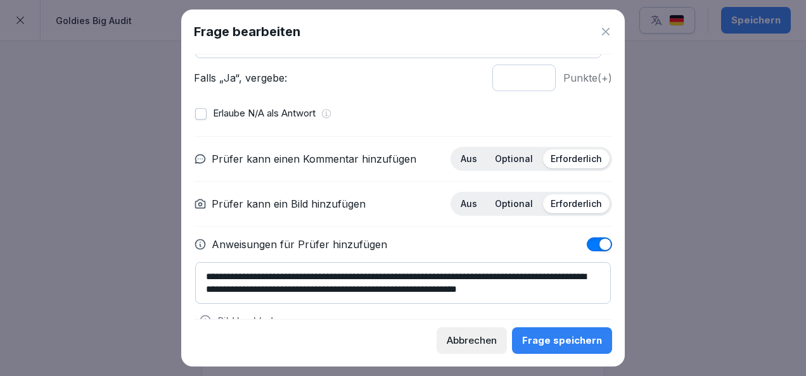
click at [507, 203] on p "Optional" at bounding box center [514, 203] width 38 height 11
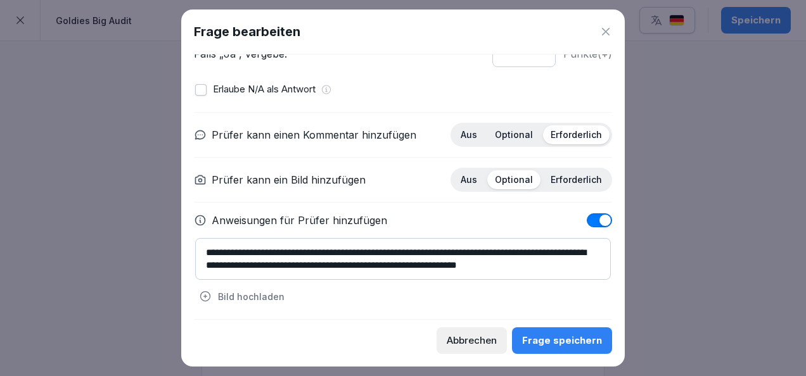
click at [547, 338] on div "Frage speichern" at bounding box center [562, 341] width 80 height 14
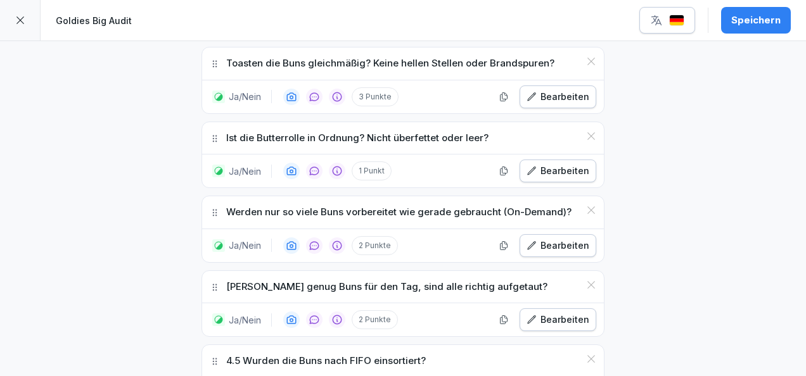
scroll to position [2726, 0]
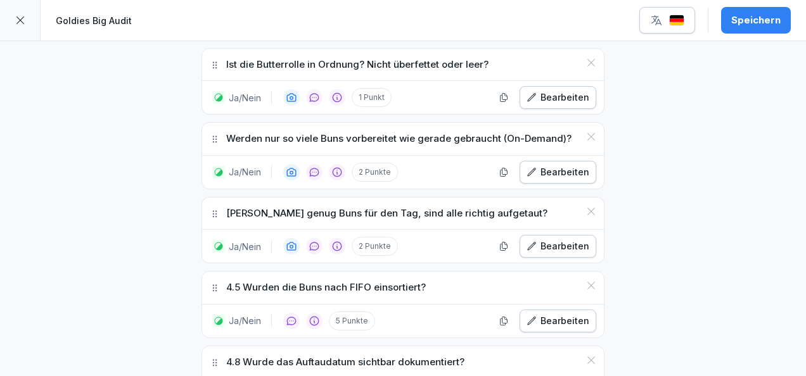
click at [547, 314] on div "Bearbeiten" at bounding box center [557, 321] width 63 height 14
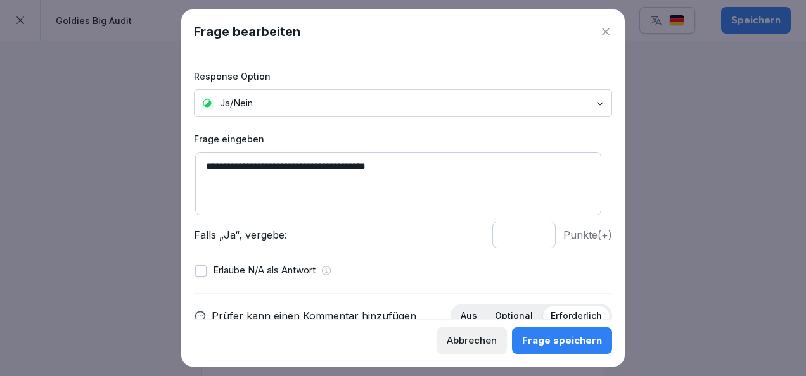
drag, startPoint x: 223, startPoint y: 167, endPoint x: 162, endPoint y: 150, distance: 63.2
click at [162, 150] on body "**********" at bounding box center [403, 188] width 806 height 376
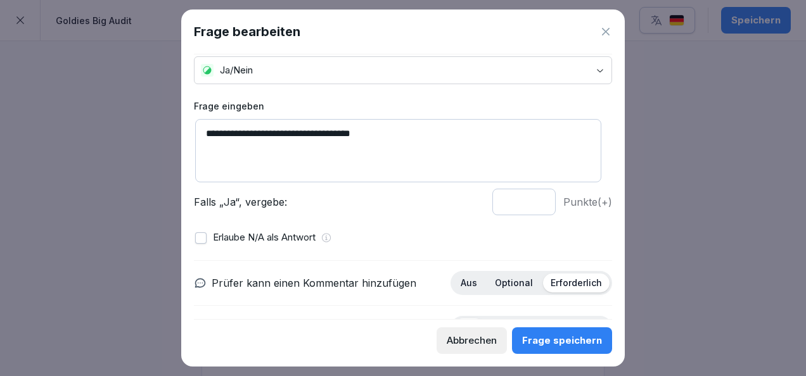
type textarea "**********"
click at [528, 206] on input "*" at bounding box center [523, 202] width 63 height 27
type input "*"
click at [528, 206] on input "*" at bounding box center [523, 202] width 63 height 27
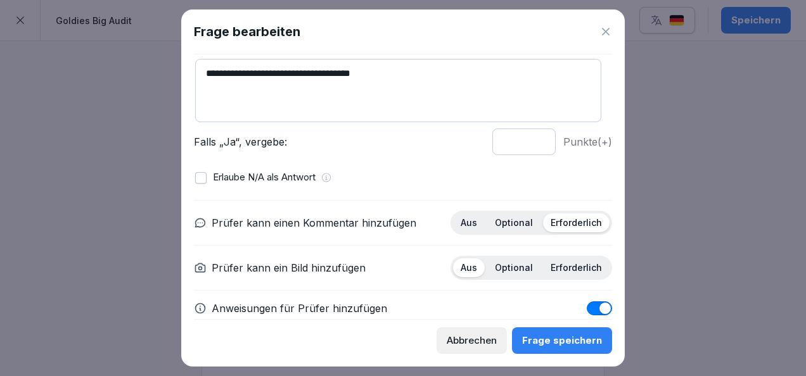
scroll to position [94, 0]
click at [499, 228] on div "Optional" at bounding box center [513, 222] width 53 height 19
click at [517, 262] on p "Optional" at bounding box center [514, 267] width 38 height 11
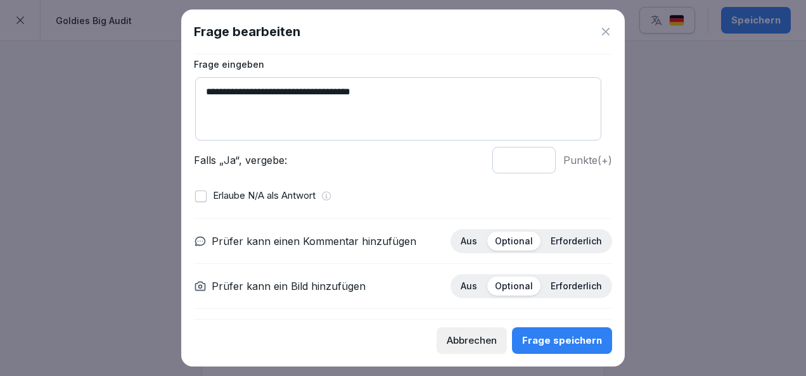
scroll to position [127, 0]
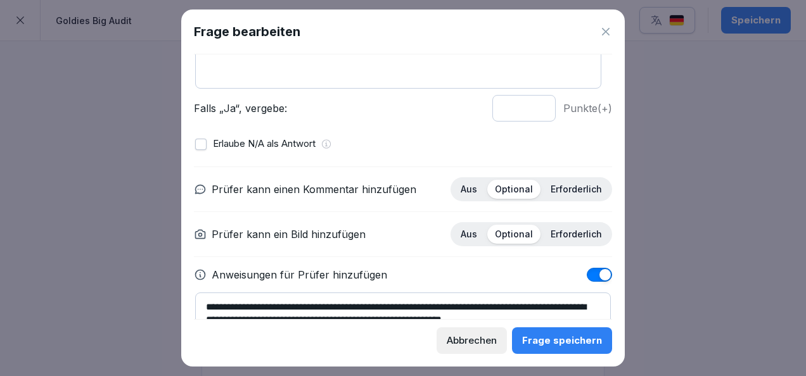
click at [575, 239] on div "Erforderlich" at bounding box center [576, 234] width 67 height 19
click at [569, 334] on div "Frage speichern" at bounding box center [562, 341] width 80 height 14
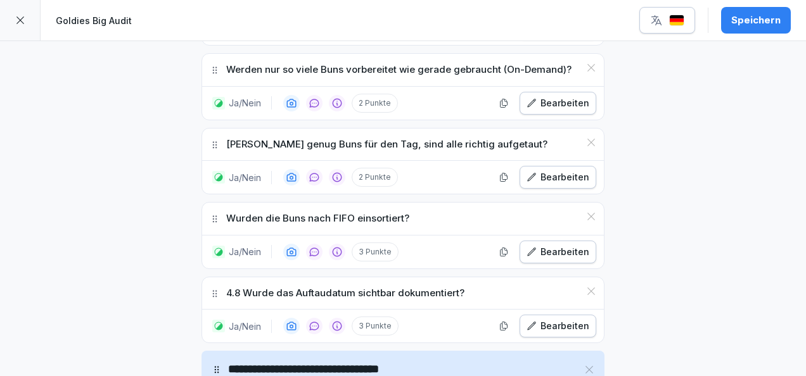
scroll to position [2796, 0]
click at [535, 314] on button "Bearbeiten" at bounding box center [557, 325] width 77 height 23
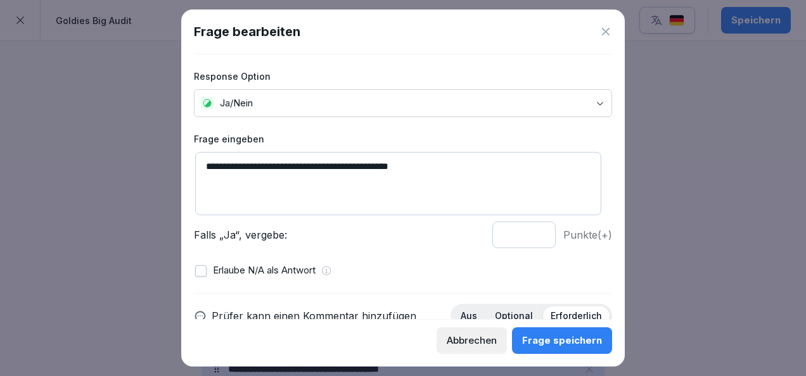
drag, startPoint x: 224, startPoint y: 166, endPoint x: 160, endPoint y: 158, distance: 64.4
click at [160, 158] on body "**********" at bounding box center [403, 188] width 806 height 376
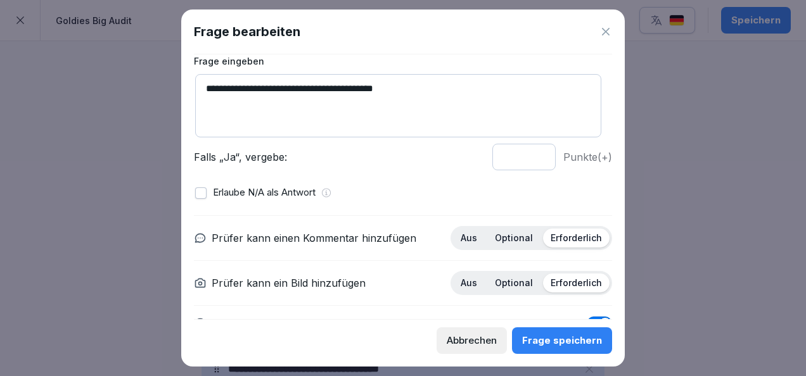
click at [500, 245] on div "Optional" at bounding box center [513, 238] width 53 height 19
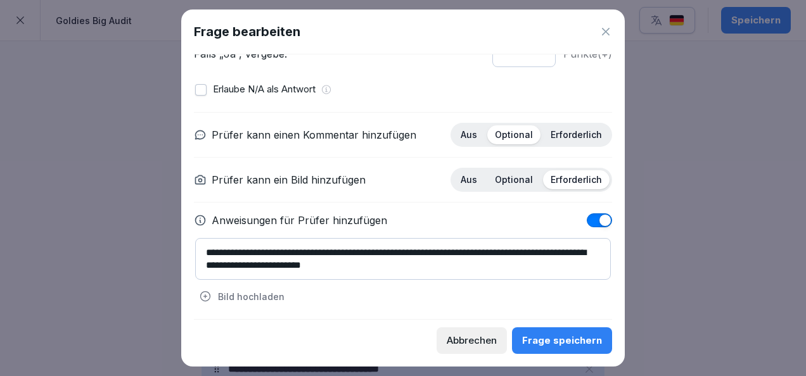
scroll to position [0, 0]
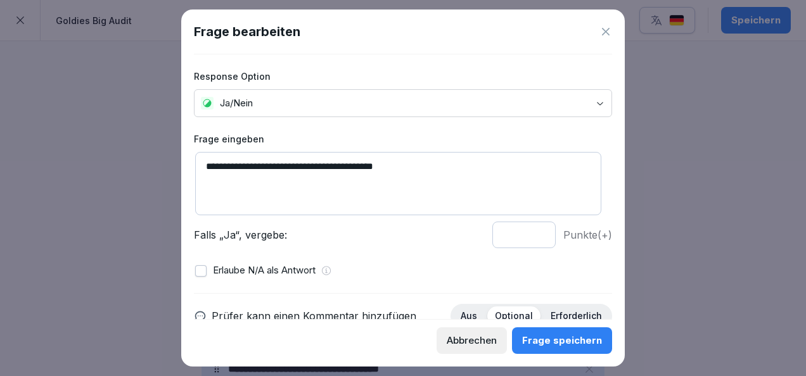
click at [256, 162] on textarea "**********" at bounding box center [398, 183] width 406 height 63
click at [317, 160] on textarea "**********" at bounding box center [398, 183] width 406 height 63
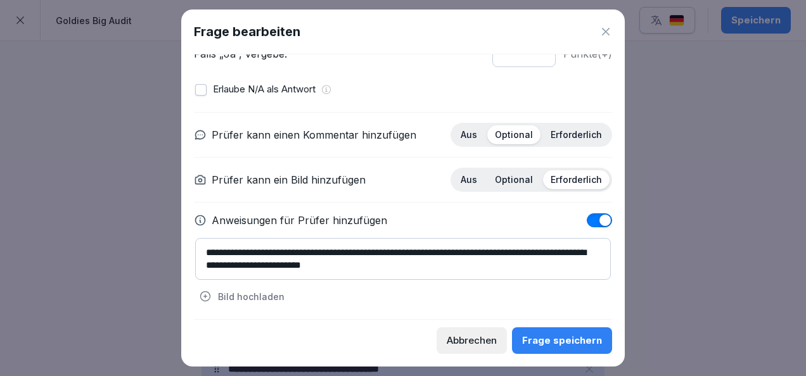
type textarea "**********"
click at [545, 334] on div "Frage speichern" at bounding box center [562, 341] width 80 height 14
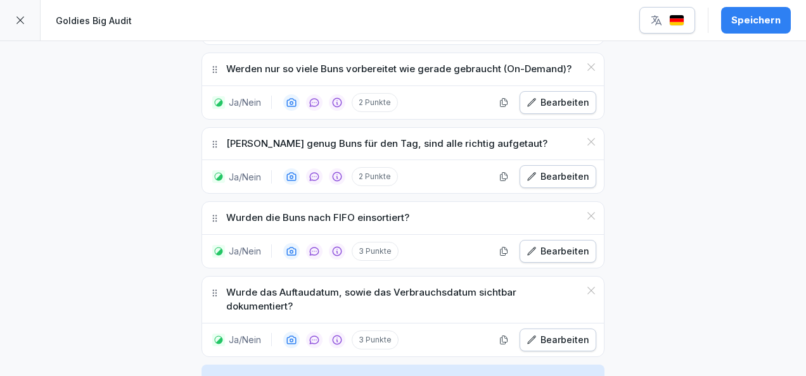
click at [763, 15] on div "Speichern" at bounding box center [755, 20] width 49 height 14
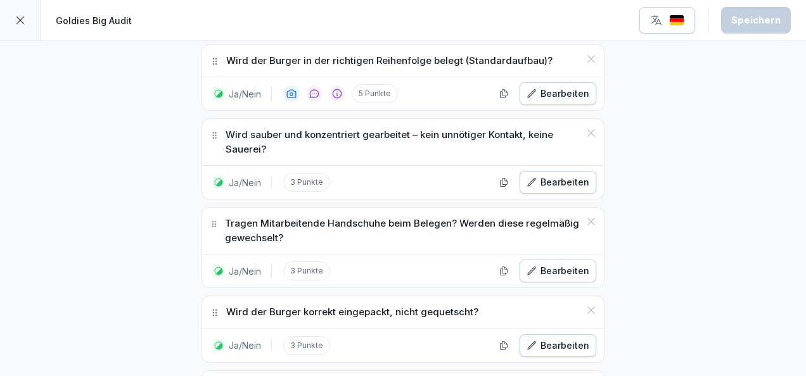
scroll to position [3009, 0]
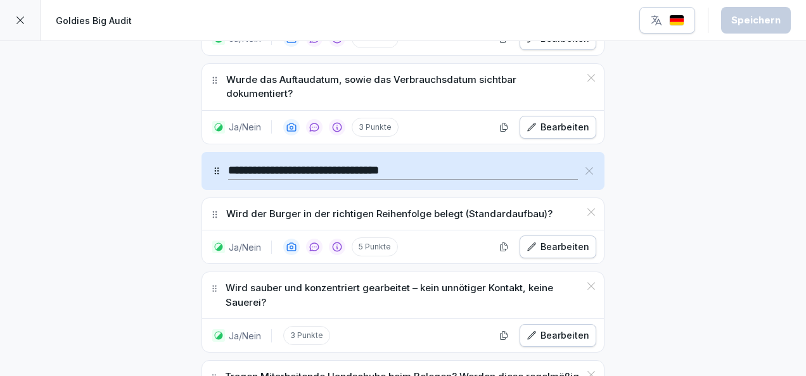
click at [541, 240] on div "Bearbeiten" at bounding box center [557, 247] width 63 height 14
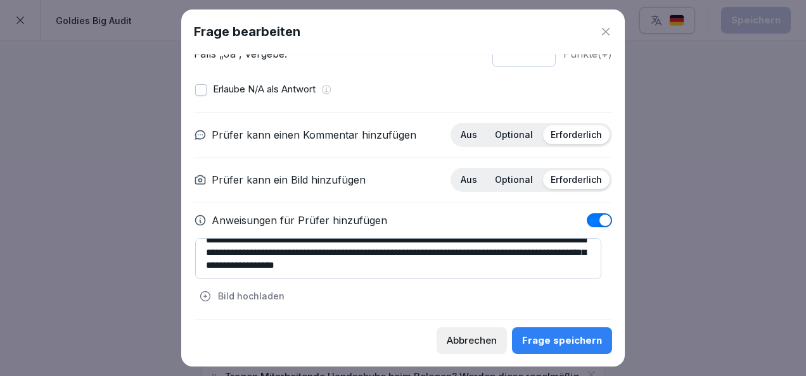
scroll to position [0, 0]
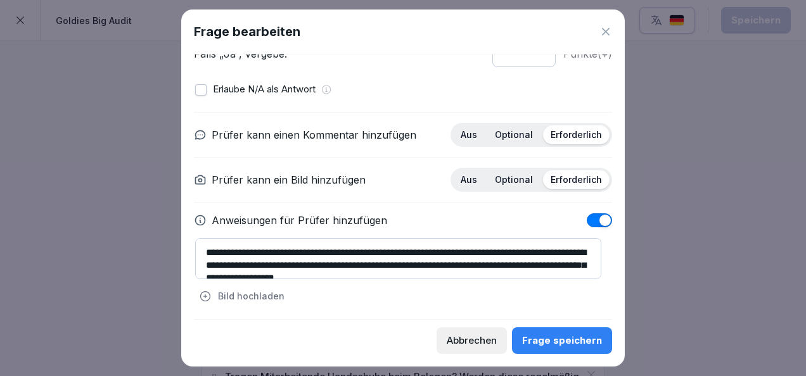
click at [502, 135] on p "Optional" at bounding box center [514, 134] width 38 height 11
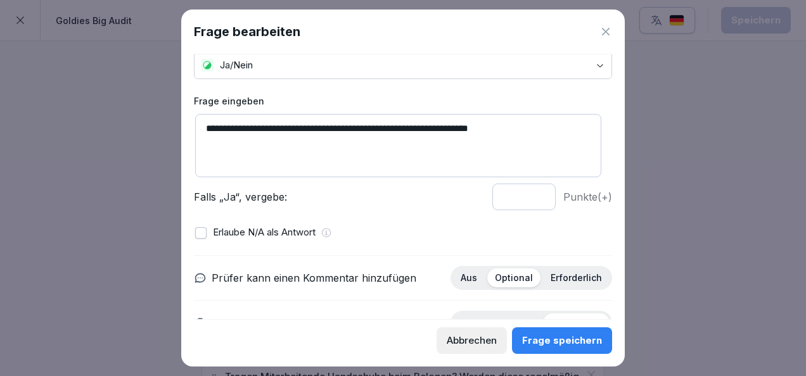
scroll to position [56, 0]
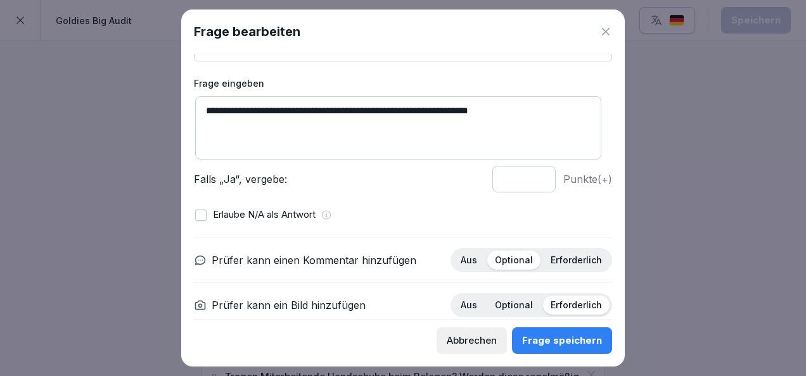
click at [528, 181] on input "*" at bounding box center [523, 179] width 63 height 27
click at [528, 177] on input "*" at bounding box center [523, 179] width 63 height 27
type input "*"
click at [528, 177] on input "*" at bounding box center [523, 179] width 63 height 27
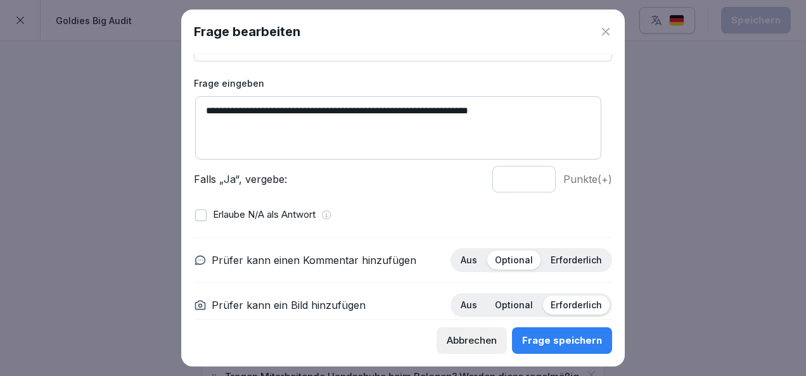
click at [541, 336] on div "Frage speichern" at bounding box center [562, 341] width 80 height 14
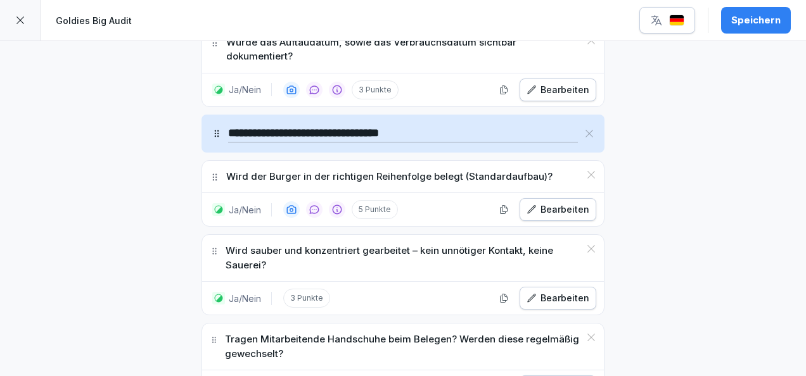
scroll to position [3047, 0]
click at [586, 243] on icon at bounding box center [591, 248] width 10 height 10
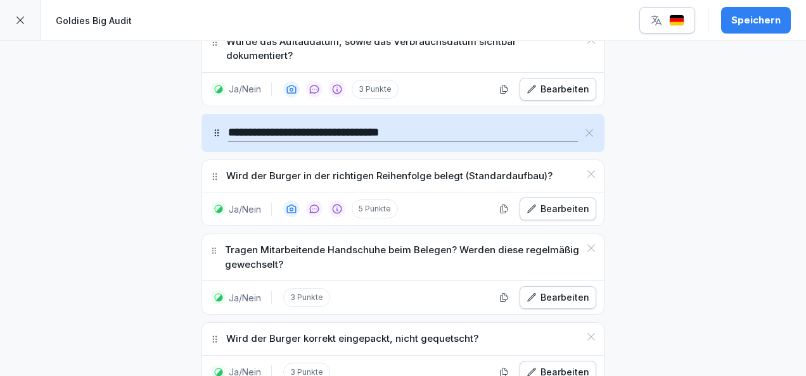
click at [562, 291] on div "Bearbeiten" at bounding box center [557, 298] width 63 height 14
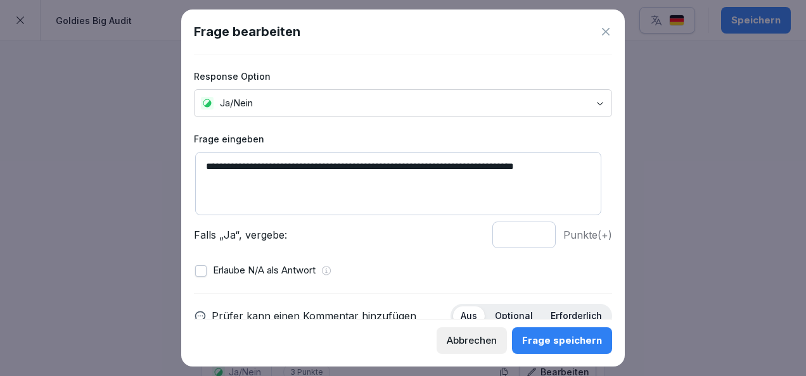
scroll to position [113, 0]
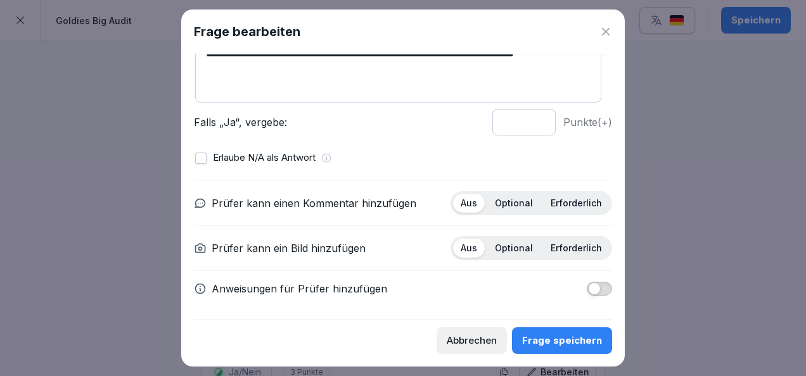
click at [514, 198] on p "Optional" at bounding box center [514, 203] width 38 height 11
click at [578, 201] on p "Erforderlich" at bounding box center [576, 203] width 51 height 11
click at [509, 247] on p "Optional" at bounding box center [514, 248] width 38 height 11
drag, startPoint x: 552, startPoint y: 245, endPoint x: 583, endPoint y: 281, distance: 47.7
click at [588, 283] on span "button" at bounding box center [594, 289] width 13 height 13
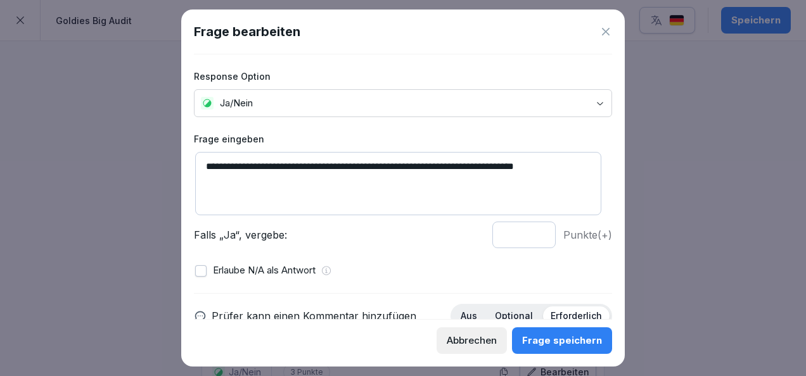
scroll to position [181, 0]
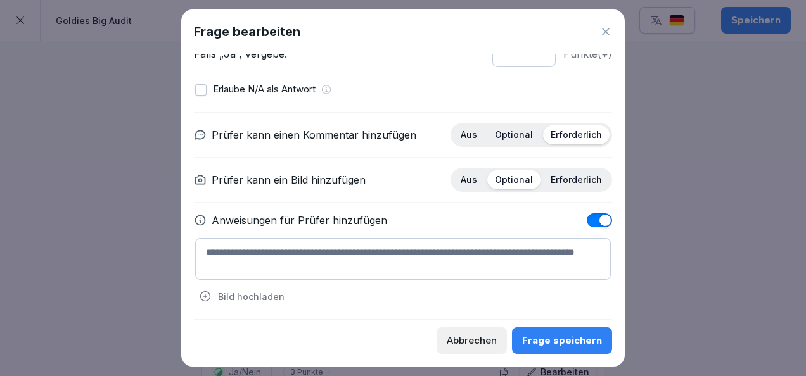
click at [350, 263] on textarea at bounding box center [403, 259] width 416 height 42
paste textarea "**********"
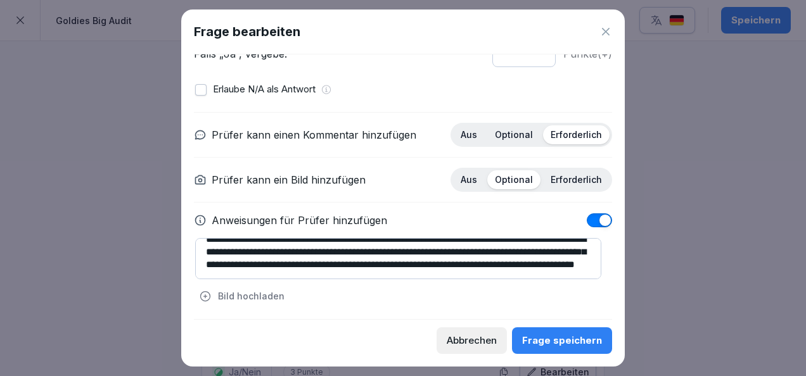
scroll to position [25, 0]
type textarea "**********"
click at [561, 342] on div "Frage speichern" at bounding box center [562, 341] width 80 height 14
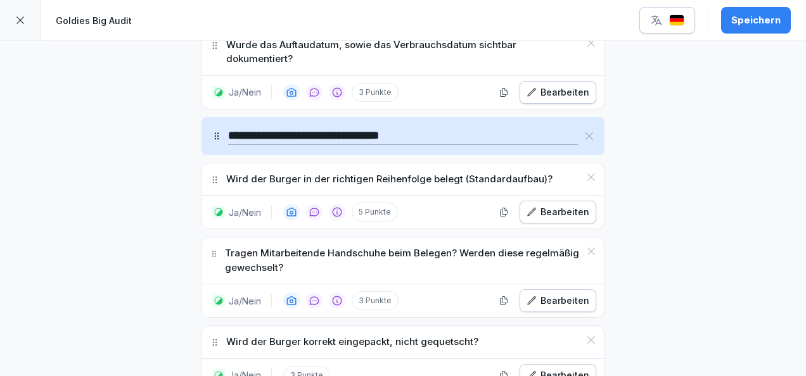
scroll to position [3031, 0]
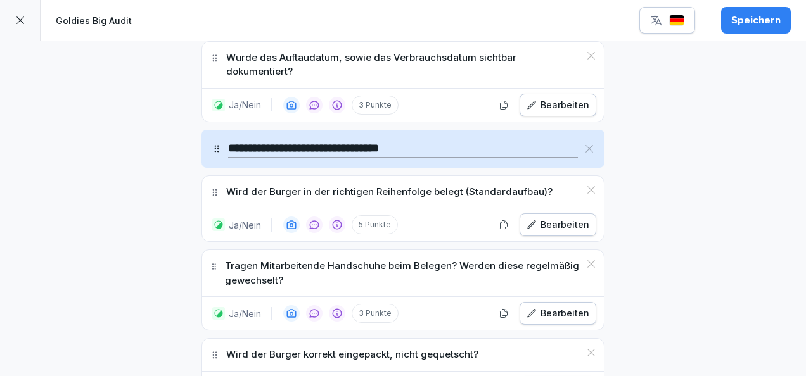
click at [554, 307] on div "Bearbeiten" at bounding box center [557, 314] width 63 height 14
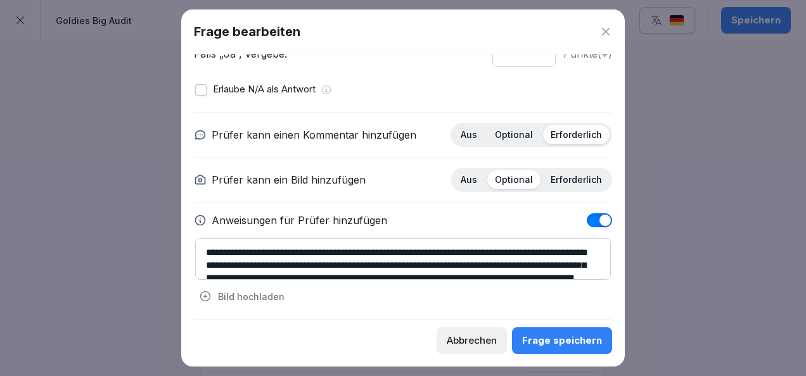
scroll to position [0, 0]
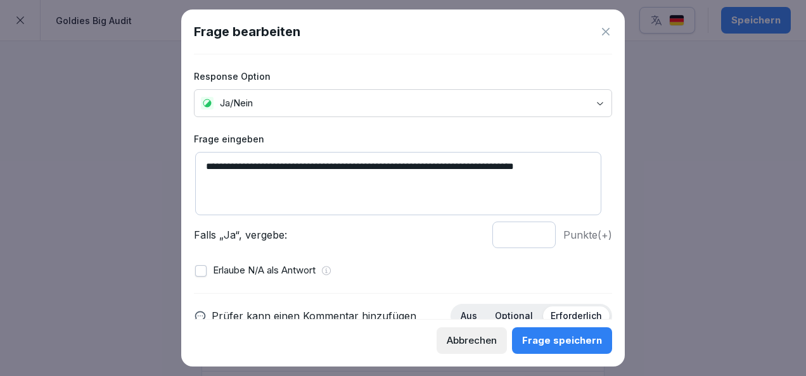
click at [481, 338] on div "Abbrechen" at bounding box center [472, 341] width 50 height 14
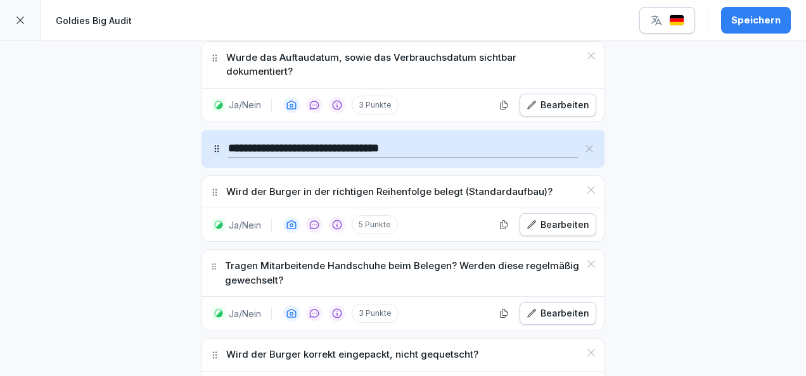
click at [746, 31] on button "Speichern" at bounding box center [756, 20] width 70 height 27
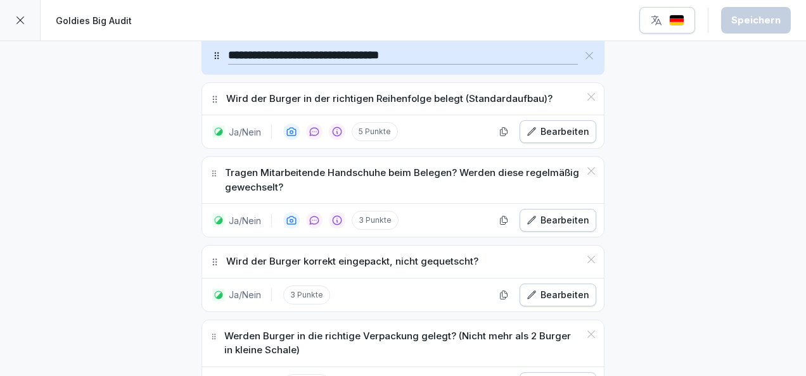
scroll to position [3131, 0]
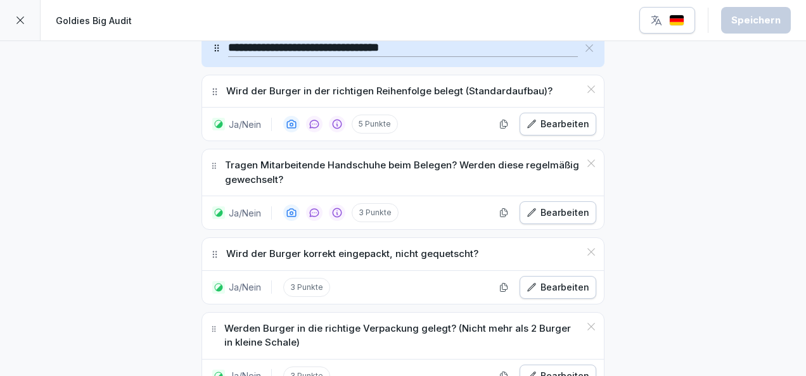
click at [559, 281] on div "Bearbeiten" at bounding box center [557, 288] width 63 height 14
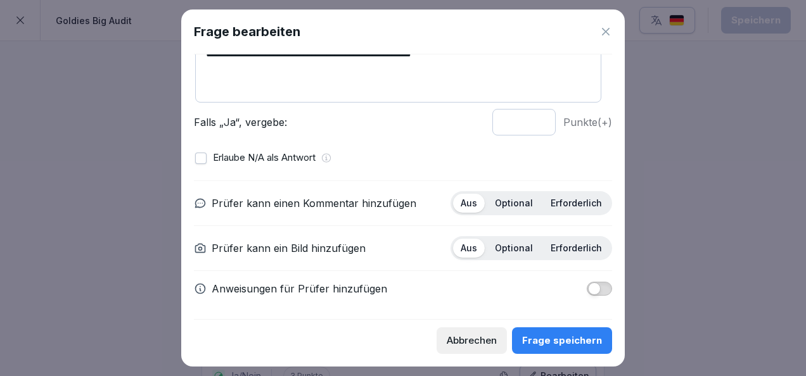
scroll to position [0, 0]
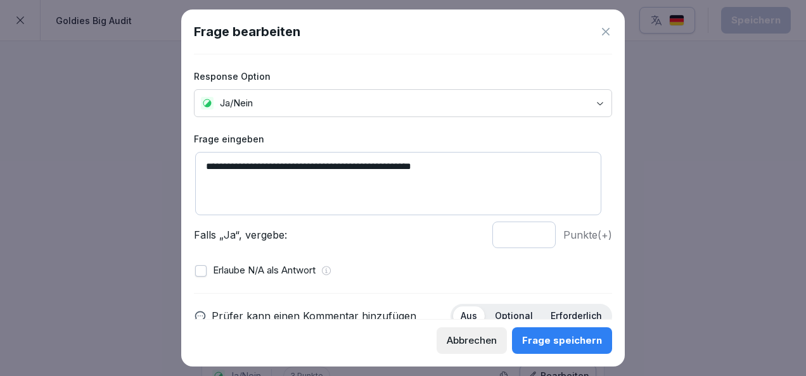
drag, startPoint x: 469, startPoint y: 168, endPoint x: 133, endPoint y: 140, distance: 336.9
click at [133, 140] on body "**********" at bounding box center [403, 188] width 806 height 376
click at [608, 31] on icon at bounding box center [605, 31] width 13 height 13
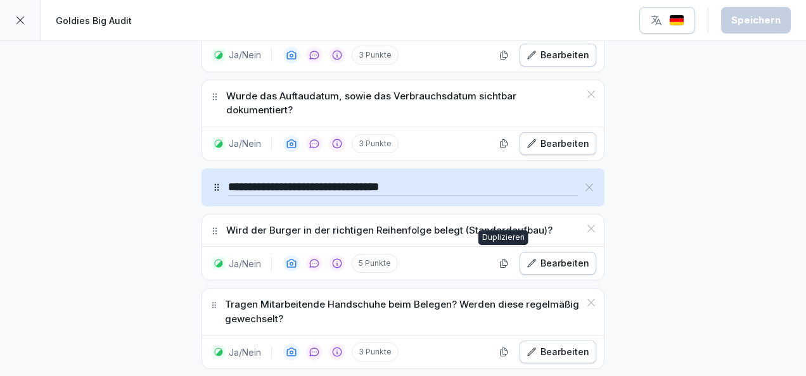
scroll to position [3078, 0]
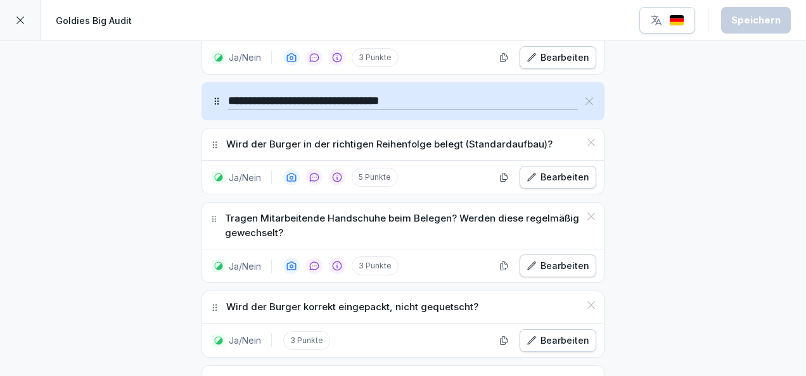
click at [550, 334] on div "Bearbeiten" at bounding box center [557, 341] width 63 height 14
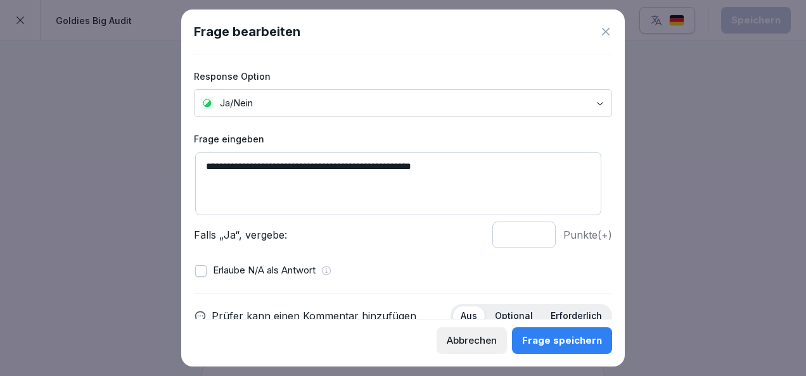
drag, startPoint x: 463, startPoint y: 167, endPoint x: 319, endPoint y: 165, distance: 144.5
click at [319, 165] on textarea "**********" at bounding box center [398, 183] width 406 height 63
type textarea "**********"
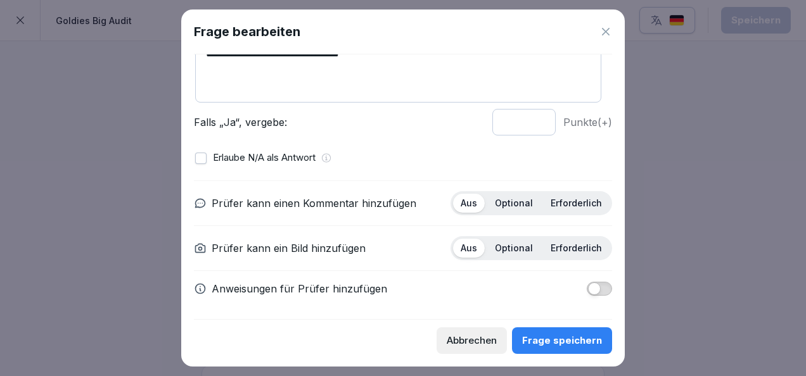
click at [587, 287] on button "button" at bounding box center [599, 289] width 25 height 14
click at [507, 198] on p "Optional" at bounding box center [514, 203] width 38 height 11
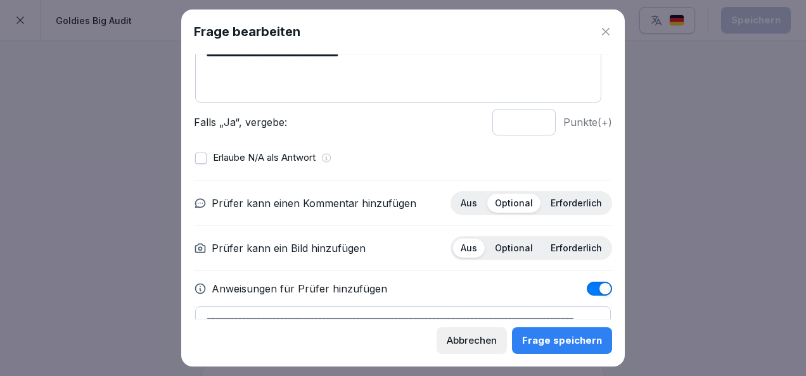
click at [564, 256] on div "Aus Optional Erforderlich" at bounding box center [531, 248] width 162 height 24
click at [551, 243] on p "Erforderlich" at bounding box center [576, 248] width 51 height 11
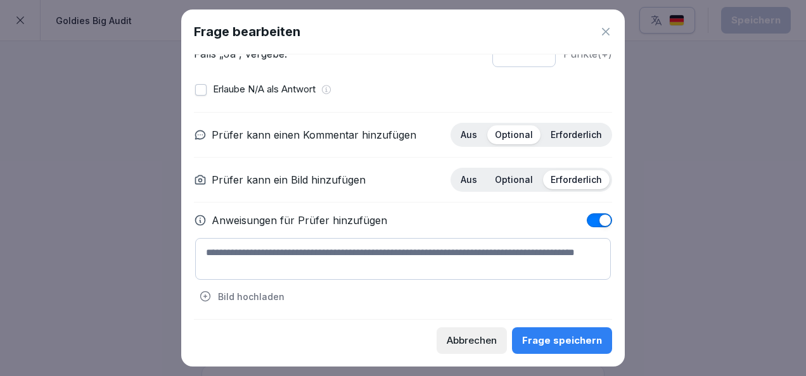
click at [437, 248] on textarea at bounding box center [403, 259] width 416 height 42
paste textarea "**********"
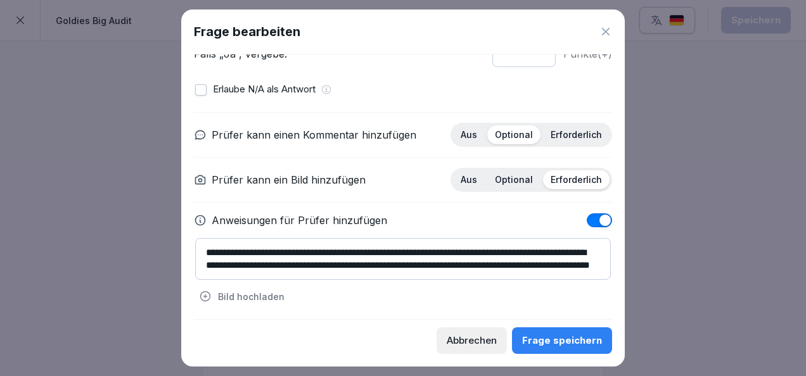
scroll to position [4, 0]
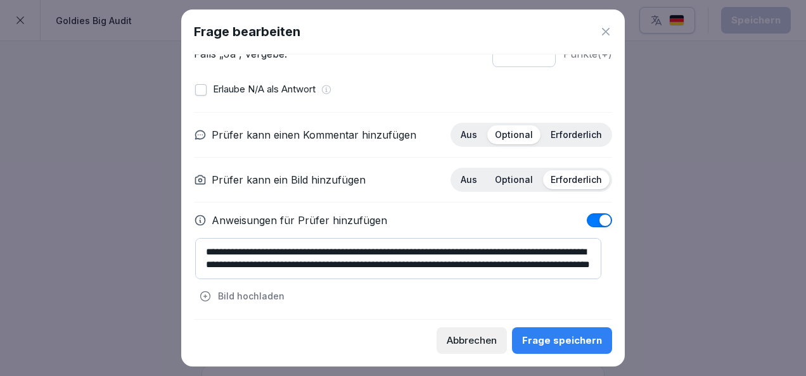
type textarea "**********"
click at [573, 343] on div "Frage speichern" at bounding box center [562, 341] width 80 height 14
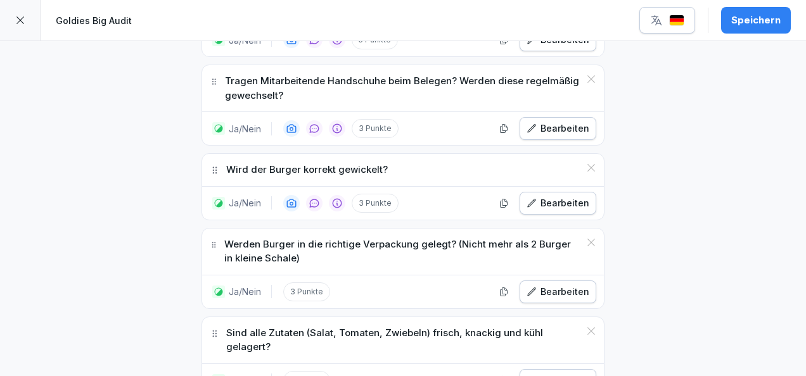
scroll to position [3218, 0]
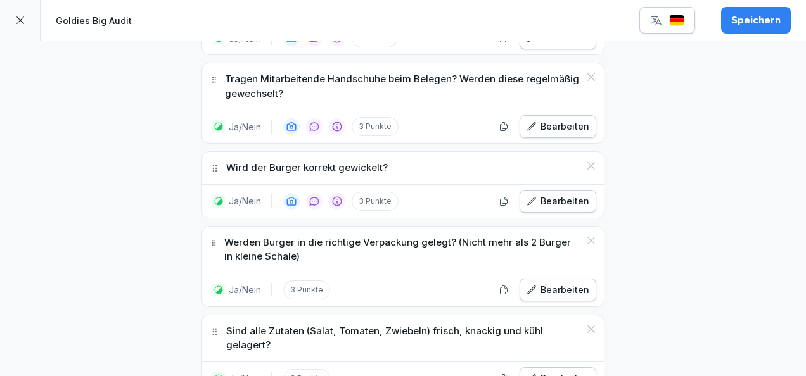
click at [568, 283] on div "Bearbeiten" at bounding box center [557, 290] width 63 height 14
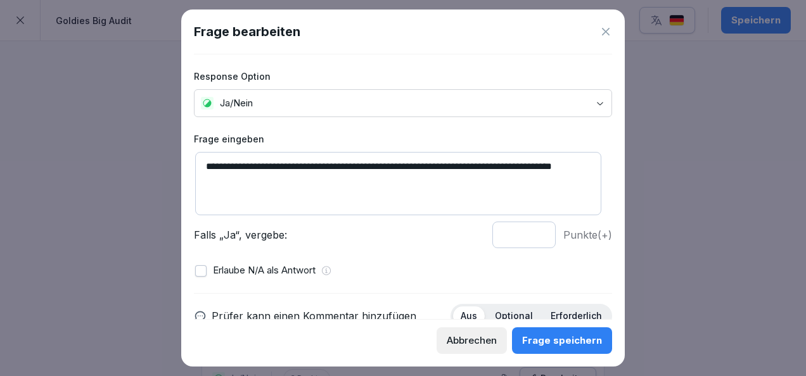
click at [274, 165] on textarea "**********" at bounding box center [398, 183] width 406 height 63
drag, startPoint x: 495, startPoint y: 165, endPoint x: 584, endPoint y: 188, distance: 91.4
click at [584, 188] on textarea "**********" at bounding box center [398, 183] width 406 height 63
drag, startPoint x: 507, startPoint y: 165, endPoint x: 347, endPoint y: 163, distance: 160.3
click at [347, 163] on textarea "**********" at bounding box center [398, 183] width 406 height 63
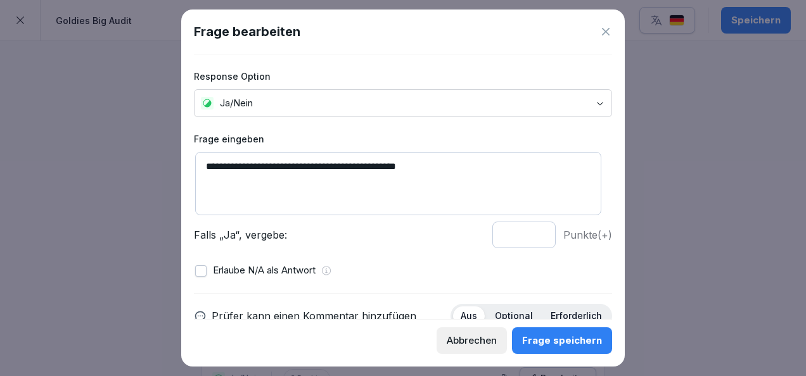
scroll to position [113, 0]
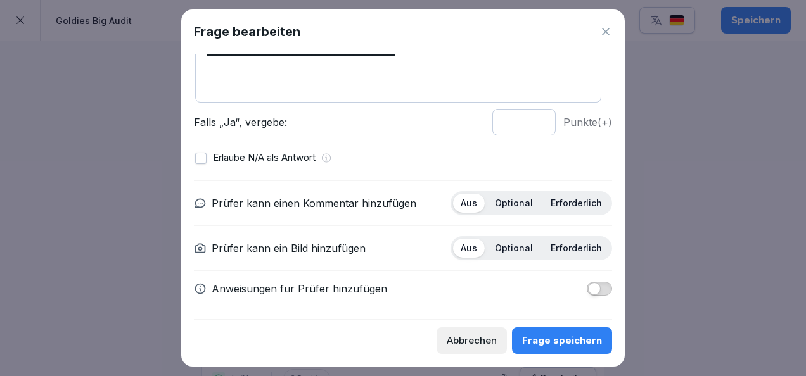
type textarea "**********"
click at [516, 210] on div "Optional" at bounding box center [513, 203] width 53 height 19
click at [559, 236] on div "Aus Optional Erforderlich" at bounding box center [531, 248] width 162 height 24
click at [563, 243] on p "Erforderlich" at bounding box center [576, 248] width 51 height 11
click at [588, 285] on span "button" at bounding box center [594, 289] width 13 height 13
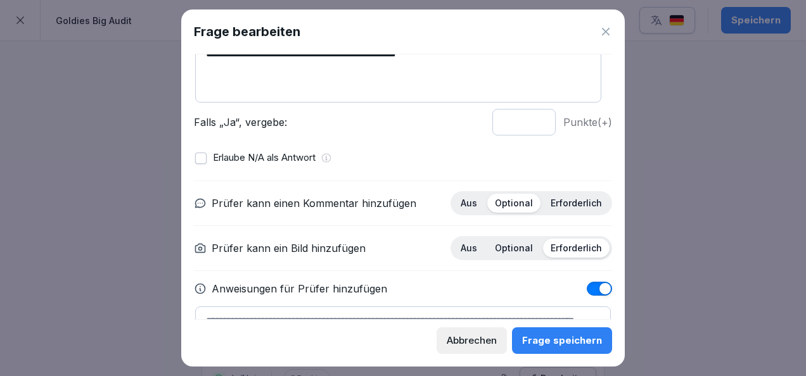
click at [482, 308] on textarea at bounding box center [403, 328] width 416 height 42
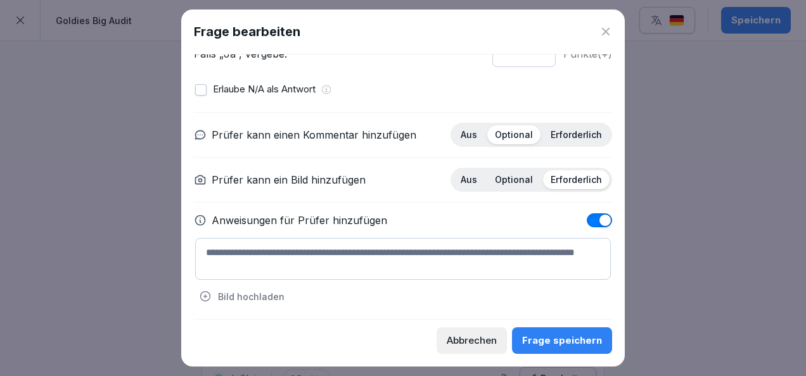
click at [414, 270] on textarea at bounding box center [403, 259] width 416 height 42
paste textarea "**********"
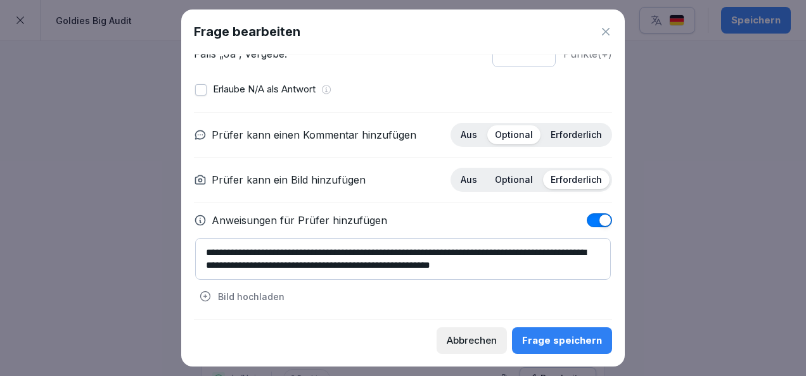
scroll to position [4, 0]
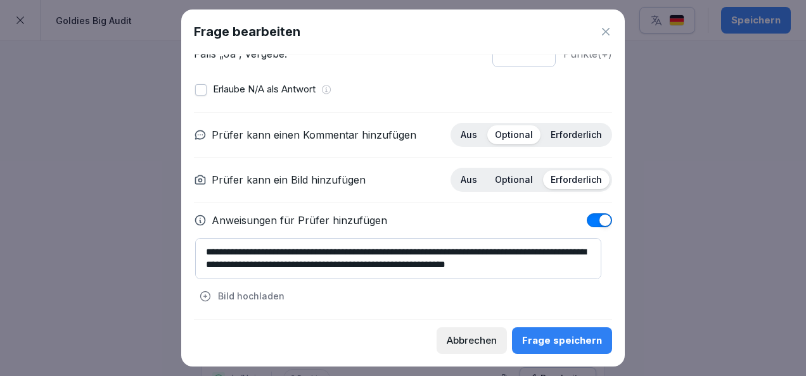
drag, startPoint x: 475, startPoint y: 256, endPoint x: 576, endPoint y: 266, distance: 101.9
click at [576, 266] on textarea "**********" at bounding box center [398, 258] width 406 height 41
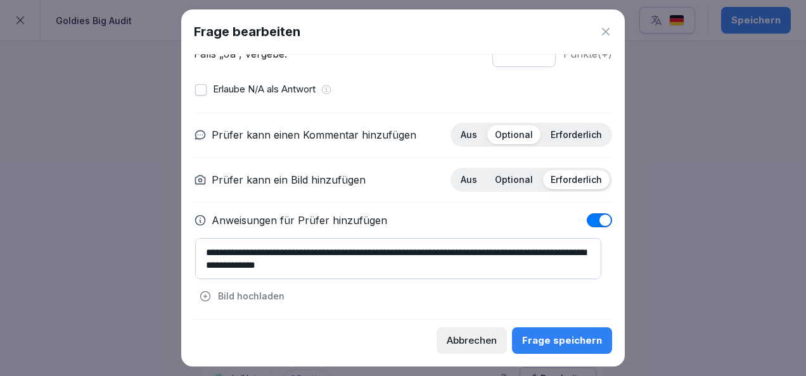
drag, startPoint x: 447, startPoint y: 266, endPoint x: 260, endPoint y: 267, distance: 187.5
click at [260, 267] on textarea "**********" at bounding box center [398, 258] width 406 height 41
type textarea "**********"
click at [565, 336] on div "Frage speichern" at bounding box center [562, 341] width 80 height 14
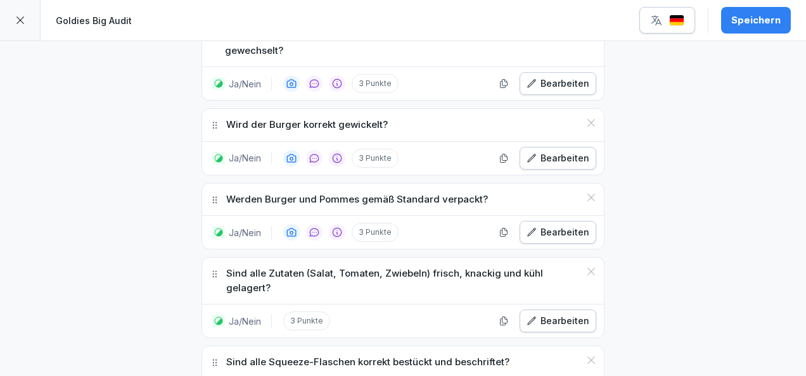
scroll to position [3263, 0]
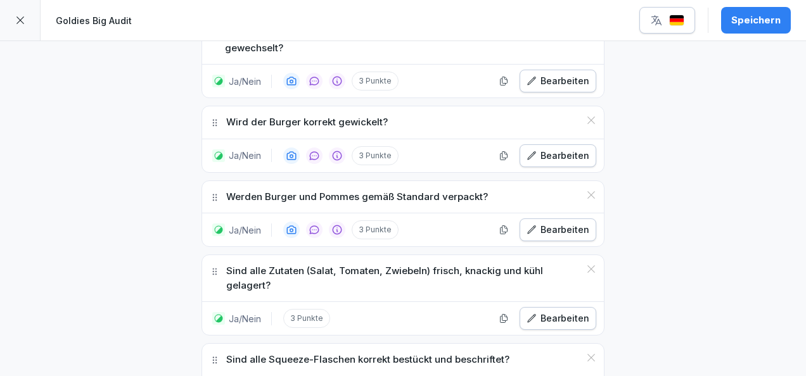
click at [545, 312] on div "Bearbeiten" at bounding box center [557, 319] width 63 height 14
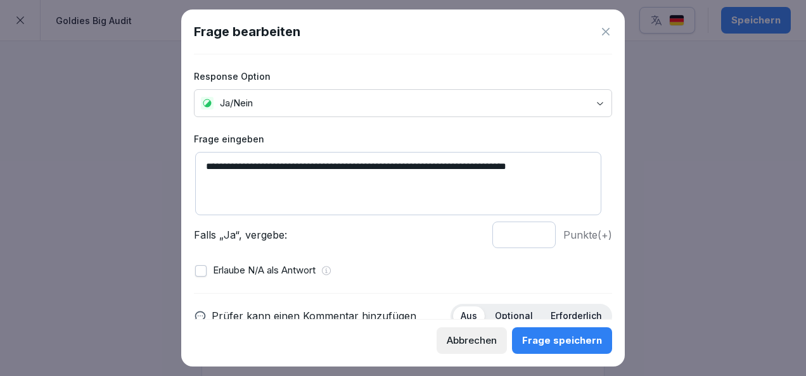
type input "*"
click at [529, 237] on input "*" at bounding box center [523, 235] width 63 height 27
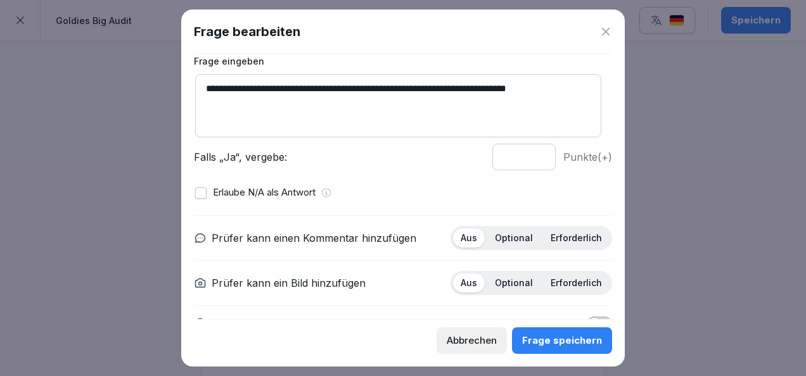
scroll to position [80, 0]
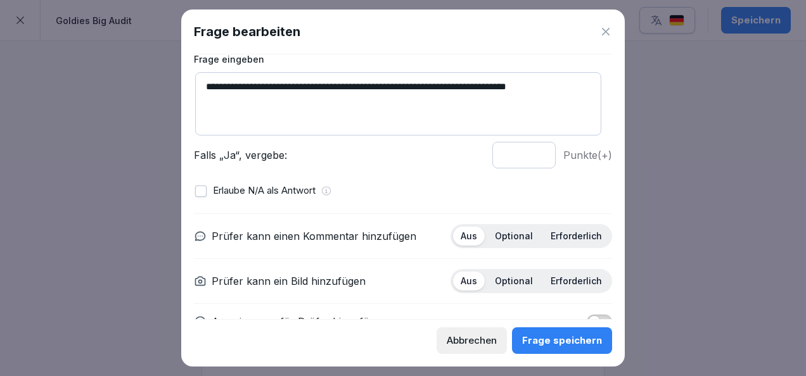
click at [499, 239] on p "Optional" at bounding box center [514, 236] width 38 height 11
click at [559, 278] on p "Erforderlich" at bounding box center [576, 281] width 51 height 11
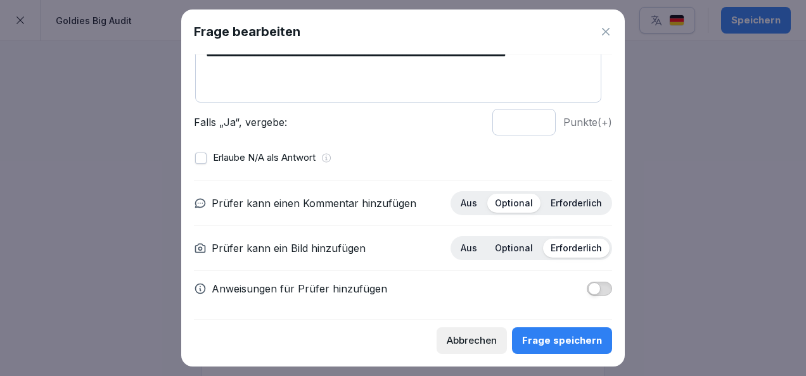
click at [598, 286] on button "button" at bounding box center [599, 289] width 25 height 14
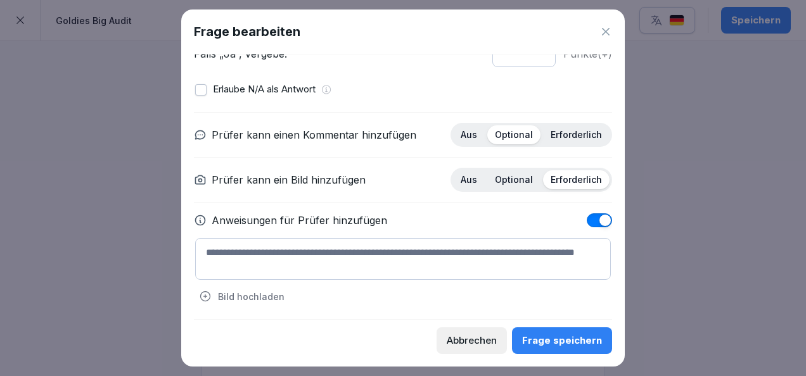
type button "on"
click at [432, 248] on textarea at bounding box center [403, 259] width 416 height 42
paste textarea "**********"
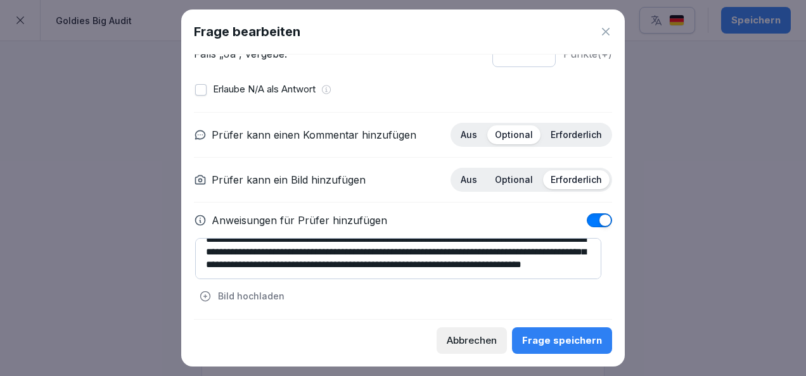
scroll to position [25, 0]
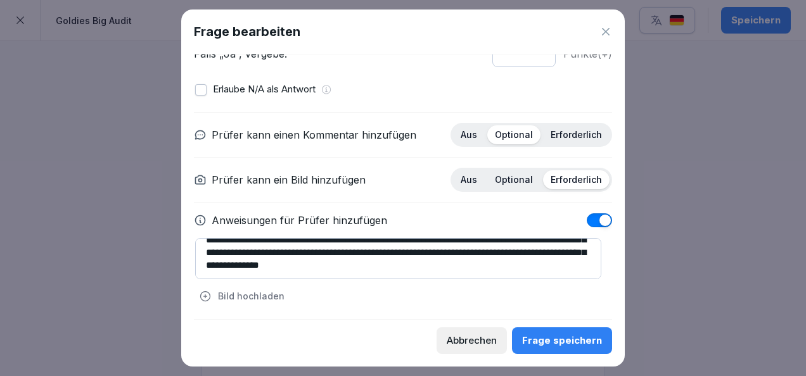
type textarea "**********"
click at [552, 332] on button "Frage speichern" at bounding box center [562, 341] width 100 height 27
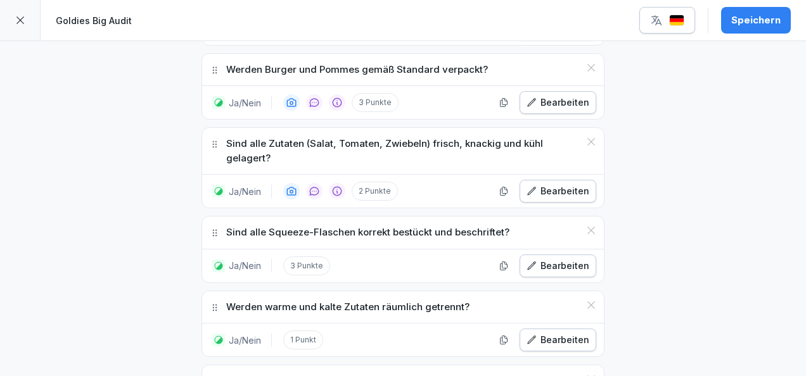
scroll to position [3391, 0]
click at [550, 258] on div "Bearbeiten" at bounding box center [557, 265] width 63 height 14
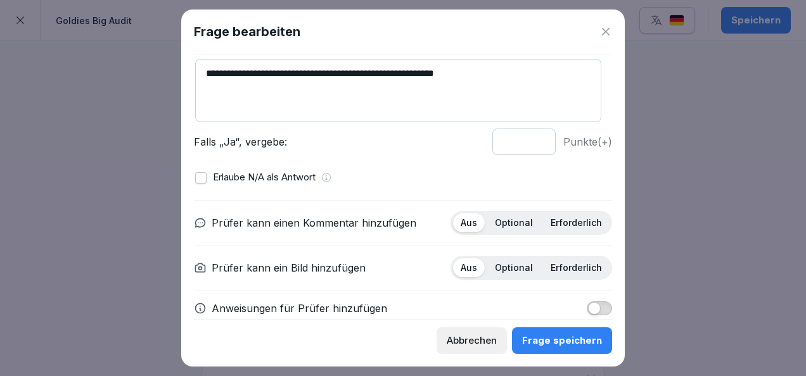
scroll to position [94, 0]
click at [504, 229] on div "Optional" at bounding box center [513, 222] width 53 height 19
click at [564, 262] on p "Erforderlich" at bounding box center [576, 267] width 51 height 11
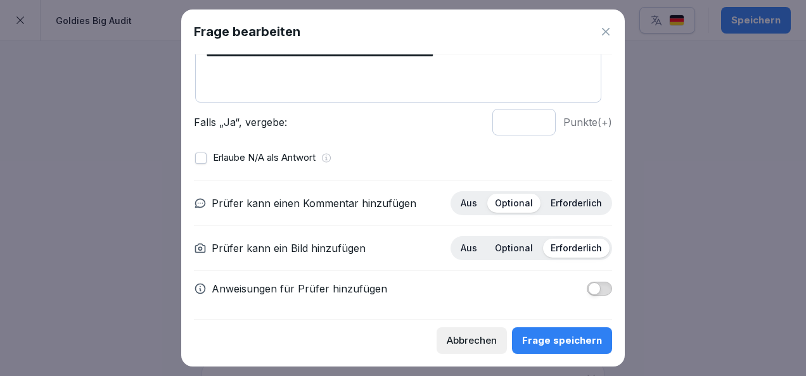
click at [588, 291] on span "button" at bounding box center [594, 289] width 13 height 13
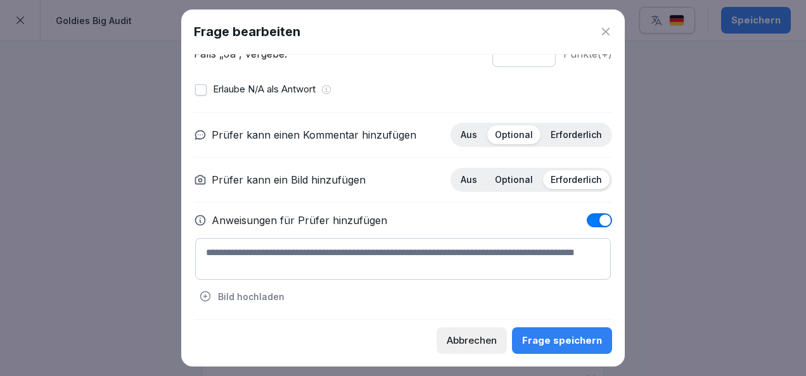
click at [445, 252] on textarea at bounding box center [403, 259] width 416 height 42
paste textarea "**********"
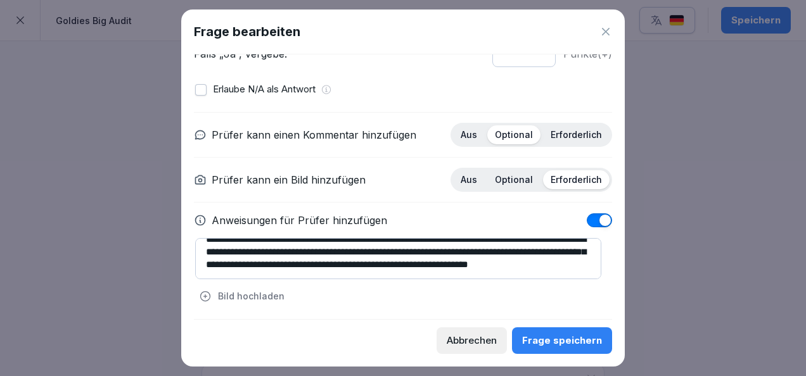
scroll to position [11, 0]
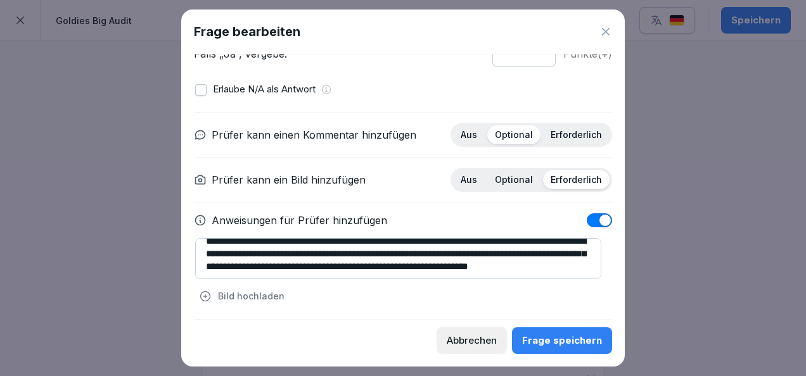
type textarea "**********"
click at [539, 337] on div "Frage speichern" at bounding box center [562, 341] width 80 height 14
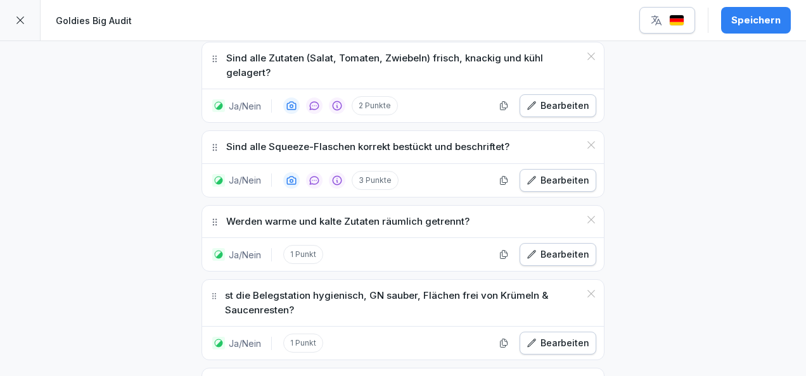
scroll to position [3565, 0]
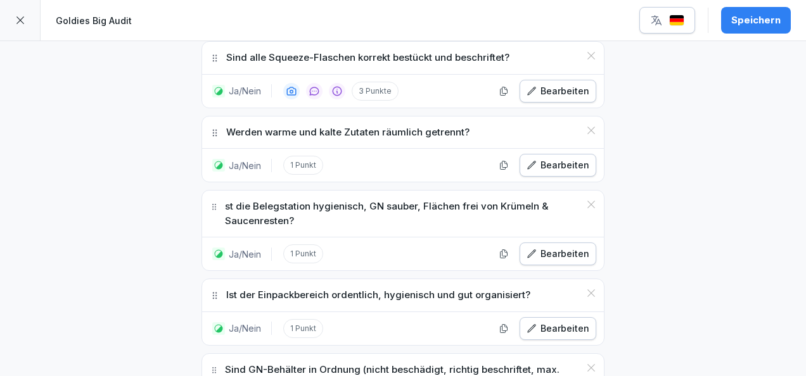
click at [748, 25] on div "Speichern" at bounding box center [755, 20] width 49 height 14
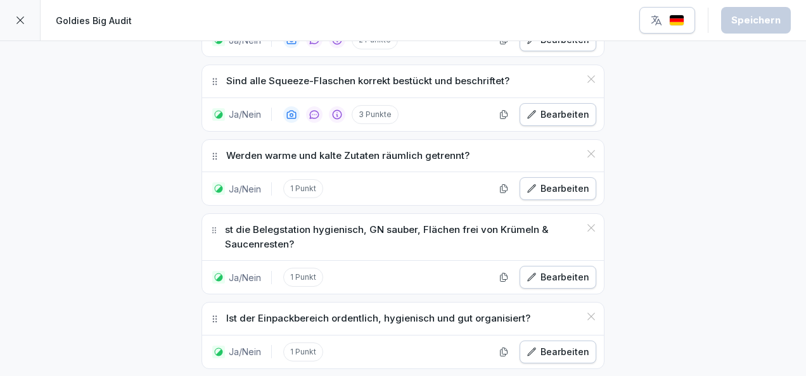
click at [531, 266] on button "Bearbeiten" at bounding box center [557, 277] width 77 height 23
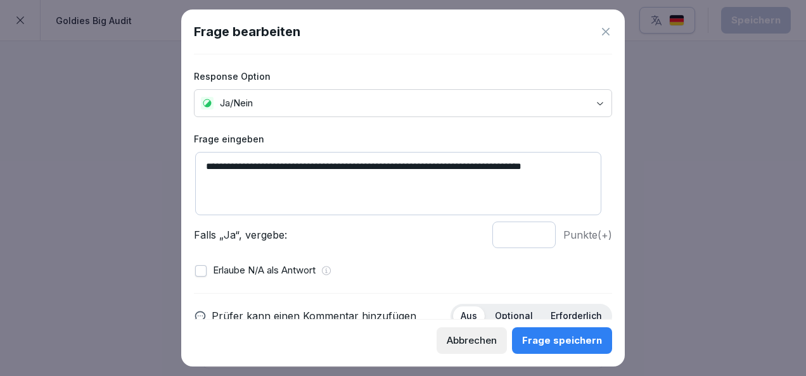
click at [203, 167] on textarea "**********" at bounding box center [398, 183] width 406 height 63
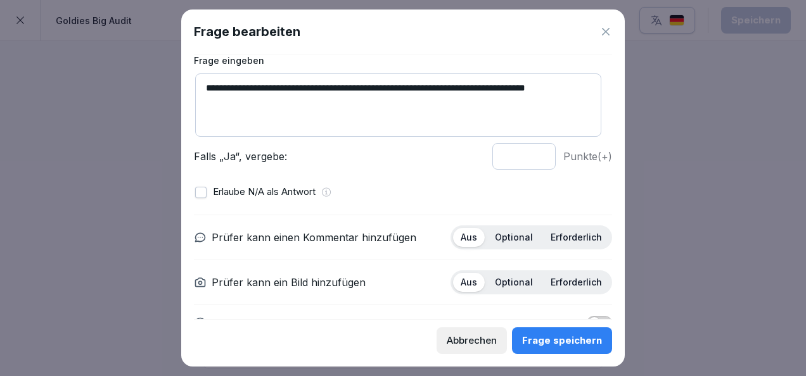
scroll to position [80, 0]
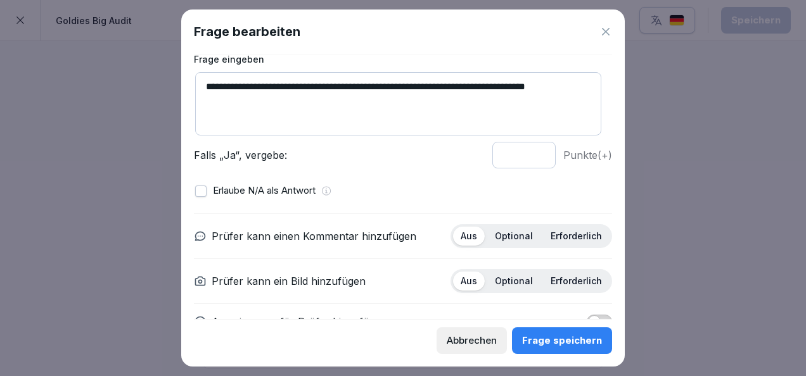
type textarea "**********"
click at [512, 239] on p "Optional" at bounding box center [514, 236] width 38 height 11
click at [561, 279] on p "Erforderlich" at bounding box center [576, 281] width 51 height 11
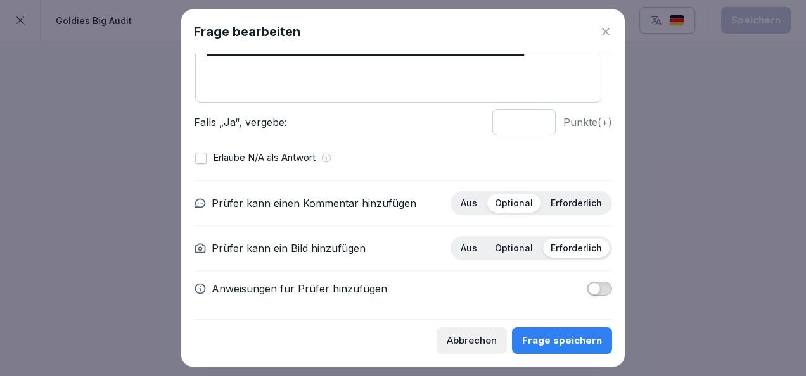
scroll to position [113, 0]
click at [589, 287] on span "button" at bounding box center [594, 289] width 13 height 13
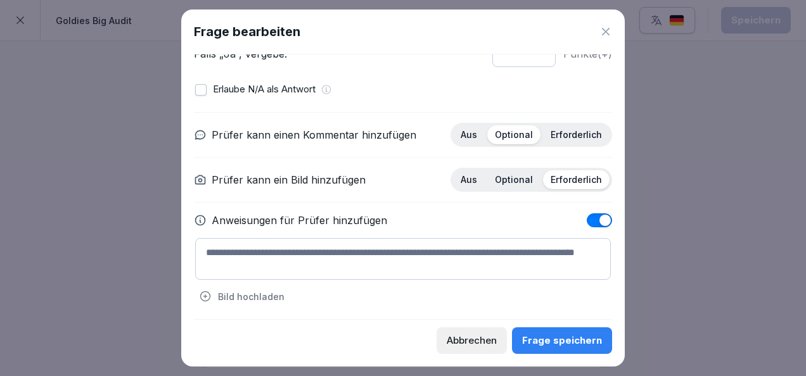
click at [441, 255] on textarea at bounding box center [403, 259] width 416 height 42
paste textarea "**********"
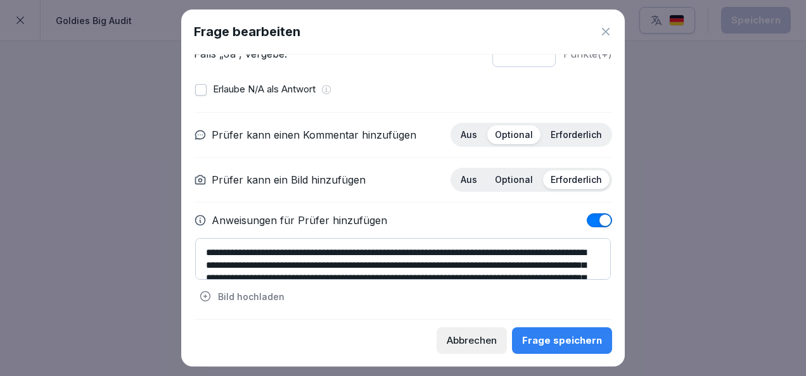
scroll to position [29, 0]
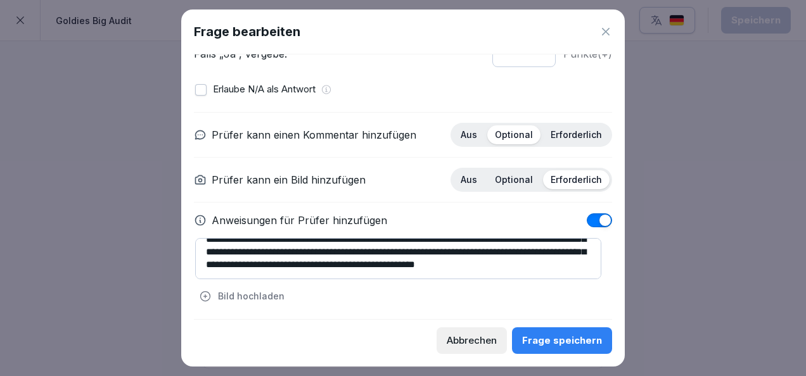
type textarea "**********"
click at [583, 338] on div "Frage speichern" at bounding box center [562, 341] width 80 height 14
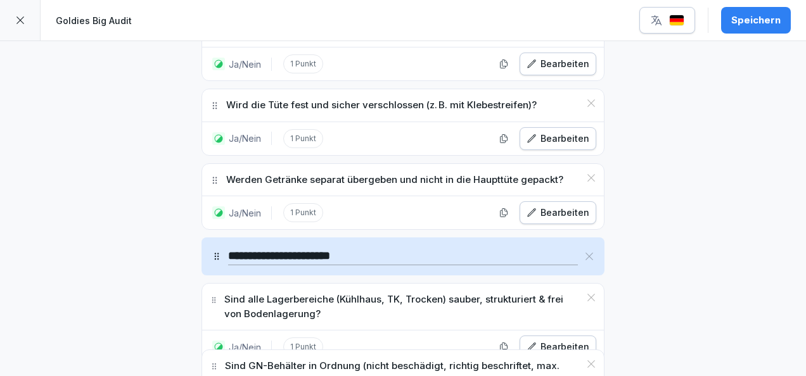
scroll to position [6372, 0]
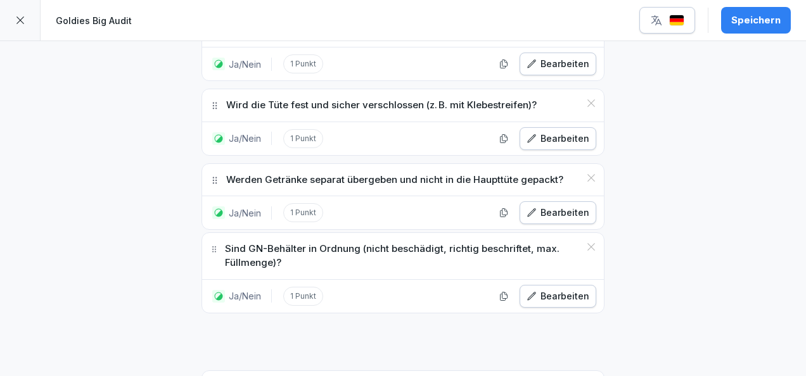
drag, startPoint x: 207, startPoint y: 226, endPoint x: 238, endPoint y: 150, distance: 81.3
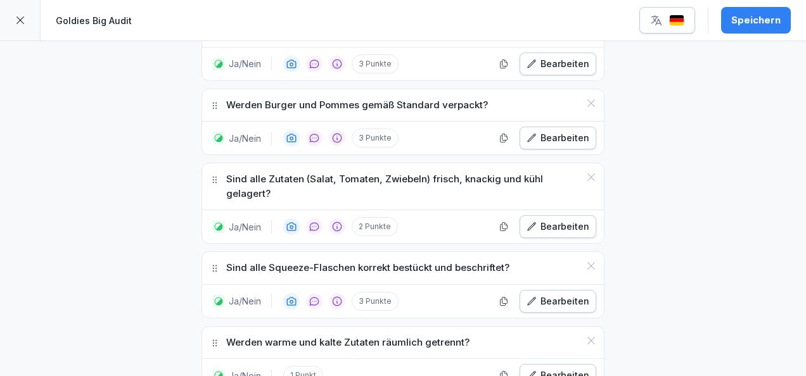
scroll to position [3358, 0]
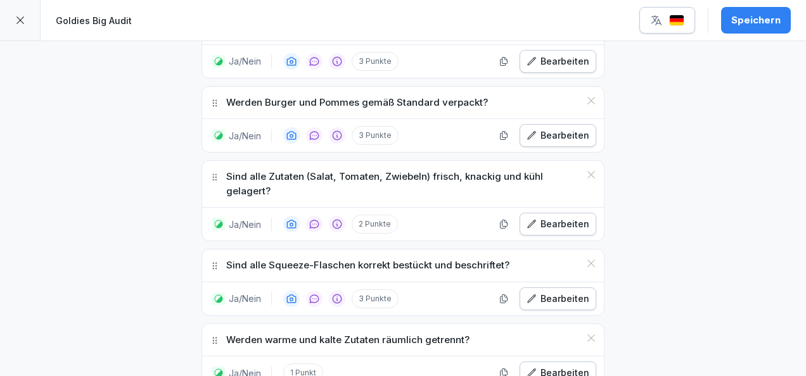
click at [587, 334] on icon at bounding box center [591, 338] width 8 height 8
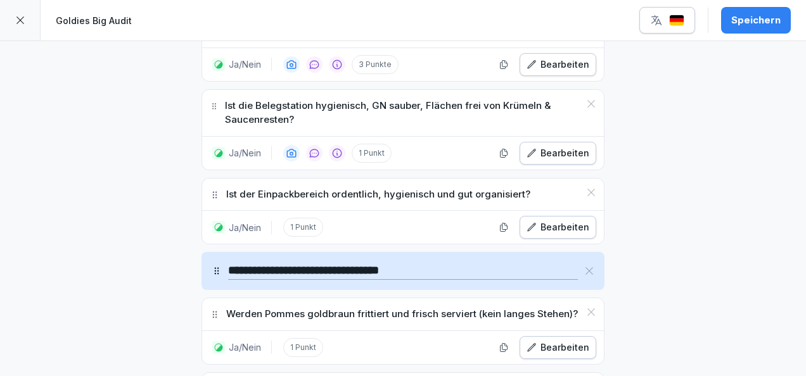
scroll to position [3579, 0]
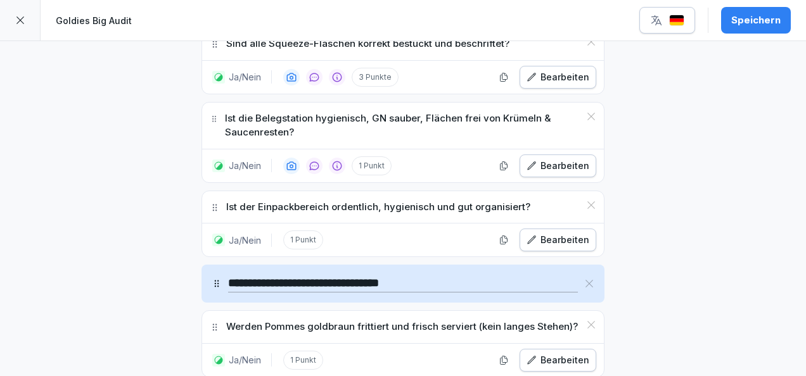
click at [568, 354] on div "Bearbeiten" at bounding box center [557, 361] width 63 height 14
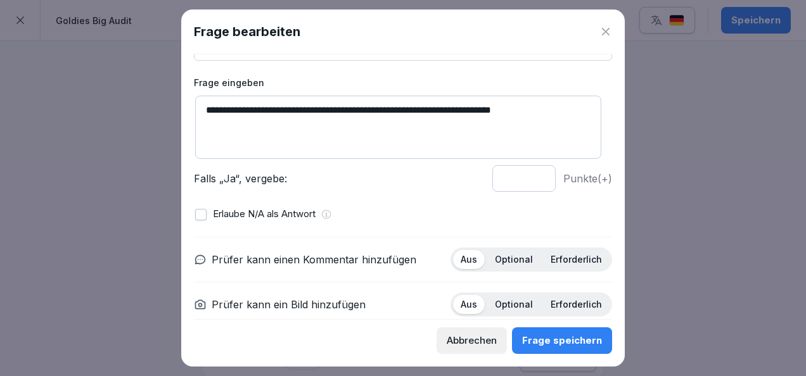
scroll to position [57, 0]
type input "*"
click at [530, 174] on input "*" at bounding box center [523, 178] width 63 height 27
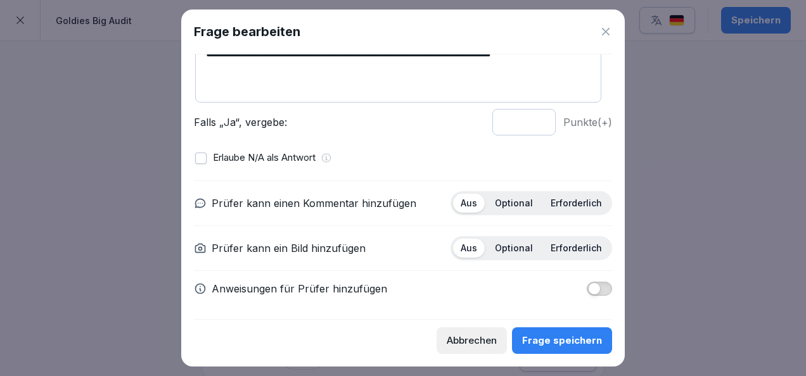
click at [543, 201] on div "Erforderlich" at bounding box center [576, 203] width 67 height 19
click at [522, 239] on div "Optional" at bounding box center [513, 248] width 53 height 19
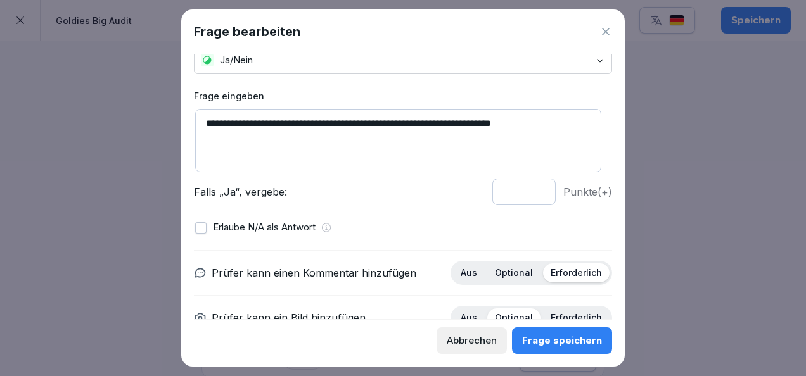
drag, startPoint x: 568, startPoint y: 118, endPoint x: 174, endPoint y: 129, distance: 394.2
click at [174, 129] on body "**********" at bounding box center [403, 188] width 806 height 376
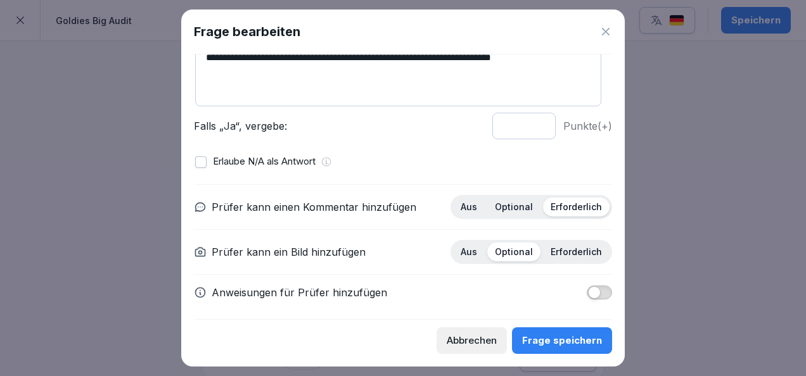
scroll to position [110, 0]
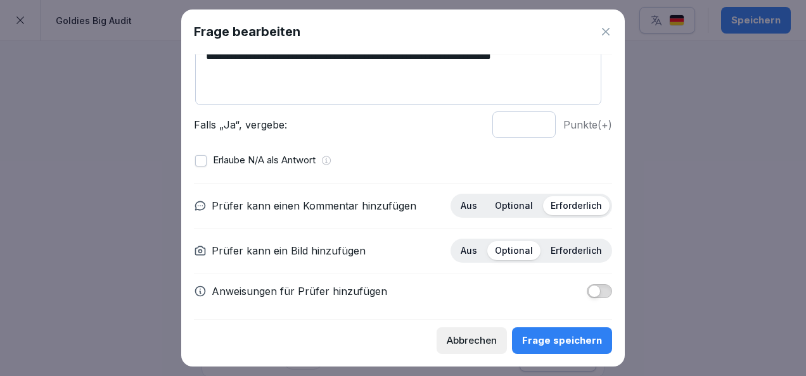
click at [554, 246] on p "Erforderlich" at bounding box center [576, 250] width 51 height 11
click at [523, 209] on p "Optional" at bounding box center [514, 205] width 38 height 11
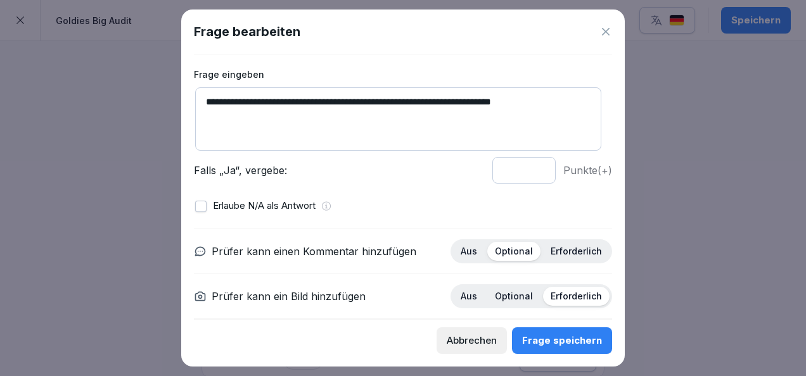
drag, startPoint x: 568, startPoint y: 99, endPoint x: 150, endPoint y: 79, distance: 418.6
click at [150, 79] on body "**********" at bounding box center [403, 188] width 806 height 376
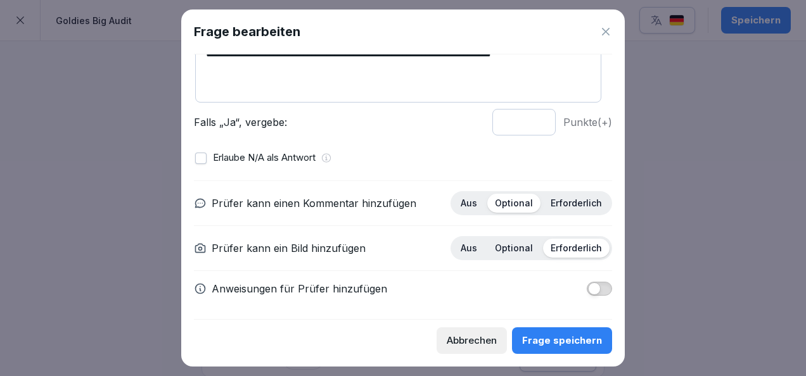
click at [594, 289] on button "button" at bounding box center [599, 289] width 25 height 14
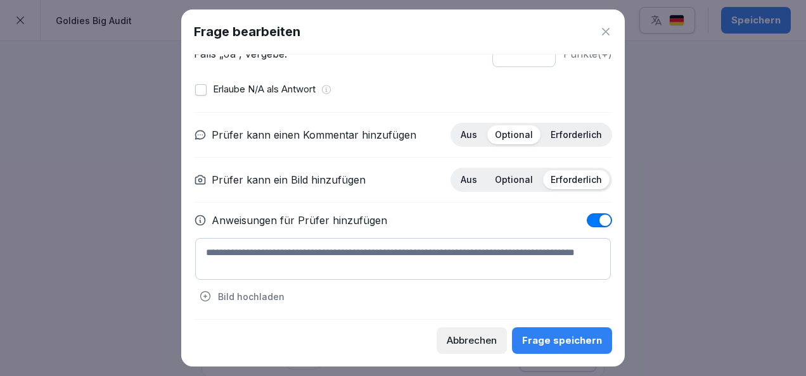
click at [466, 252] on textarea at bounding box center [403, 259] width 416 height 42
paste textarea "**********"
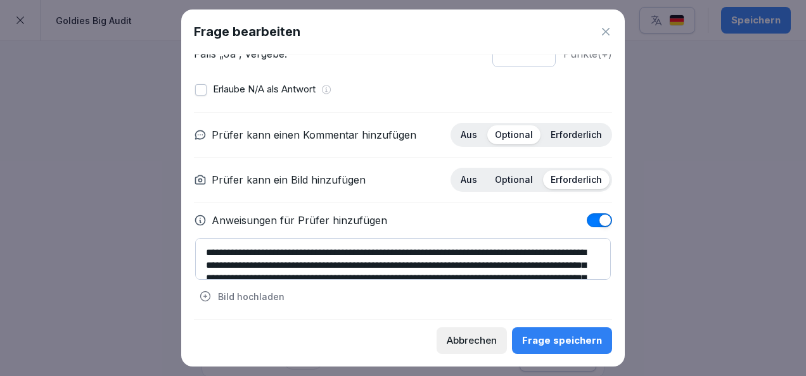
scroll to position [42, 0]
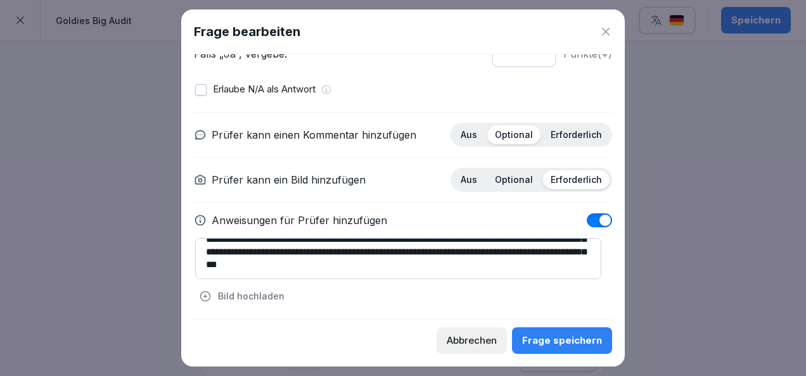
type textarea "**********"
click at [574, 345] on div "Frage speichern" at bounding box center [562, 341] width 80 height 14
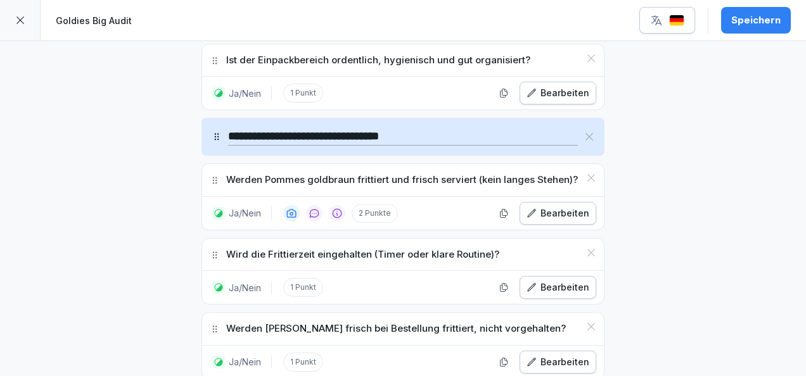
scroll to position [3729, 0]
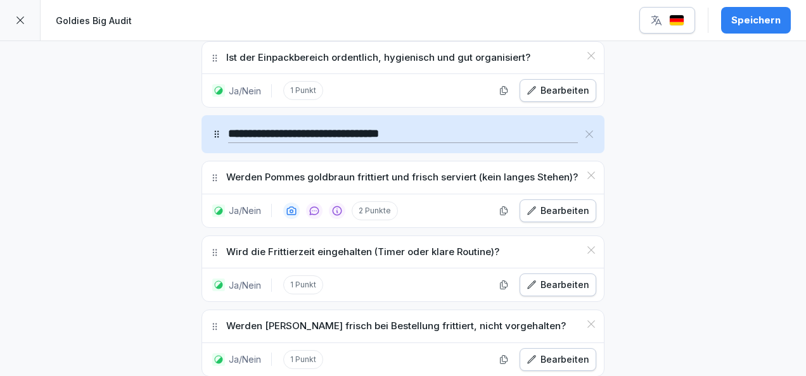
click at [541, 278] on div "Bearbeiten" at bounding box center [557, 285] width 63 height 14
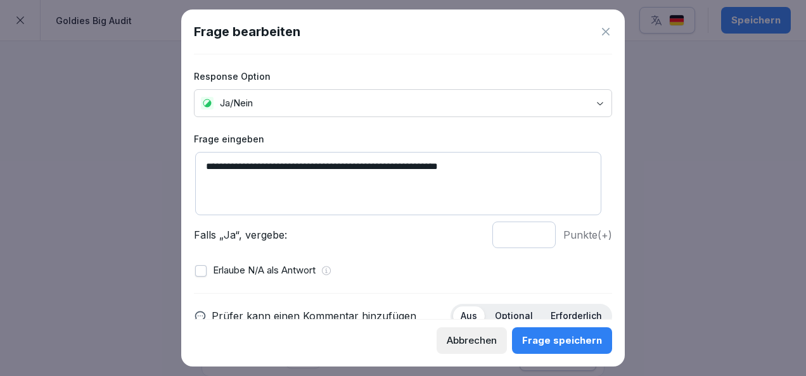
click at [290, 165] on textarea "**********" at bounding box center [398, 183] width 406 height 63
drag, startPoint x: 552, startPoint y: 167, endPoint x: 164, endPoint y: 160, distance: 388.4
click at [164, 160] on body "**********" at bounding box center [403, 188] width 806 height 376
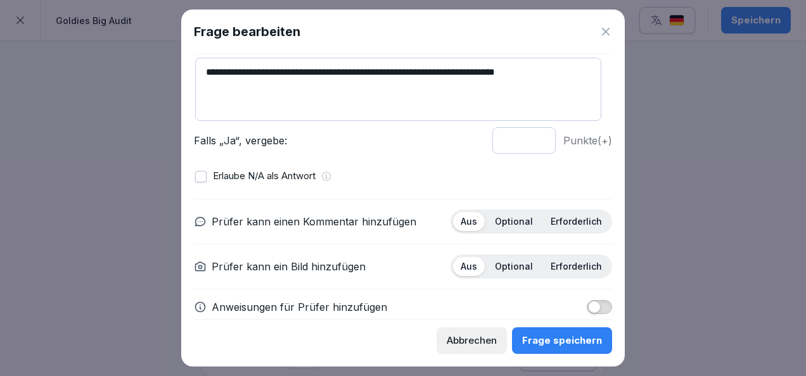
scroll to position [96, 0]
type textarea "**********"
type input "*"
click at [526, 134] on input "*" at bounding box center [523, 139] width 63 height 27
drag, startPoint x: 535, startPoint y: 70, endPoint x: 454, endPoint y: 67, distance: 81.1
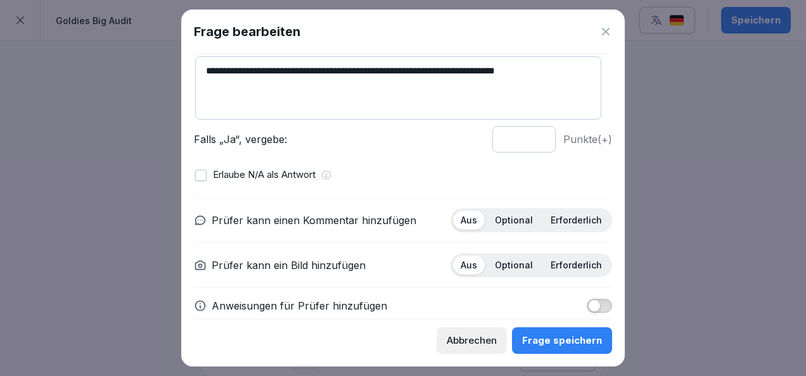
click at [454, 67] on textarea "**********" at bounding box center [398, 87] width 406 height 63
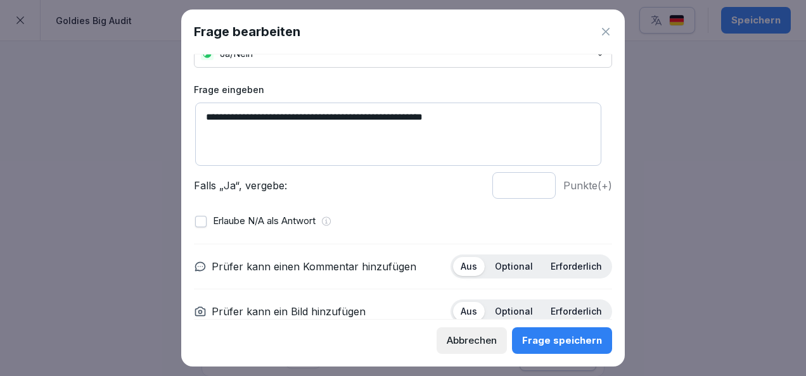
scroll to position [48, 0]
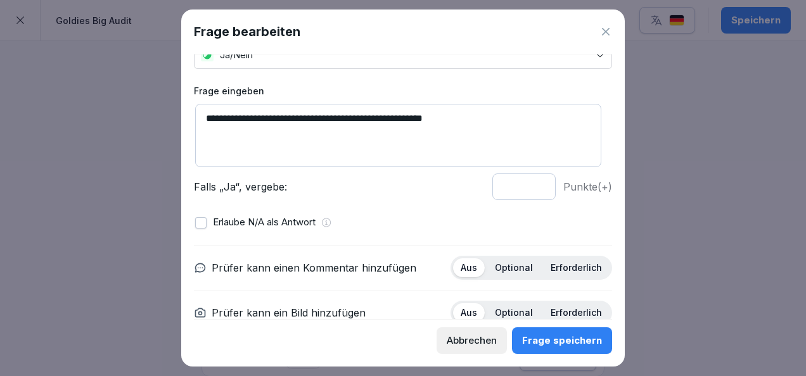
drag, startPoint x: 465, startPoint y: 118, endPoint x: 190, endPoint y: 95, distance: 275.9
click at [190, 95] on div "**********" at bounding box center [402, 188] width 443 height 357
type textarea "**********"
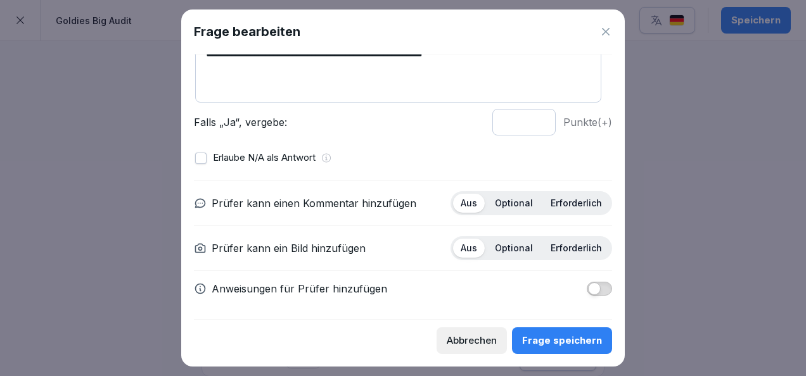
click at [502, 204] on p "Optional" at bounding box center [514, 203] width 38 height 11
click at [552, 247] on p "Erforderlich" at bounding box center [576, 248] width 51 height 11
click at [589, 286] on span "button" at bounding box center [594, 289] width 13 height 13
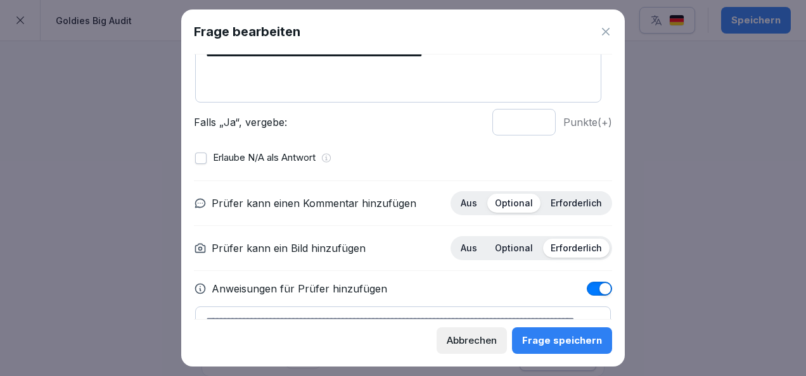
scroll to position [181, 0]
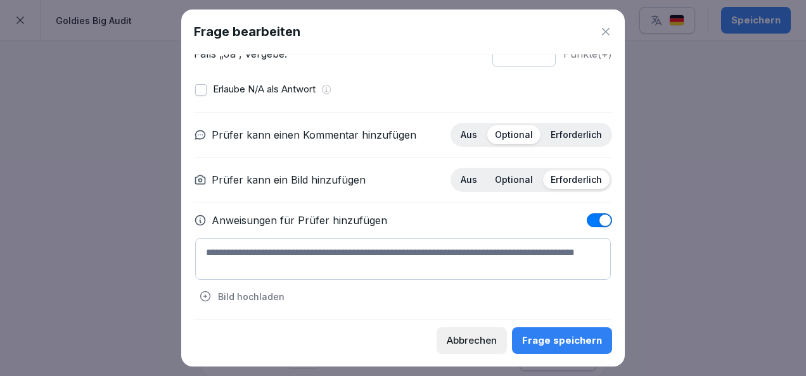
click at [434, 250] on textarea at bounding box center [403, 259] width 416 height 42
paste textarea "**********"
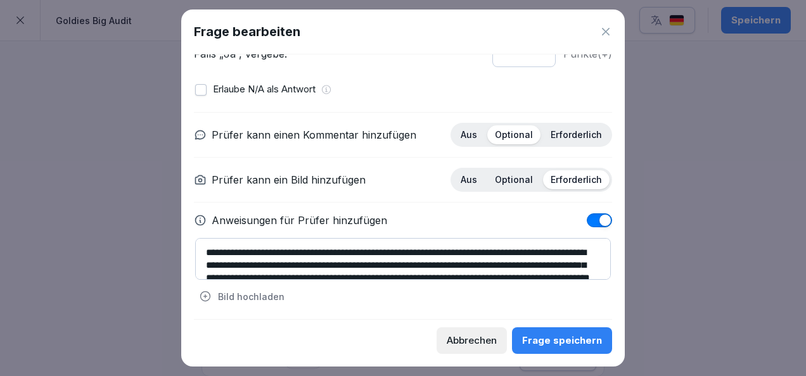
scroll to position [16, 0]
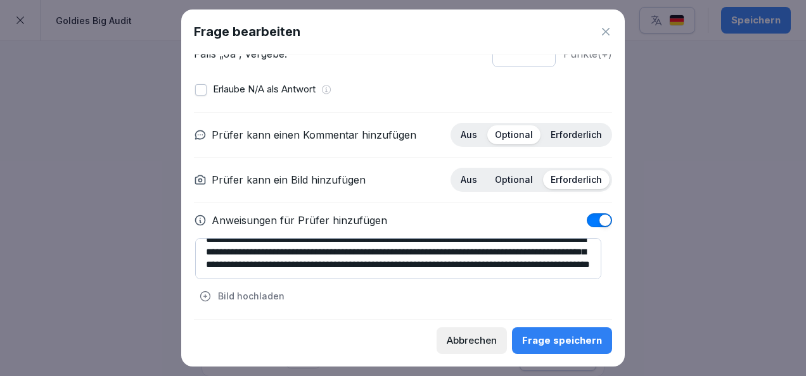
type textarea "**********"
click at [544, 339] on div "Frage speichern" at bounding box center [562, 341] width 80 height 14
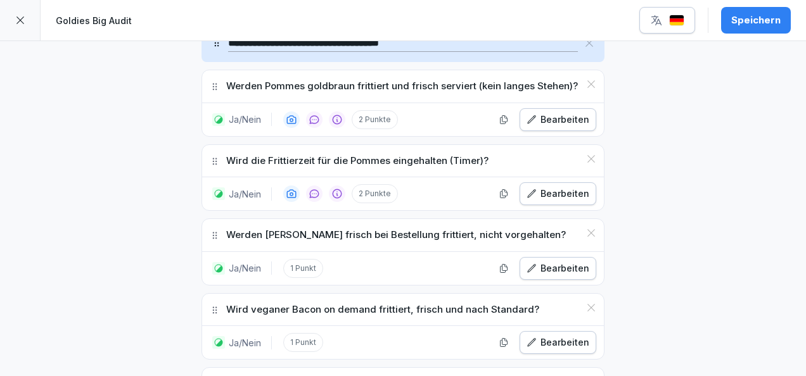
scroll to position [3823, 0]
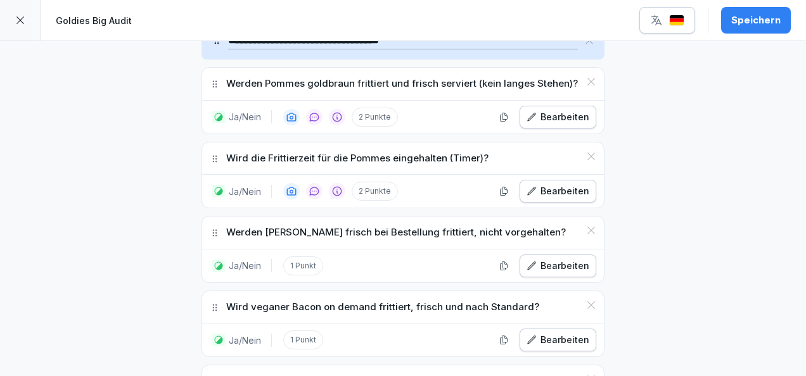
click at [204, 217] on div "Werden [PERSON_NAME] frisch bei Bestellung frittiert, nicht vorgehalten?" at bounding box center [403, 233] width 402 height 32
click at [212, 228] on icon at bounding box center [215, 233] width 10 height 10
click at [504, 261] on icon "button" at bounding box center [504, 266] width 10 height 10
click at [566, 333] on div "Bearbeiten" at bounding box center [557, 340] width 63 height 14
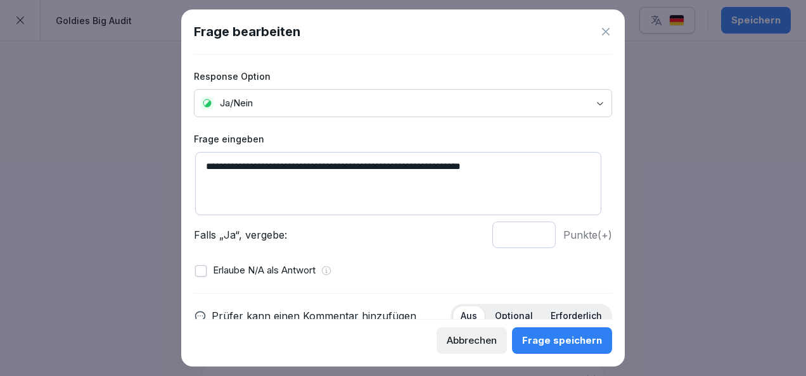
click at [607, 37] on icon at bounding box center [605, 31] width 13 height 13
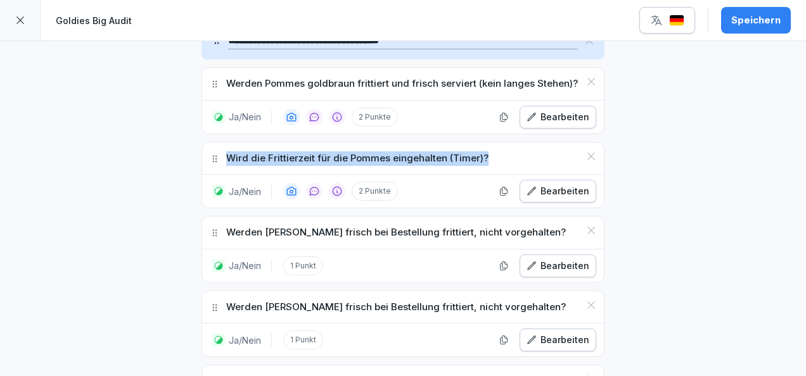
drag, startPoint x: 224, startPoint y: 56, endPoint x: 480, endPoint y: 60, distance: 256.6
click at [480, 143] on div "Wird die Frittierzeit für die Pommes eingehalten (Timer)?" at bounding box center [403, 159] width 402 height 32
copy p "Wird die Frittierzeit für die Pommes eingehalten (Timer)?"
click at [573, 333] on div "Bearbeiten" at bounding box center [557, 340] width 63 height 14
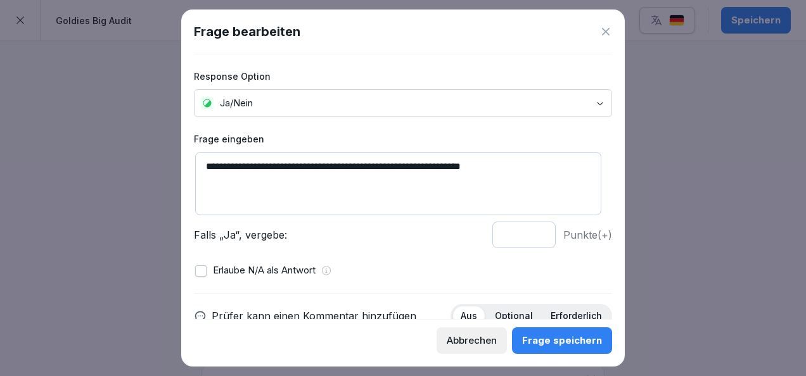
drag, startPoint x: 519, startPoint y: 172, endPoint x: 186, endPoint y: 166, distance: 333.9
click at [186, 166] on div "**********" at bounding box center [402, 188] width 443 height 357
paste textarea
drag, startPoint x: 365, startPoint y: 166, endPoint x: 310, endPoint y: 163, distance: 54.5
click at [310, 163] on textarea "**********" at bounding box center [398, 183] width 406 height 63
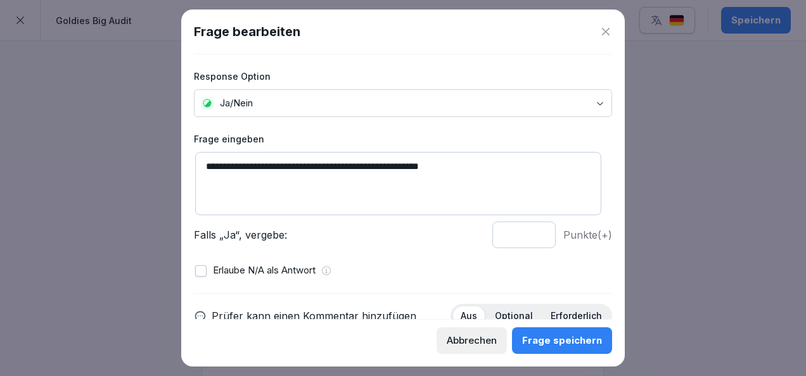
type textarea "**********"
type input "*"
click at [528, 229] on input "*" at bounding box center [523, 235] width 63 height 27
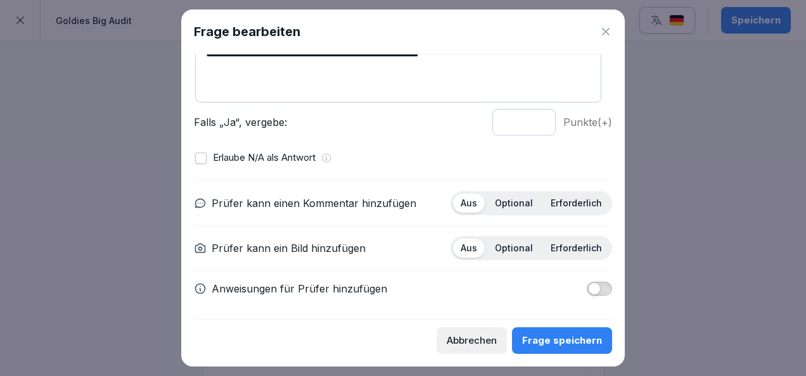
click at [504, 207] on div "Optional" at bounding box center [513, 203] width 53 height 19
click at [580, 250] on p "Erforderlich" at bounding box center [576, 248] width 51 height 11
click at [563, 342] on div "Frage speichern" at bounding box center [562, 341] width 80 height 14
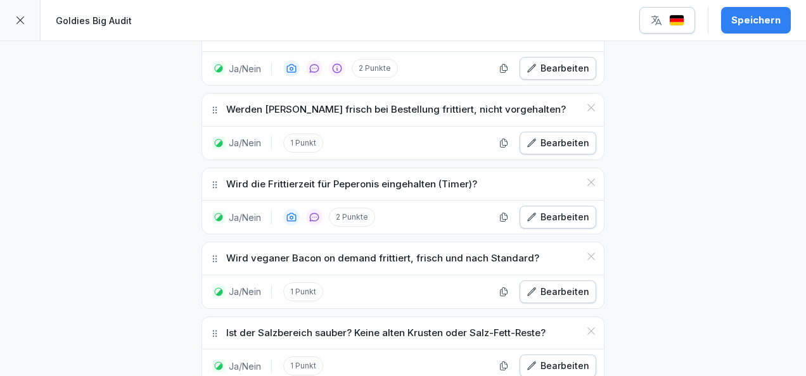
scroll to position [3946, 0]
click at [579, 285] on div "Bearbeiten" at bounding box center [557, 292] width 63 height 14
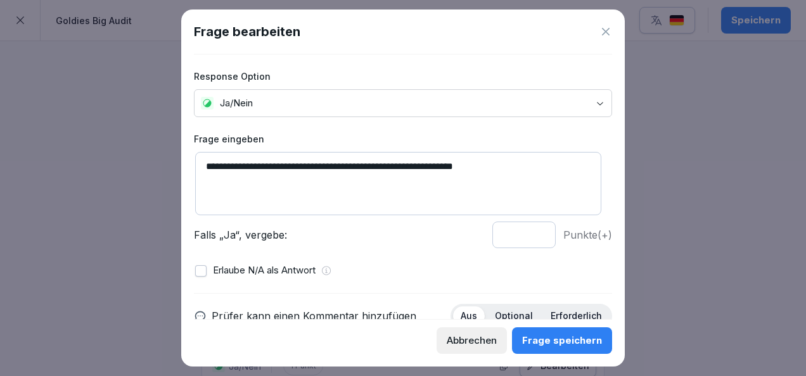
drag, startPoint x: 518, startPoint y: 169, endPoint x: 302, endPoint y: 165, distance: 216.7
click at [302, 165] on textarea "**********" at bounding box center [398, 183] width 406 height 63
click at [523, 161] on textarea "**********" at bounding box center [398, 183] width 406 height 63
drag, startPoint x: 523, startPoint y: 161, endPoint x: 166, endPoint y: 158, distance: 357.3
click at [166, 158] on body "**********" at bounding box center [403, 188] width 806 height 376
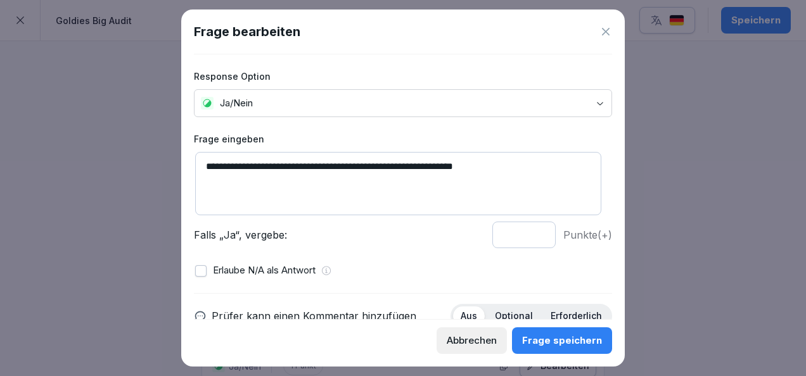
paste textarea
click at [366, 166] on textarea "**********" at bounding box center [398, 183] width 406 height 63
drag, startPoint x: 366, startPoint y: 166, endPoint x: 309, endPoint y: 165, distance: 57.0
click at [309, 165] on textarea "**********" at bounding box center [398, 183] width 406 height 63
type textarea "**********"
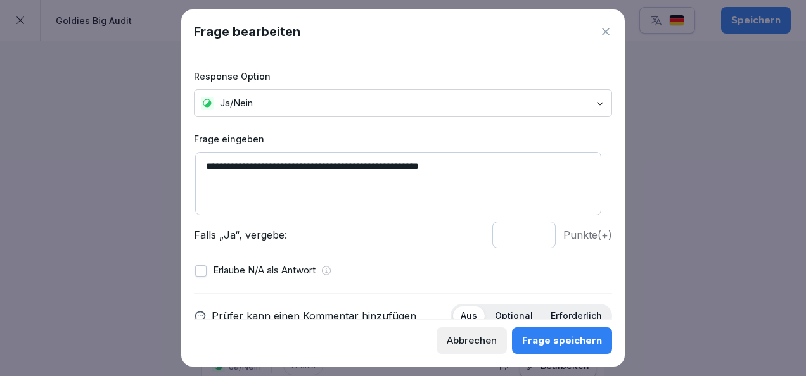
type input "*"
click at [528, 231] on input "*" at bounding box center [523, 235] width 63 height 27
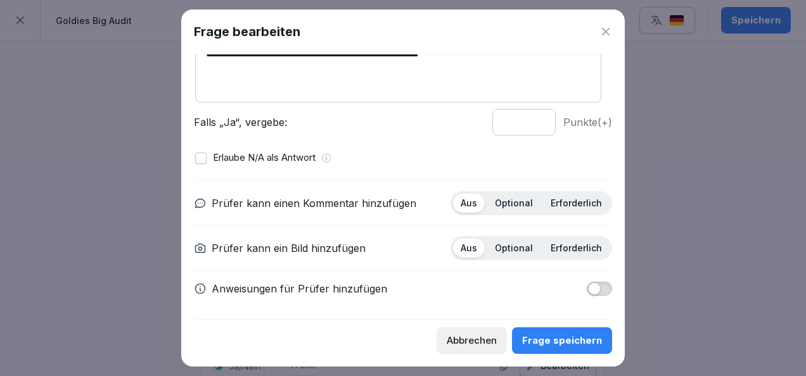
click at [506, 203] on p "Optional" at bounding box center [514, 203] width 38 height 11
click at [551, 243] on p "Erforderlich" at bounding box center [576, 248] width 51 height 11
click at [561, 341] on div "Frage speichern" at bounding box center [562, 341] width 80 height 14
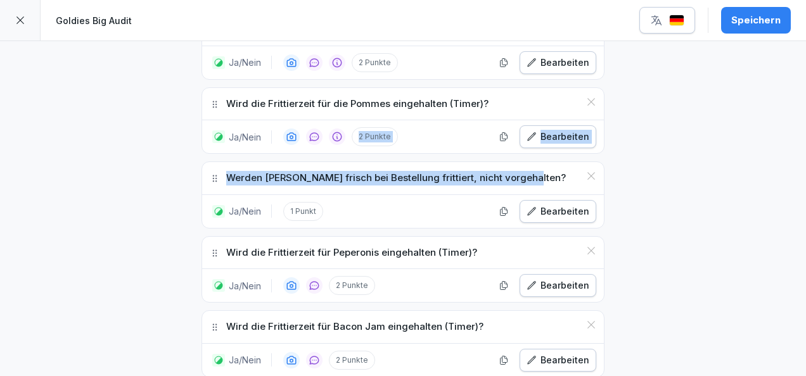
scroll to position [3874, 0]
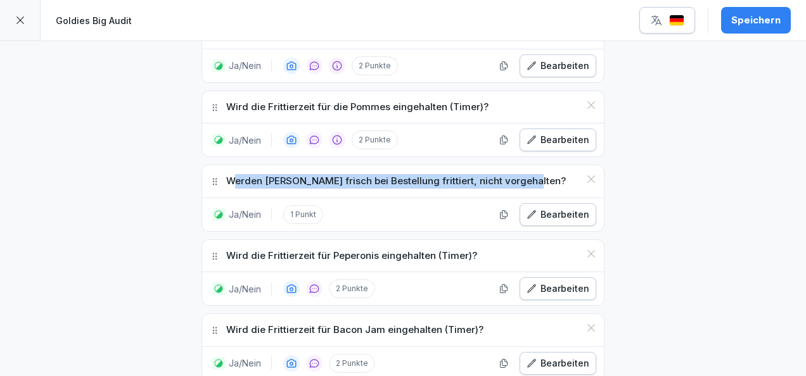
drag, startPoint x: 532, startPoint y: 66, endPoint x: 229, endPoint y: 72, distance: 302.9
click at [229, 165] on div "Werden [PERSON_NAME] frisch bei Bestellung frittiert, nicht vorgehalten?" at bounding box center [403, 181] width 402 height 32
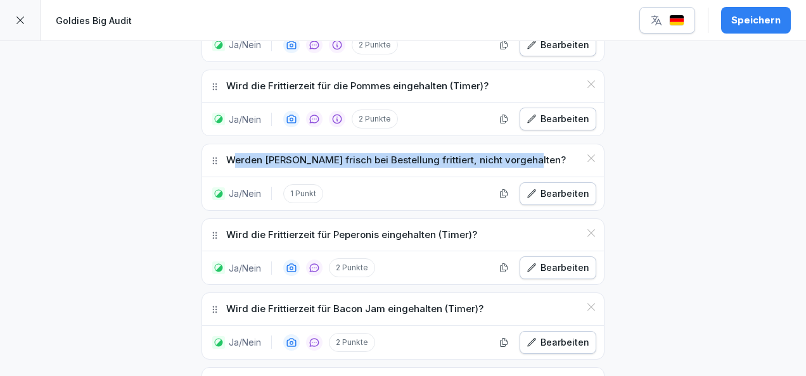
scroll to position [3895, 0]
click at [508, 184] on button "button" at bounding box center [503, 193] width 19 height 19
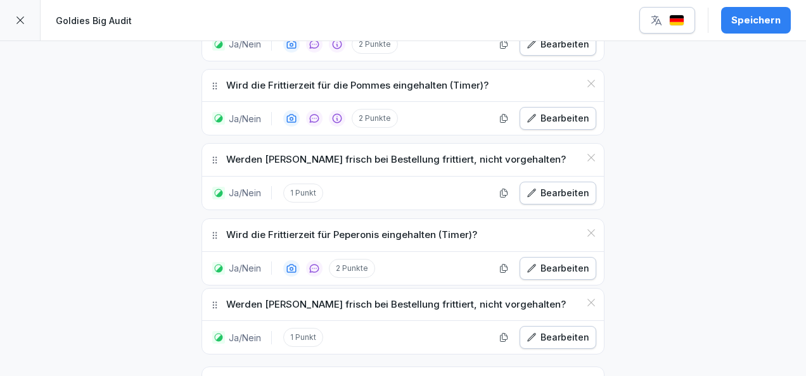
drag, startPoint x: 211, startPoint y: 129, endPoint x: 215, endPoint y: 209, distance: 80.6
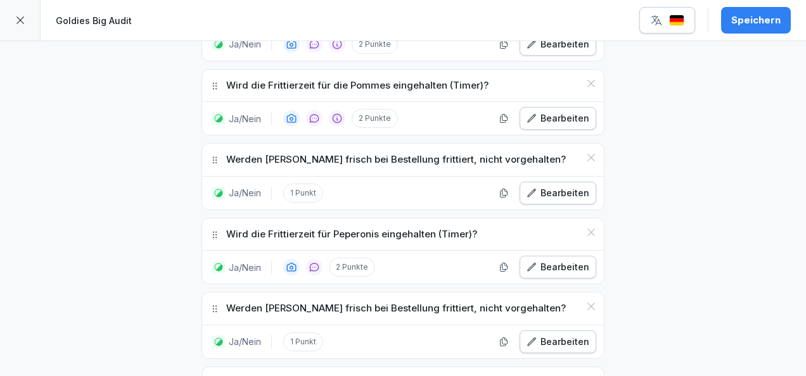
click at [540, 335] on div "Bearbeiten" at bounding box center [557, 342] width 63 height 14
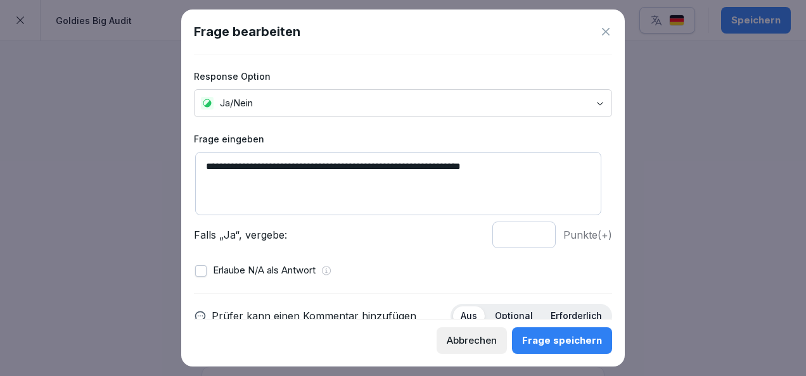
drag, startPoint x: 308, startPoint y: 167, endPoint x: 200, endPoint y: 169, distance: 107.7
click at [200, 169] on textarea "**********" at bounding box center [398, 183] width 406 height 63
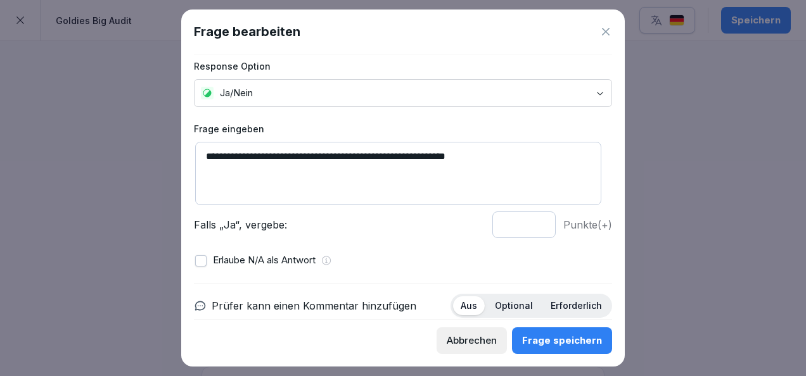
scroll to position [22, 0]
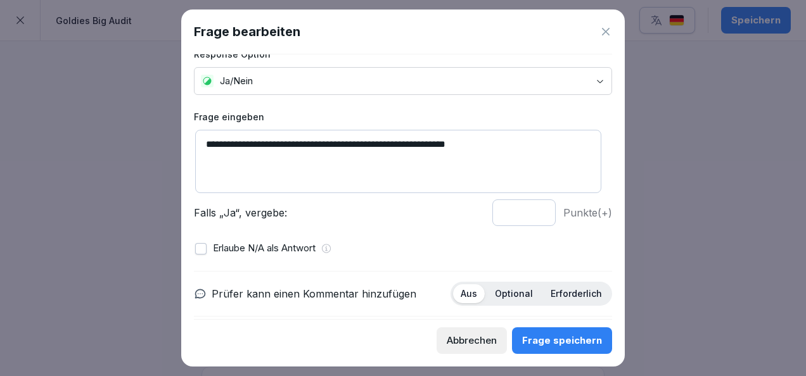
type textarea "**********"
type input "*"
click at [527, 209] on input "*" at bounding box center [523, 213] width 63 height 27
click at [508, 292] on p "Optional" at bounding box center [514, 293] width 38 height 11
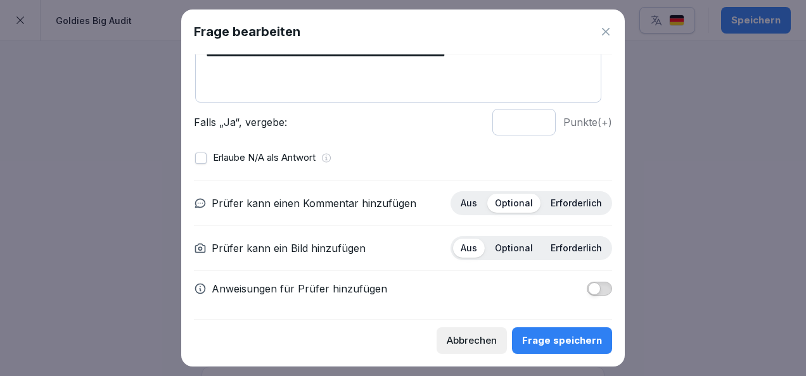
click at [557, 246] on p "Erforderlich" at bounding box center [576, 248] width 51 height 11
click at [570, 338] on div "Frage speichern" at bounding box center [562, 341] width 80 height 14
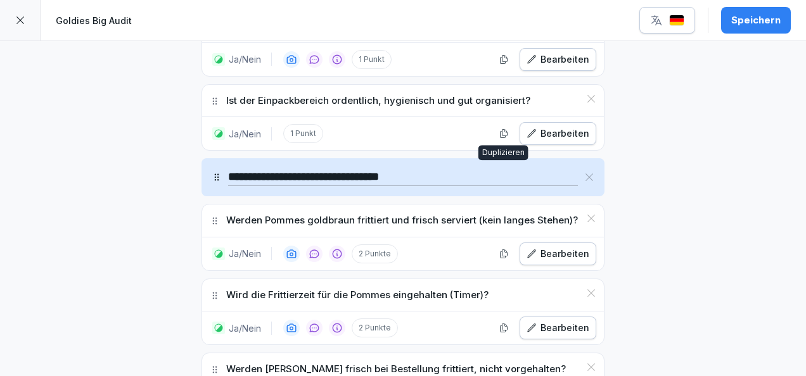
scroll to position [3748, 0]
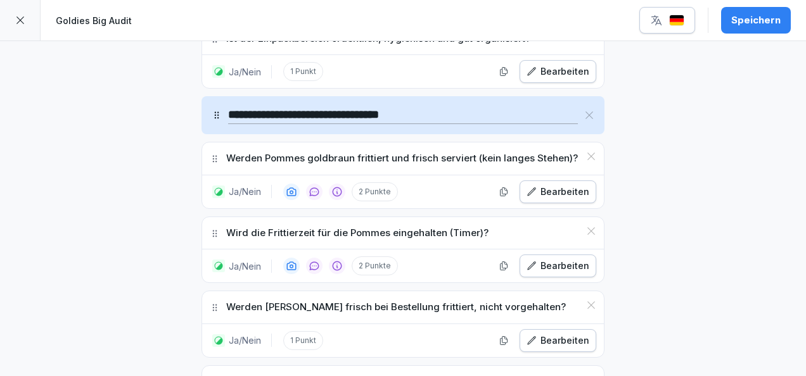
click at [561, 259] on div "Bearbeiten" at bounding box center [557, 266] width 63 height 14
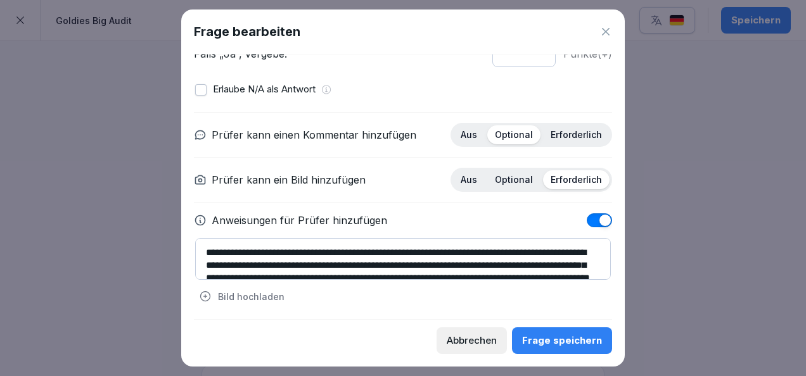
scroll to position [25, 0]
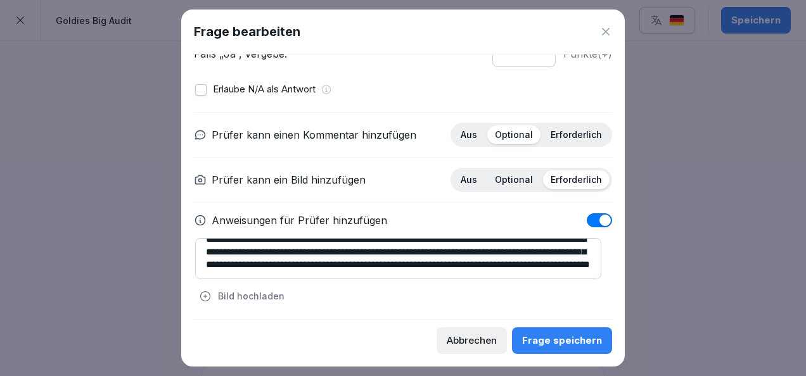
drag, startPoint x: 203, startPoint y: 258, endPoint x: 539, endPoint y: 299, distance: 338.9
click at [539, 299] on div "**********" at bounding box center [403, 272] width 416 height 68
click at [488, 333] on button "Abbrechen" at bounding box center [471, 341] width 70 height 27
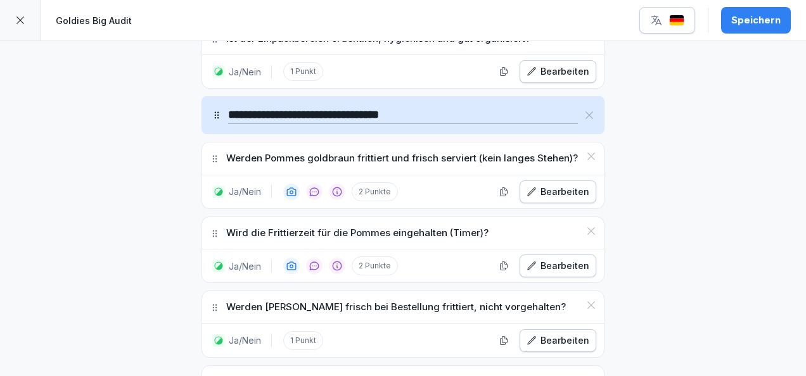
click at [771, 22] on div "Speichern" at bounding box center [755, 20] width 49 height 14
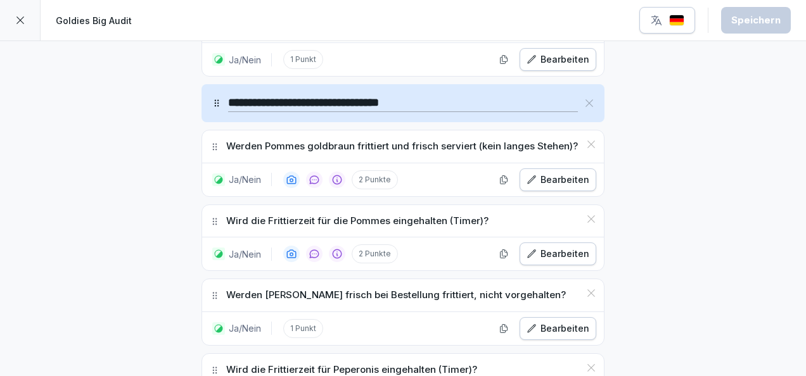
scroll to position [3763, 0]
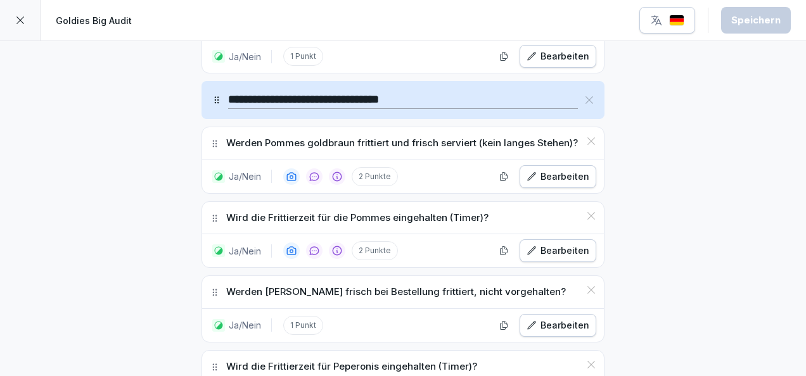
click at [566, 319] on div "Bearbeiten" at bounding box center [557, 326] width 63 height 14
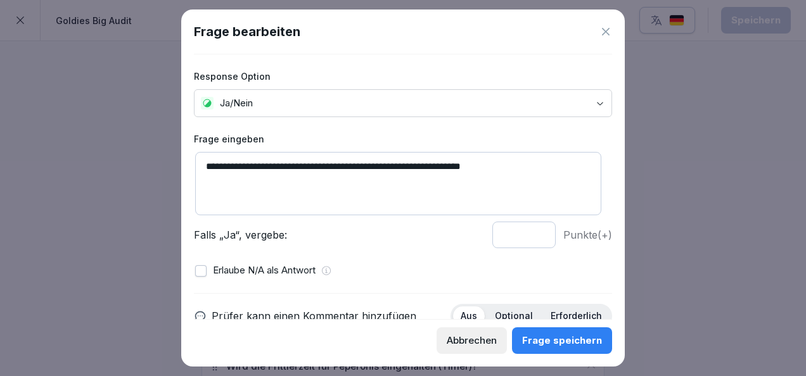
scroll to position [113, 0]
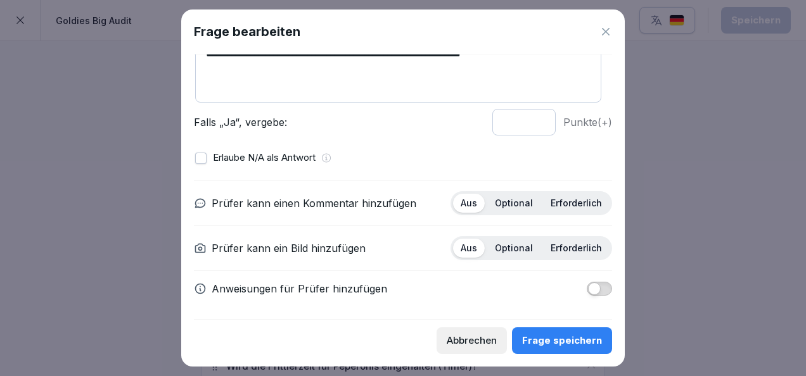
click at [513, 198] on p "Optional" at bounding box center [514, 203] width 38 height 11
click at [557, 248] on p "Erforderlich" at bounding box center [576, 248] width 51 height 11
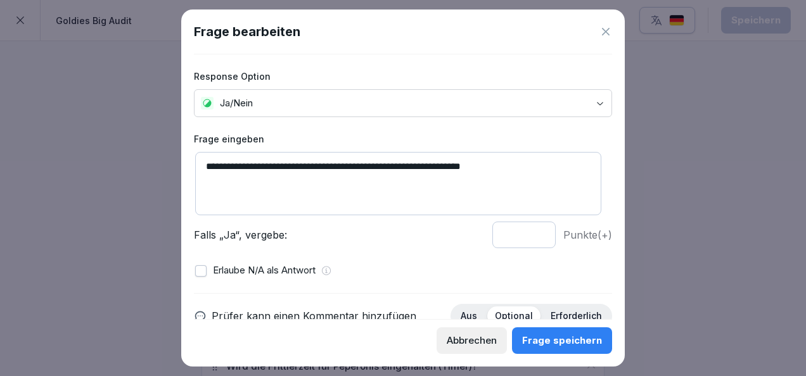
scroll to position [39, 0]
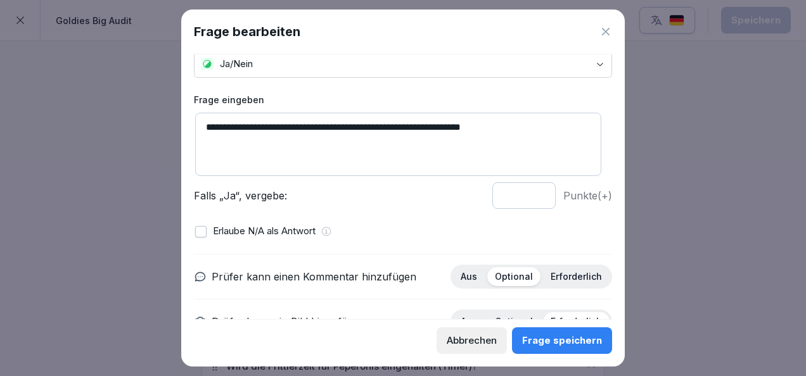
click at [606, 32] on icon at bounding box center [605, 31] width 13 height 13
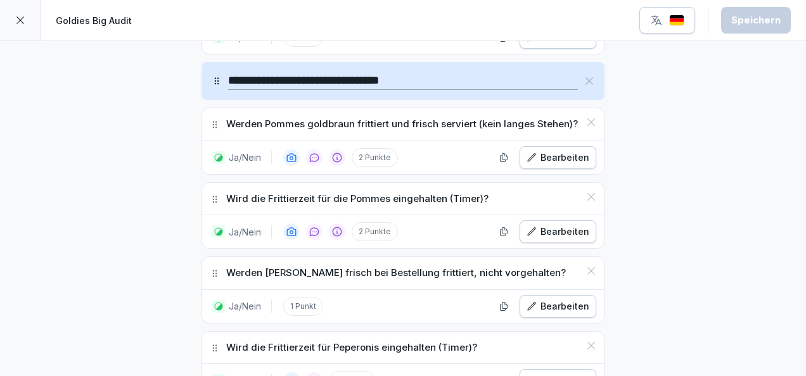
scroll to position [3783, 0]
click at [537, 224] on div "Bearbeiten" at bounding box center [557, 231] width 63 height 14
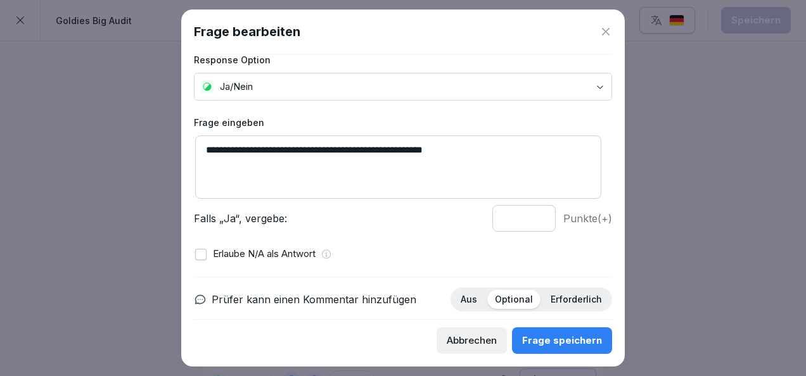
scroll to position [17, 0]
click at [603, 23] on div "Frage bearbeiten" at bounding box center [403, 31] width 418 height 19
click at [606, 33] on icon at bounding box center [605, 31] width 13 height 13
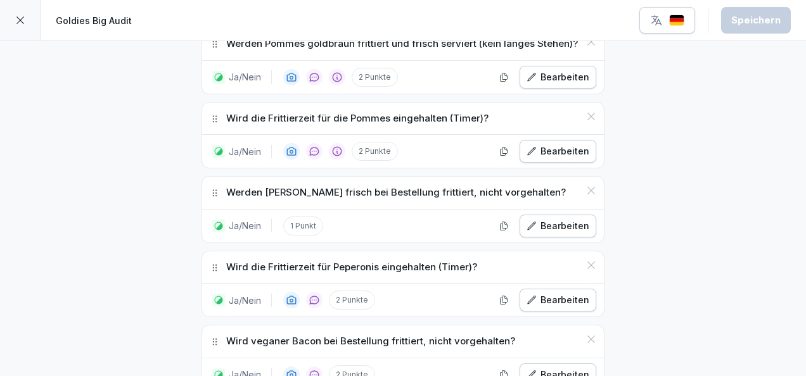
scroll to position [3864, 0]
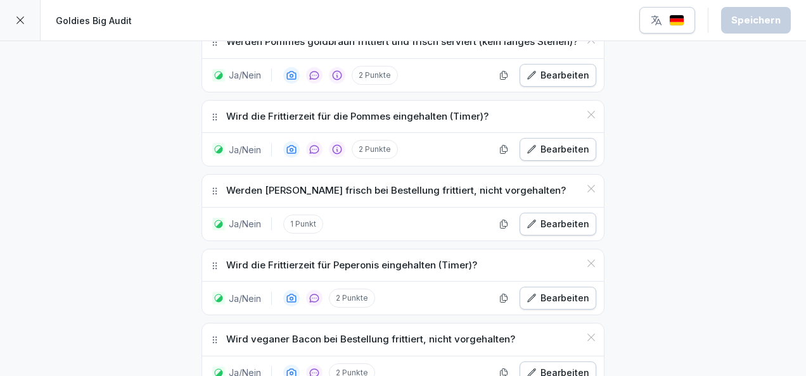
click at [556, 291] on div "Bearbeiten" at bounding box center [557, 298] width 63 height 14
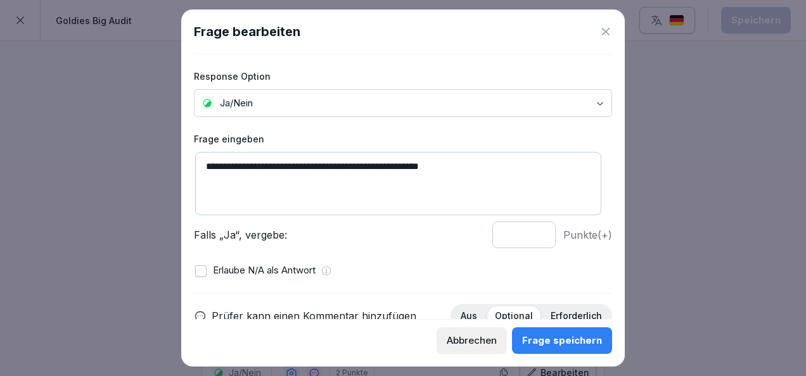
scroll to position [113, 0]
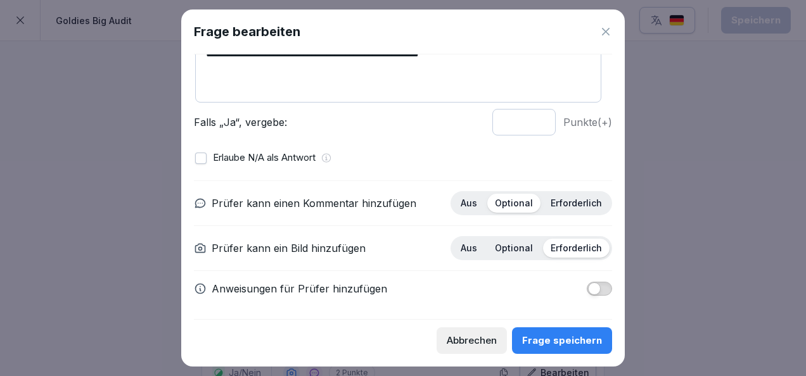
click at [587, 282] on button "button" at bounding box center [599, 289] width 25 height 14
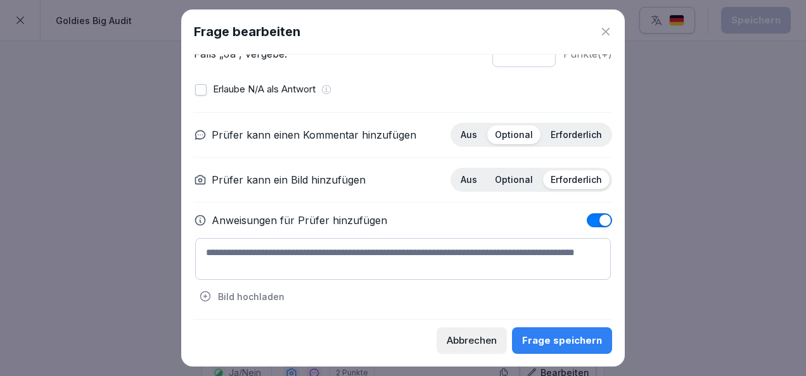
click at [465, 248] on textarea at bounding box center [403, 259] width 416 height 42
paste textarea "**********"
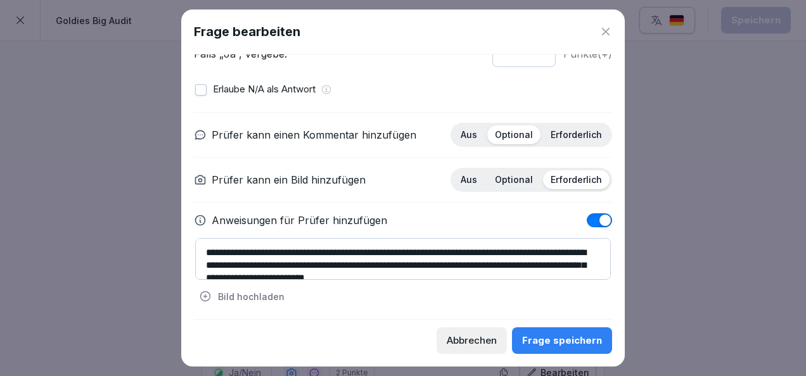
scroll to position [4, 0]
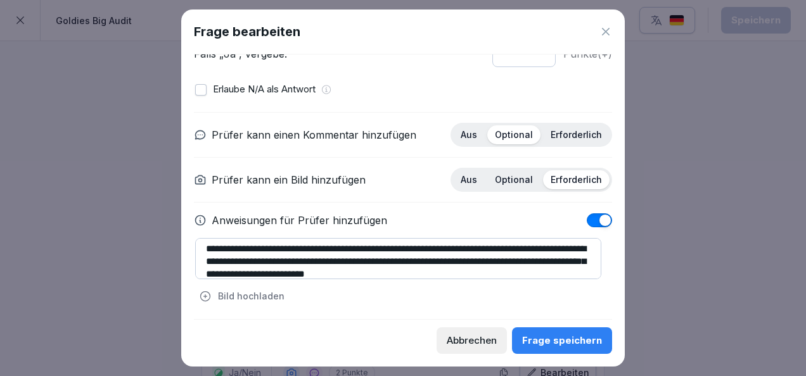
drag, startPoint x: 475, startPoint y: 248, endPoint x: 432, endPoint y: 247, distance: 42.5
click at [432, 247] on textarea "**********" at bounding box center [398, 258] width 406 height 41
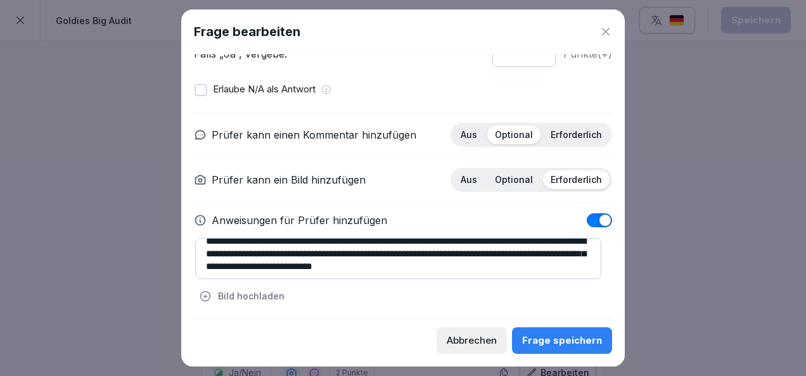
scroll to position [13, 0]
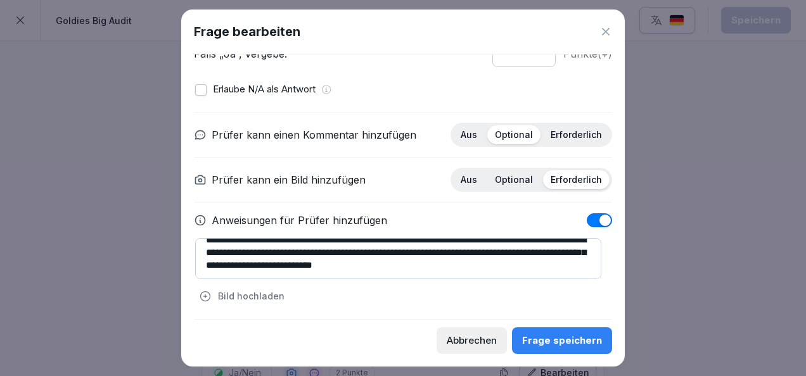
type textarea "**********"
click at [544, 330] on button "Frage speichern" at bounding box center [562, 341] width 100 height 27
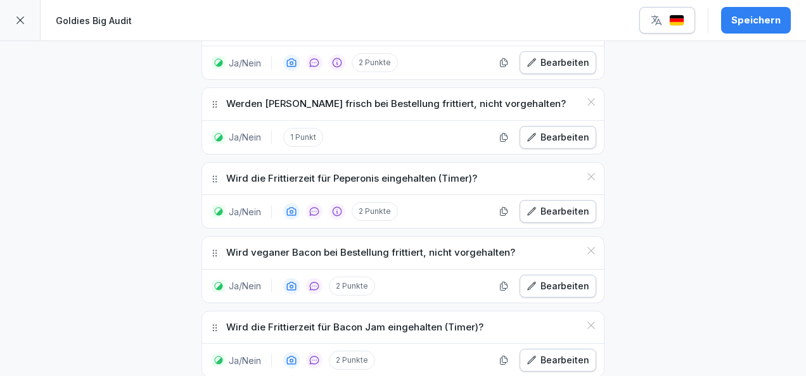
scroll to position [3952, 0]
click at [552, 353] on div "Bearbeiten" at bounding box center [557, 360] width 63 height 14
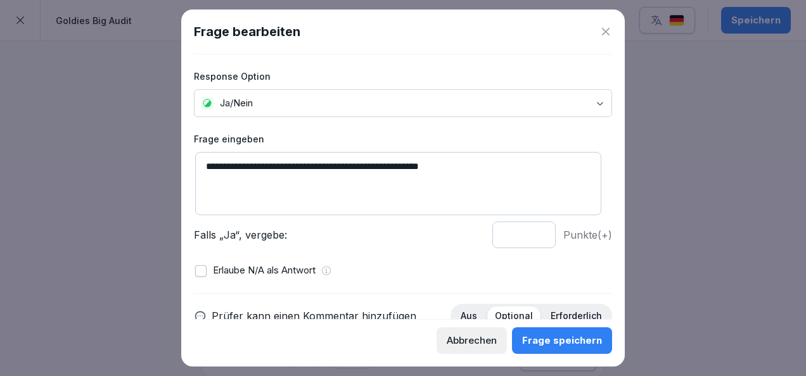
scroll to position [113, 0]
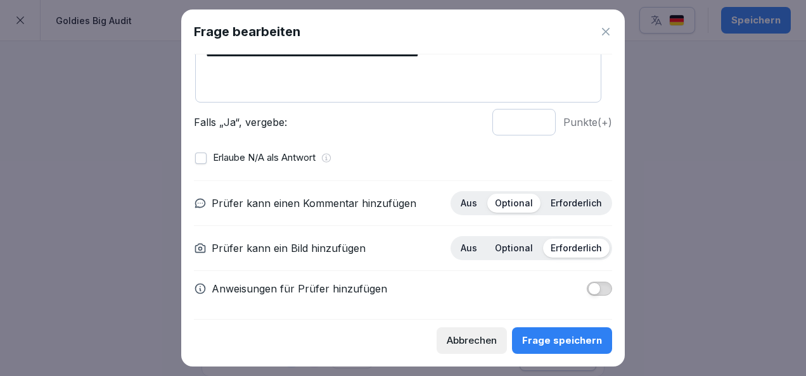
click at [588, 289] on span "button" at bounding box center [594, 289] width 13 height 13
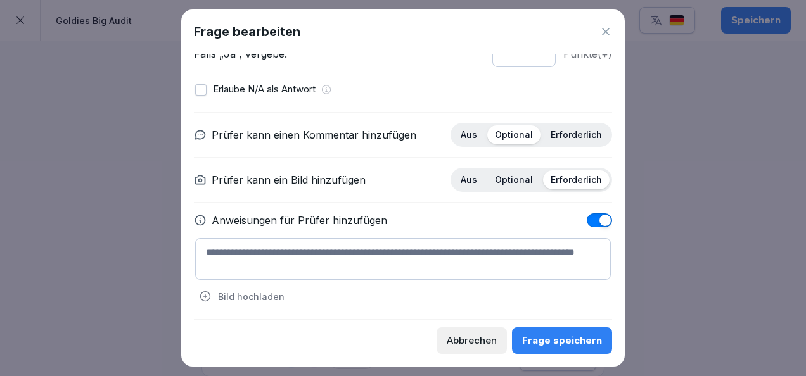
click at [487, 252] on textarea at bounding box center [403, 259] width 416 height 42
paste textarea "**********"
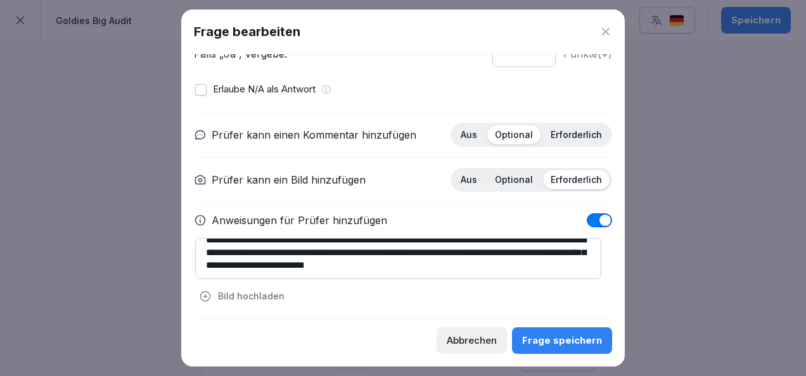
scroll to position [0, 0]
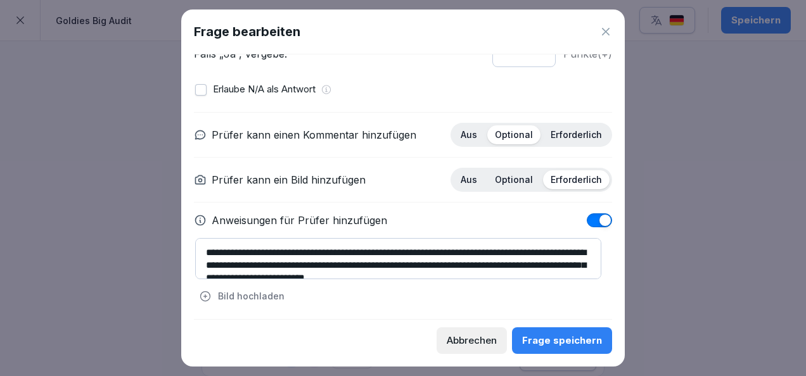
drag, startPoint x: 473, startPoint y: 252, endPoint x: 429, endPoint y: 250, distance: 44.4
click at [429, 250] on textarea "**********" at bounding box center [398, 258] width 406 height 41
type textarea "**********"
click at [576, 348] on button "Frage speichern" at bounding box center [562, 341] width 100 height 27
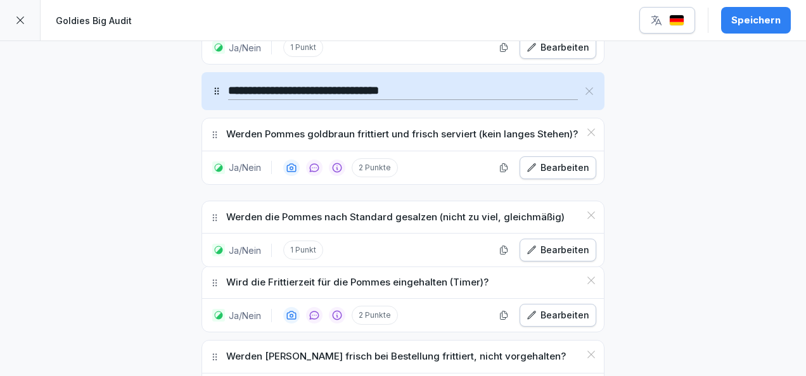
scroll to position [3763, 0]
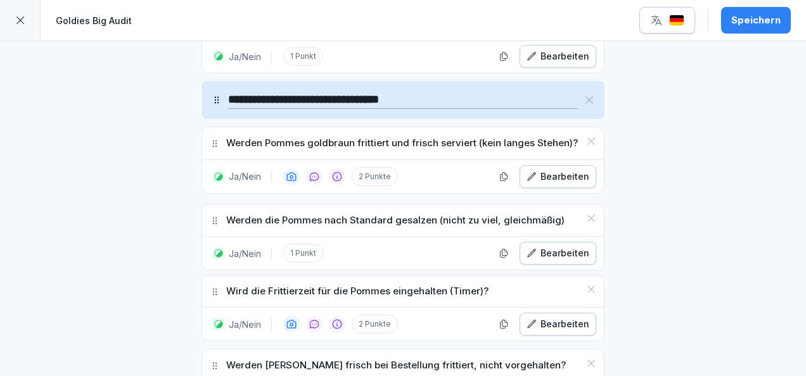
drag, startPoint x: 208, startPoint y: 220, endPoint x: 198, endPoint y: 115, distance: 106.3
click at [202, 205] on div "Werden die Pommes nach Standard gesalzen (nicht zu viel, gleichmäßig)" at bounding box center [403, 221] width 402 height 32
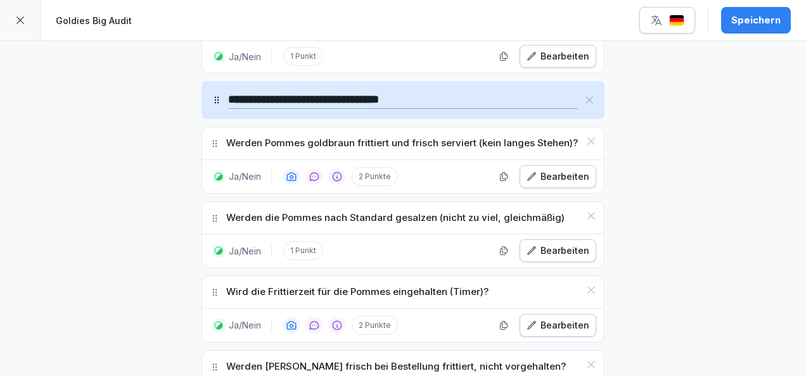
click at [549, 244] on div "Bearbeiten" at bounding box center [557, 251] width 63 height 14
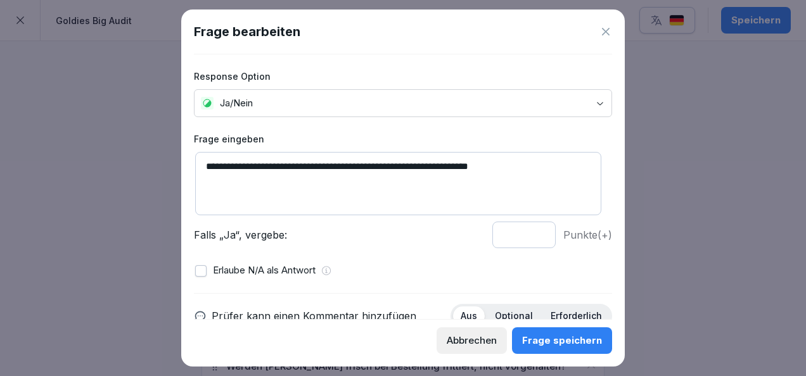
click at [411, 166] on textarea "**********" at bounding box center [398, 183] width 406 height 63
drag, startPoint x: 411, startPoint y: 166, endPoint x: 325, endPoint y: 163, distance: 85.6
click at [325, 163] on textarea "**********" at bounding box center [398, 183] width 406 height 63
drag, startPoint x: 392, startPoint y: 182, endPoint x: 258, endPoint y: 186, distance: 133.1
click at [258, 186] on textarea "**********" at bounding box center [398, 183] width 406 height 63
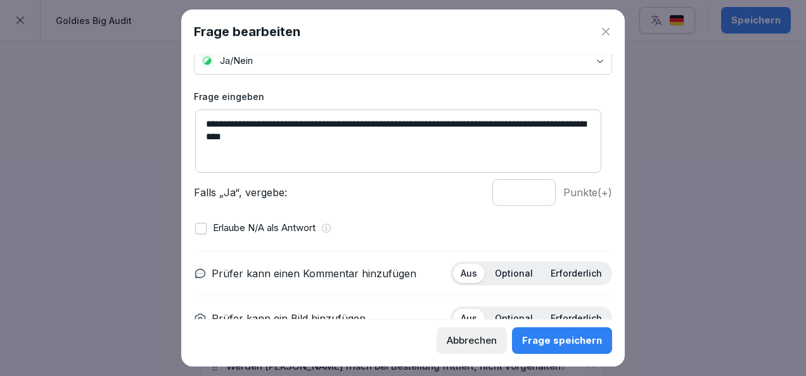
scroll to position [43, 0]
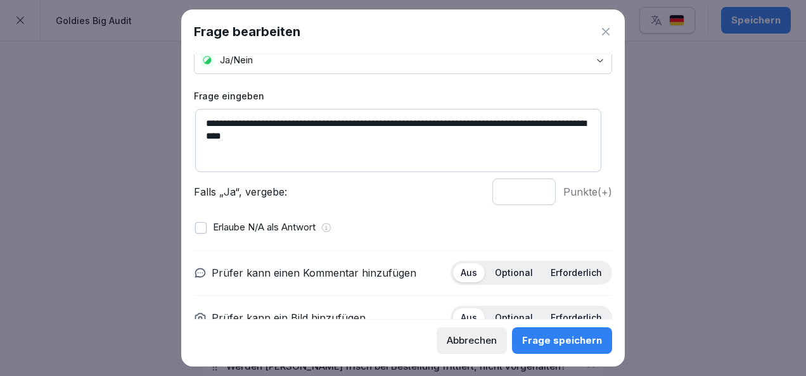
type textarea "**********"
click at [513, 264] on div "Optional" at bounding box center [513, 273] width 53 height 19
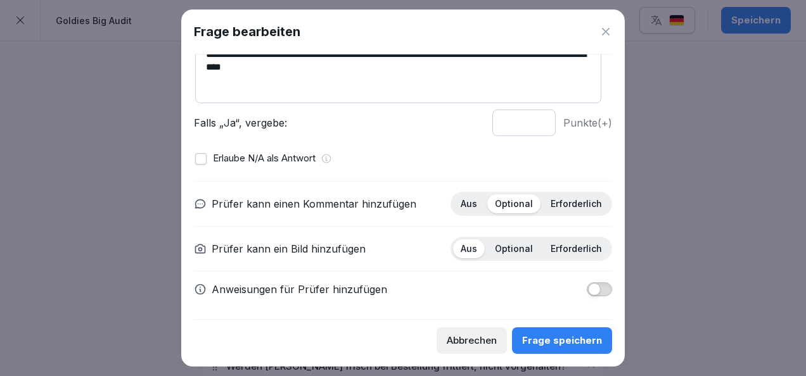
scroll to position [113, 0]
click at [551, 200] on p "Erforderlich" at bounding box center [576, 203] width 51 height 11
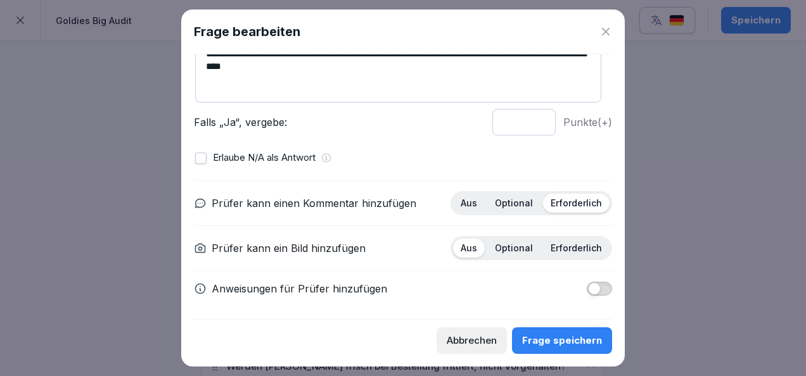
click at [526, 247] on div "Optional" at bounding box center [513, 248] width 53 height 19
click at [559, 343] on div "Frage speichern" at bounding box center [562, 341] width 80 height 14
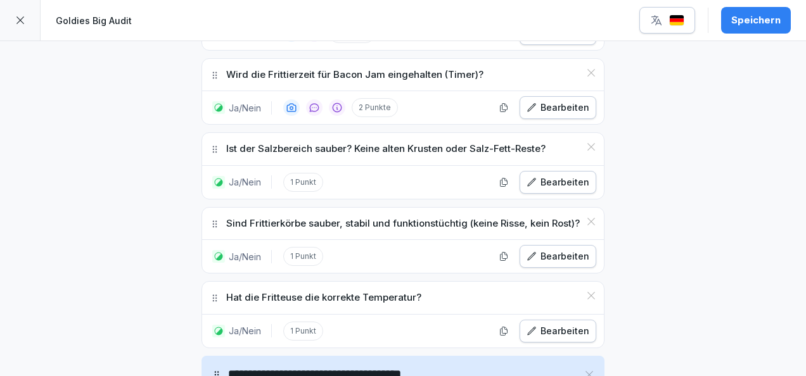
scroll to position [4294, 0]
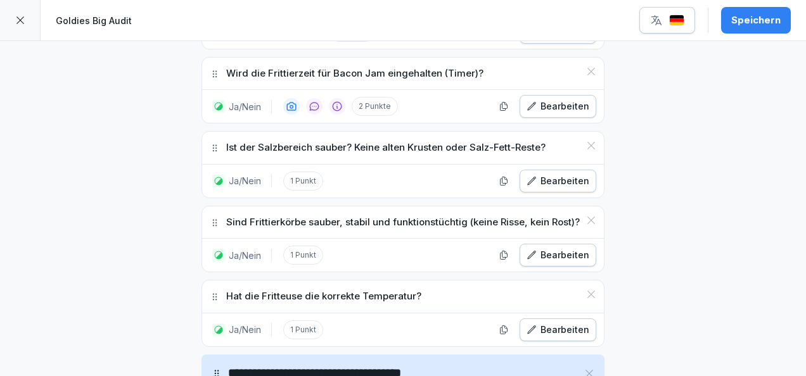
click at [561, 323] on div "Bearbeiten" at bounding box center [557, 330] width 63 height 14
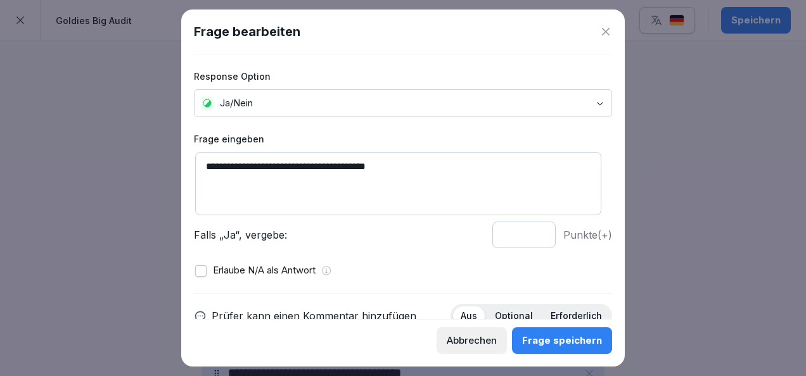
drag, startPoint x: 280, startPoint y: 166, endPoint x: 175, endPoint y: 171, distance: 105.3
click at [175, 171] on body "**********" at bounding box center [403, 188] width 806 height 376
type textarea "**********"
type input "*"
click at [530, 231] on input "*" at bounding box center [523, 235] width 63 height 27
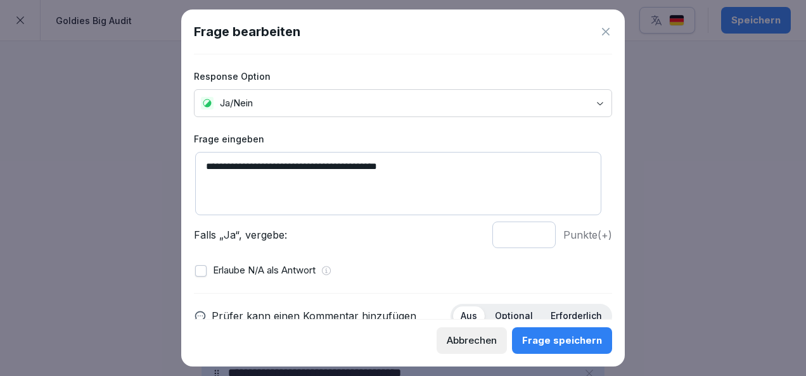
scroll to position [113, 0]
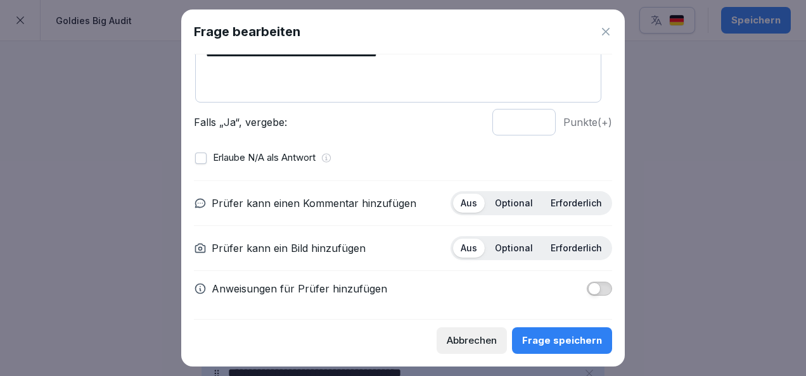
click at [502, 198] on p "Optional" at bounding box center [514, 203] width 38 height 11
click at [567, 243] on p "Erforderlich" at bounding box center [576, 248] width 51 height 11
click at [568, 329] on button "Frage speichern" at bounding box center [562, 341] width 100 height 27
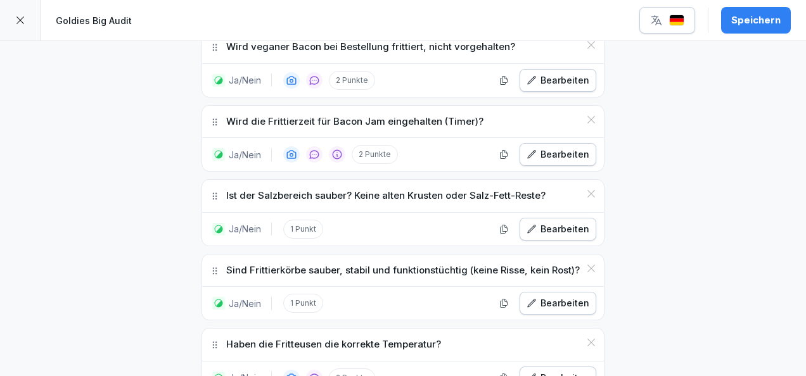
scroll to position [4245, 0]
click at [569, 298] on div "Bearbeiten" at bounding box center [557, 305] width 63 height 14
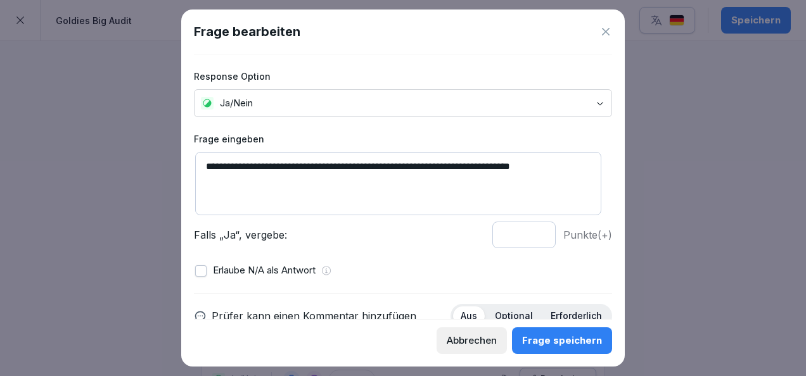
type input "*"
click at [530, 229] on input "*" at bounding box center [523, 235] width 63 height 27
click at [545, 334] on div "Frage speichern" at bounding box center [562, 341] width 80 height 14
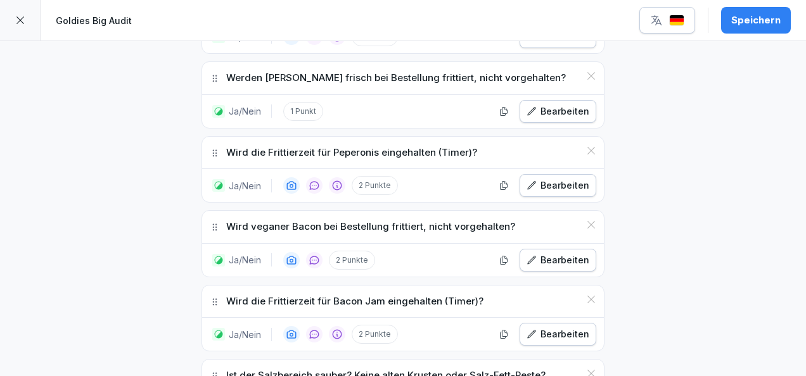
scroll to position [4061, 0]
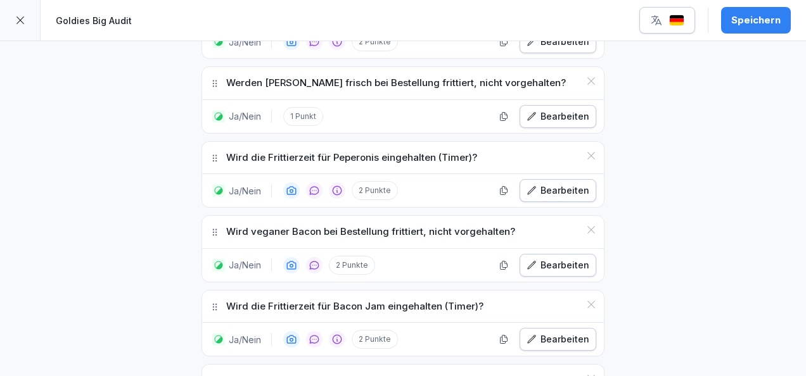
click at [549, 333] on div "Bearbeiten" at bounding box center [557, 340] width 63 height 14
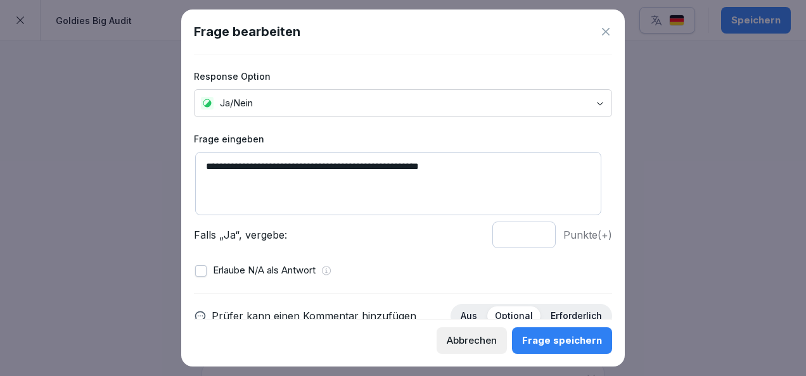
type input "*"
click at [530, 239] on input "*" at bounding box center [523, 235] width 63 height 27
click at [552, 342] on div "Frage speichern" at bounding box center [562, 341] width 80 height 14
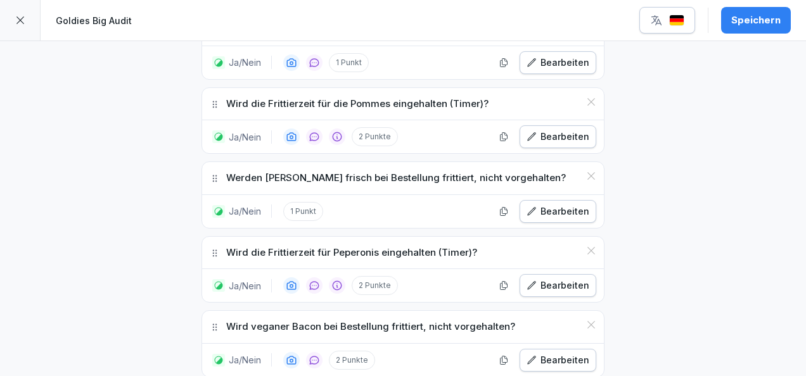
scroll to position [3949, 0]
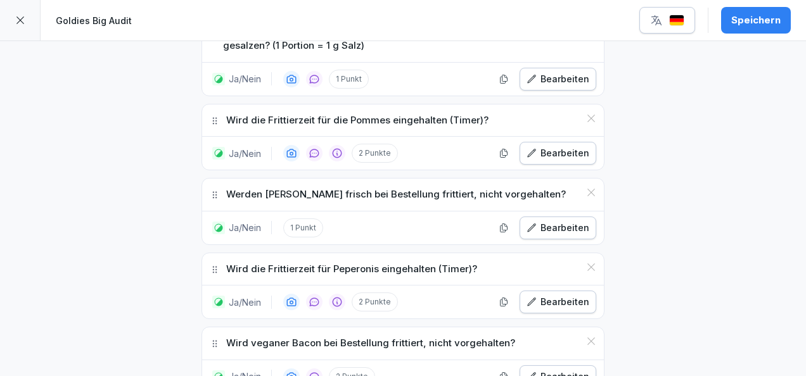
click at [549, 295] on div "Bearbeiten" at bounding box center [557, 302] width 63 height 14
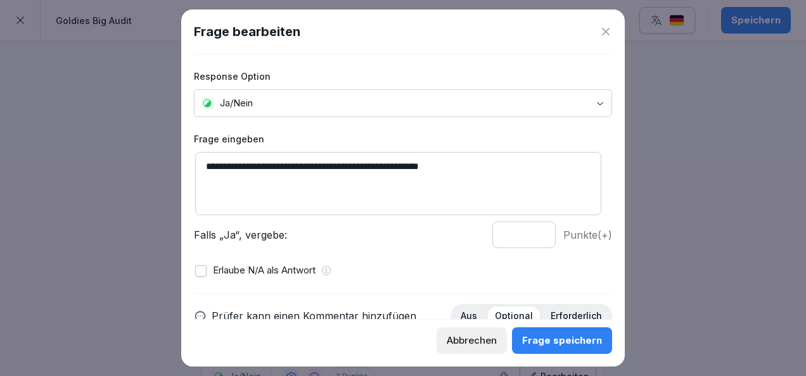
type input "*"
click at [530, 237] on input "*" at bounding box center [523, 235] width 63 height 27
click at [550, 346] on div "Frage speichern" at bounding box center [562, 341] width 80 height 14
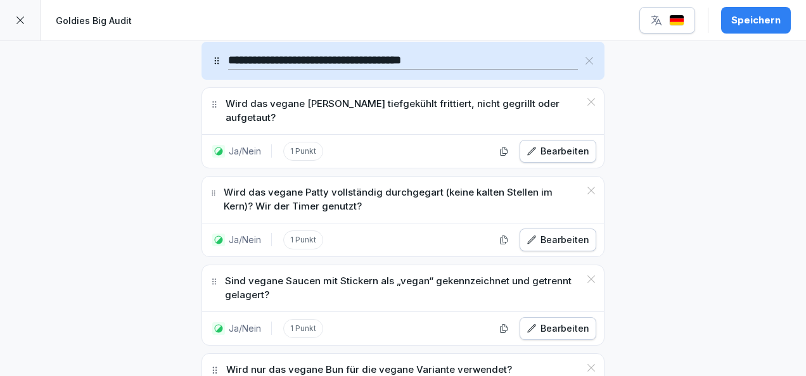
scroll to position [4483, 0]
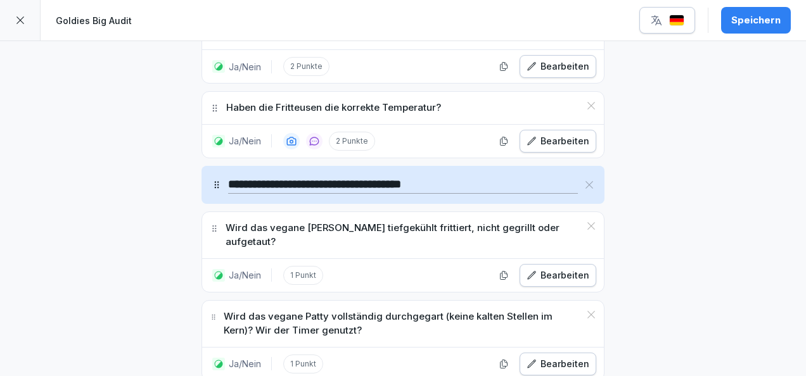
click at [559, 264] on button "Bearbeiten" at bounding box center [557, 275] width 77 height 23
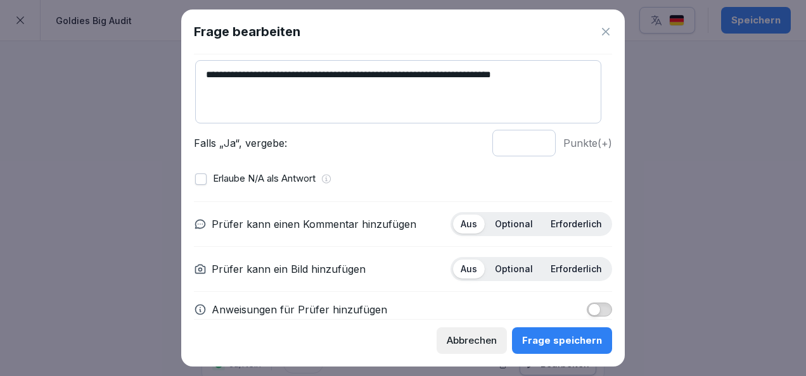
scroll to position [92, 0]
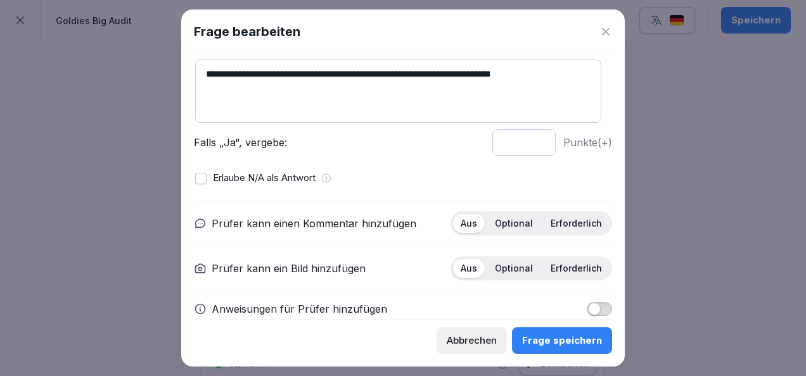
type input "*"
click at [528, 138] on input "*" at bounding box center [523, 142] width 63 height 27
click at [540, 340] on div "Frage speichern" at bounding box center [562, 341] width 80 height 14
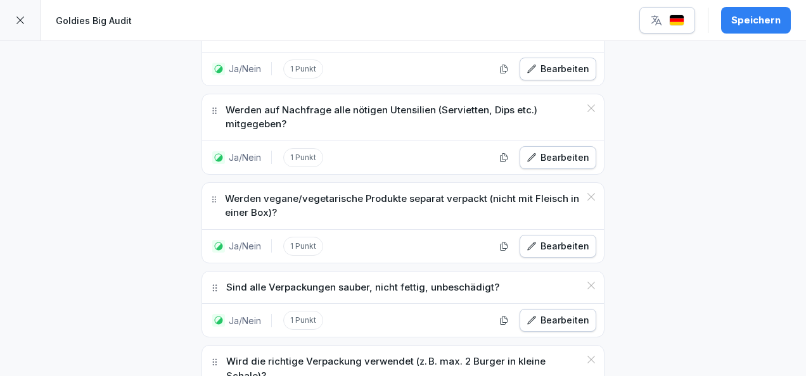
scroll to position [5476, 0]
click at [587, 355] on icon at bounding box center [591, 360] width 10 height 10
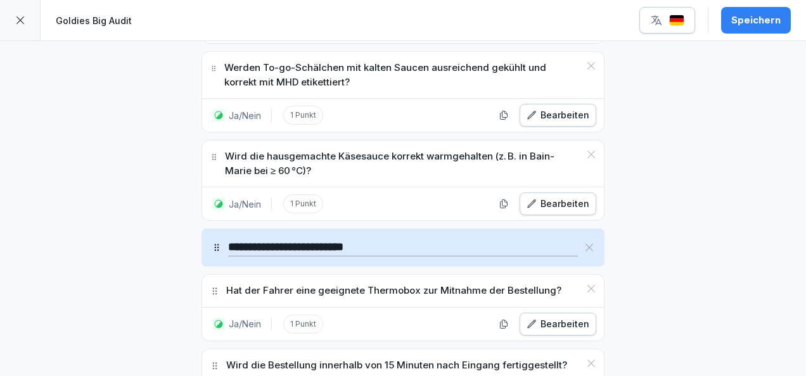
scroll to position [5860, 0]
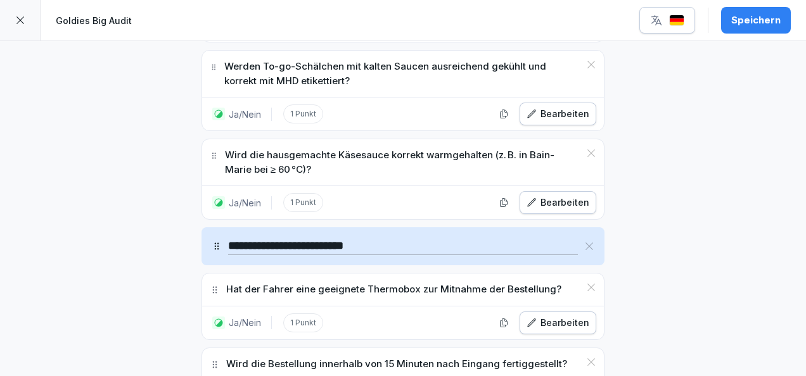
click at [557, 316] on div "Bearbeiten" at bounding box center [557, 323] width 63 height 14
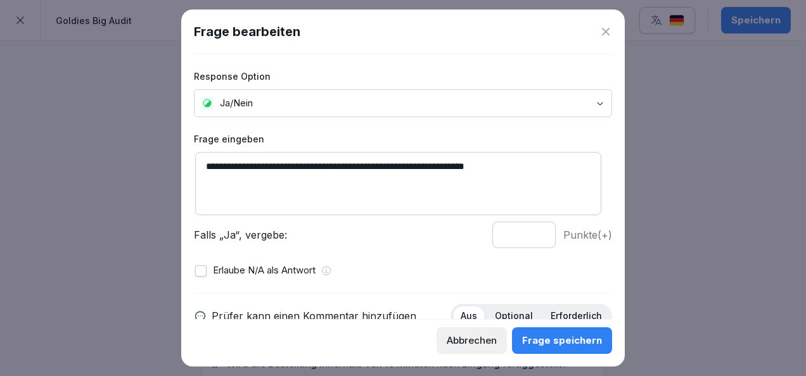
click at [606, 33] on icon at bounding box center [605, 31] width 13 height 13
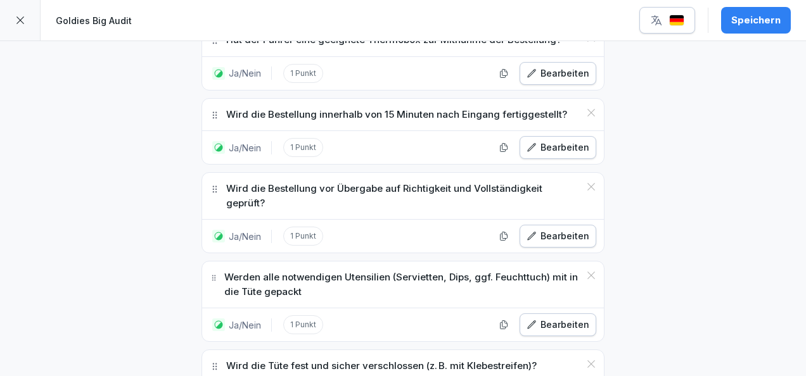
scroll to position [6111, 0]
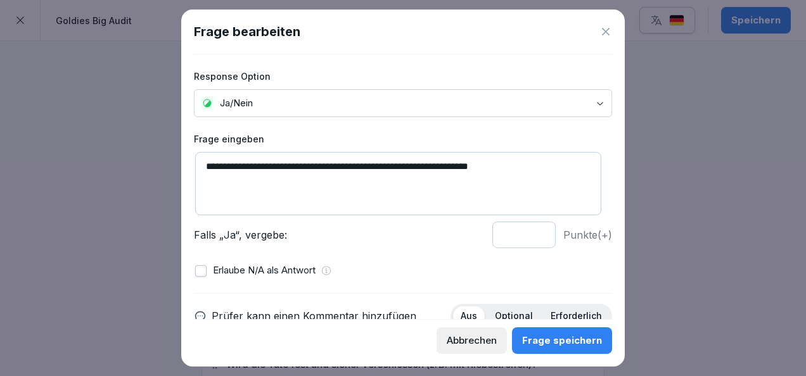
click at [500, 166] on textarea "**********" at bounding box center [398, 183] width 406 height 63
type textarea "**********"
click at [573, 341] on div "Frage speichern" at bounding box center [562, 341] width 80 height 14
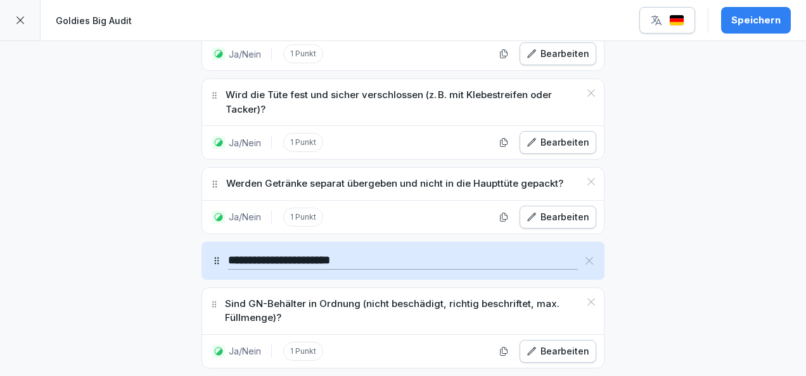
scroll to position [6382, 0]
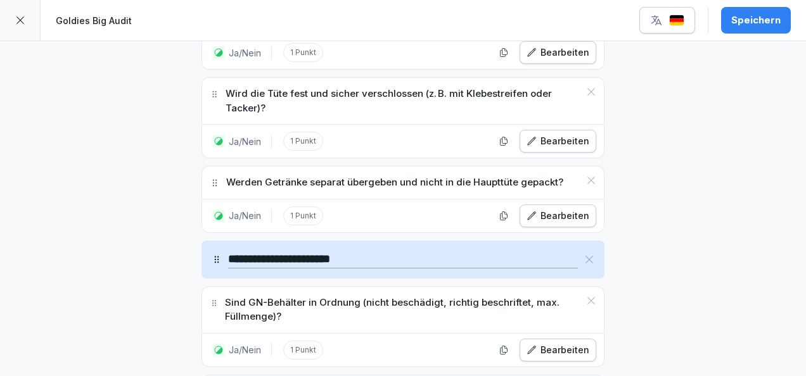
click at [555, 343] on div "Bearbeiten" at bounding box center [557, 350] width 63 height 14
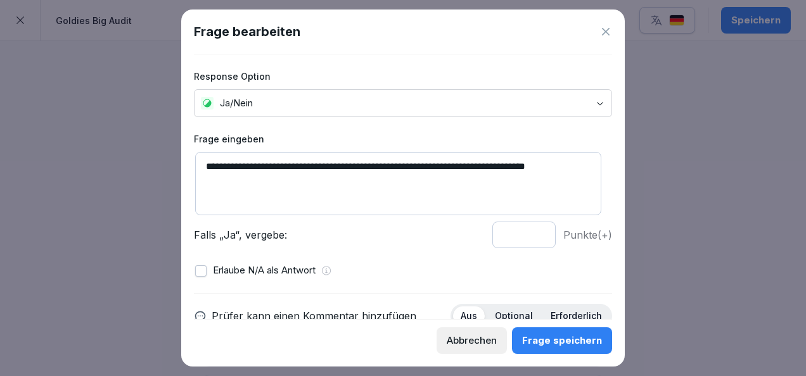
drag, startPoint x: 338, startPoint y: 164, endPoint x: 628, endPoint y: 156, distance: 290.3
click at [628, 156] on body "**********" at bounding box center [403, 188] width 806 height 376
click at [536, 170] on textarea "**********" at bounding box center [398, 183] width 406 height 63
drag, startPoint x: 578, startPoint y: 165, endPoint x: 423, endPoint y: 153, distance: 155.7
click at [423, 153] on textarea "**********" at bounding box center [398, 183] width 406 height 63
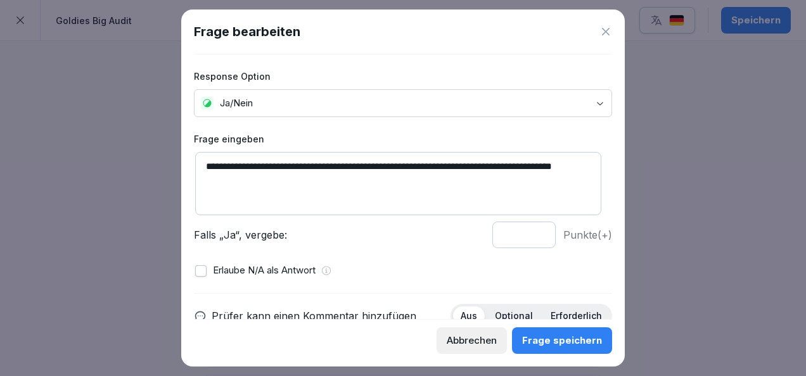
type textarea "**********"
click at [573, 351] on button "Frage speichern" at bounding box center [562, 341] width 100 height 27
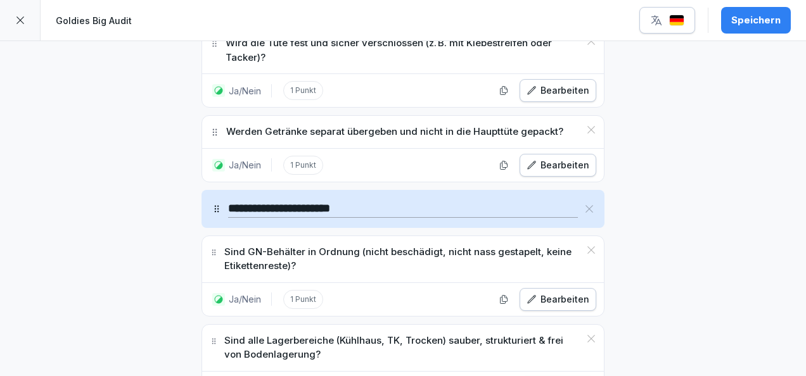
scroll to position [6501, 0]
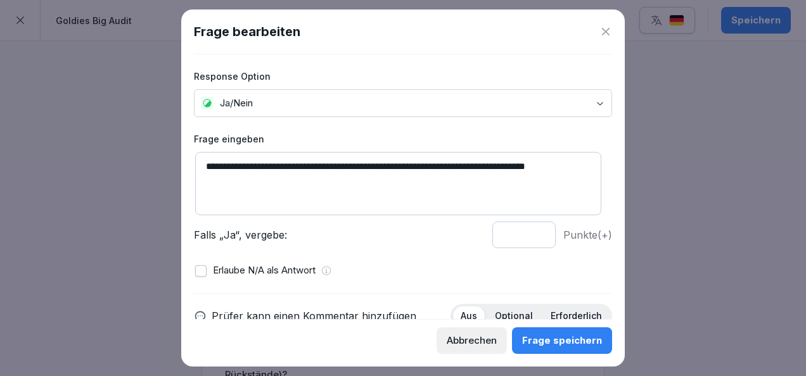
click at [294, 163] on textarea "**********" at bounding box center [398, 183] width 406 height 63
drag, startPoint x: 417, startPoint y: 167, endPoint x: 383, endPoint y: 158, distance: 35.3
click at [383, 158] on textarea "**********" at bounding box center [398, 183] width 406 height 63
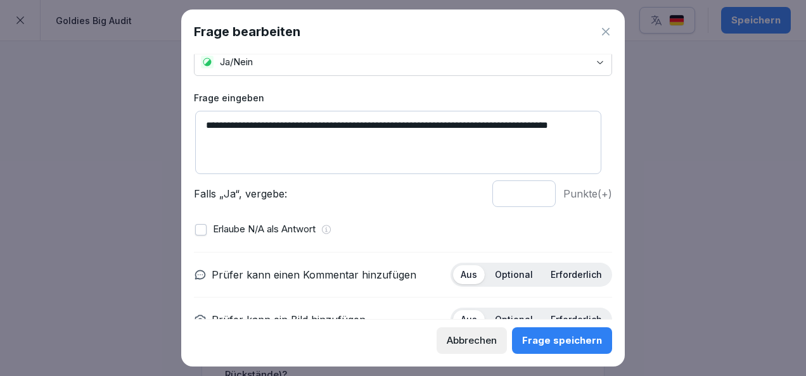
type textarea "**********"
click at [566, 342] on div "Frage speichern" at bounding box center [562, 341] width 80 height 14
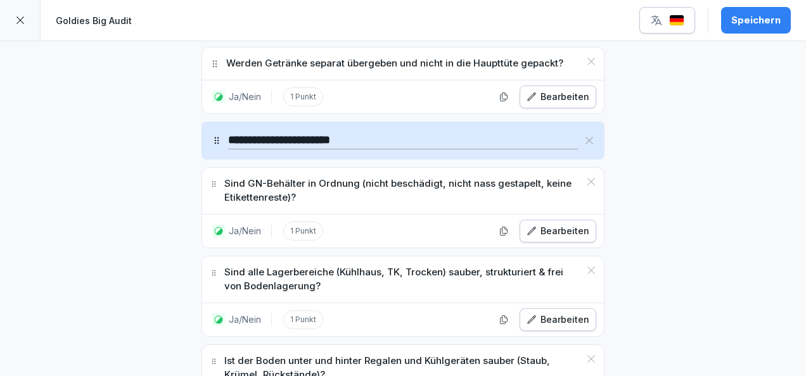
click at [753, 19] on div "Speichern" at bounding box center [755, 20] width 49 height 14
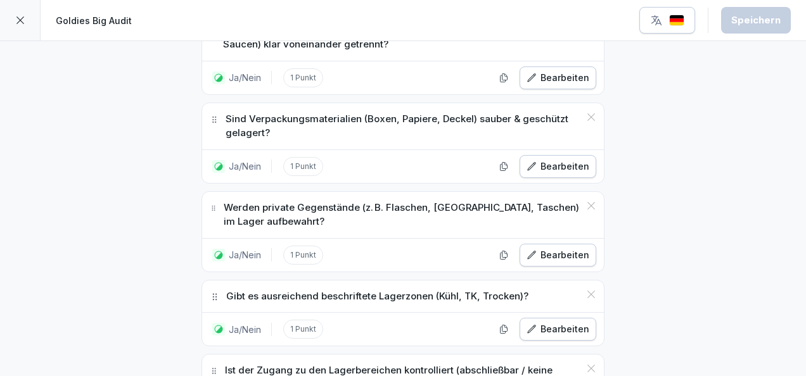
scroll to position [6931, 0]
